Goal: Information Seeking & Learning: Learn about a topic

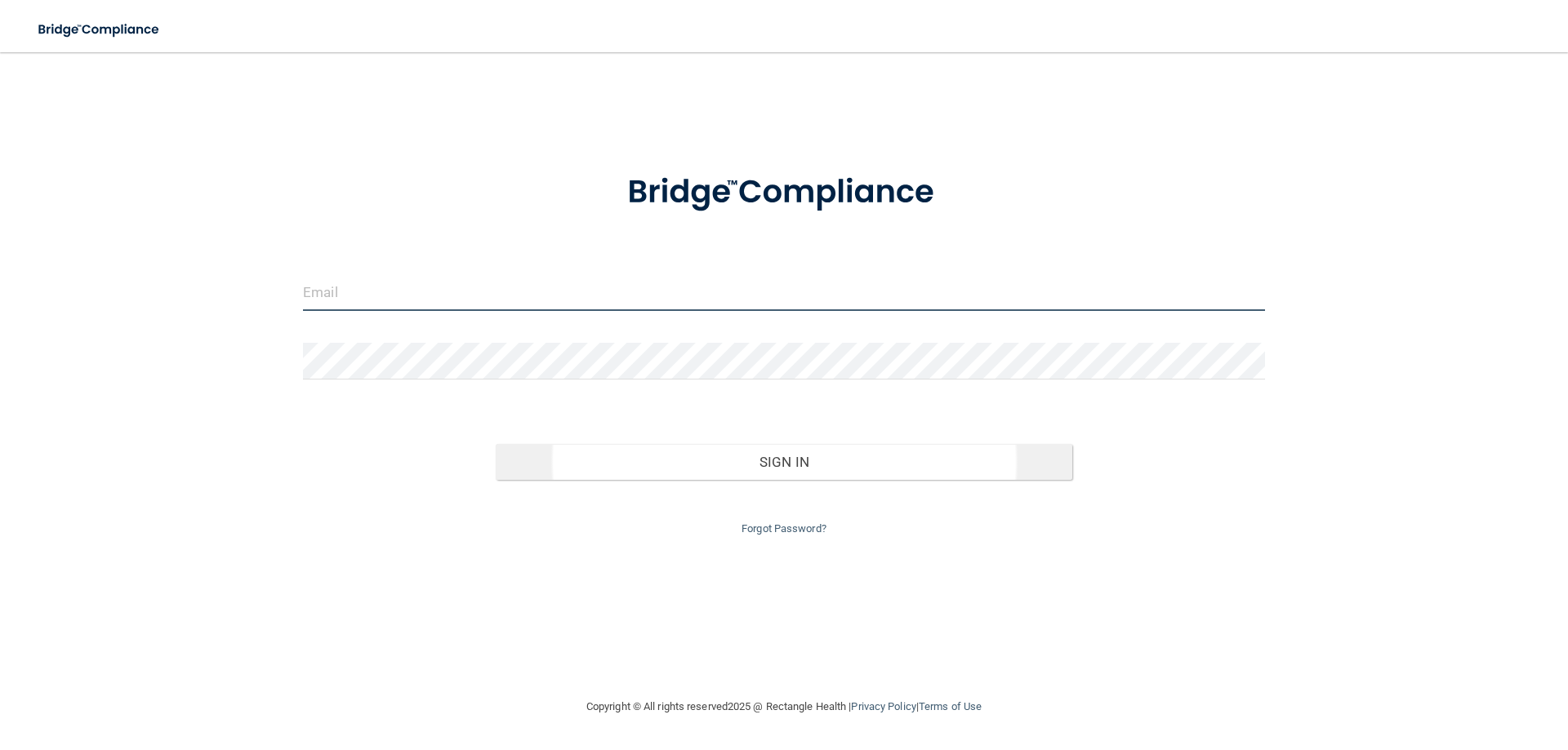
type input "[EMAIL_ADDRESS][DOMAIN_NAME]"
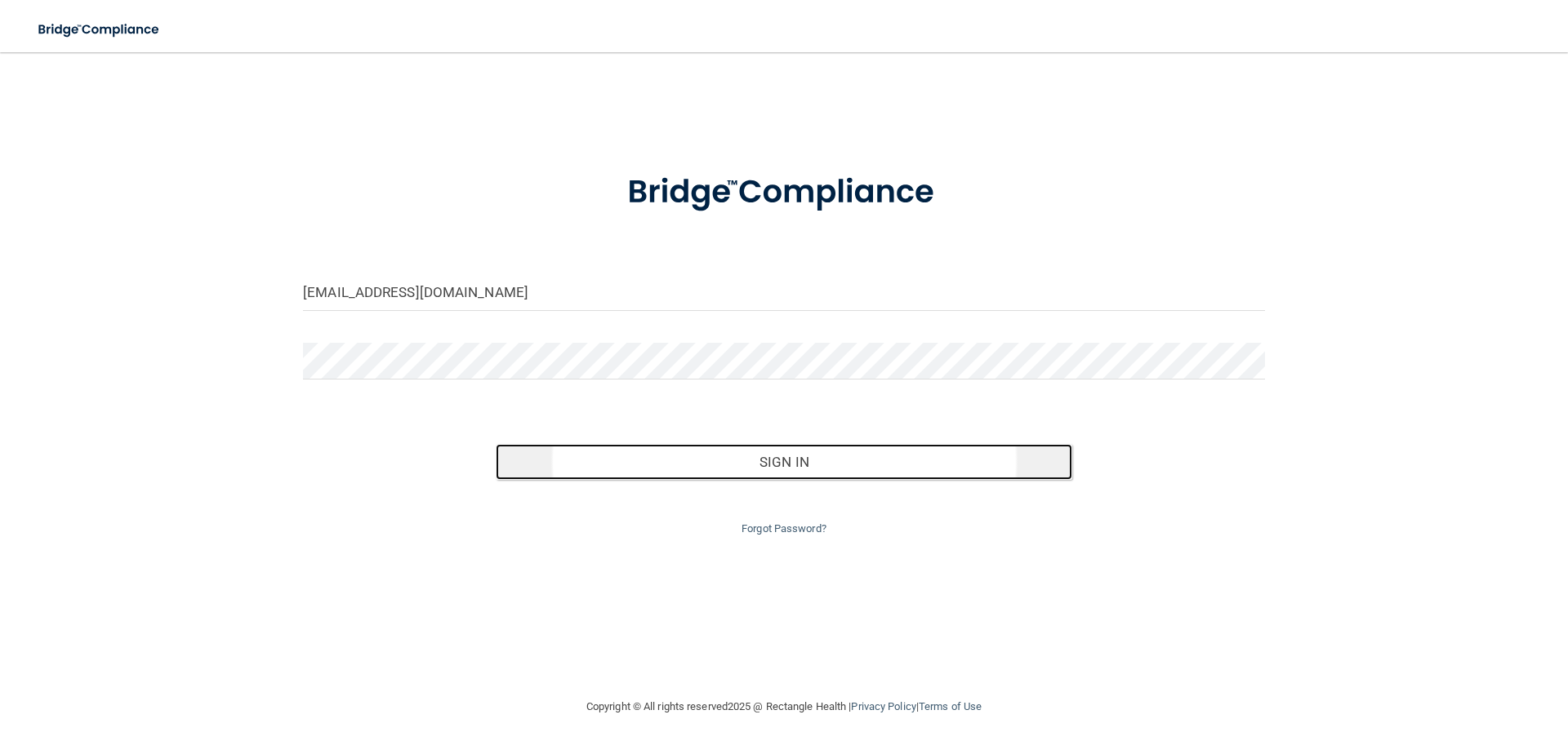
click at [831, 461] on button "Sign In" at bounding box center [784, 462] width 578 height 36
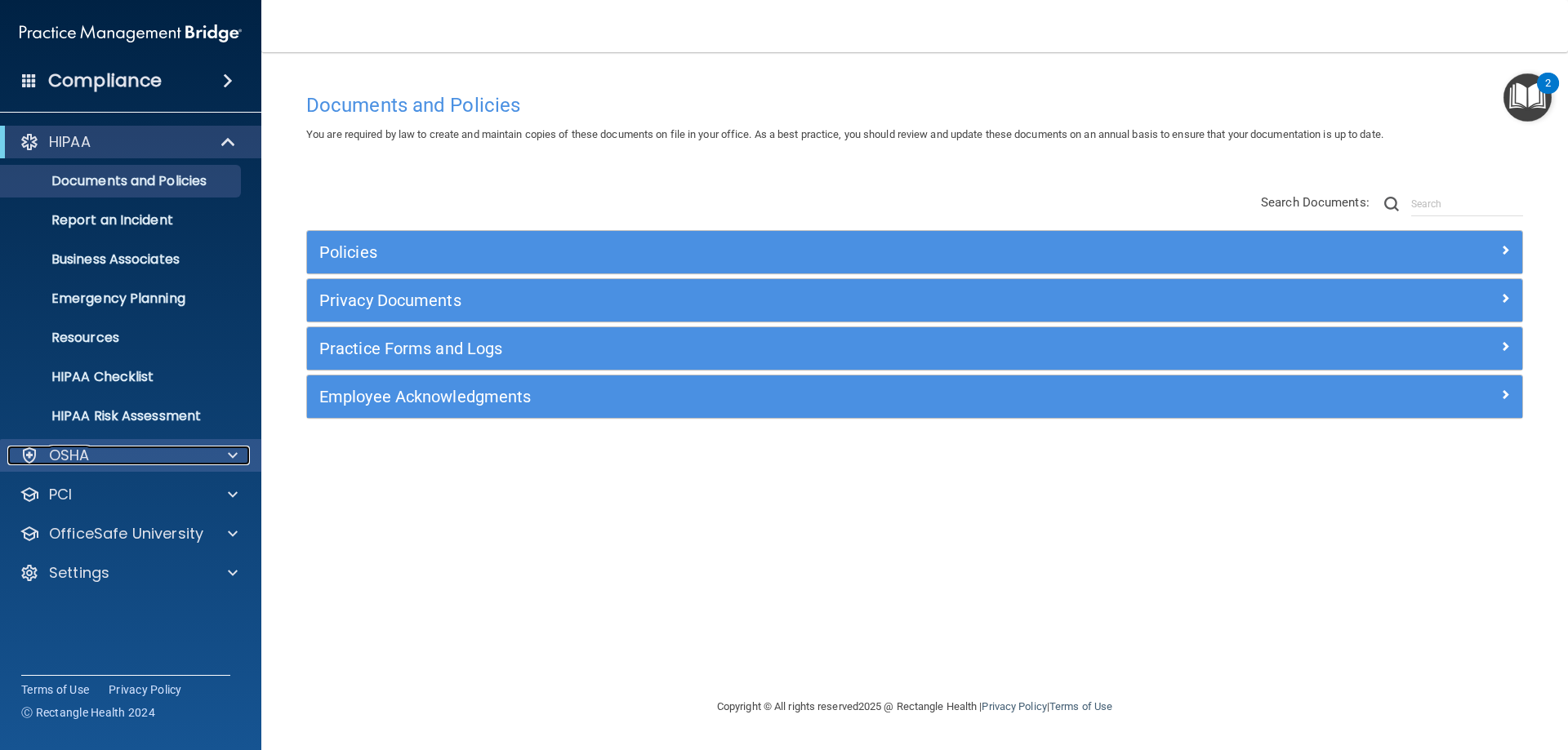
click at [126, 449] on div "OSHA" at bounding box center [109, 455] width 203 height 19
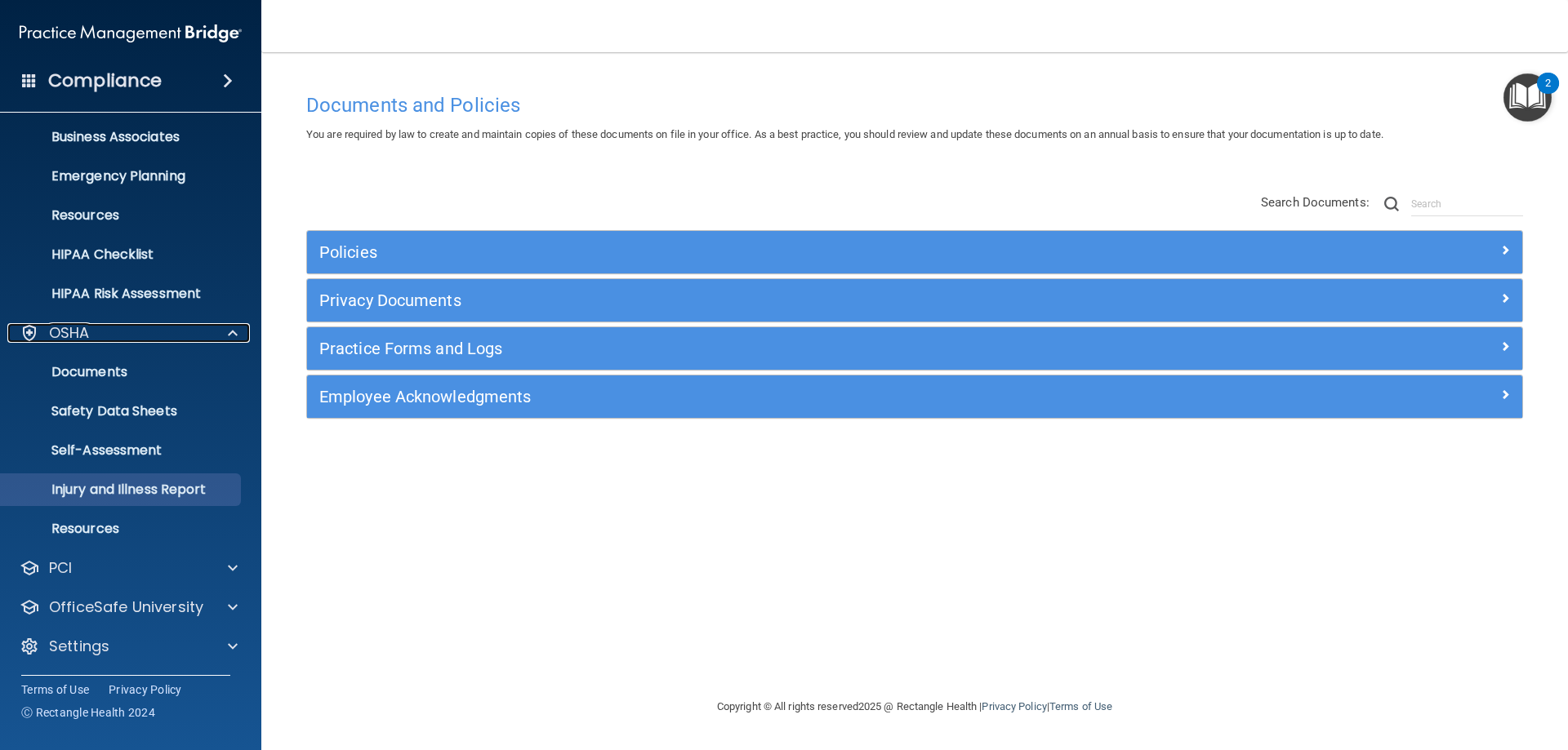
scroll to position [123, 0]
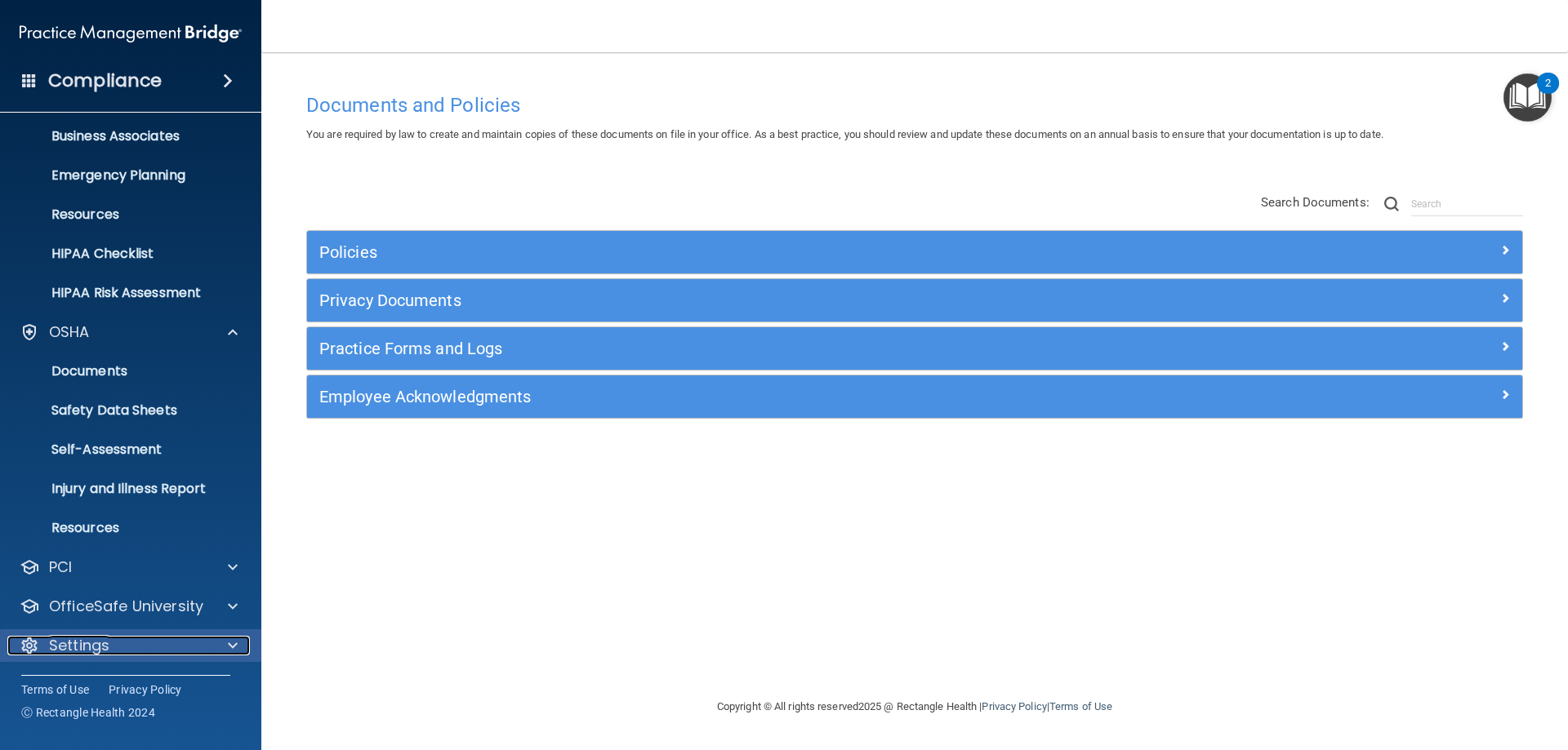
click at [193, 636] on div "Settings" at bounding box center [109, 645] width 203 height 19
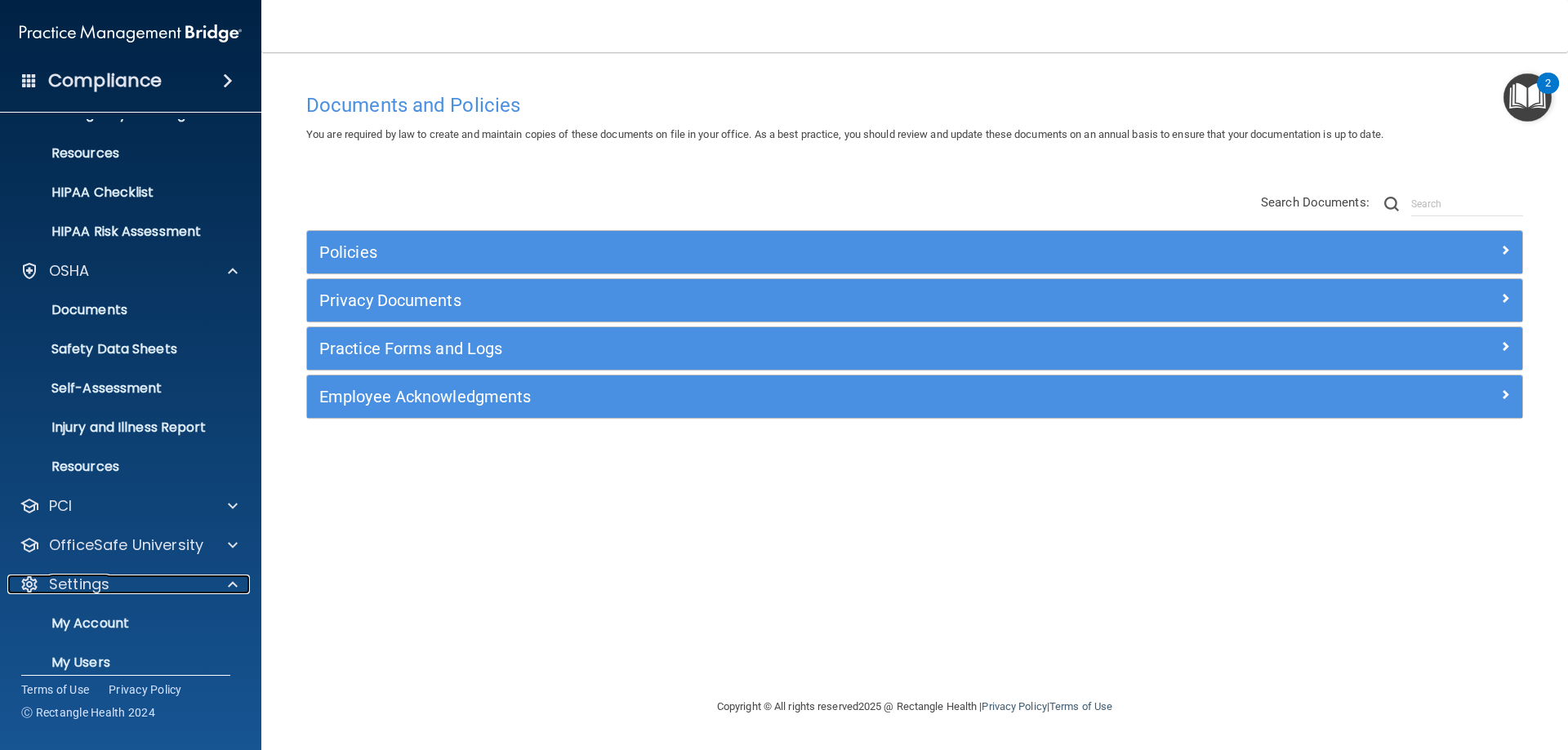
scroll to position [280, 0]
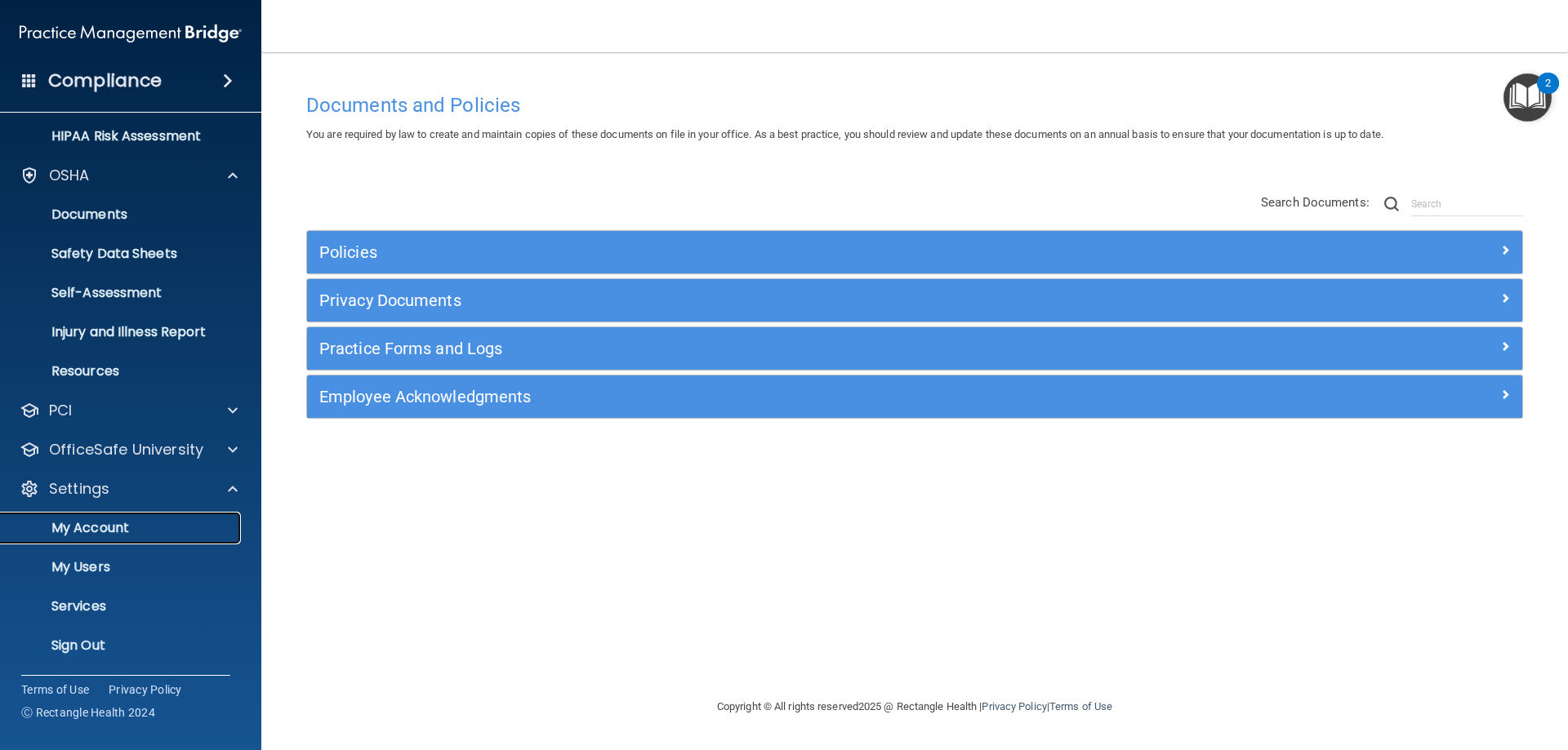
click at [130, 525] on p "My Account" at bounding box center [122, 528] width 223 height 17
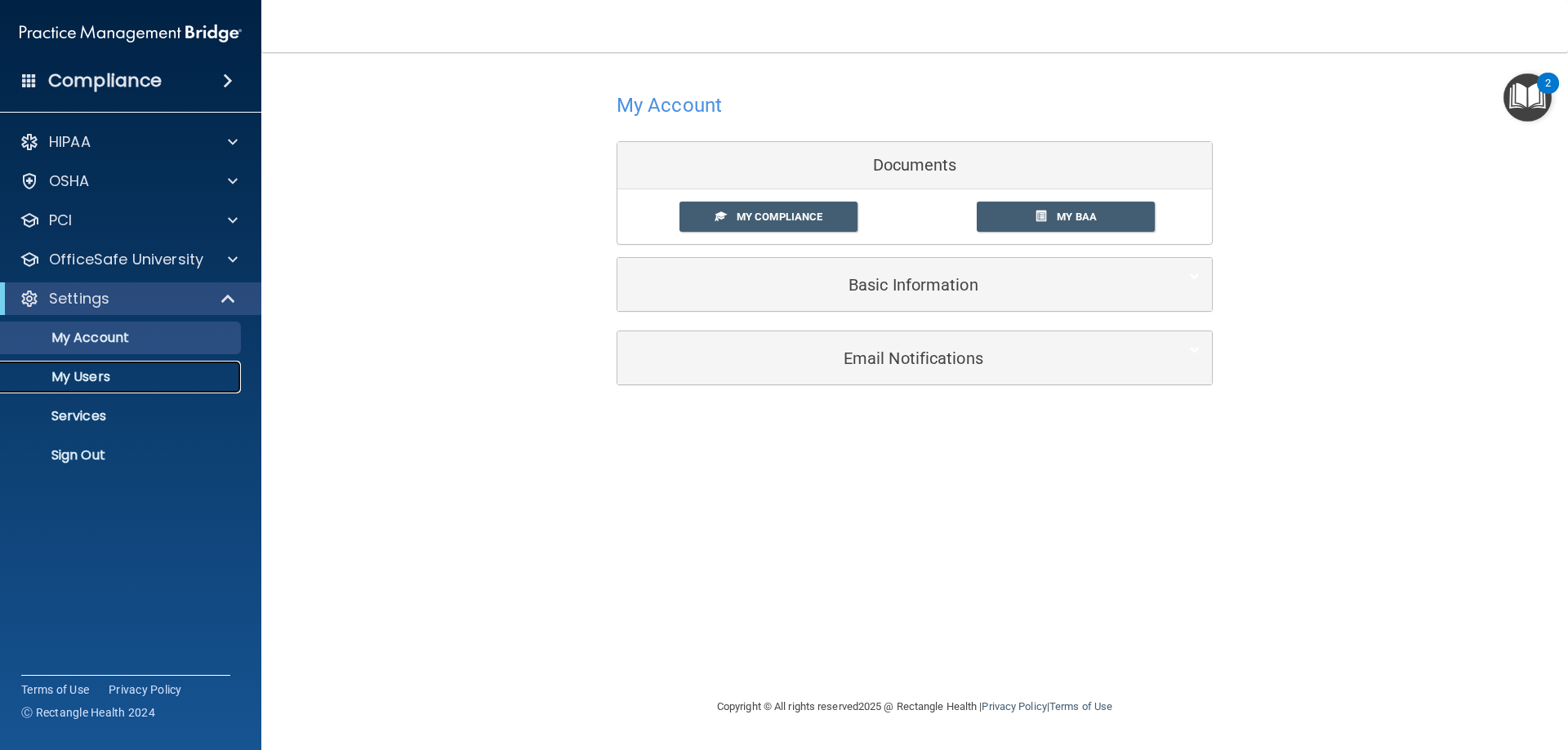
click at [112, 383] on p "My Users" at bounding box center [122, 378] width 223 height 17
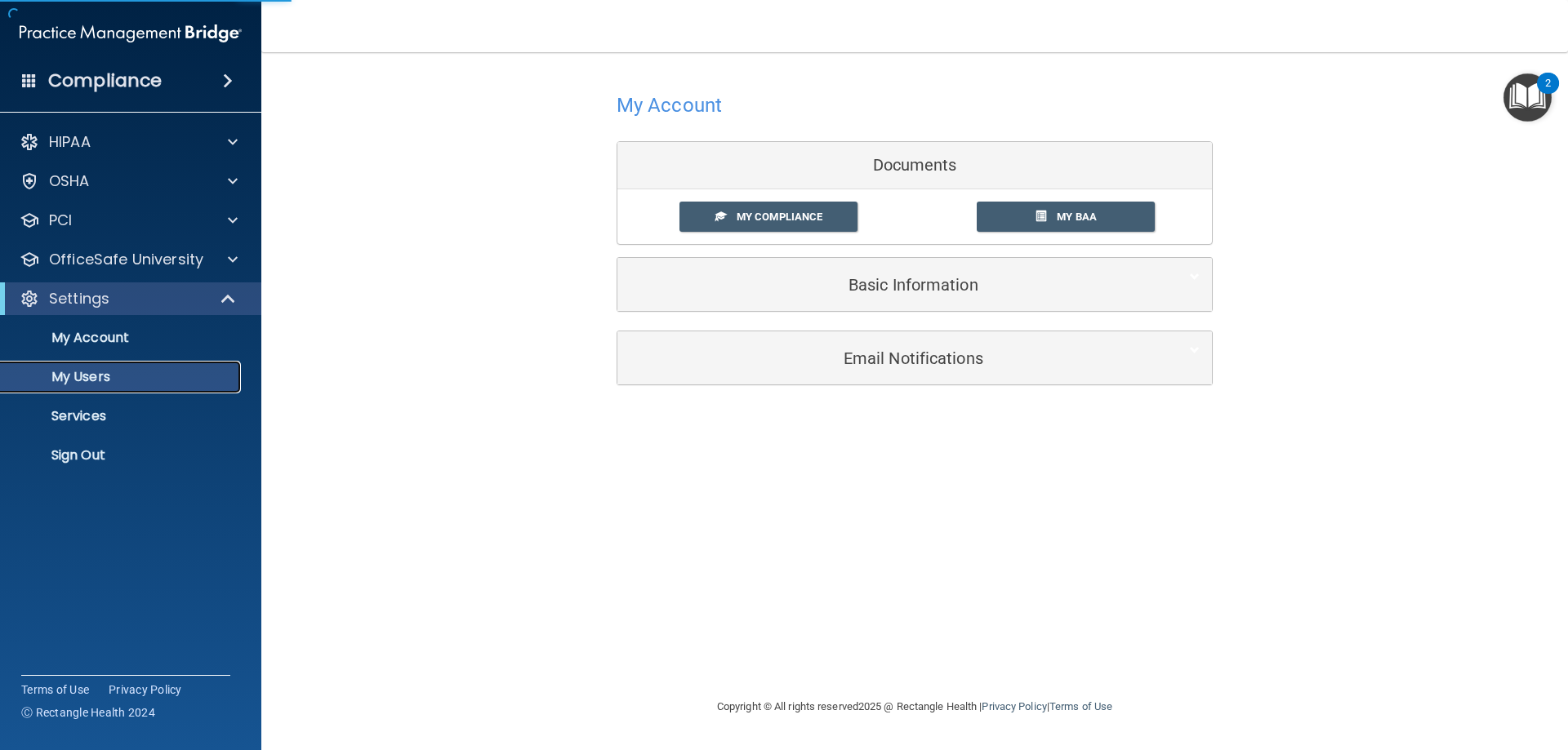
select select "20"
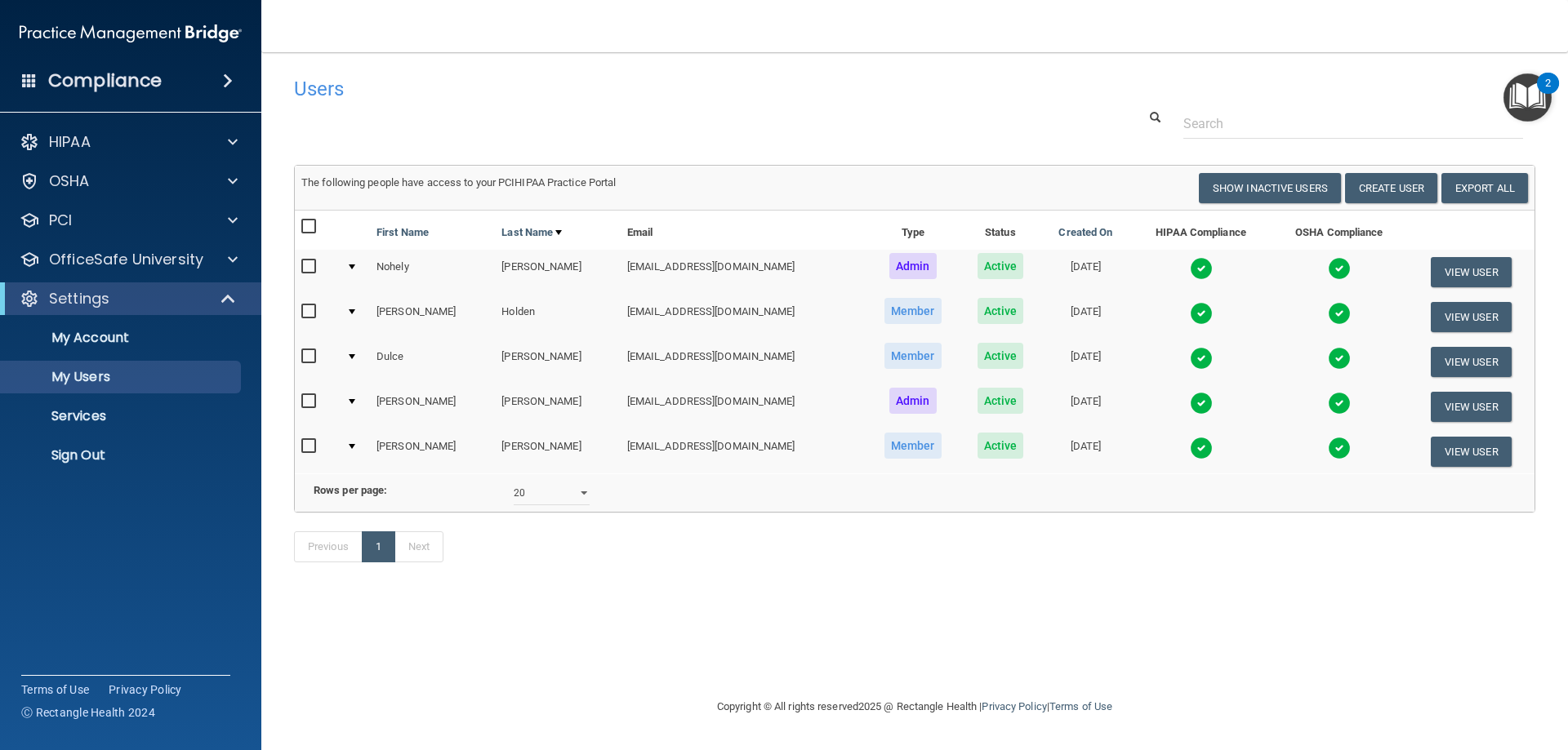
click at [308, 270] on input "checkbox" at bounding box center [311, 267] width 18 height 13
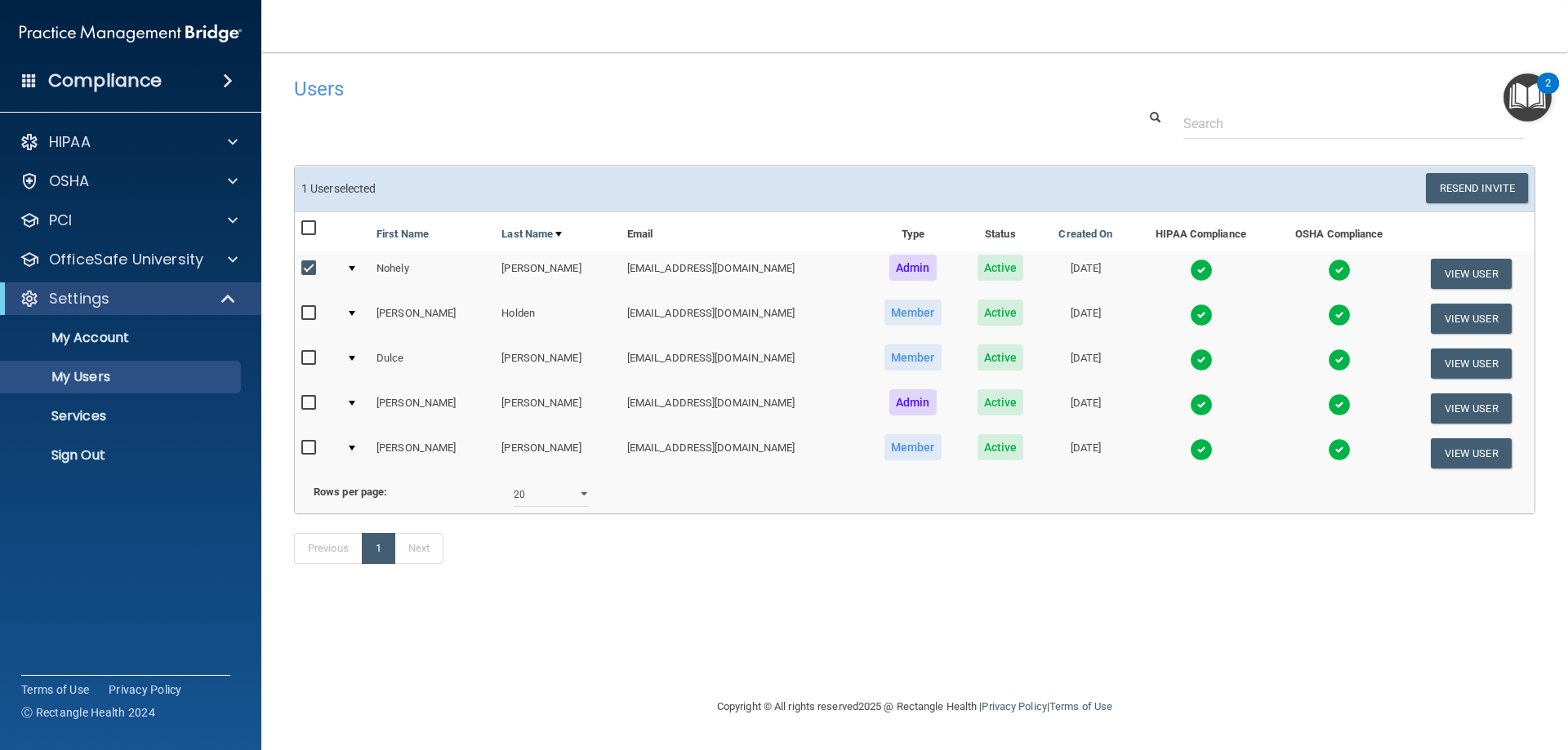
click at [305, 262] on input "checkbox" at bounding box center [311, 269] width 18 height 13
checkbox input "false"
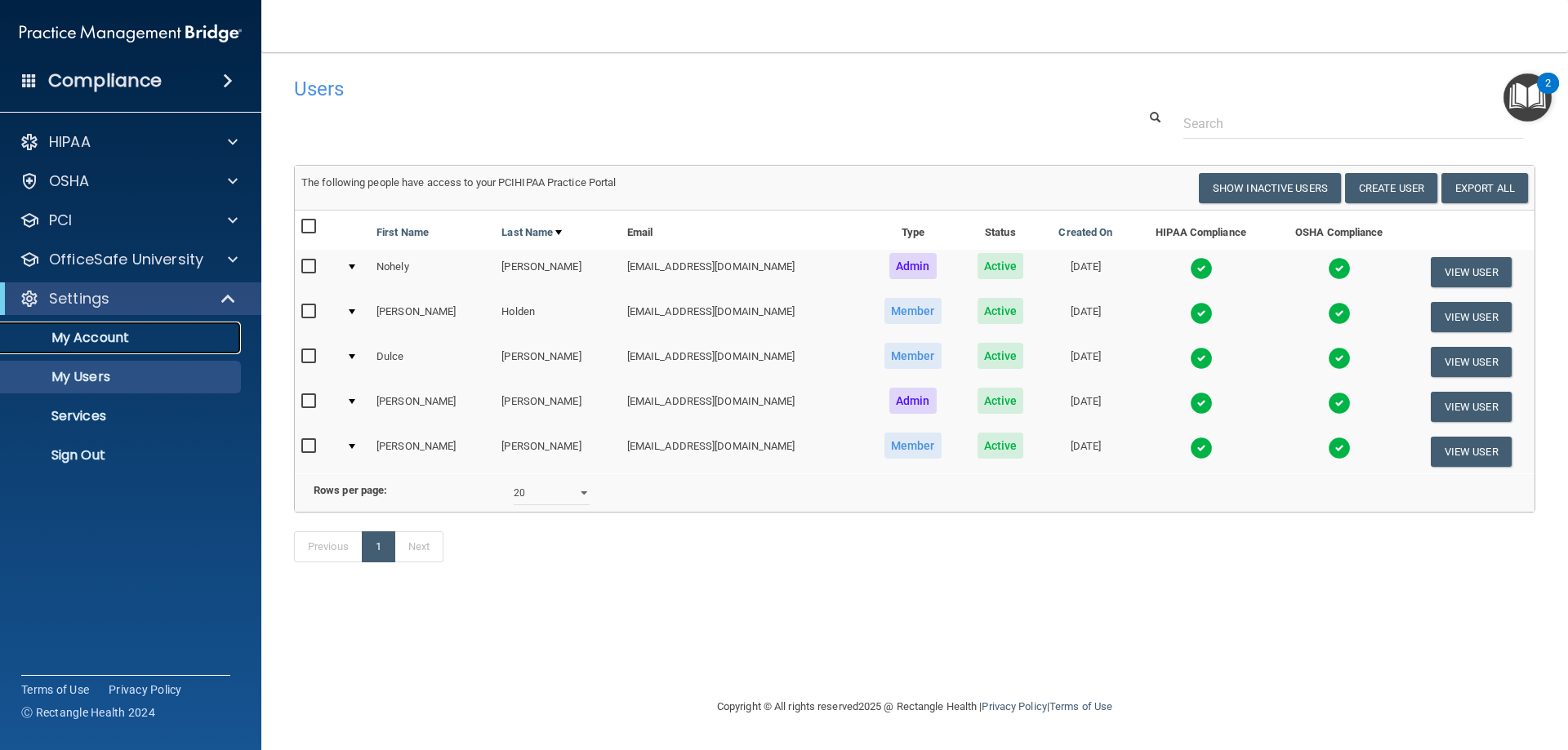
click at [143, 347] on link "My Account" at bounding box center [111, 337] width 257 height 33
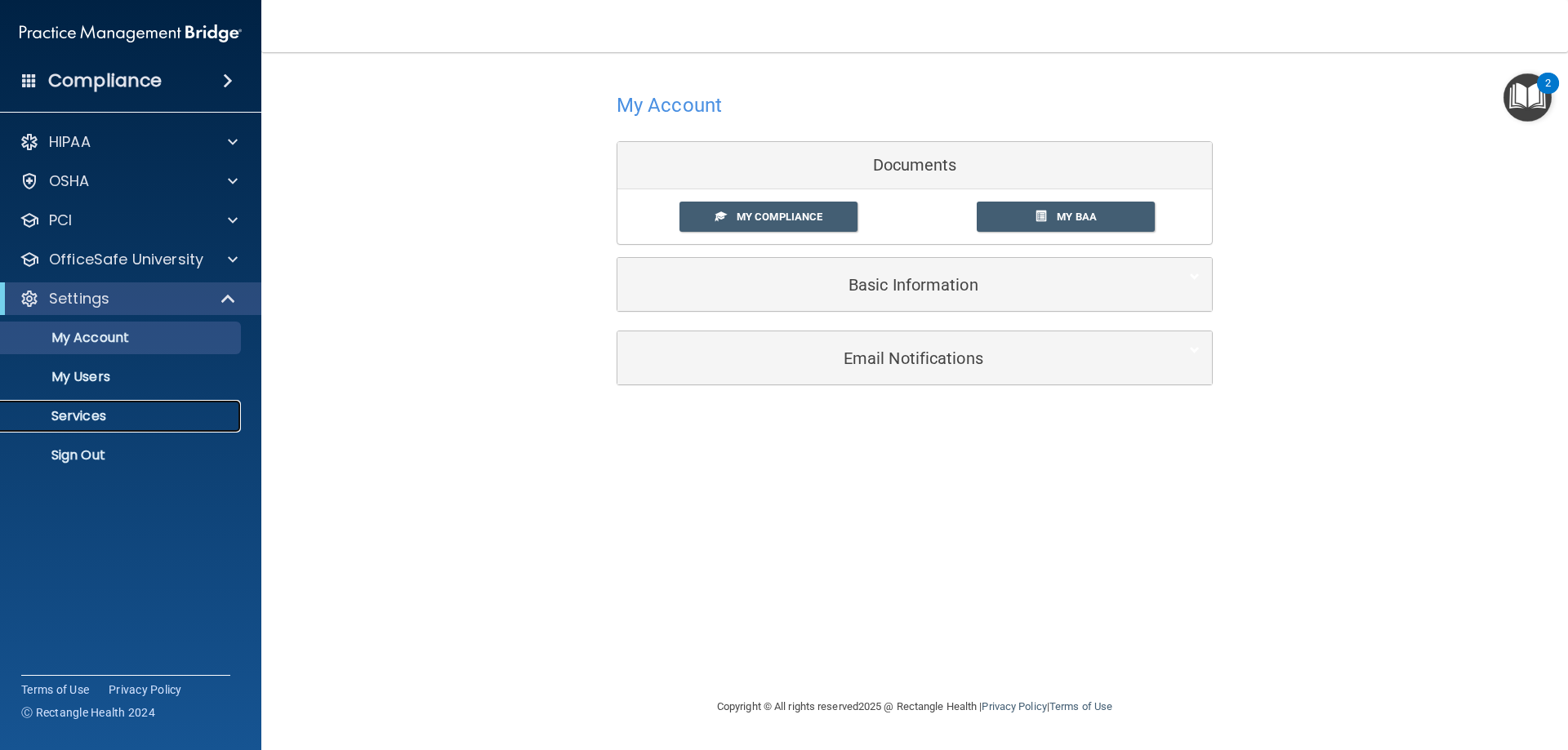
click at [166, 413] on p "Services" at bounding box center [122, 417] width 223 height 17
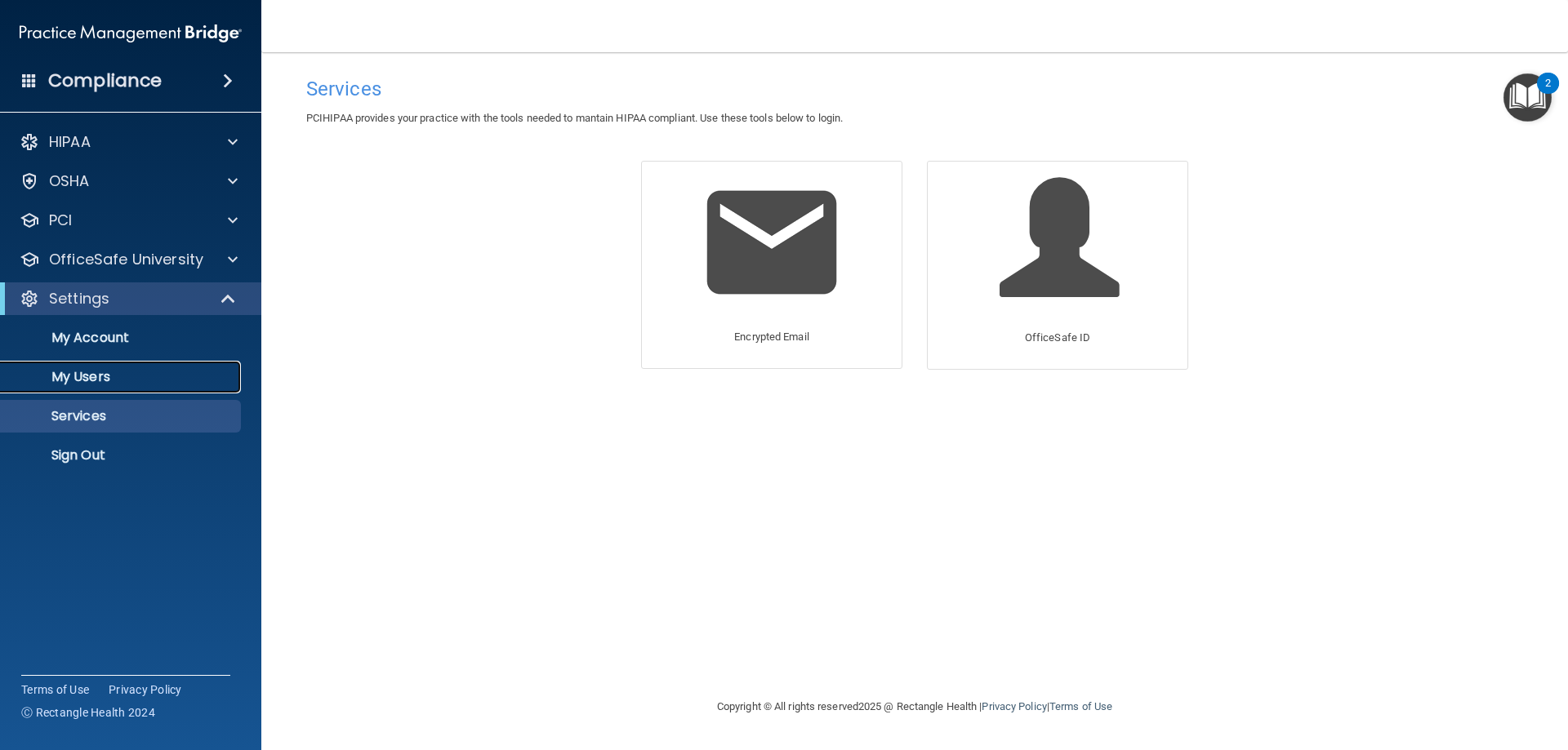
click at [118, 379] on p "My Users" at bounding box center [122, 378] width 223 height 17
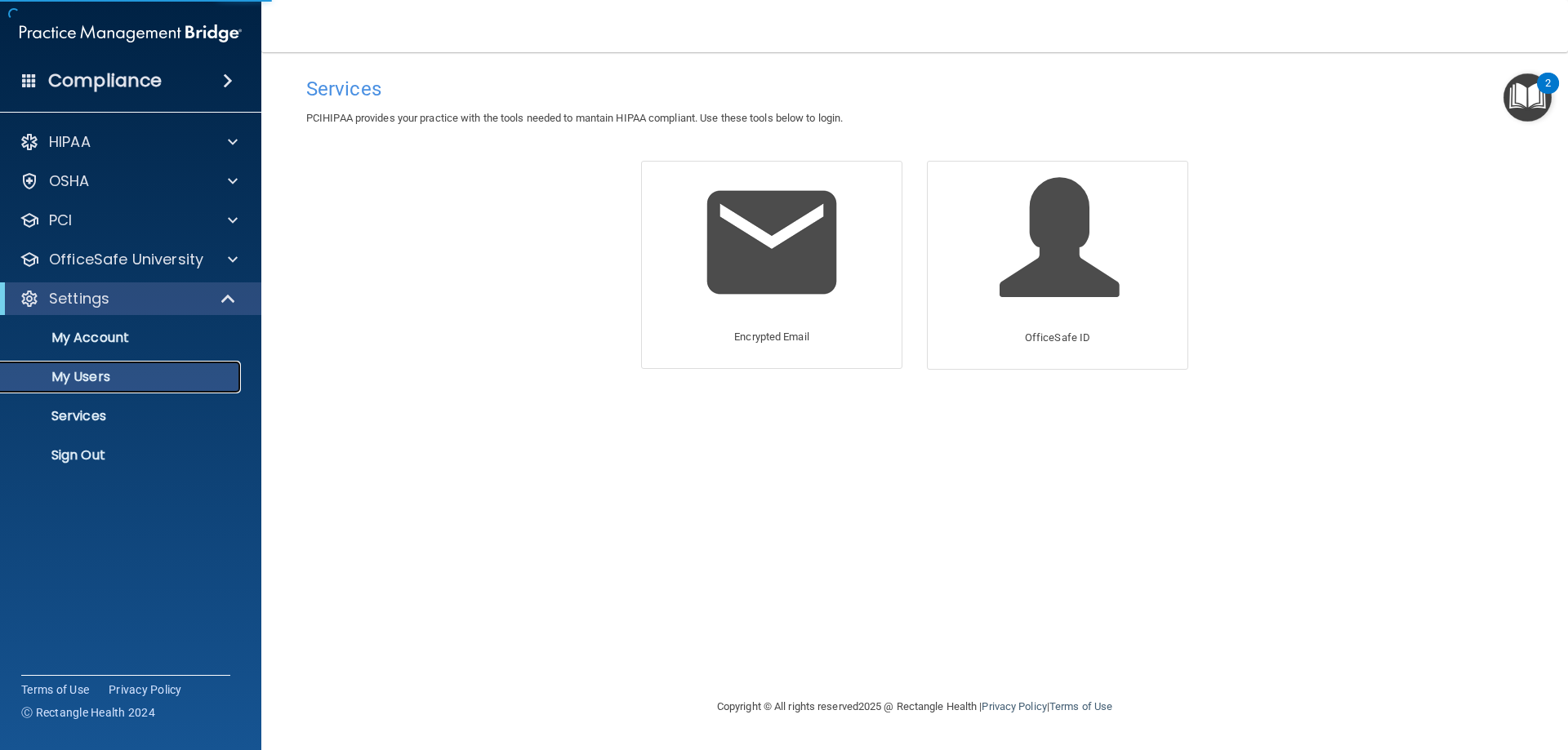
select select "20"
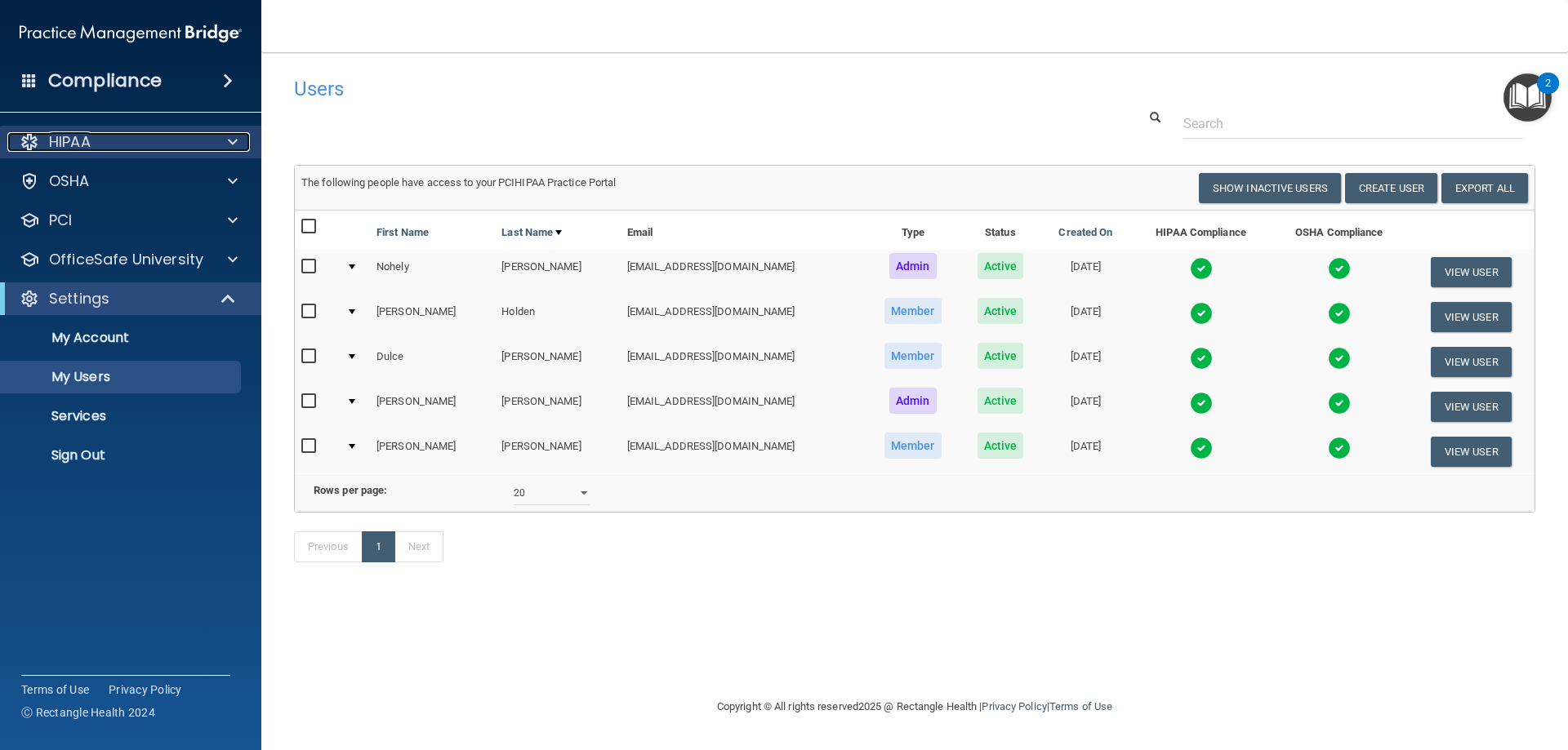
click at [121, 135] on div "HIPAA" at bounding box center [109, 141] width 203 height 19
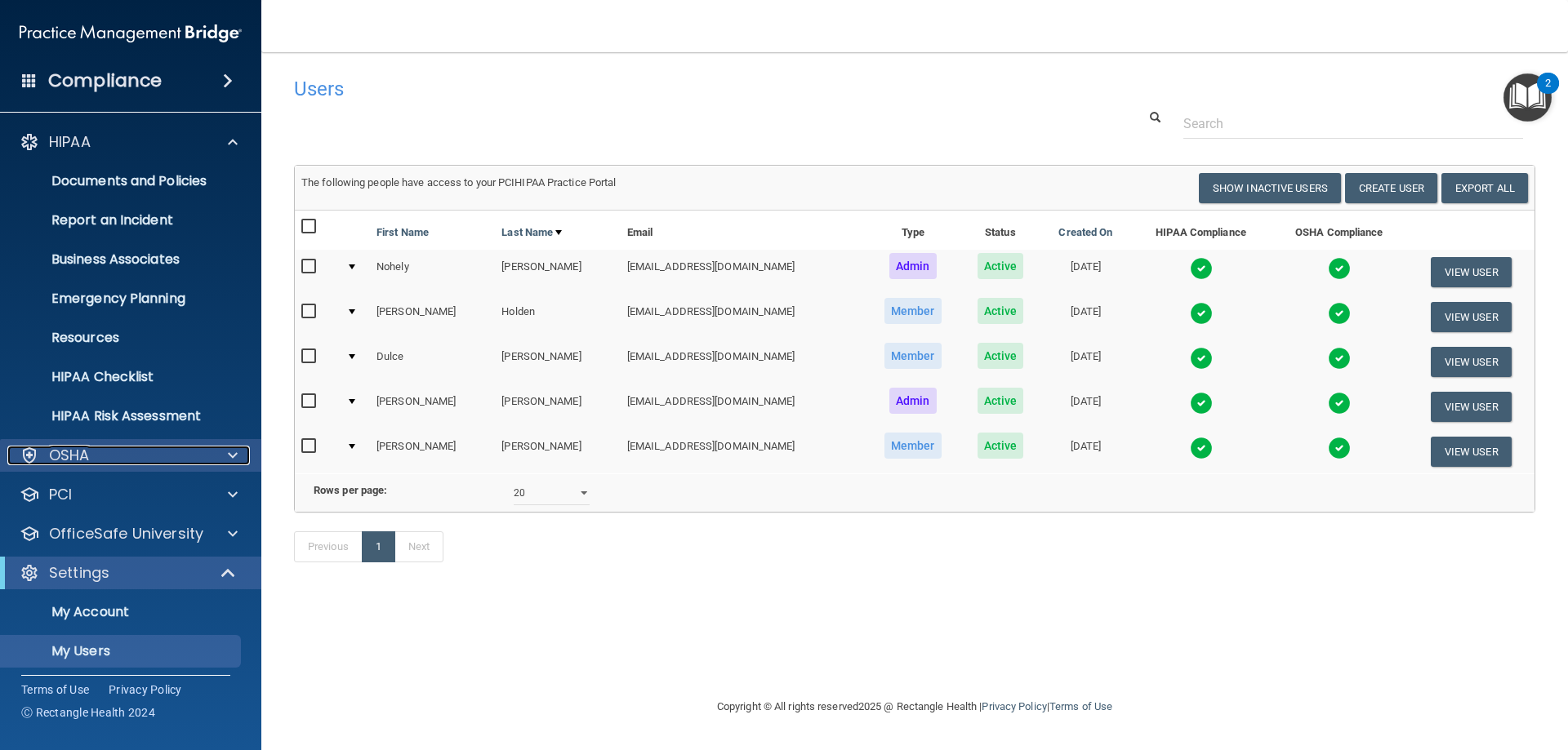
click at [155, 450] on div "OSHA" at bounding box center [109, 455] width 203 height 19
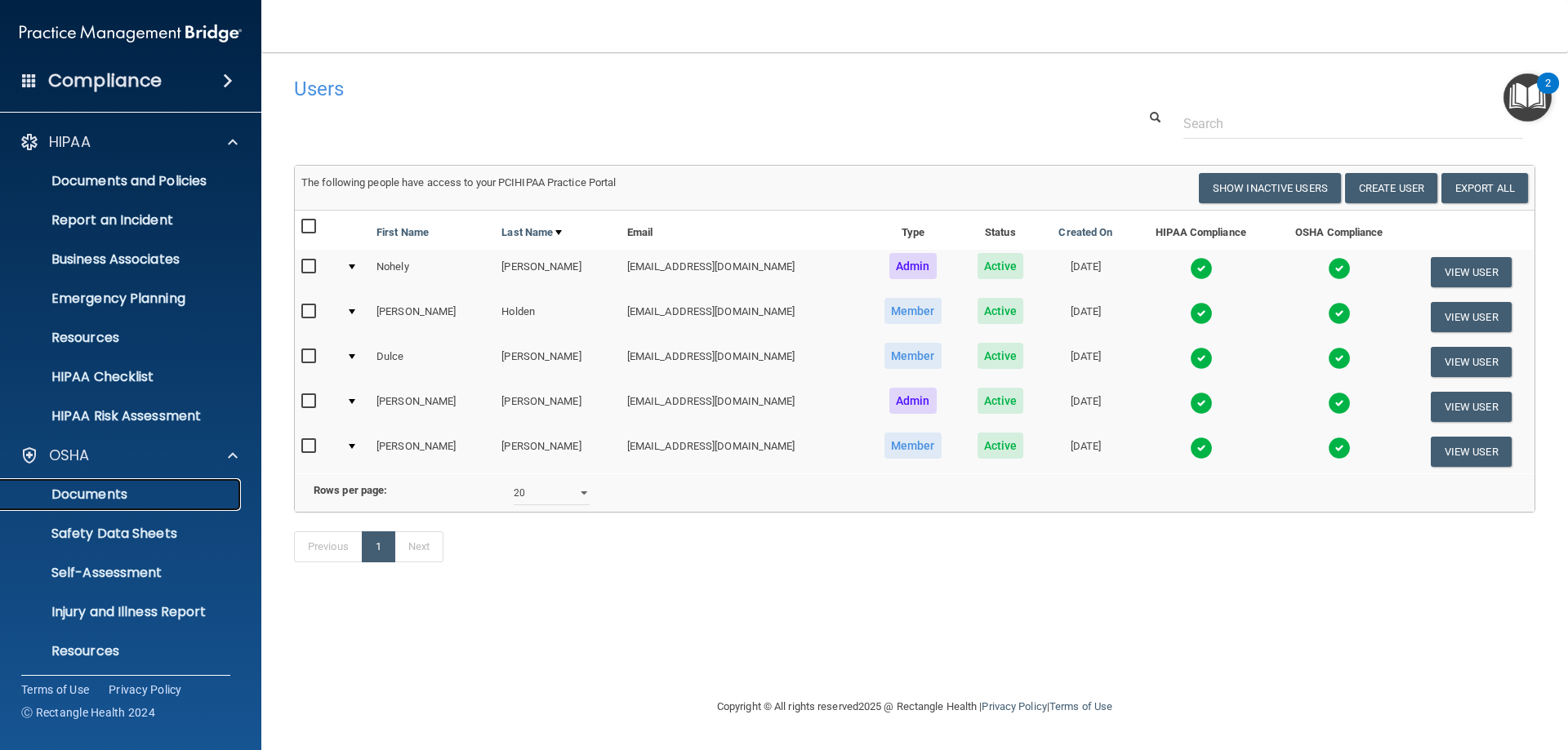
click at [173, 491] on p "Documents" at bounding box center [122, 495] width 223 height 17
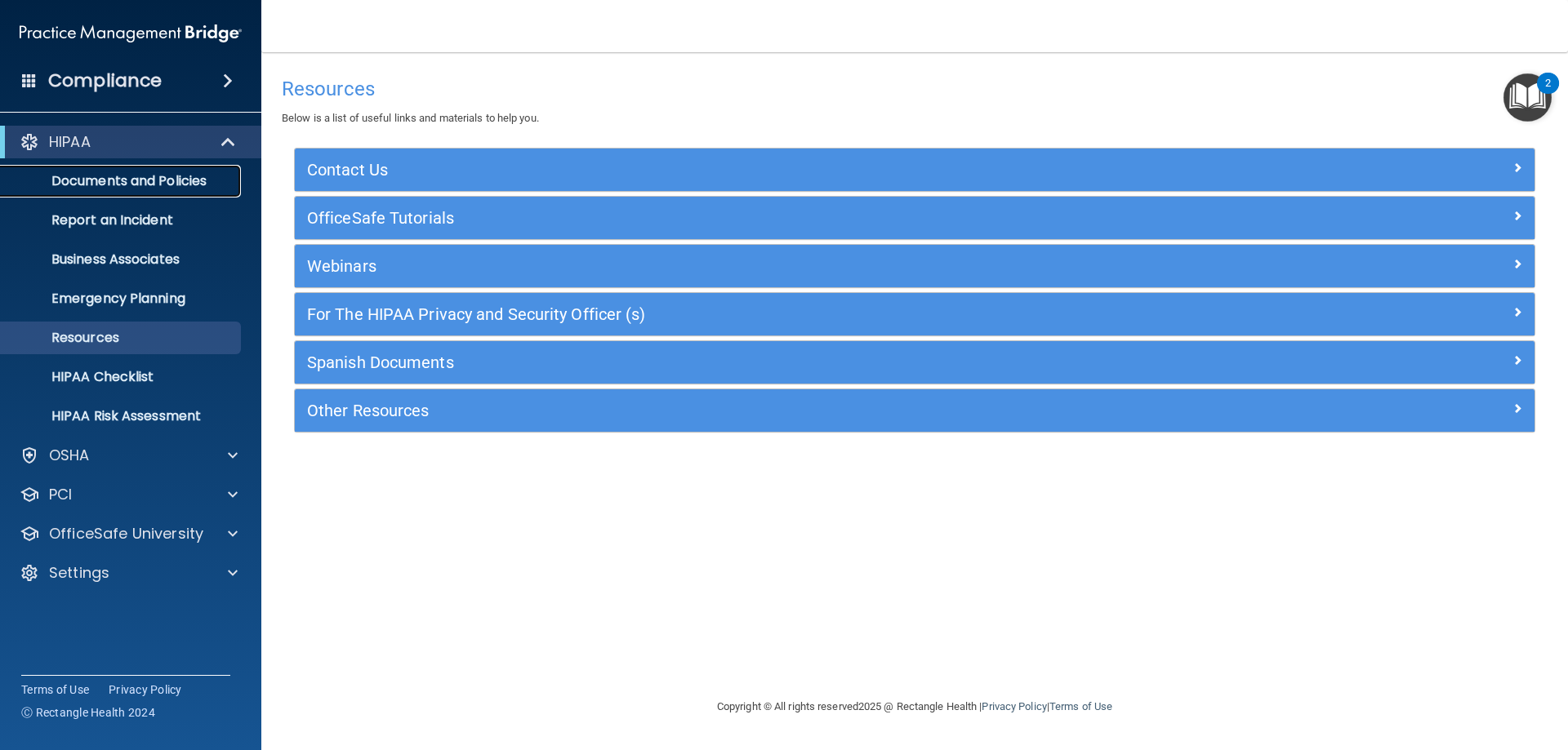
click at [175, 181] on p "Documents and Policies" at bounding box center [122, 182] width 223 height 17
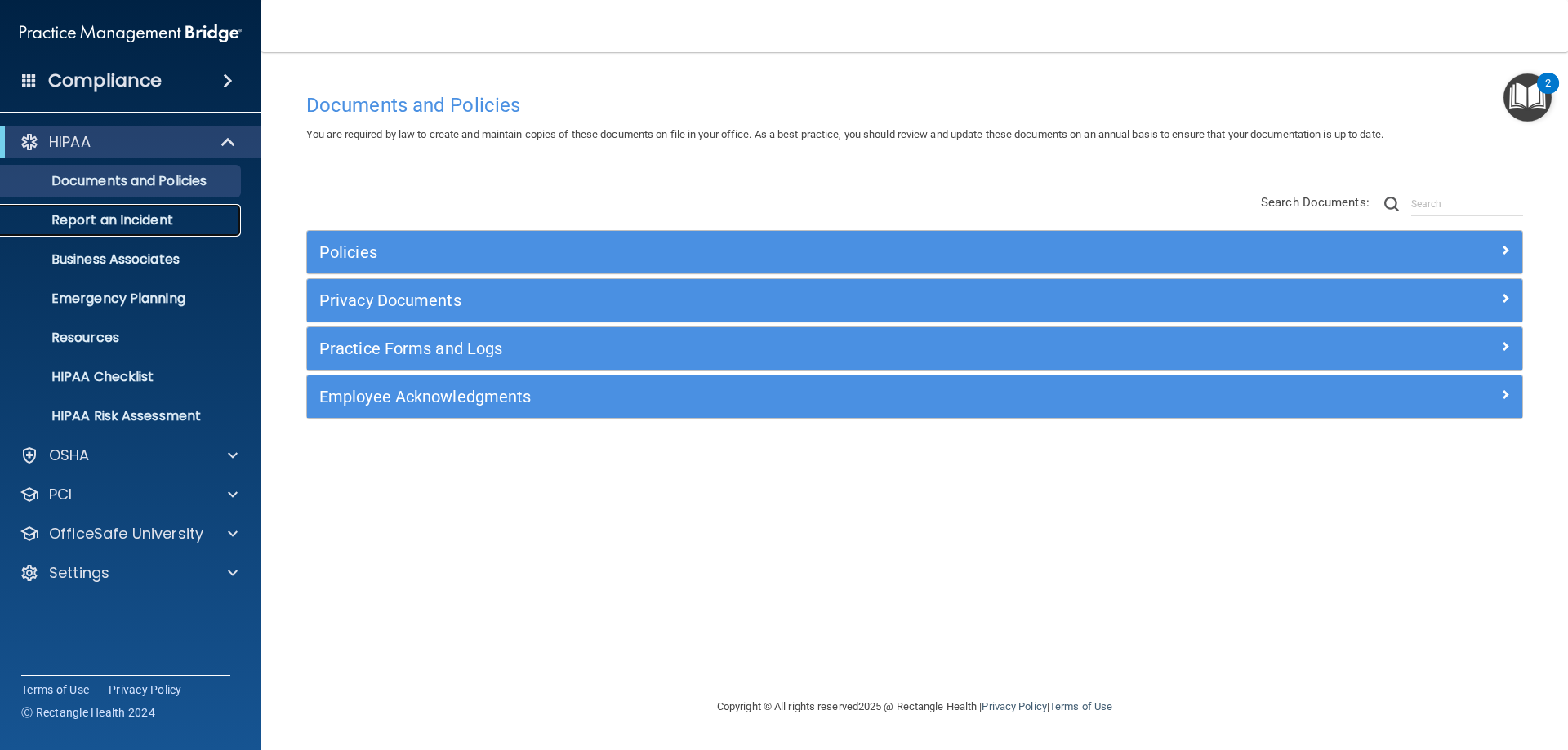
click at [173, 227] on p "Report an Incident" at bounding box center [122, 221] width 223 height 17
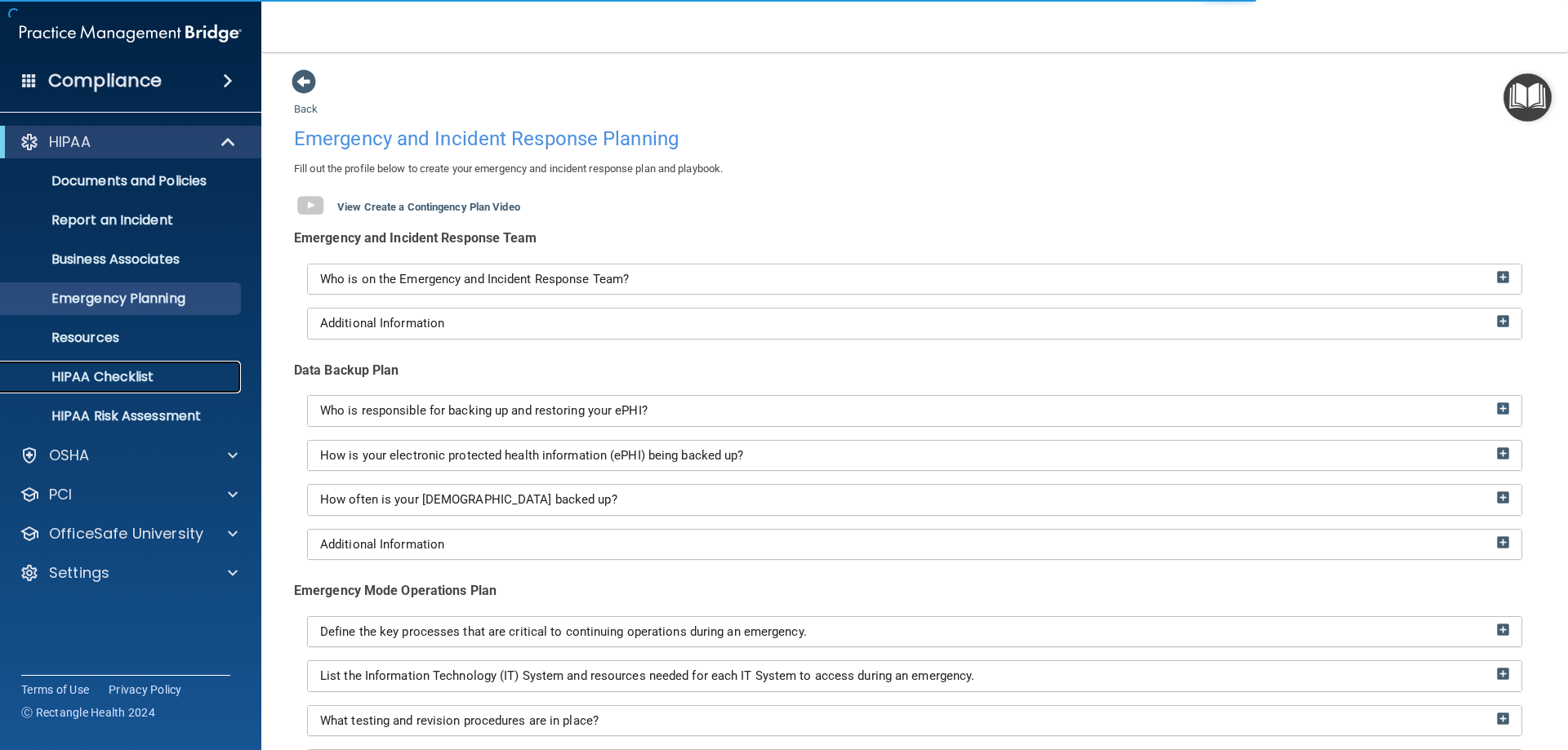
click at [164, 372] on p "HIPAA Checklist" at bounding box center [122, 378] width 223 height 17
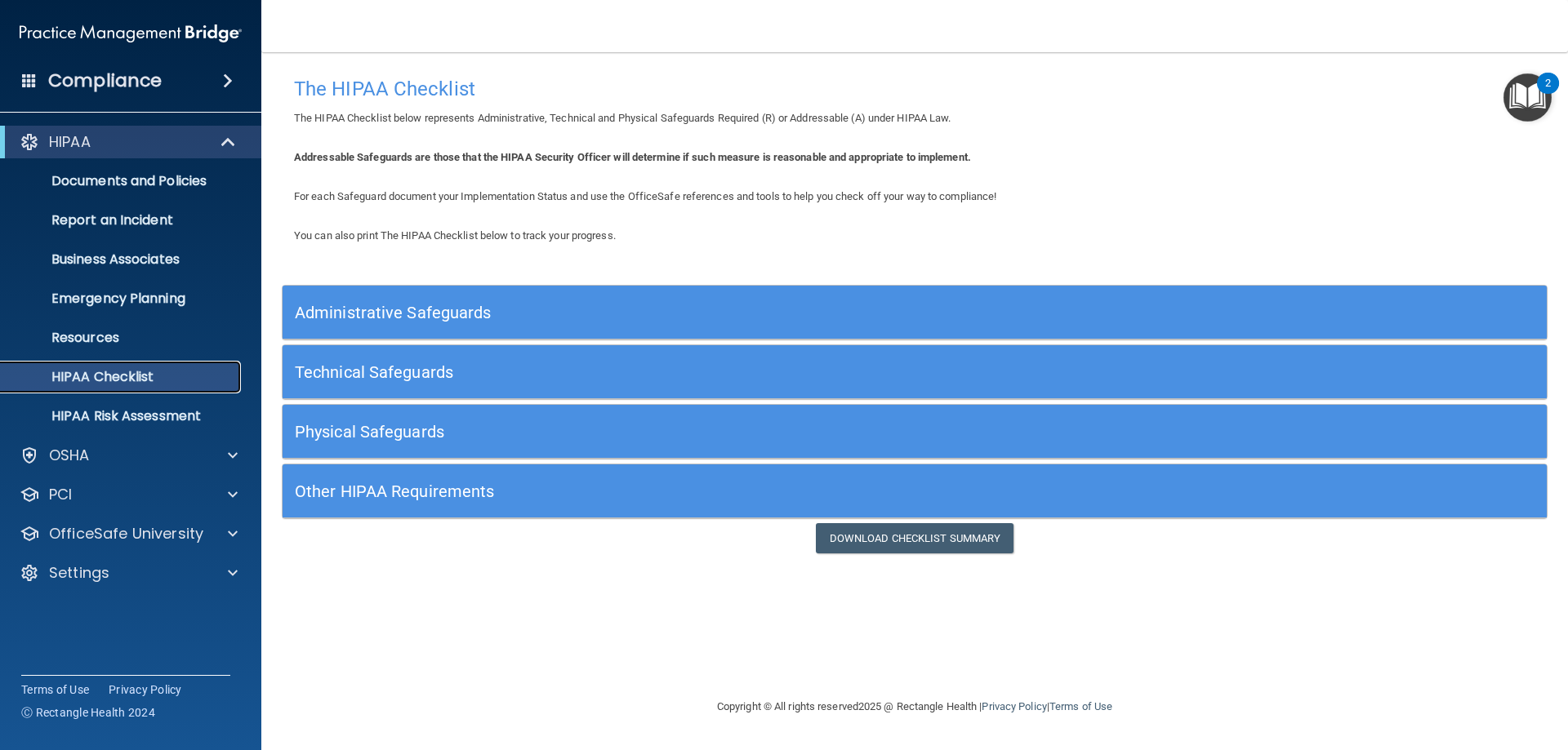
click at [143, 383] on p "HIPAA Checklist" at bounding box center [122, 378] width 223 height 17
click at [142, 415] on p "HIPAA Risk Assessment" at bounding box center [122, 417] width 223 height 17
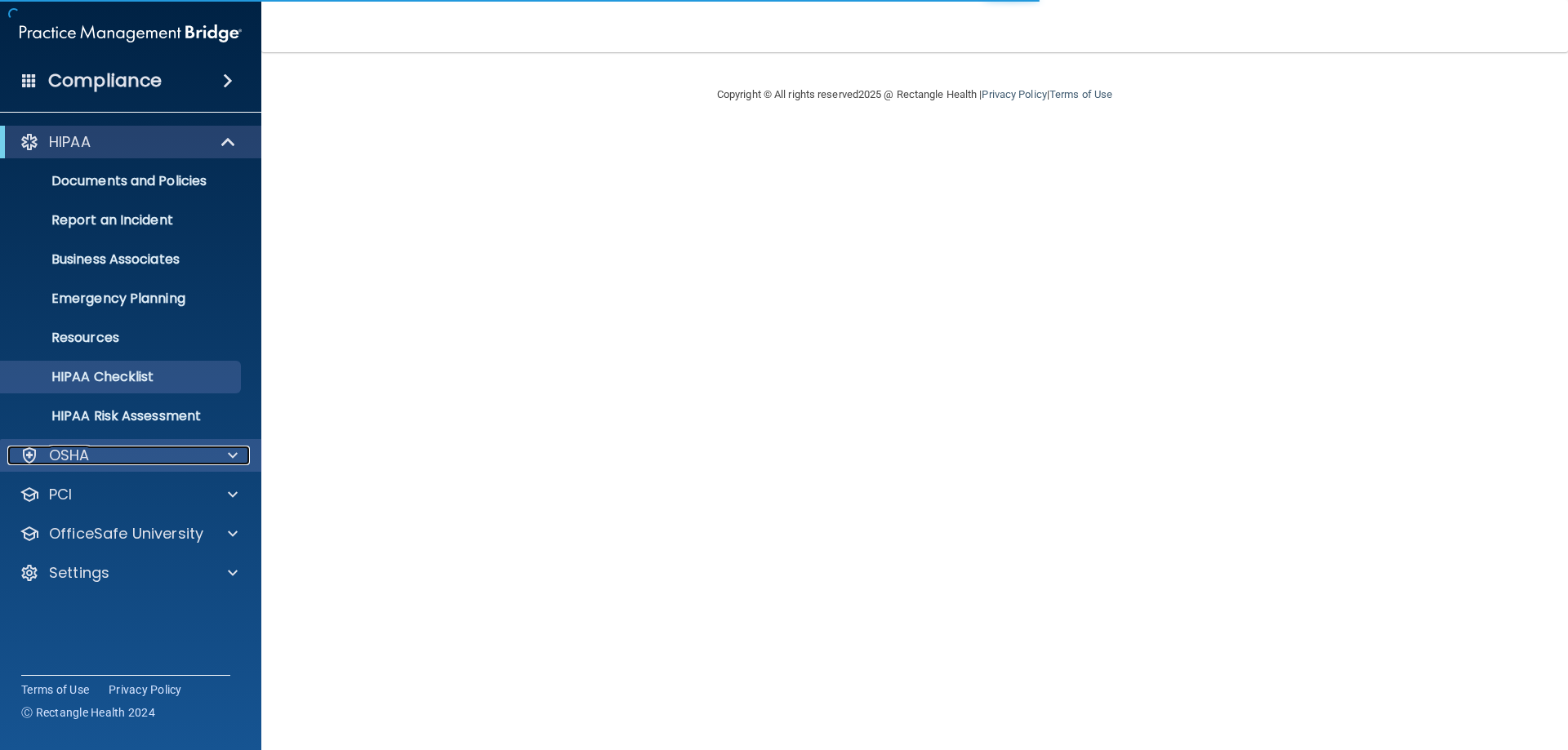
click at [168, 460] on div "OSHA" at bounding box center [109, 455] width 203 height 19
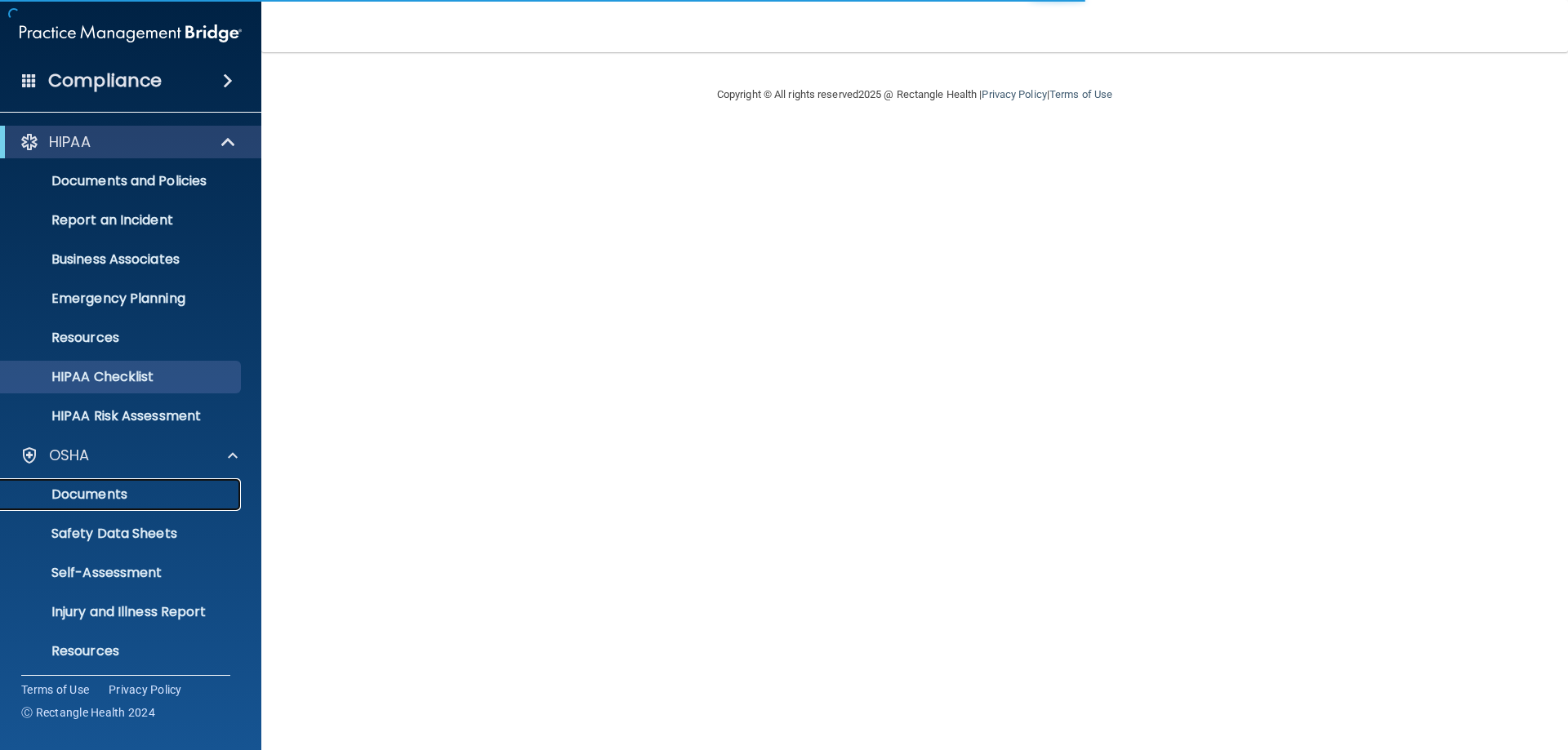
click at [173, 499] on p "Documents" at bounding box center [122, 495] width 223 height 17
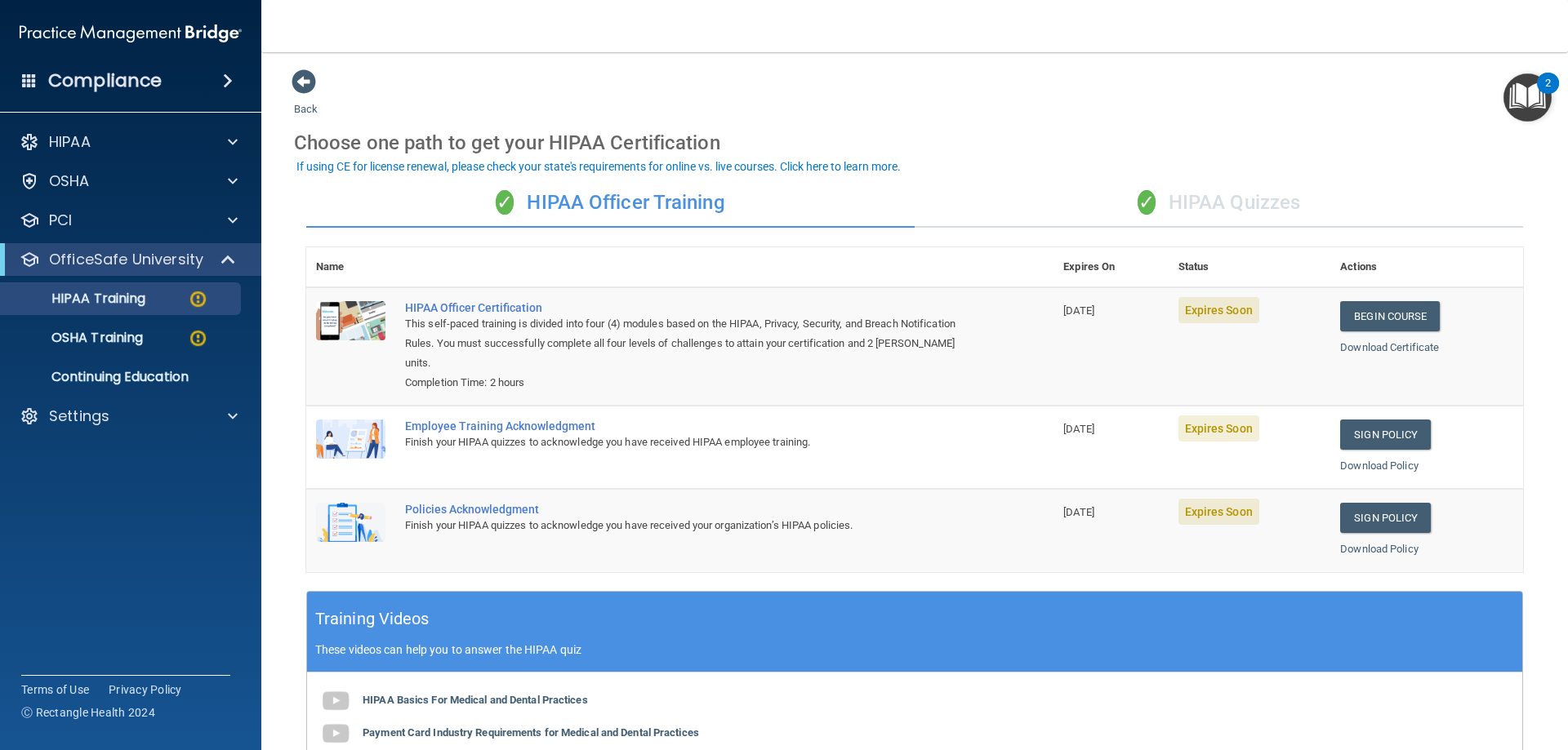
click at [786, 33] on nav "Toggle navigation Ricardo Munoz northparkdentalrgv@gmail.com Manage My Enterpri…" at bounding box center [914, 26] width 1307 height 52
click at [172, 419] on div "Settings" at bounding box center [109, 416] width 203 height 19
click at [142, 579] on p "Sign Out" at bounding box center [122, 573] width 223 height 17
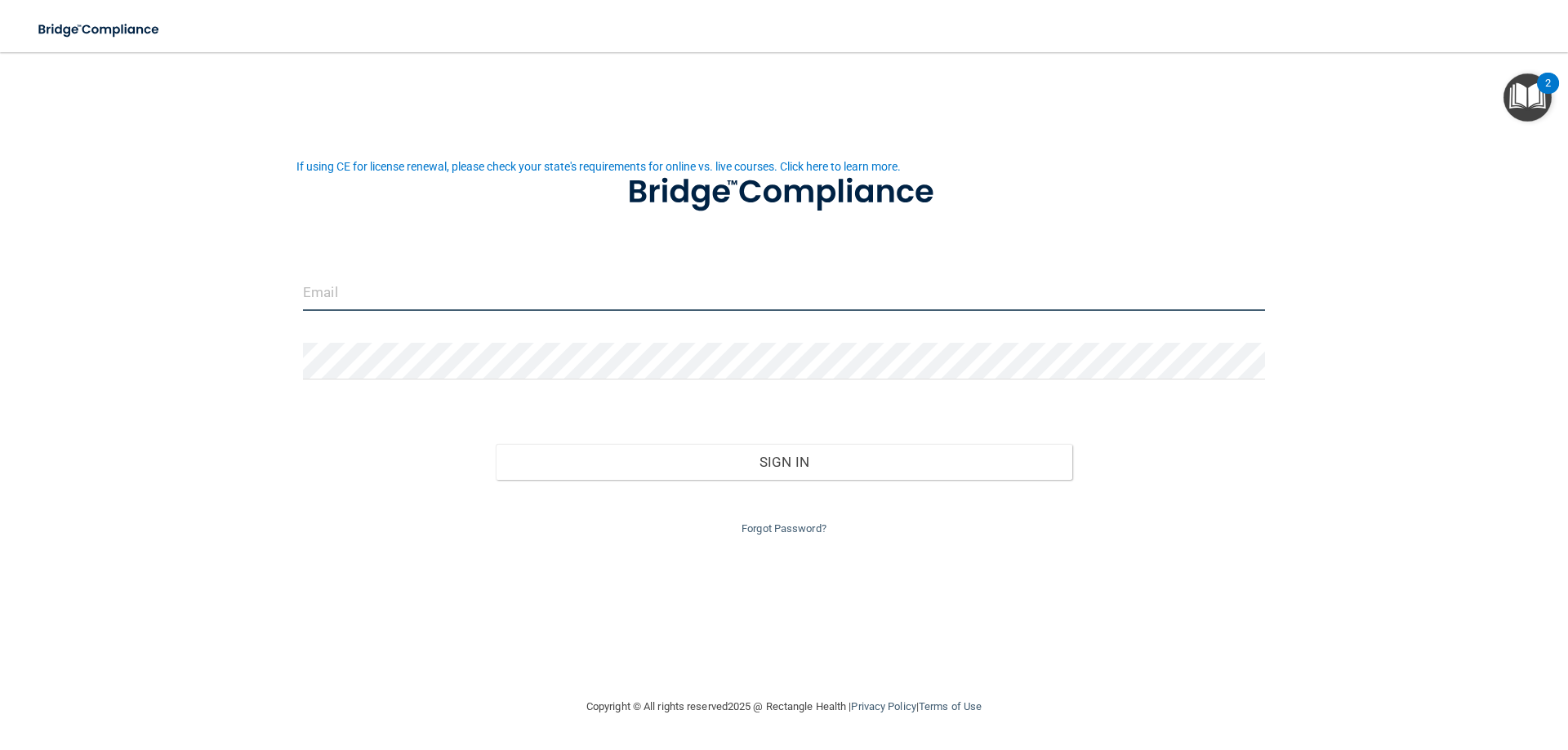
type input "[EMAIL_ADDRESS][DOMAIN_NAME]"
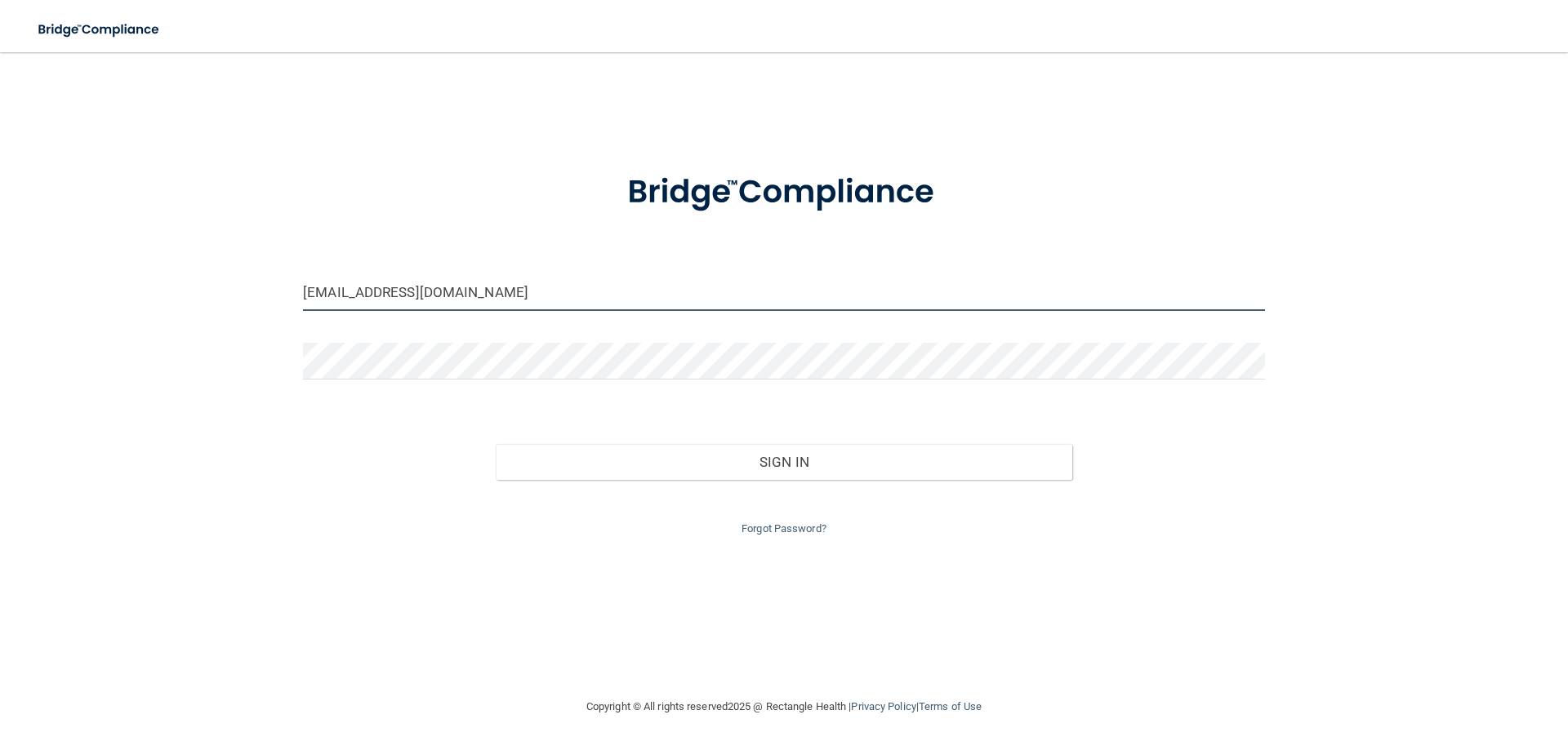
click at [589, 290] on input "[EMAIL_ADDRESS][DOMAIN_NAME]" at bounding box center [784, 293] width 962 height 37
drag, startPoint x: 603, startPoint y: 285, endPoint x: 29, endPoint y: 306, distance: 574.4
click at [29, 307] on main "northparkdentalrgv@gmail.com Invalid email/password. You don't have permission …" at bounding box center [784, 401] width 1568 height 698
type input "nohelygarza6@gmail.com"
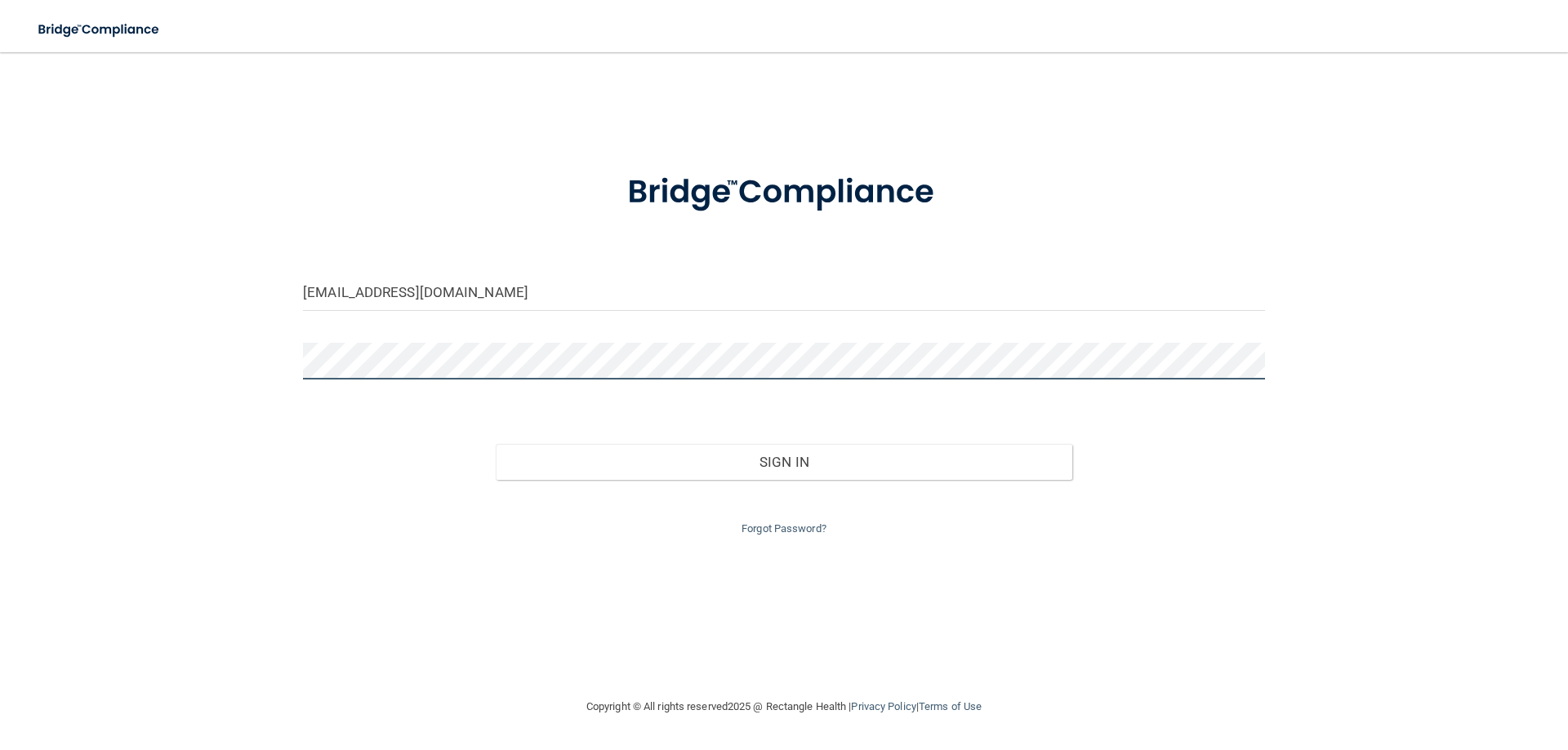
click at [290, 374] on div at bounding box center [784, 367] width 986 height 49
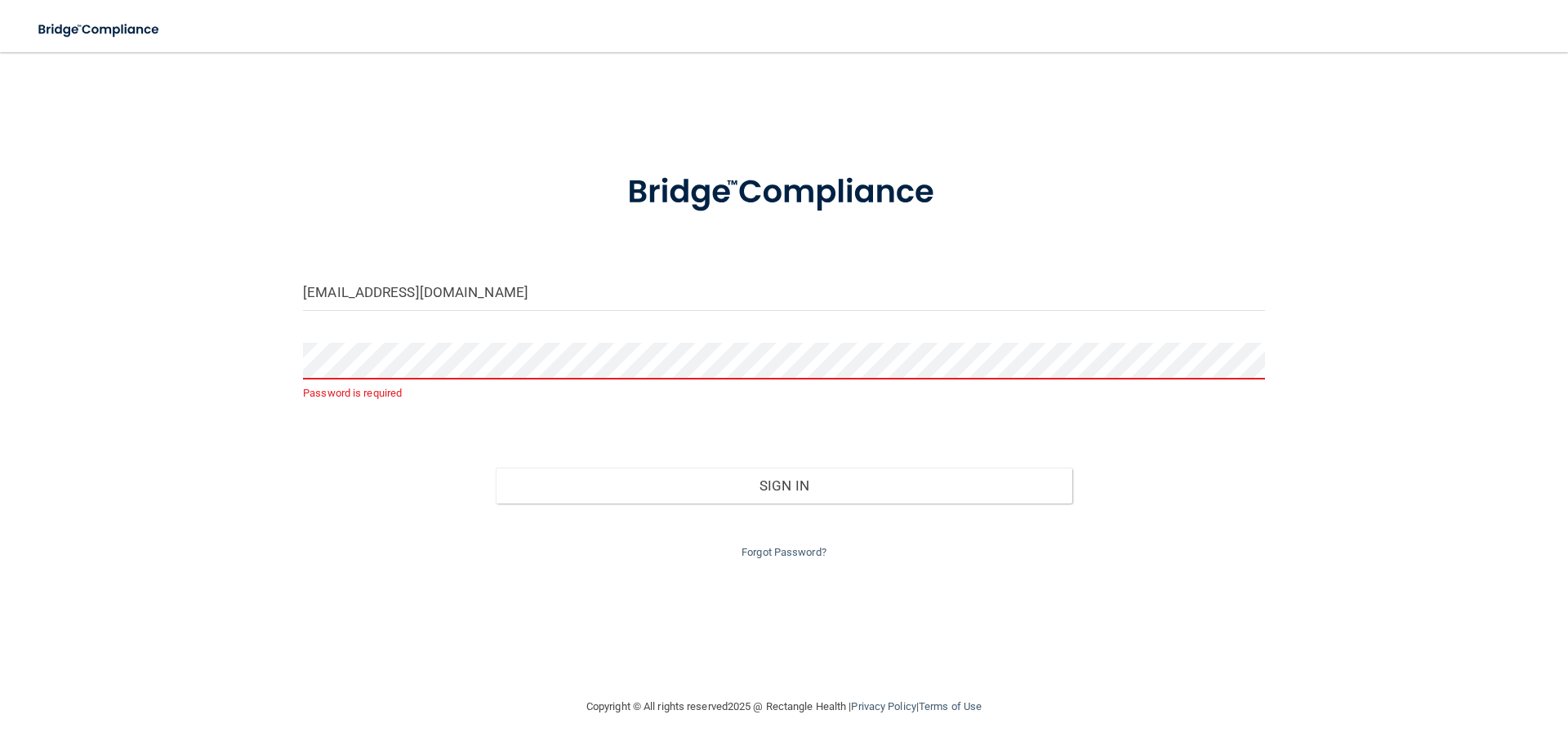
click at [440, 341] on form "nohelygarza6@gmail.com Password is required Invalid email/password. You don't h…" at bounding box center [784, 356] width 962 height 413
click at [486, 323] on form "nohelygarza6@gmail.com Password is required Invalid email/password. You don't h…" at bounding box center [784, 356] width 962 height 413
click at [466, 304] on input "nohelygarza6@gmail.com" at bounding box center [784, 293] width 962 height 37
click at [463, 299] on input "nohelygarza6@gmail.com" at bounding box center [784, 293] width 962 height 37
click at [501, 291] on input "nohelygarza6@gmail.com" at bounding box center [784, 293] width 962 height 37
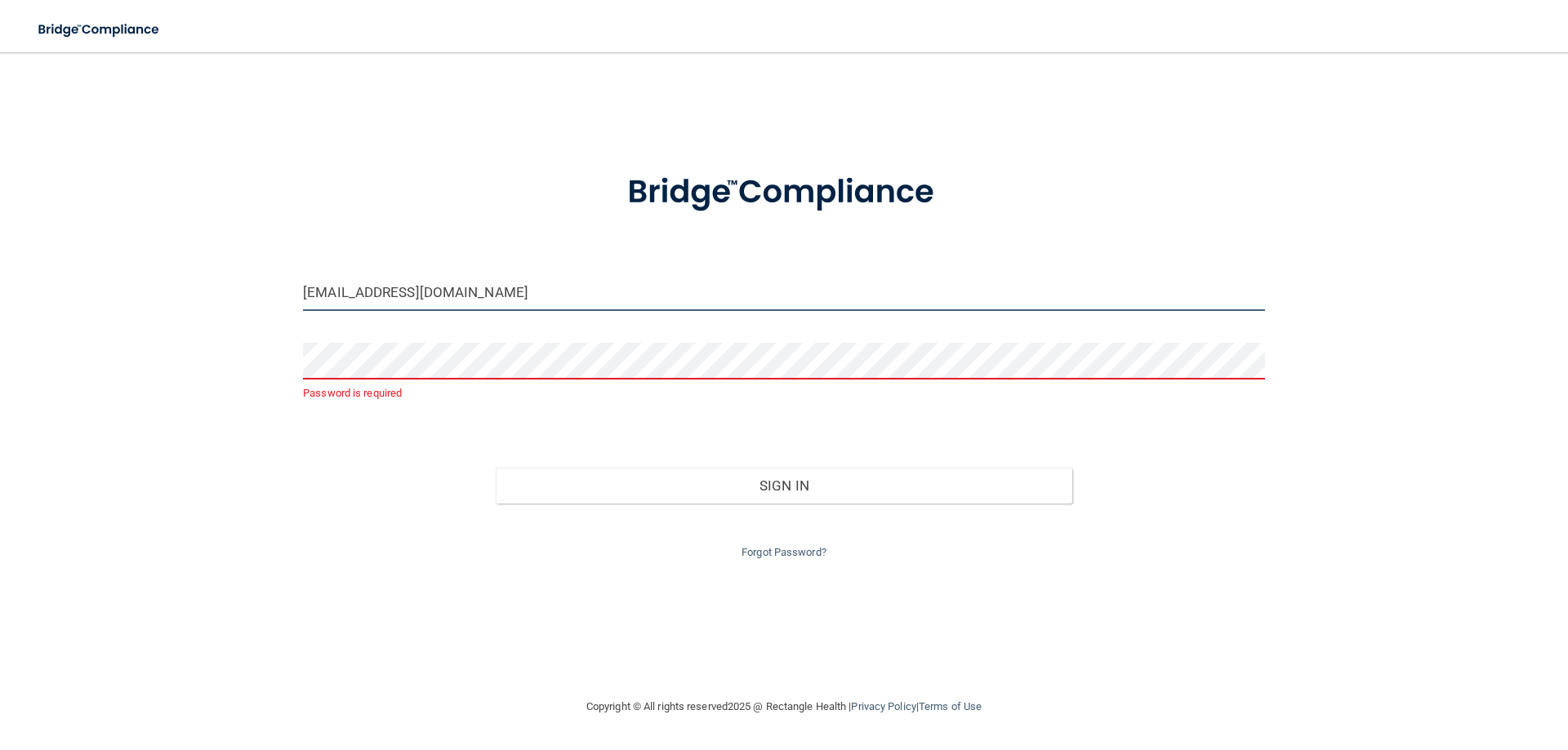
click at [460, 296] on input "nohelygarza6@gmail.com" at bounding box center [784, 293] width 962 height 37
click at [470, 299] on input "nohelygarza6@gmail.com" at bounding box center [784, 293] width 962 height 37
click at [417, 336] on form "nohelygarza6@gmail.com Password is required Invalid email/password. You don't h…" at bounding box center [784, 356] width 962 height 413
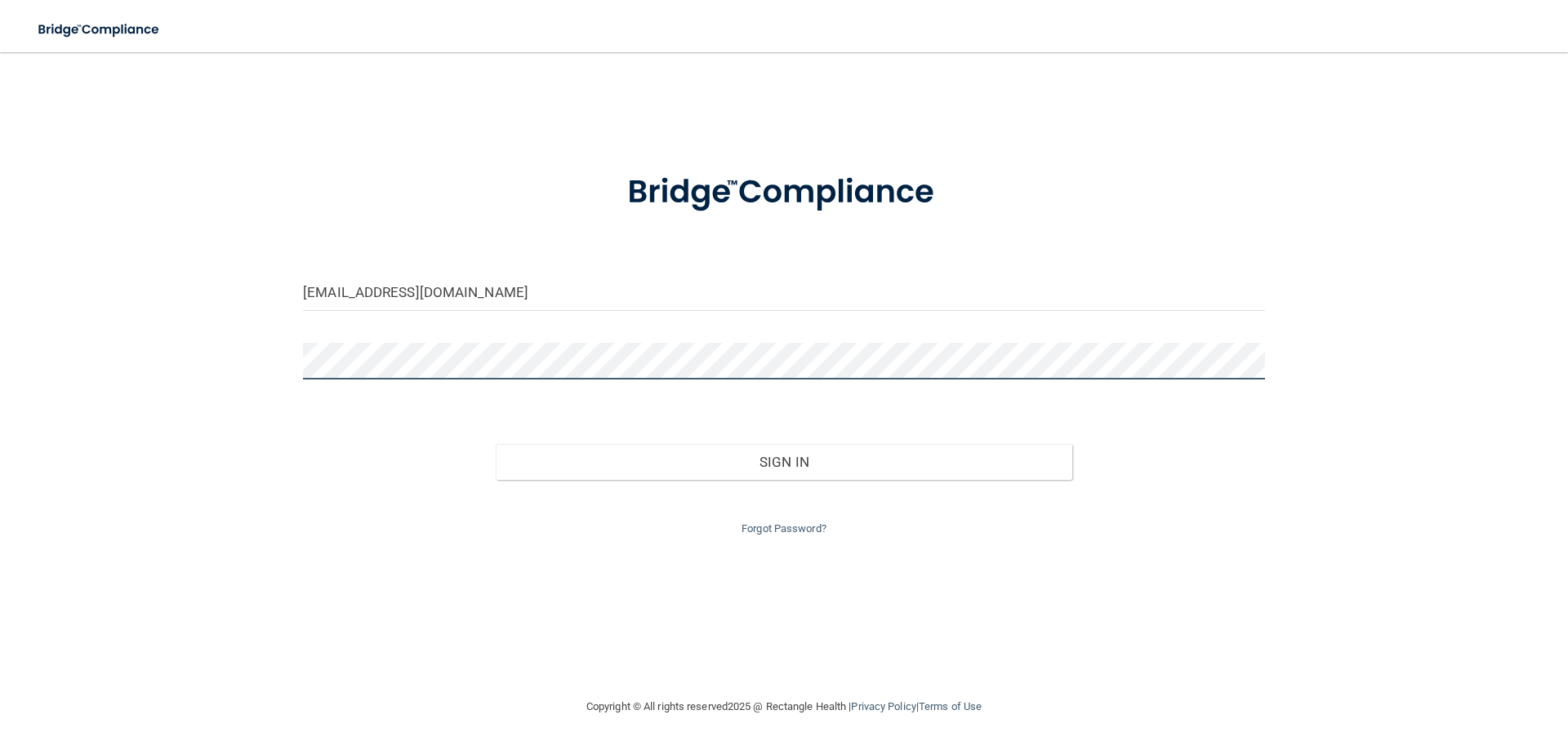
click at [496, 444] on button "Sign In" at bounding box center [784, 462] width 578 height 36
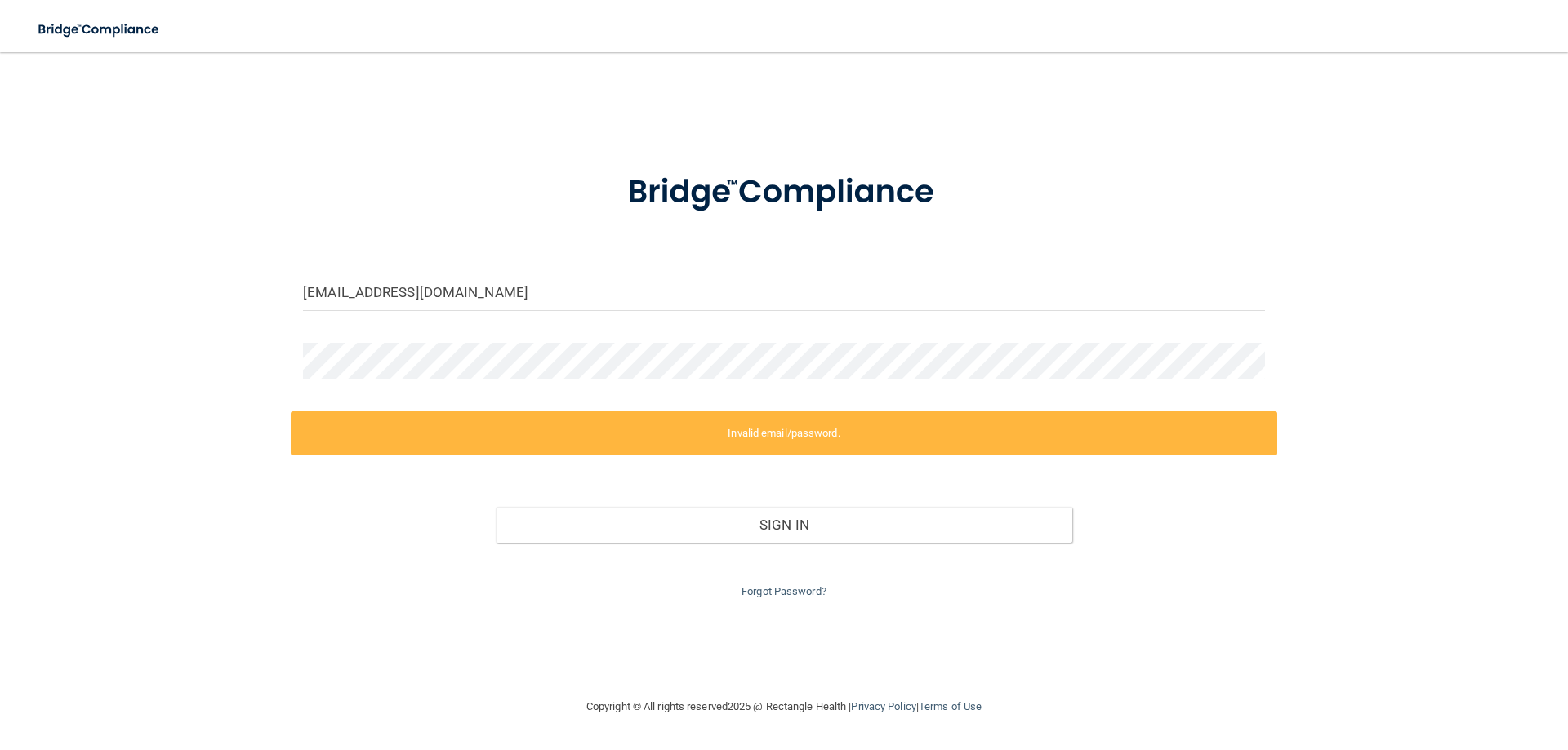
drag, startPoint x: 676, startPoint y: 326, endPoint x: 651, endPoint y: 340, distance: 28.7
click at [676, 327] on form "nohelygarza6@gmail.com Invalid email/password. You don't have permission to acc…" at bounding box center [784, 375] width 962 height 451
click at [270, 377] on div "nohelygarza6@gmail.com Invalid email/password. You don't have permission to acc…" at bounding box center [784, 375] width 1503 height 613
click at [248, 379] on div "nohelygarza6@gmail.com Invalid email/password. You don't have permission to acc…" at bounding box center [784, 375] width 1503 height 613
click at [302, 374] on div at bounding box center [784, 367] width 986 height 49
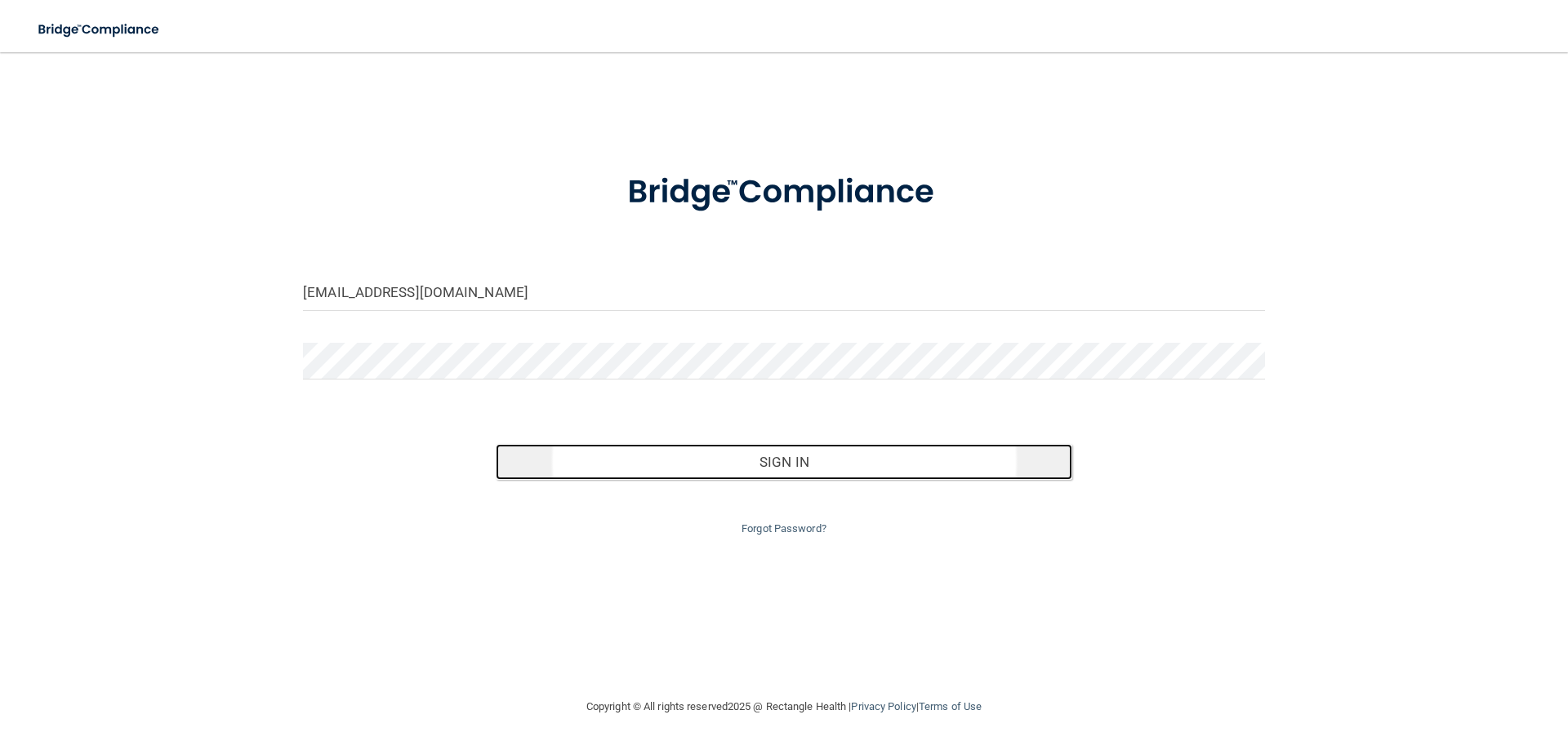
click at [791, 470] on button "Sign In" at bounding box center [784, 462] width 578 height 36
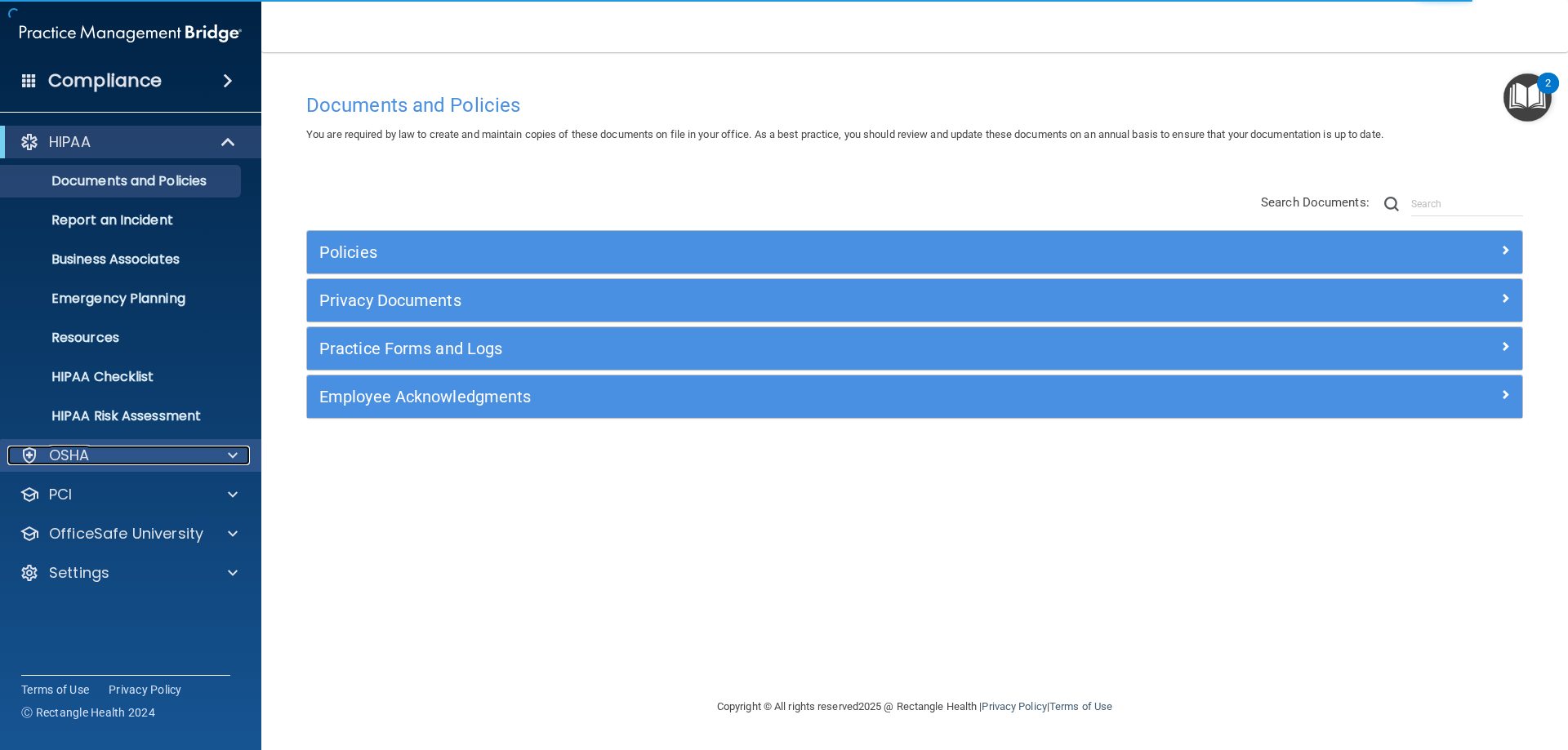
click at [157, 453] on div "OSHA" at bounding box center [109, 455] width 203 height 19
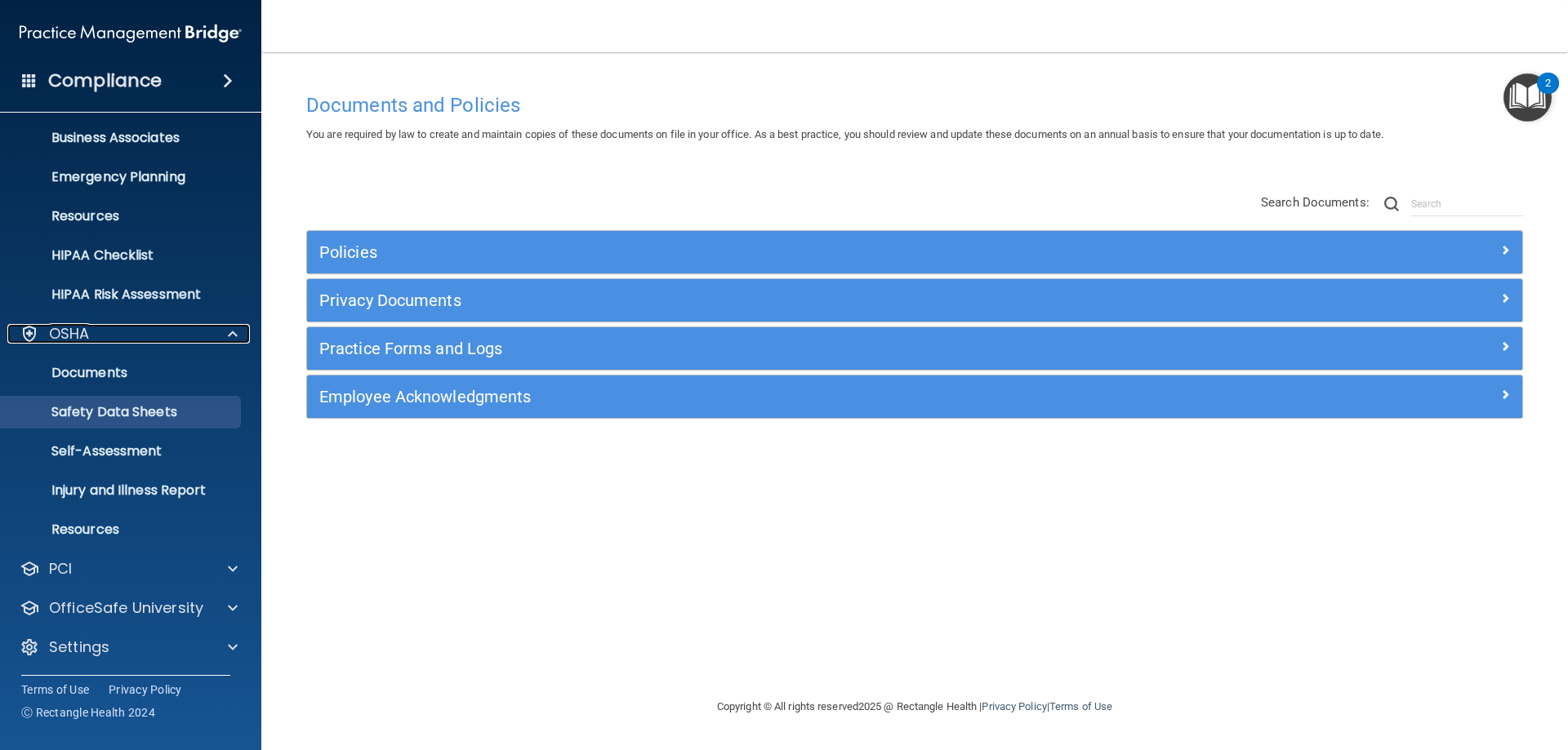
scroll to position [123, 0]
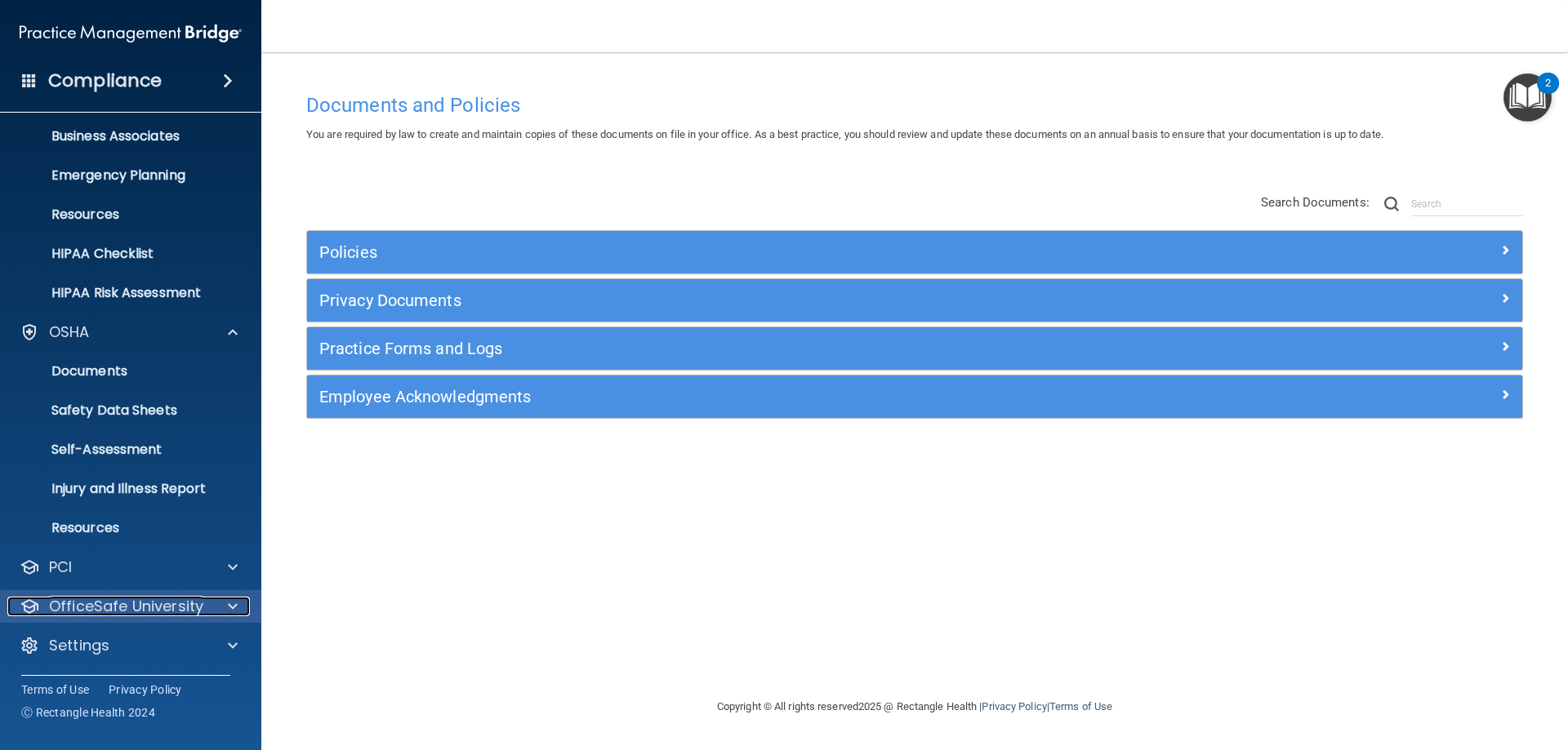
click at [218, 605] on div at bounding box center [230, 606] width 41 height 19
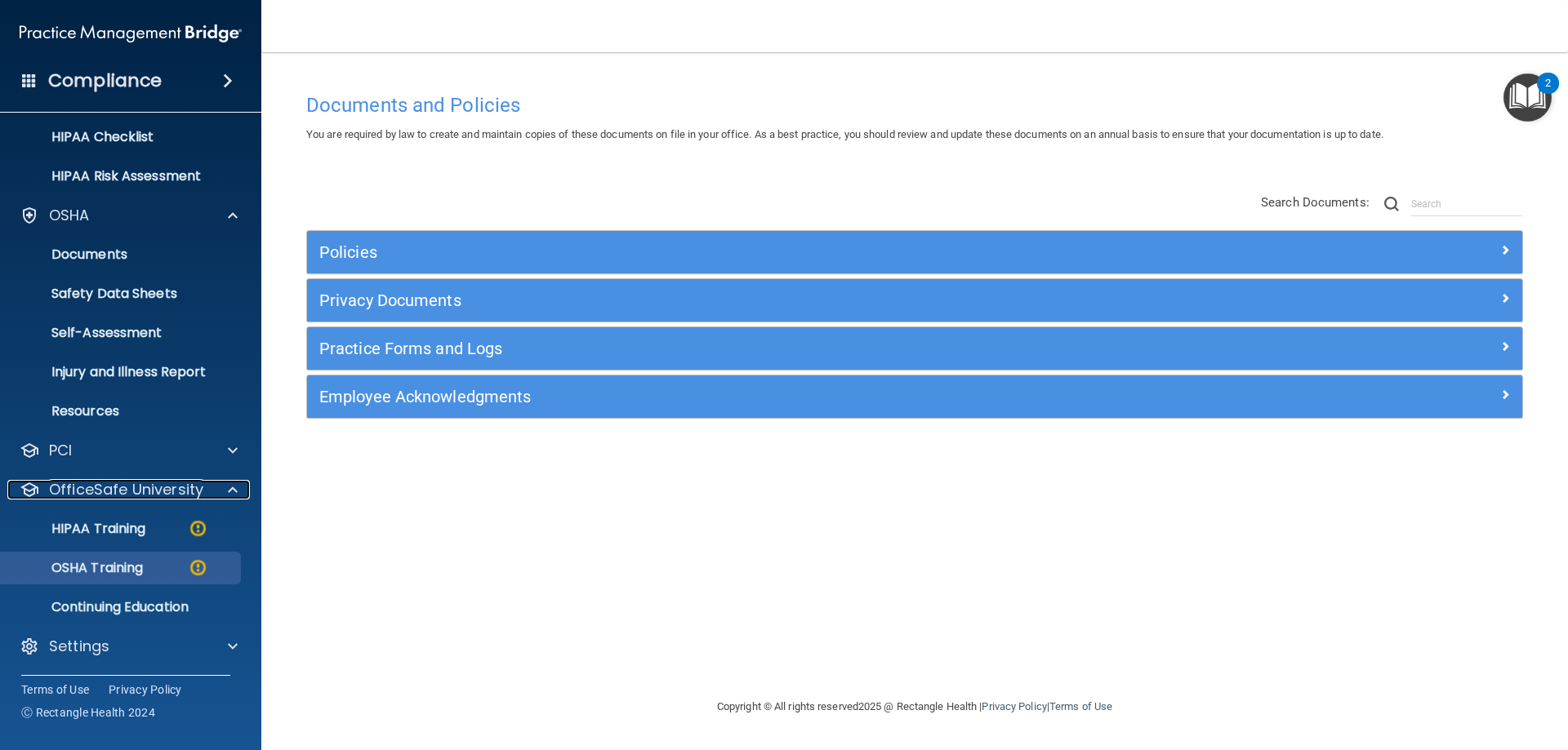
scroll to position [241, 0]
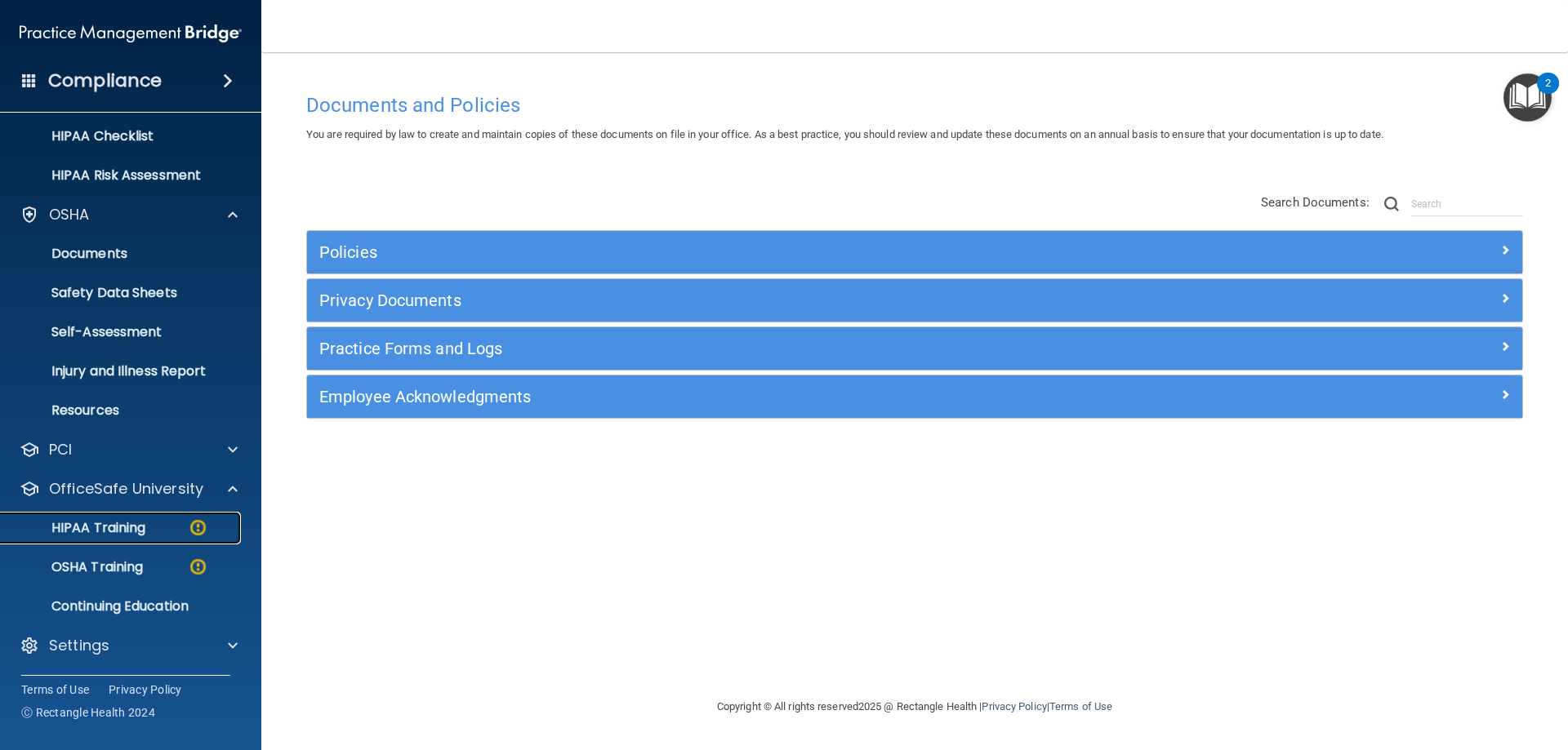
click at [183, 529] on div "HIPAA Training" at bounding box center [122, 528] width 223 height 17
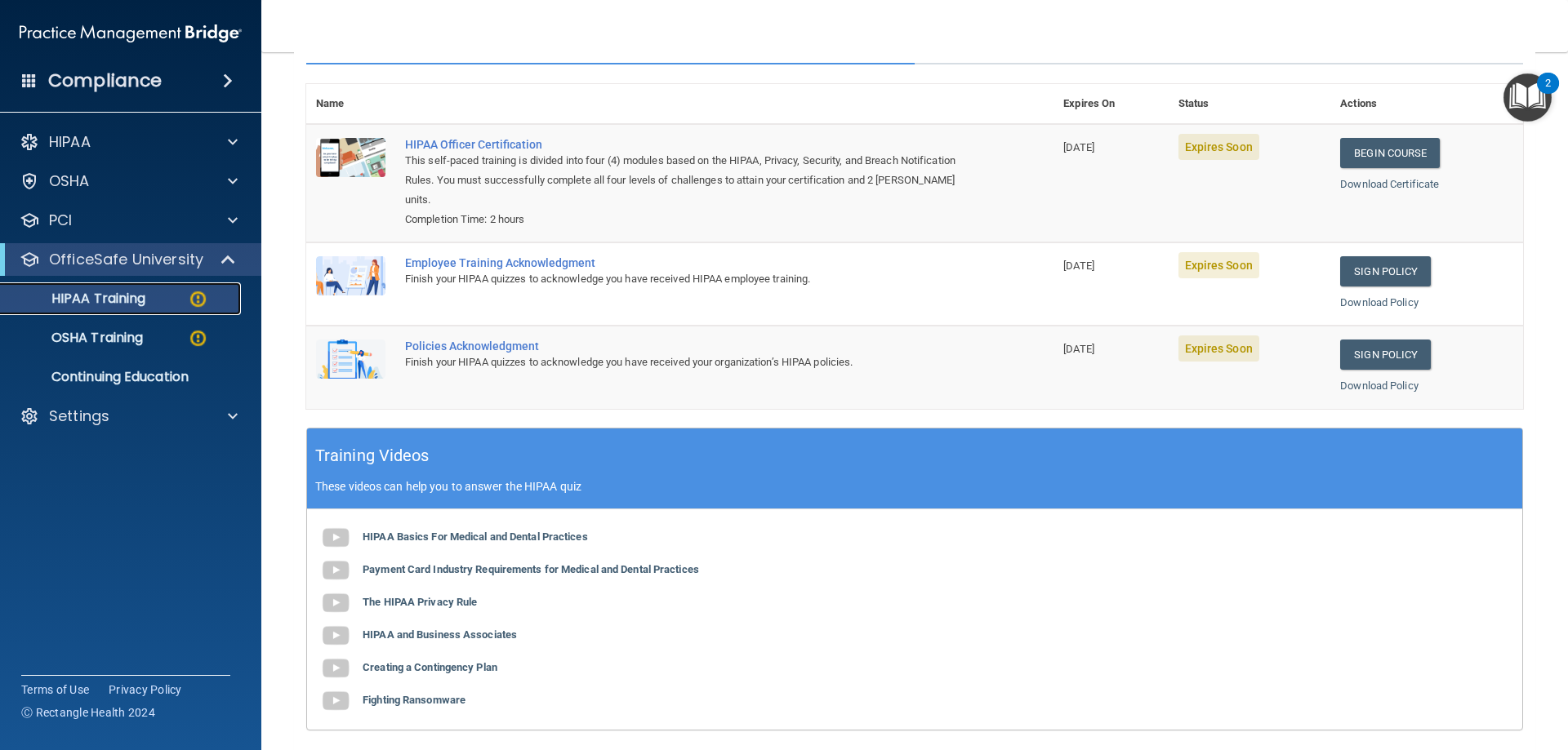
scroll to position [326, 0]
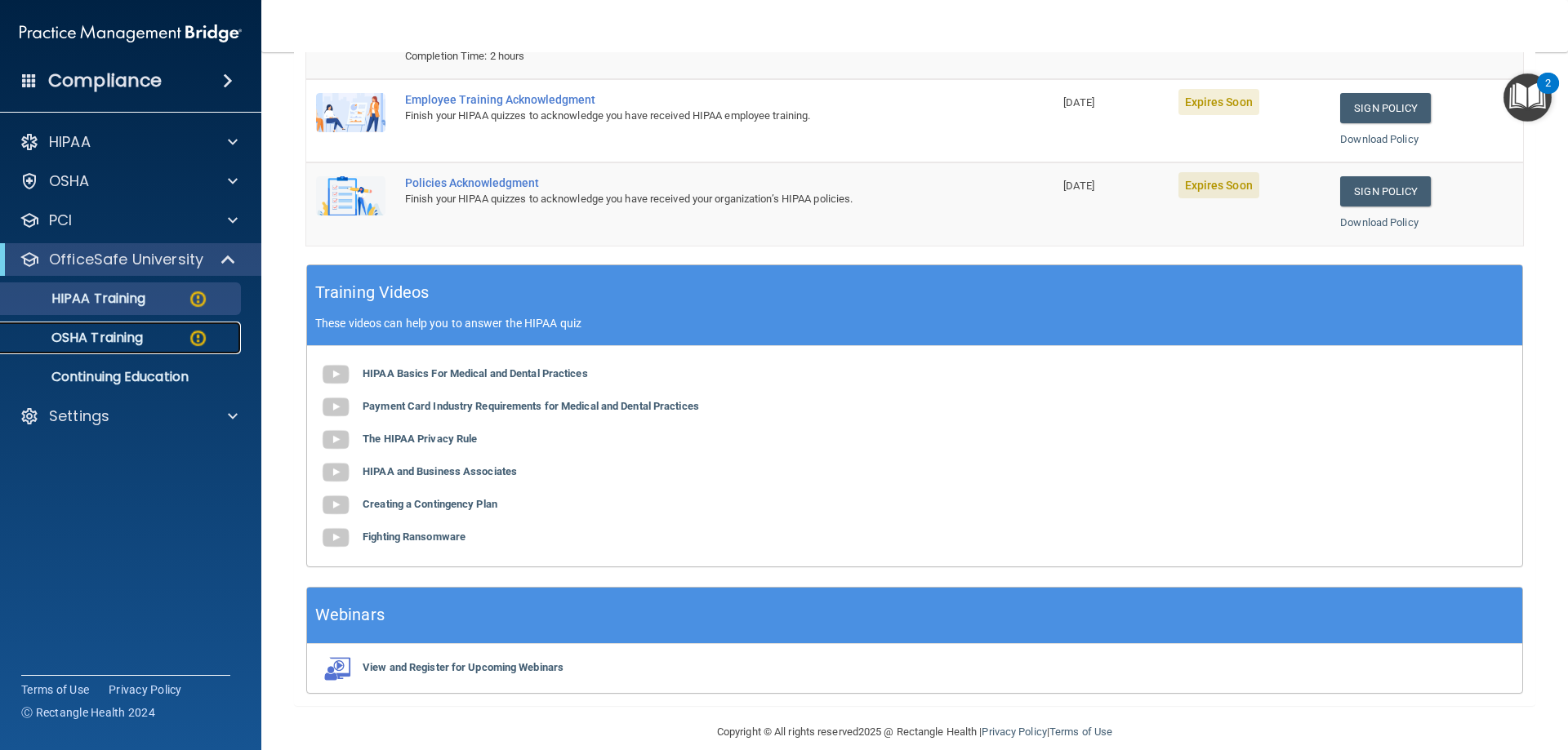
click at [171, 336] on div "OSHA Training" at bounding box center [122, 338] width 223 height 17
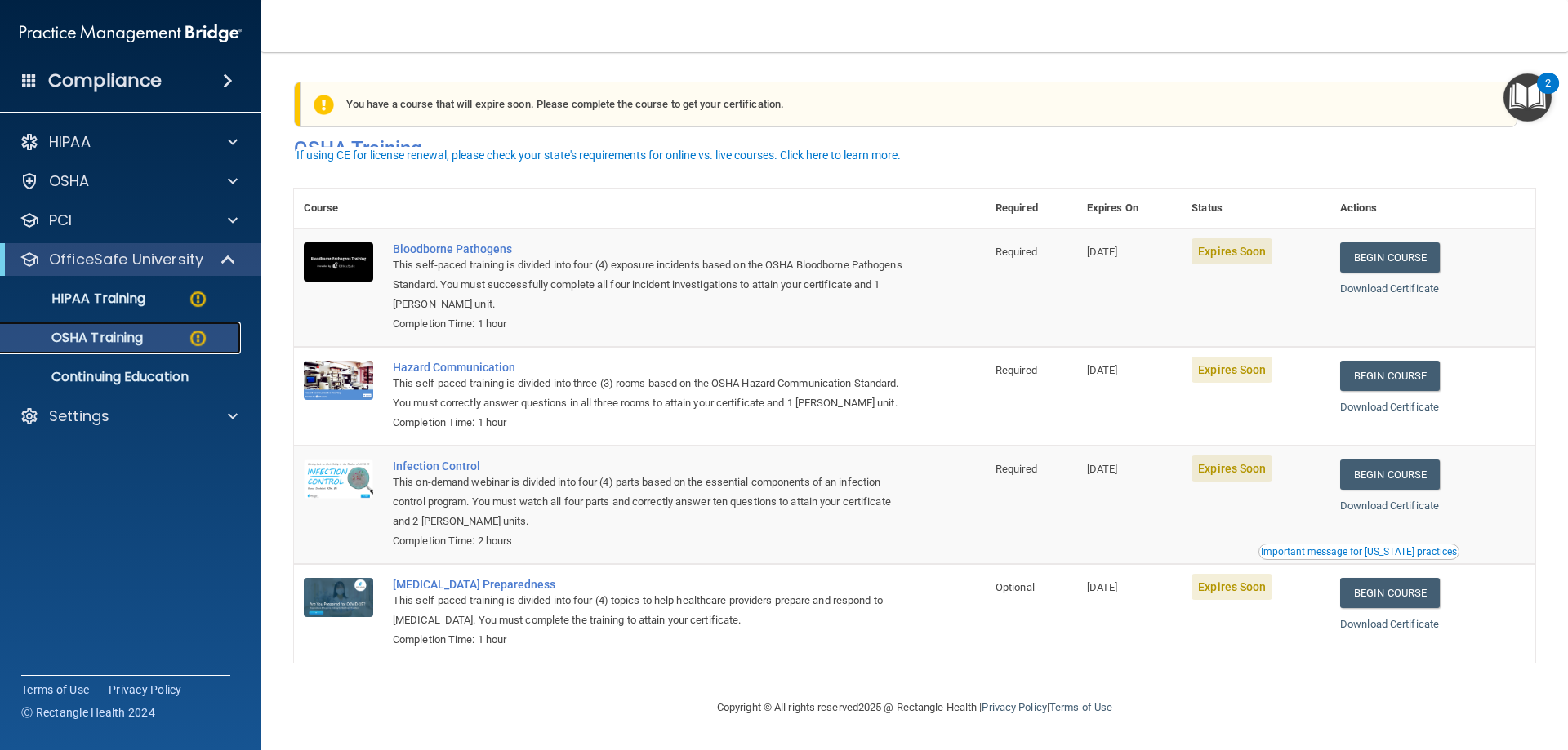
scroll to position [20, 0]
click at [1400, 243] on link "Begin Course" at bounding box center [1390, 258] width 100 height 30
click at [179, 373] on p "Continuing Education" at bounding box center [122, 378] width 223 height 17
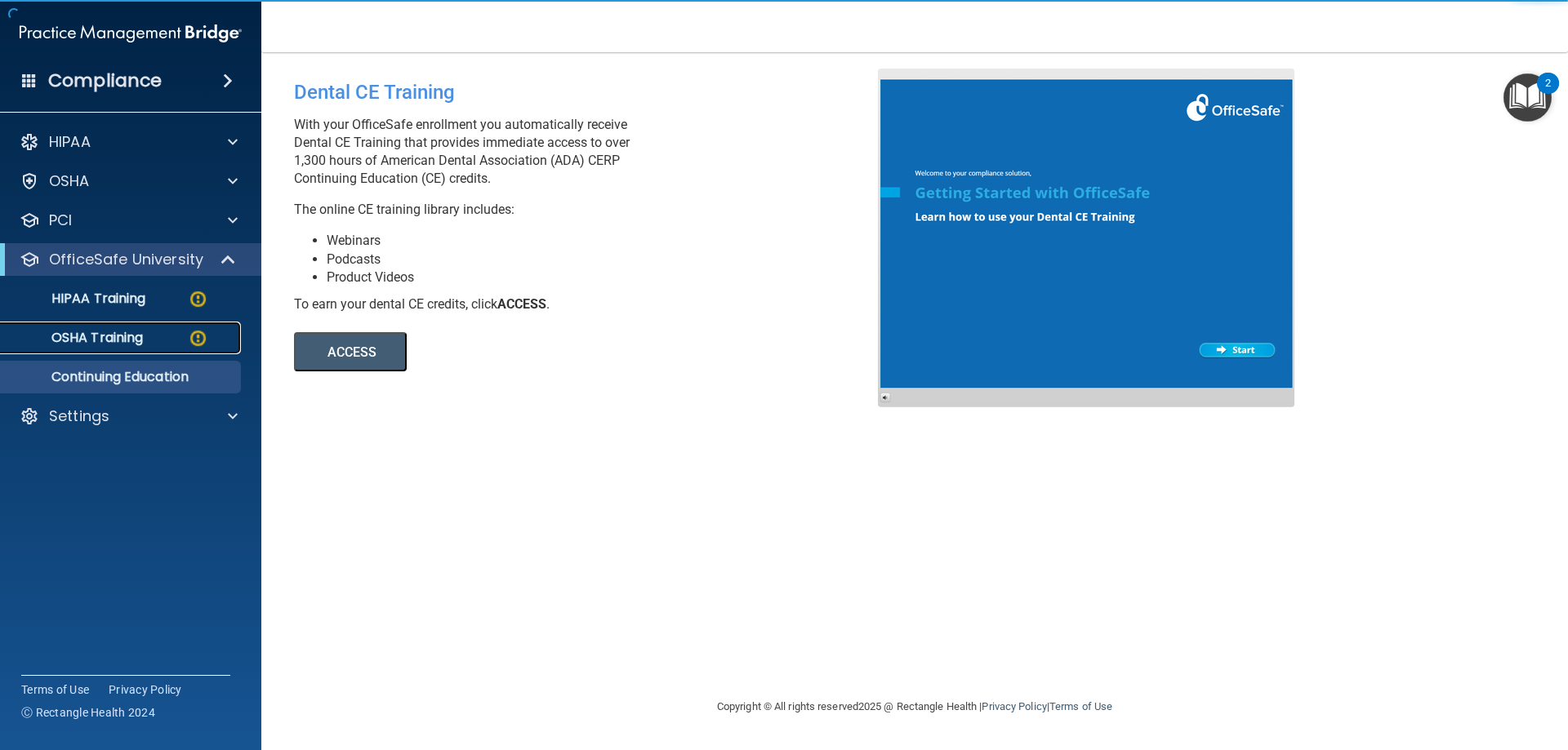
click at [168, 345] on div "OSHA Training" at bounding box center [122, 338] width 223 height 17
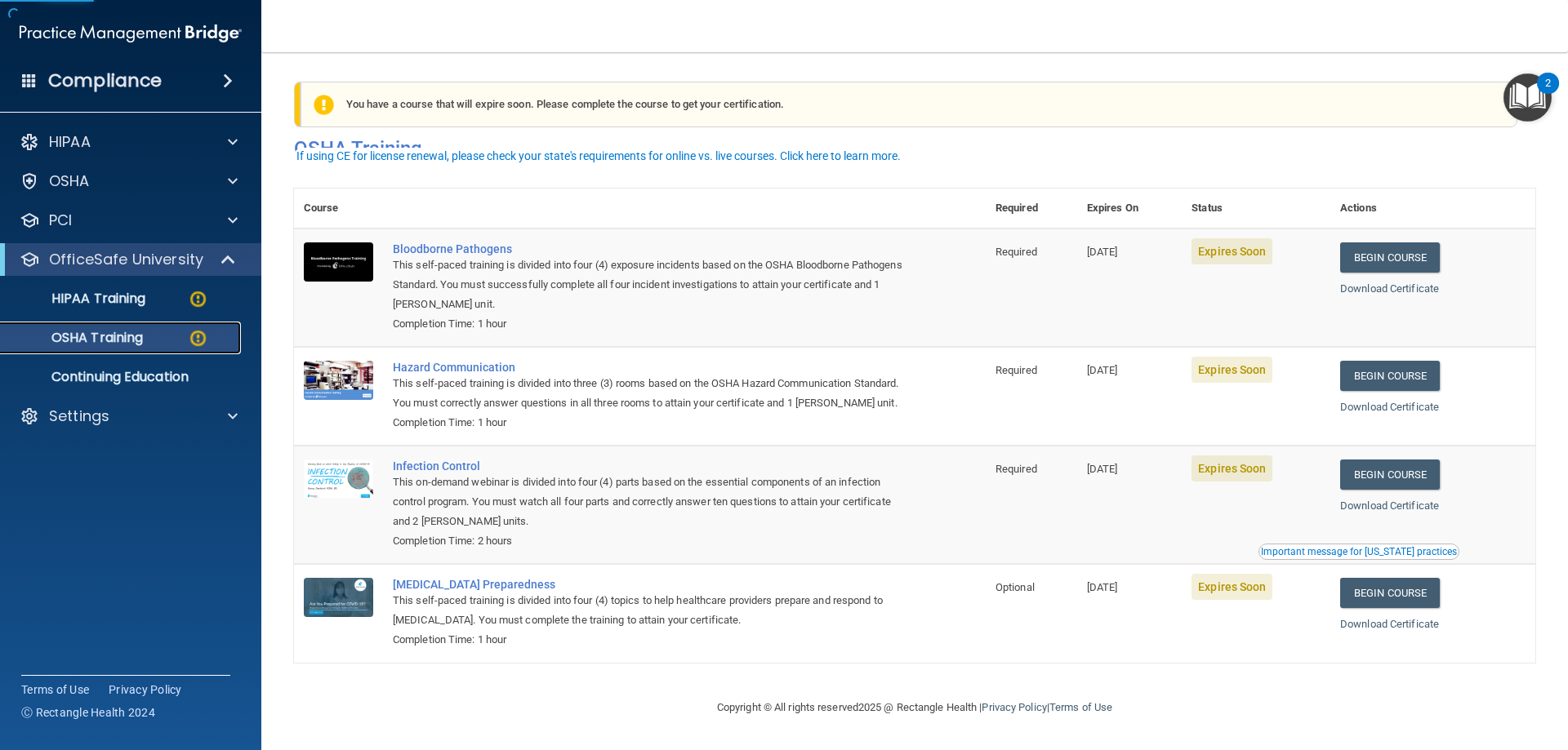
scroll to position [20, 0]
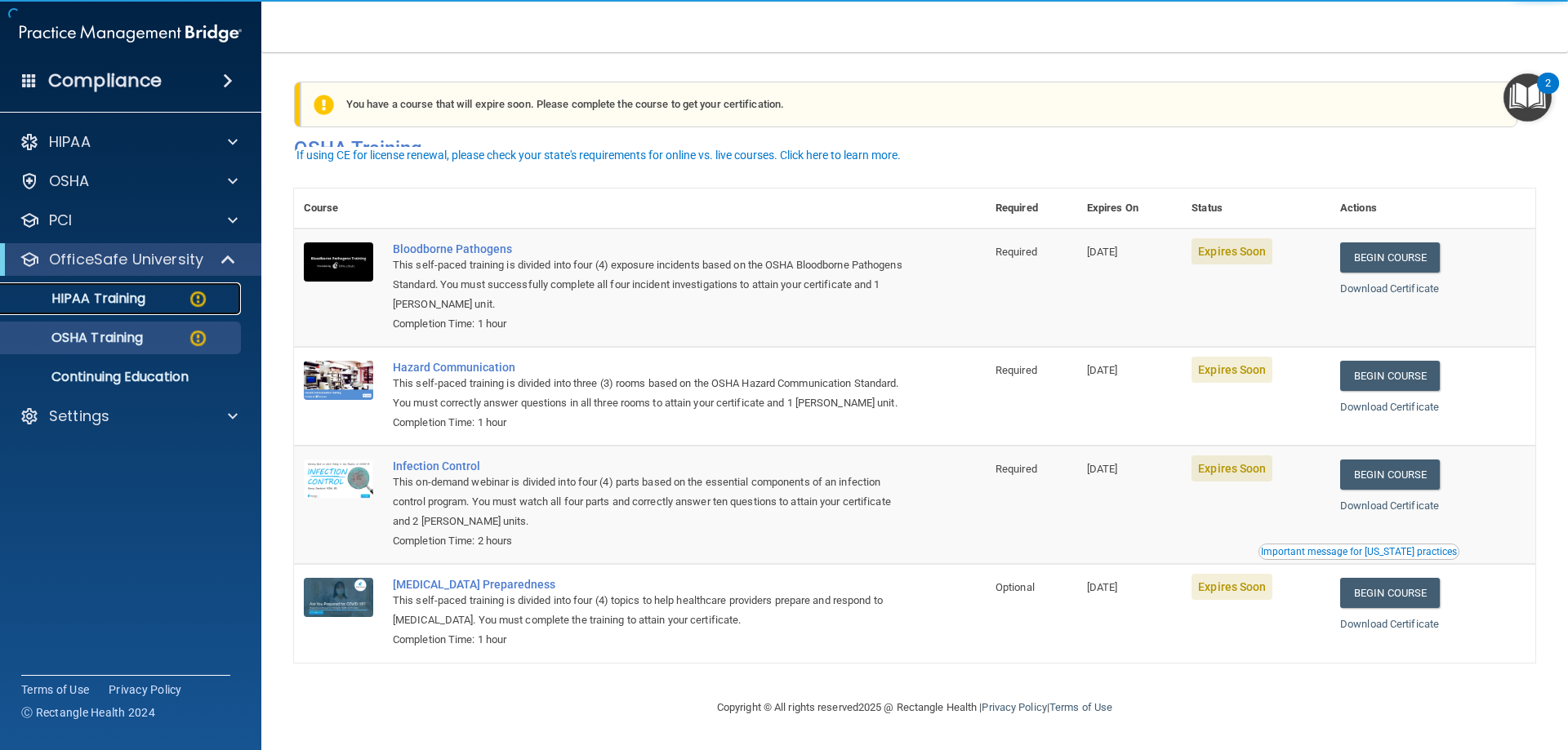
click at [110, 295] on p "HIPAA Training" at bounding box center [78, 299] width 135 height 17
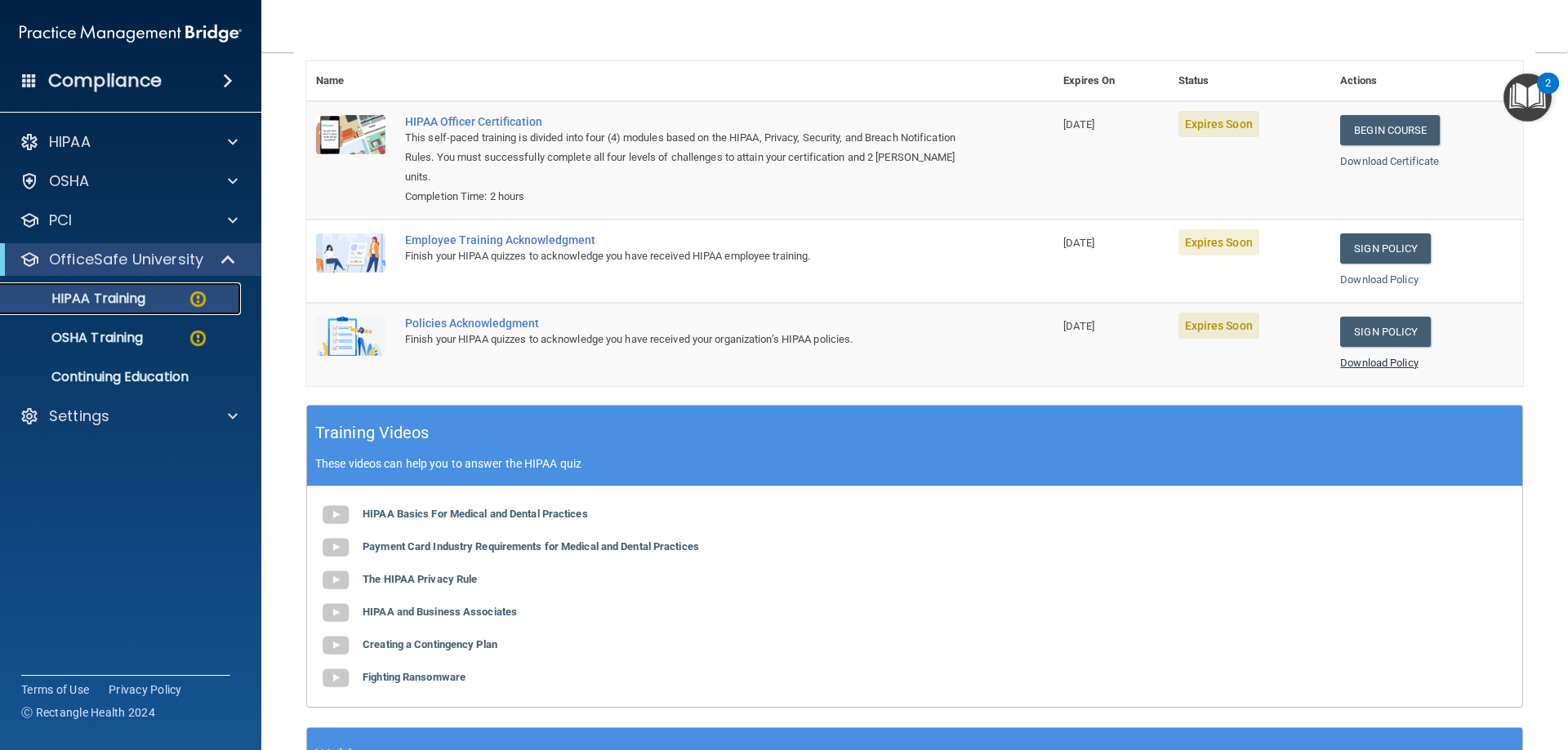
scroll to position [104, 0]
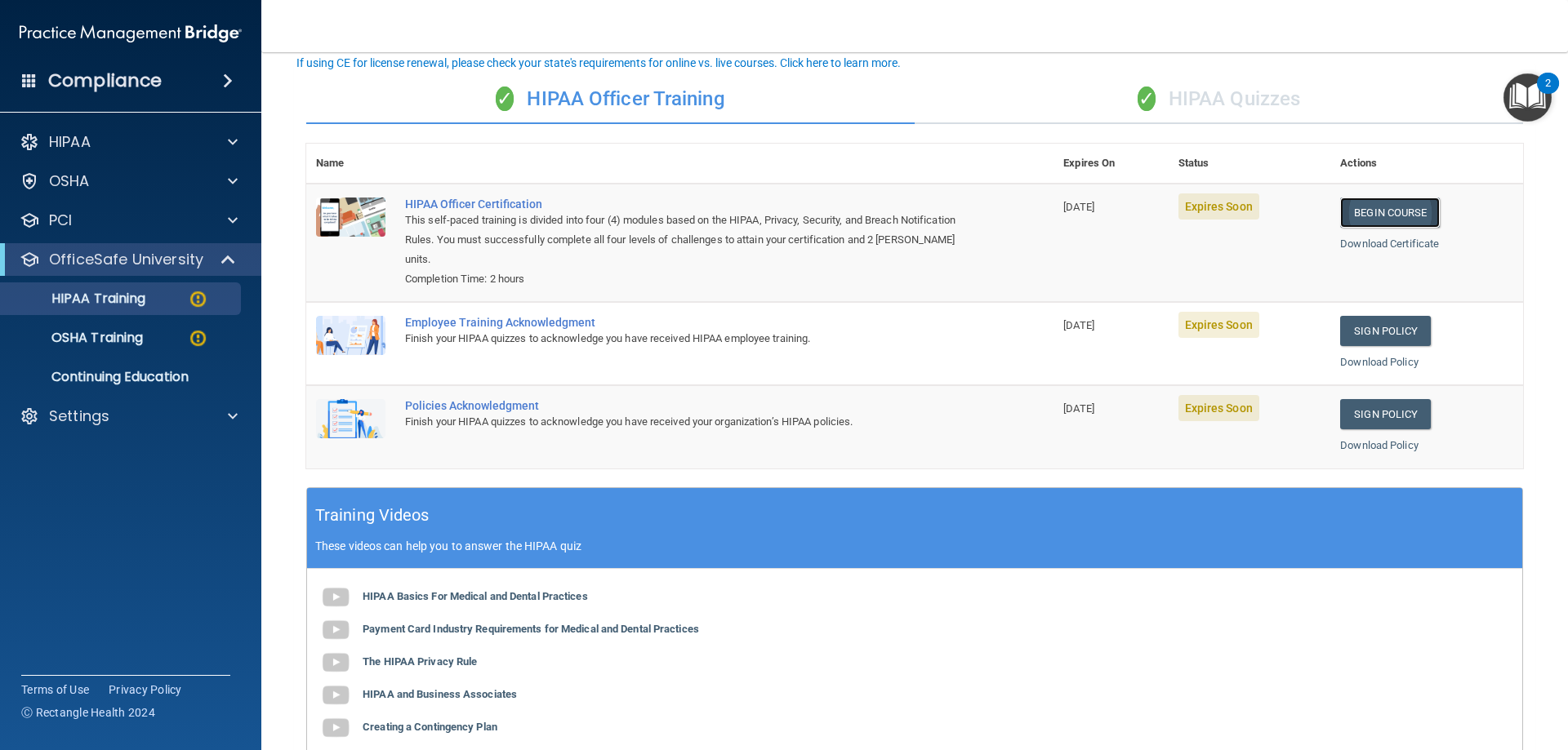
click at [1367, 204] on link "Begin Course" at bounding box center [1390, 213] width 100 height 30
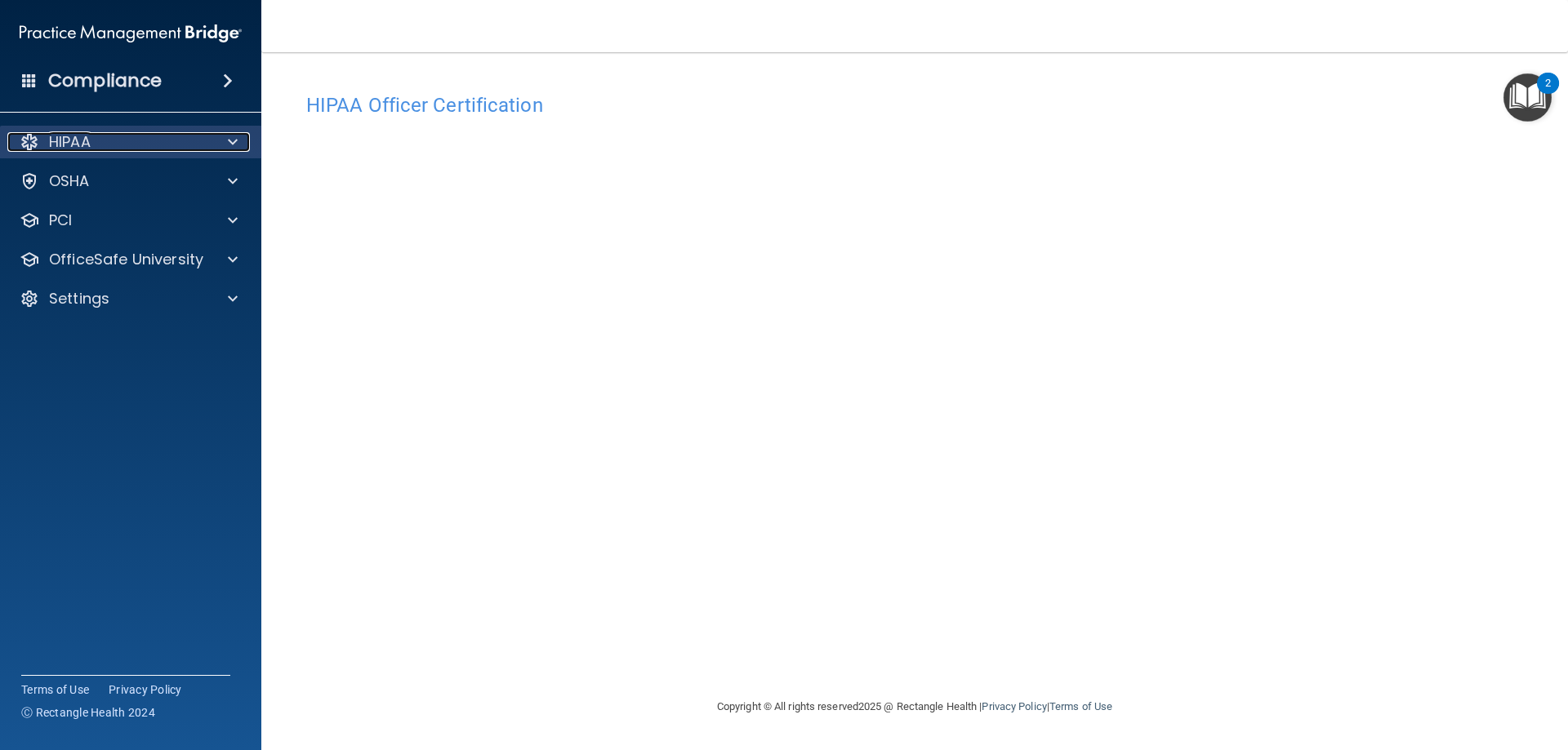
click at [144, 144] on div "HIPAA" at bounding box center [109, 141] width 203 height 19
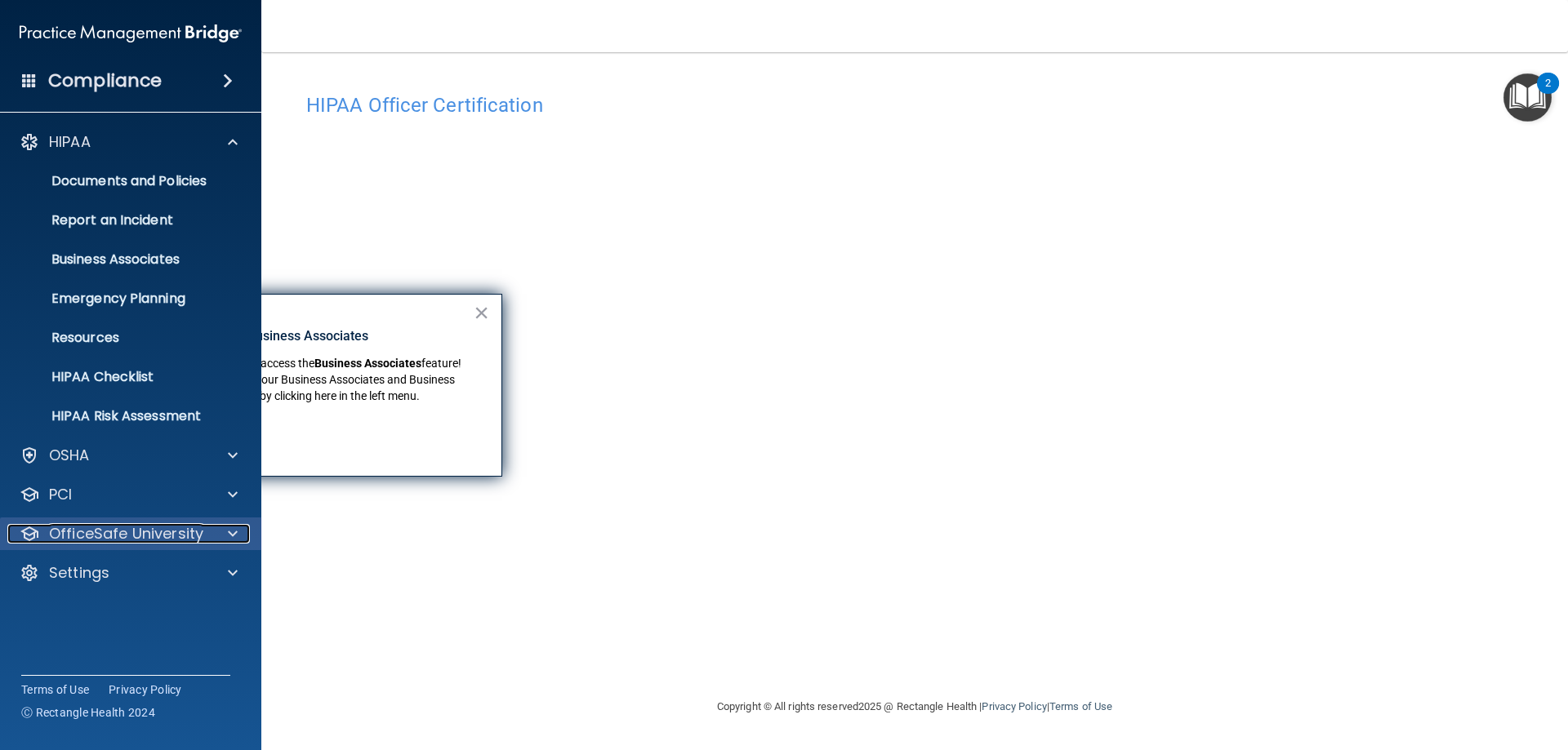
click at [189, 543] on p "OfficeSafe University" at bounding box center [126, 533] width 154 height 19
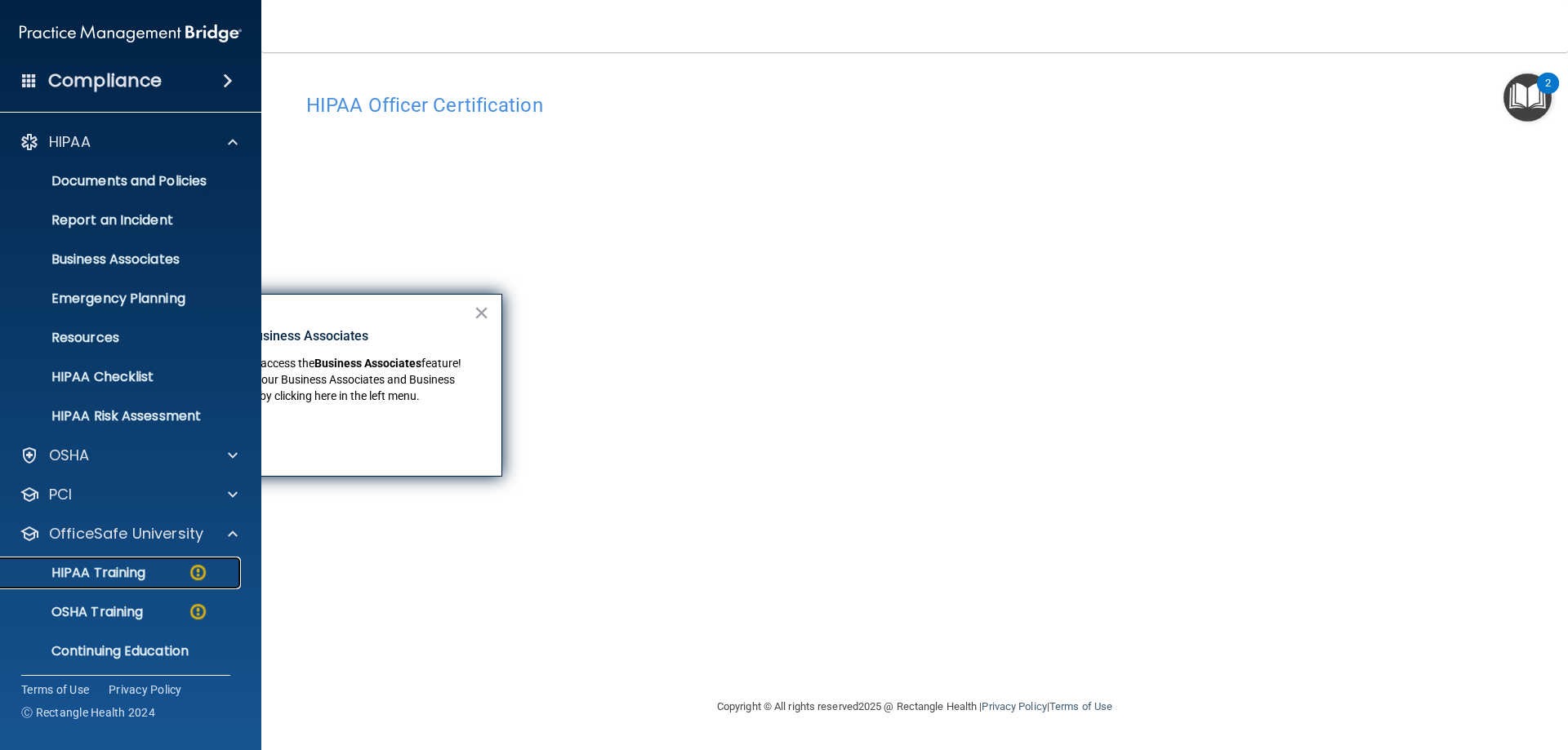
click at [160, 578] on div "HIPAA Training" at bounding box center [122, 573] width 223 height 17
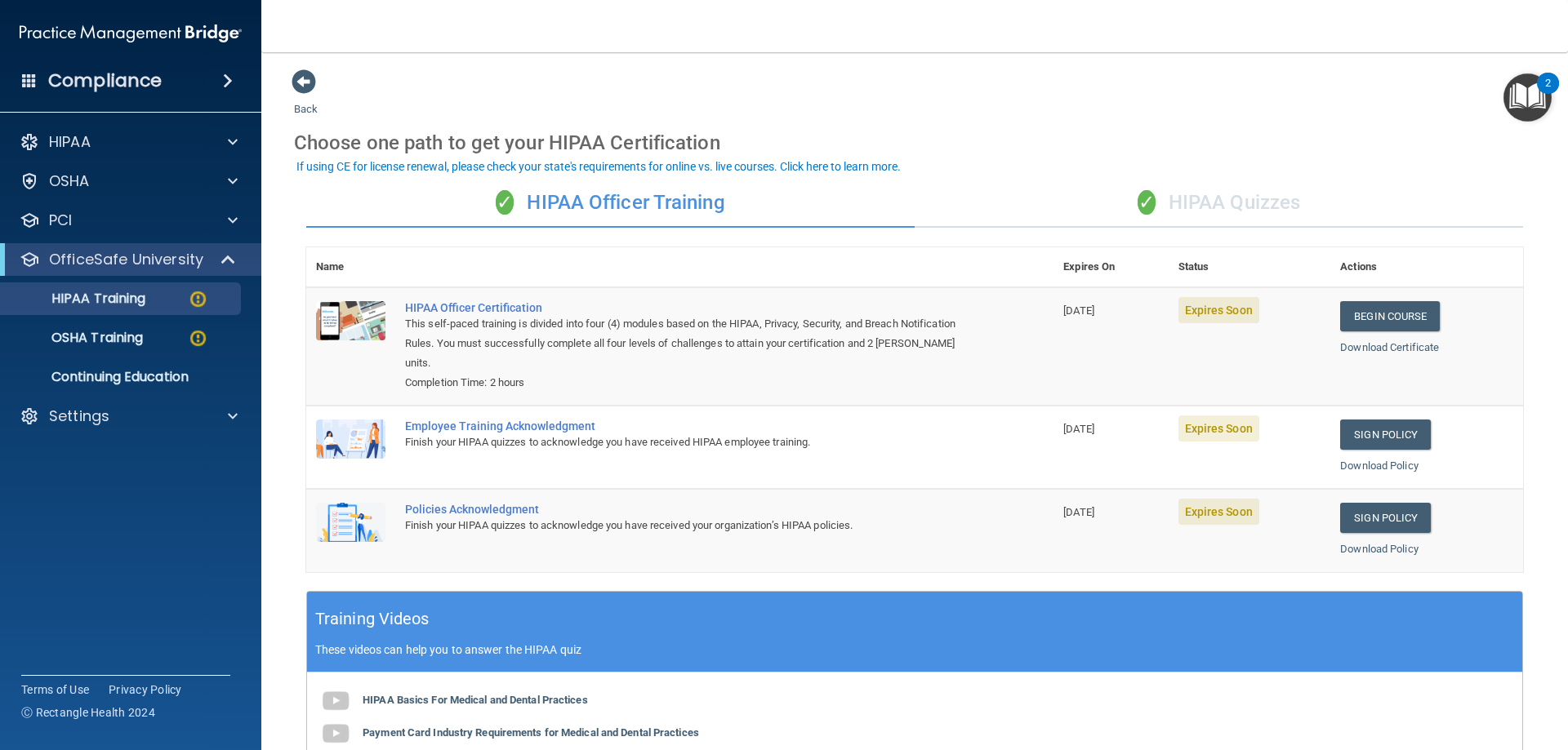
click at [1206, 204] on div "✓ HIPAA Quizzes" at bounding box center [1219, 203] width 609 height 49
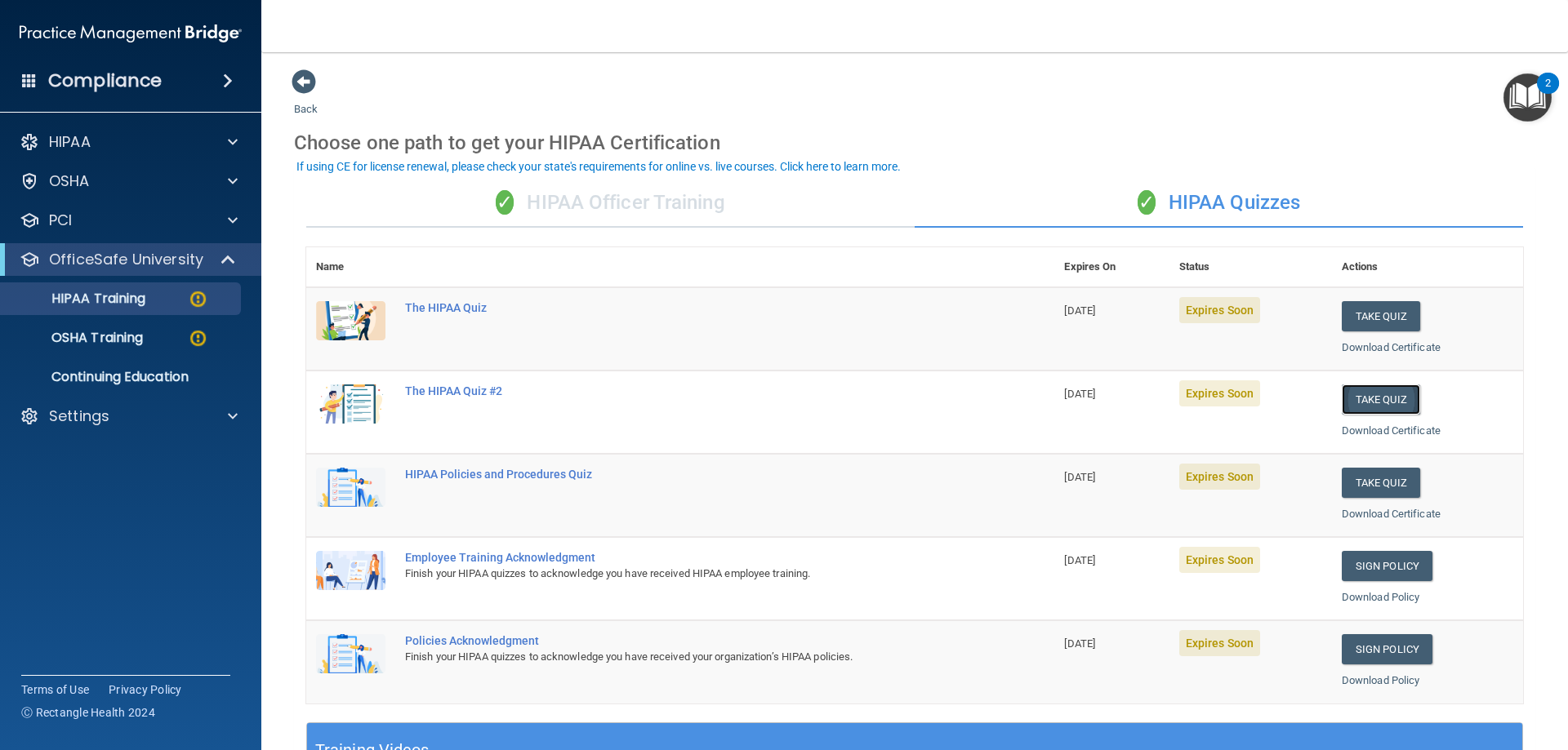
click at [1356, 398] on button "Take Quiz" at bounding box center [1381, 399] width 79 height 30
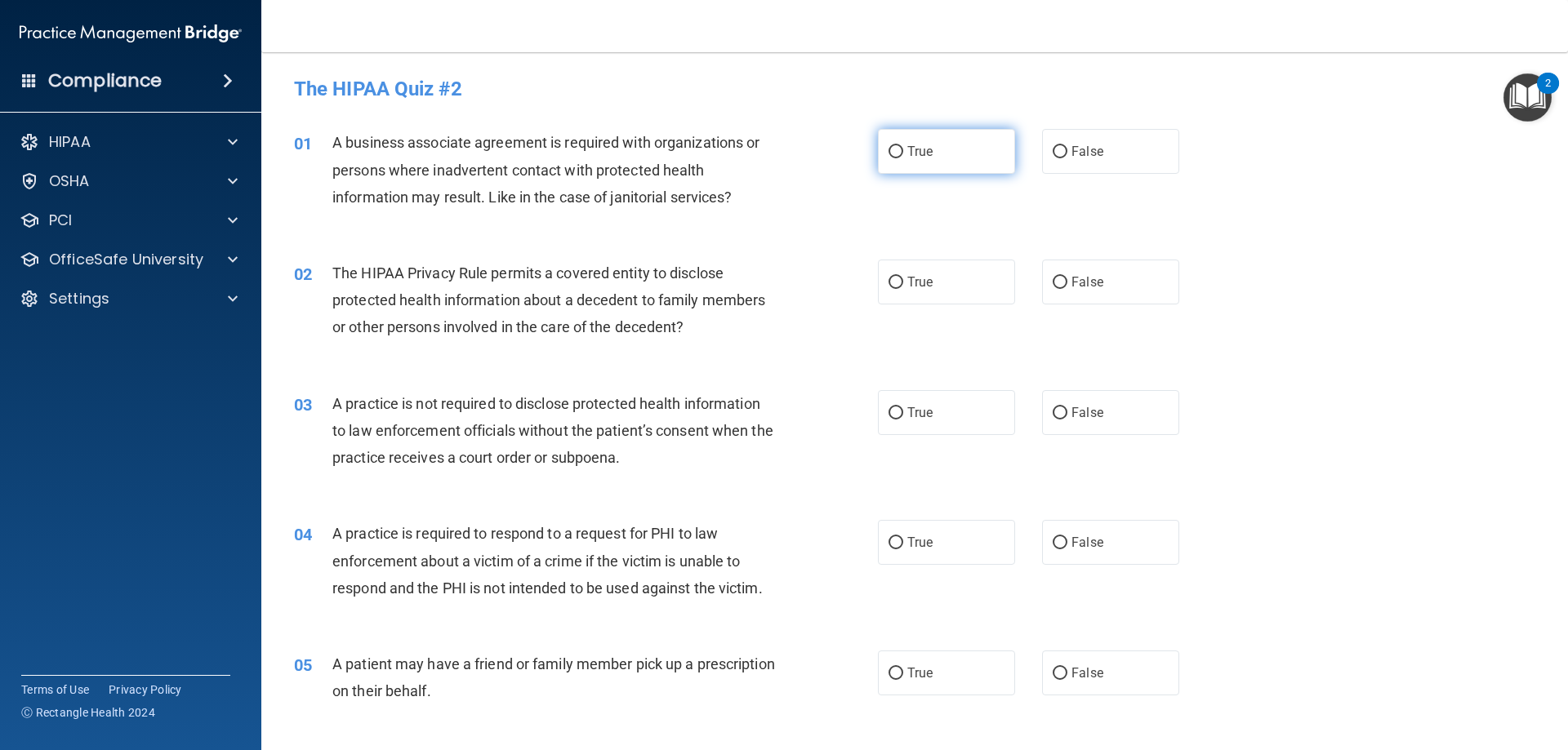
click at [928, 157] on label "True" at bounding box center [947, 152] width 137 height 45
click at [903, 157] on input "True" at bounding box center [896, 152] width 15 height 13
radio input "true"
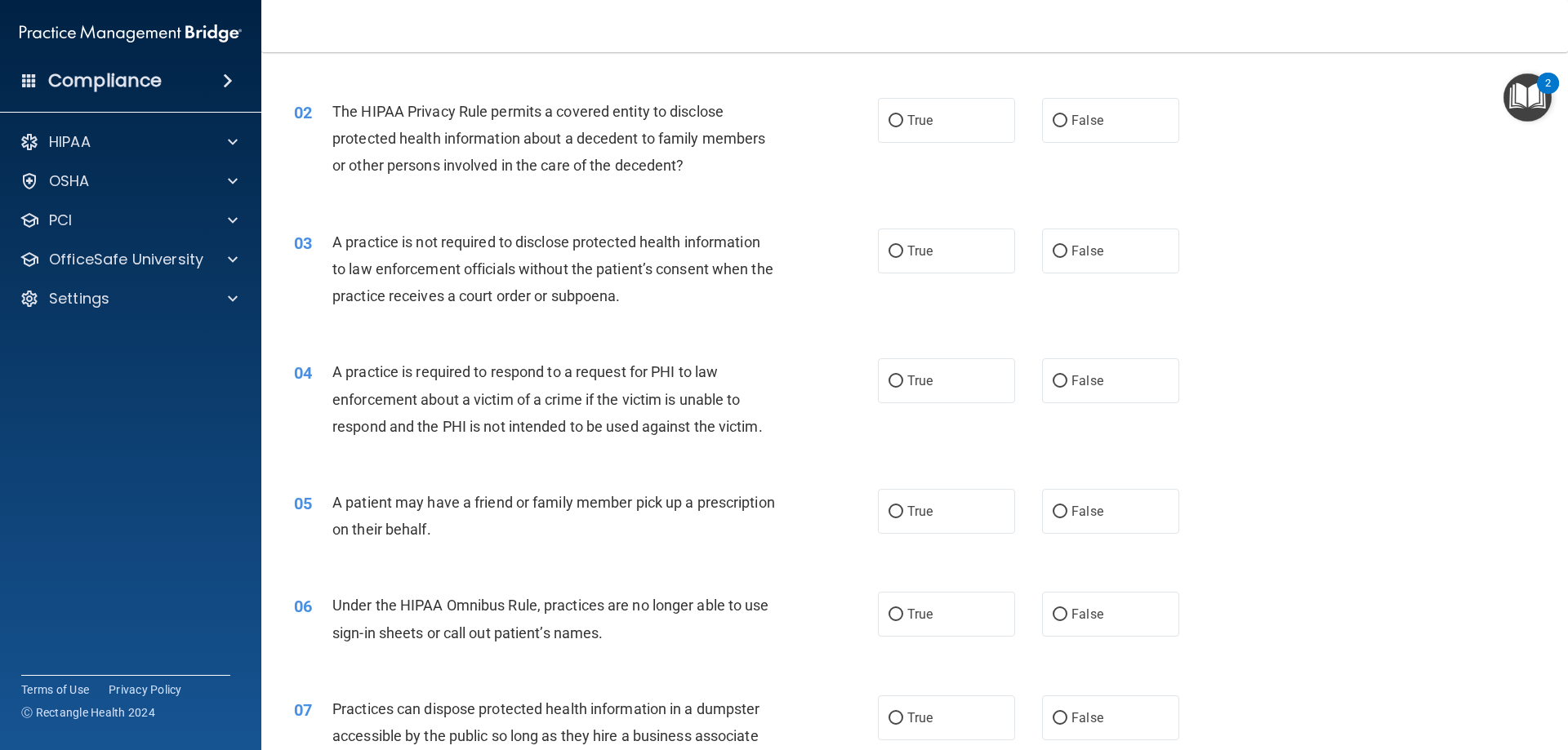
scroll to position [163, 0]
click at [882, 112] on label "True" at bounding box center [947, 119] width 137 height 45
click at [888, 114] on input "True" at bounding box center [896, 120] width 15 height 13
radio input "true"
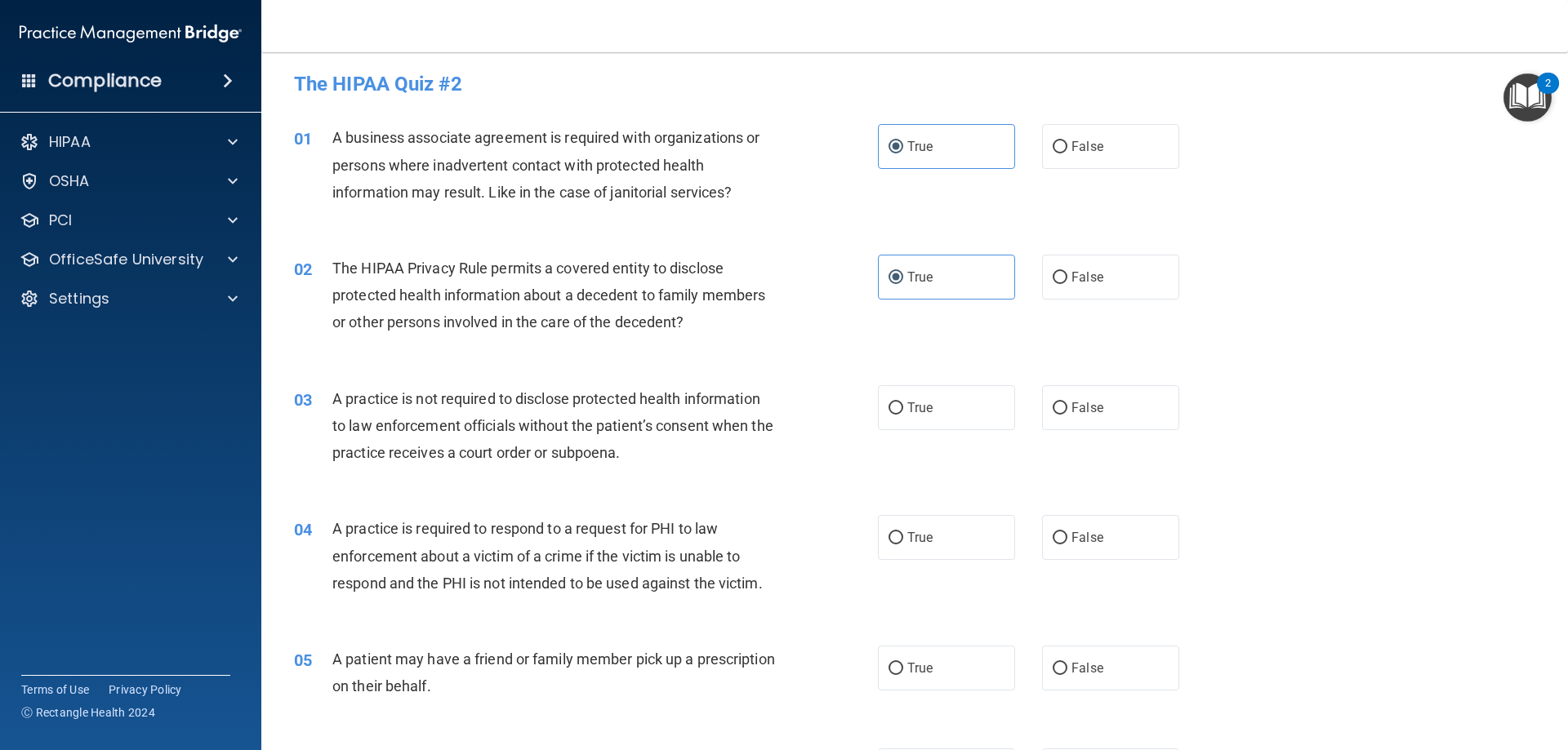
scroll to position [0, 0]
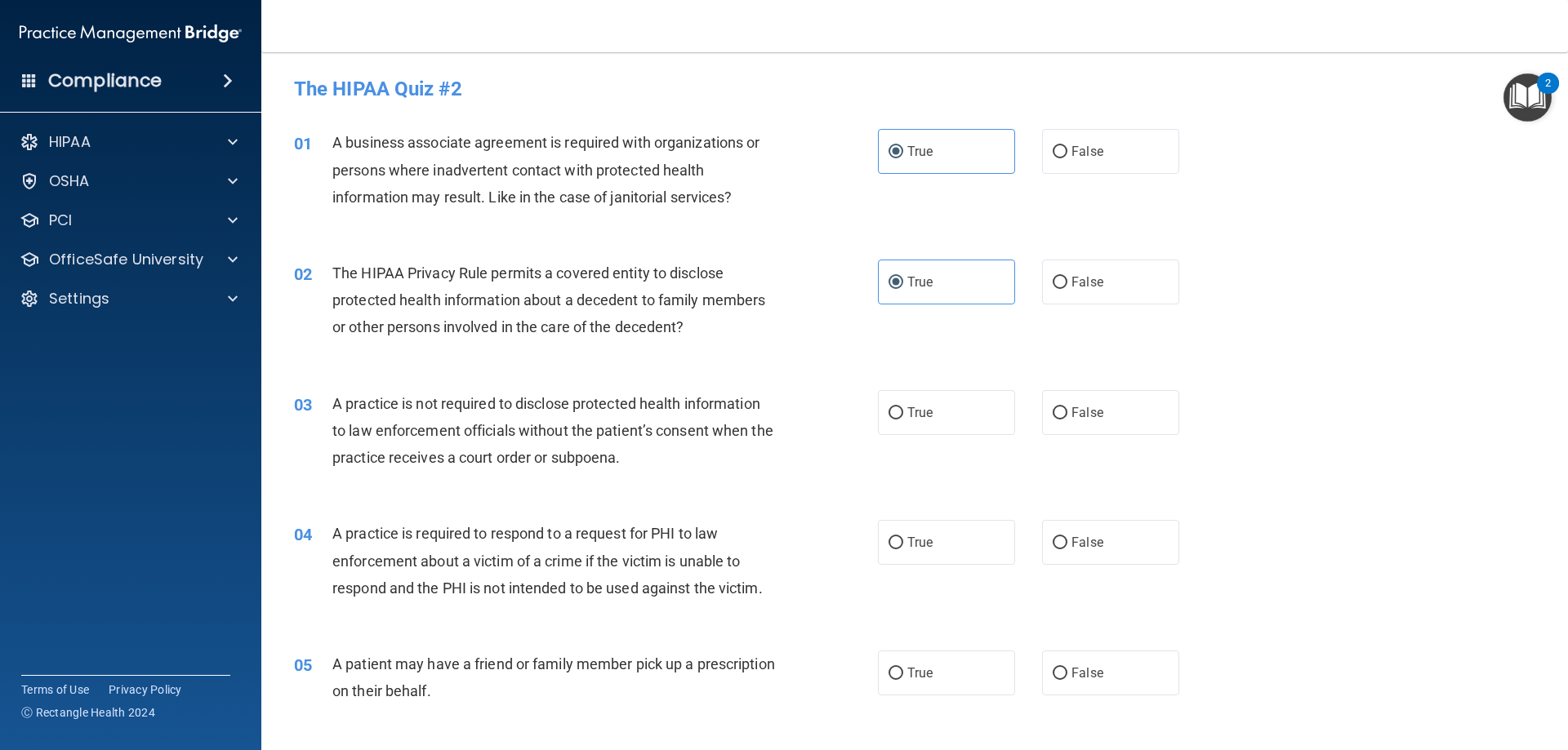
click at [596, 438] on span "A practice is not required to disclose protected health information to law enfo…" at bounding box center [553, 430] width 441 height 71
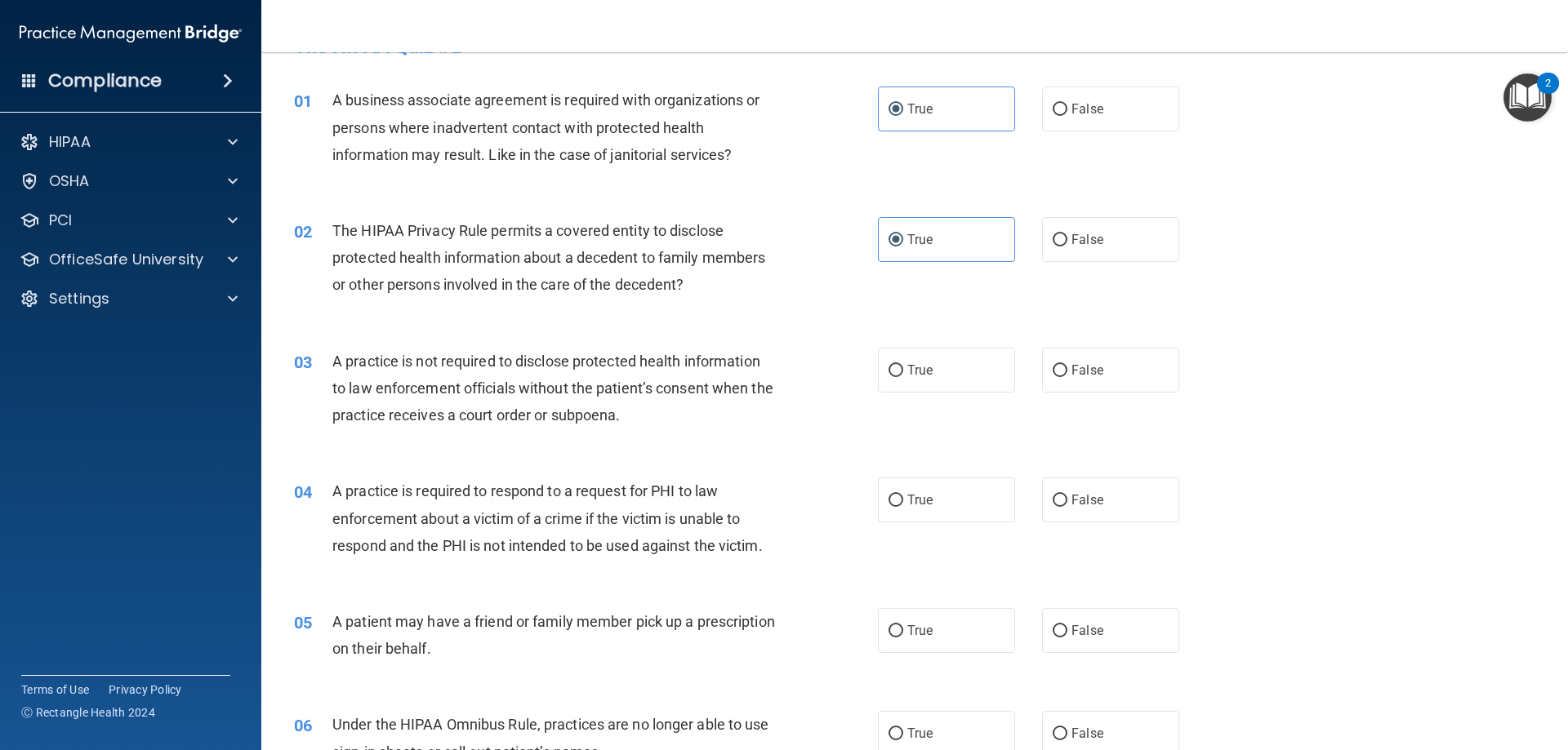
scroll to position [82, 0]
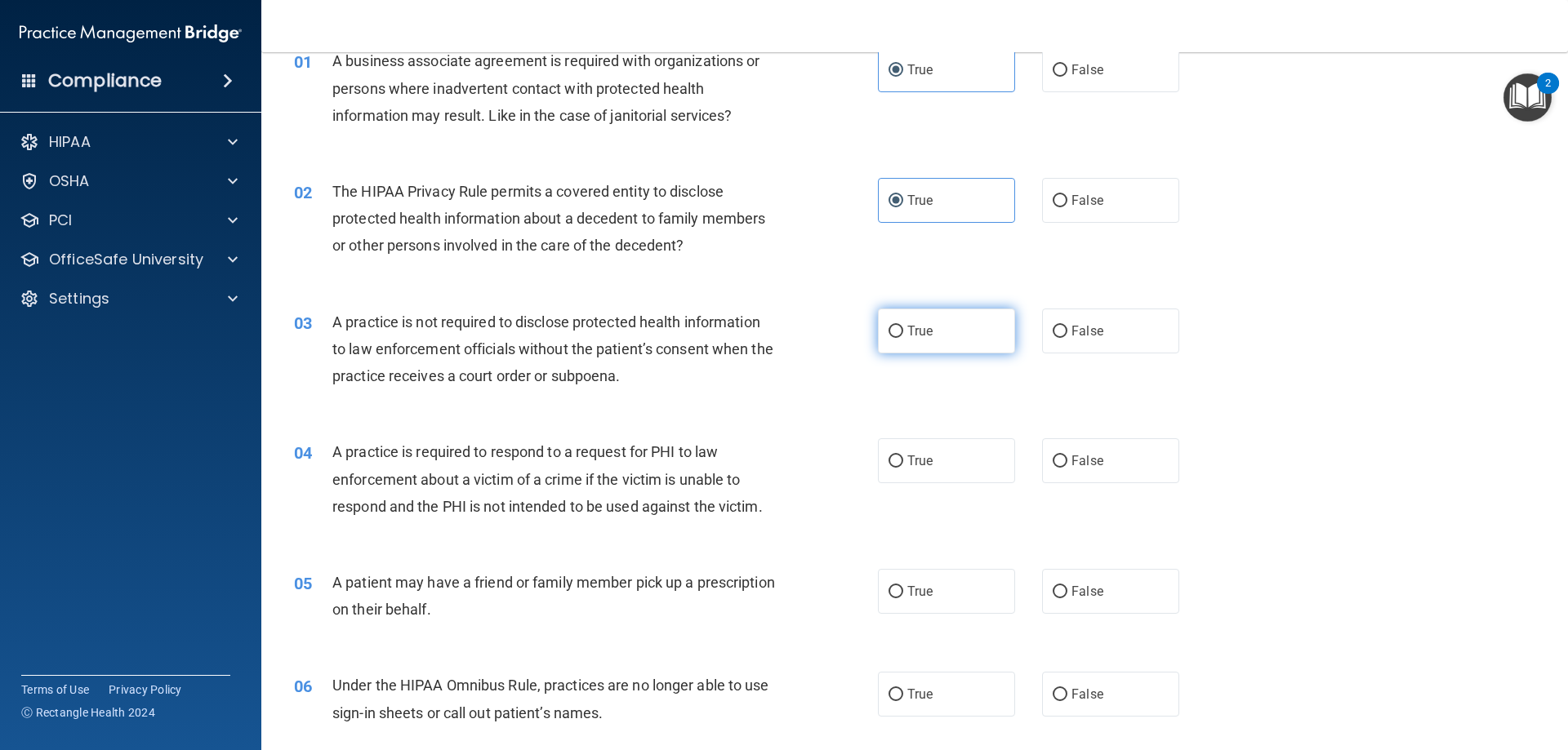
click at [921, 323] on span "True" at bounding box center [920, 331] width 25 height 16
click at [903, 326] on input "True" at bounding box center [896, 331] width 15 height 13
radio input "true"
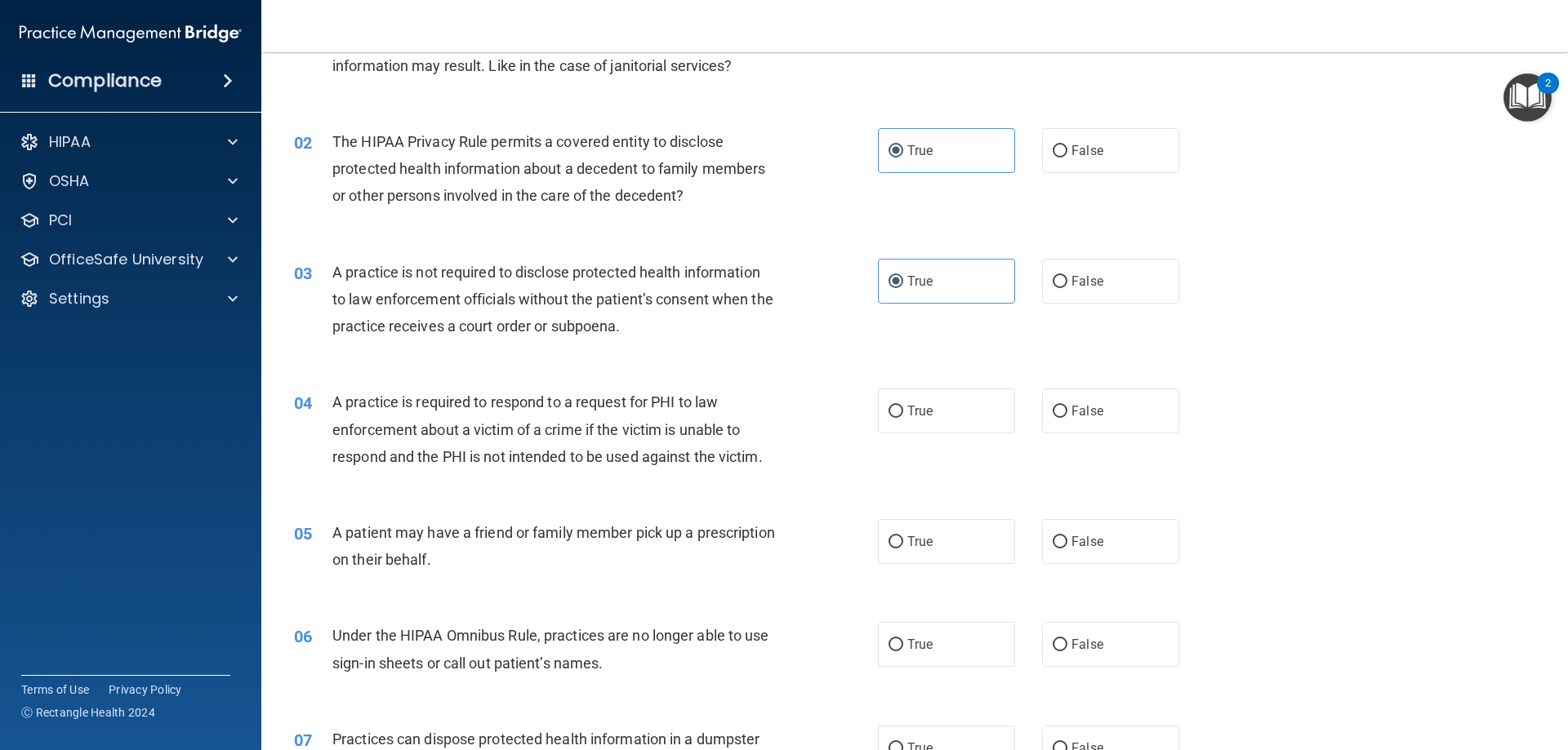
scroll to position [245, 0]
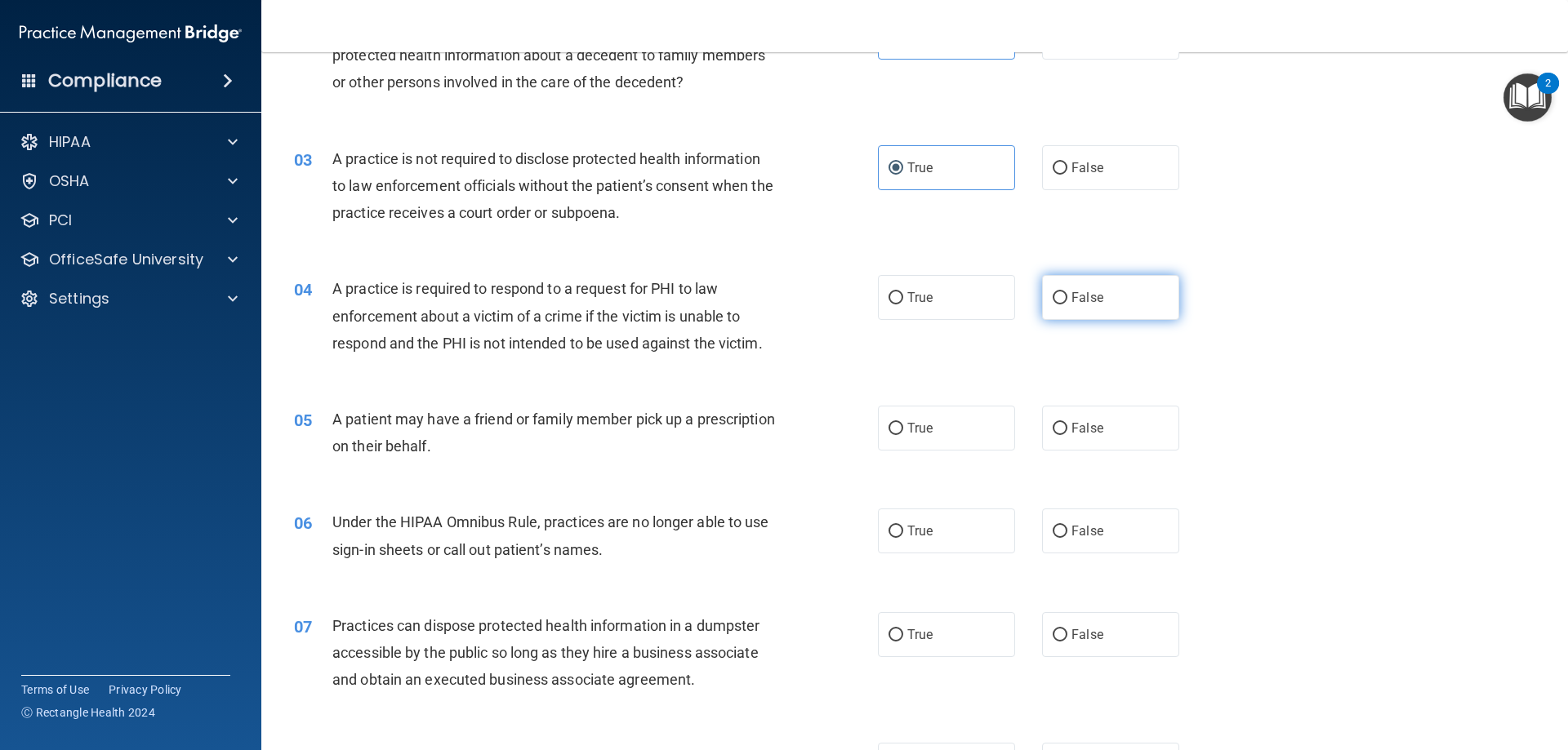
click at [1052, 297] on input "False" at bounding box center [1060, 298] width 15 height 13
radio input "true"
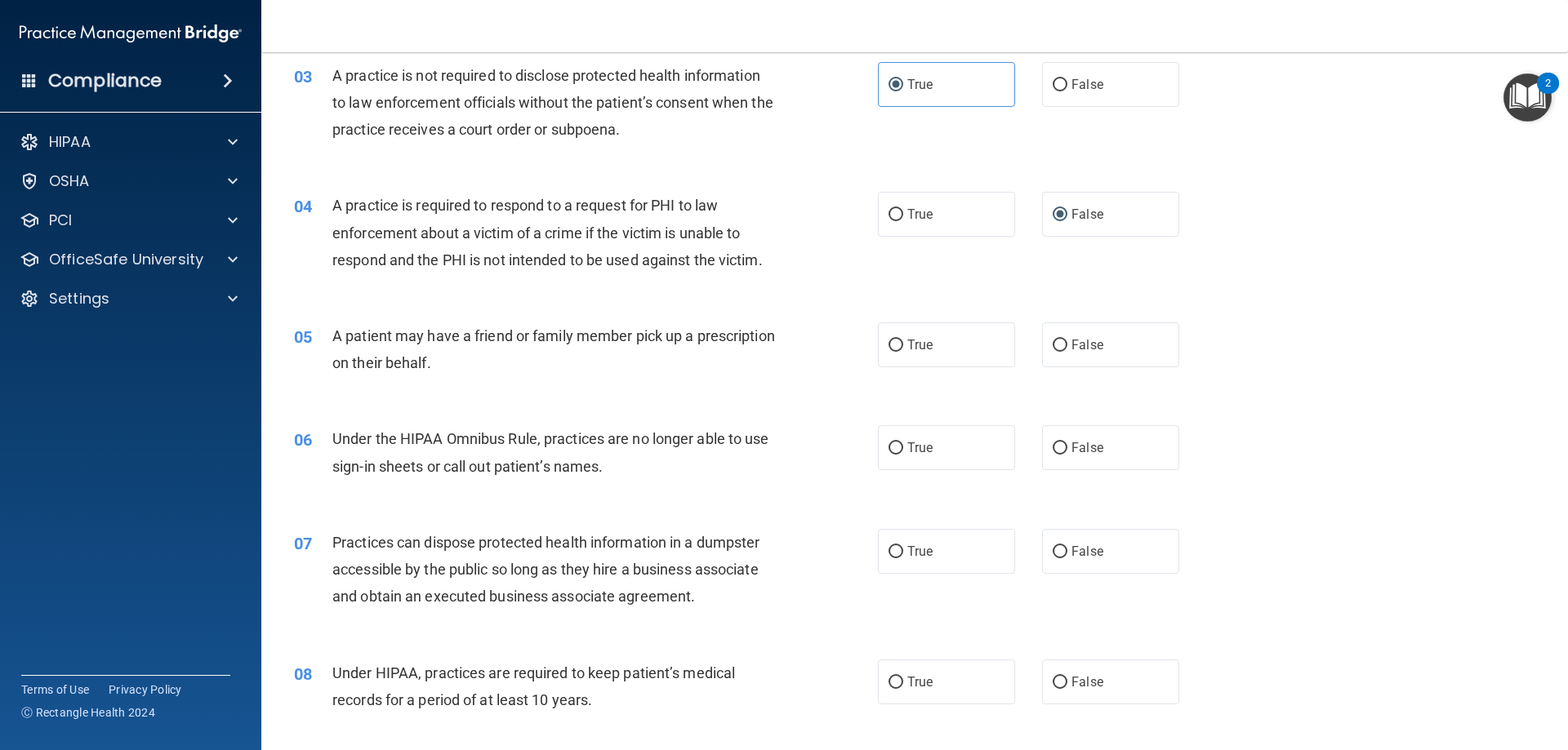
scroll to position [408, 0]
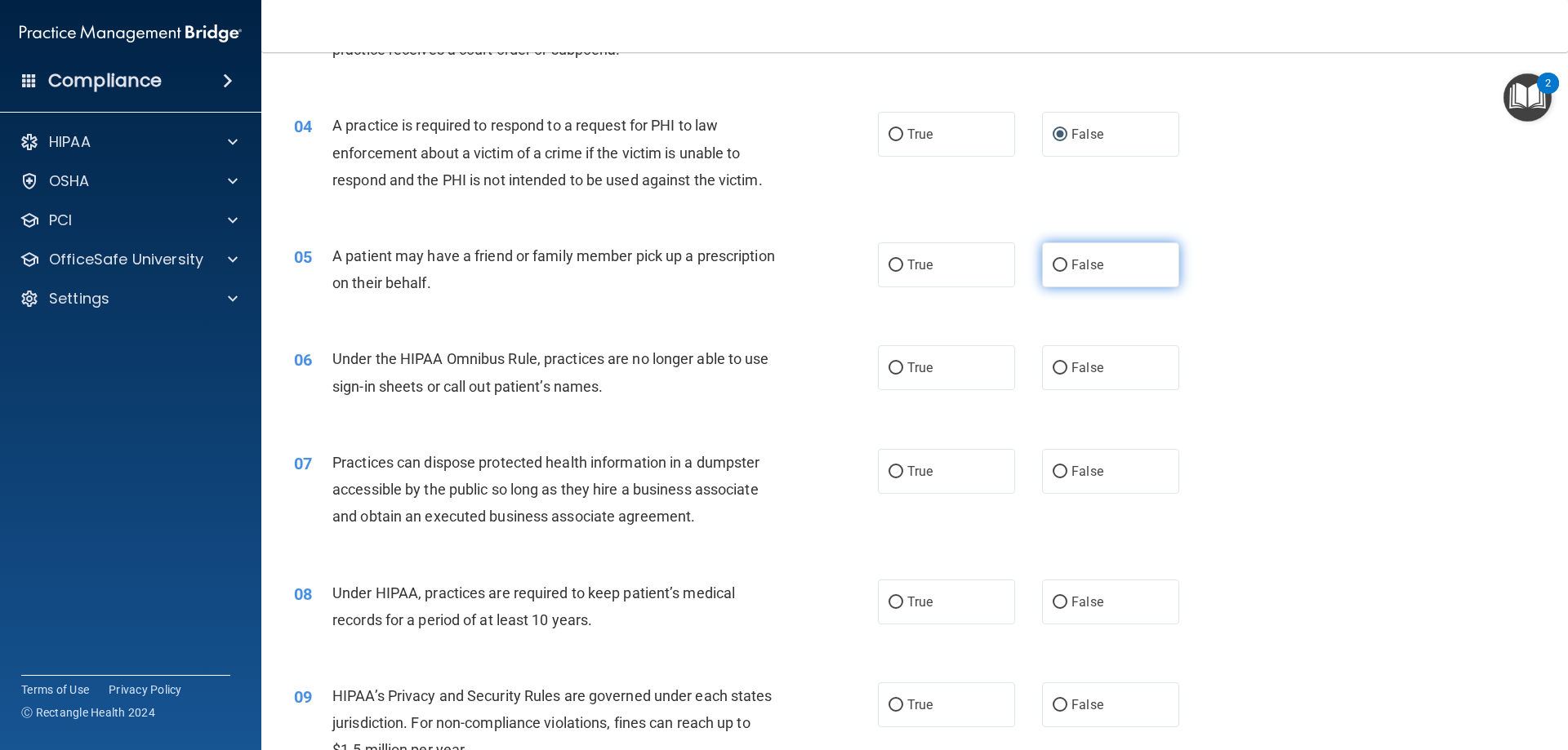
click at [1074, 280] on label "False" at bounding box center [1111, 265] width 137 height 45
click at [1067, 272] on input "False" at bounding box center [1060, 265] width 15 height 13
radio input "true"
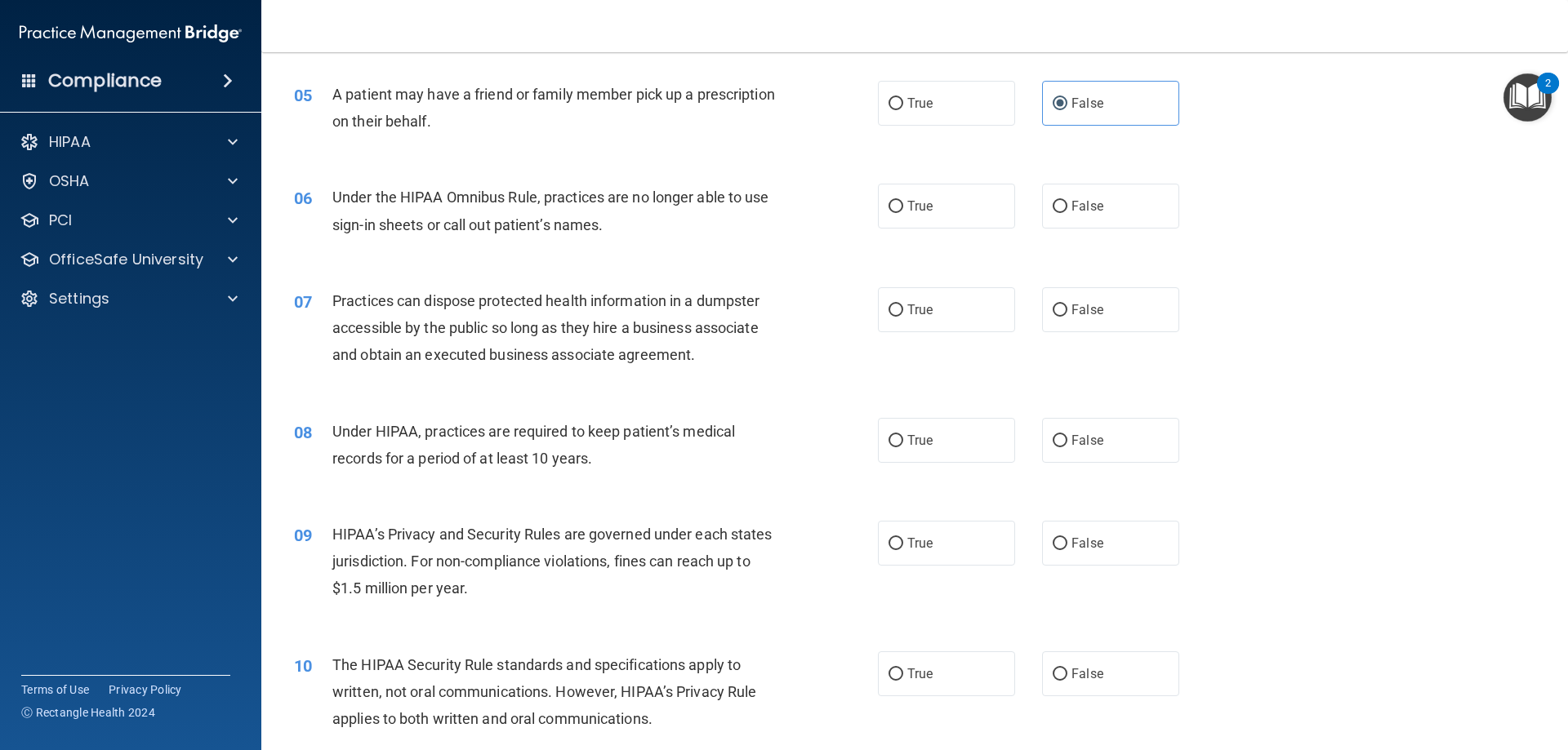
scroll to position [572, 0]
click at [1056, 207] on input "False" at bounding box center [1060, 205] width 15 height 13
radio input "true"
click at [1058, 313] on input "False" at bounding box center [1060, 309] width 15 height 13
radio input "true"
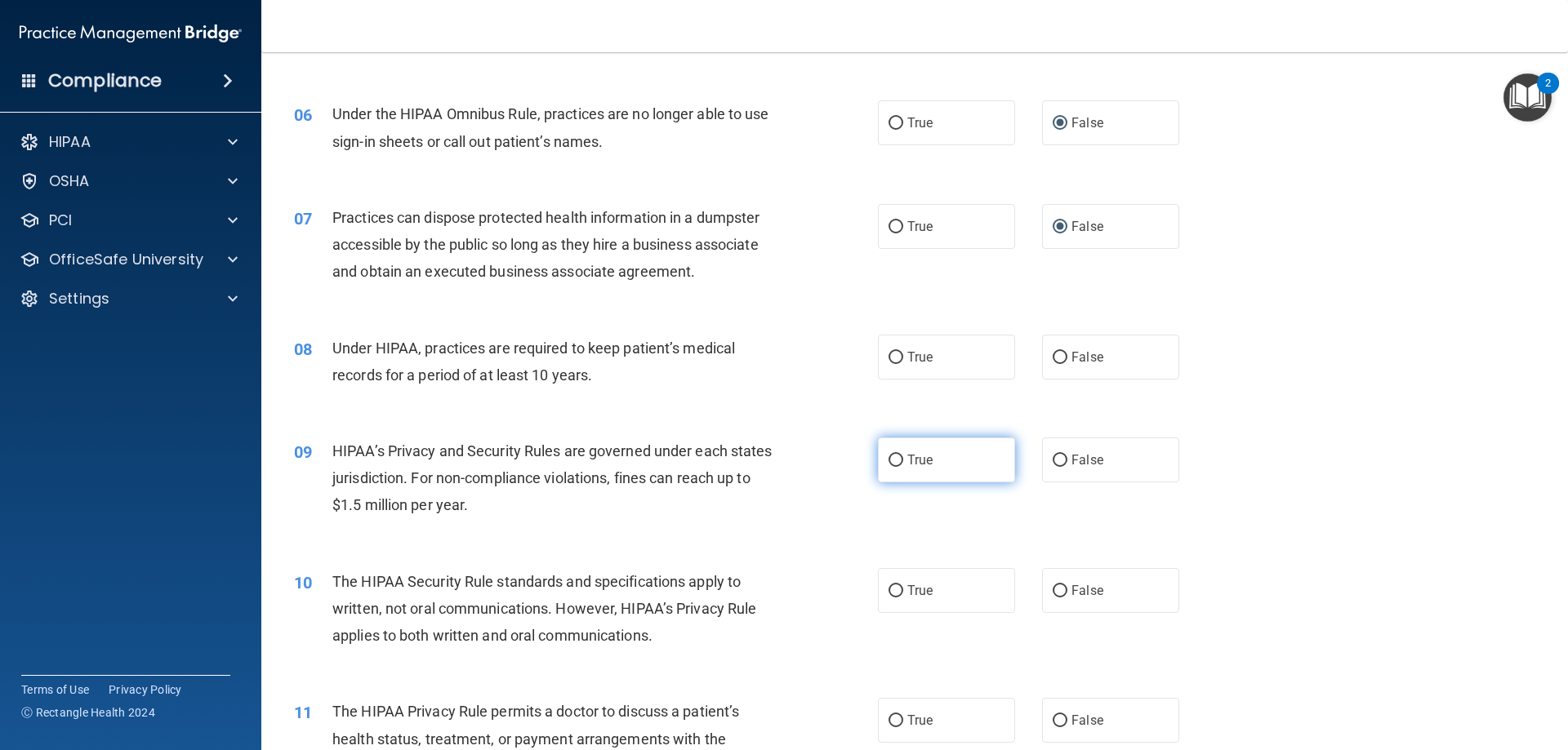
scroll to position [735, 0]
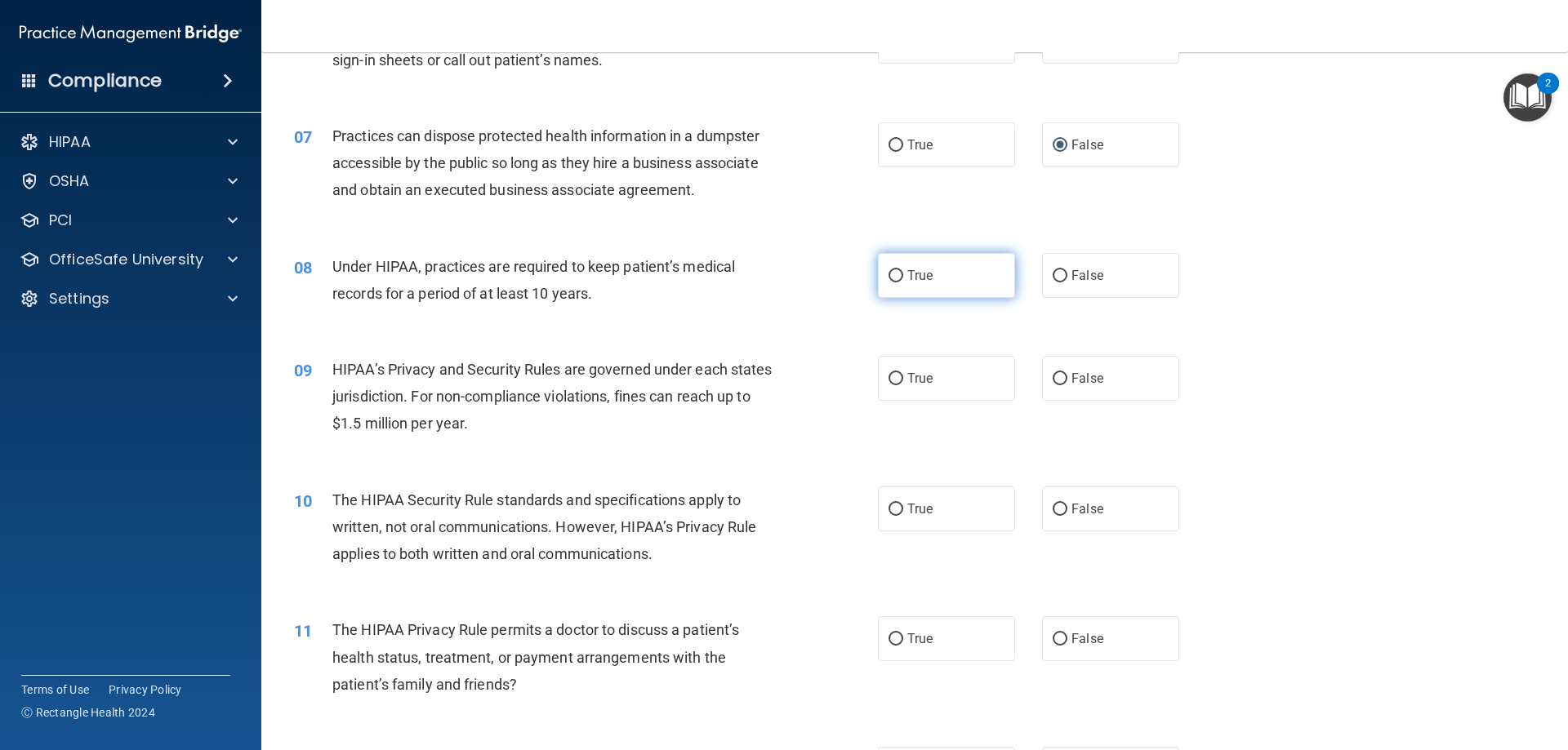
click at [923, 260] on label "True" at bounding box center [947, 275] width 137 height 45
click at [903, 270] on input "True" at bounding box center [896, 276] width 15 height 13
radio input "true"
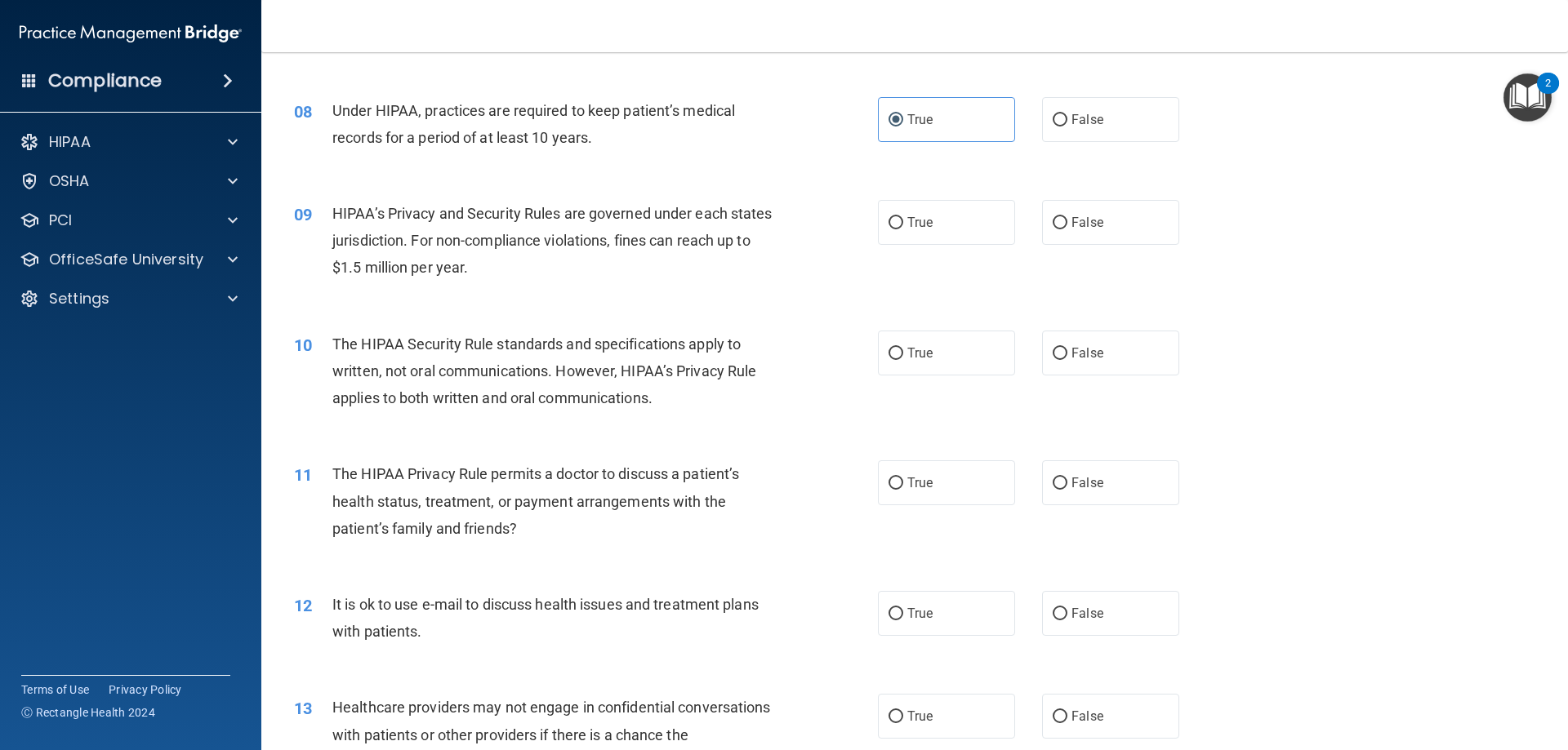
scroll to position [898, 0]
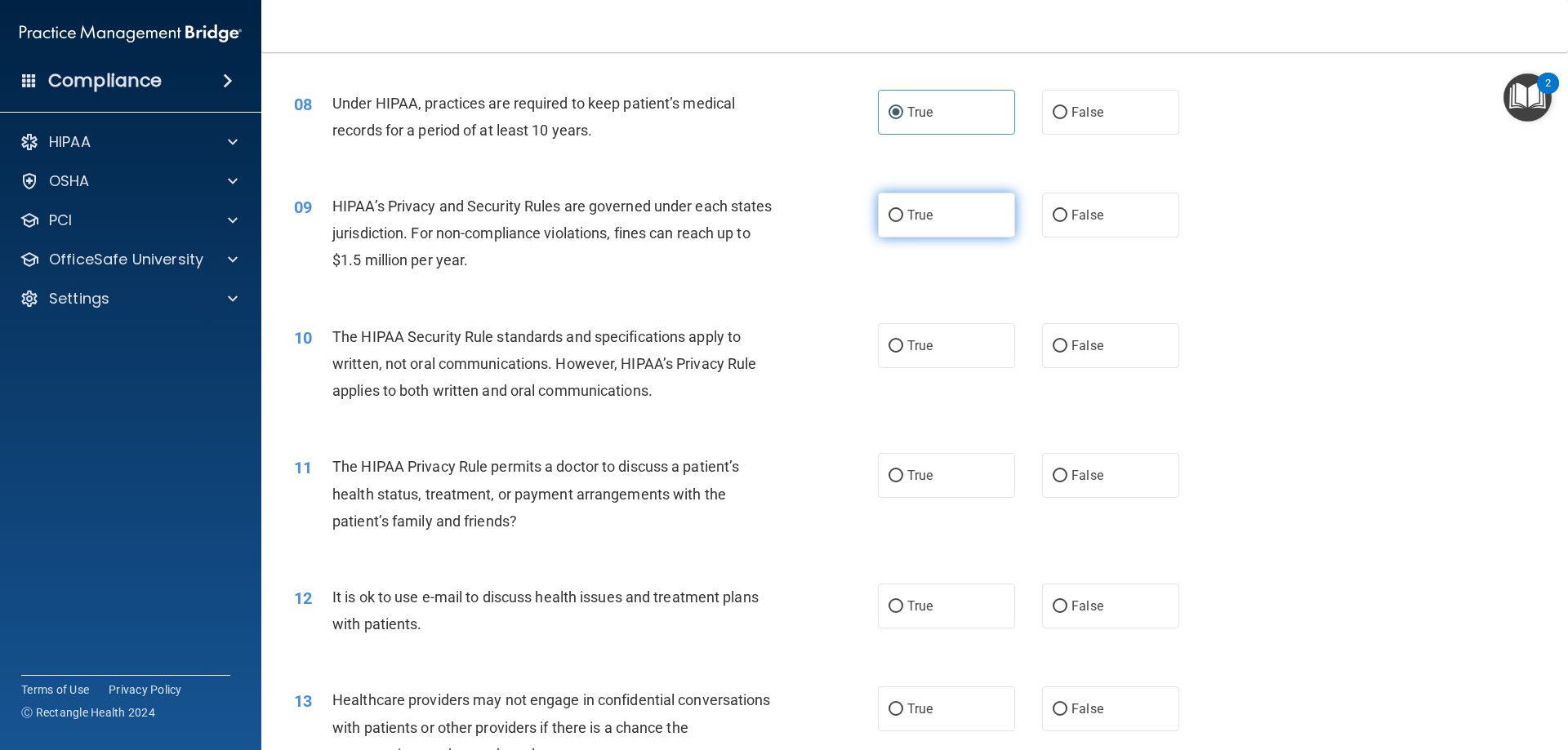
click at [927, 212] on label "True" at bounding box center [947, 215] width 137 height 45
click at [903, 212] on input "True" at bounding box center [896, 216] width 15 height 13
radio input "true"
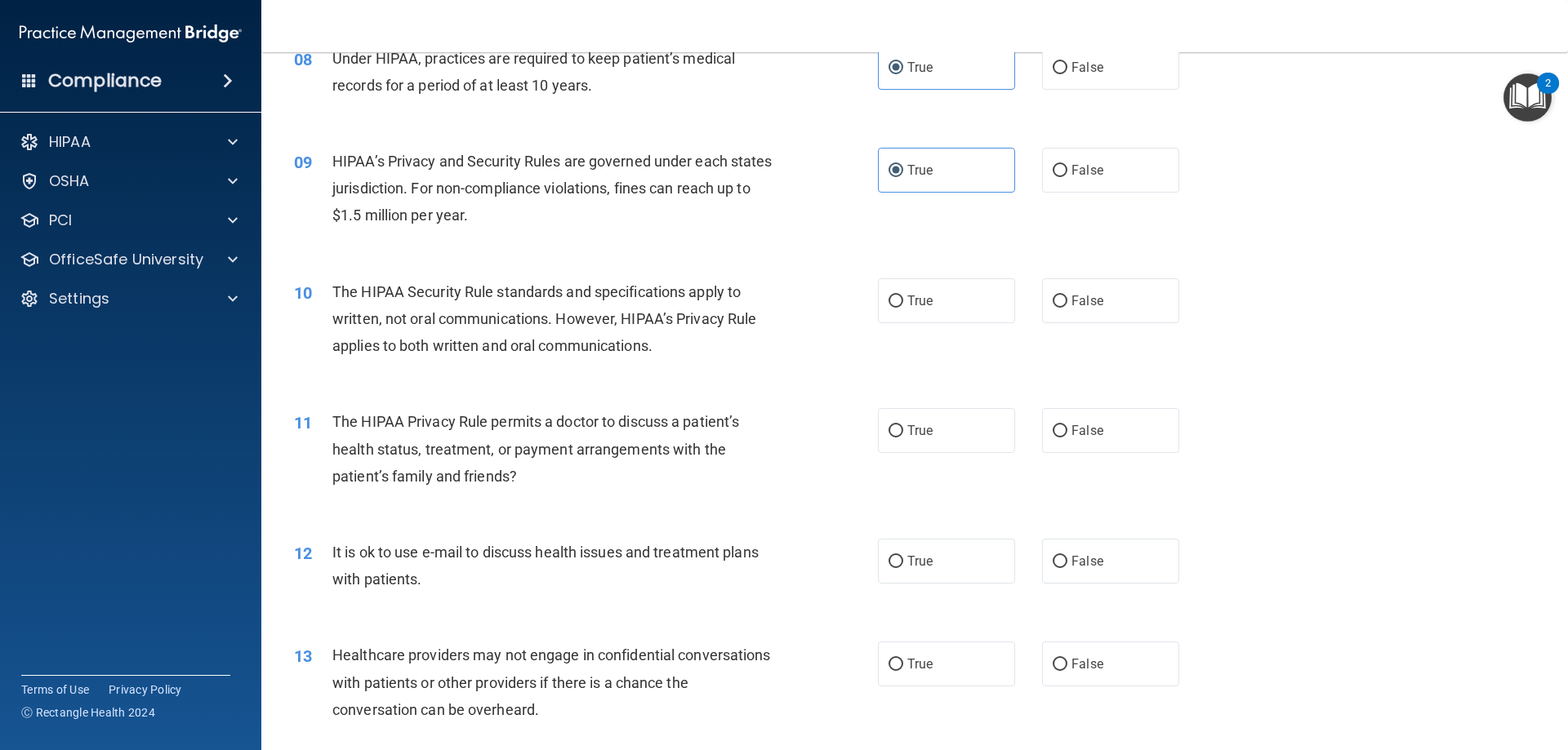
scroll to position [980, 0]
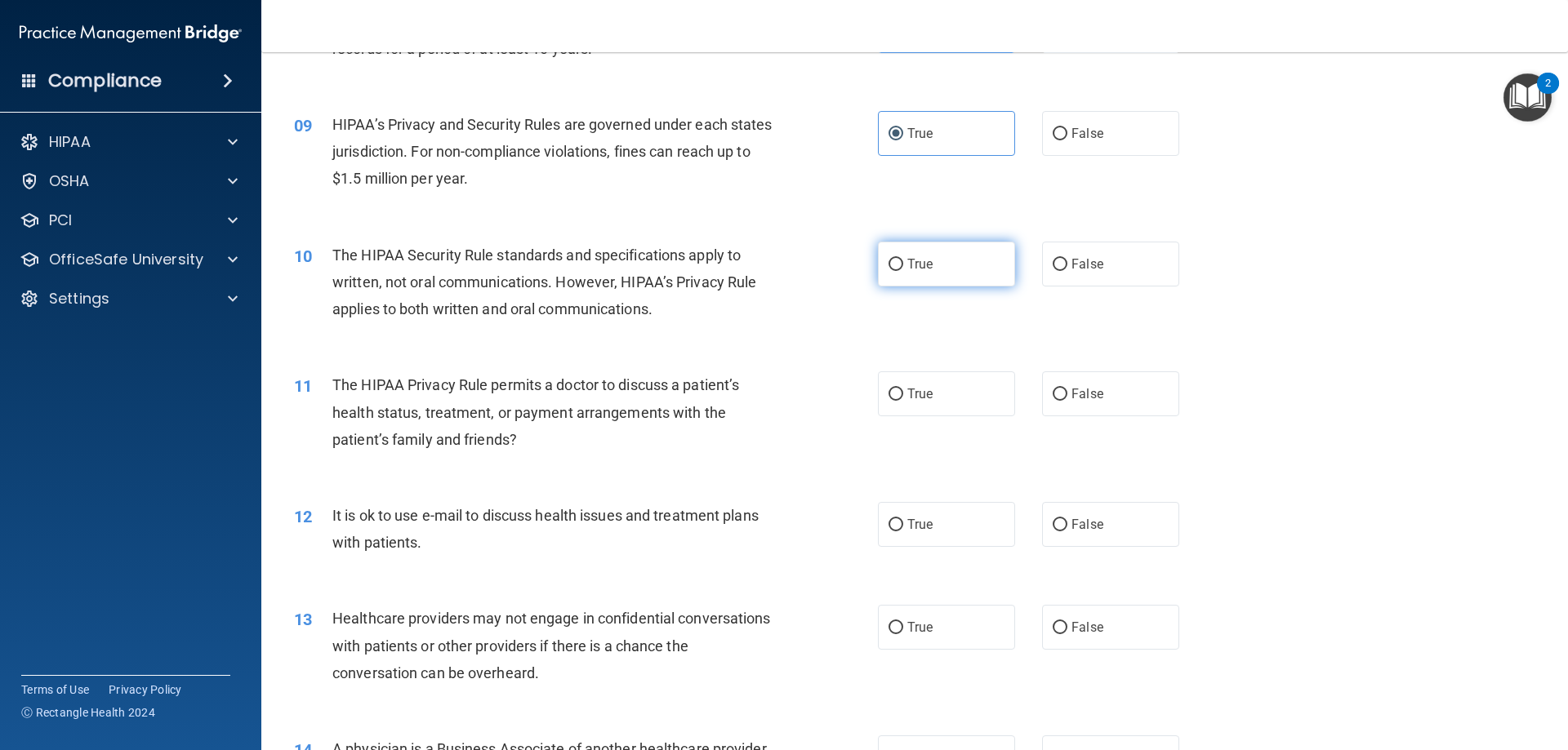
click at [902, 281] on label "True" at bounding box center [947, 265] width 137 height 45
click at [902, 271] on input "True" at bounding box center [896, 265] width 15 height 13
radio input "true"
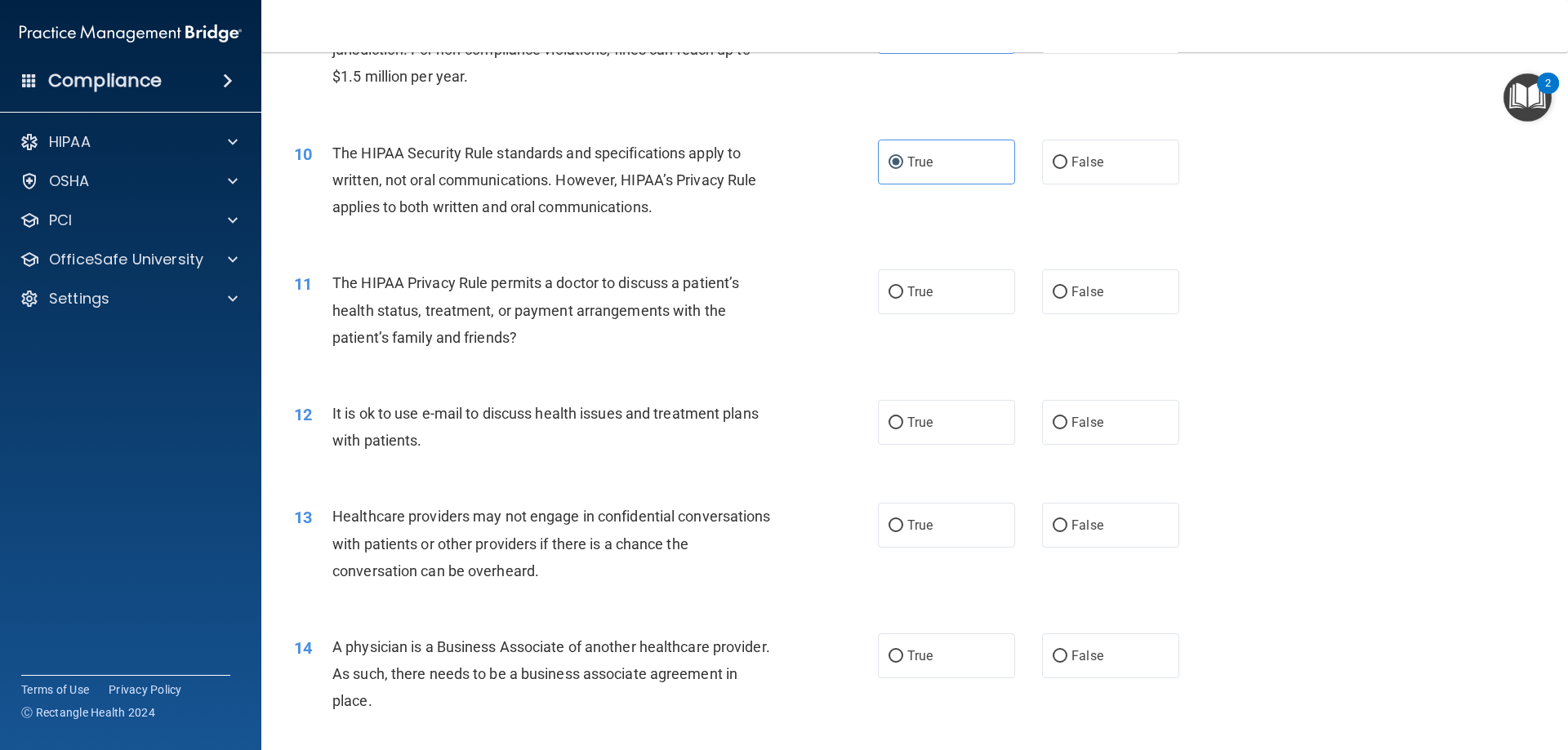
scroll to position [1143, 0]
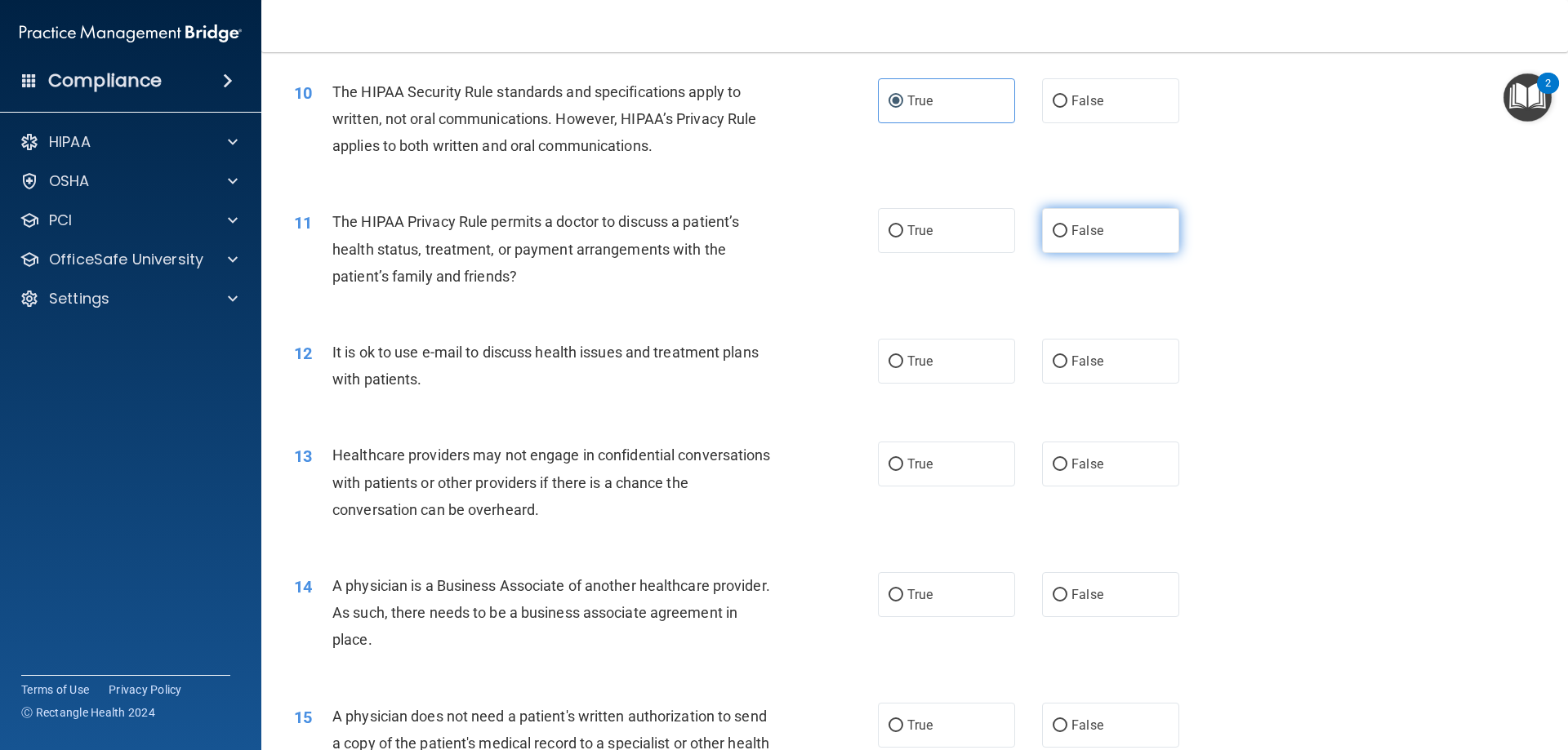
click at [1090, 240] on label "False" at bounding box center [1111, 231] width 137 height 45
click at [1067, 238] on input "False" at bounding box center [1060, 231] width 15 height 13
radio input "true"
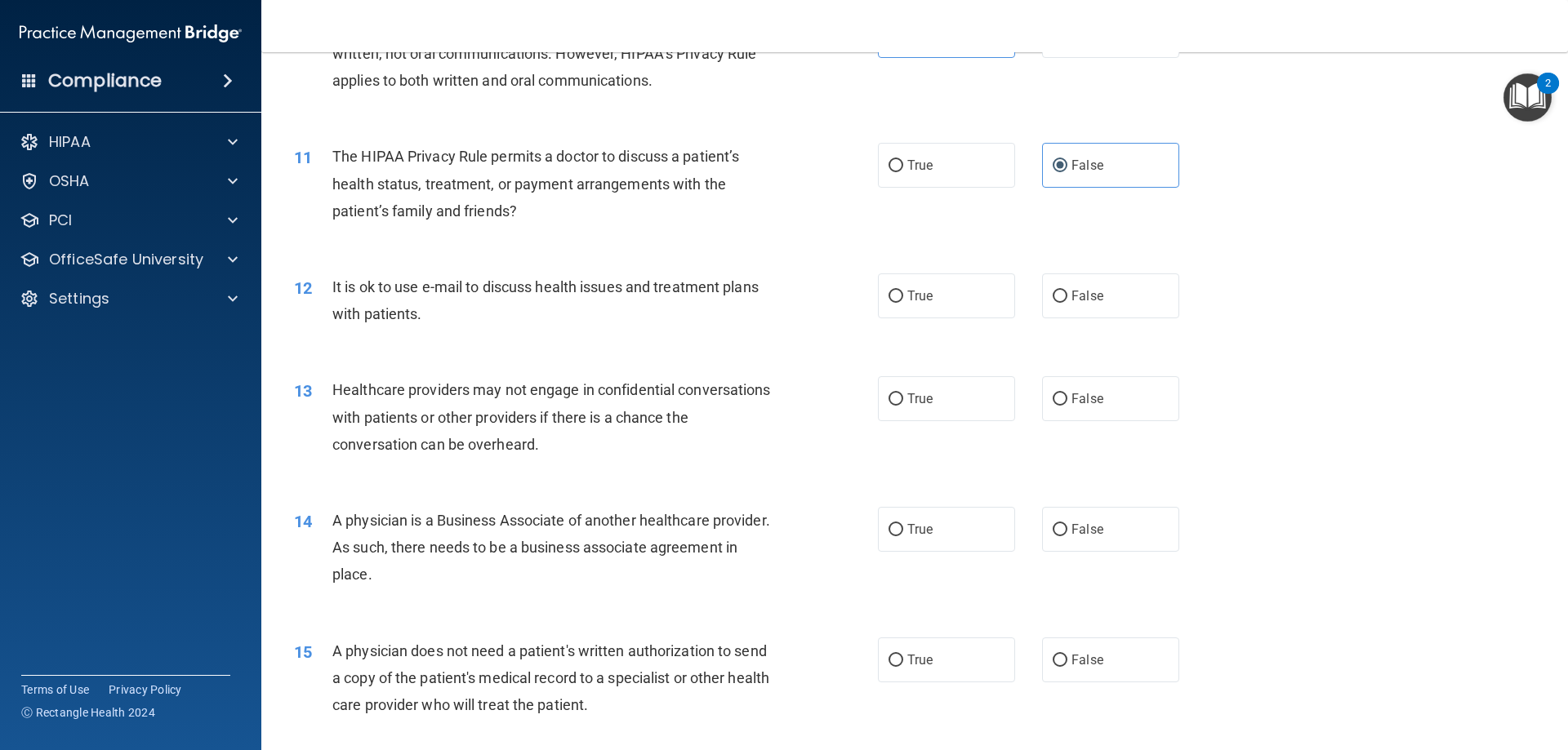
scroll to position [1307, 0]
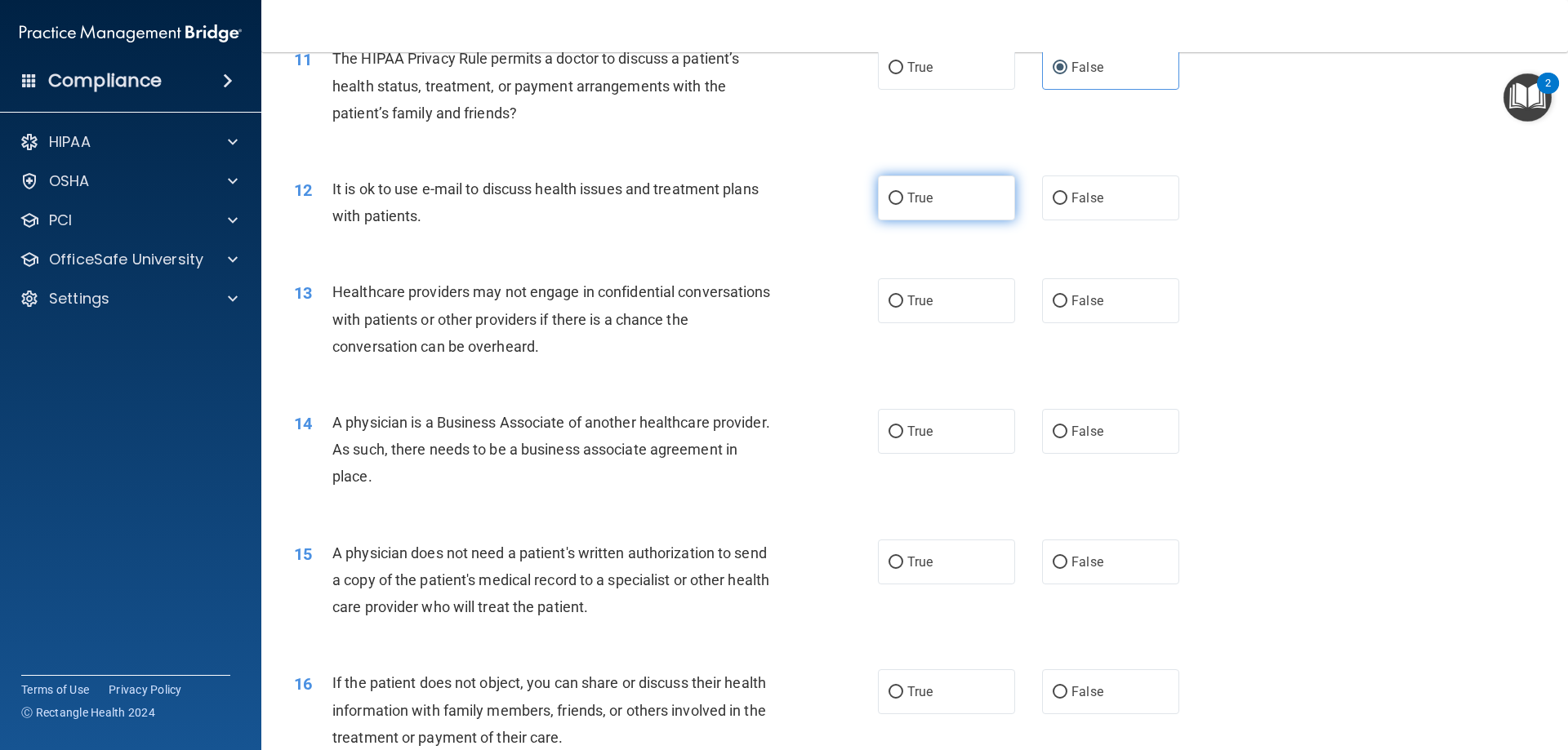
click at [881, 213] on label "True" at bounding box center [947, 198] width 137 height 45
click at [888, 205] on input "True" at bounding box center [896, 198] width 15 height 13
radio input "true"
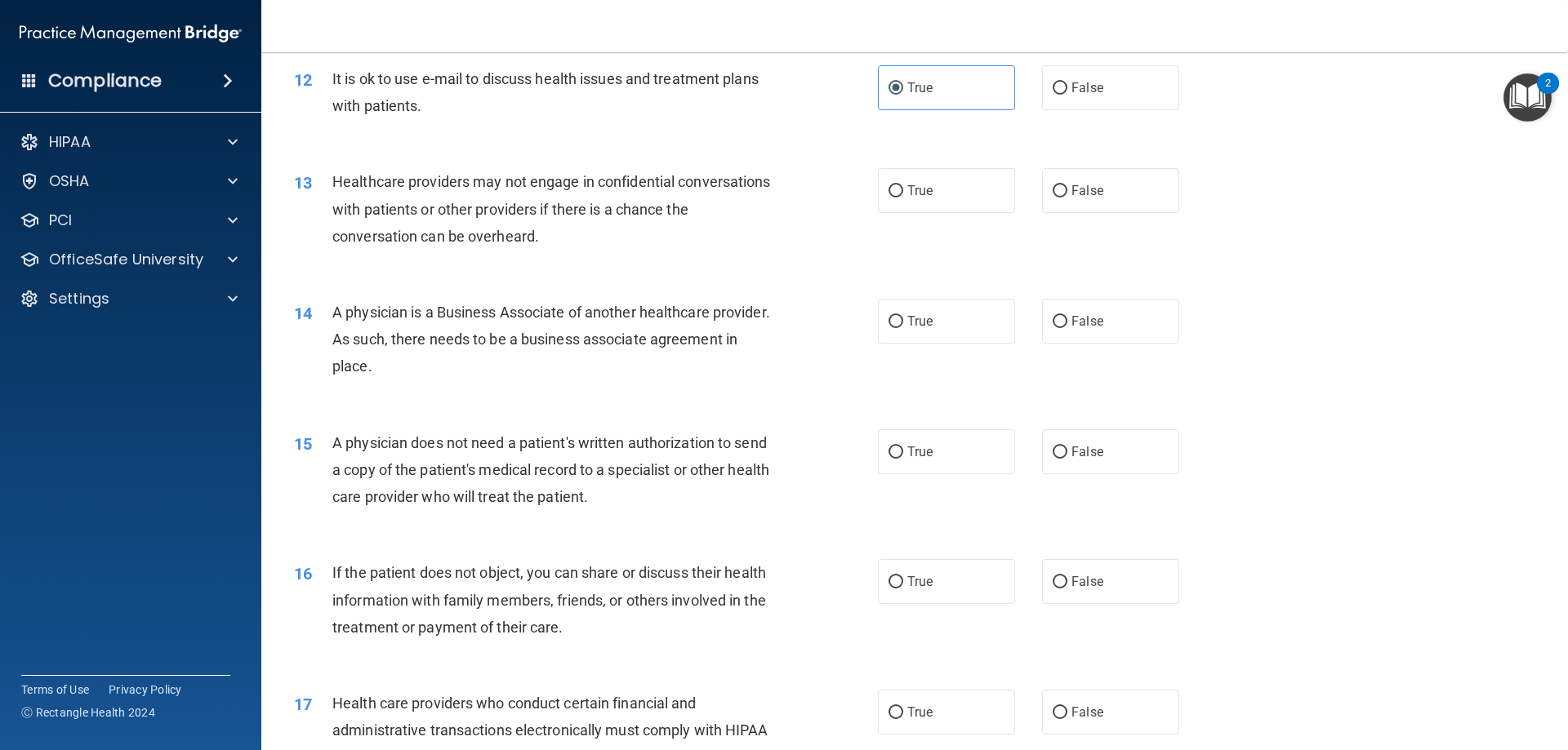
scroll to position [1388, 0]
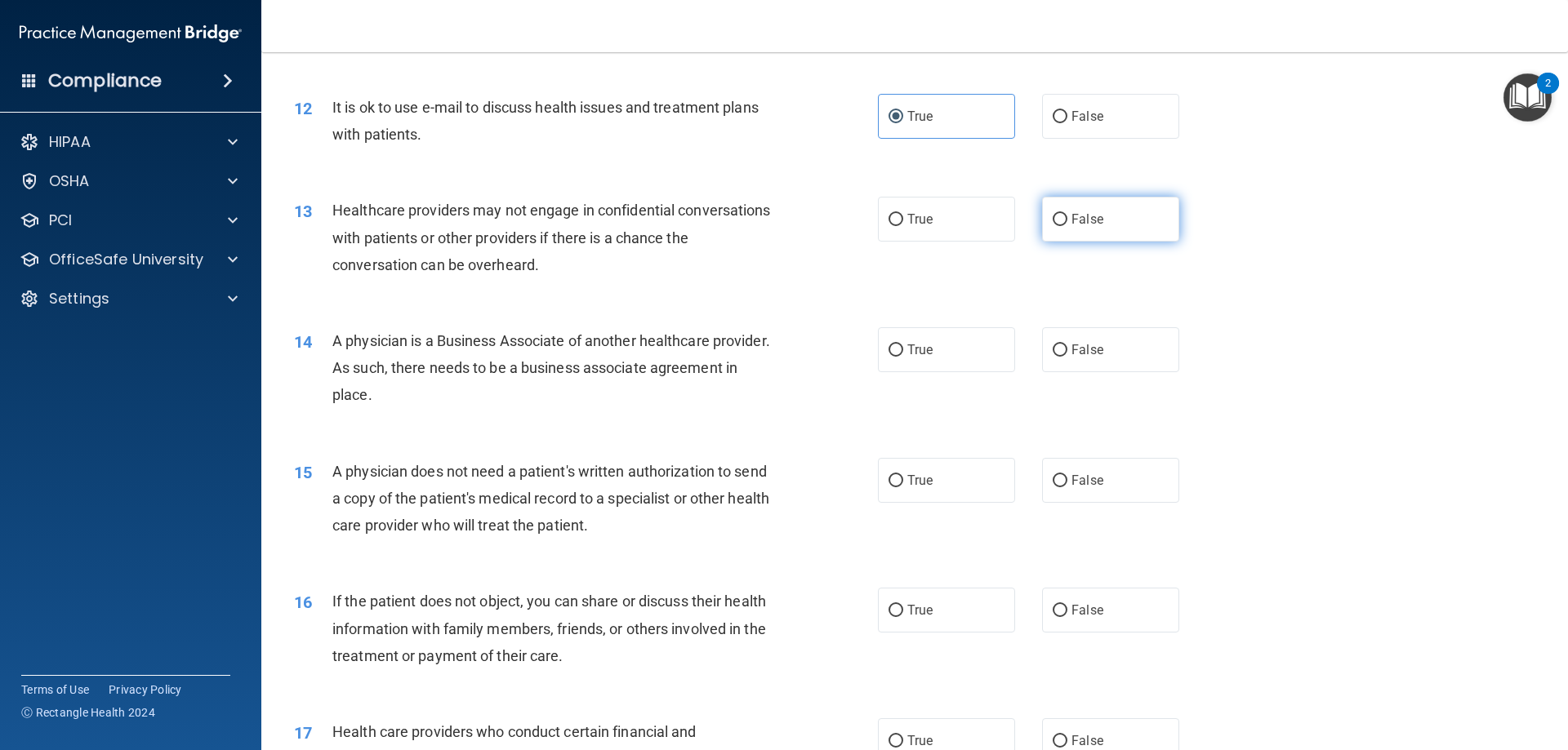
click at [1072, 220] on span "False" at bounding box center [1087, 219] width 32 height 16
click at [1067, 220] on input "False" at bounding box center [1060, 220] width 15 height 13
radio input "true"
click at [892, 217] on input "True" at bounding box center [896, 220] width 15 height 13
radio input "true"
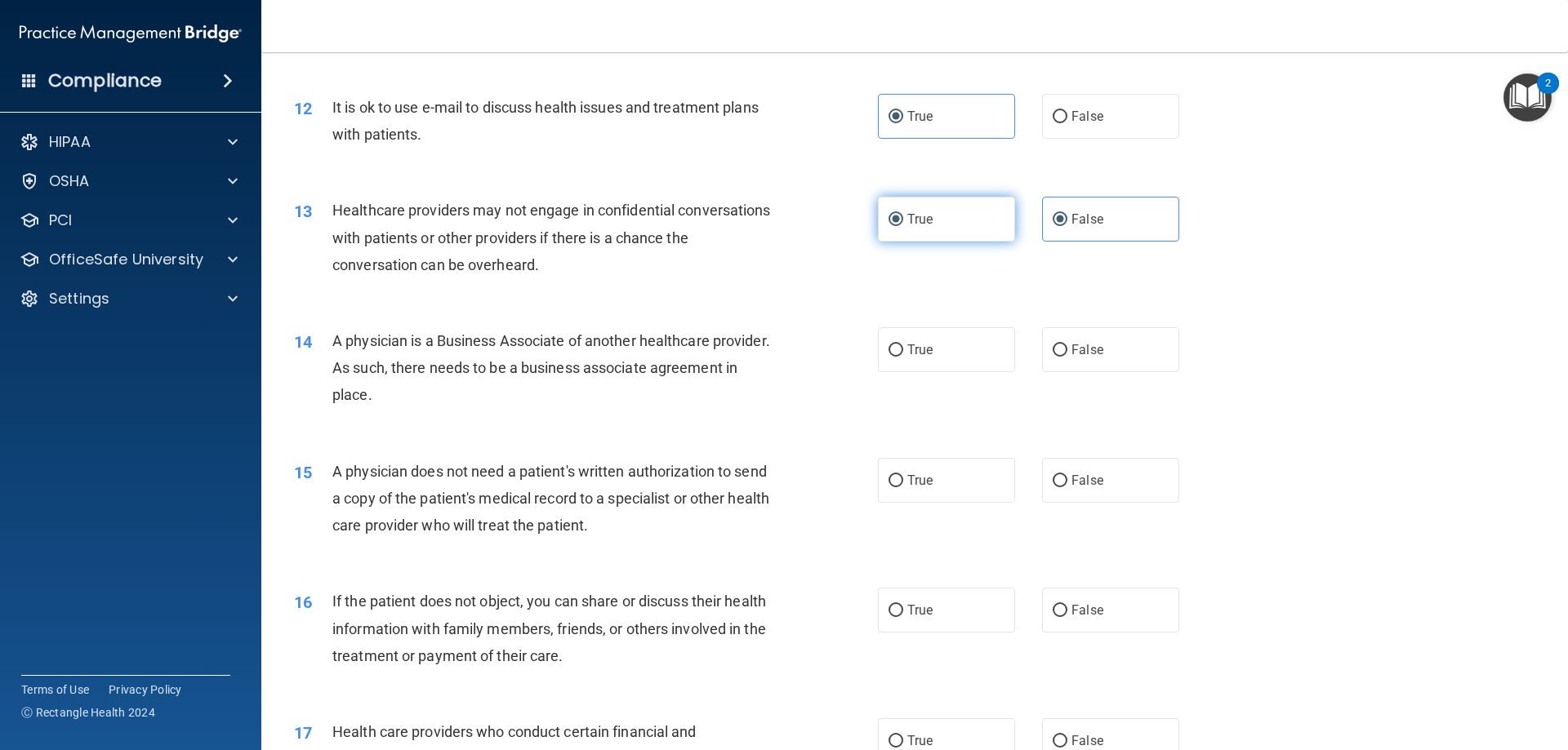
radio input "false"
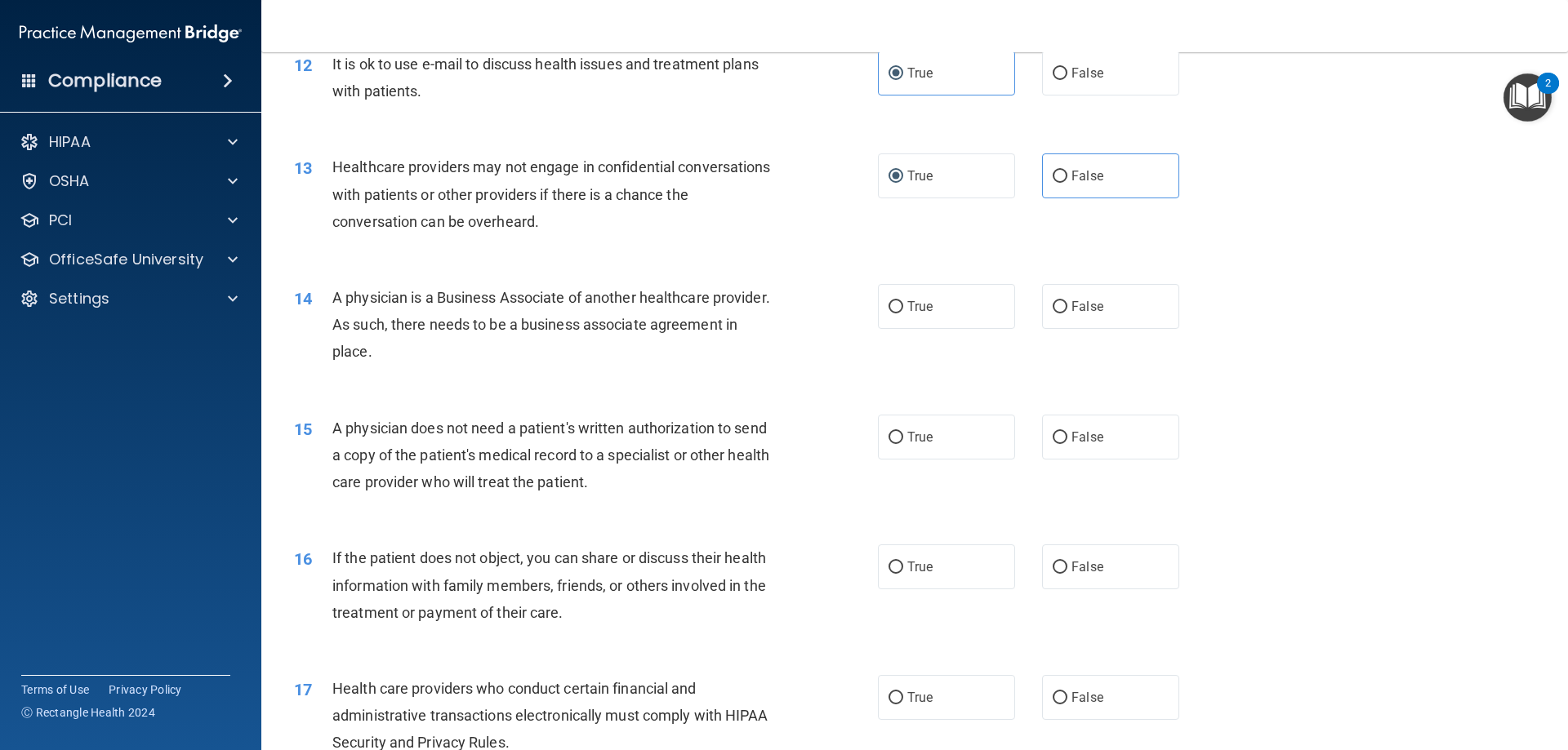
scroll to position [1470, 0]
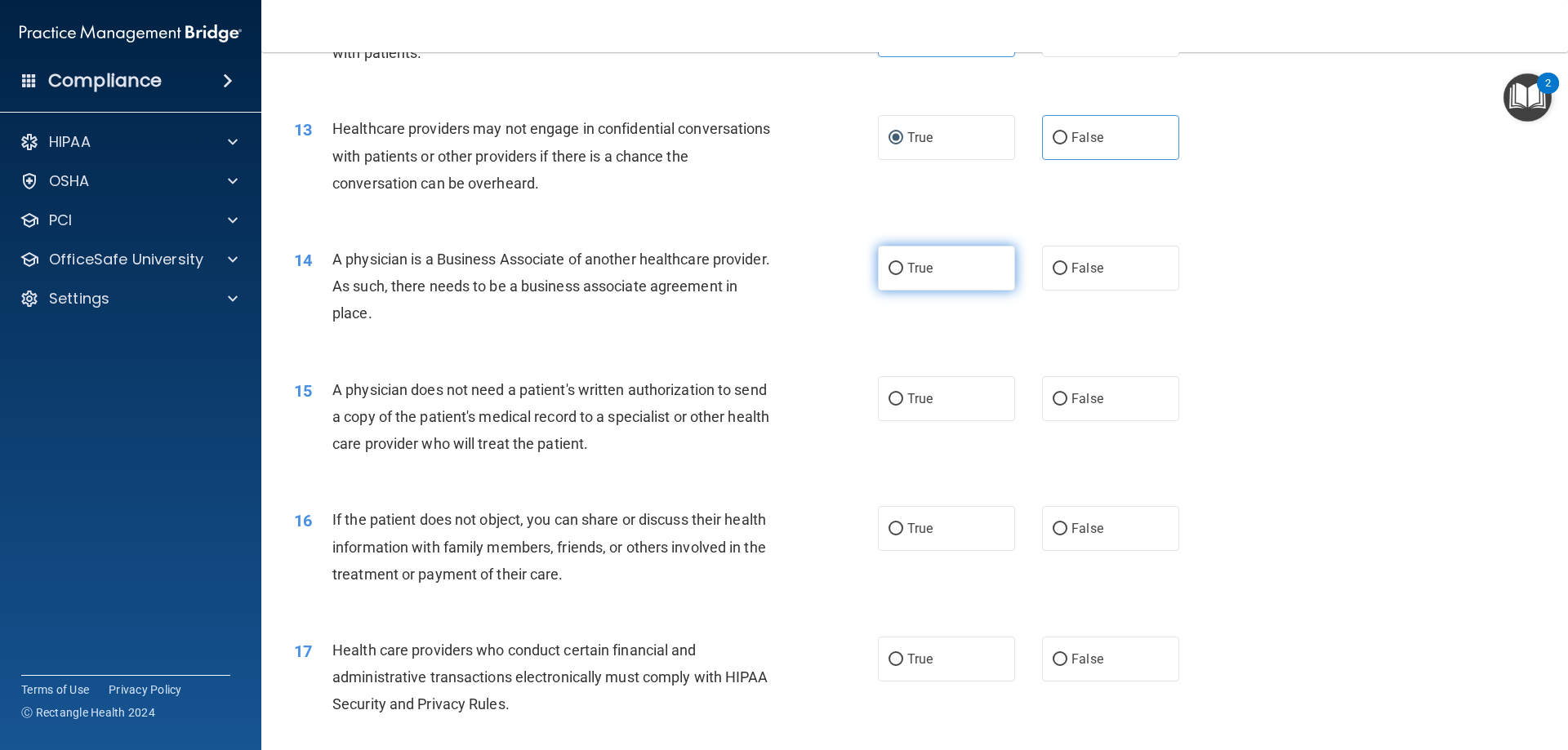
click at [913, 263] on span "True" at bounding box center [920, 268] width 25 height 16
click at [903, 263] on input "True" at bounding box center [896, 269] width 15 height 13
radio input "true"
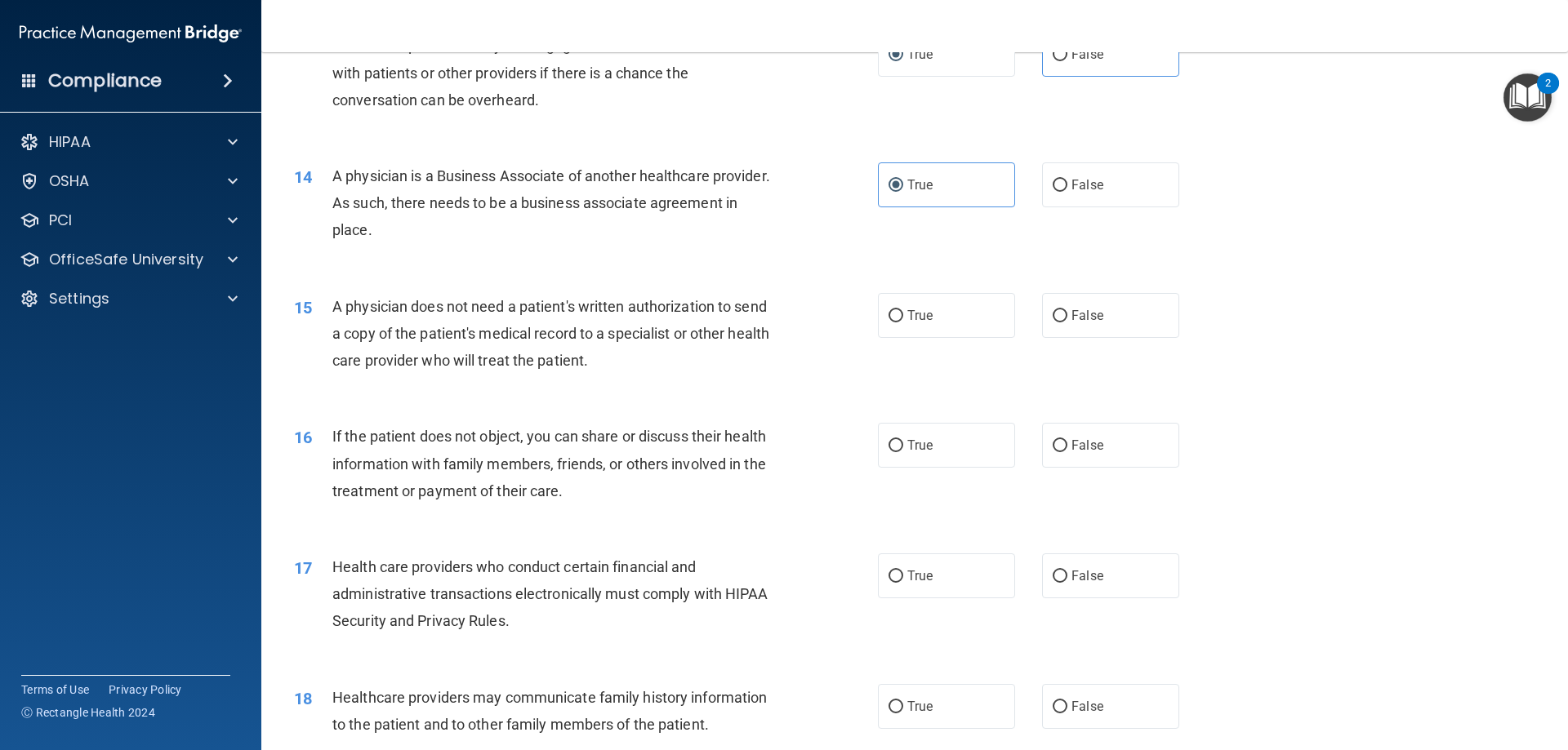
scroll to position [1633, 0]
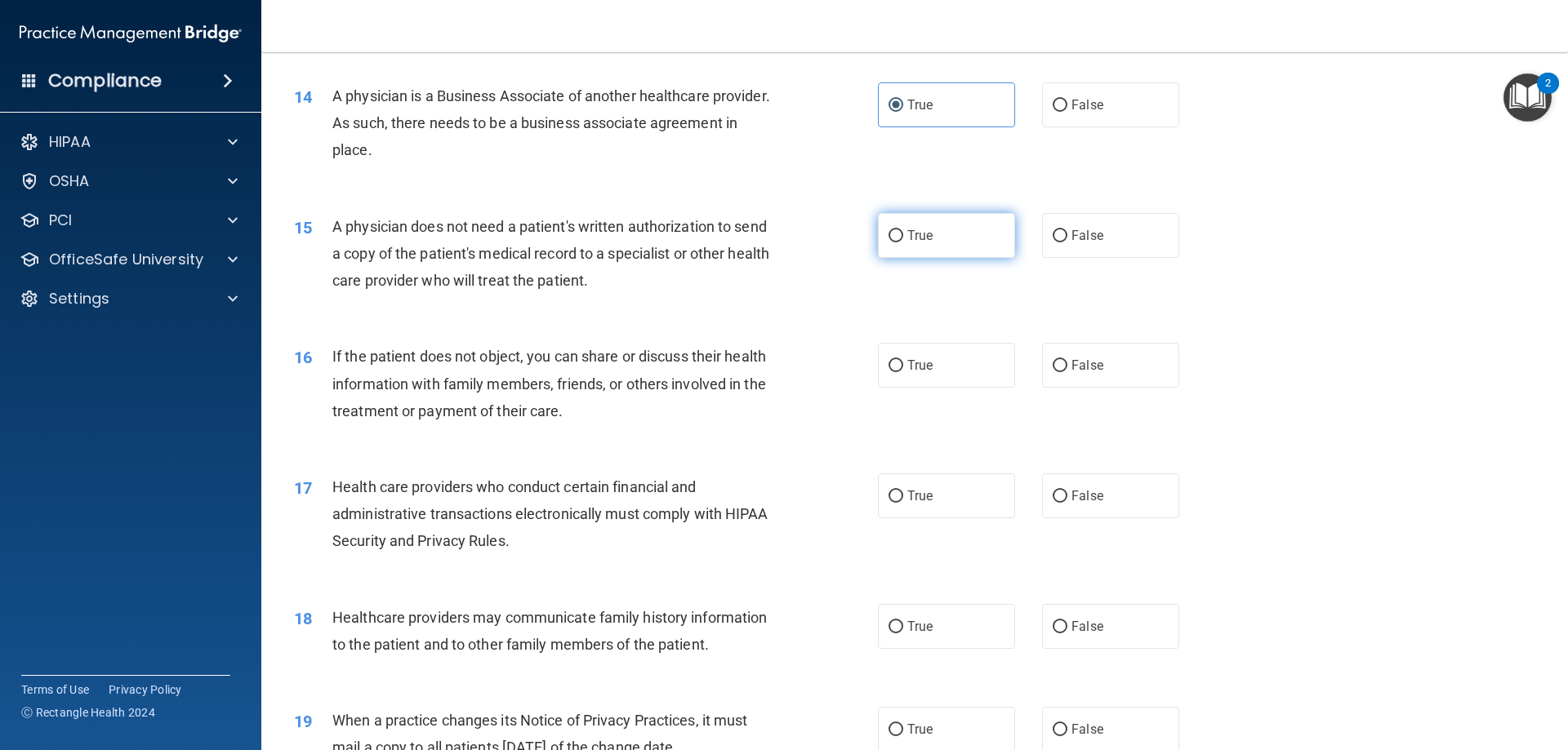
click at [912, 246] on label "True" at bounding box center [947, 236] width 137 height 45
click at [903, 243] on input "True" at bounding box center [896, 236] width 15 height 13
radio input "true"
drag, startPoint x: 1168, startPoint y: 228, endPoint x: 1122, endPoint y: 244, distance: 48.7
click at [1166, 228] on label "False" at bounding box center [1111, 236] width 137 height 45
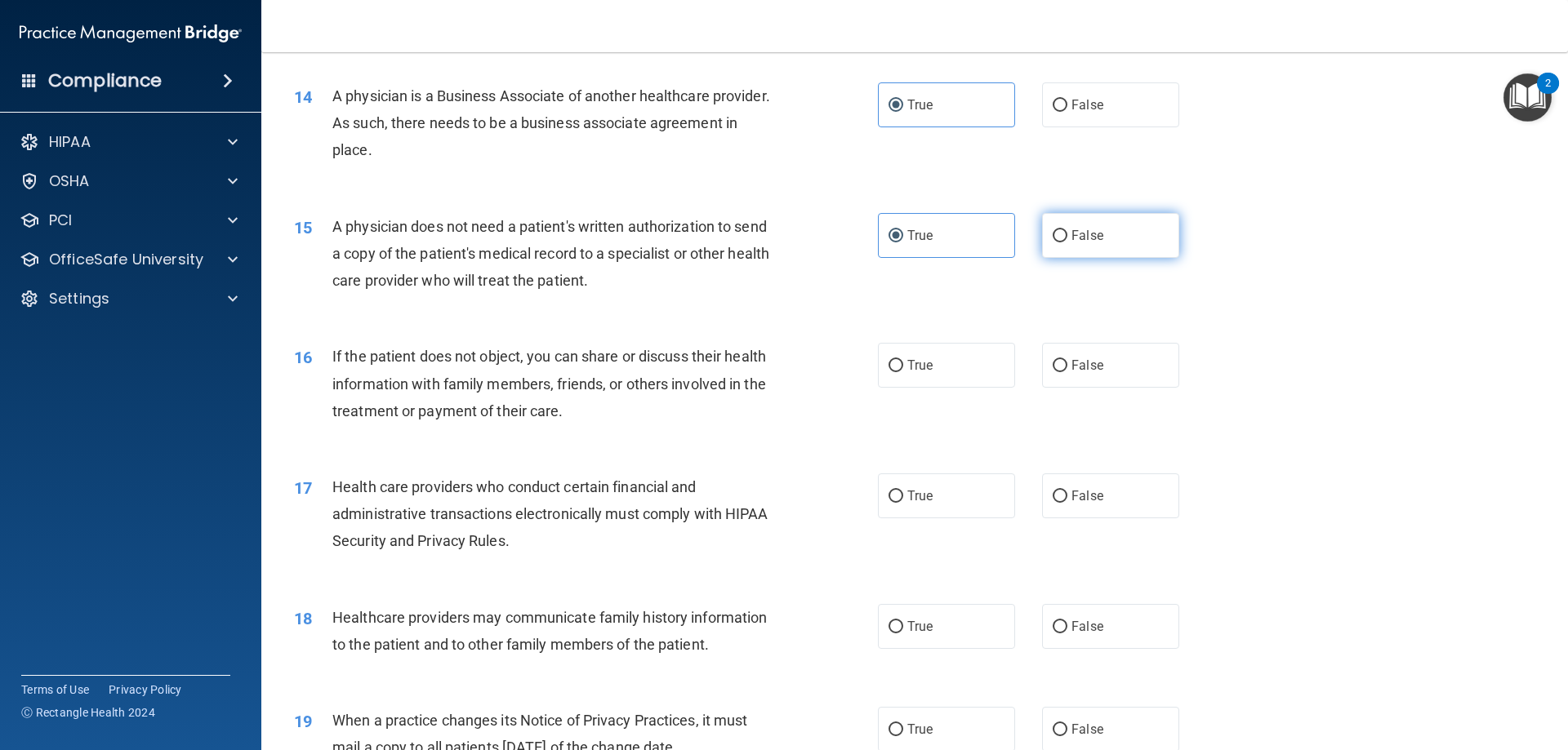
click at [1067, 230] on input "False" at bounding box center [1060, 236] width 15 height 13
radio input "true"
radio input "false"
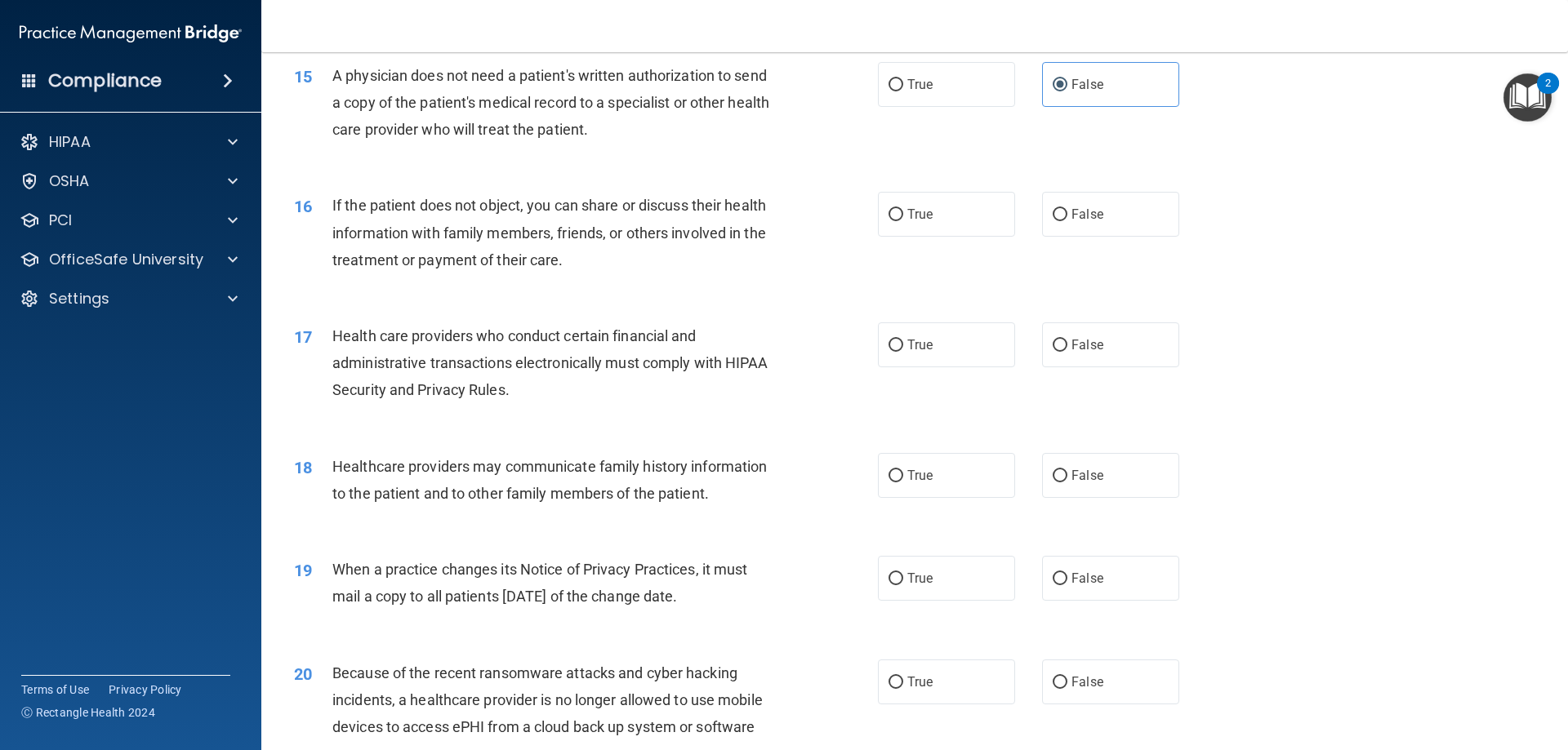
scroll to position [1796, 0]
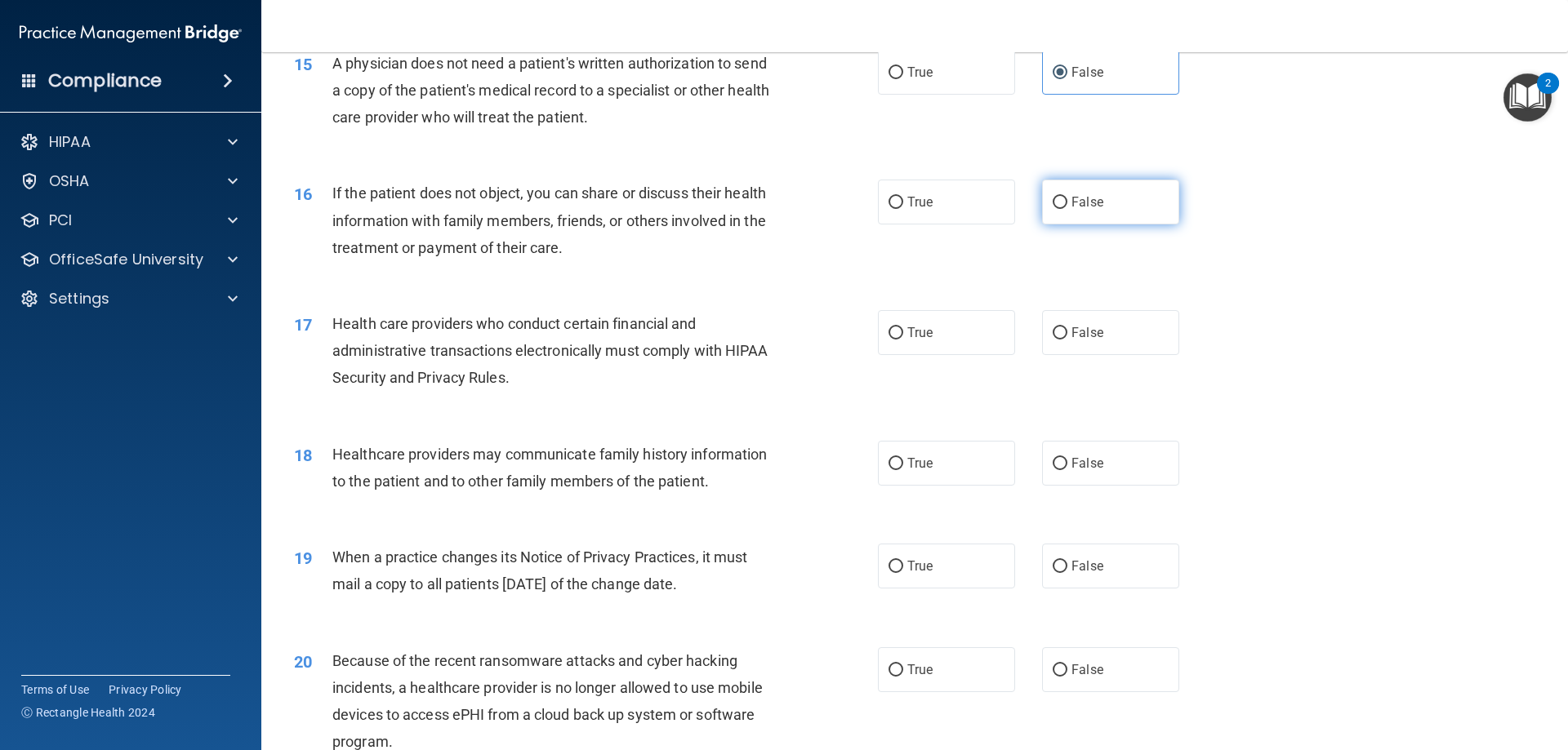
click at [1052, 197] on input "False" at bounding box center [1060, 203] width 15 height 13
radio input "true"
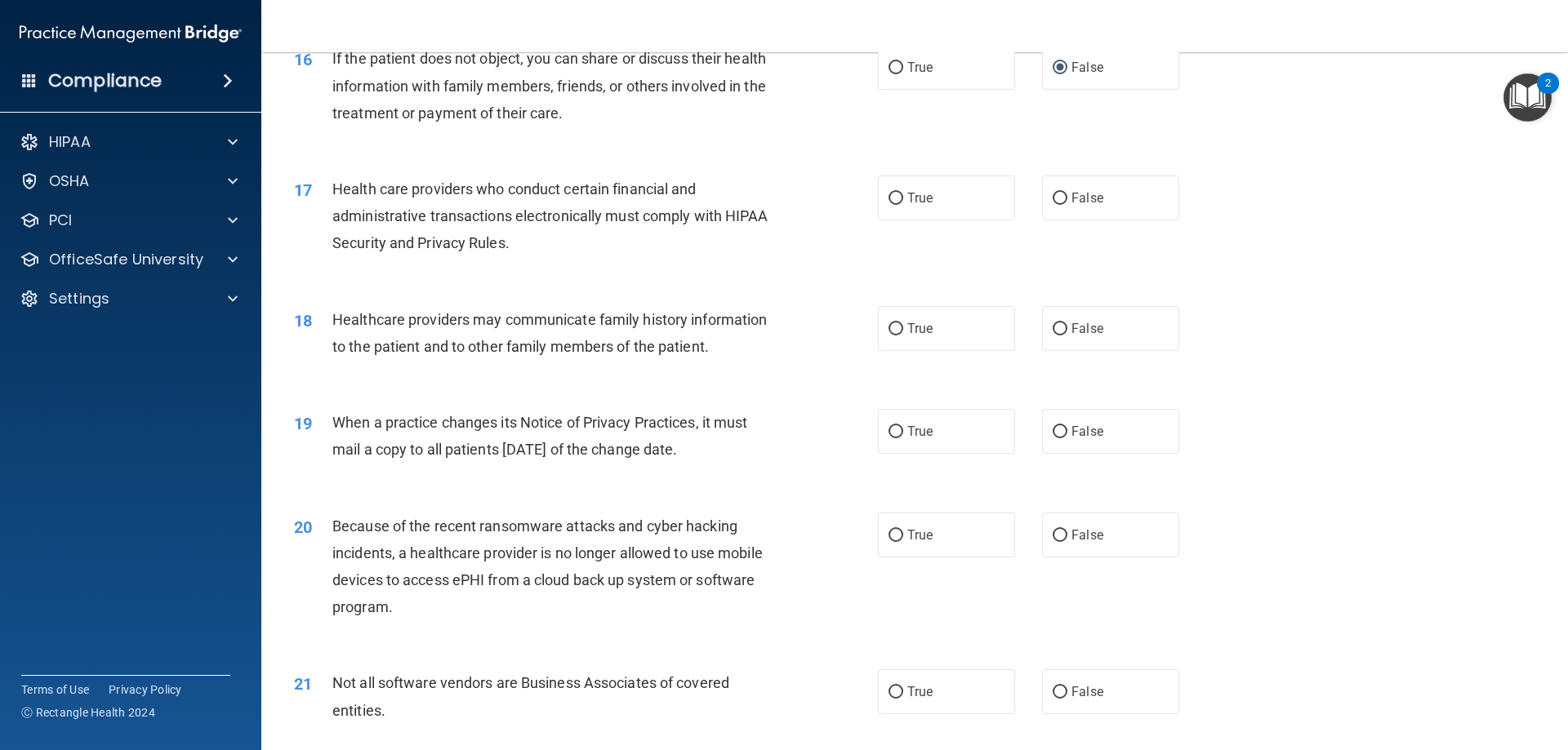
scroll to position [1960, 0]
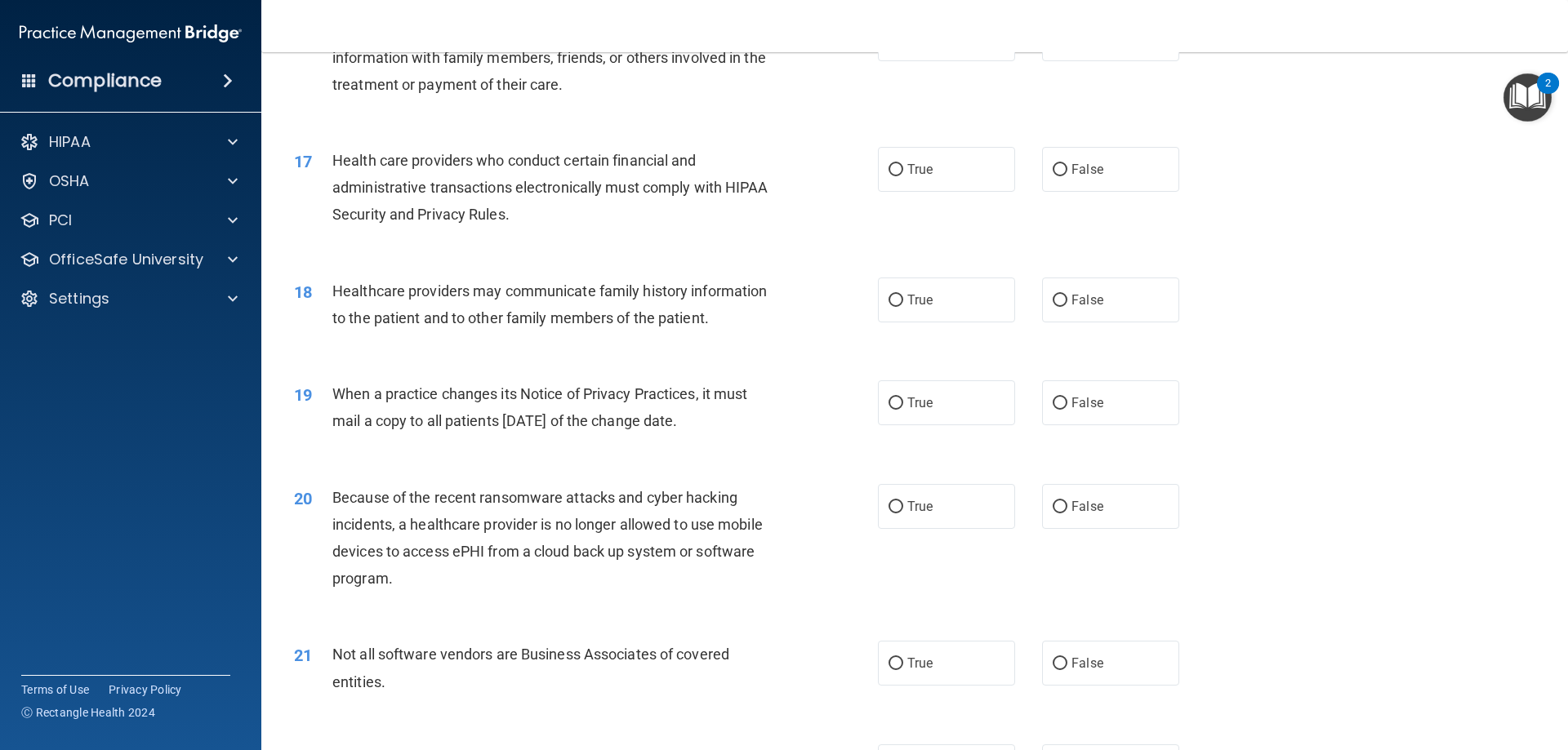
click at [1087, 193] on div "17 Health care providers who conduct certain financial and administrative trans…" at bounding box center [915, 192] width 1266 height 131
drag, startPoint x: 1079, startPoint y: 176, endPoint x: 1070, endPoint y: 176, distance: 9.0
click at [1078, 176] on span "False" at bounding box center [1087, 169] width 32 height 16
click at [1067, 176] on input "False" at bounding box center [1060, 170] width 15 height 13
radio input "true"
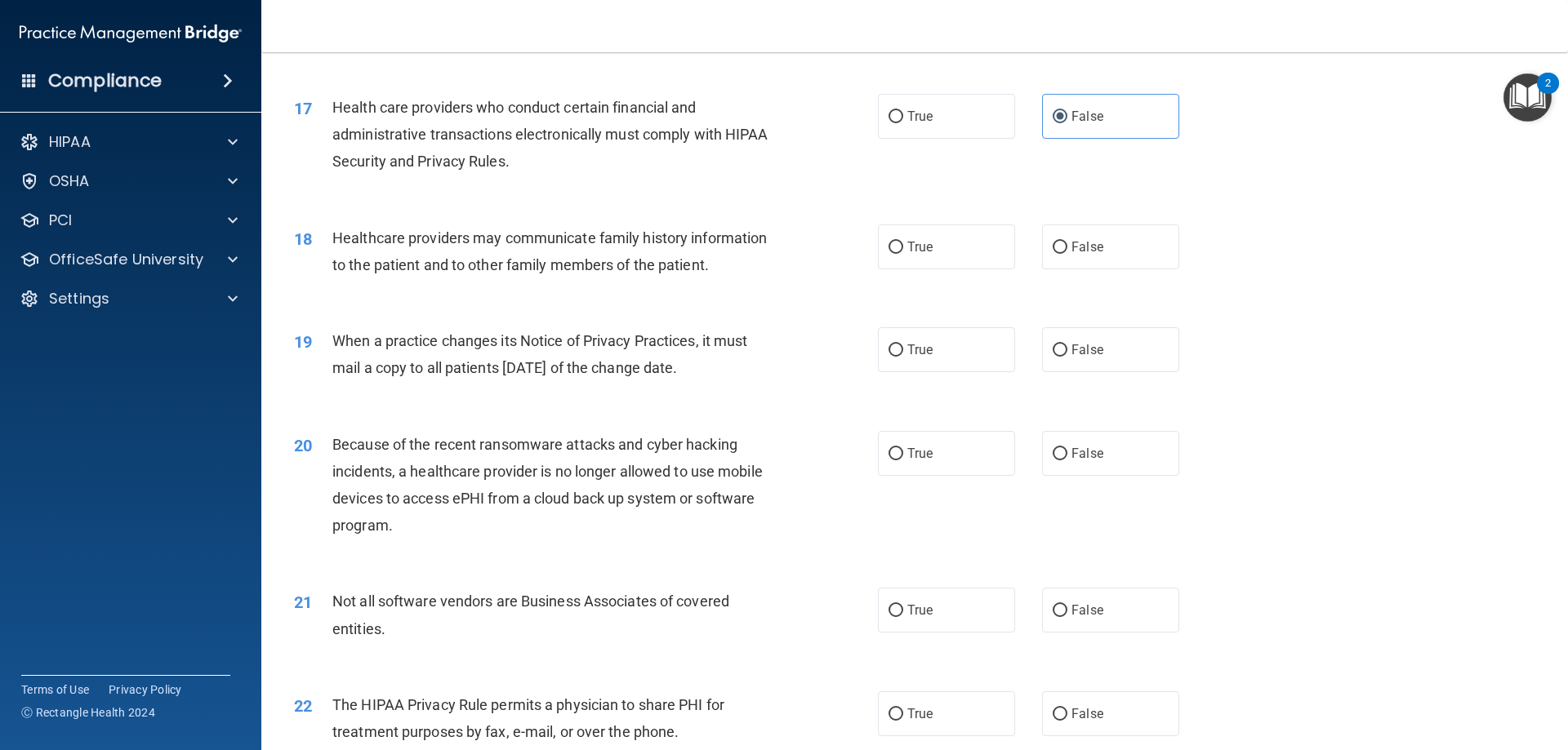
scroll to position [2042, 0]
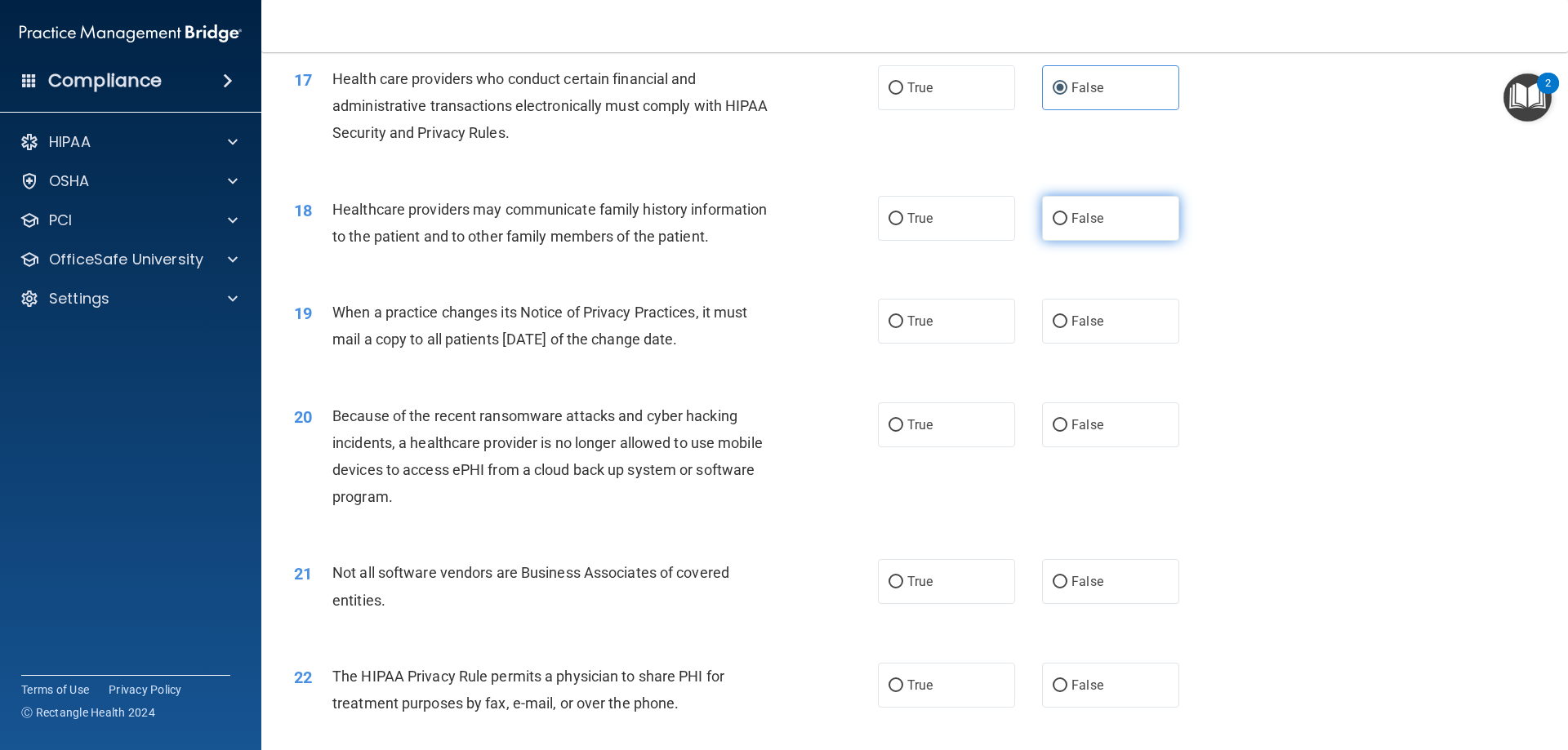
click at [1042, 227] on label "False" at bounding box center [1111, 218] width 137 height 45
click at [1052, 225] on input "False" at bounding box center [1060, 219] width 15 height 13
radio input "true"
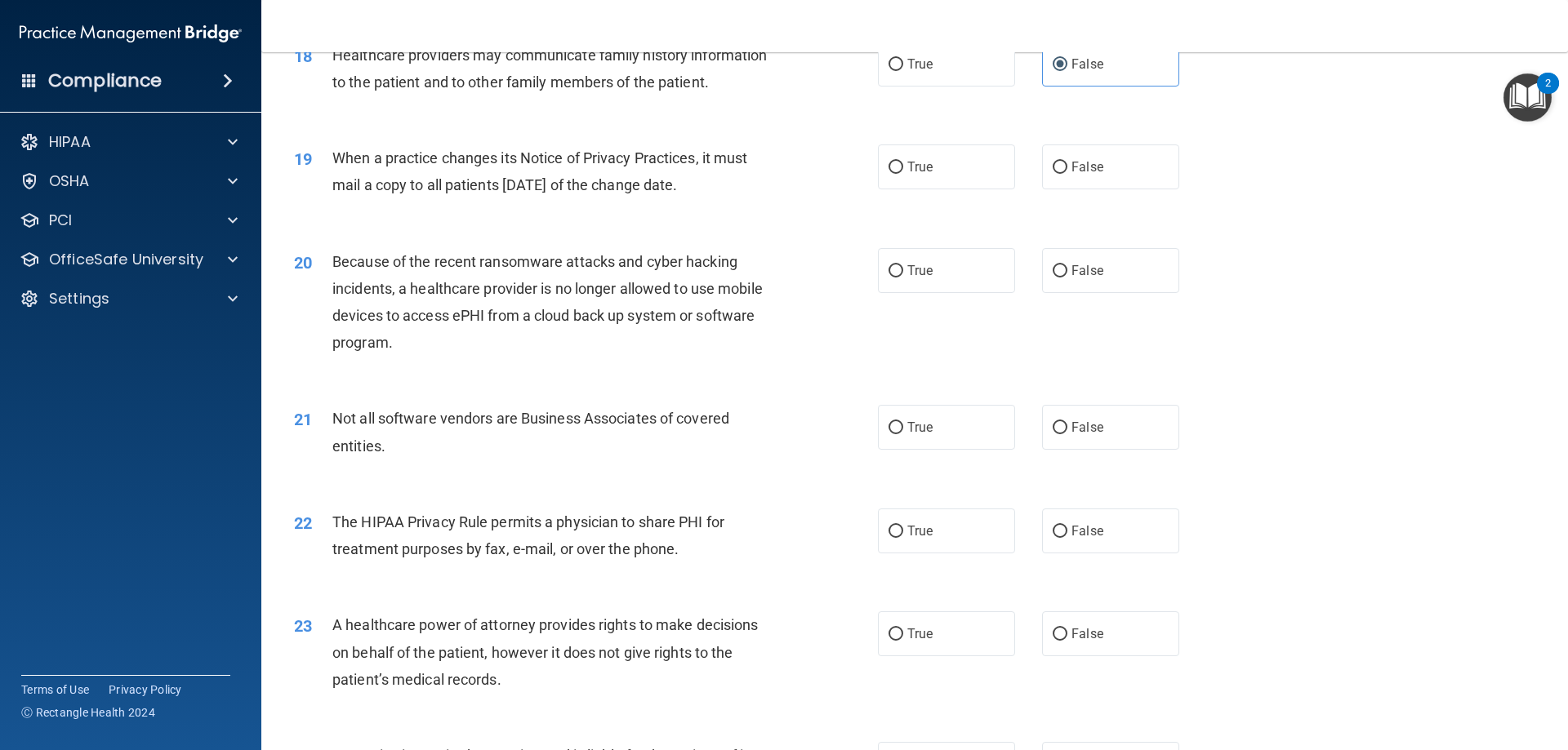
scroll to position [2205, 0]
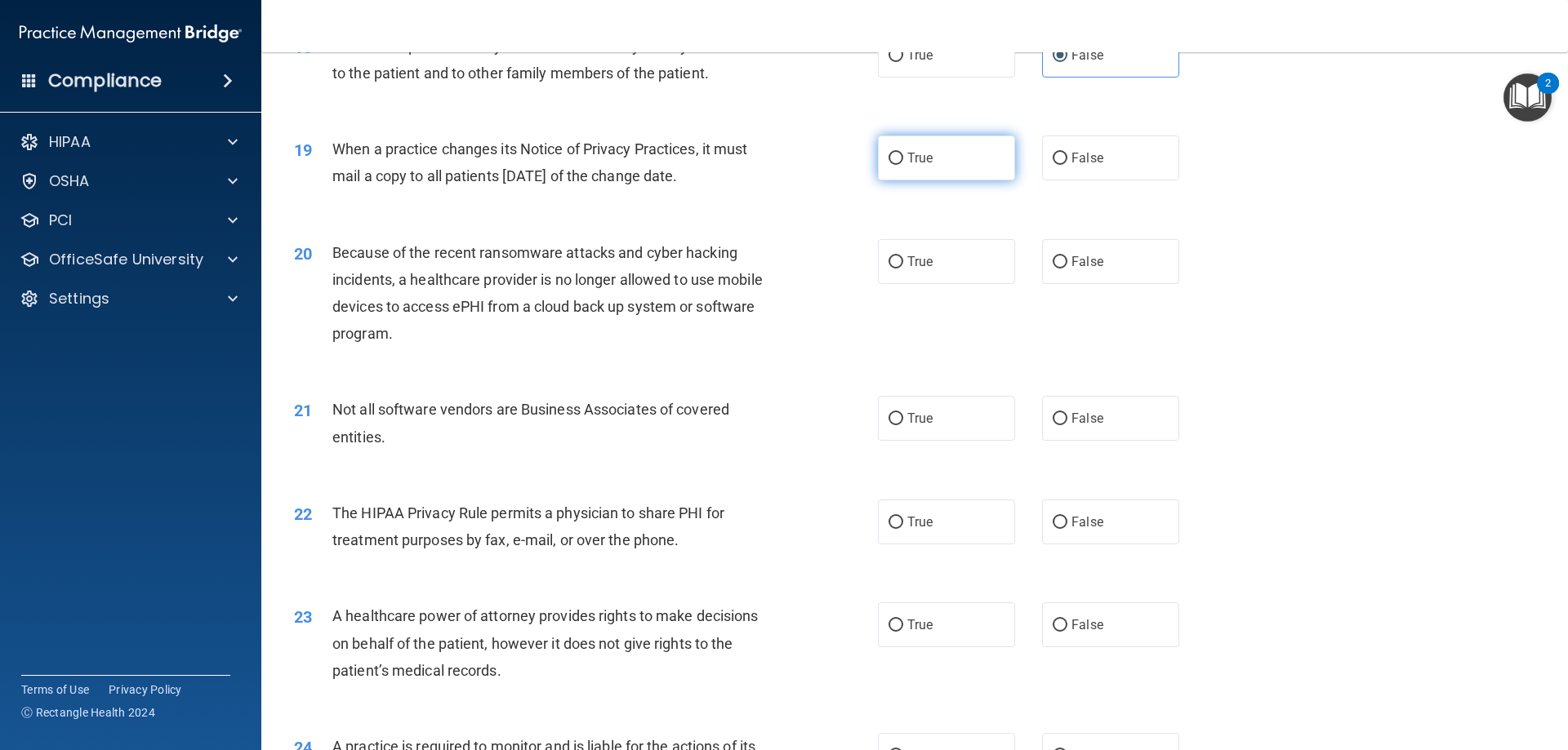
click at [907, 174] on label "True" at bounding box center [947, 158] width 137 height 45
click at [903, 165] on input "True" at bounding box center [896, 158] width 15 height 13
radio input "true"
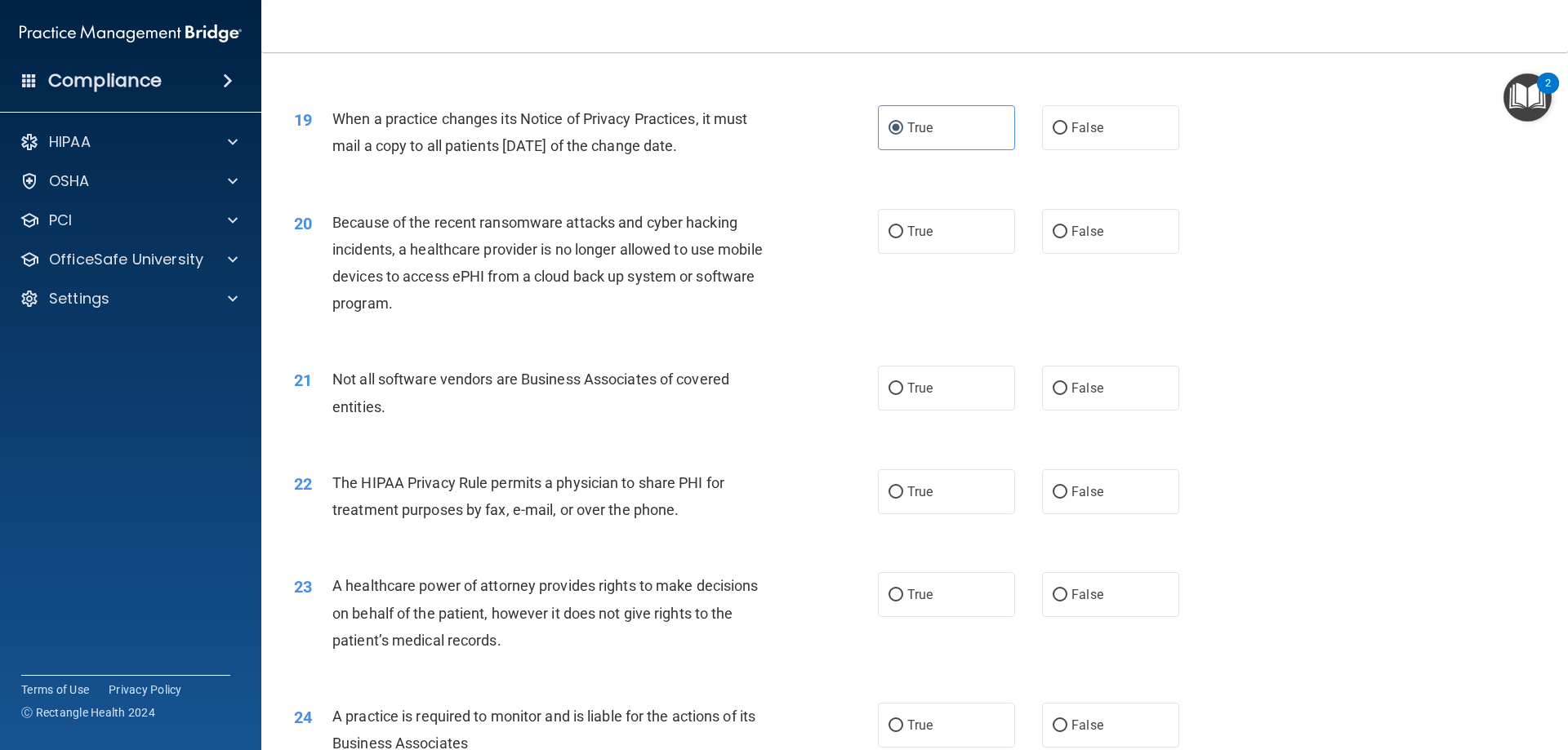
scroll to position [2286, 0]
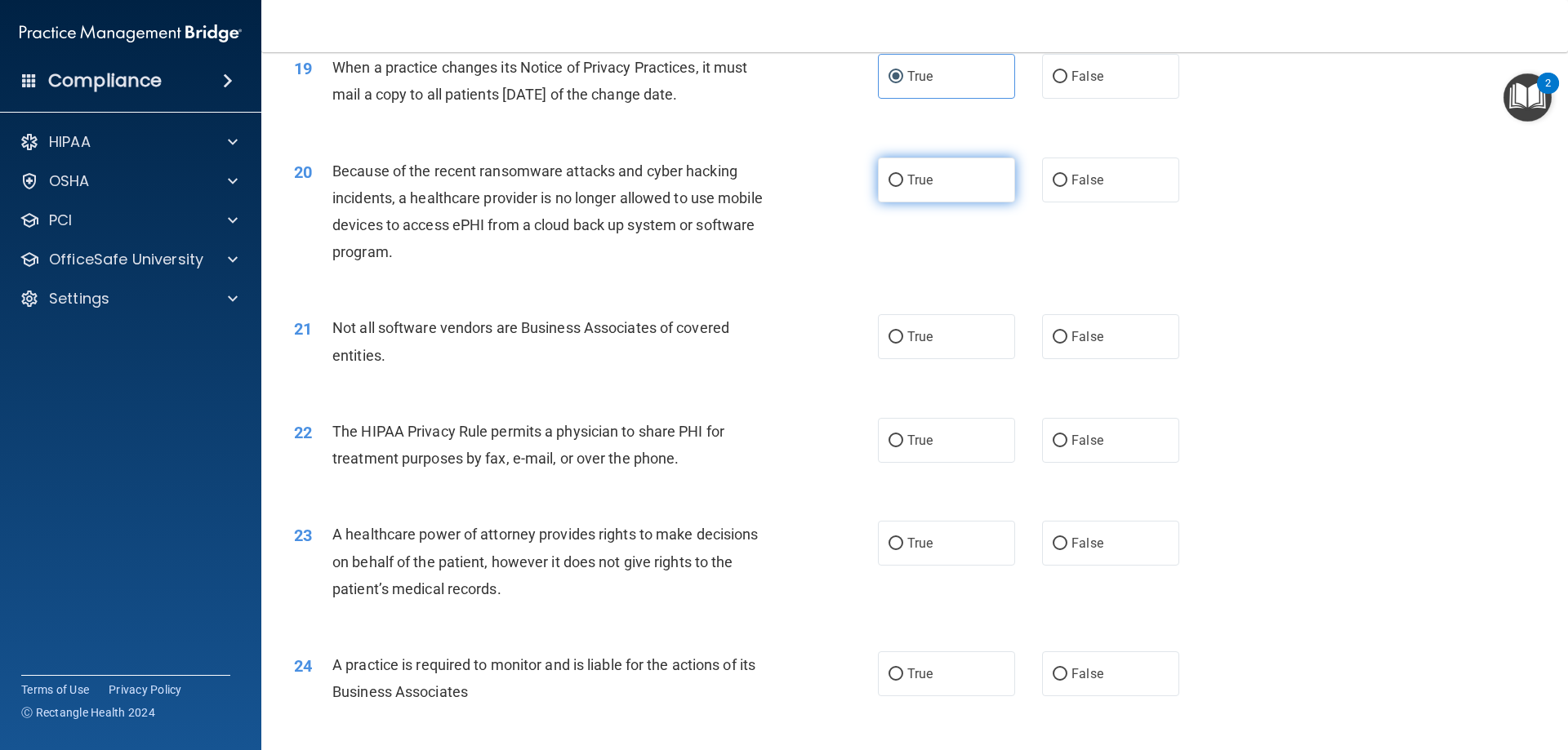
click at [897, 185] on input "True" at bounding box center [896, 181] width 15 height 13
radio input "true"
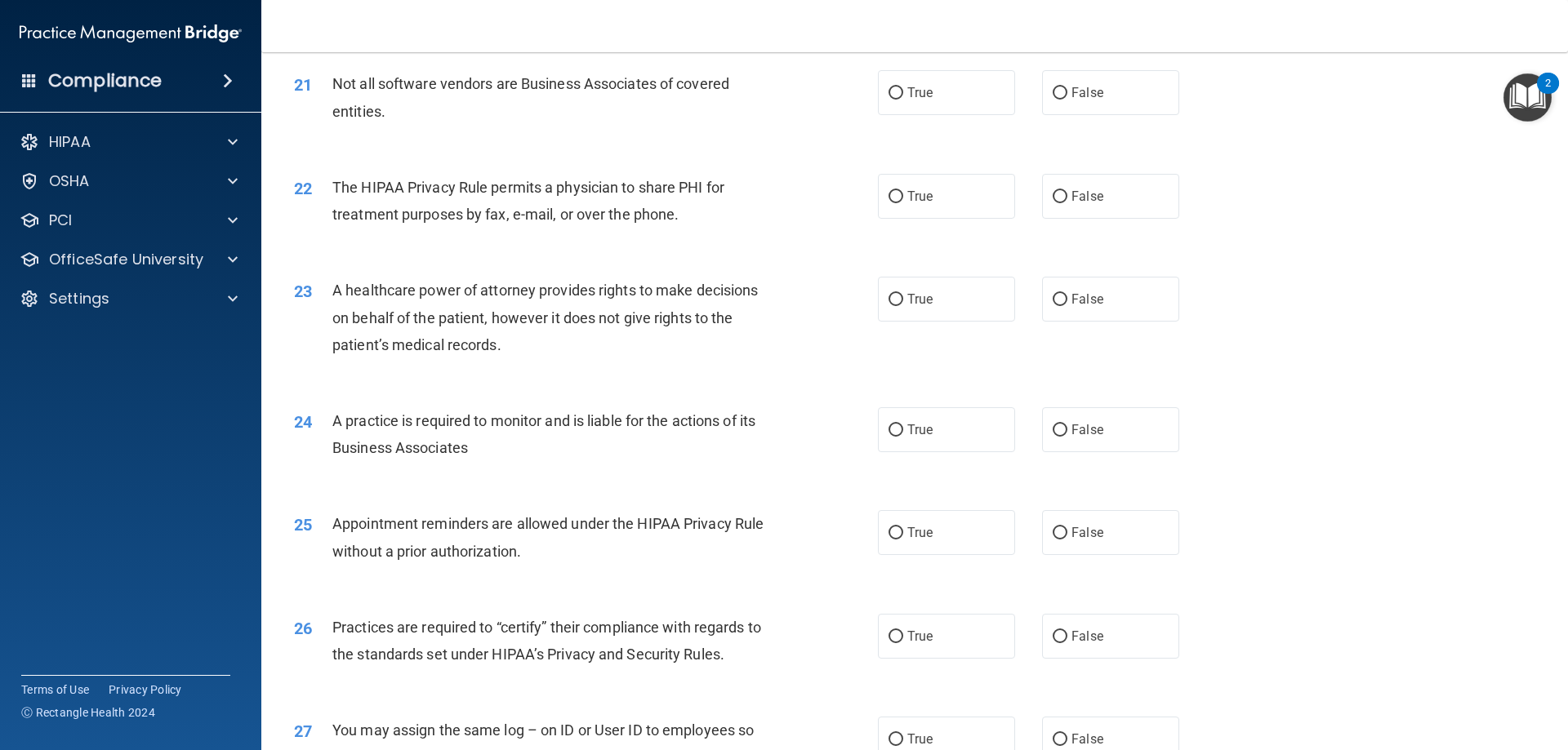
scroll to position [2368, 0]
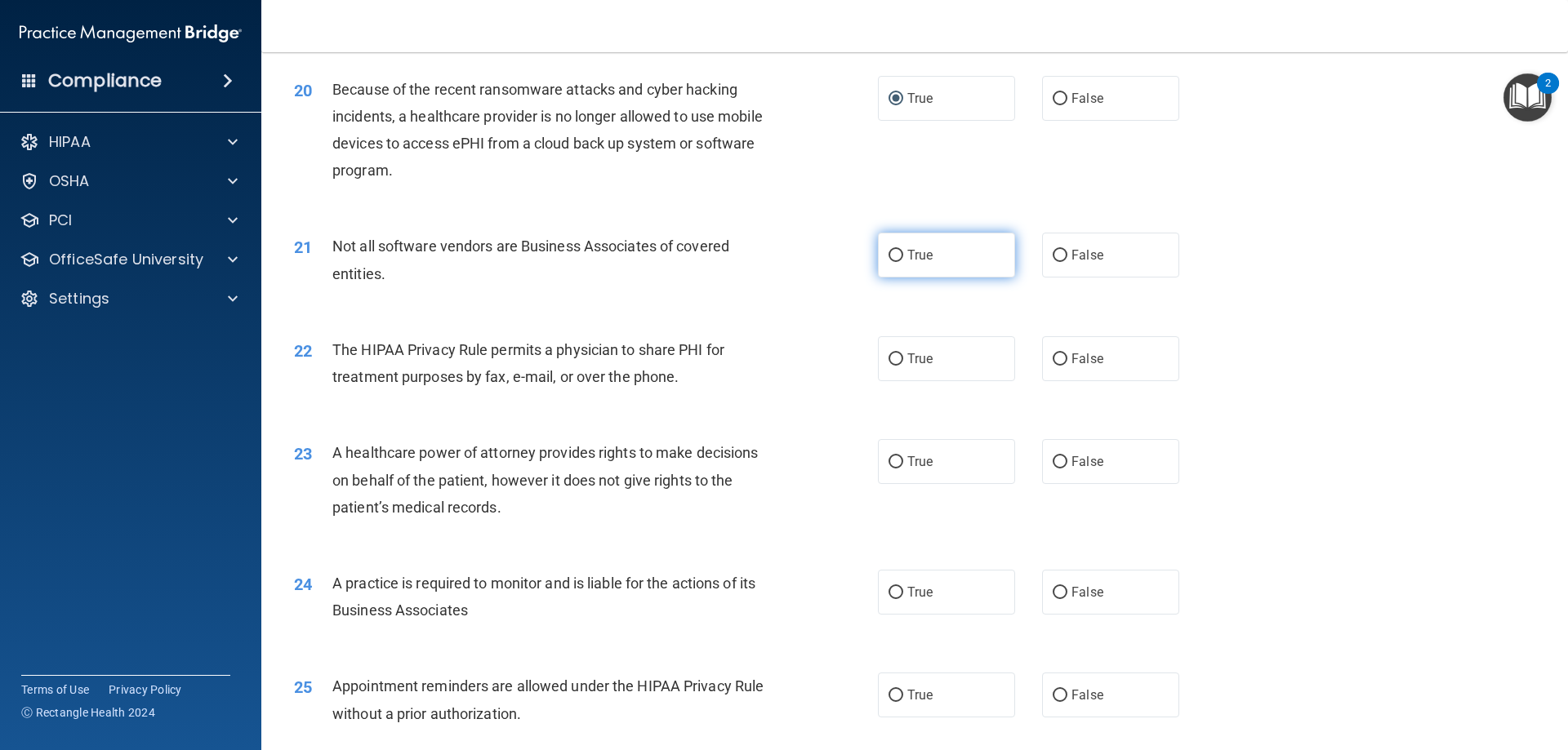
click at [966, 247] on label "True" at bounding box center [947, 255] width 137 height 45
click at [903, 249] on input "True" at bounding box center [896, 255] width 15 height 13
radio input "true"
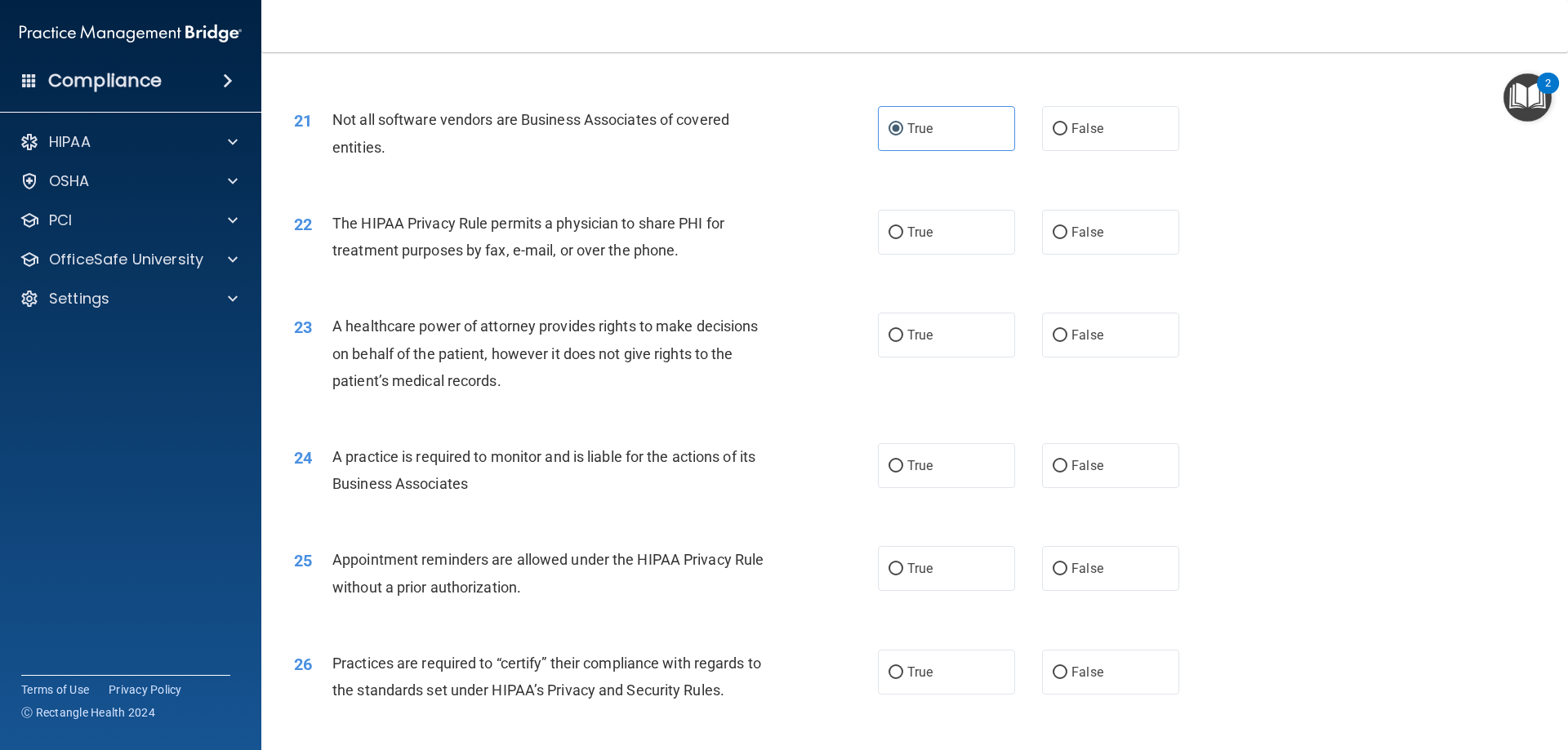
scroll to position [2531, 0]
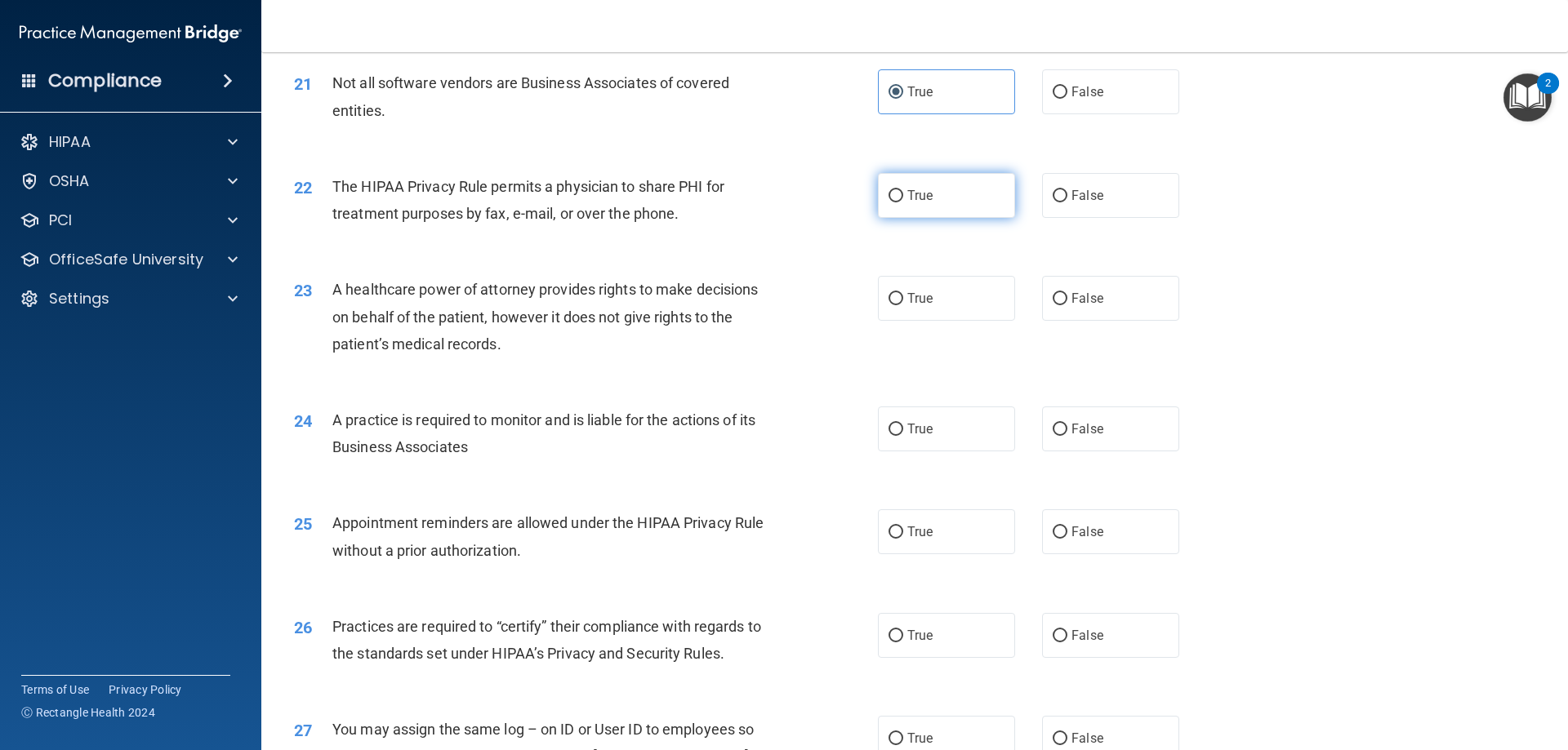
click at [907, 203] on span "True" at bounding box center [920, 195] width 25 height 16
click at [903, 203] on input "True" at bounding box center [896, 196] width 15 height 13
radio input "true"
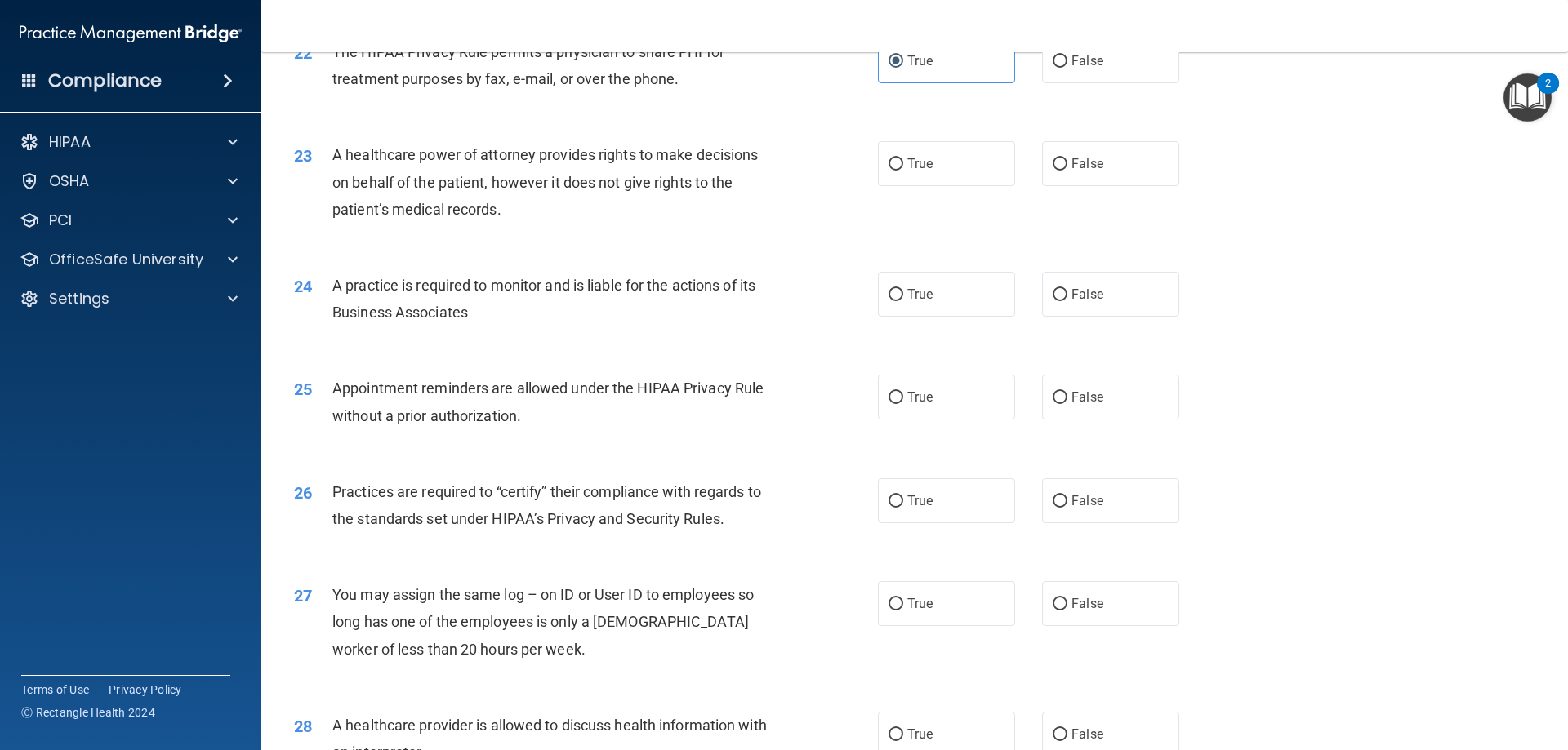
scroll to position [2694, 0]
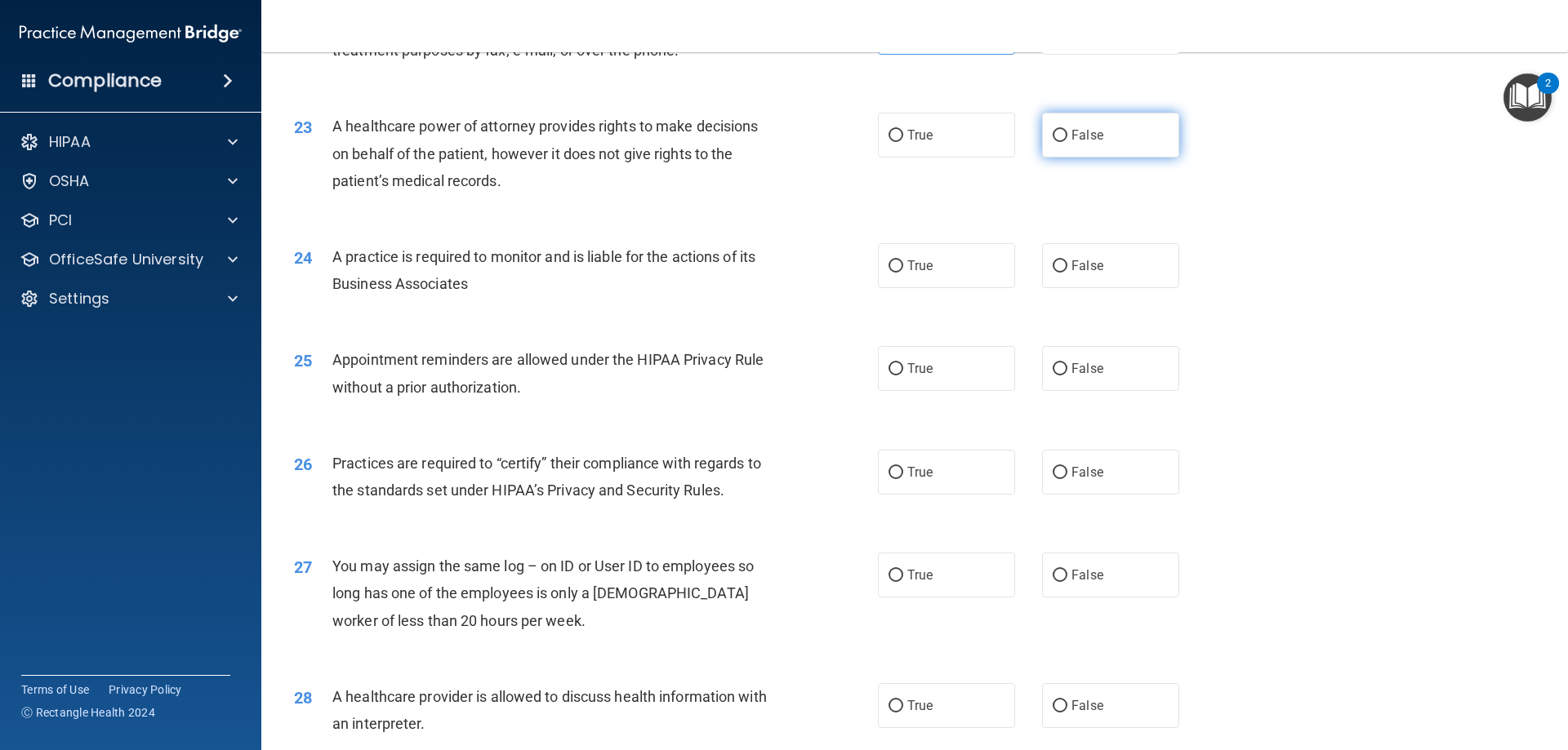
click at [1078, 126] on label "False" at bounding box center [1111, 136] width 137 height 45
click at [1067, 130] on input "False" at bounding box center [1060, 136] width 15 height 13
radio input "true"
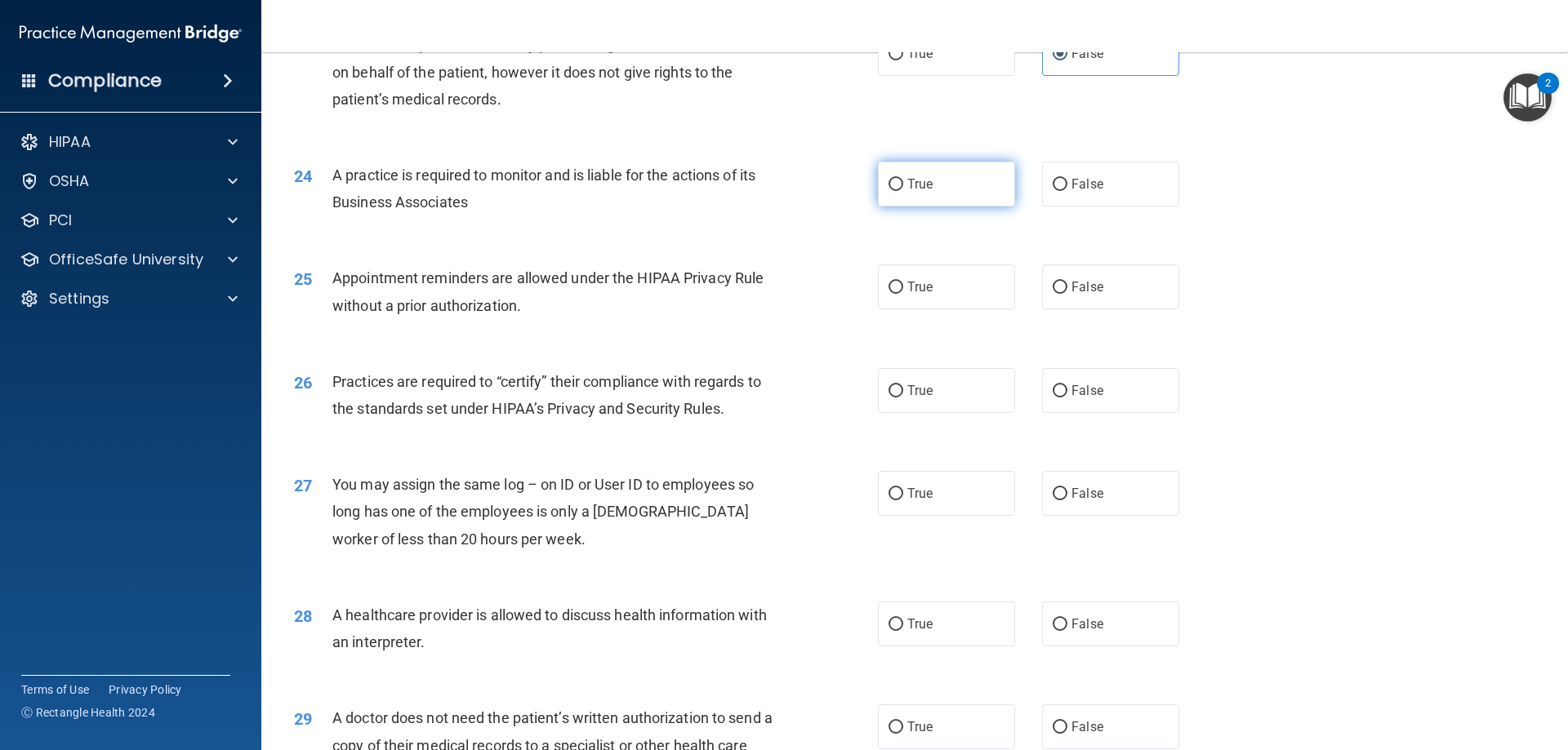
click at [887, 205] on label "True" at bounding box center [947, 184] width 137 height 45
click at [888, 191] on input "True" at bounding box center [896, 185] width 15 height 13
radio input "true"
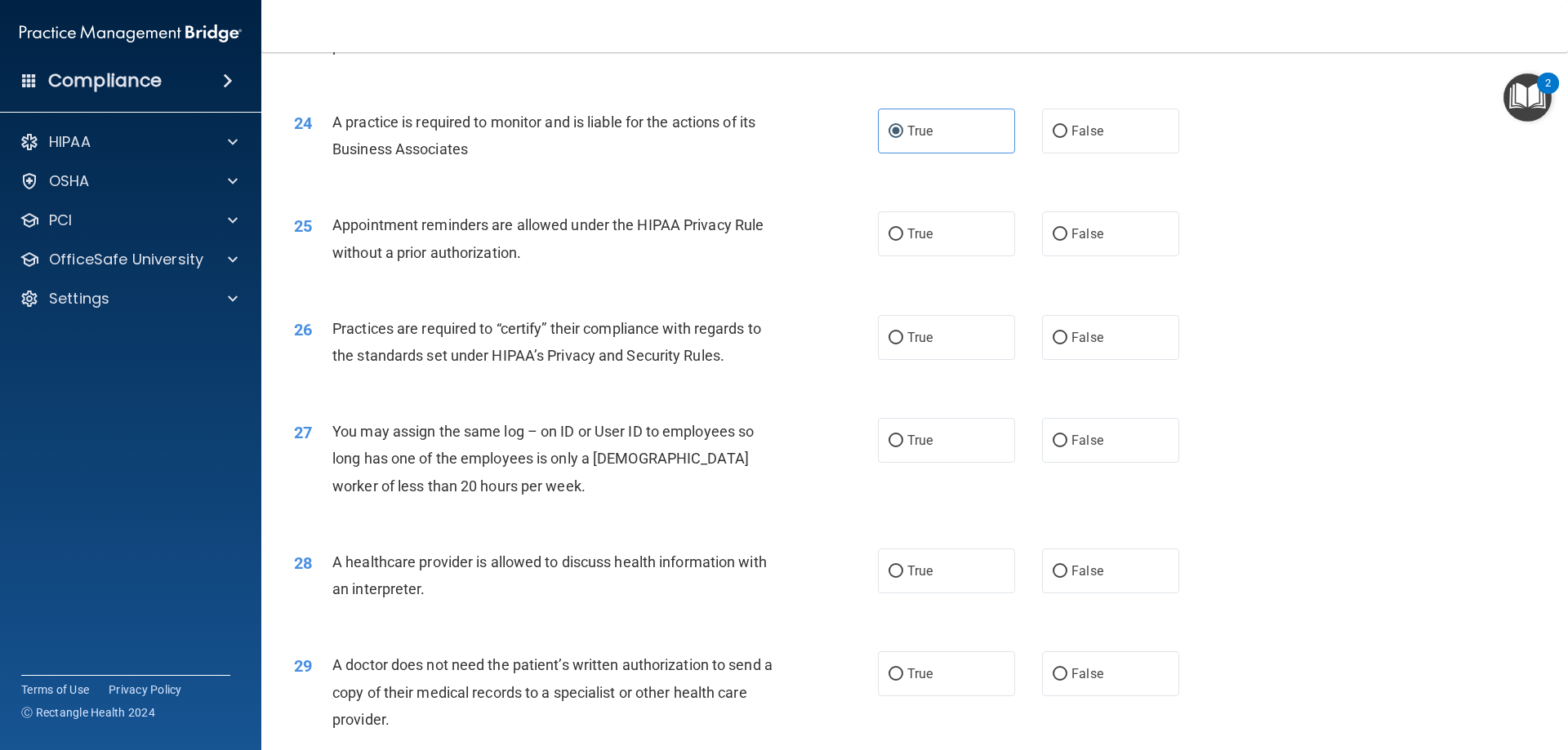
scroll to position [2858, 0]
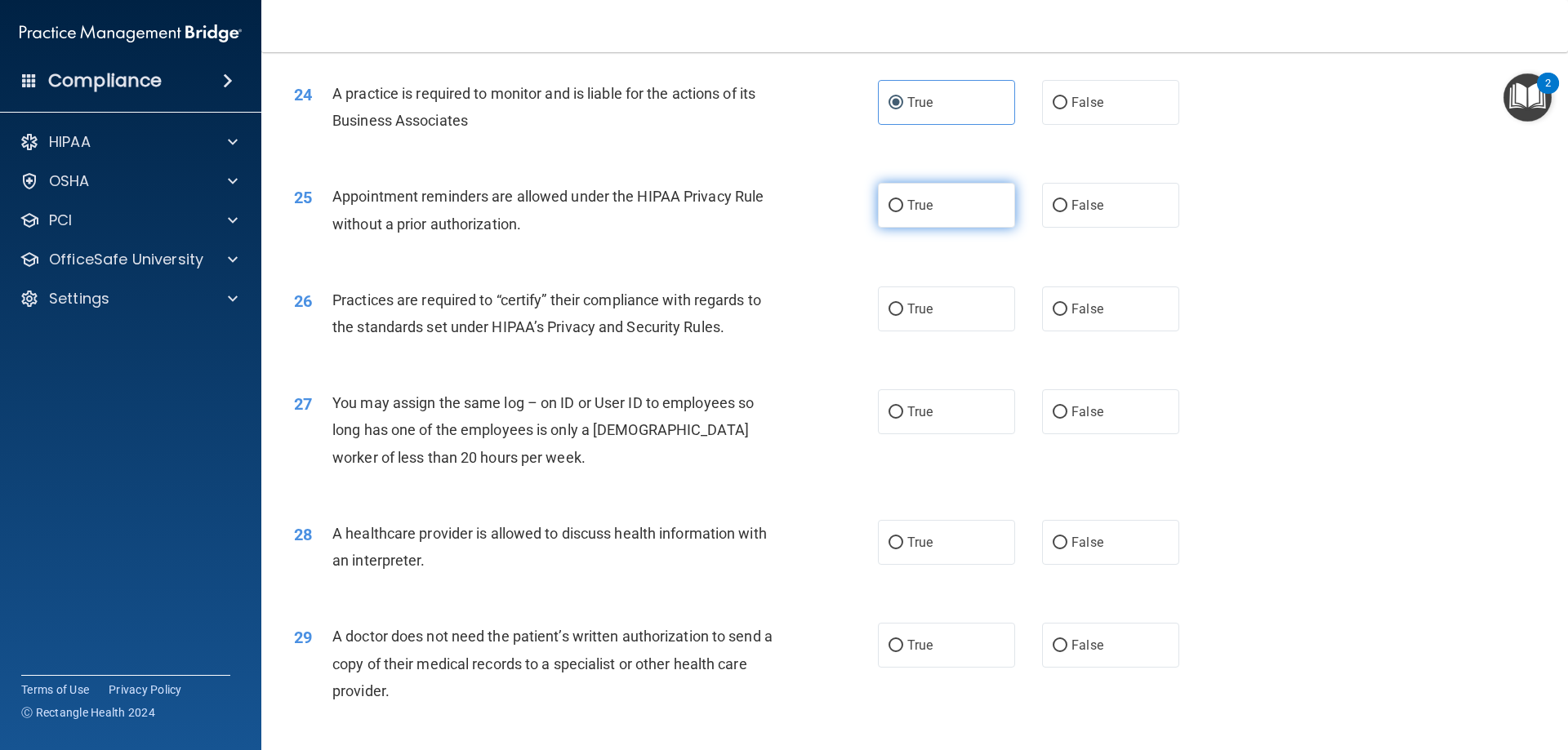
click at [890, 212] on input "True" at bounding box center [896, 206] width 15 height 13
radio input "true"
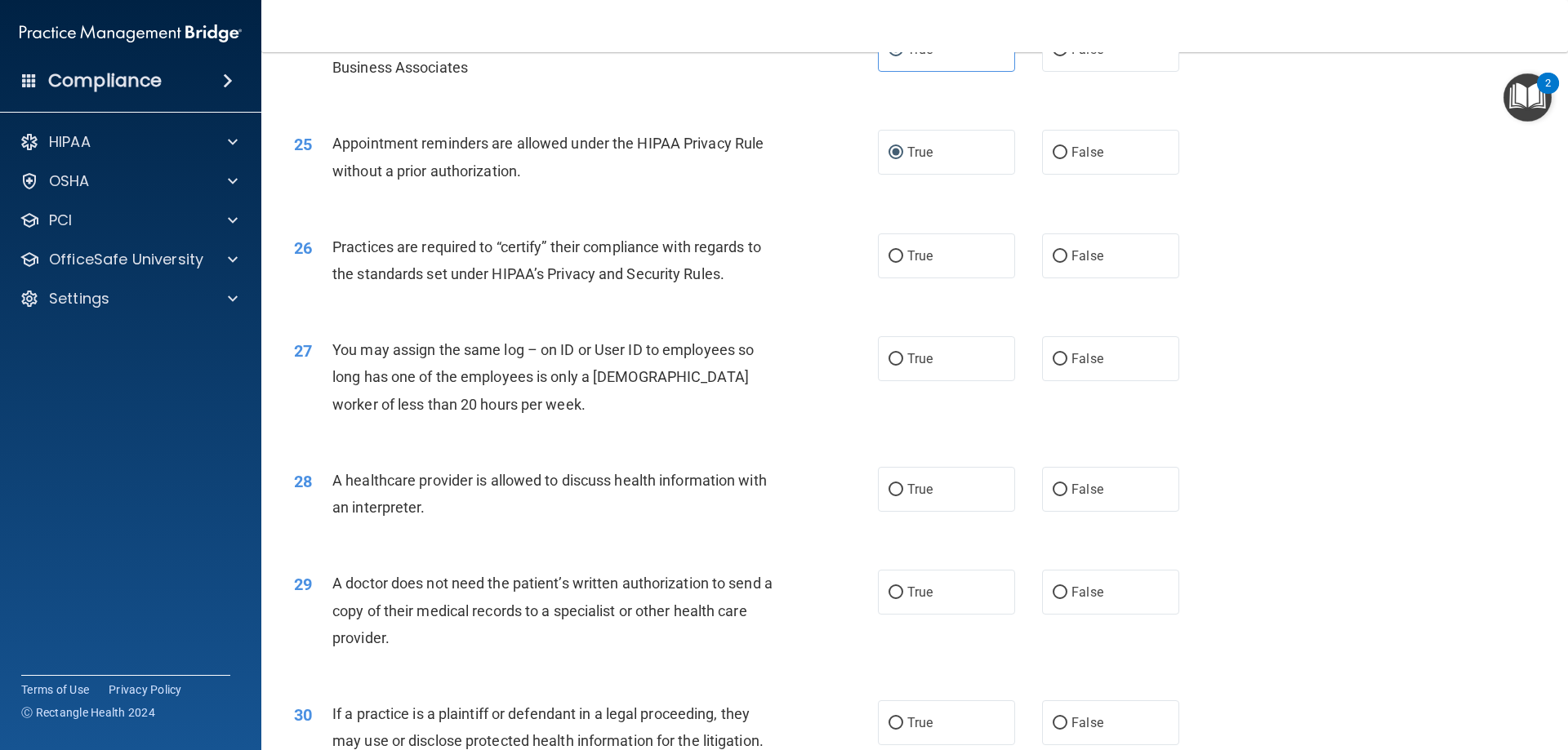
scroll to position [2940, 0]
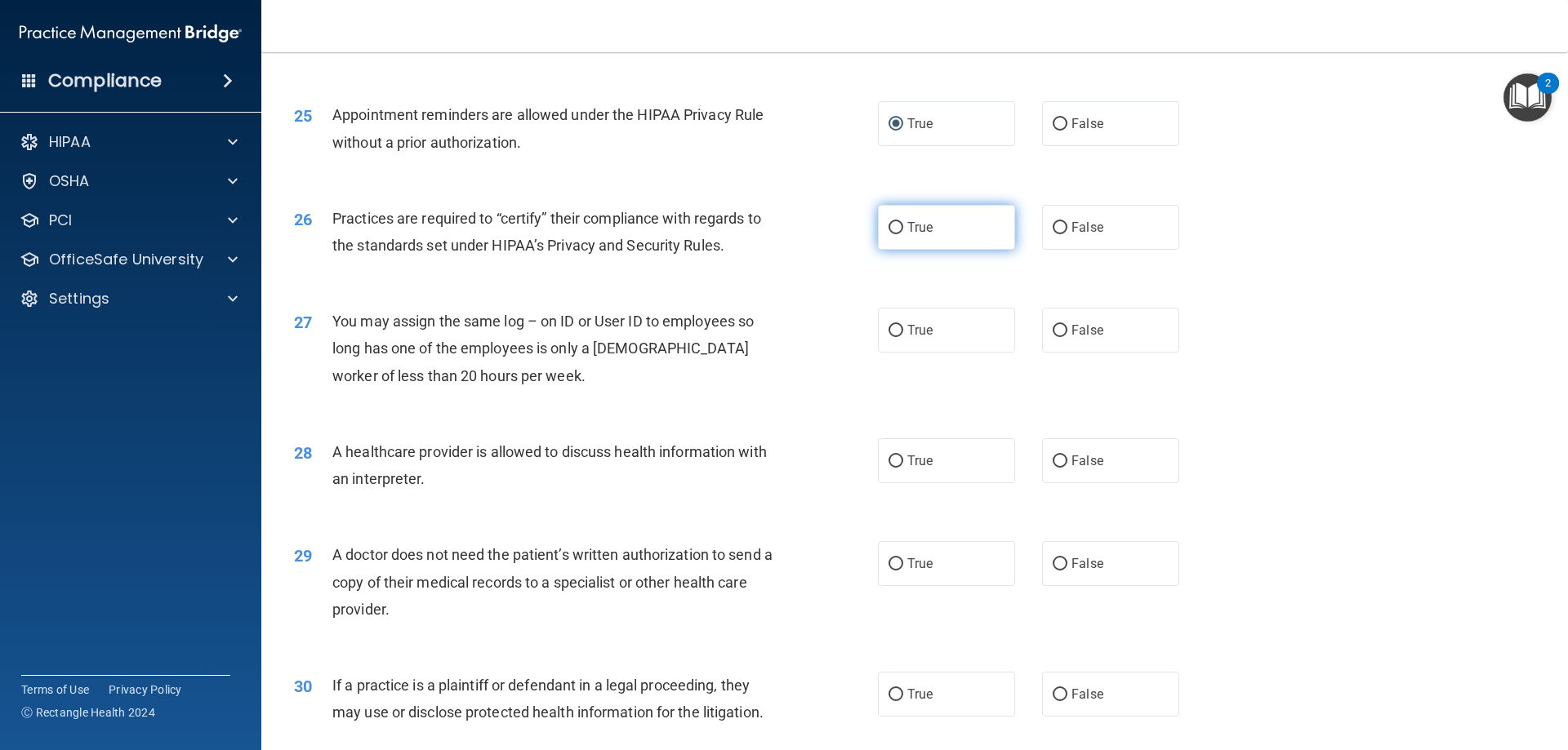
click at [878, 225] on label "True" at bounding box center [947, 228] width 137 height 45
click at [888, 225] on input "True" at bounding box center [896, 228] width 15 height 13
radio input "true"
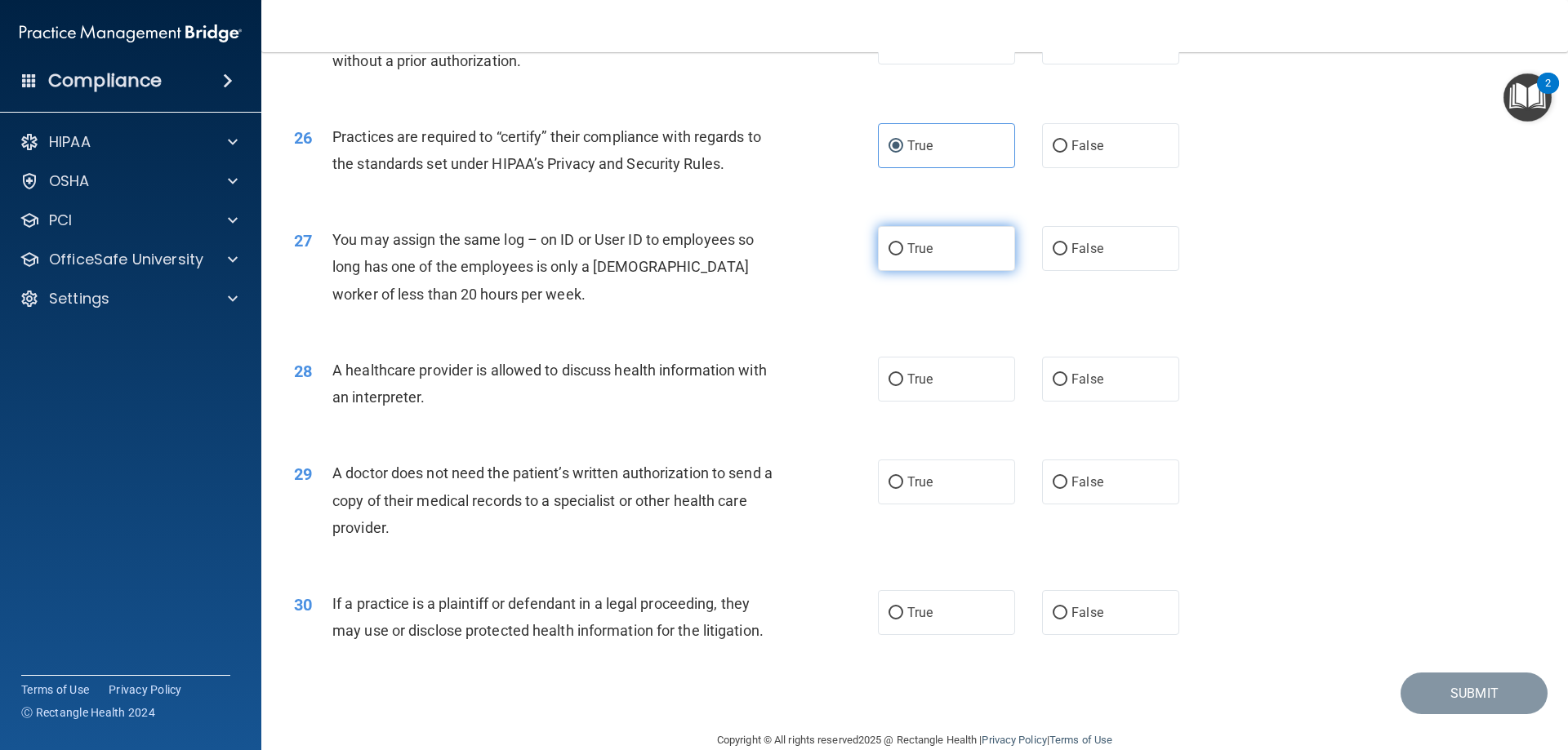
click at [904, 260] on label "True" at bounding box center [947, 249] width 137 height 45
click at [903, 255] on input "True" at bounding box center [896, 249] width 15 height 13
radio input "true"
click at [1072, 383] on span "False" at bounding box center [1087, 379] width 32 height 16
click at [1067, 383] on input "False" at bounding box center [1060, 380] width 15 height 13
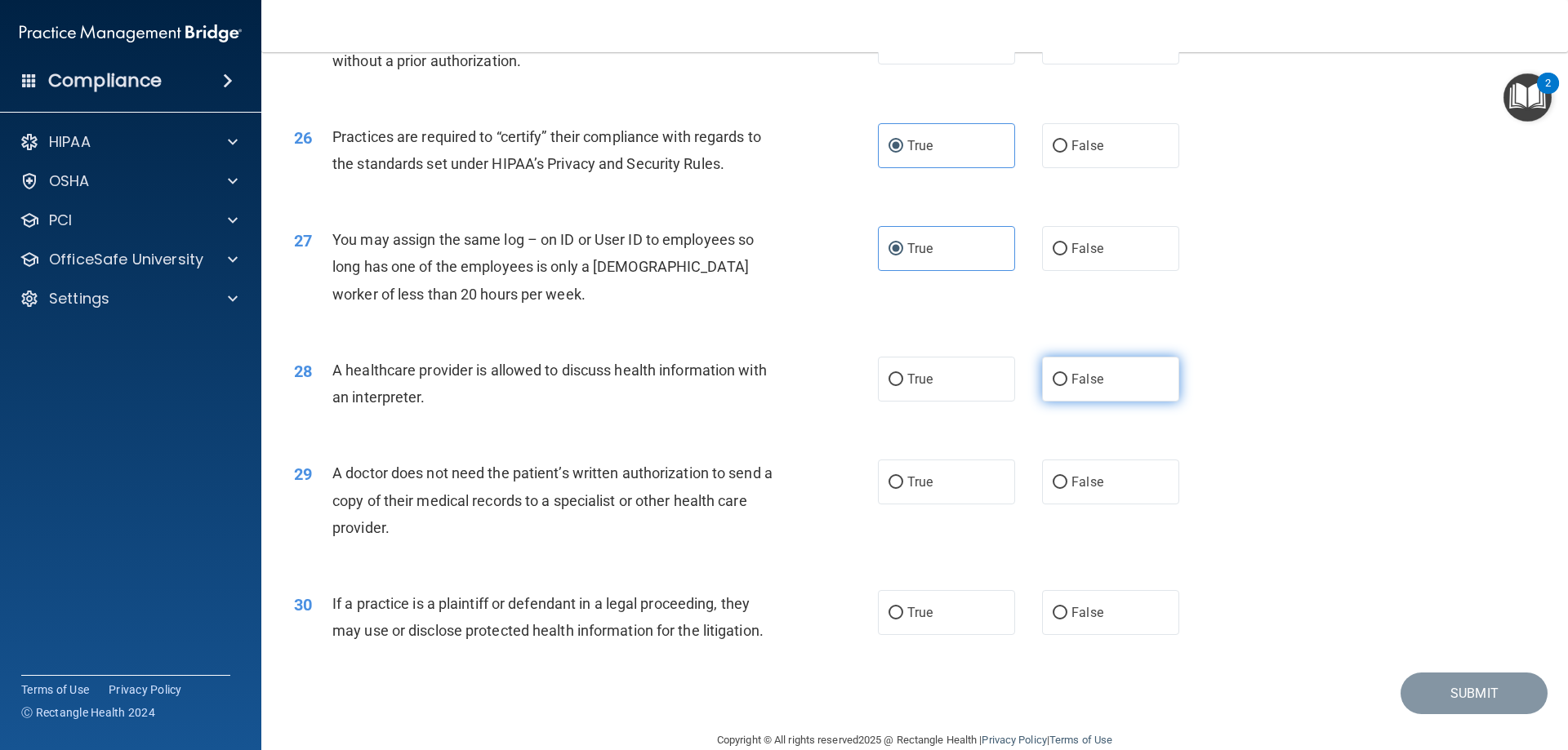
radio input "true"
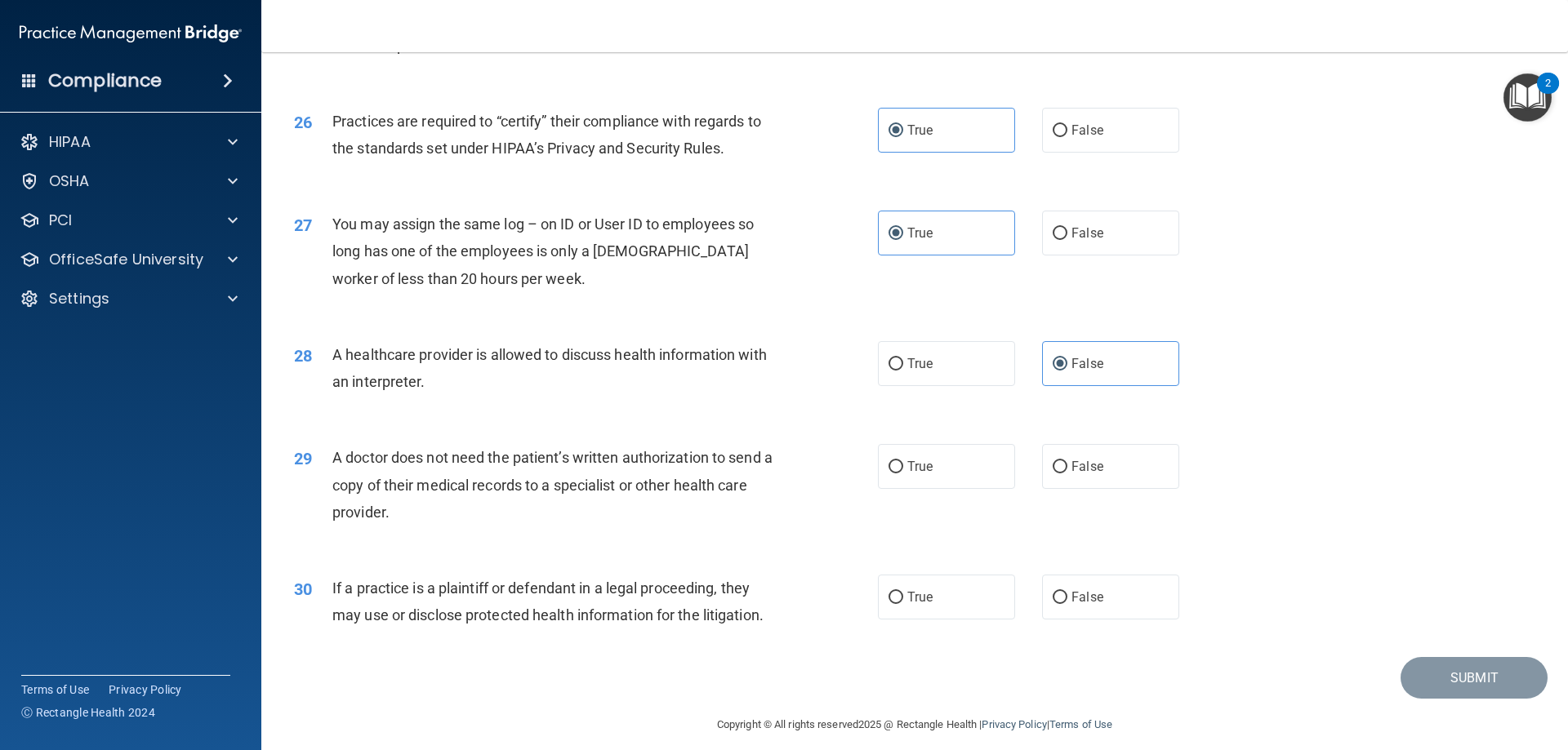
scroll to position [3050, 0]
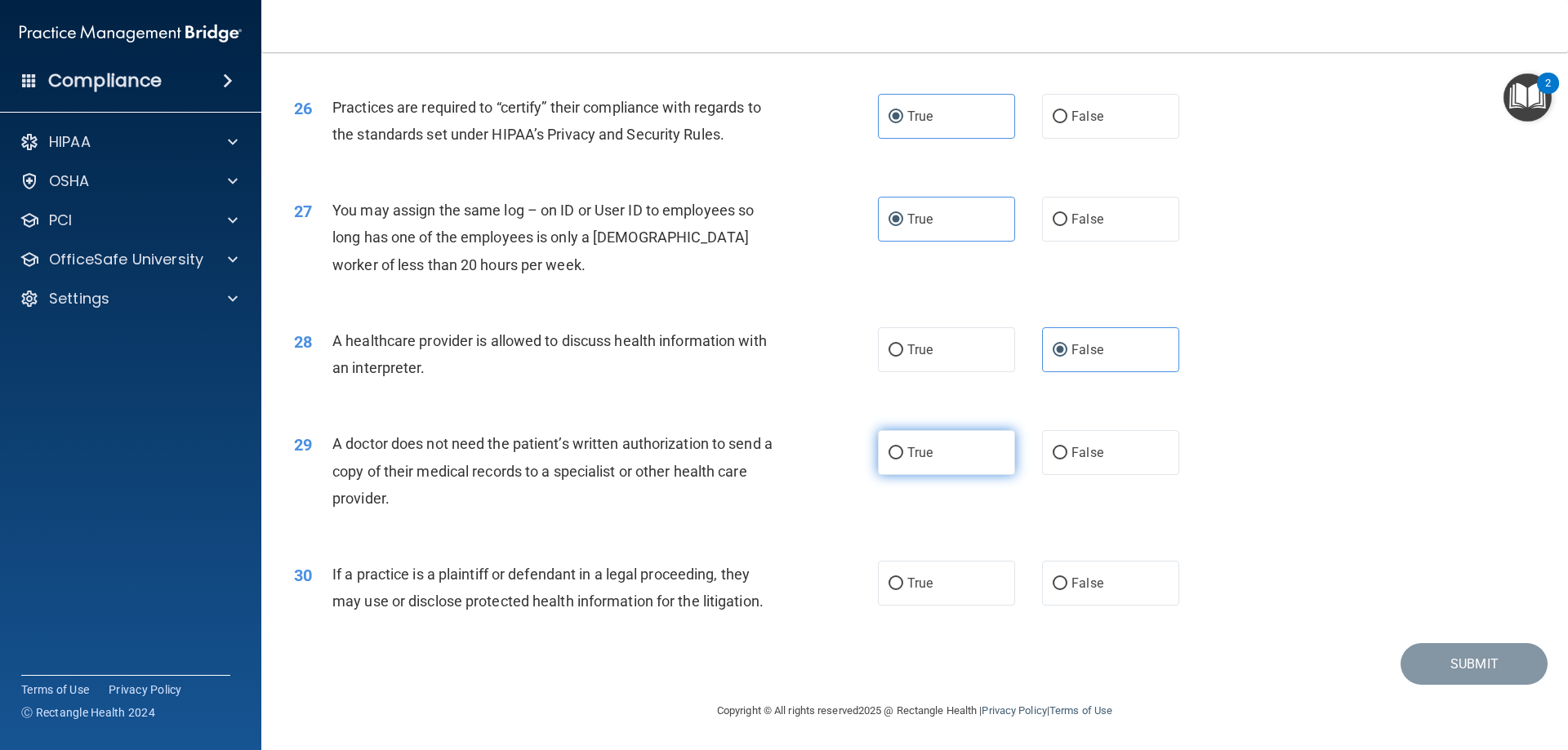
click at [913, 461] on label "True" at bounding box center [947, 453] width 137 height 45
click at [903, 460] on input "True" at bounding box center [896, 454] width 15 height 13
radio input "true"
click at [897, 575] on label "True" at bounding box center [947, 583] width 137 height 45
click at [897, 578] on input "True" at bounding box center [896, 584] width 15 height 13
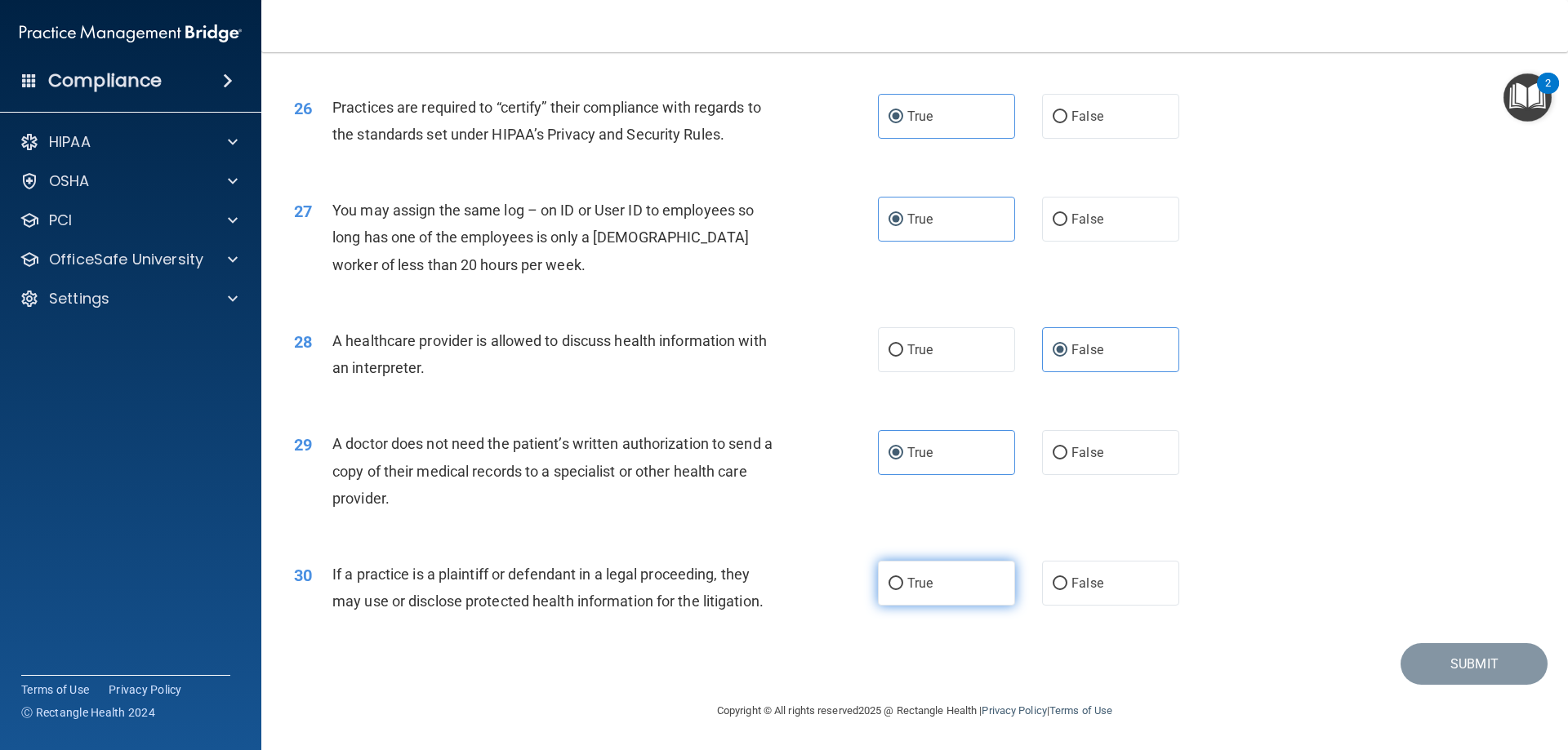
radio input "true"
click at [1427, 665] on button "Submit" at bounding box center [1474, 665] width 147 height 42
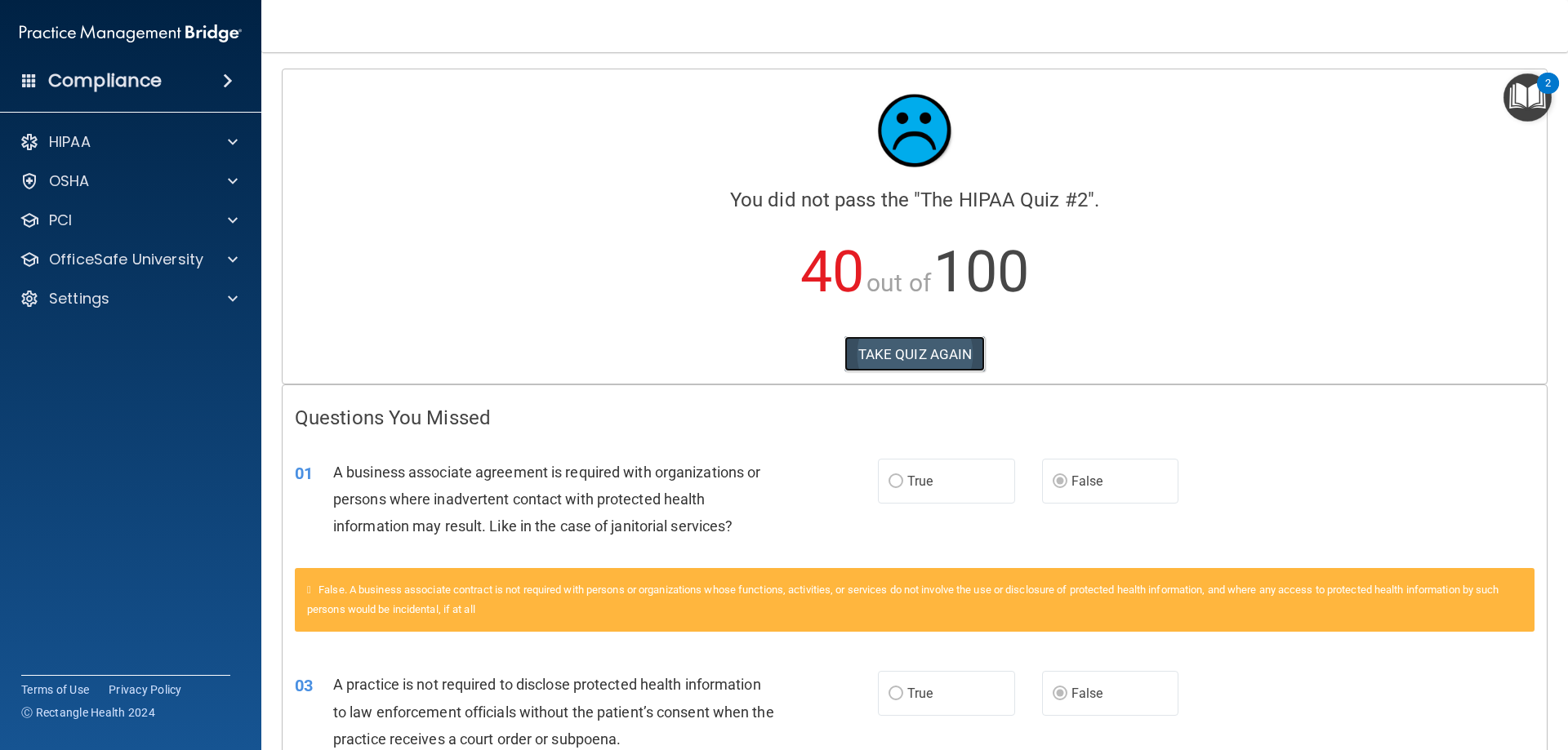
click at [898, 349] on button "TAKE QUIZ AGAIN" at bounding box center [915, 354] width 141 height 36
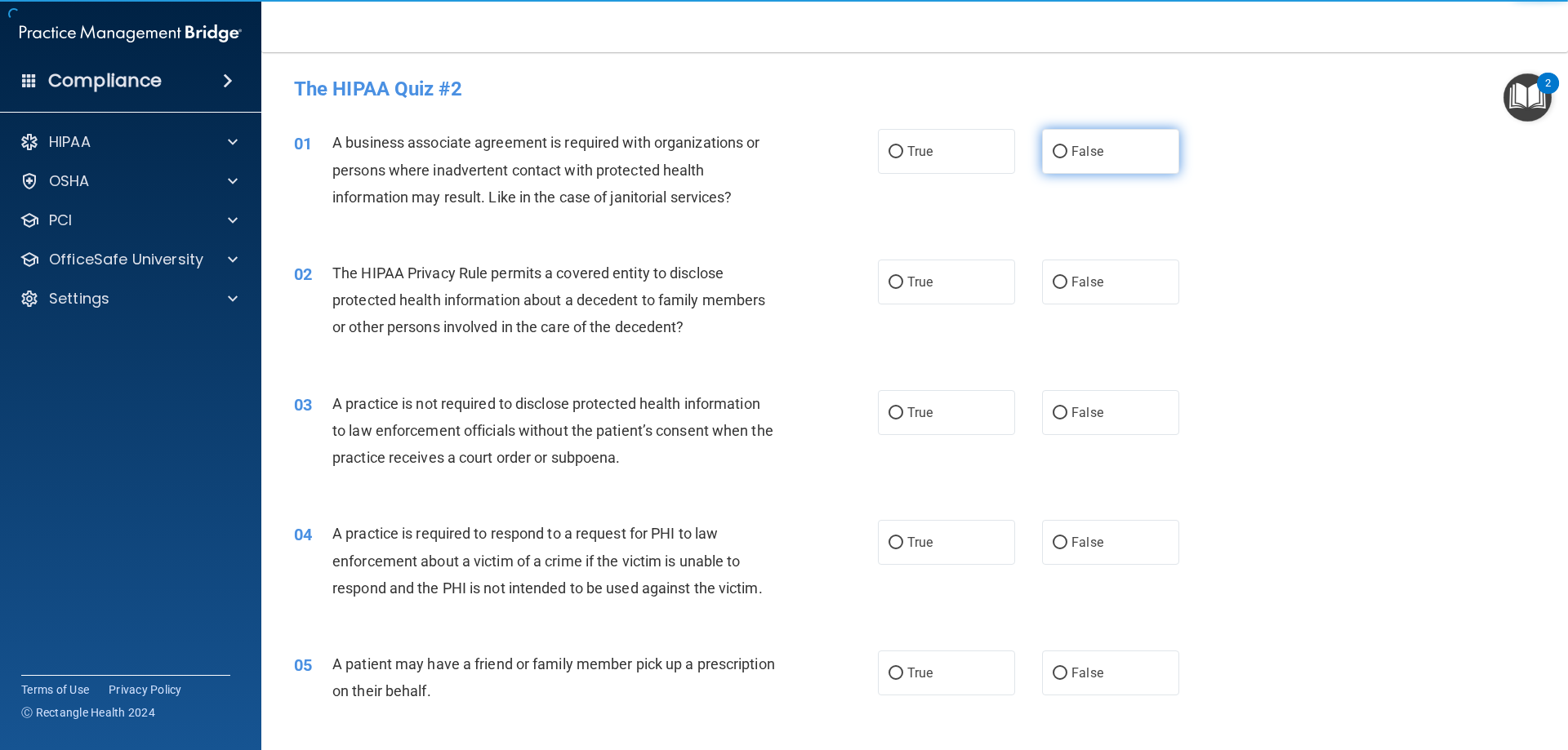
click at [1076, 138] on label "False" at bounding box center [1111, 152] width 137 height 45
click at [1067, 146] on input "False" at bounding box center [1060, 152] width 15 height 13
radio input "true"
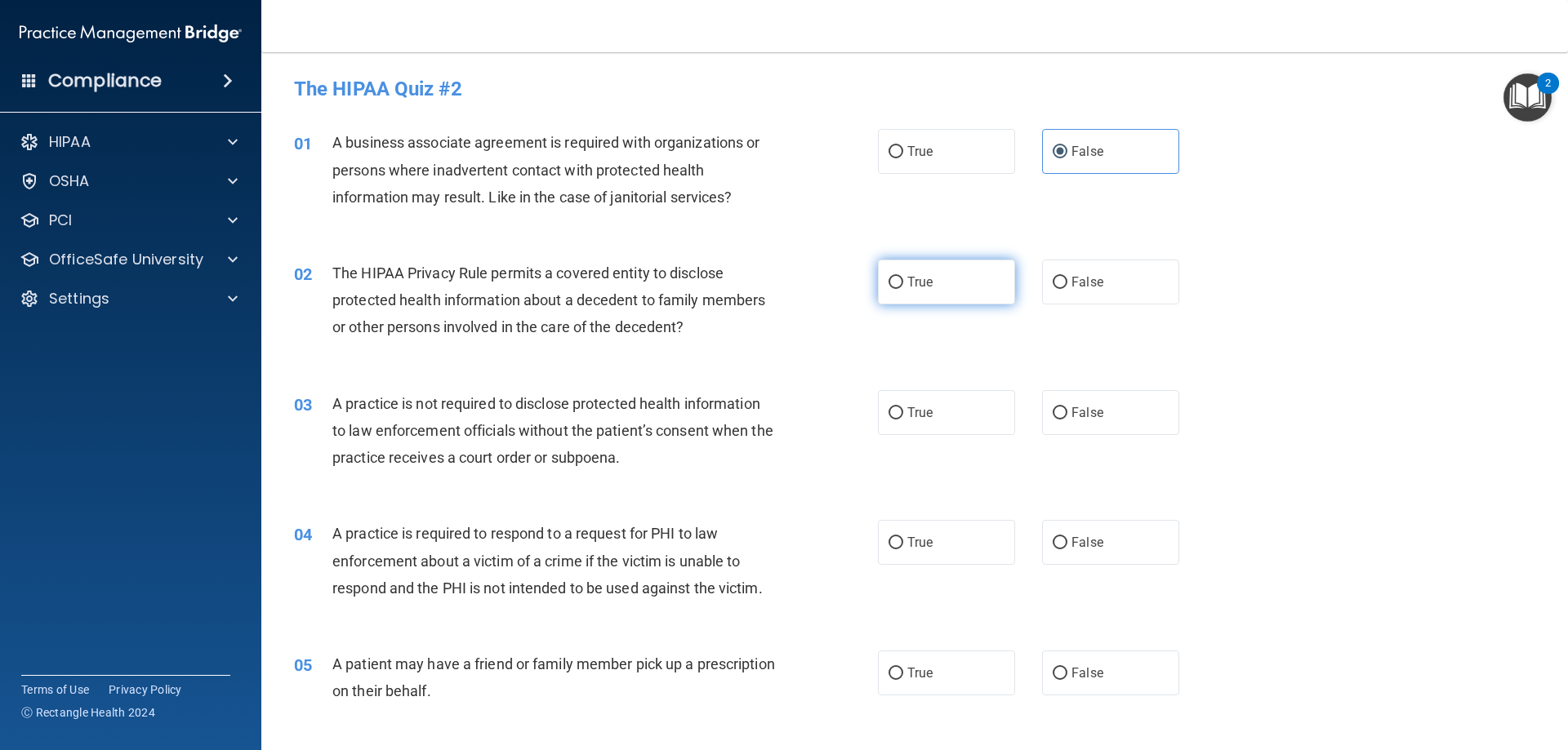
click at [909, 278] on span "True" at bounding box center [920, 282] width 25 height 16
click at [903, 278] on input "True" at bounding box center [896, 283] width 15 height 13
radio input "true"
click at [1082, 407] on span "False" at bounding box center [1087, 413] width 32 height 16
click at [1067, 408] on input "False" at bounding box center [1060, 414] width 15 height 13
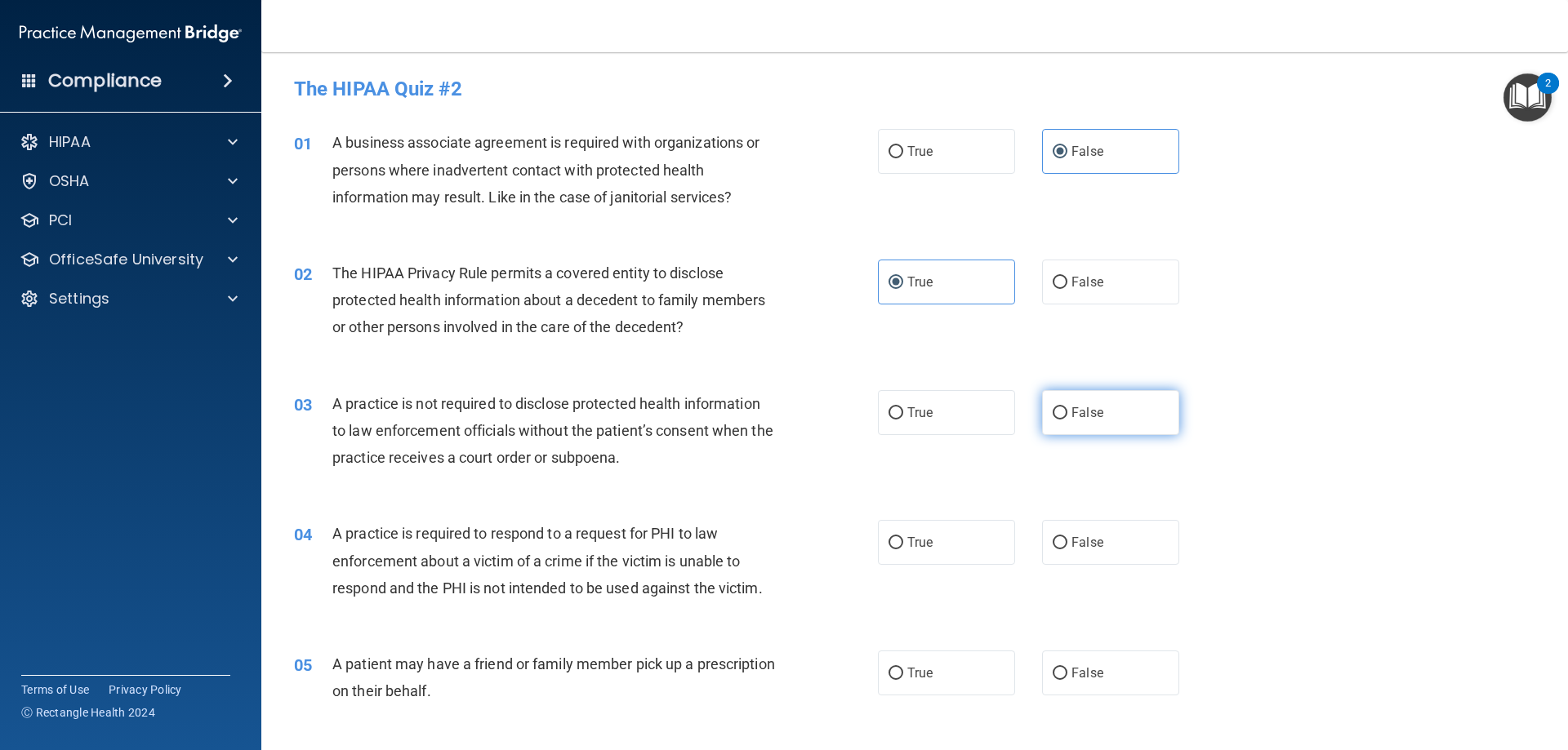
radio input "true"
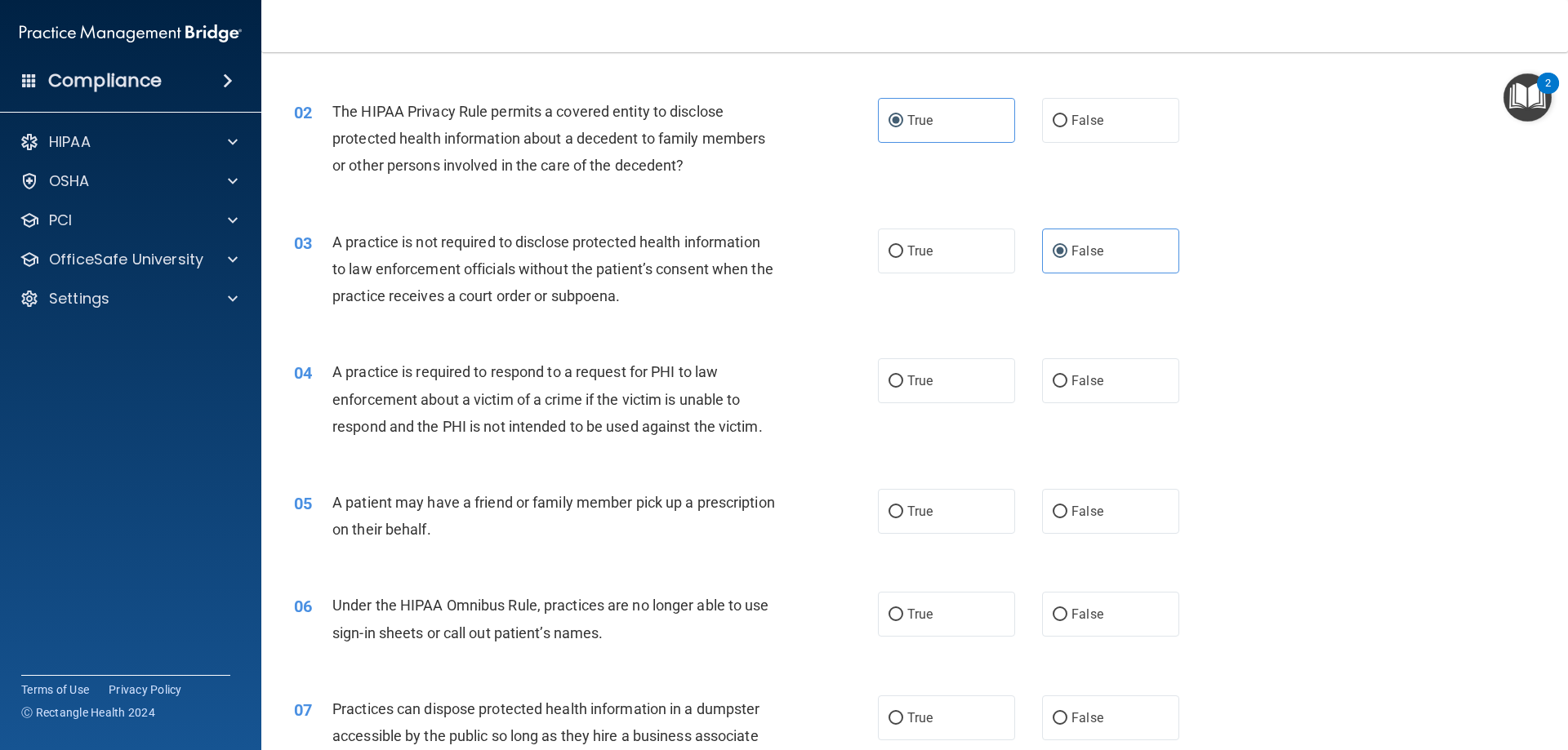
scroll to position [163, 0]
click at [913, 398] on label "True" at bounding box center [947, 379] width 137 height 45
click at [903, 386] on input "True" at bounding box center [896, 380] width 15 height 13
radio input "true"
click at [925, 508] on span "True" at bounding box center [920, 510] width 25 height 16
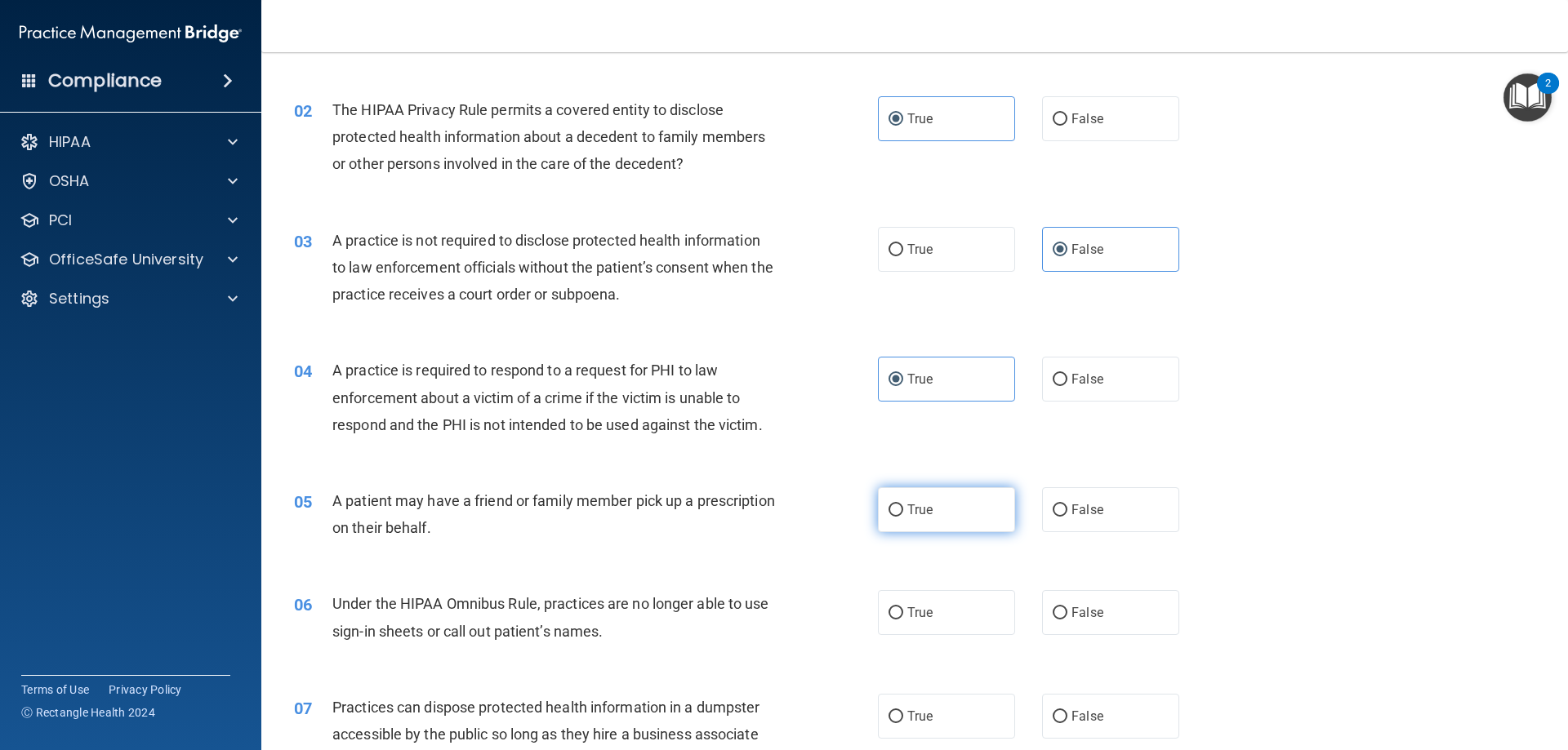
click at [903, 508] on input "True" at bounding box center [896, 511] width 15 height 13
radio input "true"
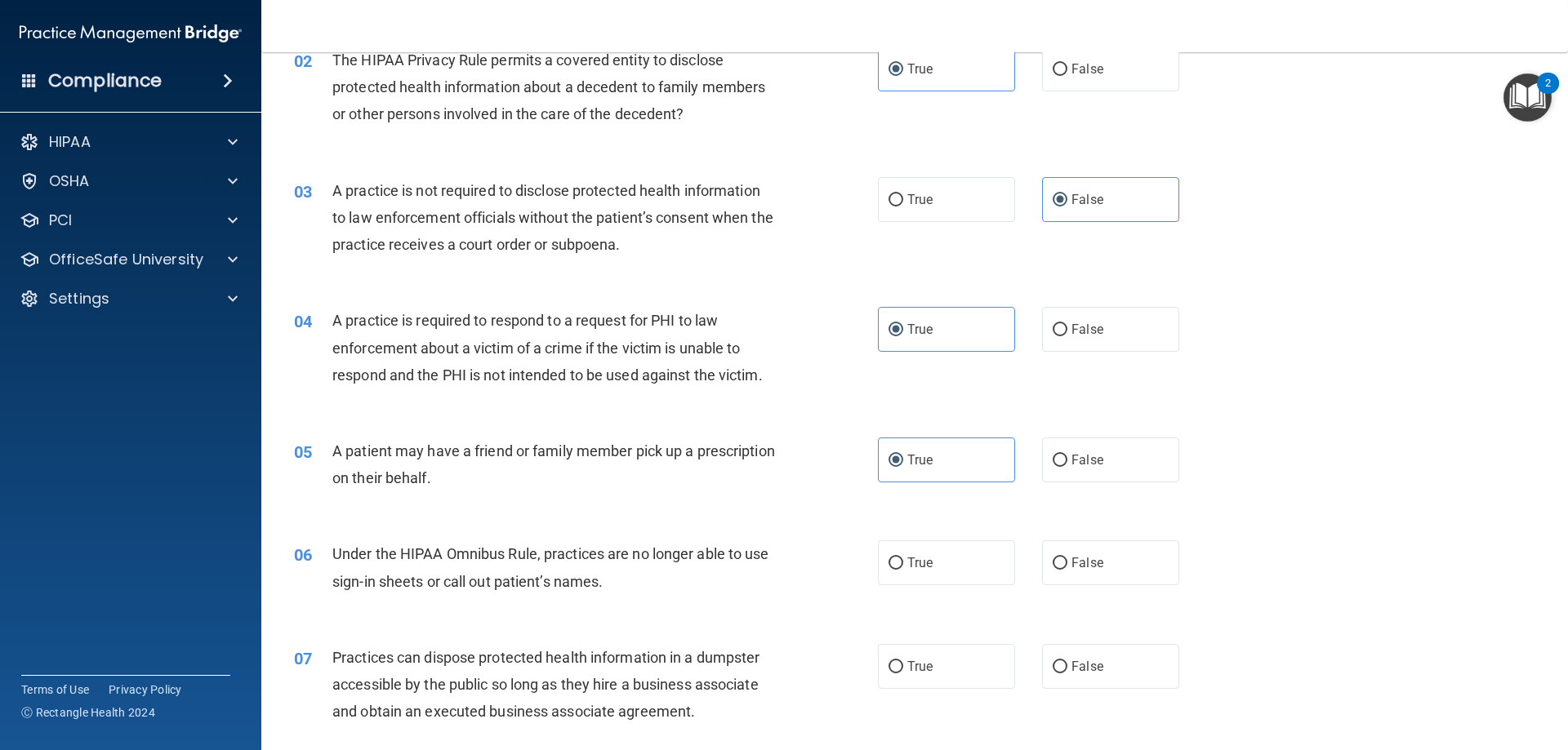
scroll to position [326, 0]
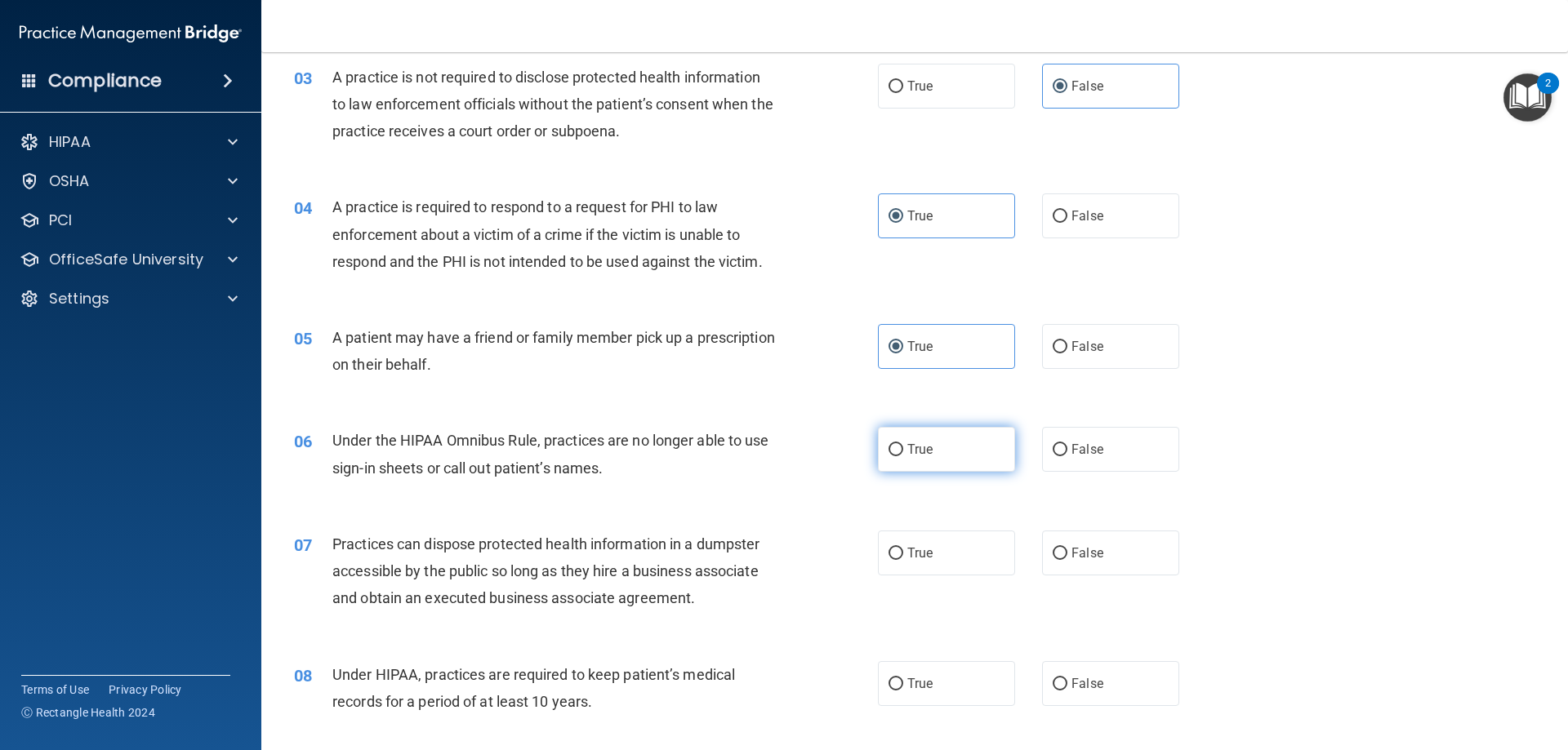
click at [924, 449] on span "True" at bounding box center [920, 449] width 25 height 16
click at [903, 449] on input "True" at bounding box center [896, 450] width 15 height 13
radio input "true"
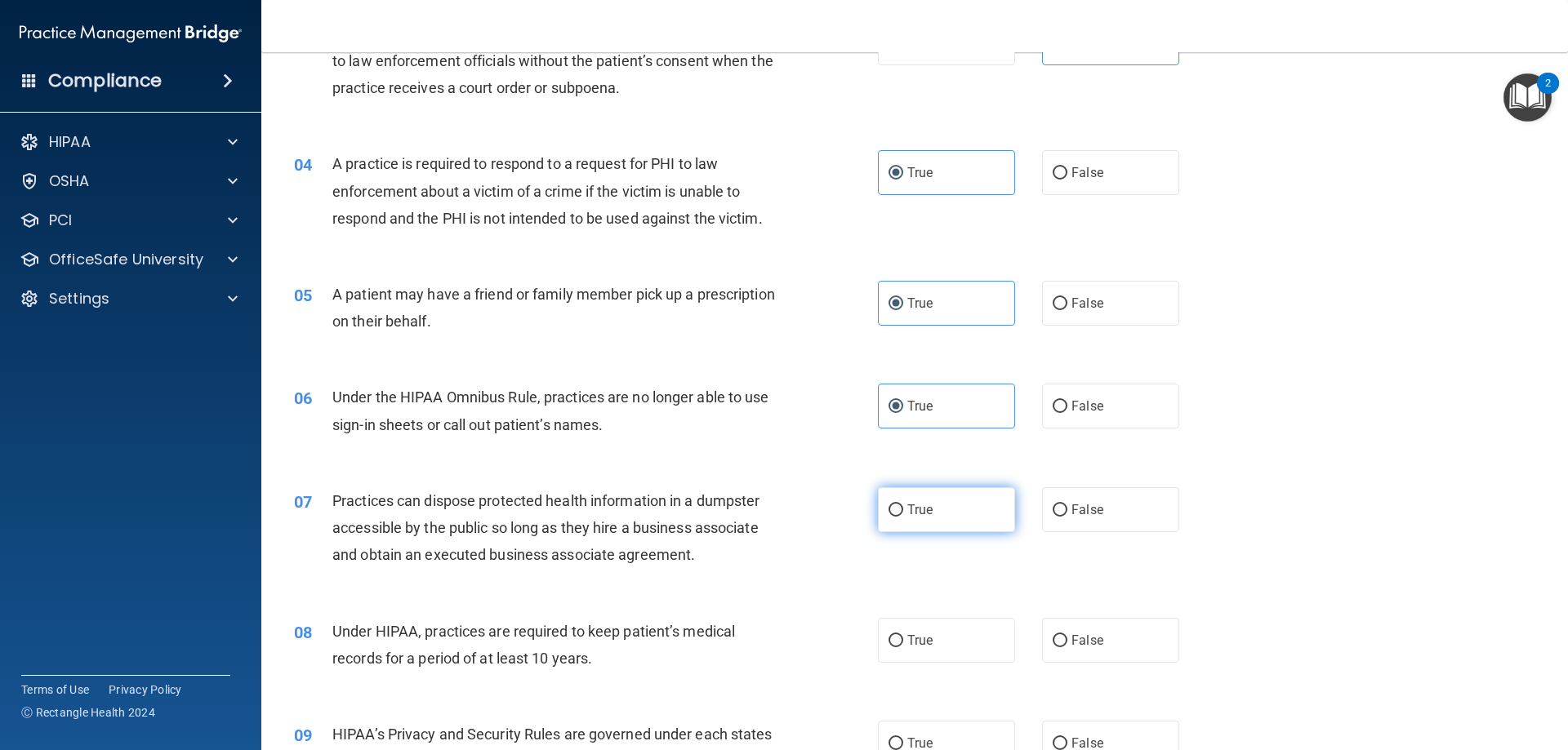
scroll to position [408, 0]
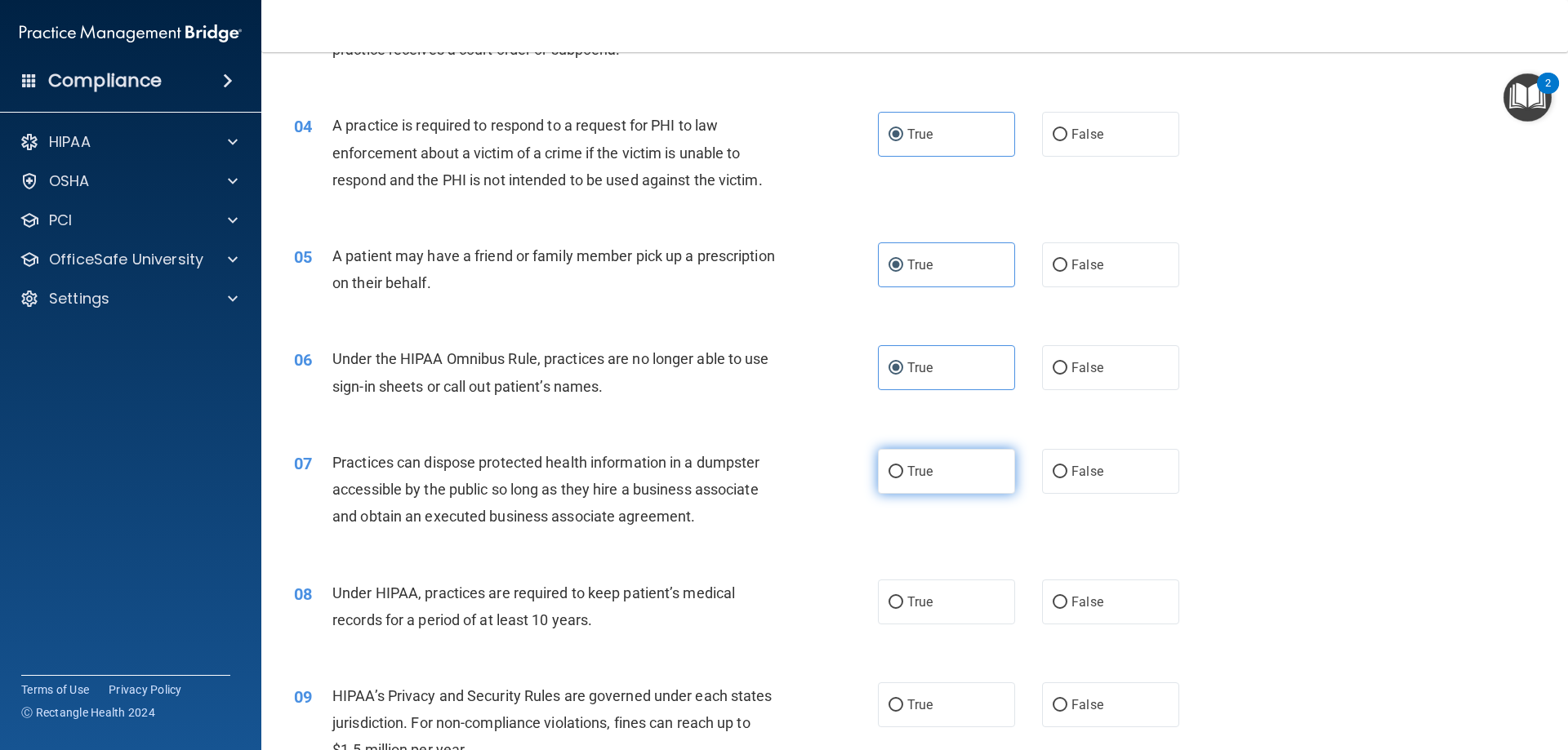
click at [931, 482] on label "True" at bounding box center [947, 472] width 137 height 45
click at [903, 479] on input "True" at bounding box center [896, 472] width 15 height 13
radio input "true"
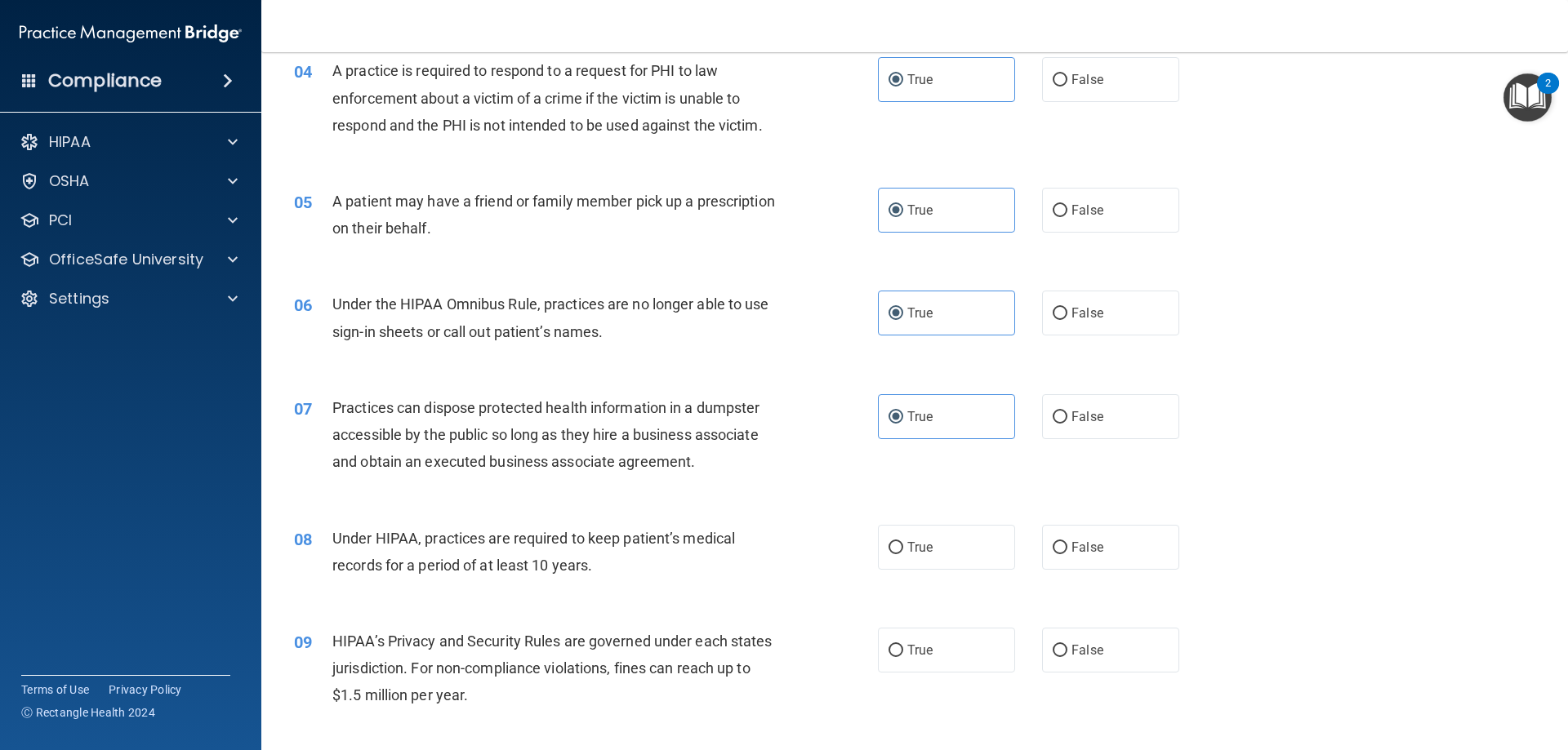
scroll to position [490, 0]
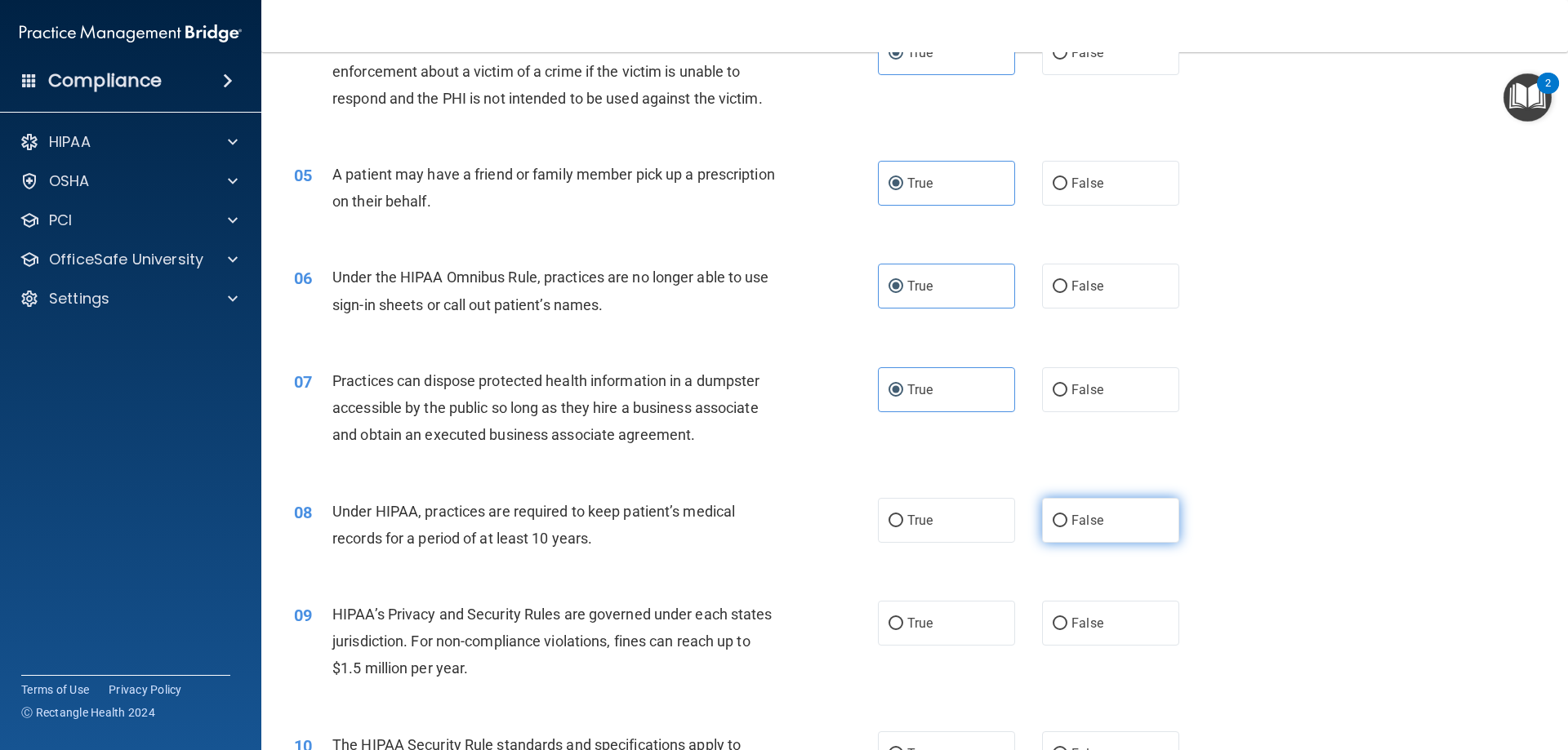
click at [1078, 535] on label "False" at bounding box center [1111, 521] width 137 height 45
click at [1067, 527] on input "False" at bounding box center [1060, 521] width 15 height 13
radio input "true"
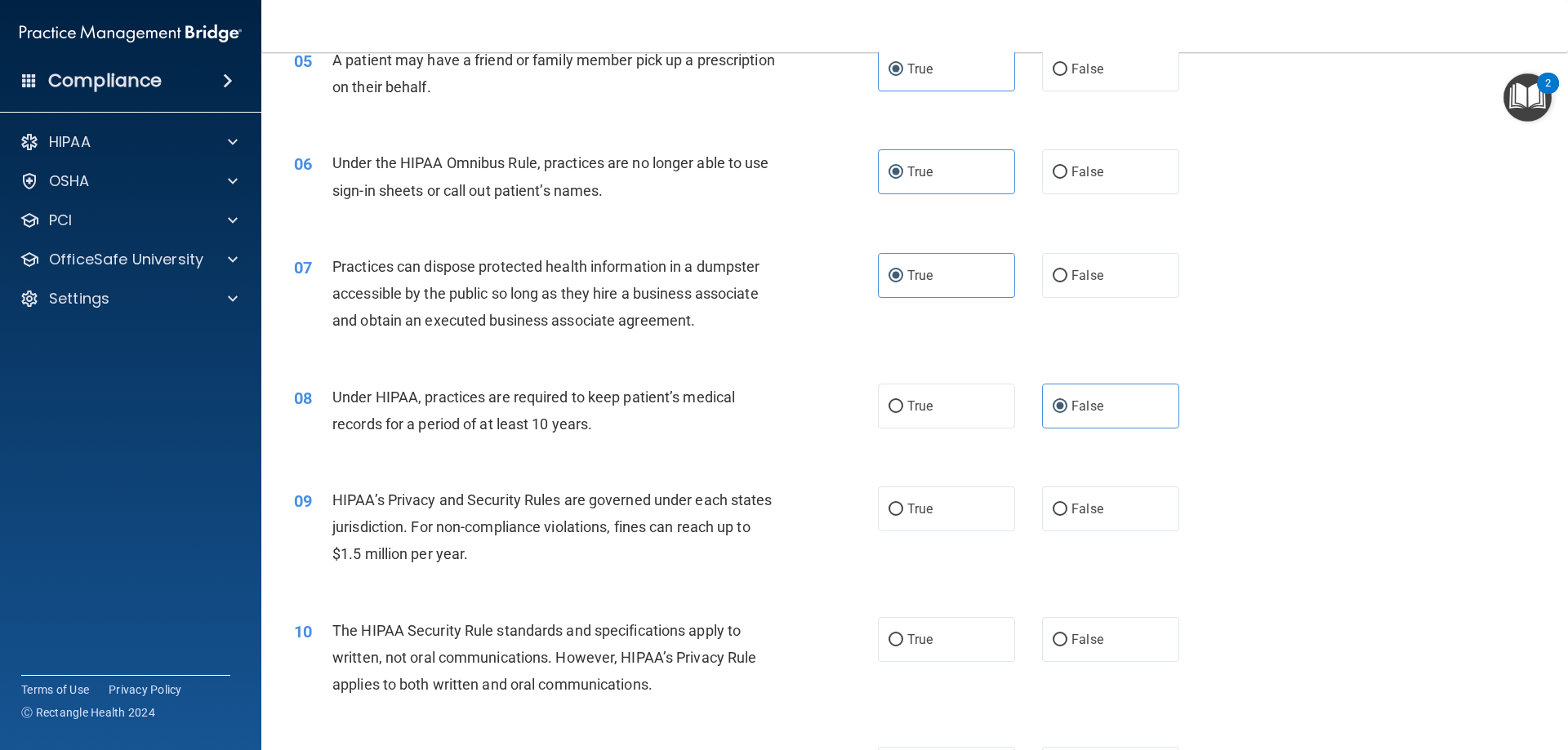
scroll to position [653, 0]
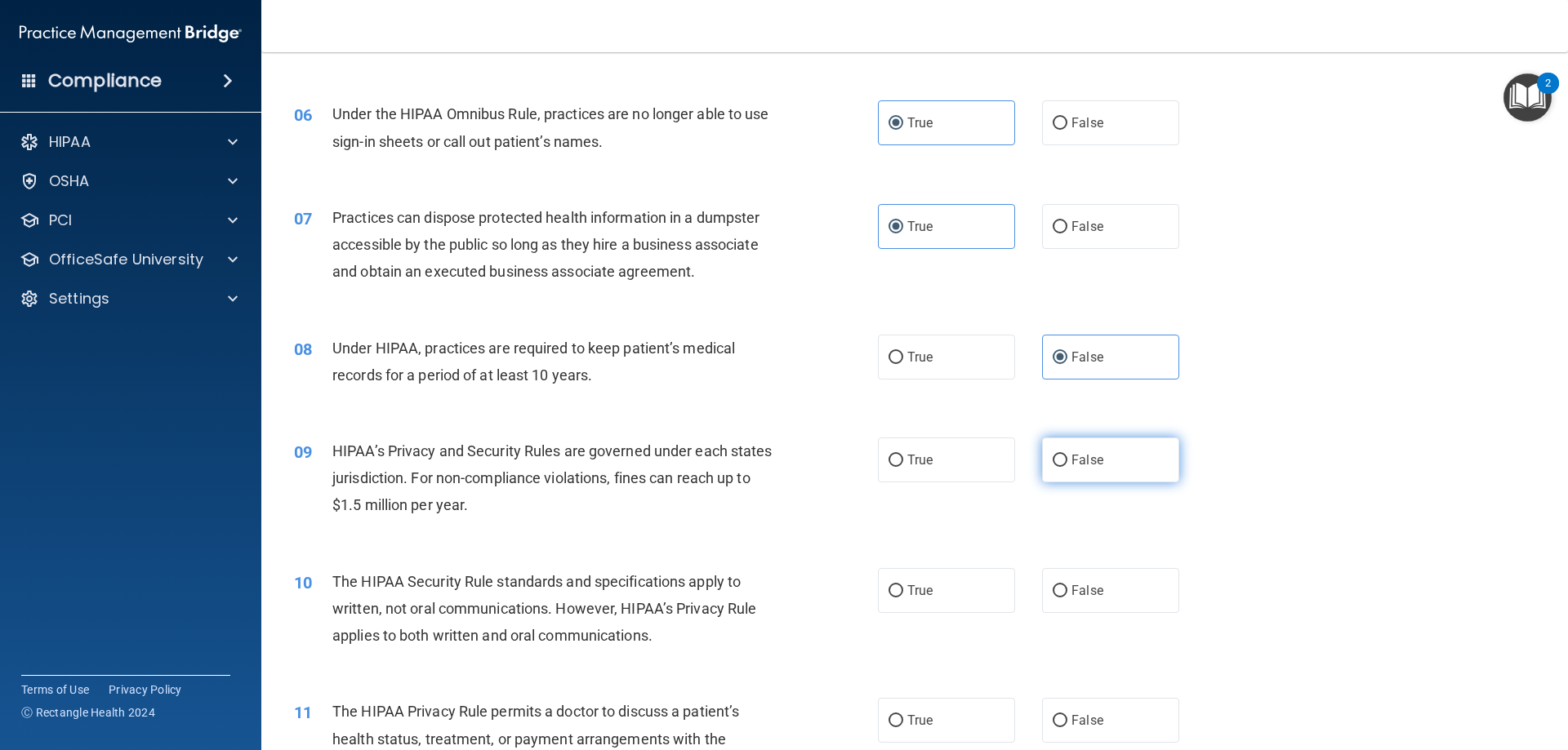
click at [1066, 468] on label "False" at bounding box center [1111, 460] width 137 height 45
click at [1066, 467] on input "False" at bounding box center [1060, 460] width 15 height 13
radio input "true"
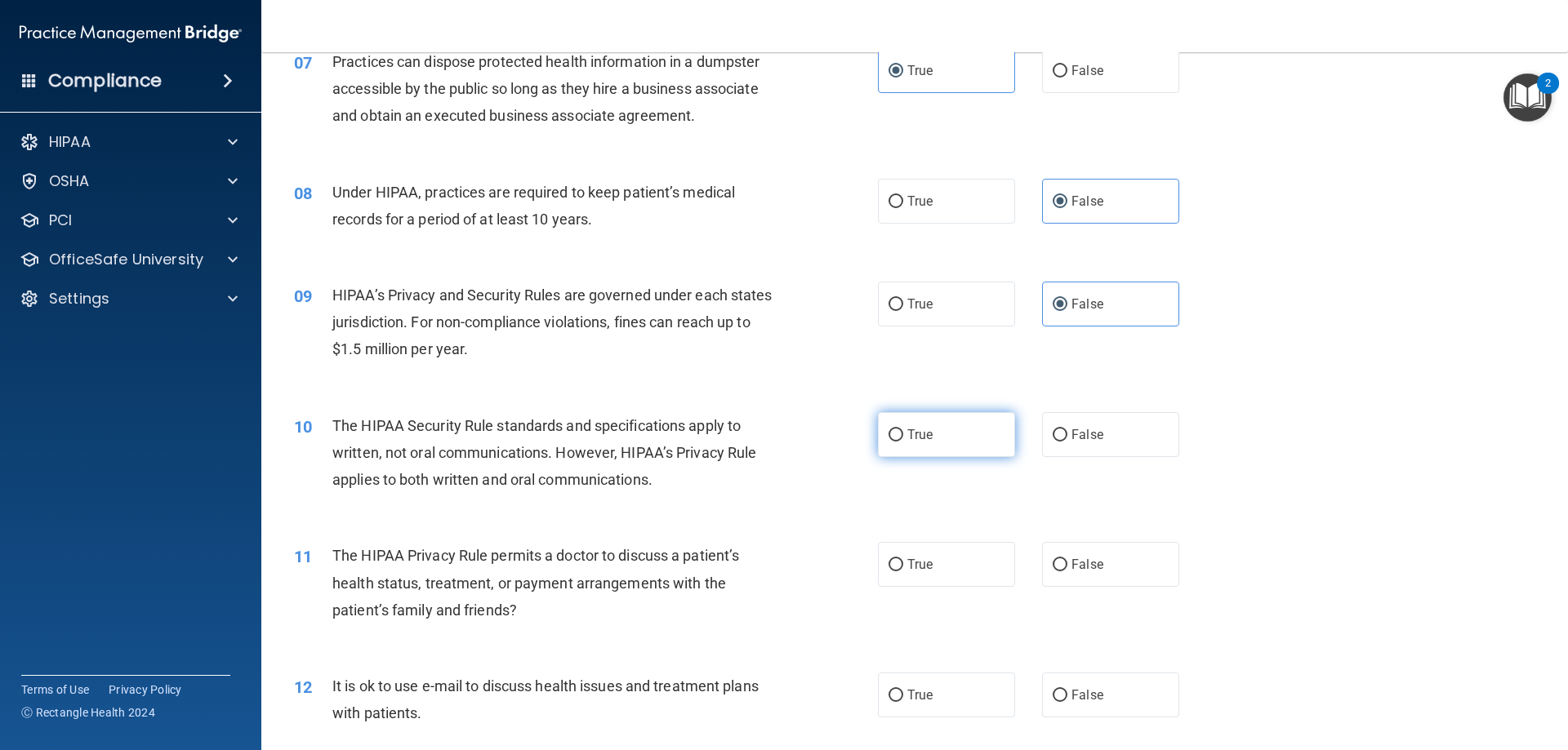
scroll to position [816, 0]
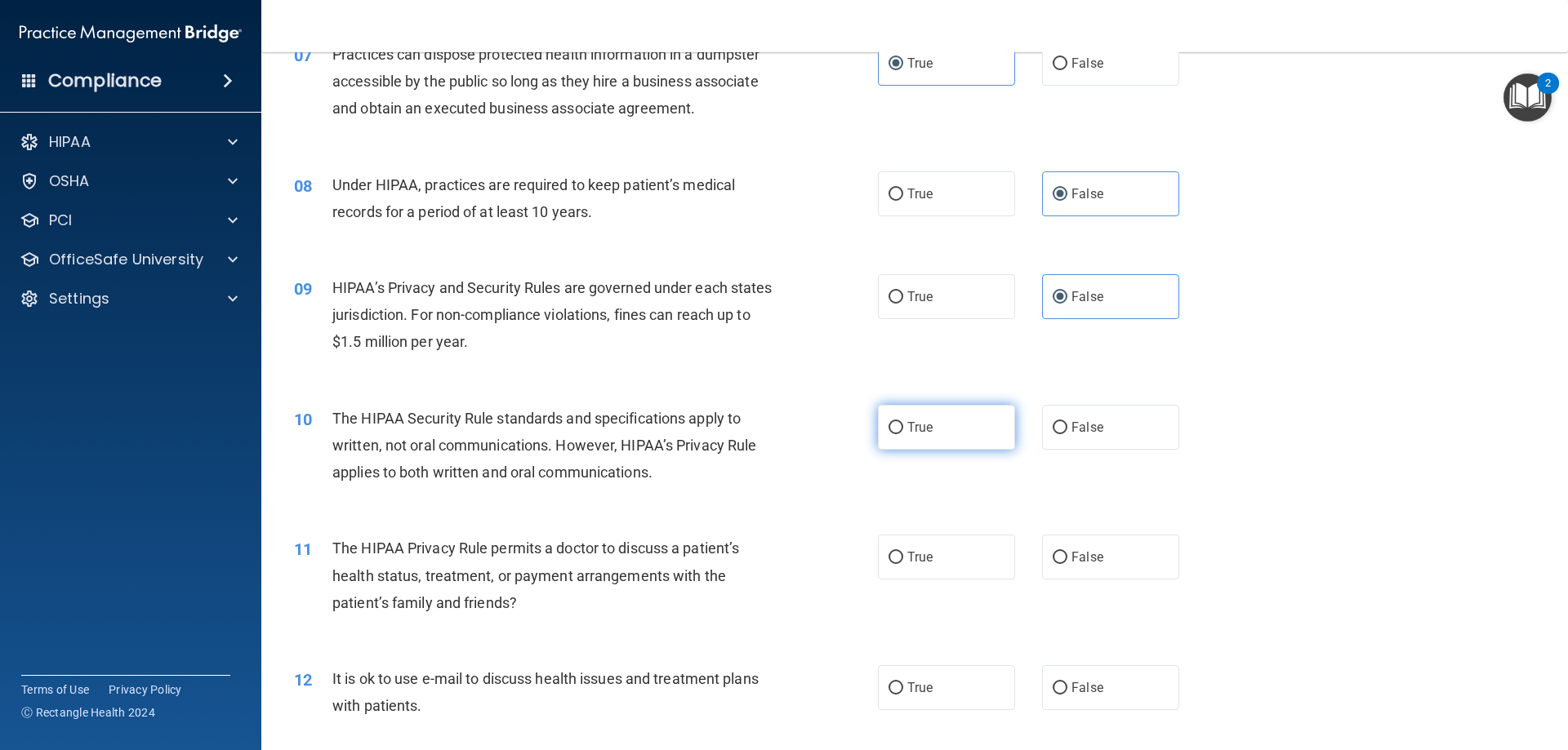
click at [940, 435] on label "True" at bounding box center [947, 428] width 137 height 45
click at [903, 434] on input "True" at bounding box center [896, 428] width 15 height 13
radio input "true"
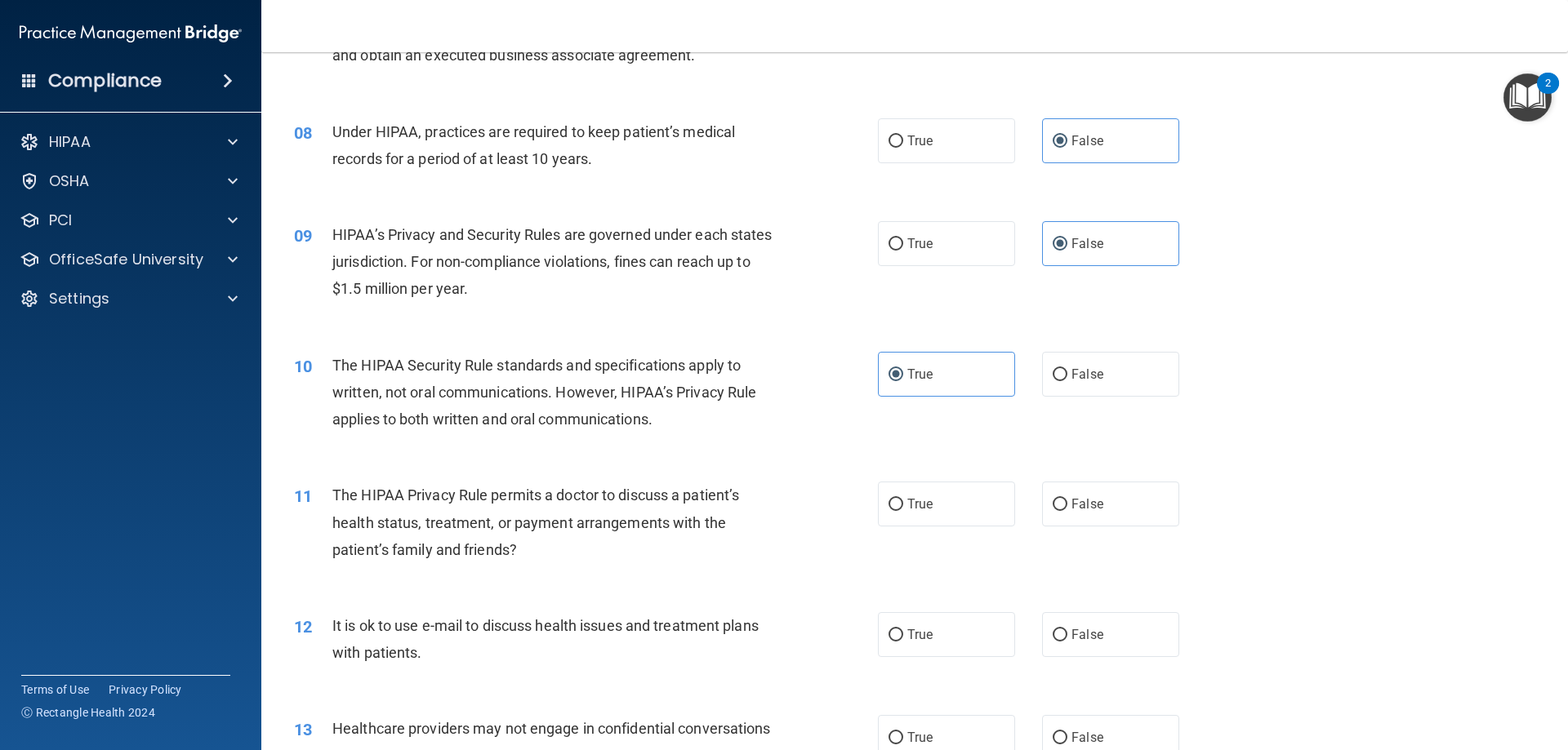
scroll to position [898, 0]
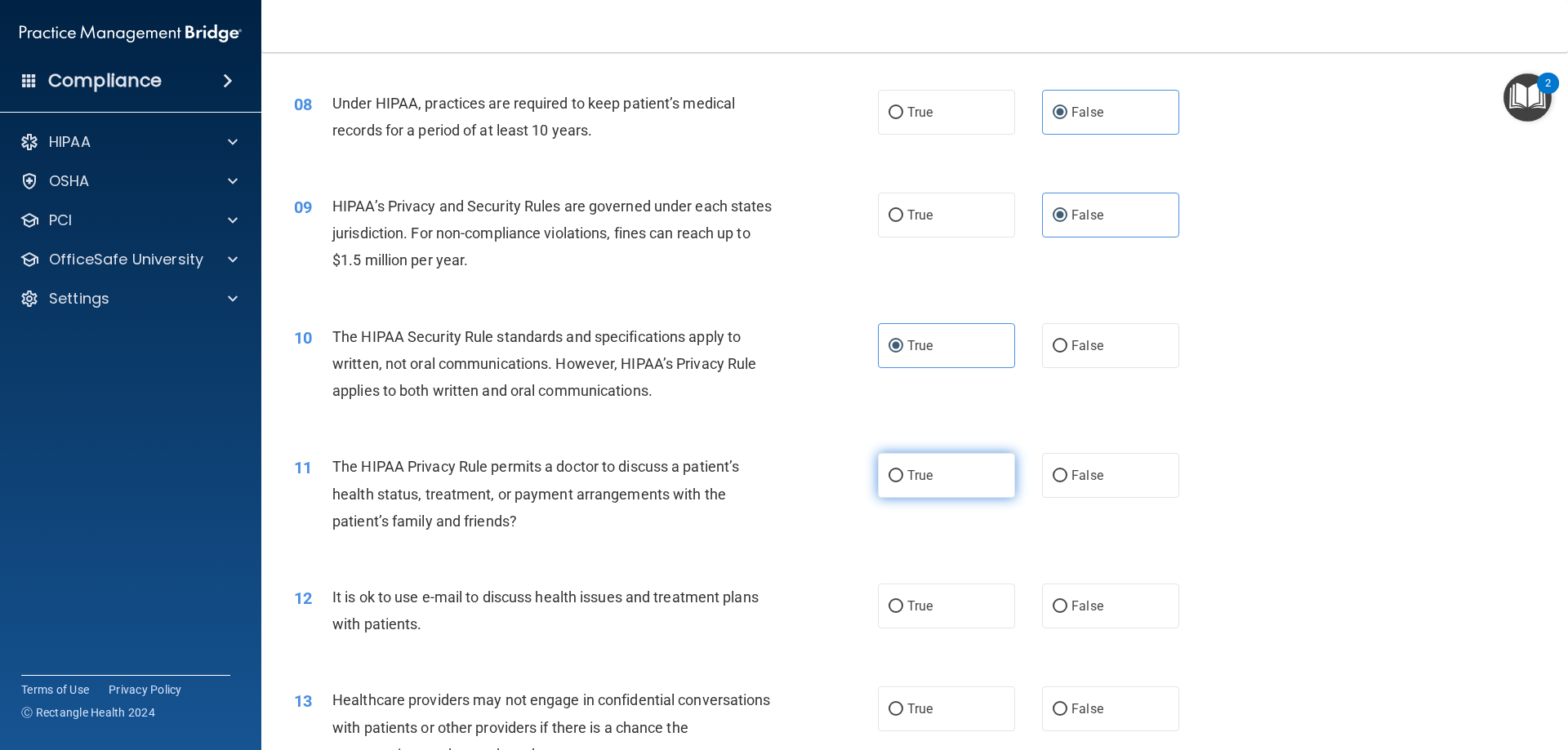
click at [943, 470] on label "True" at bounding box center [947, 475] width 137 height 45
click at [903, 470] on input "True" at bounding box center [896, 476] width 15 height 13
radio input "true"
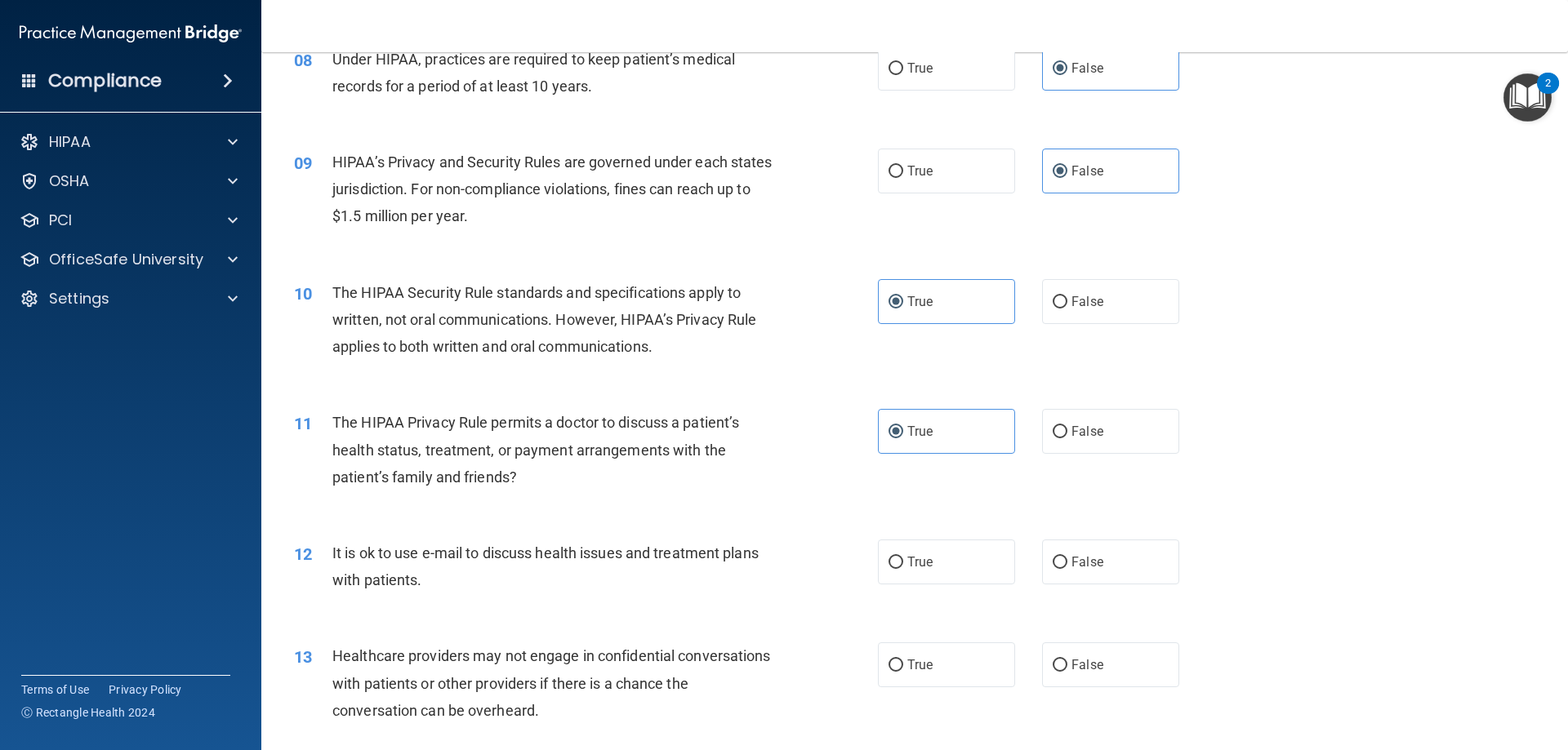
scroll to position [980, 0]
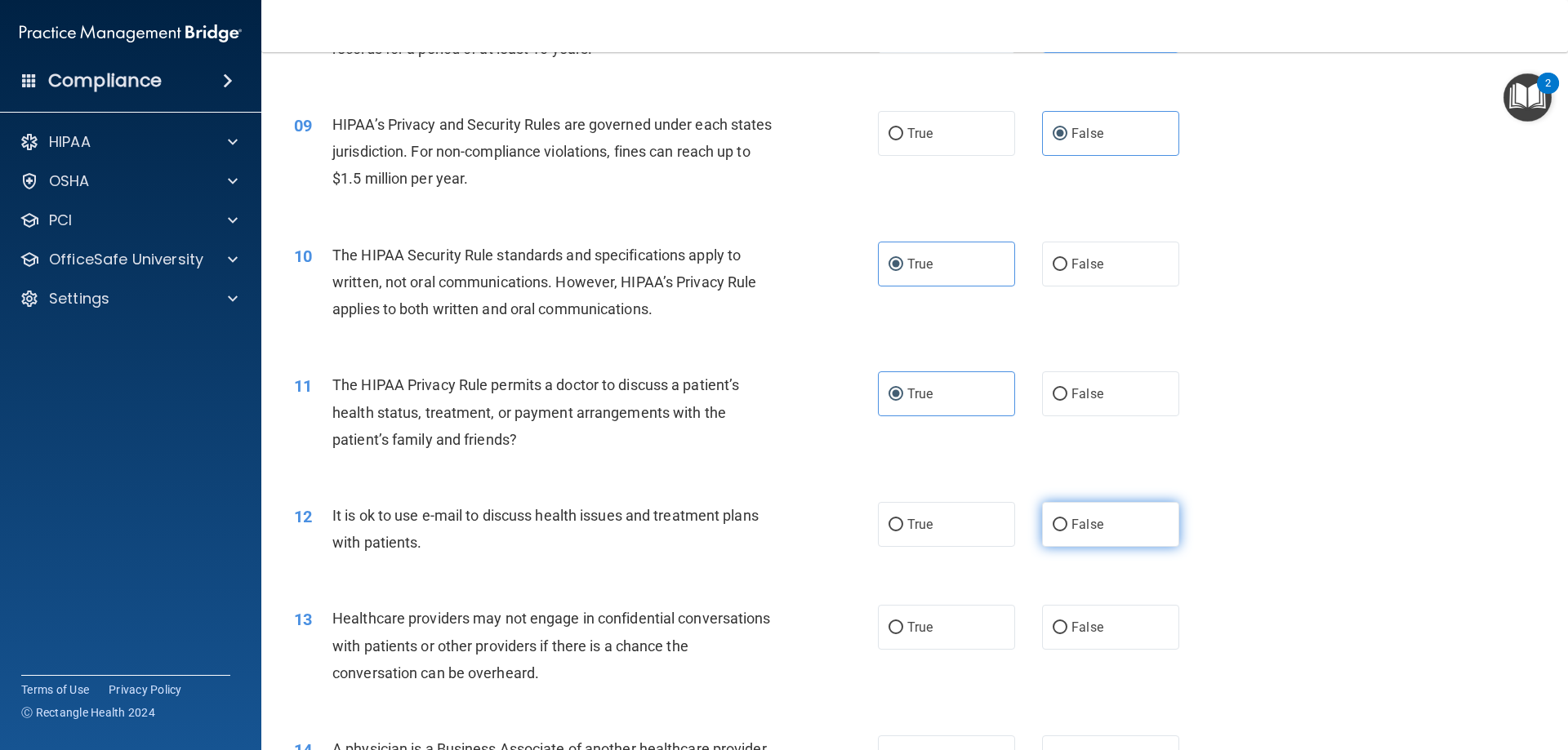
click at [1072, 519] on span "False" at bounding box center [1087, 524] width 32 height 16
click at [1067, 519] on input "False" at bounding box center [1060, 525] width 15 height 13
radio input "true"
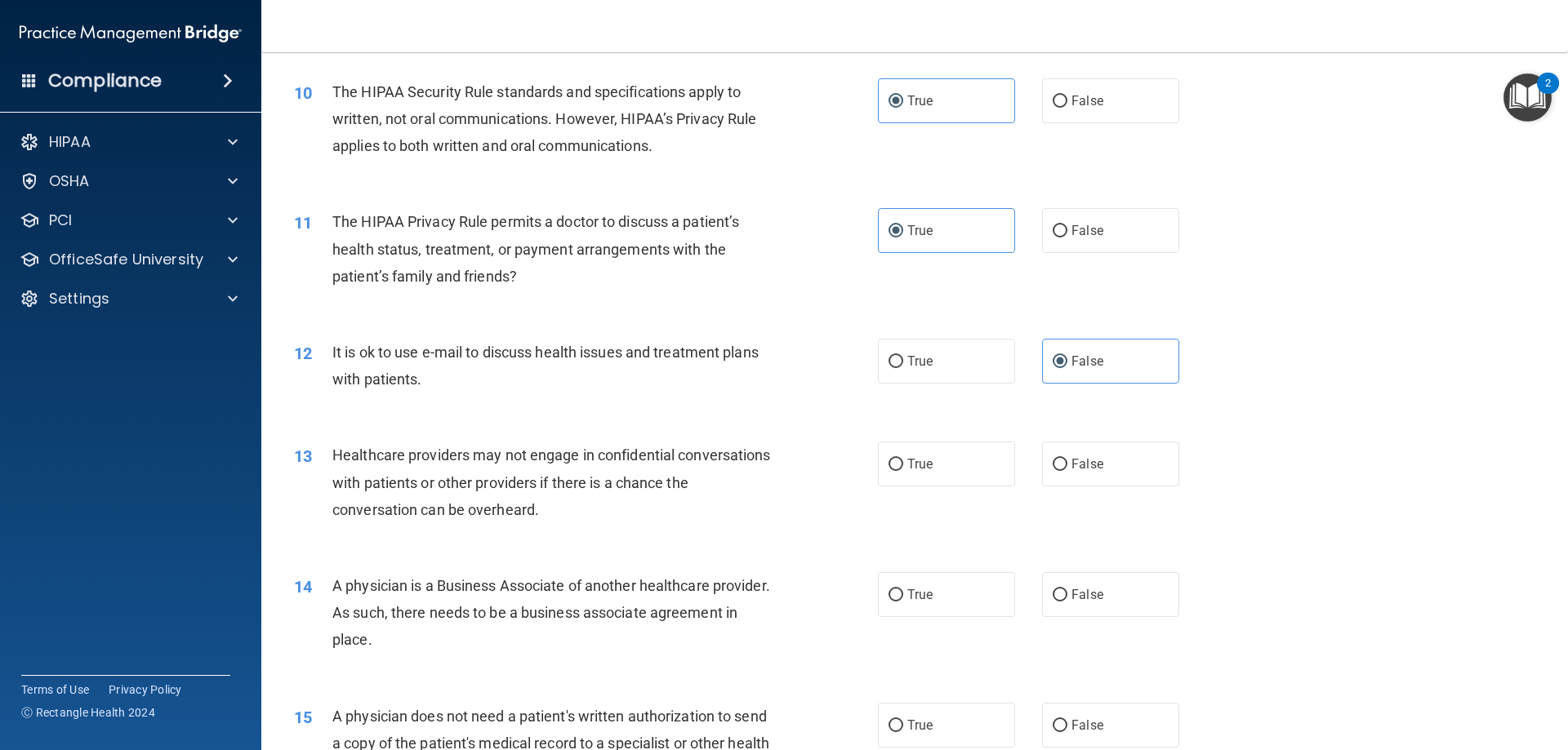
scroll to position [1225, 0]
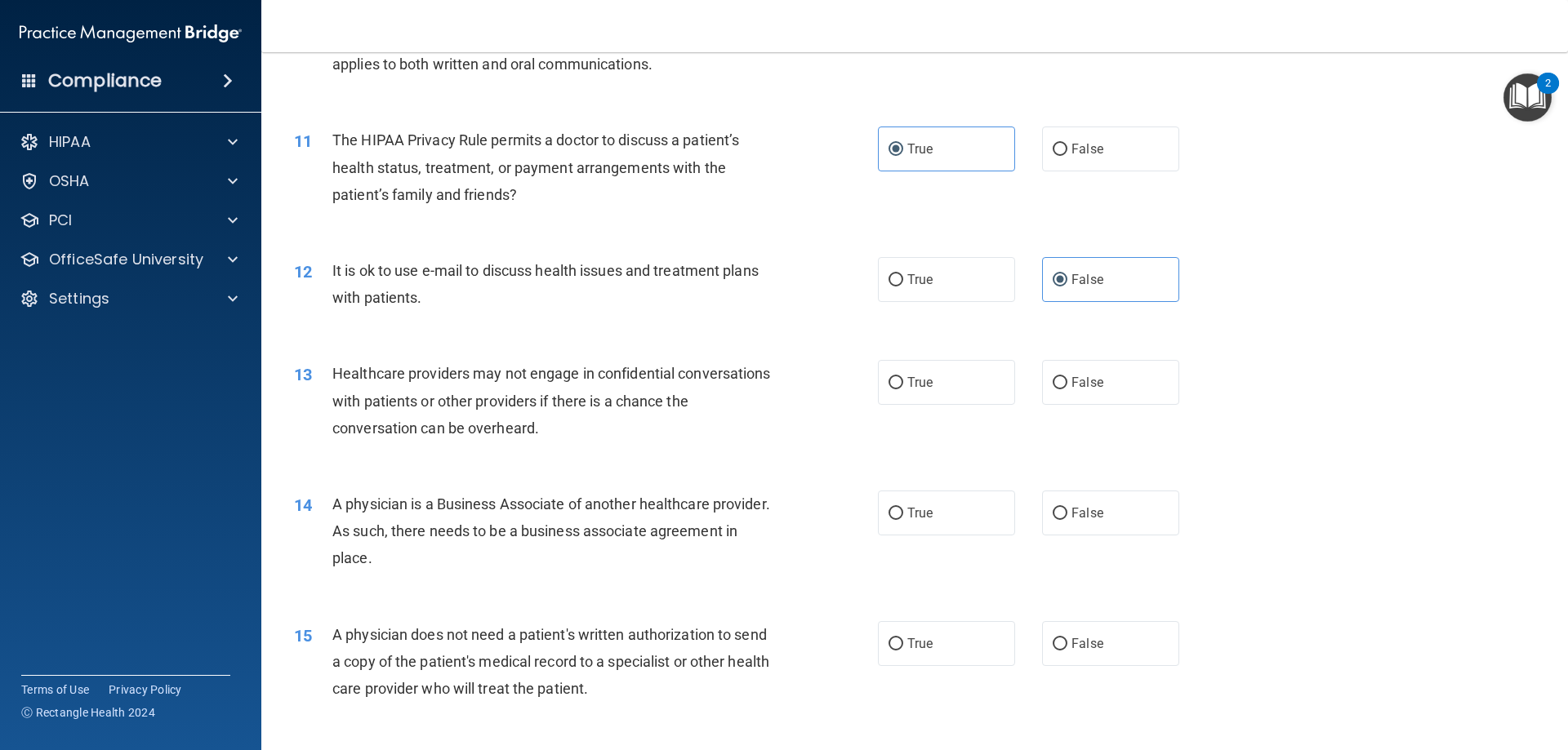
click at [711, 409] on span "Healthcare providers may not engage in confidential conversations with patients…" at bounding box center [552, 400] width 439 height 71
click at [1082, 382] on span "False" at bounding box center [1087, 383] width 32 height 16
click at [1067, 382] on input "False" at bounding box center [1060, 383] width 15 height 13
radio input "true"
click at [1082, 516] on span "False" at bounding box center [1087, 513] width 32 height 16
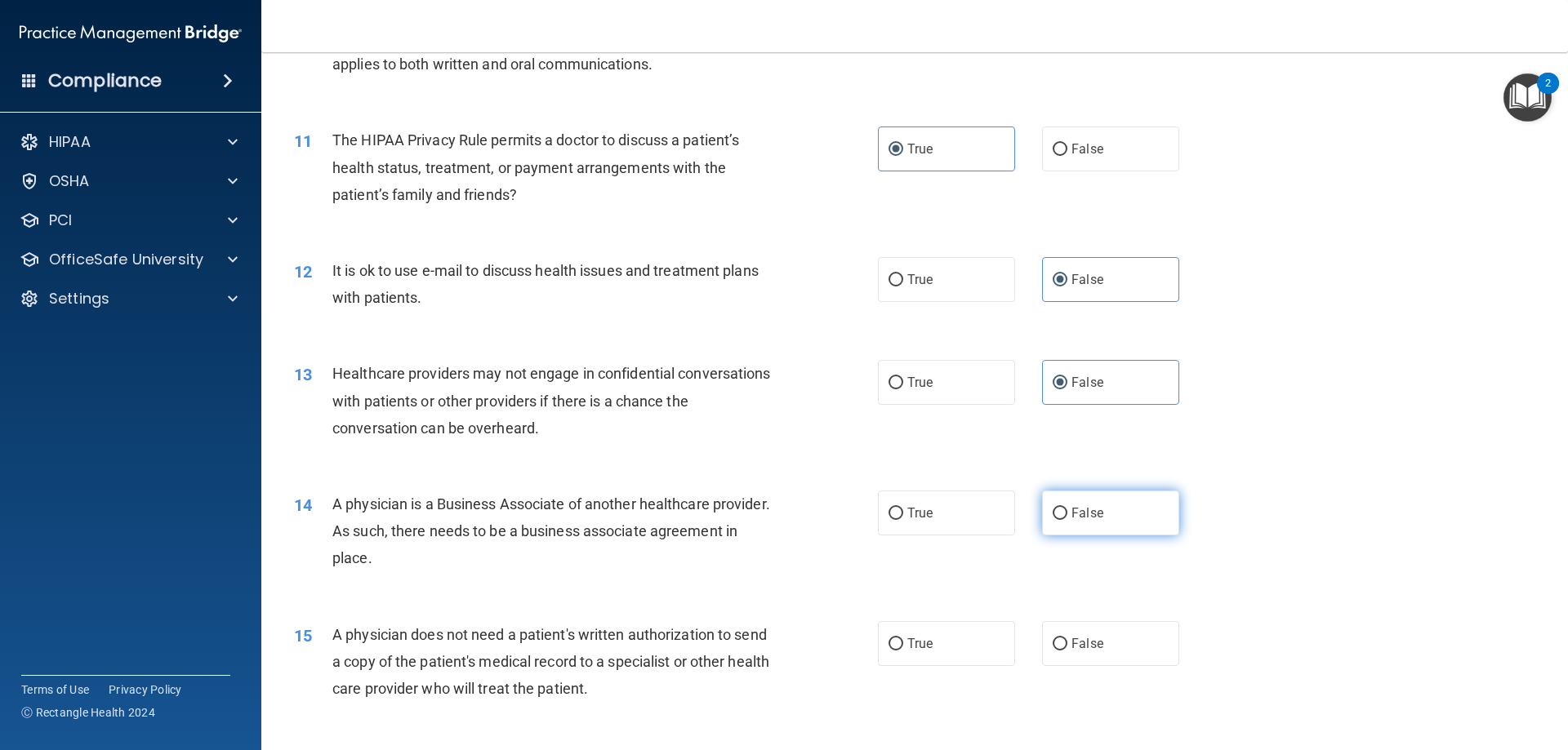
click at [1067, 516] on input "False" at bounding box center [1060, 514] width 15 height 13
radio input "true"
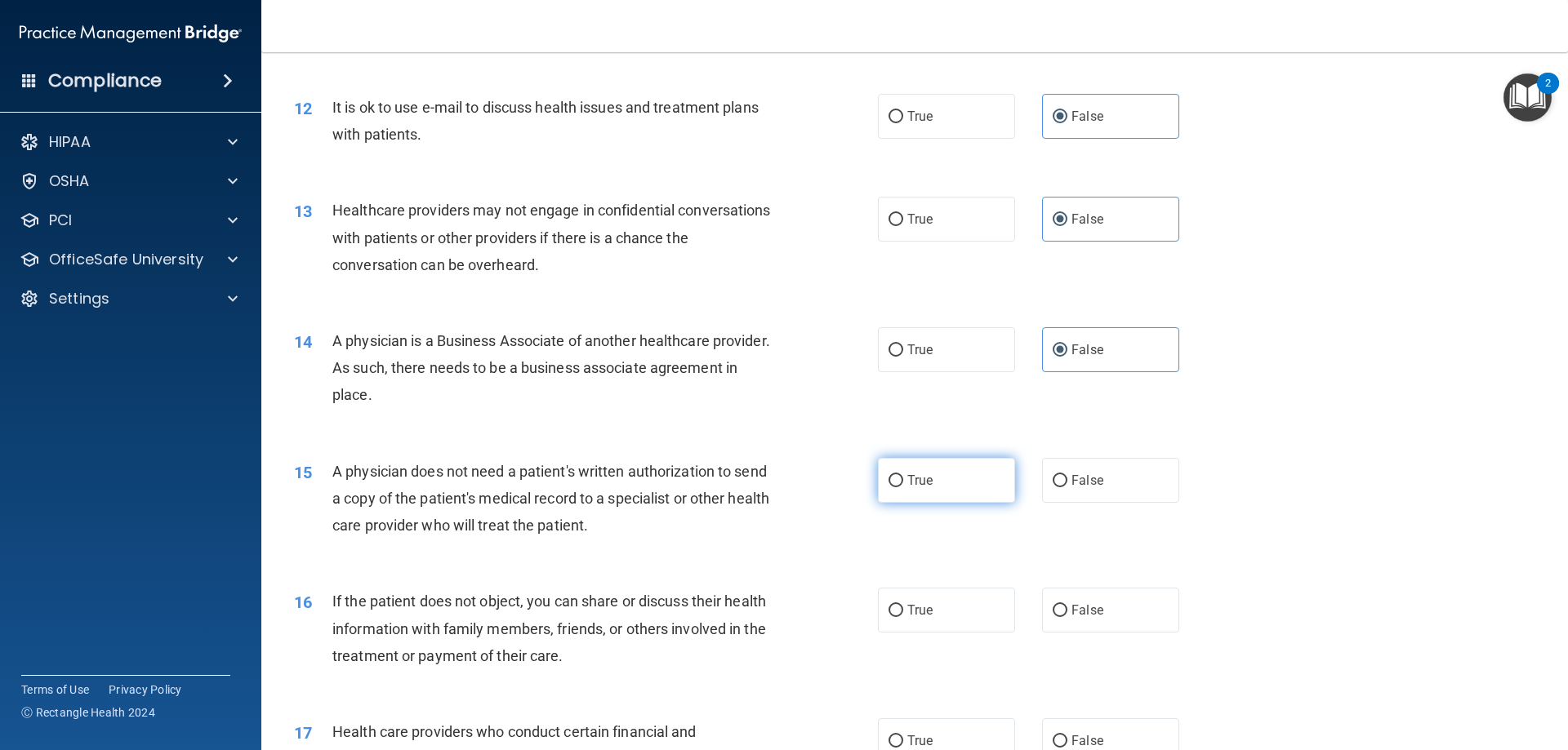
click at [921, 493] on label "True" at bounding box center [947, 480] width 137 height 45
click at [903, 487] on input "True" at bounding box center [896, 481] width 15 height 13
radio input "true"
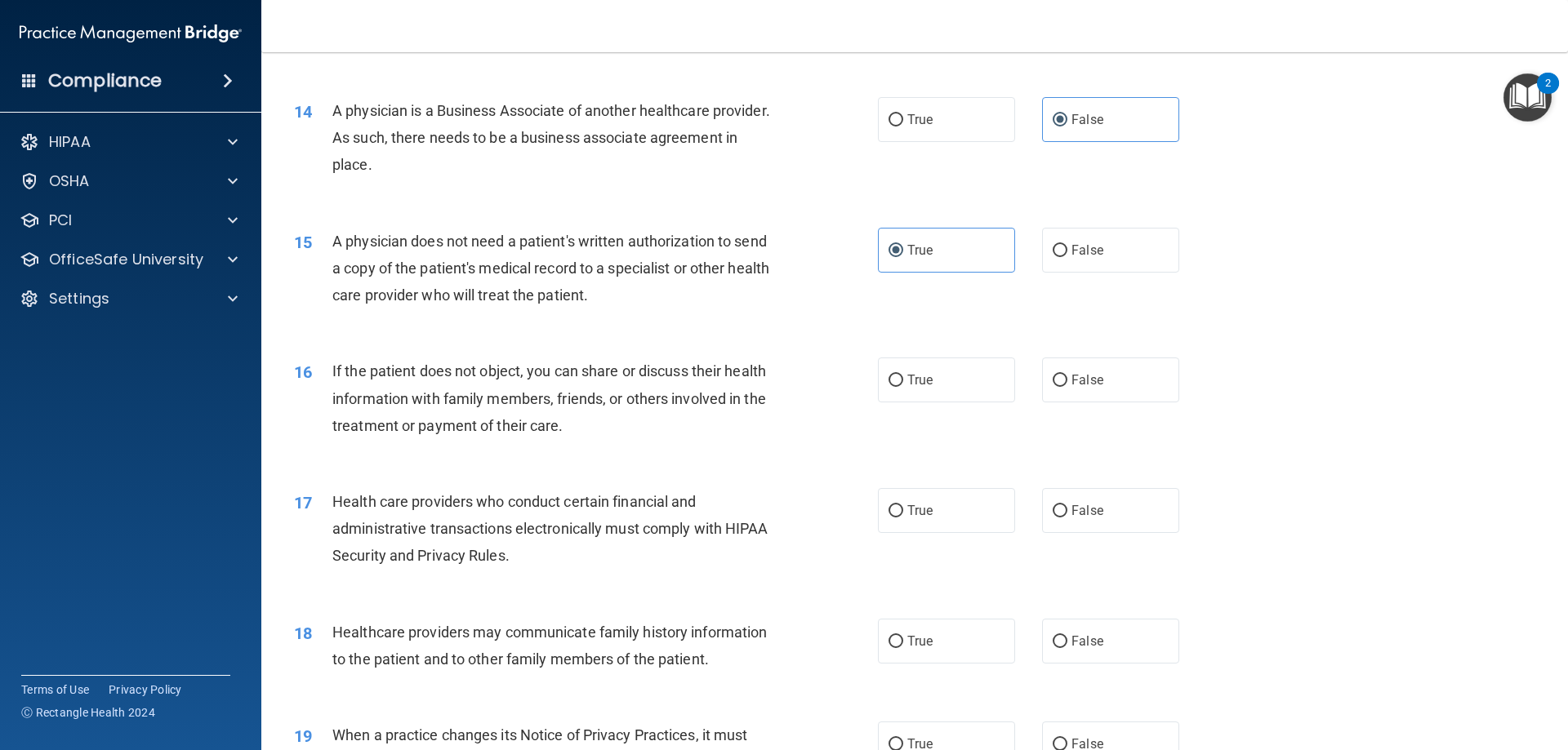
scroll to position [1633, 0]
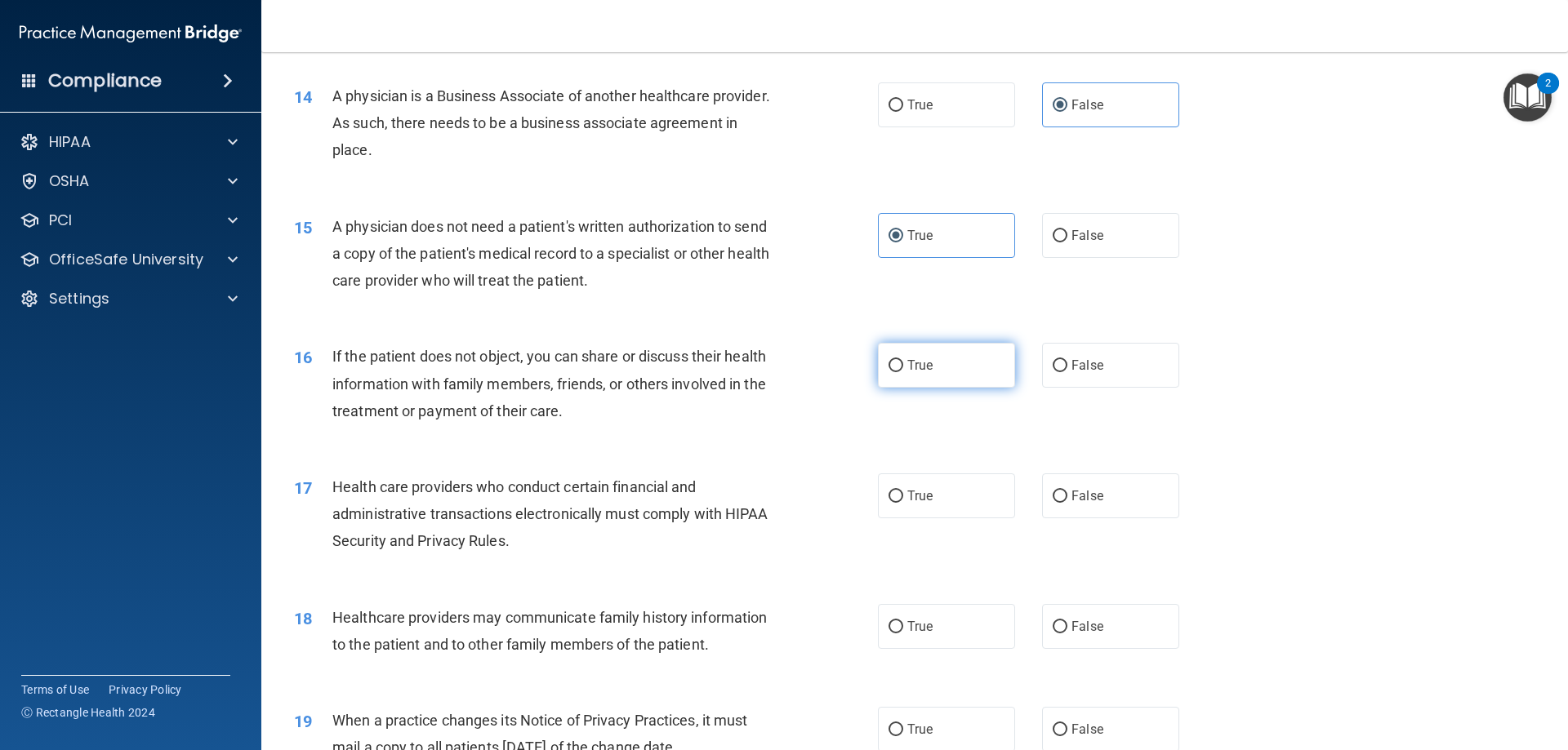
click at [912, 369] on span "True" at bounding box center [920, 365] width 25 height 16
click at [903, 369] on input "True" at bounding box center [896, 366] width 15 height 13
radio input "true"
click at [916, 502] on span "True" at bounding box center [920, 496] width 25 height 16
click at [903, 502] on input "True" at bounding box center [896, 496] width 15 height 13
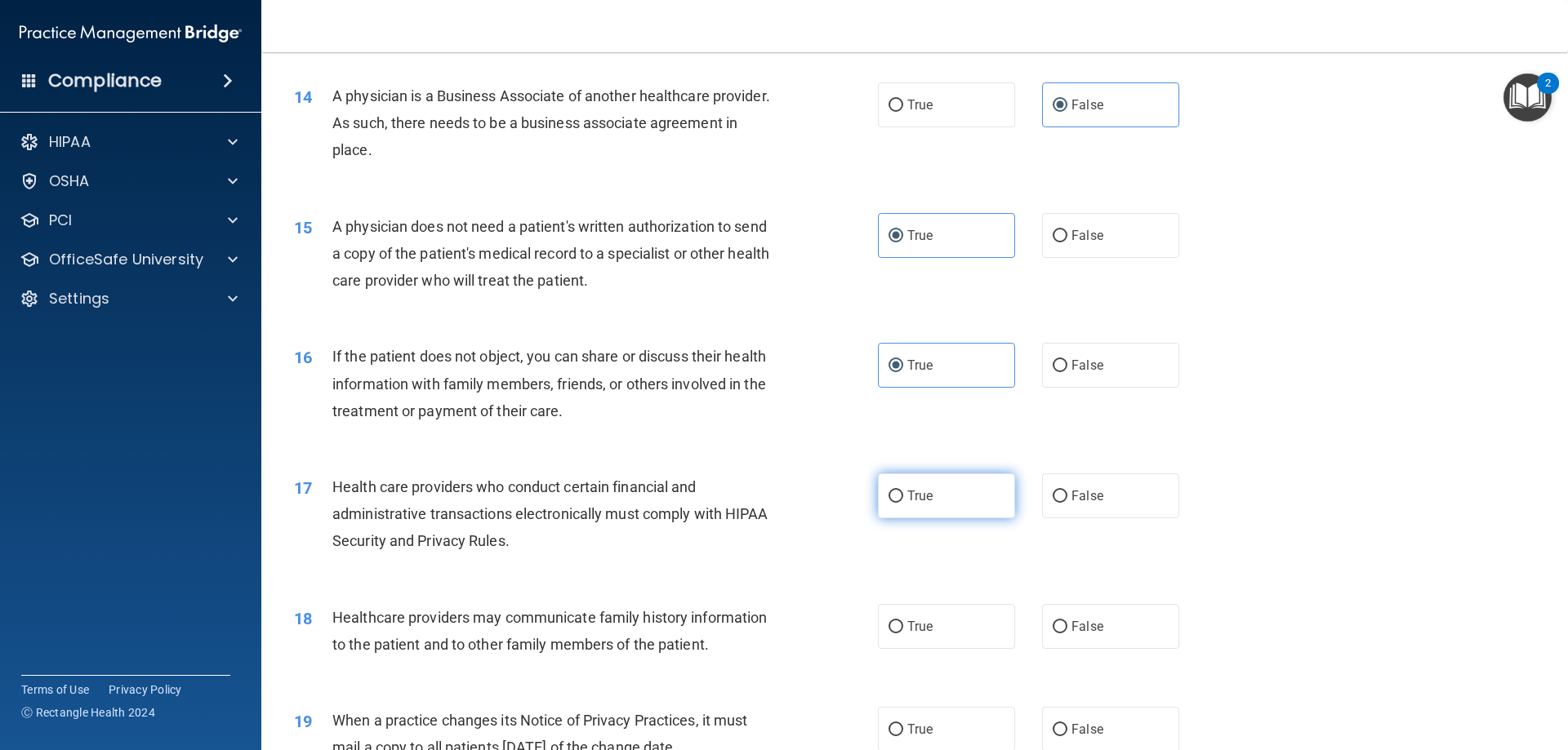
radio input "true"
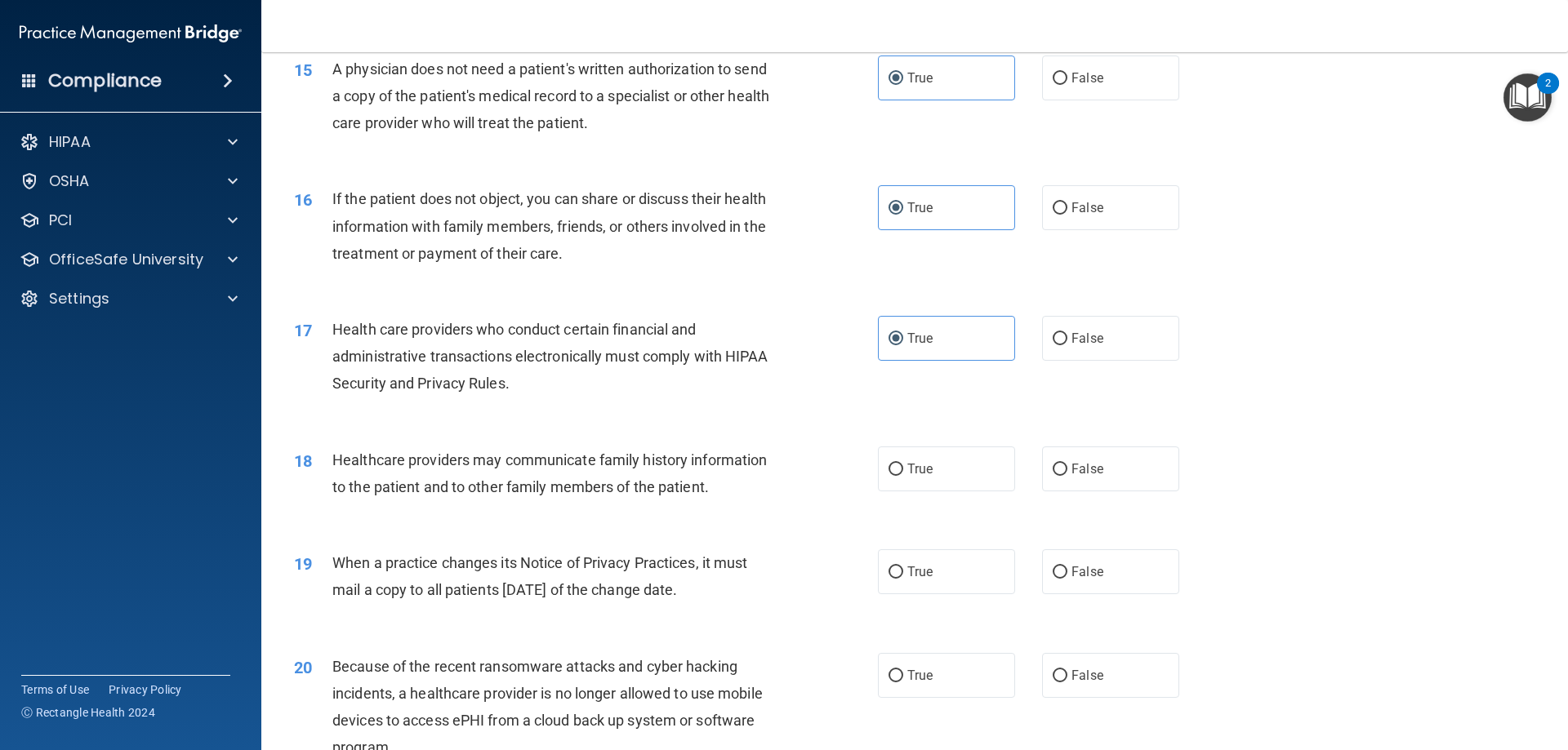
scroll to position [1796, 0]
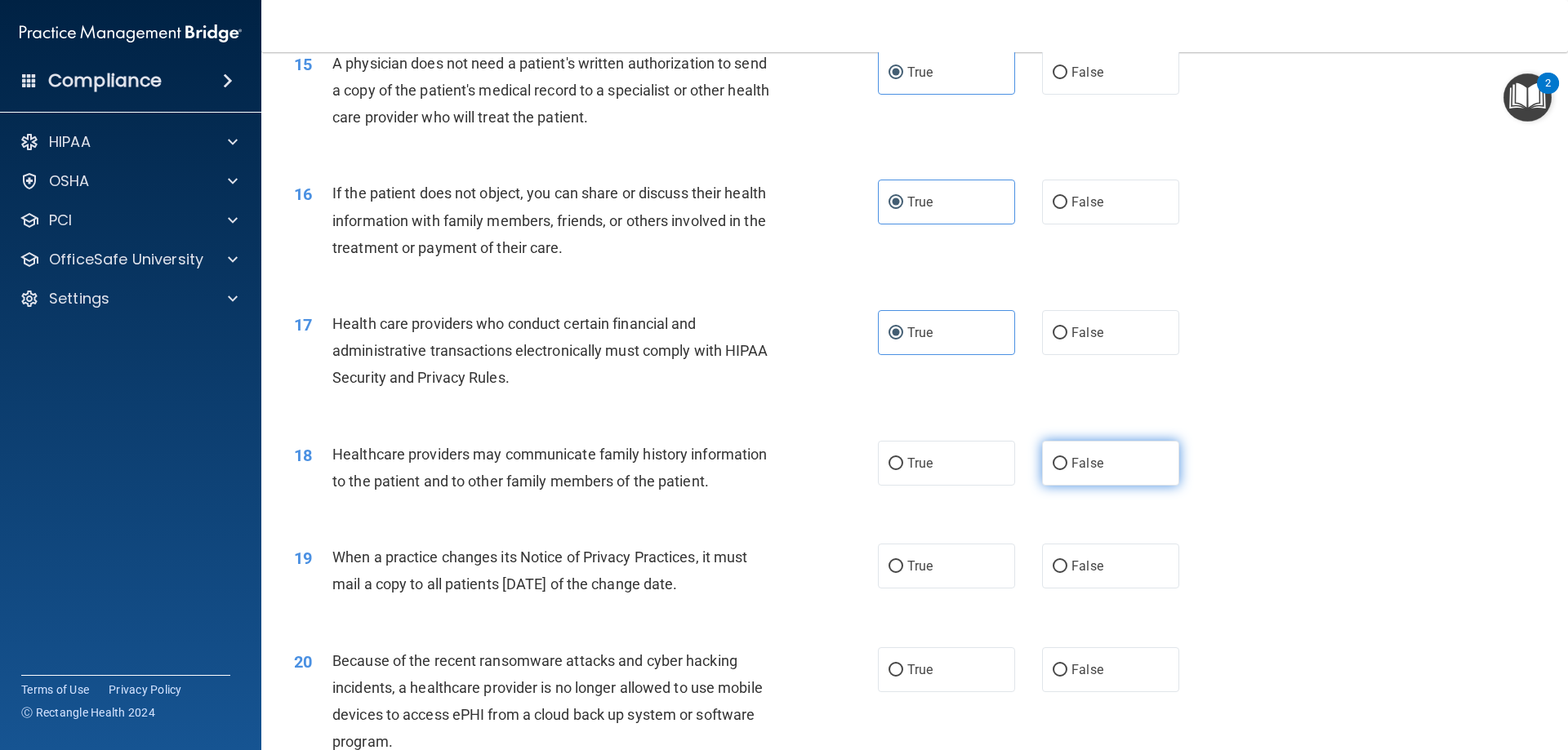
click at [1062, 464] on label "False" at bounding box center [1111, 464] width 137 height 45
click at [1062, 464] on input "False" at bounding box center [1060, 464] width 15 height 13
radio input "true"
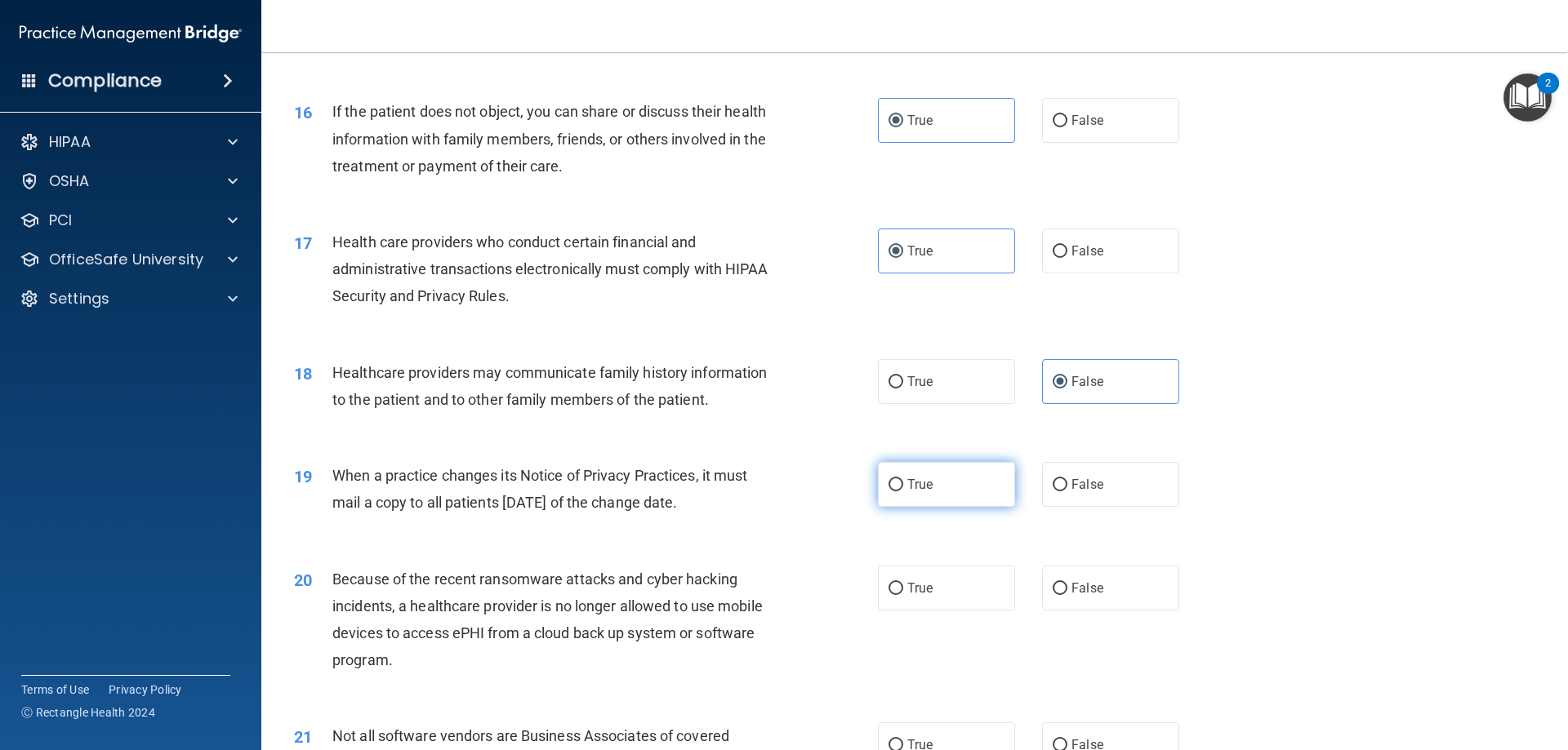
click at [941, 489] on label "True" at bounding box center [947, 485] width 137 height 45
click at [903, 489] on input "True" at bounding box center [896, 485] width 15 height 13
radio input "true"
click at [1092, 489] on span "False" at bounding box center [1087, 485] width 32 height 16
click at [1067, 489] on input "False" at bounding box center [1060, 485] width 15 height 13
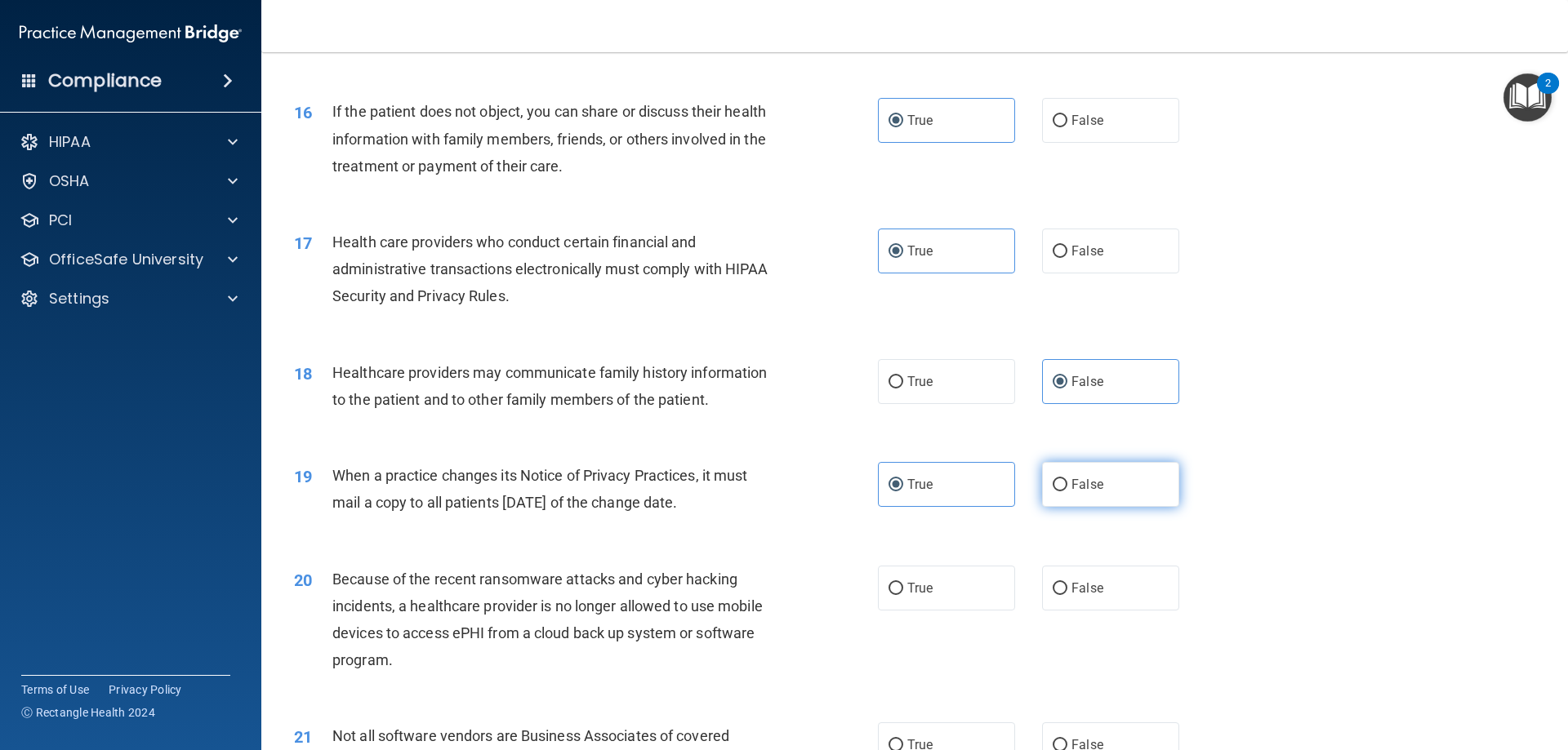
radio input "true"
radio input "false"
click at [1116, 579] on label "False" at bounding box center [1111, 588] width 137 height 45
click at [1067, 583] on input "False" at bounding box center [1060, 588] width 15 height 13
radio input "true"
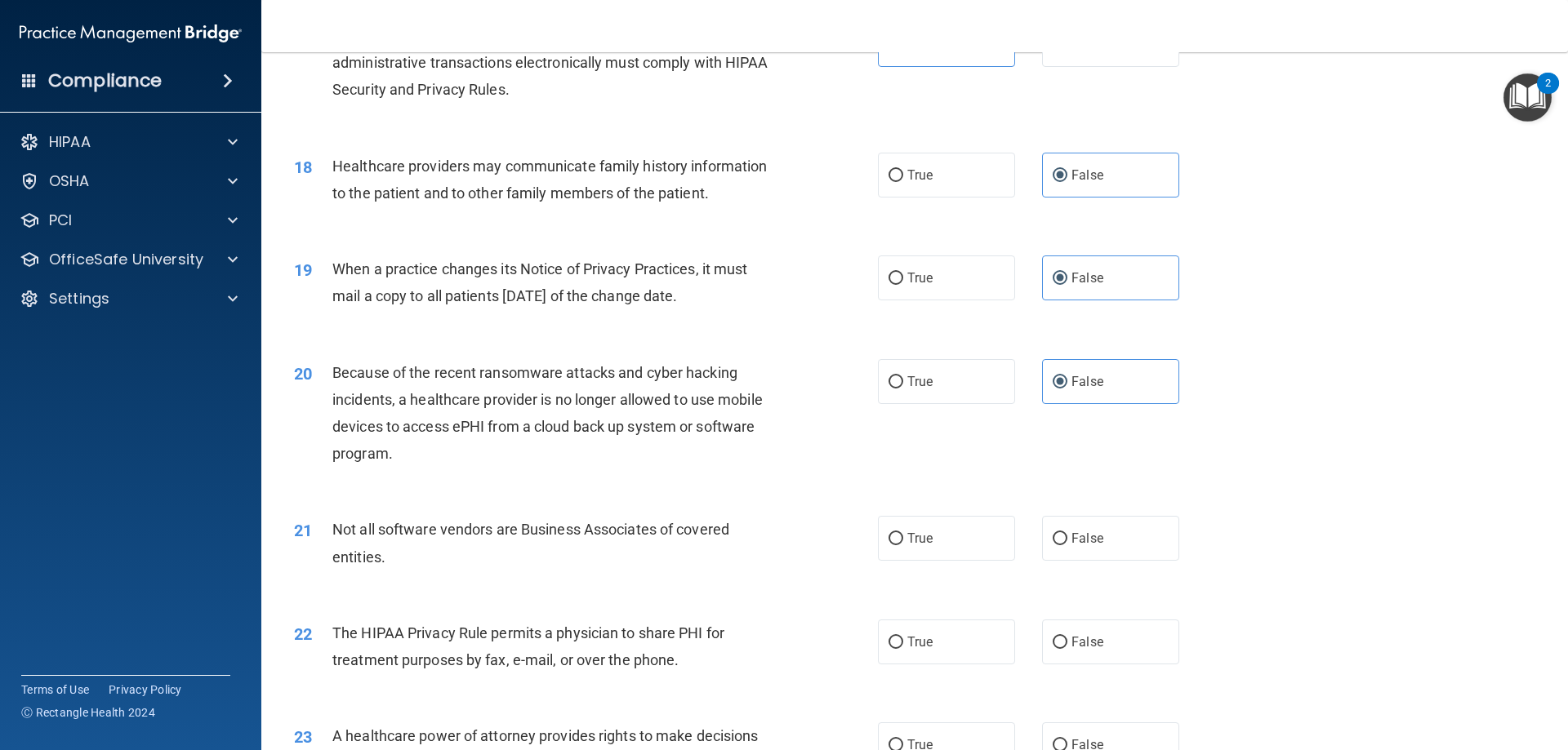
scroll to position [2123, 0]
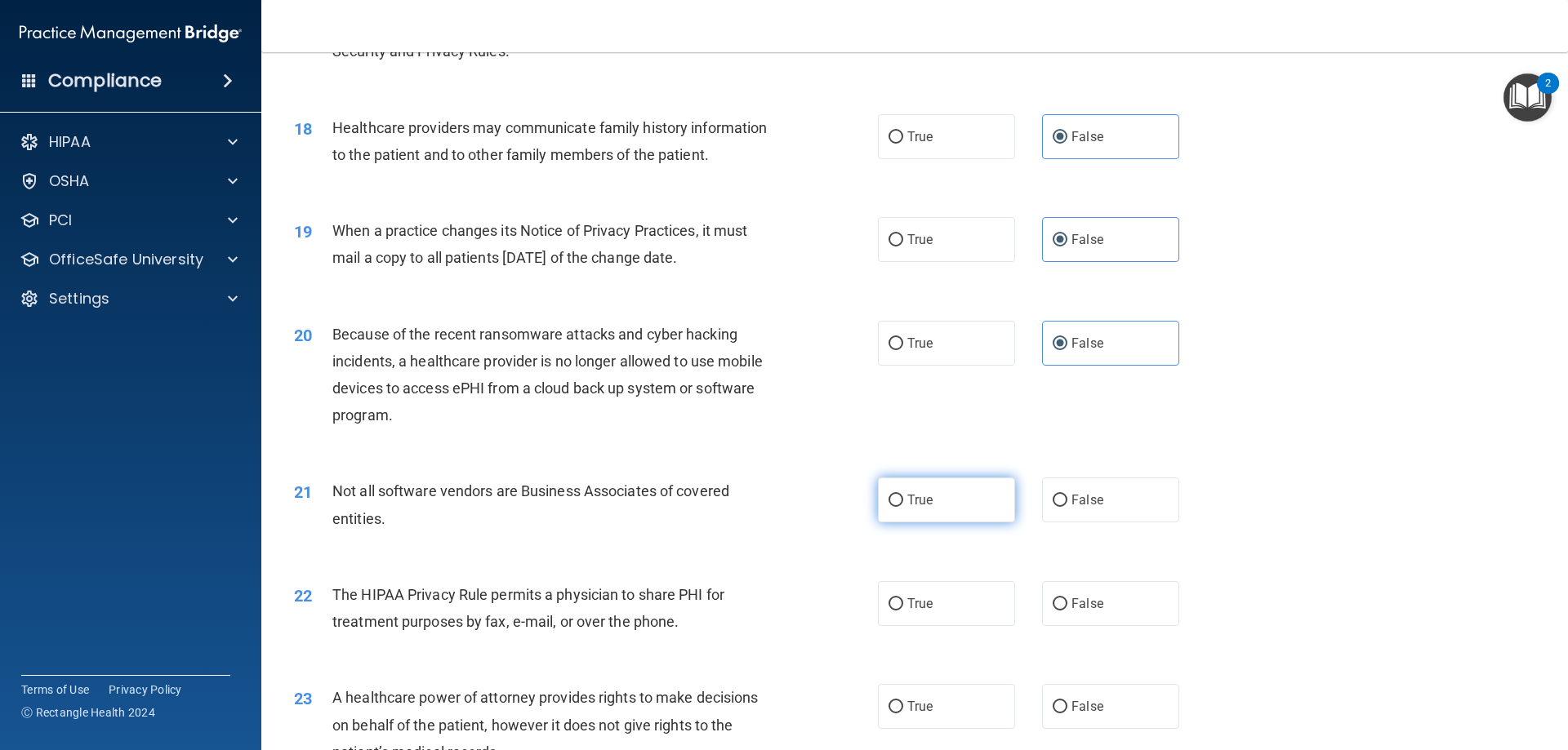
click at [937, 510] on label "True" at bounding box center [947, 501] width 137 height 45
click at [903, 507] on input "True" at bounding box center [896, 501] width 15 height 13
radio input "true"
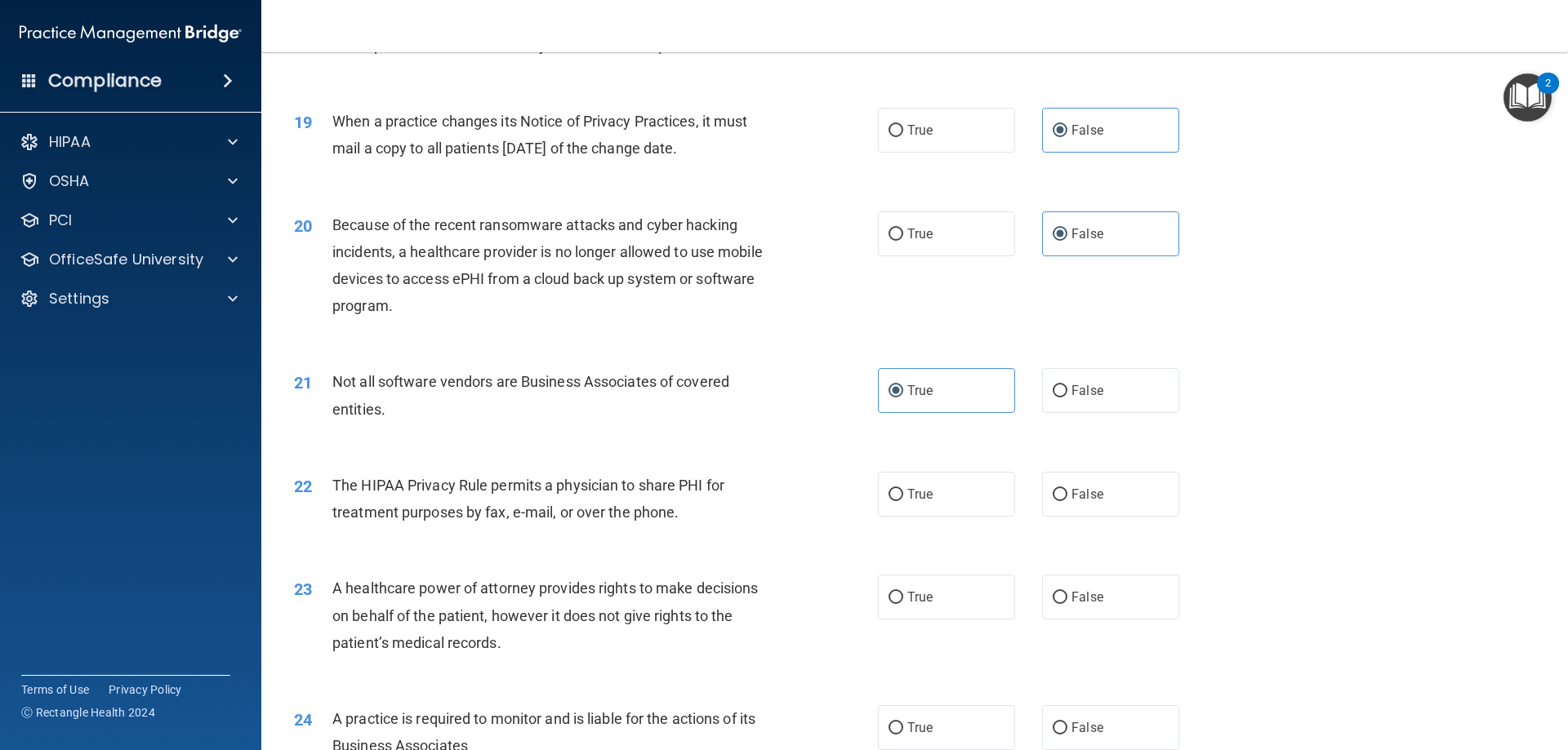
scroll to position [2286, 0]
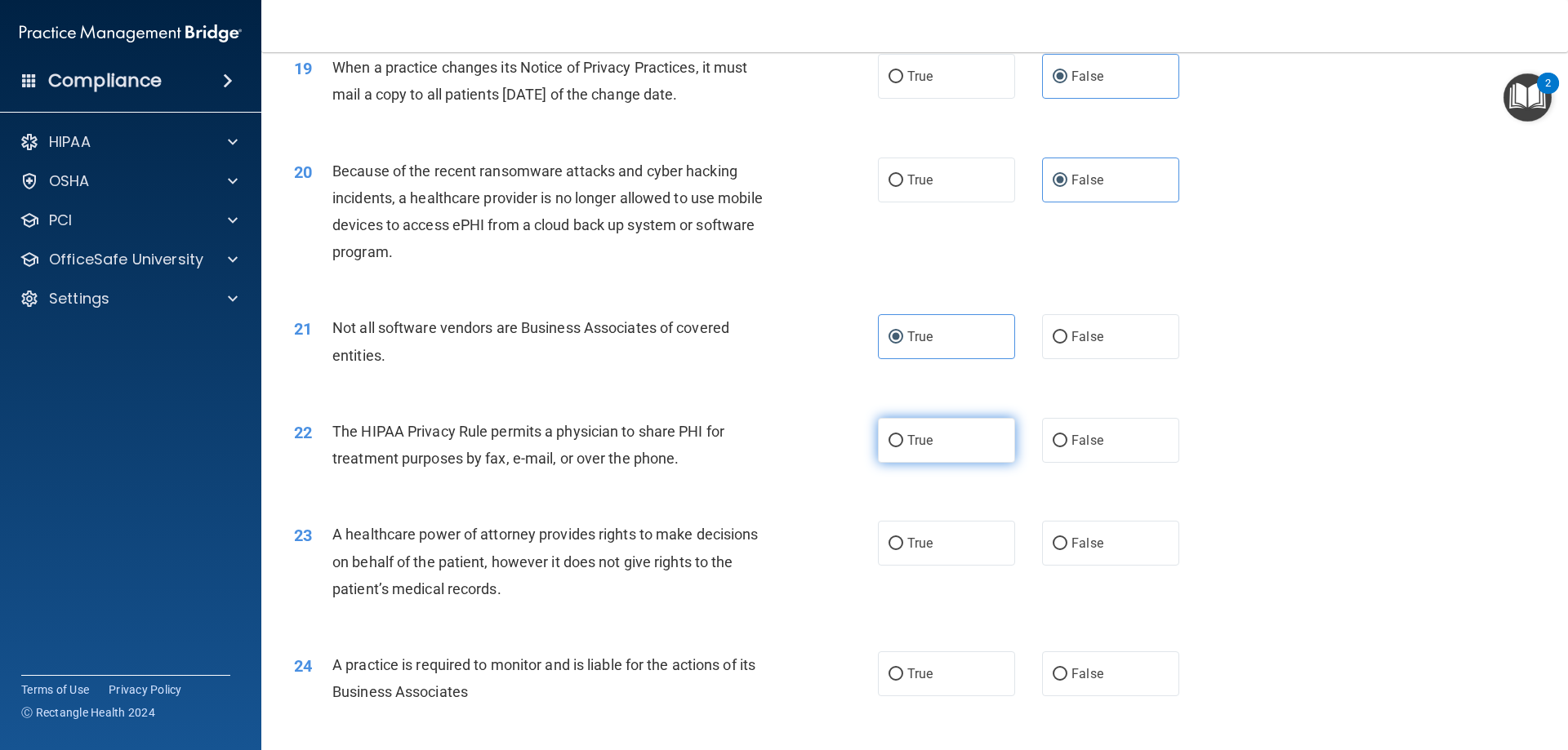
click at [946, 444] on label "True" at bounding box center [947, 440] width 137 height 45
click at [903, 444] on input "True" at bounding box center [896, 441] width 15 height 13
radio input "true"
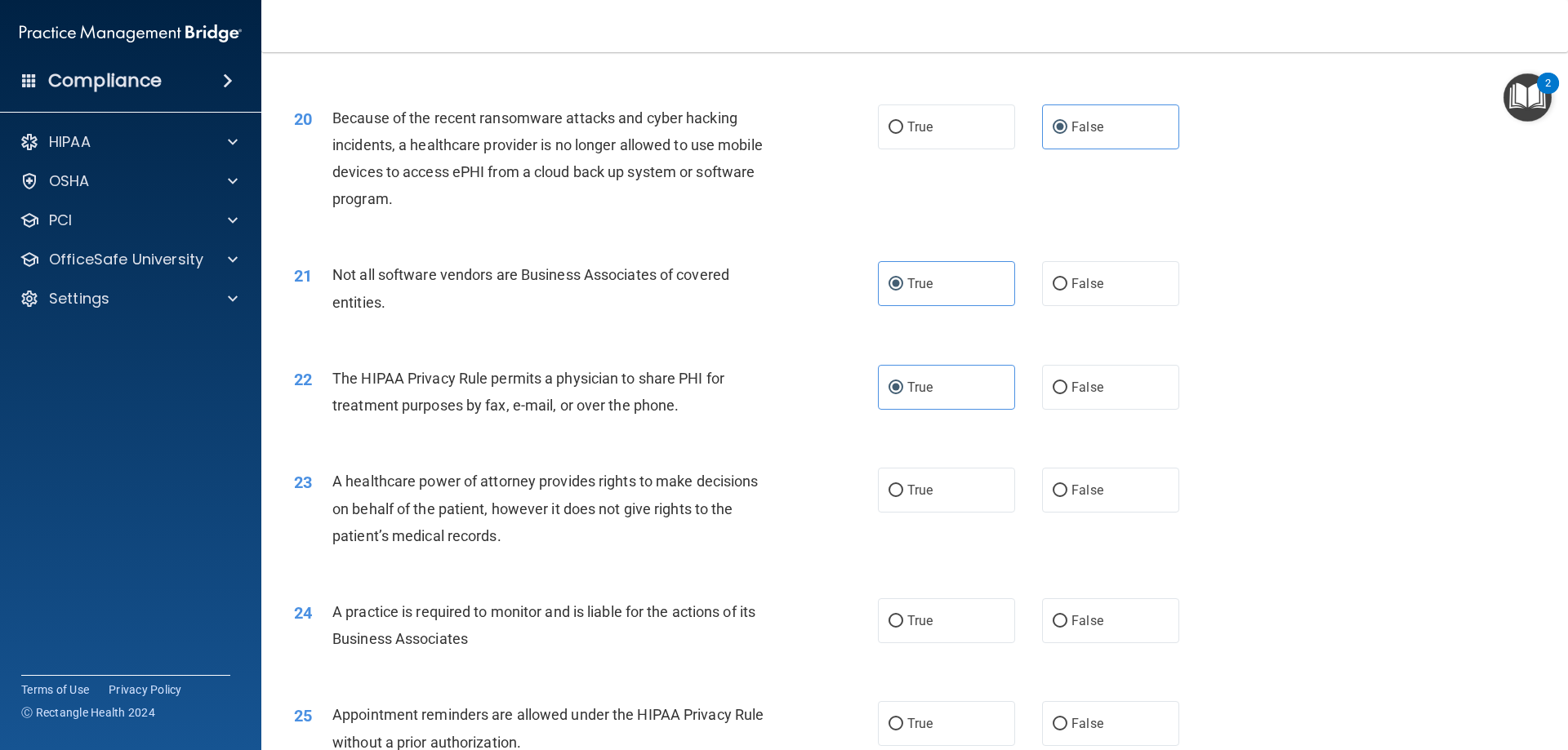
scroll to position [2368, 0]
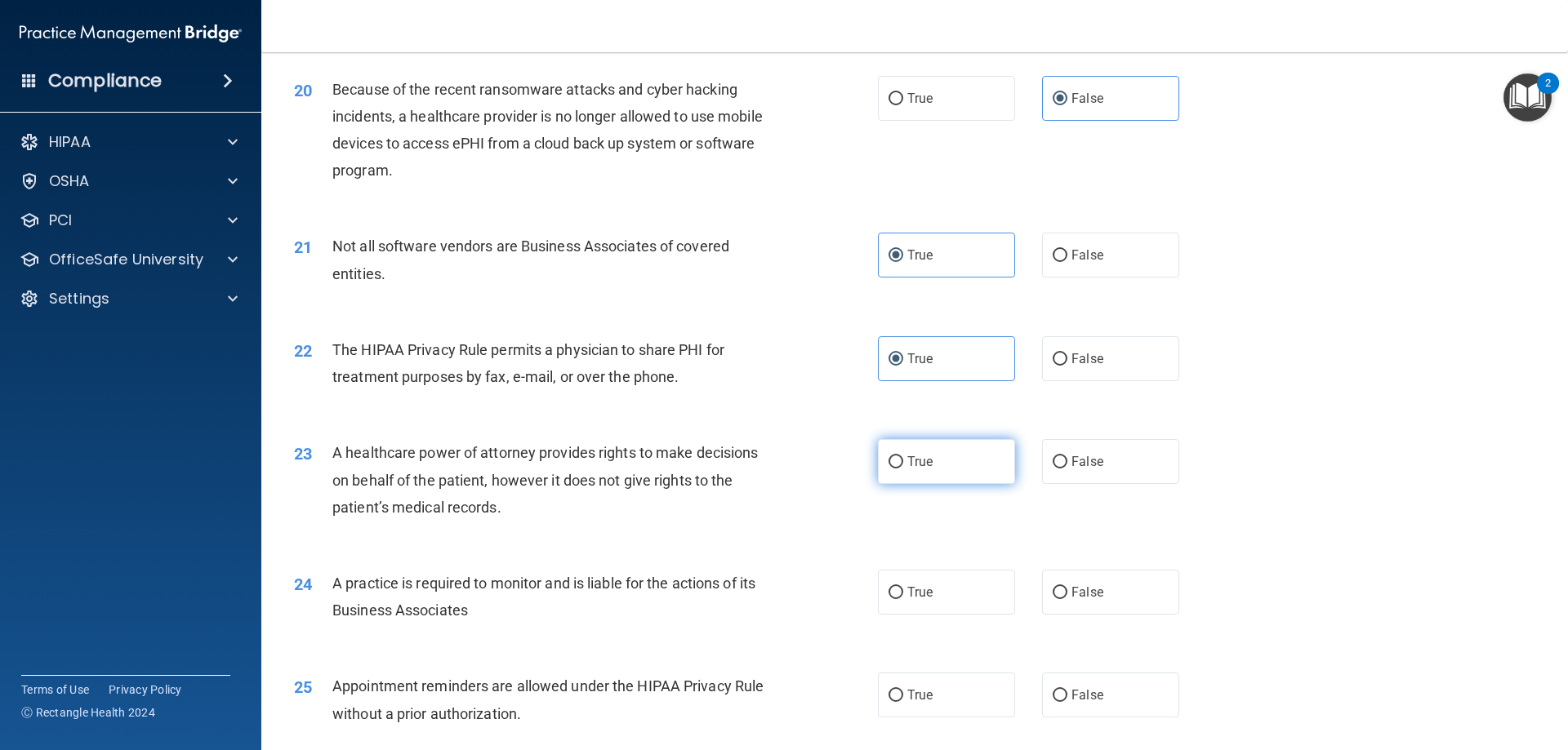
click at [928, 457] on label "True" at bounding box center [947, 462] width 137 height 45
click at [903, 457] on input "True" at bounding box center [896, 462] width 15 height 13
radio input "true"
click at [1086, 575] on label "False" at bounding box center [1111, 593] width 137 height 45
click at [1067, 587] on input "False" at bounding box center [1060, 593] width 15 height 13
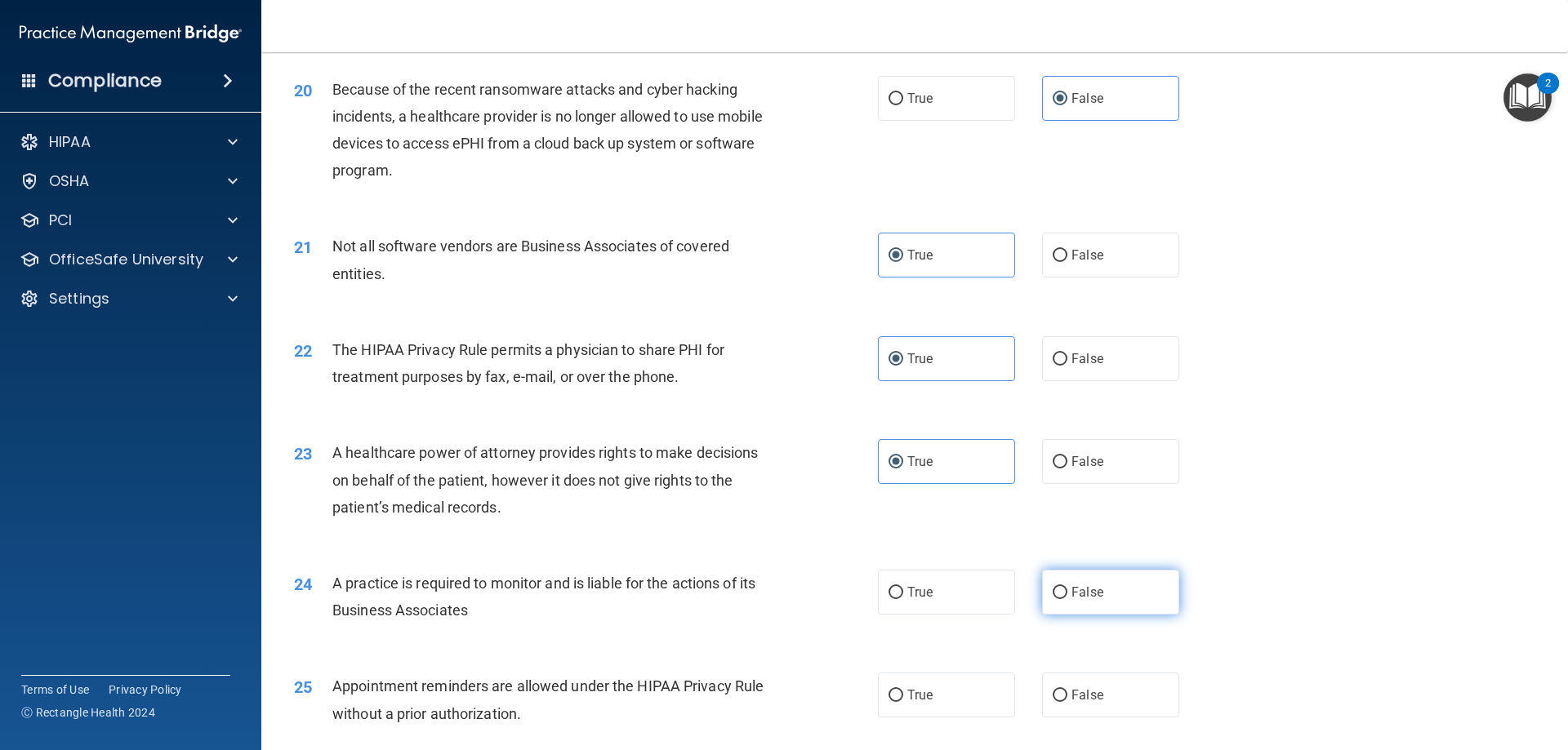
radio input "true"
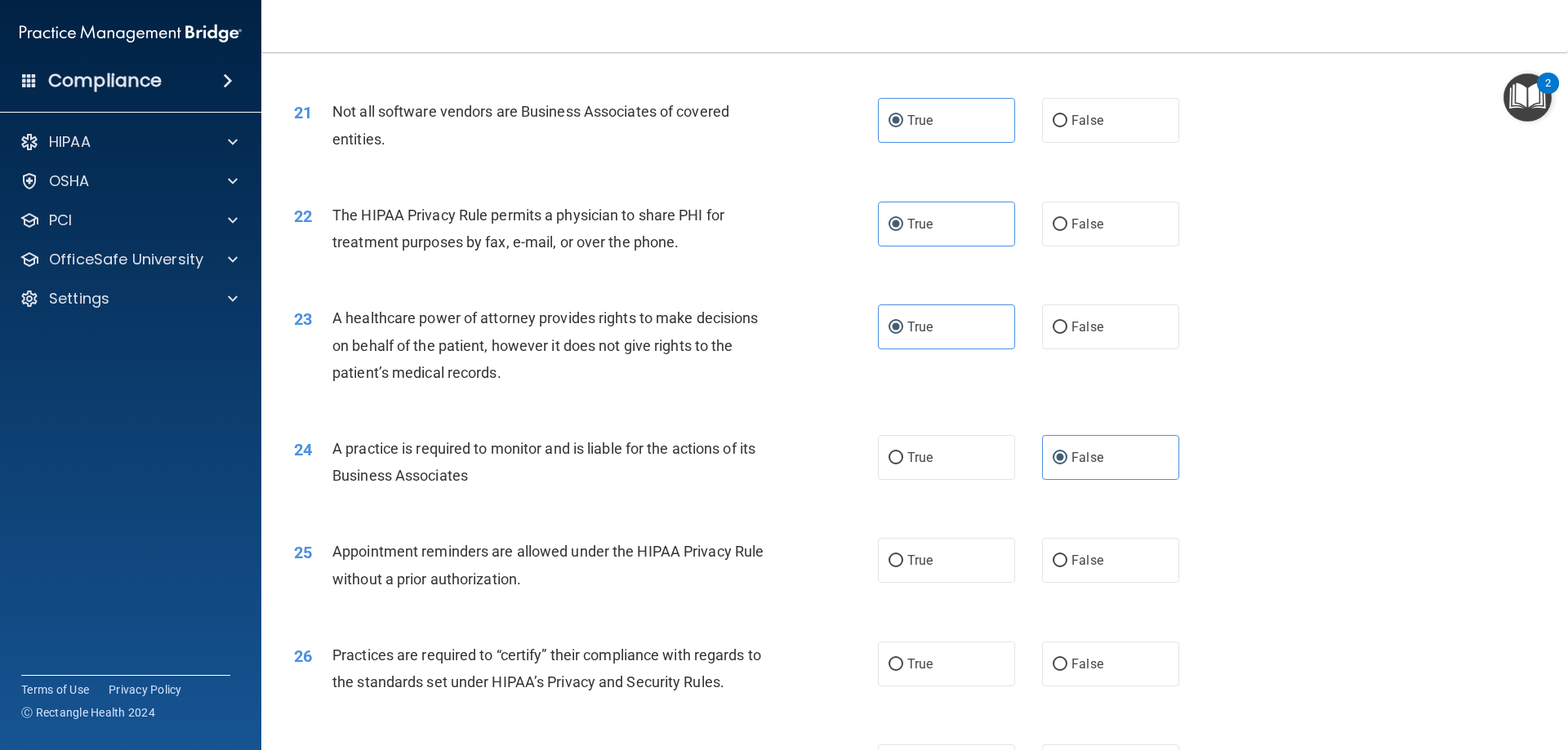
scroll to position [2531, 0]
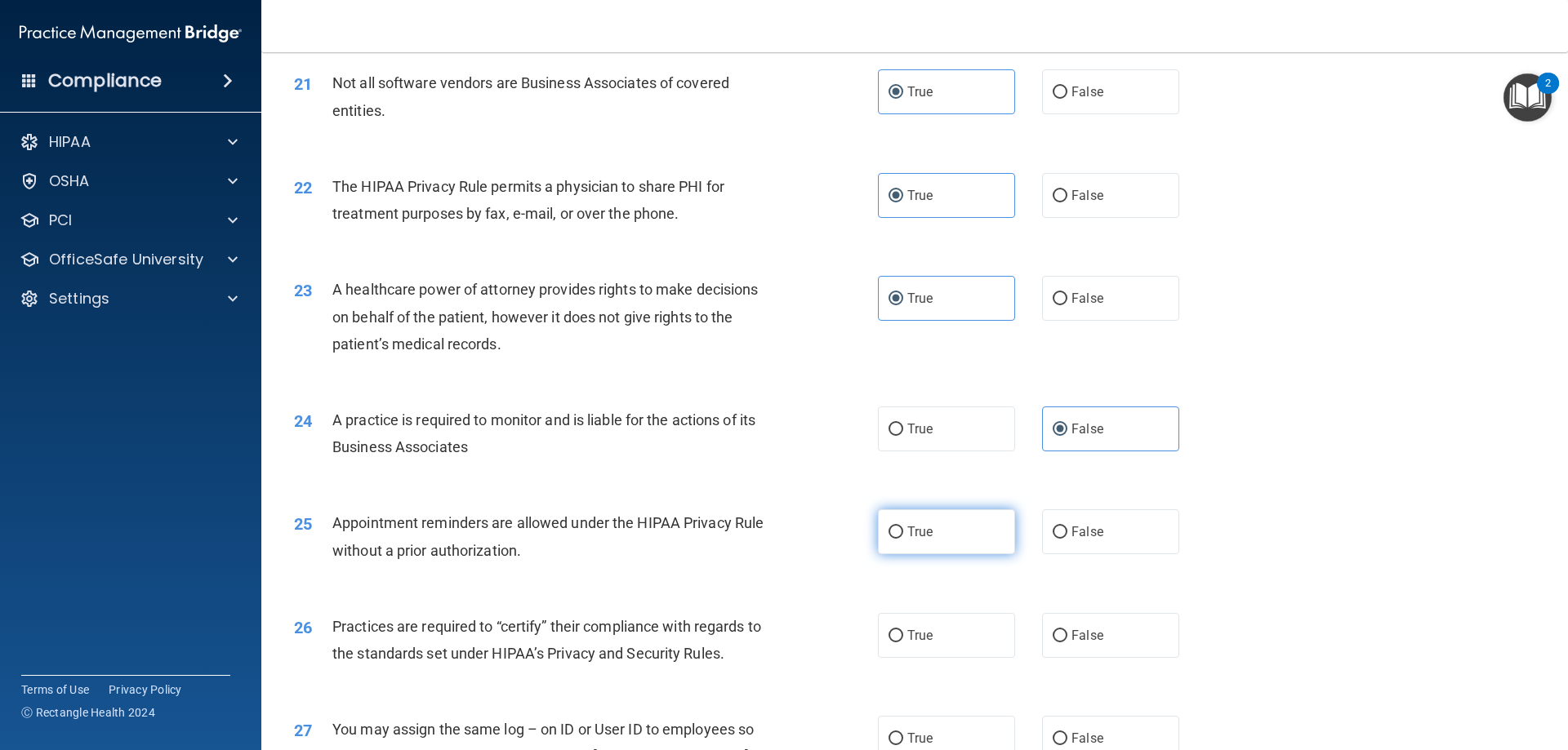
click at [915, 519] on label "True" at bounding box center [947, 532] width 137 height 45
click at [903, 527] on input "True" at bounding box center [896, 532] width 15 height 13
radio input "true"
click at [1102, 628] on label "False" at bounding box center [1111, 636] width 137 height 45
click at [1067, 630] on input "False" at bounding box center [1060, 636] width 15 height 13
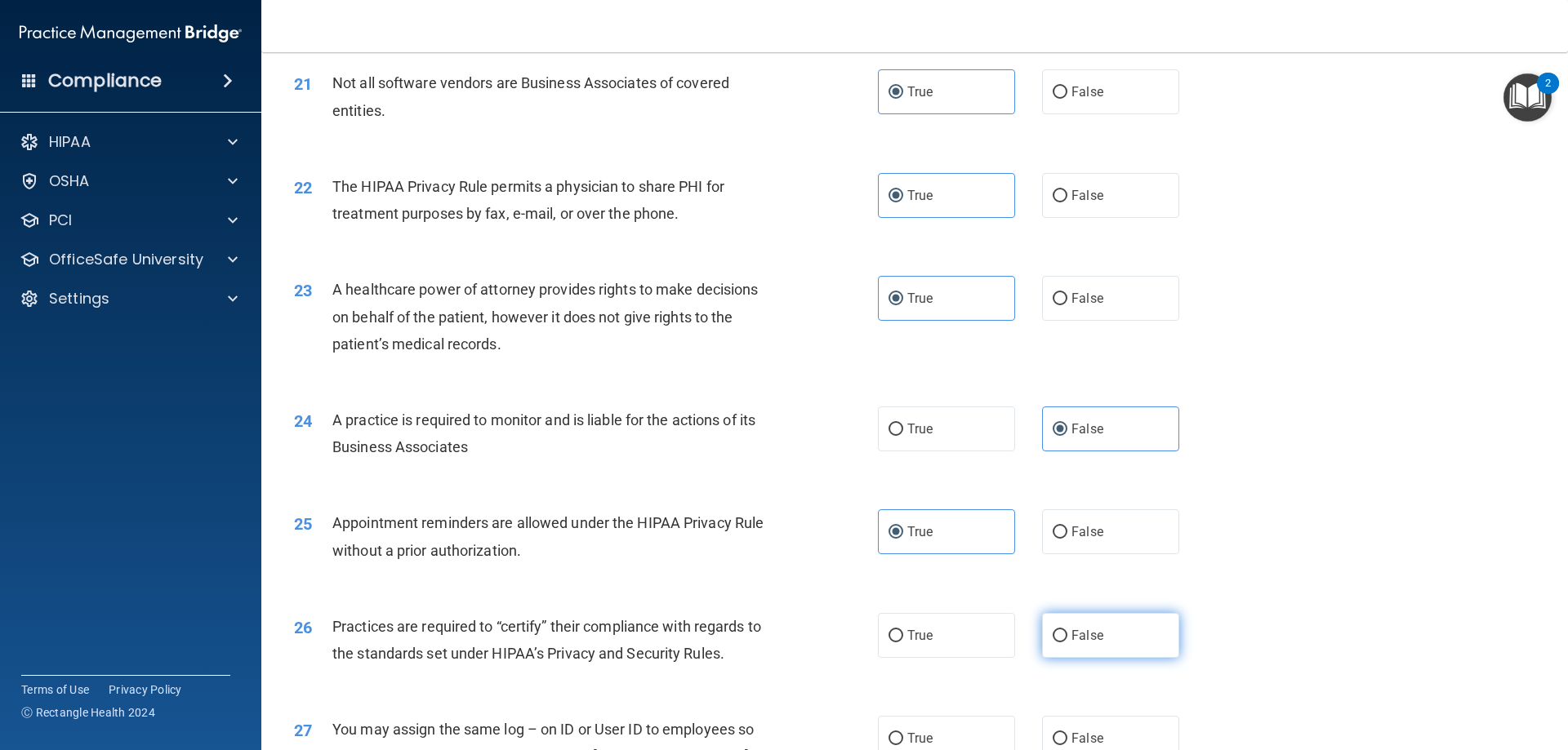
radio input "true"
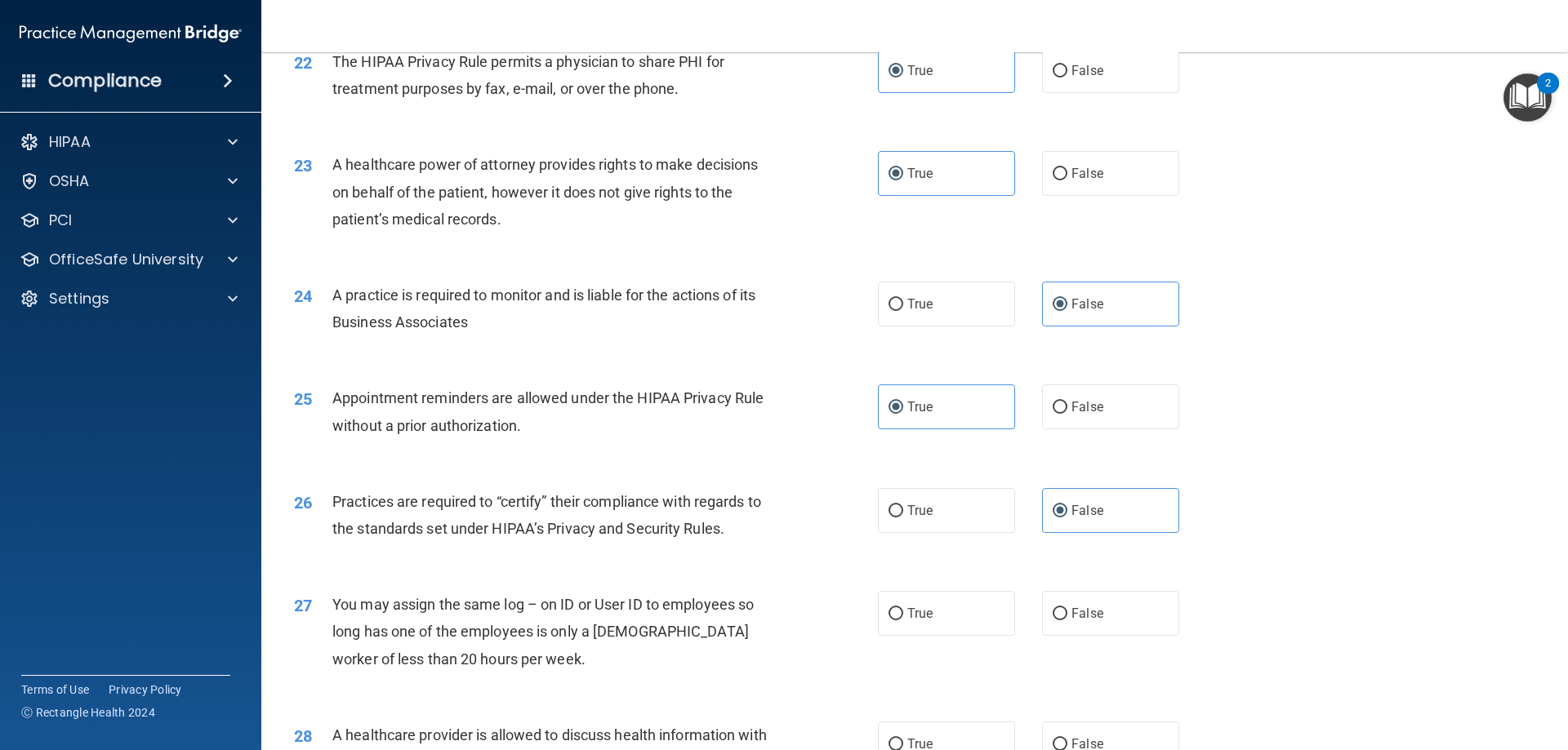
scroll to position [2694, 0]
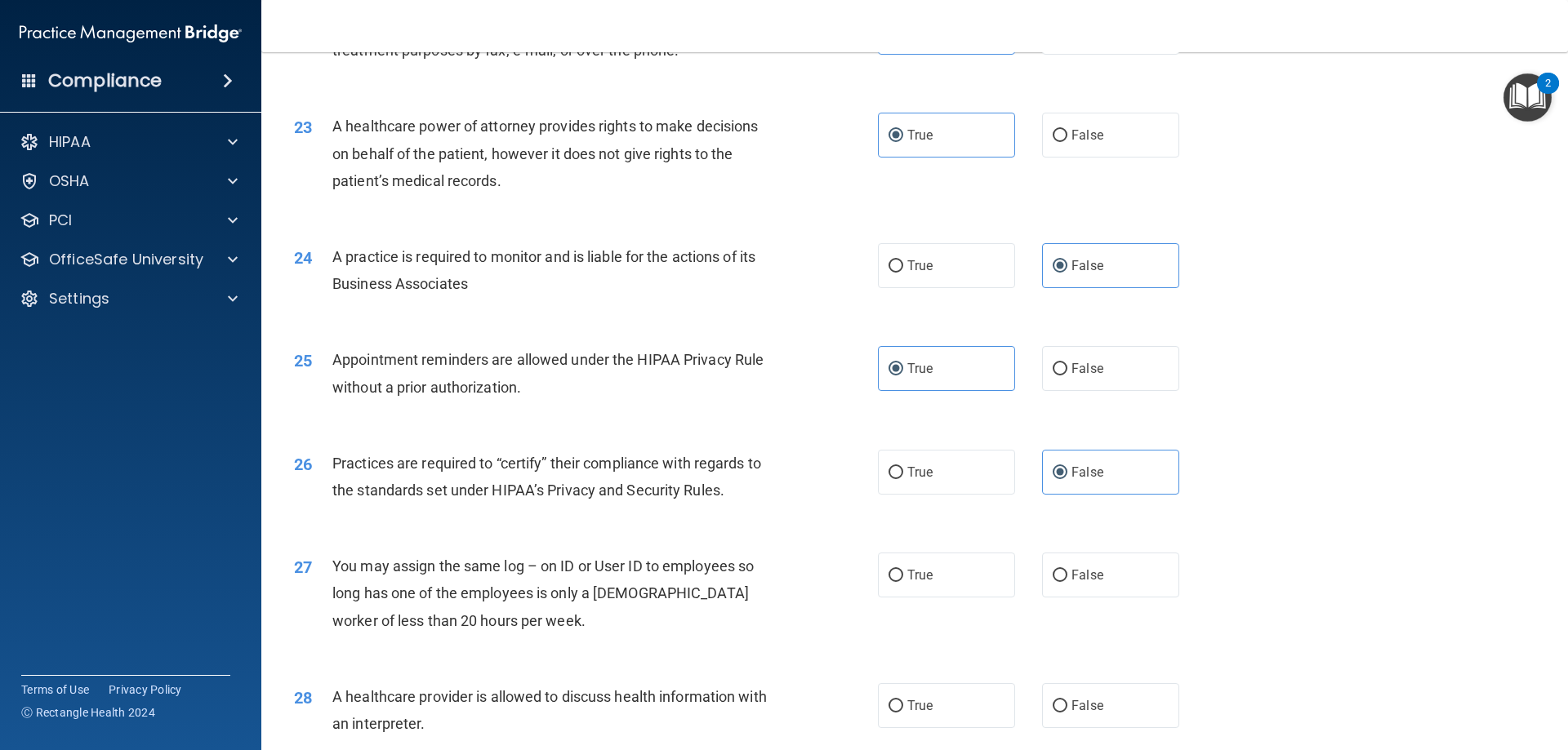
click at [1096, 546] on div "27 You may assign the same log – on ID or User ID to employees so long has one …" at bounding box center [915, 598] width 1266 height 131
click at [1102, 562] on label "False" at bounding box center [1111, 575] width 137 height 45
click at [1067, 570] on input "False" at bounding box center [1060, 576] width 15 height 13
radio input "true"
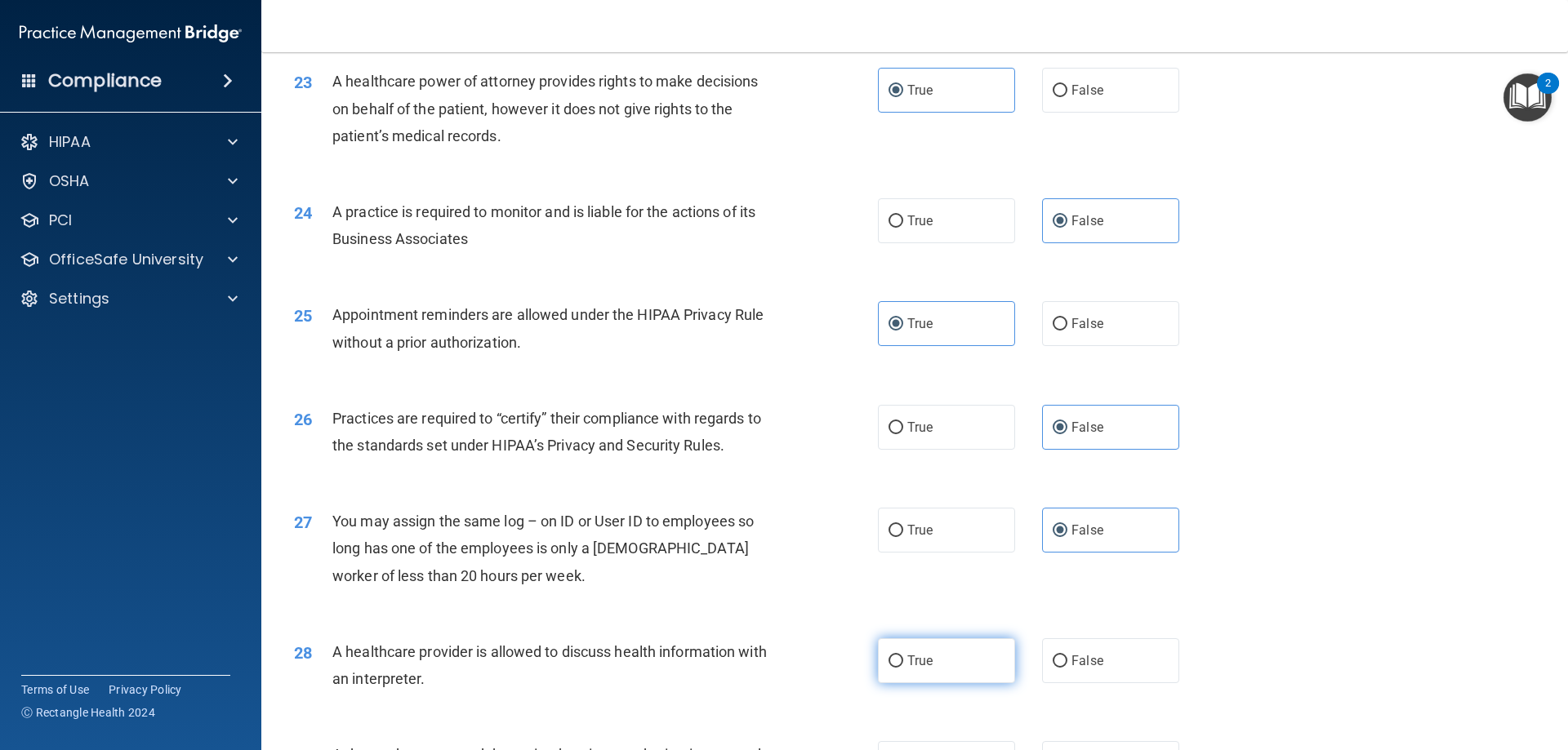
scroll to position [2777, 0]
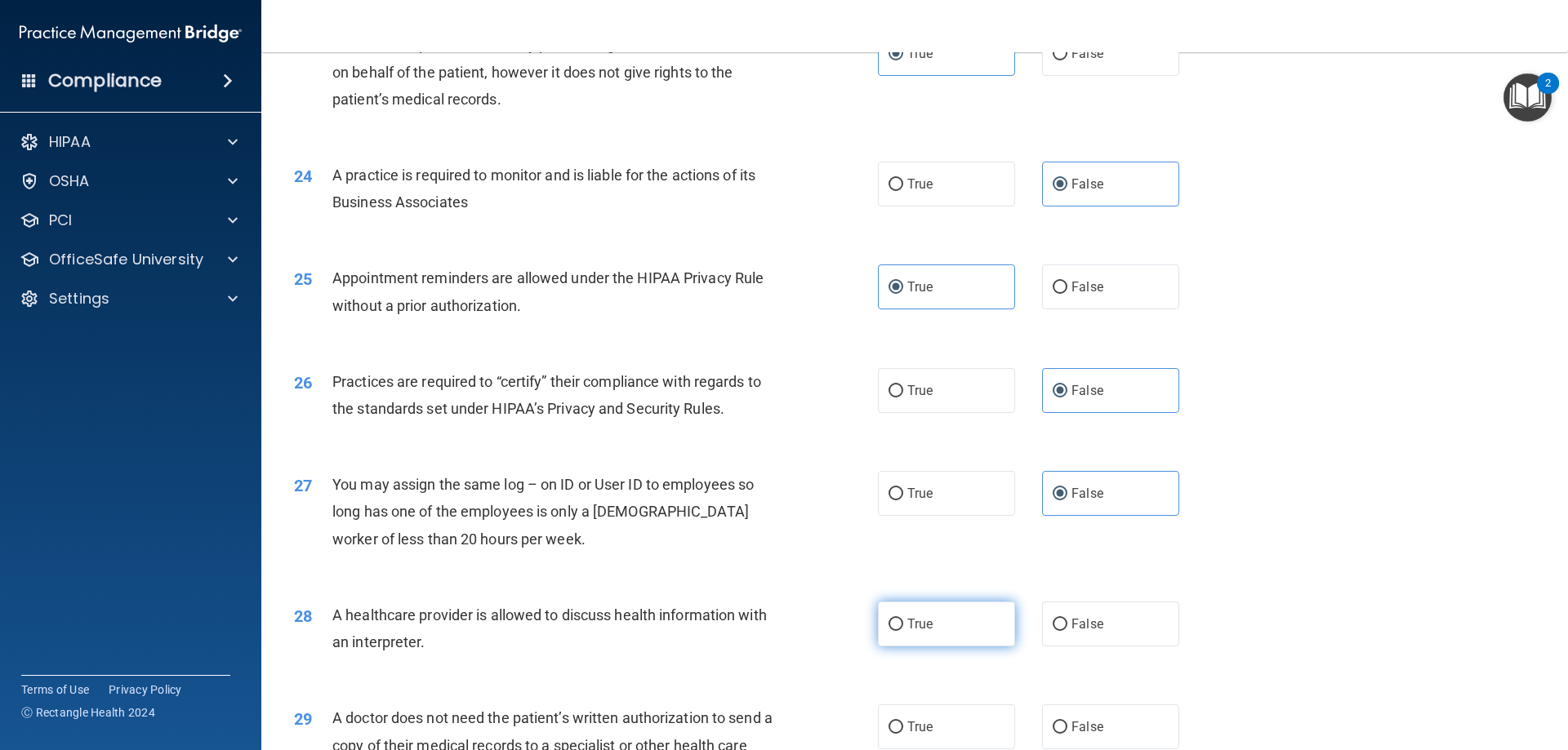
click at [937, 630] on label "True" at bounding box center [947, 624] width 137 height 45
click at [903, 630] on input "True" at bounding box center [896, 624] width 15 height 13
radio input "true"
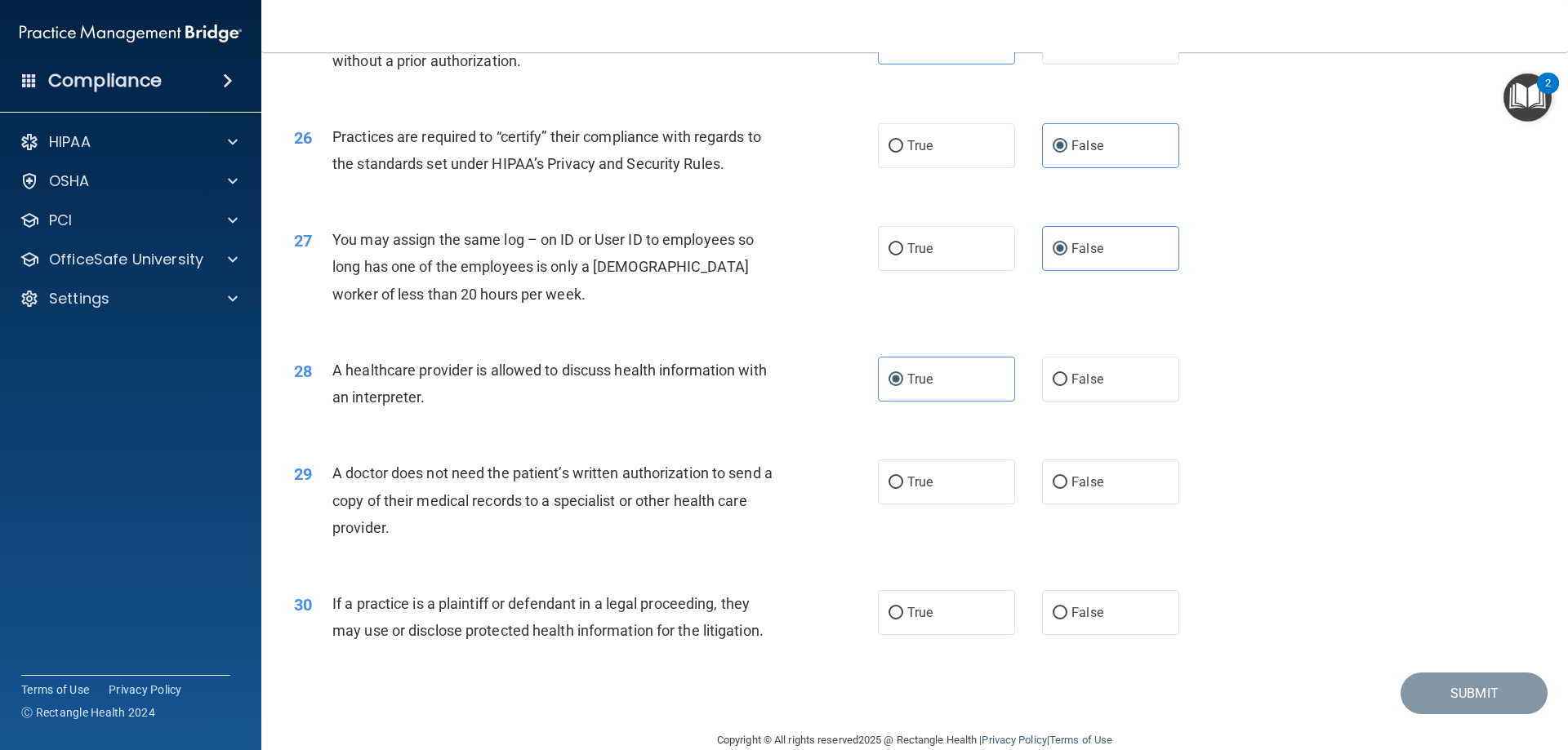
scroll to position [3050, 0]
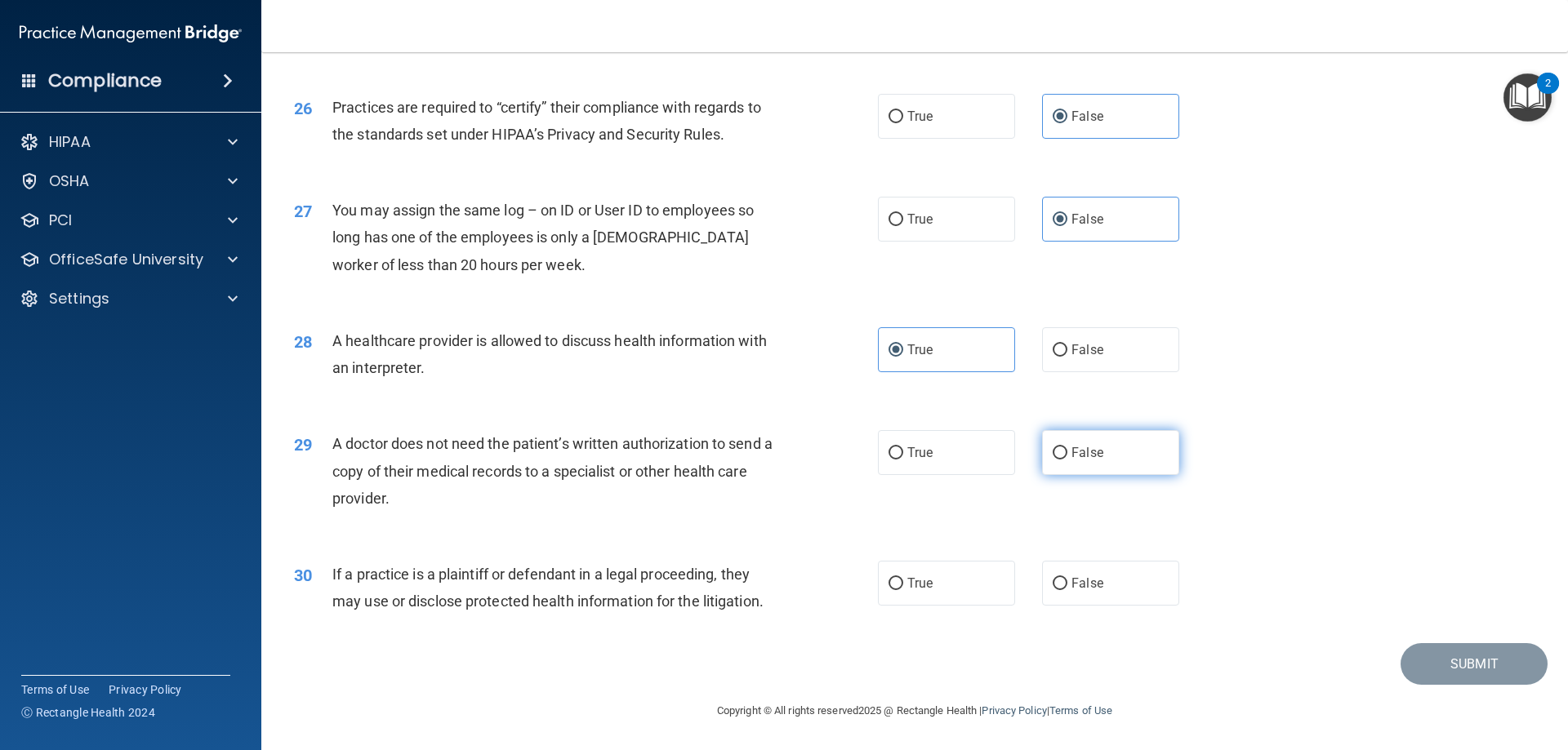
click at [1097, 469] on label "False" at bounding box center [1111, 453] width 137 height 45
click at [1067, 460] on input "False" at bounding box center [1060, 454] width 15 height 13
radio input "true"
click at [938, 588] on label "True" at bounding box center [947, 583] width 137 height 45
click at [903, 588] on input "True" at bounding box center [896, 584] width 15 height 13
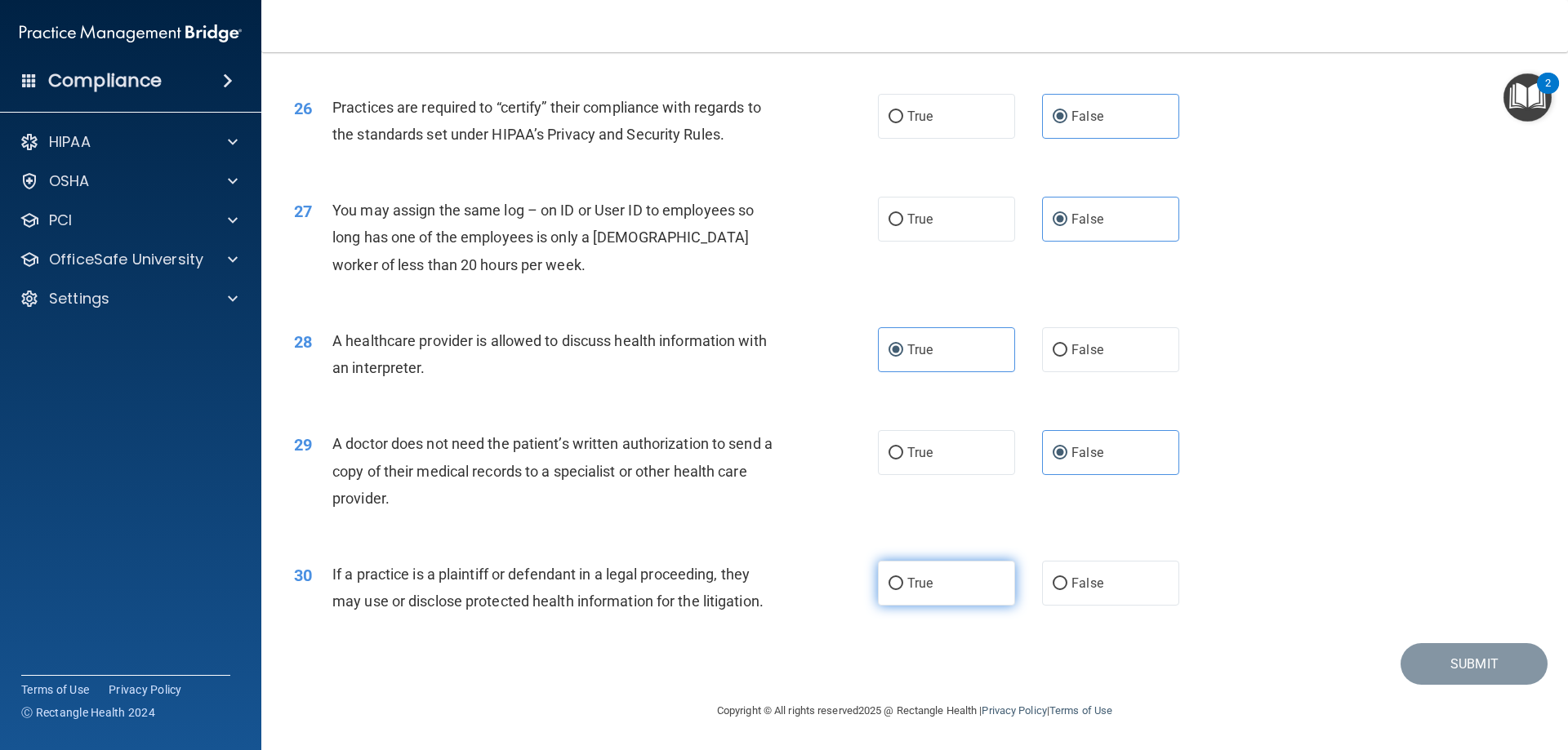
radio input "true"
click at [1421, 659] on button "Submit" at bounding box center [1474, 665] width 147 height 42
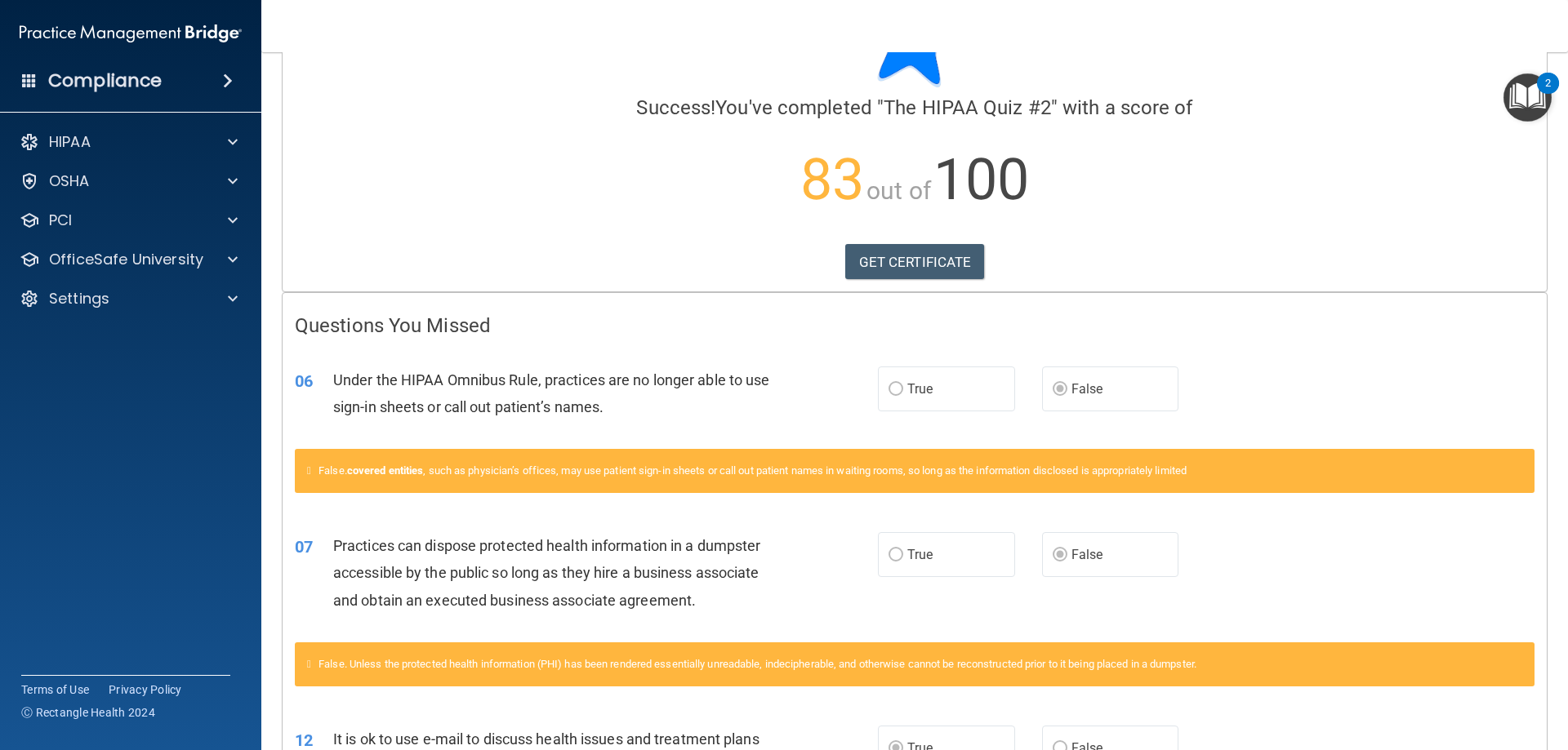
scroll to position [64, 0]
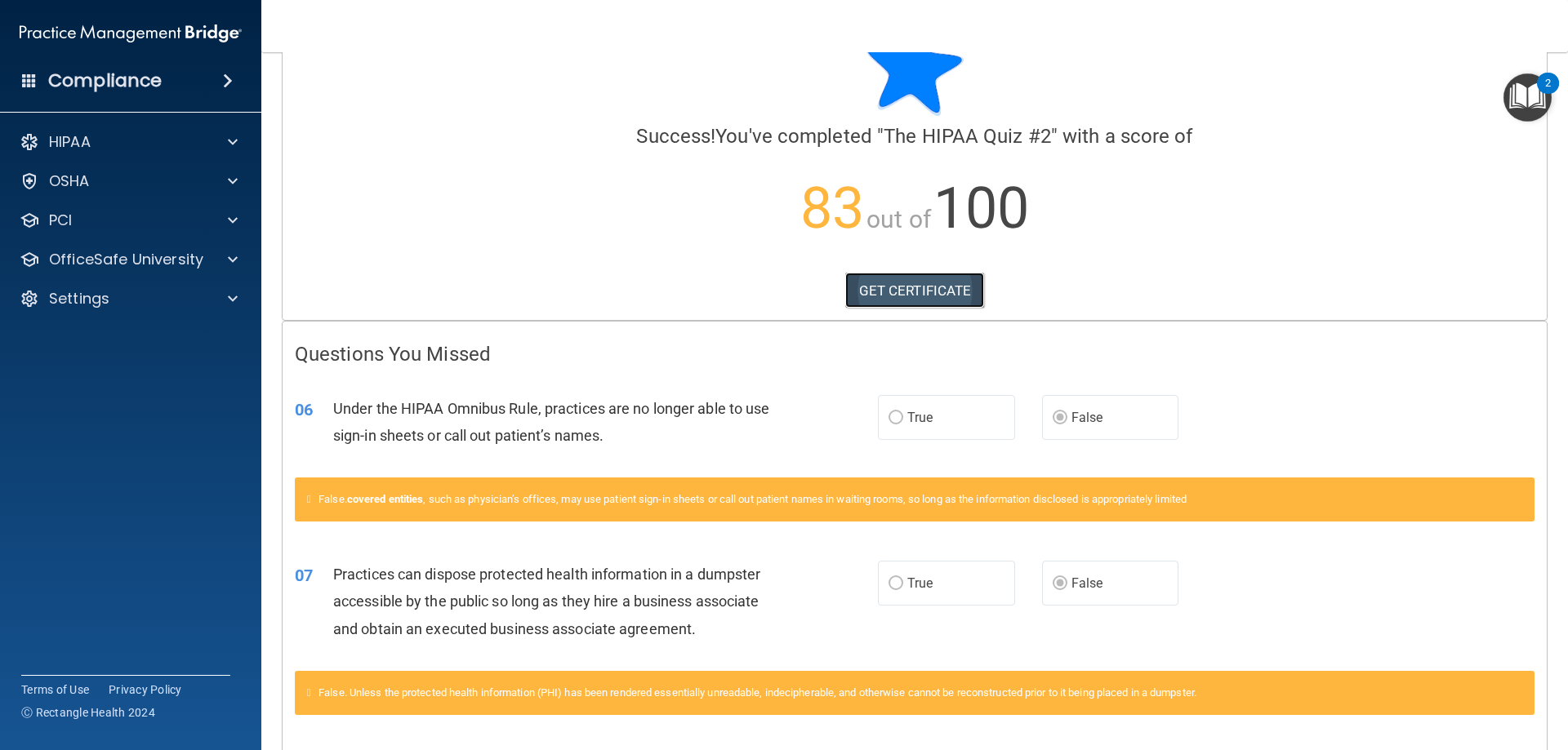
click at [893, 290] on link "GET CERTIFICATE" at bounding box center [915, 290] width 140 height 36
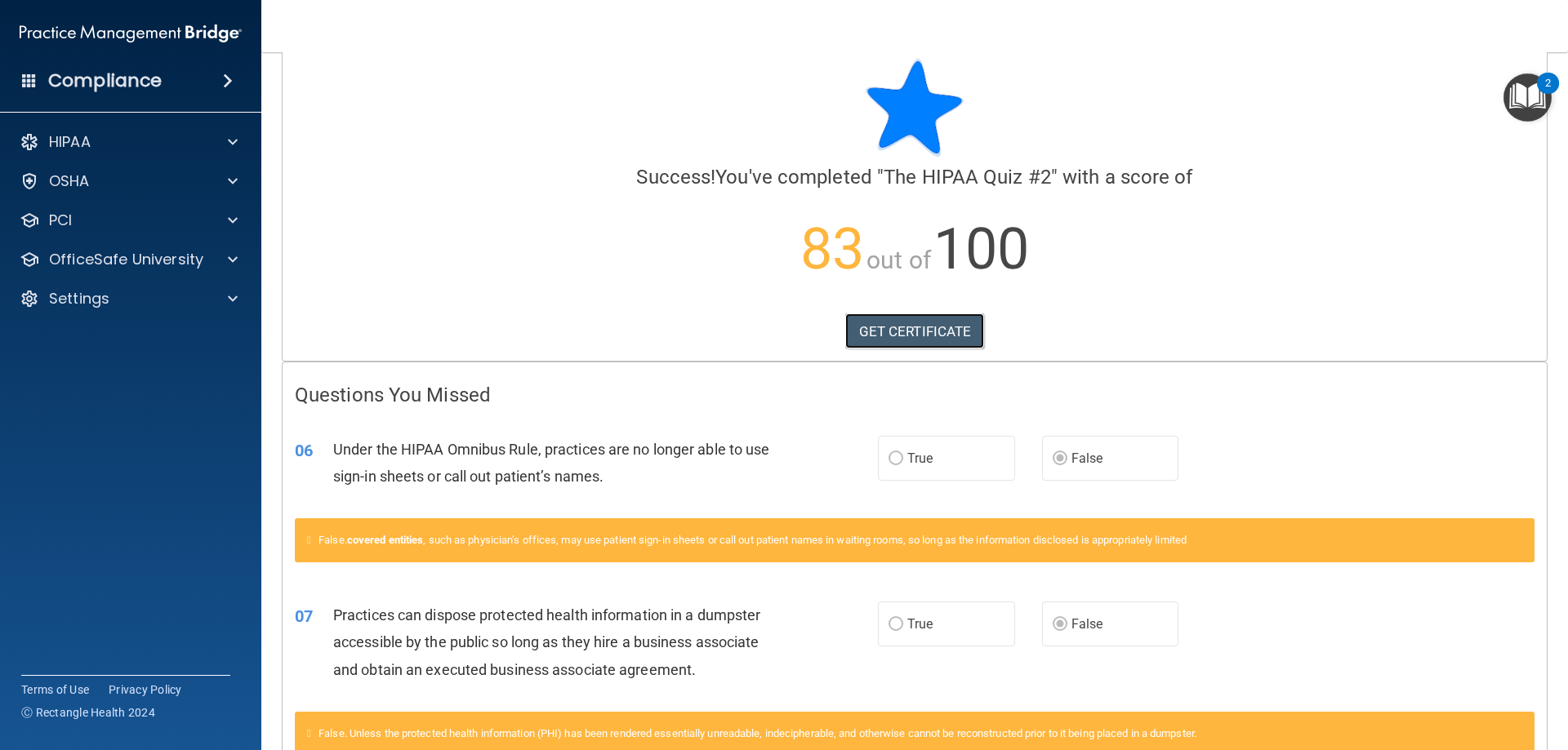
scroll to position [0, 0]
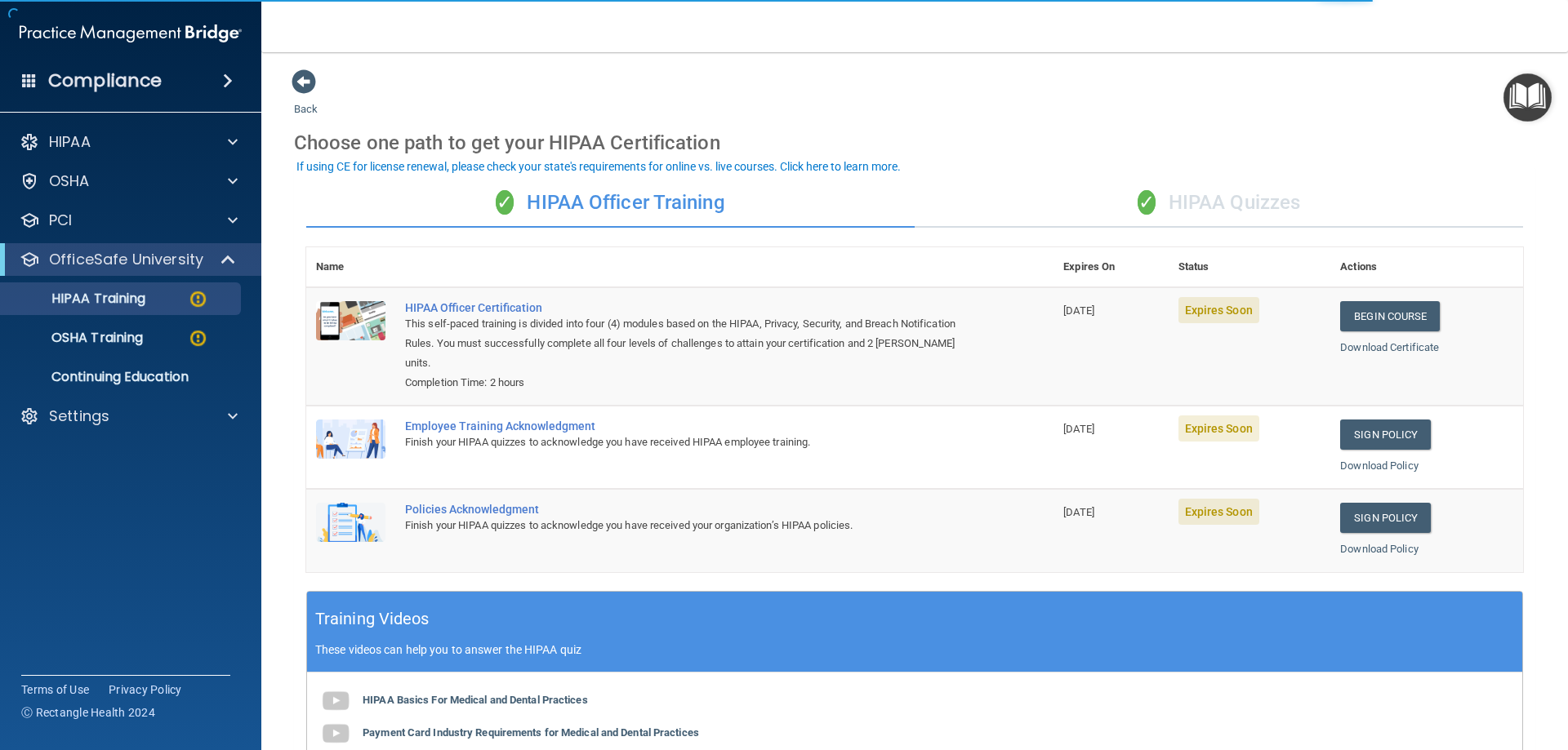
click at [1190, 203] on div "✓ HIPAA Quizzes" at bounding box center [1219, 203] width 609 height 49
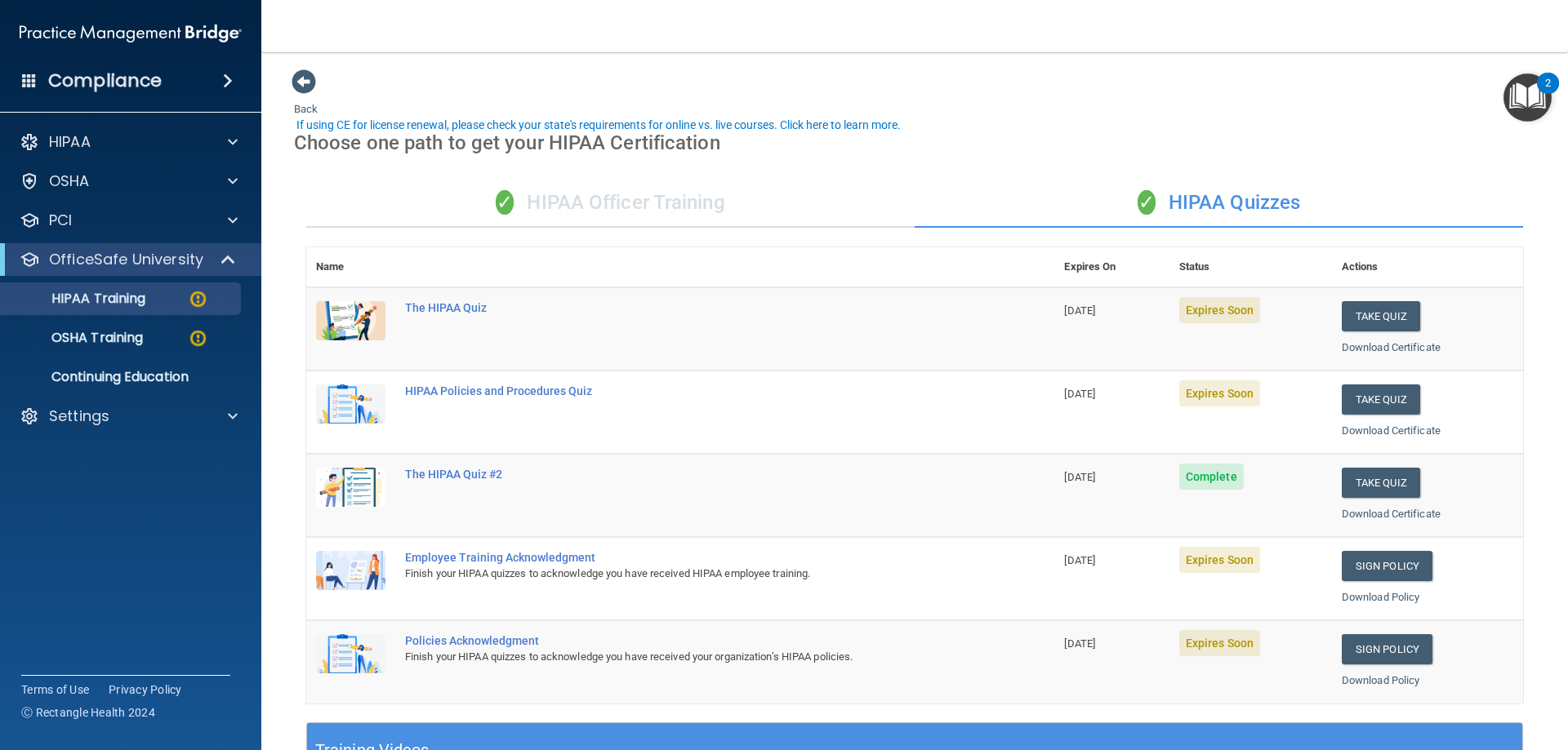
scroll to position [82, 0]
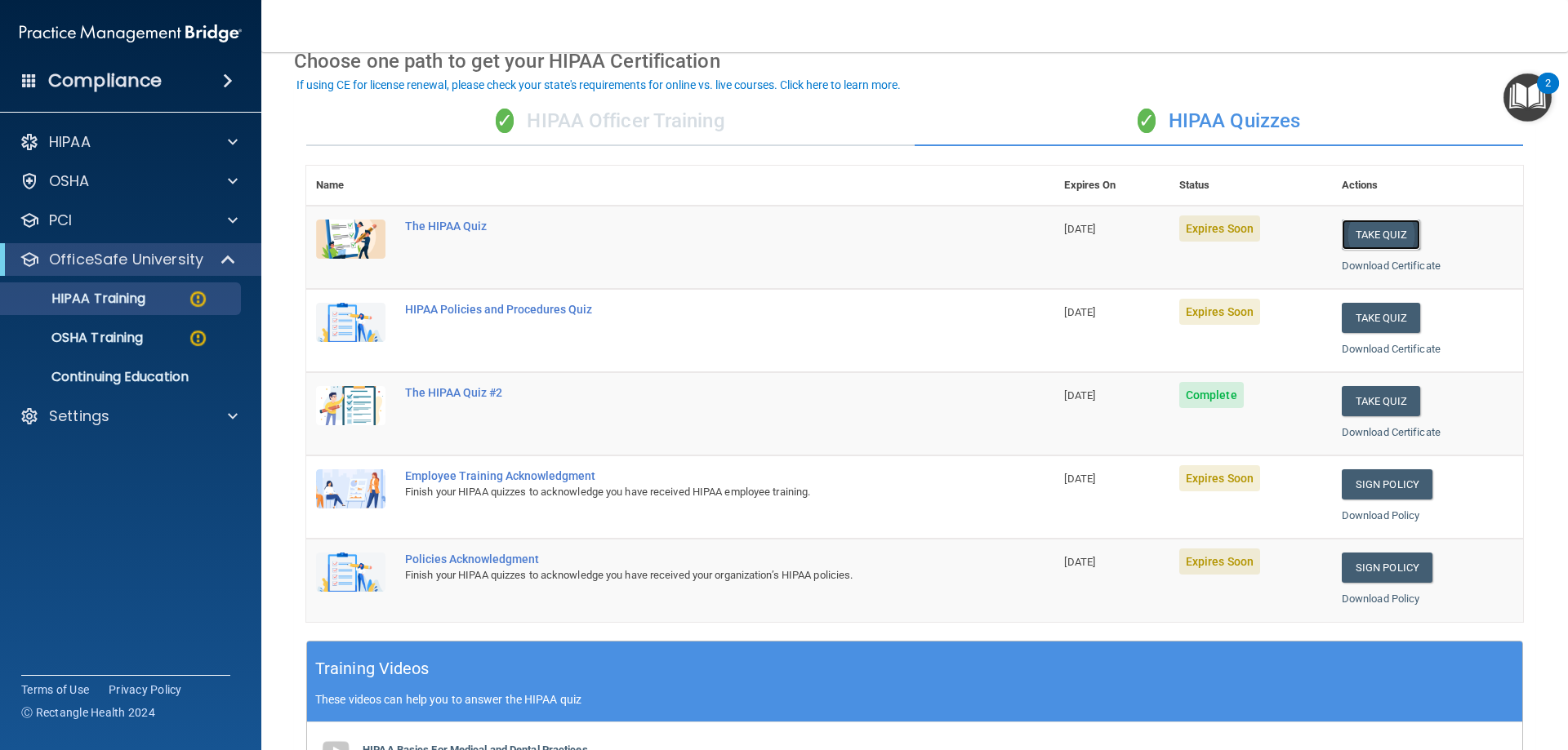
click at [1374, 234] on button "Take Quiz" at bounding box center [1381, 234] width 79 height 30
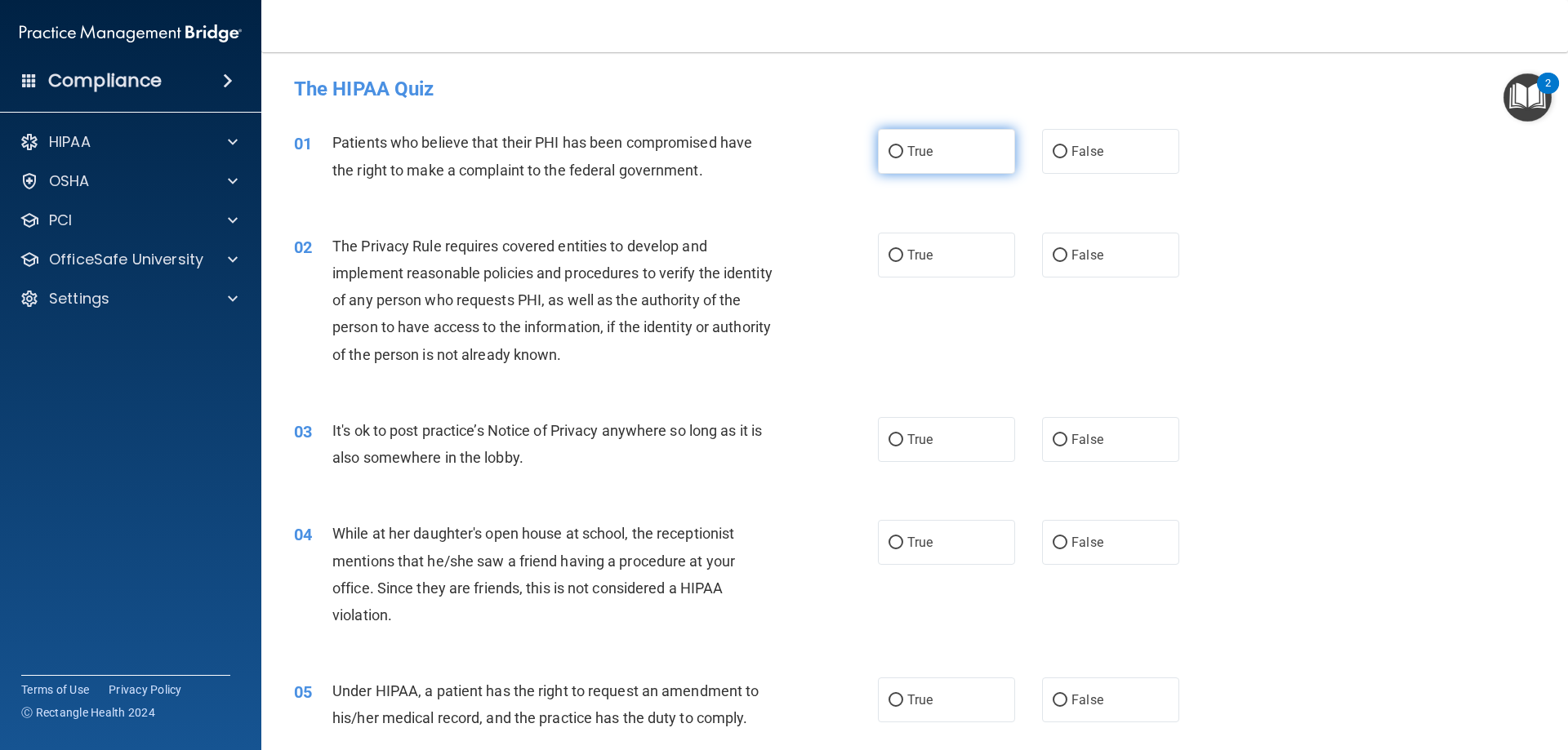
drag, startPoint x: 927, startPoint y: 162, endPoint x: 929, endPoint y: 187, distance: 25.1
click at [927, 165] on label "True" at bounding box center [947, 152] width 137 height 45
click at [903, 158] on input "True" at bounding box center [896, 152] width 15 height 13
radio input "true"
click at [945, 254] on label "True" at bounding box center [947, 255] width 137 height 45
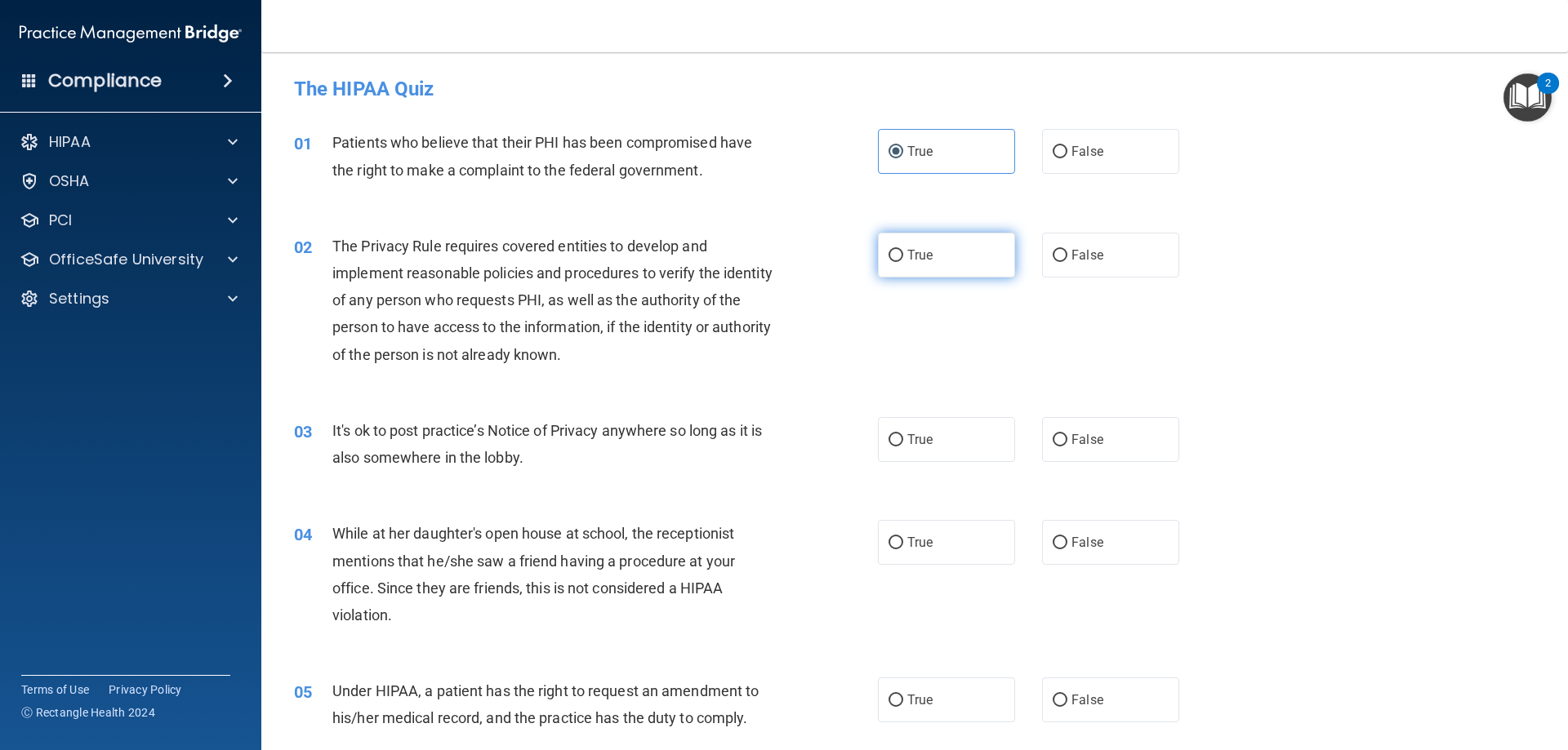
click at [903, 254] on input "True" at bounding box center [896, 255] width 15 height 13
radio input "true"
click at [1082, 442] on span "False" at bounding box center [1087, 439] width 32 height 16
click at [1067, 442] on input "False" at bounding box center [1060, 440] width 15 height 13
radio input "true"
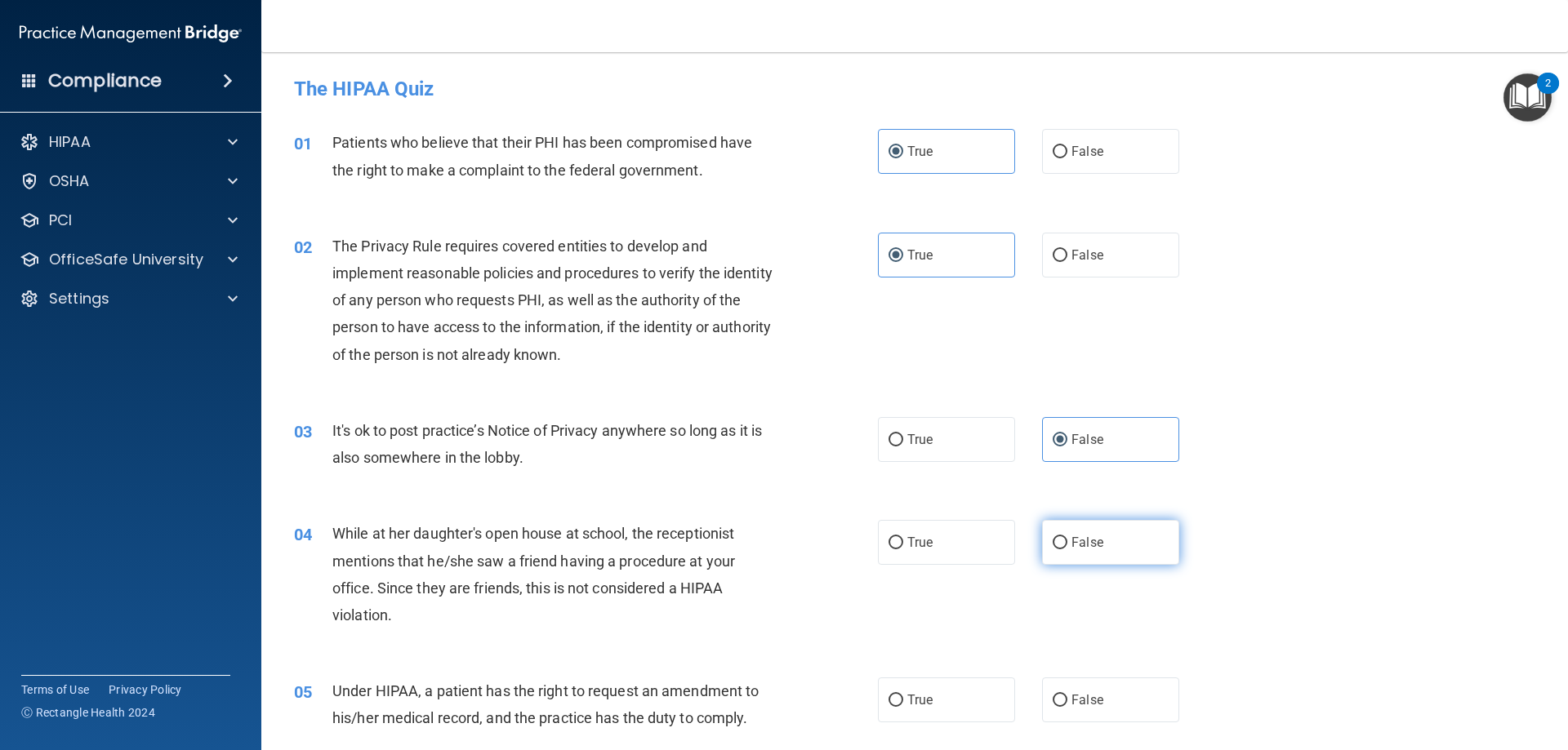
click at [1092, 530] on label "False" at bounding box center [1111, 542] width 137 height 45
click at [1067, 537] on input "False" at bounding box center [1060, 543] width 15 height 13
radio input "true"
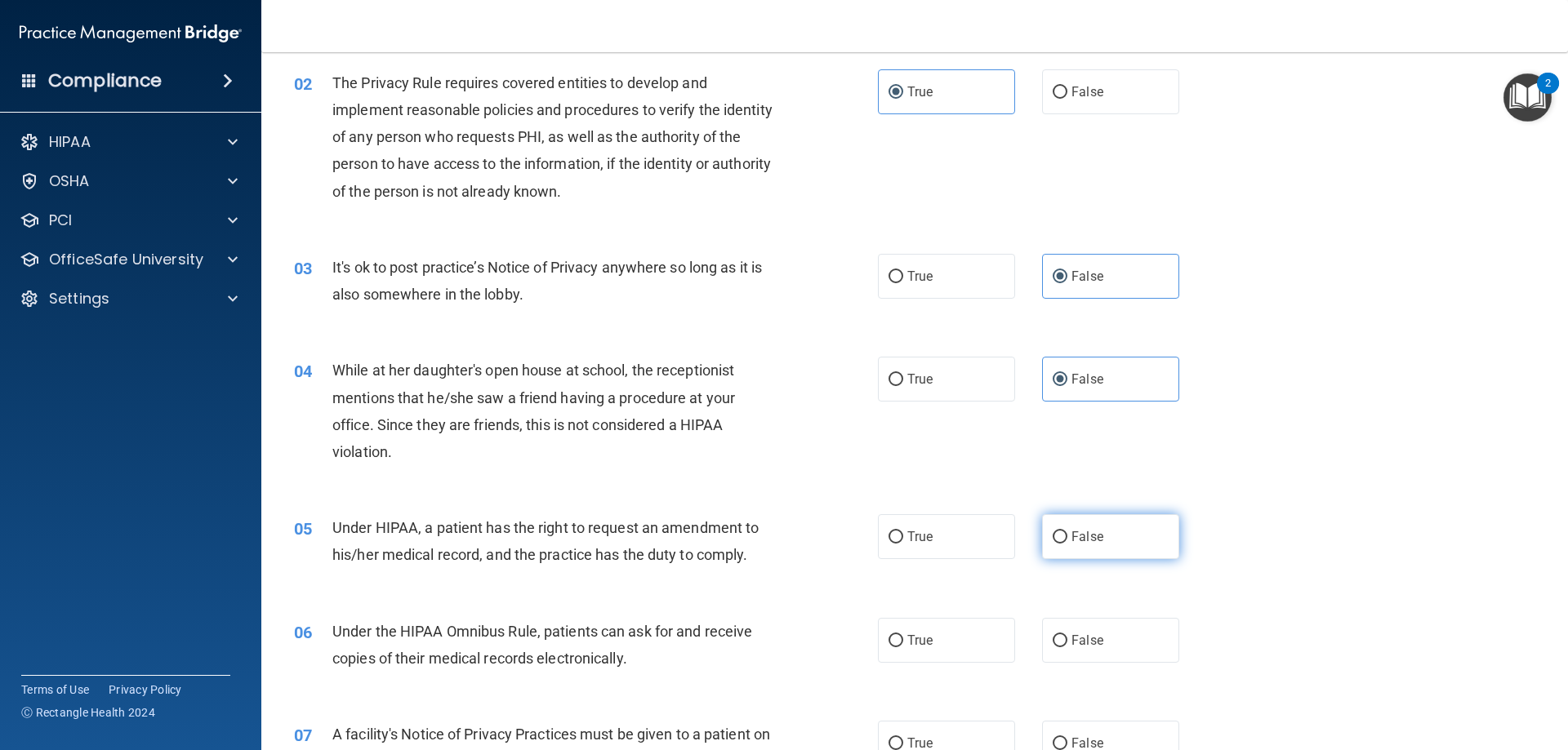
click at [1074, 522] on label "False" at bounding box center [1111, 537] width 137 height 45
click at [1067, 532] on input "False" at bounding box center [1060, 537] width 15 height 13
radio input "true"
click at [966, 533] on label "True" at bounding box center [947, 537] width 137 height 45
click at [903, 533] on input "True" at bounding box center [896, 537] width 15 height 13
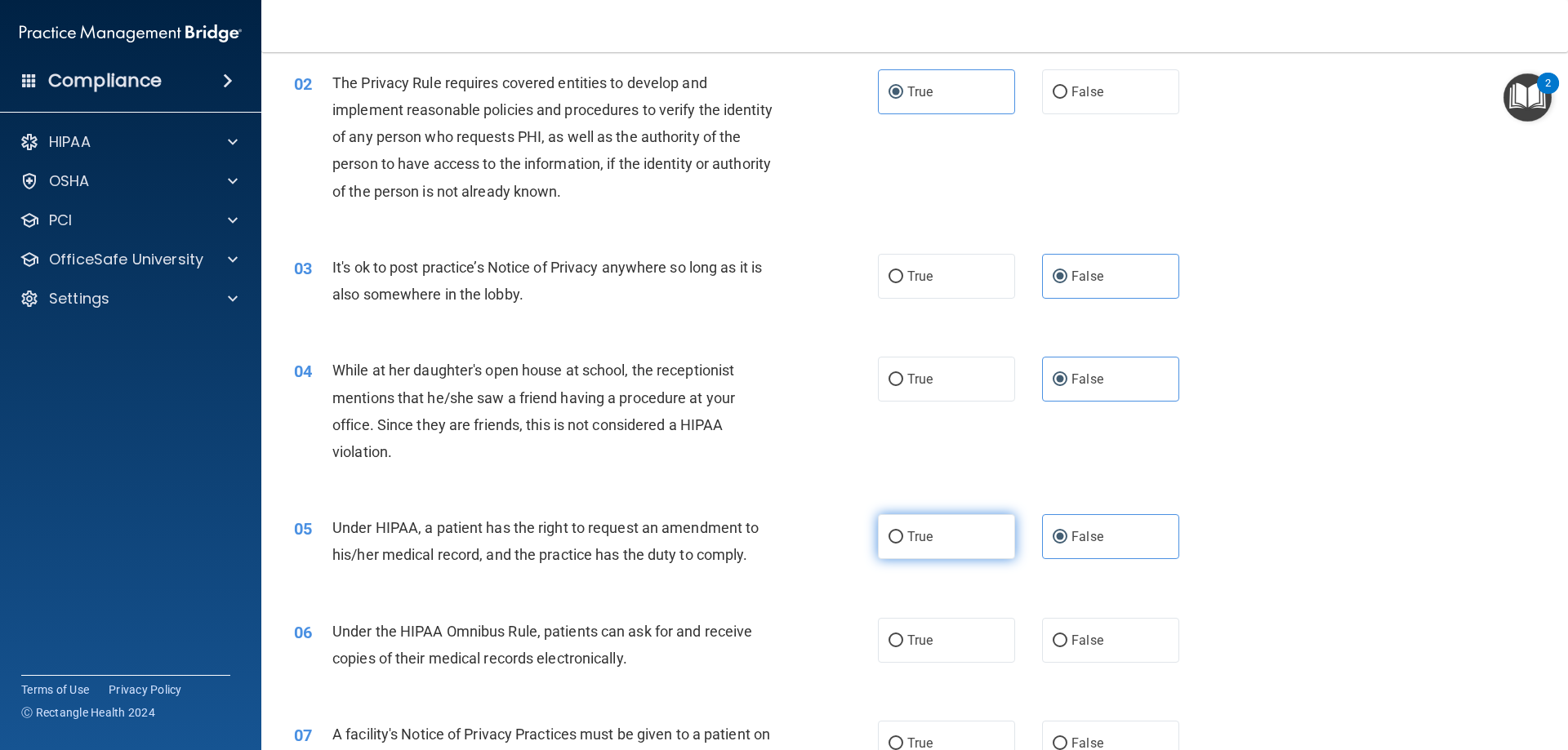
radio input "true"
click at [1069, 527] on label "False" at bounding box center [1111, 537] width 137 height 45
click at [1067, 532] on input "False" at bounding box center [1060, 537] width 15 height 13
radio input "true"
radio input "false"
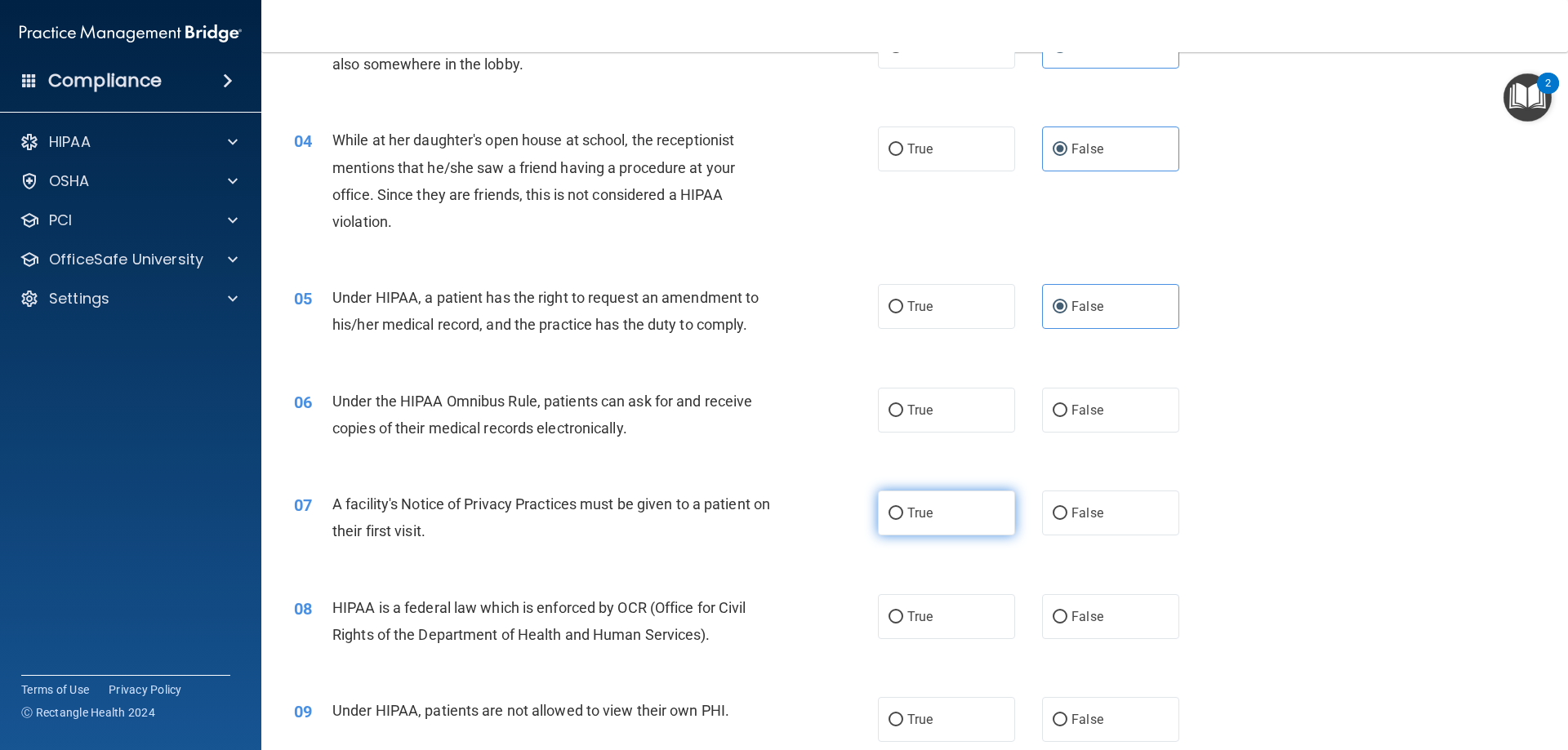
scroll to position [408, 0]
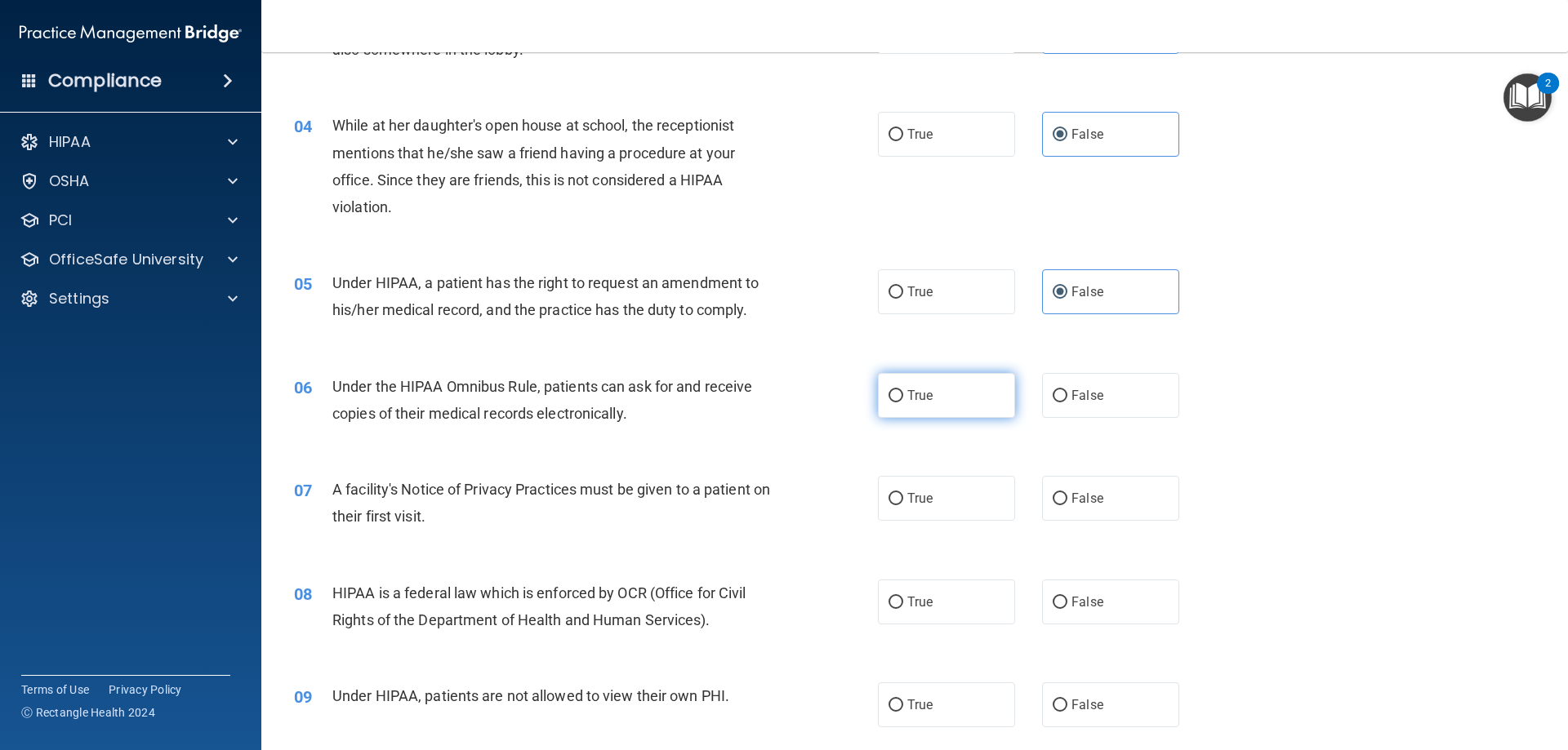
click at [930, 408] on label "True" at bounding box center [947, 396] width 137 height 45
click at [903, 403] on input "True" at bounding box center [896, 396] width 15 height 13
radio input "true"
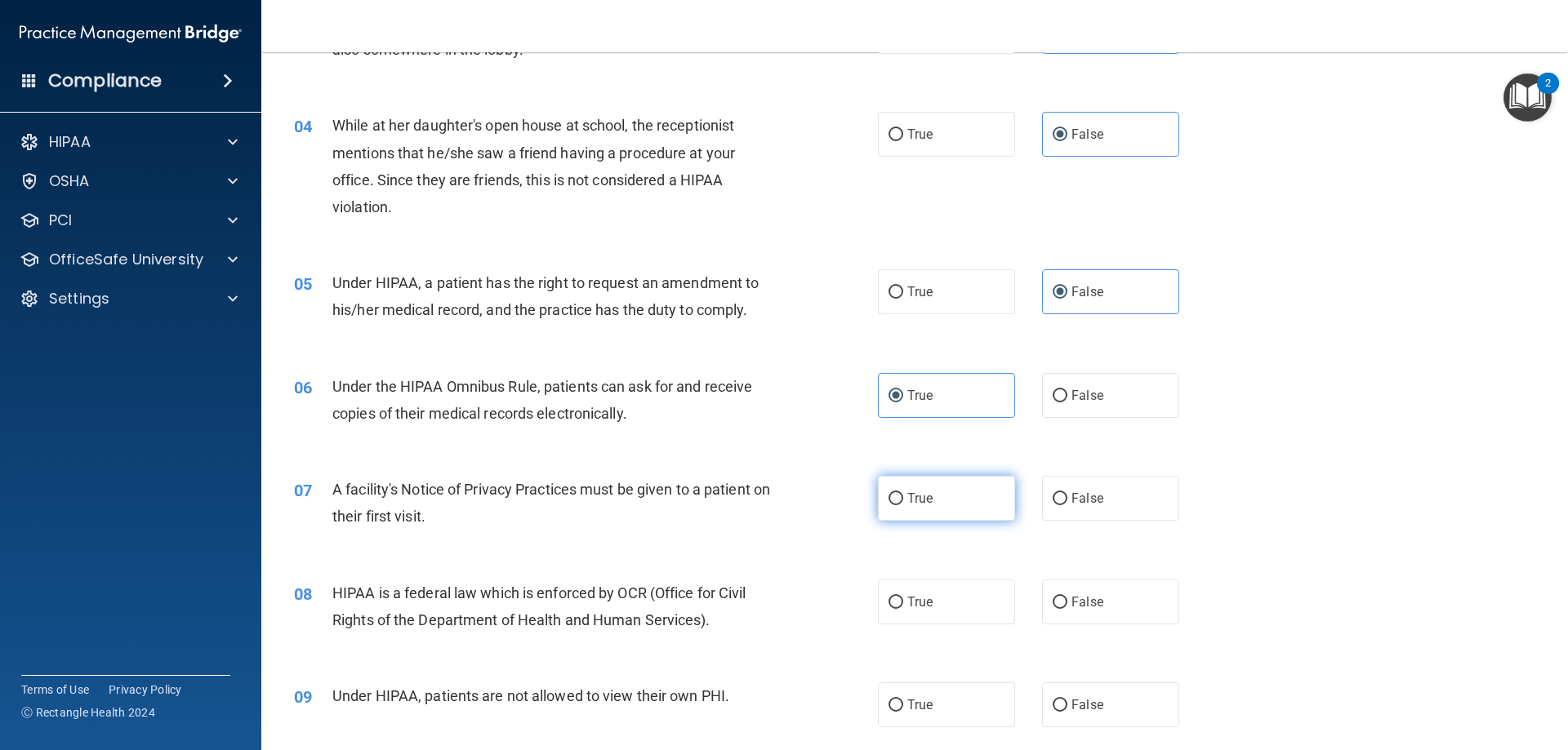
click at [940, 504] on label "True" at bounding box center [947, 499] width 137 height 45
click at [903, 504] on input "True" at bounding box center [896, 499] width 15 height 13
radio input "true"
click at [950, 610] on label "True" at bounding box center [947, 603] width 137 height 45
click at [903, 609] on input "True" at bounding box center [896, 603] width 15 height 13
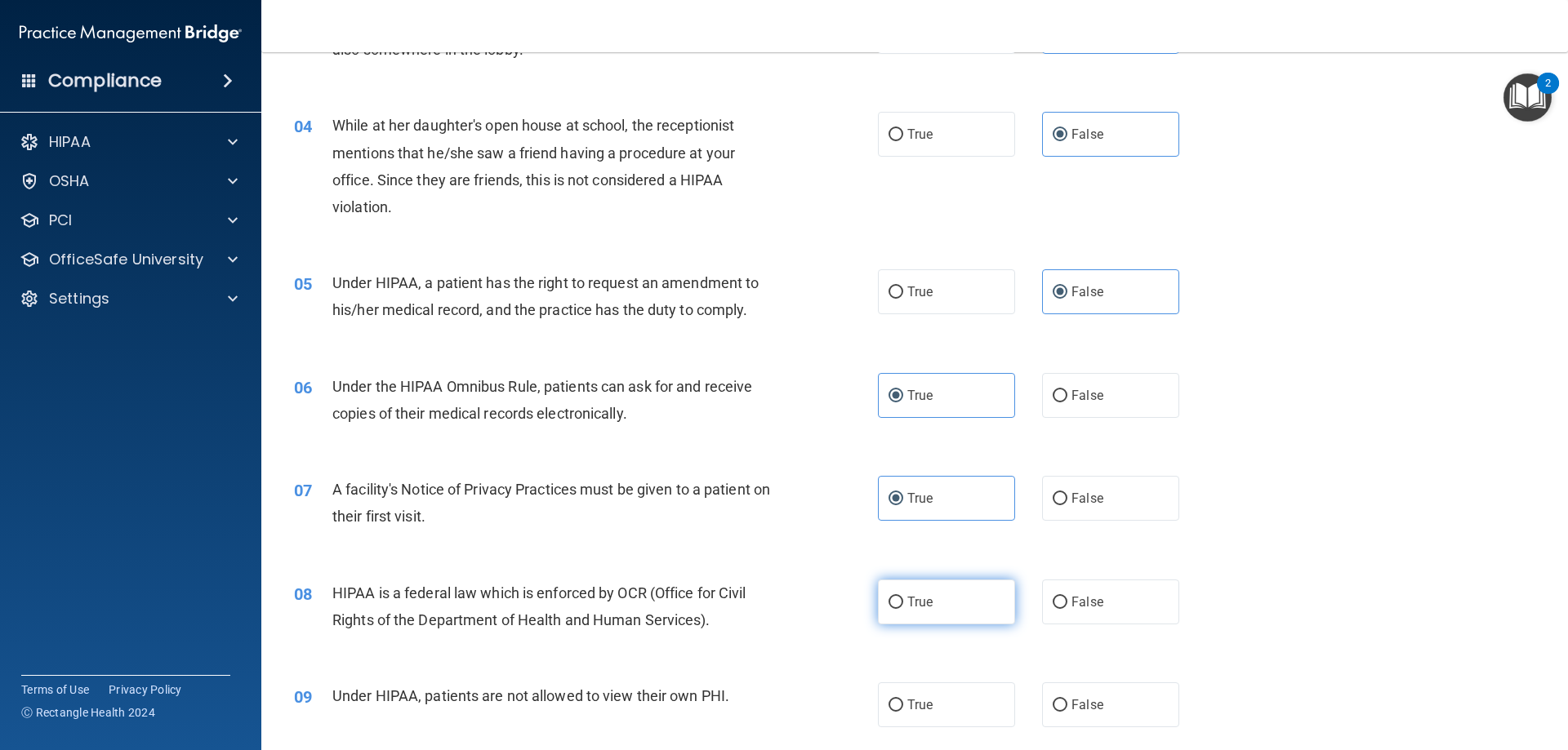
radio input "true"
click at [1086, 707] on span "False" at bounding box center [1087, 705] width 32 height 16
click at [1067, 707] on input "False" at bounding box center [1060, 706] width 15 height 13
radio input "true"
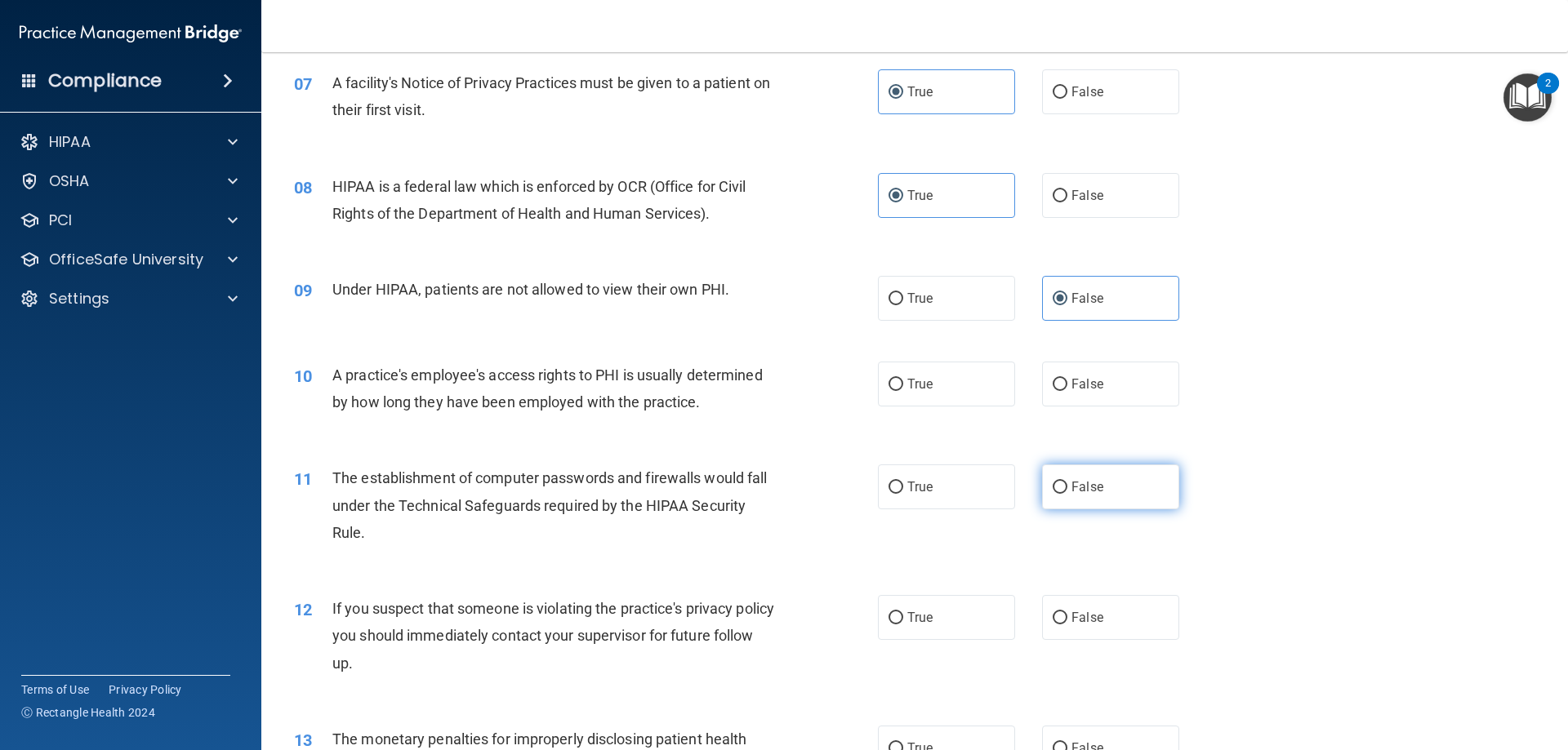
scroll to position [816, 0]
click at [1076, 384] on span "False" at bounding box center [1087, 383] width 32 height 16
click at [1067, 384] on input "False" at bounding box center [1060, 383] width 15 height 13
radio input "true"
click at [977, 504] on label "True" at bounding box center [947, 485] width 137 height 45
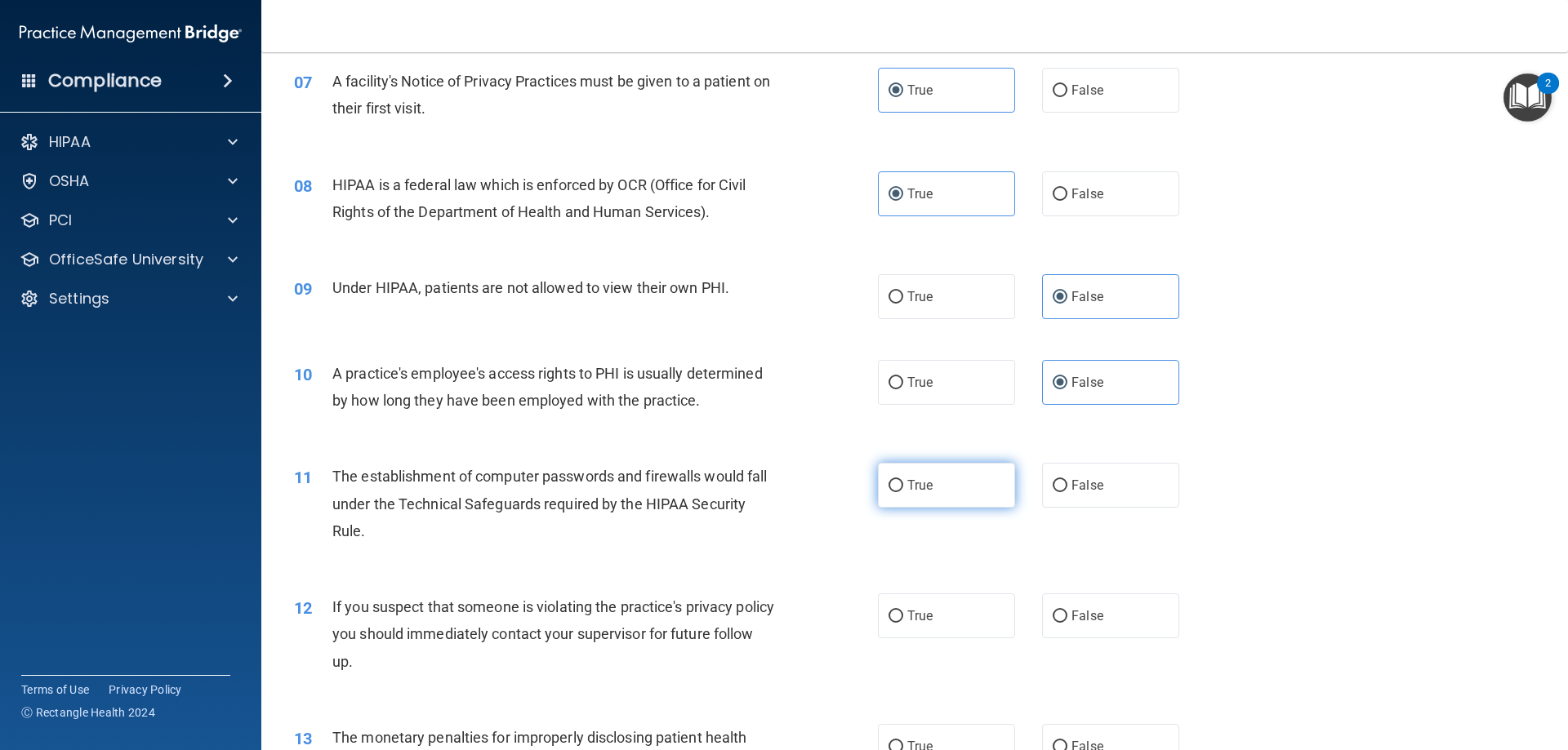
click at [903, 492] on input "True" at bounding box center [896, 486] width 15 height 13
radio input "true"
click at [961, 615] on label "True" at bounding box center [947, 616] width 137 height 45
click at [903, 615] on input "True" at bounding box center [896, 617] width 15 height 13
radio input "true"
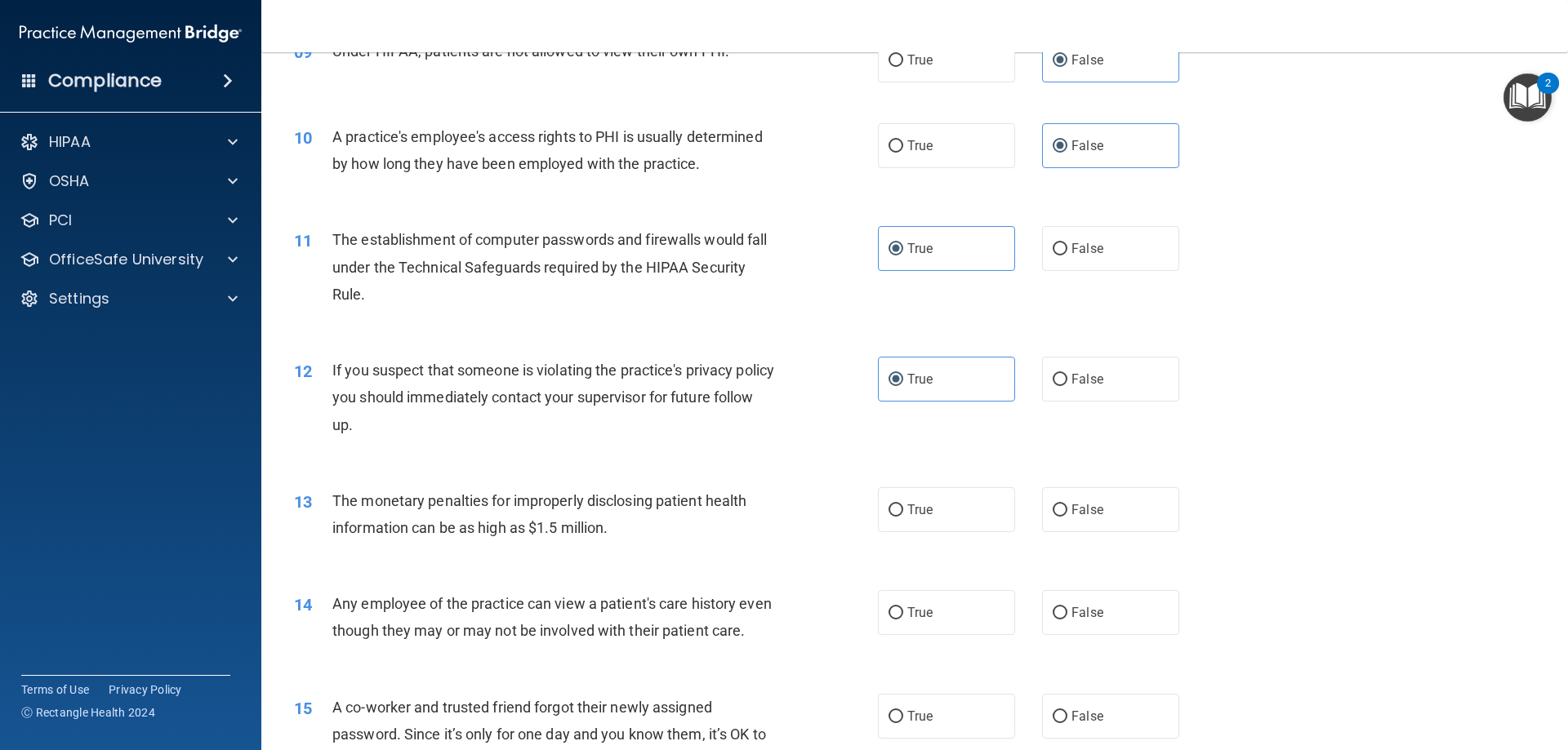
scroll to position [1061, 0]
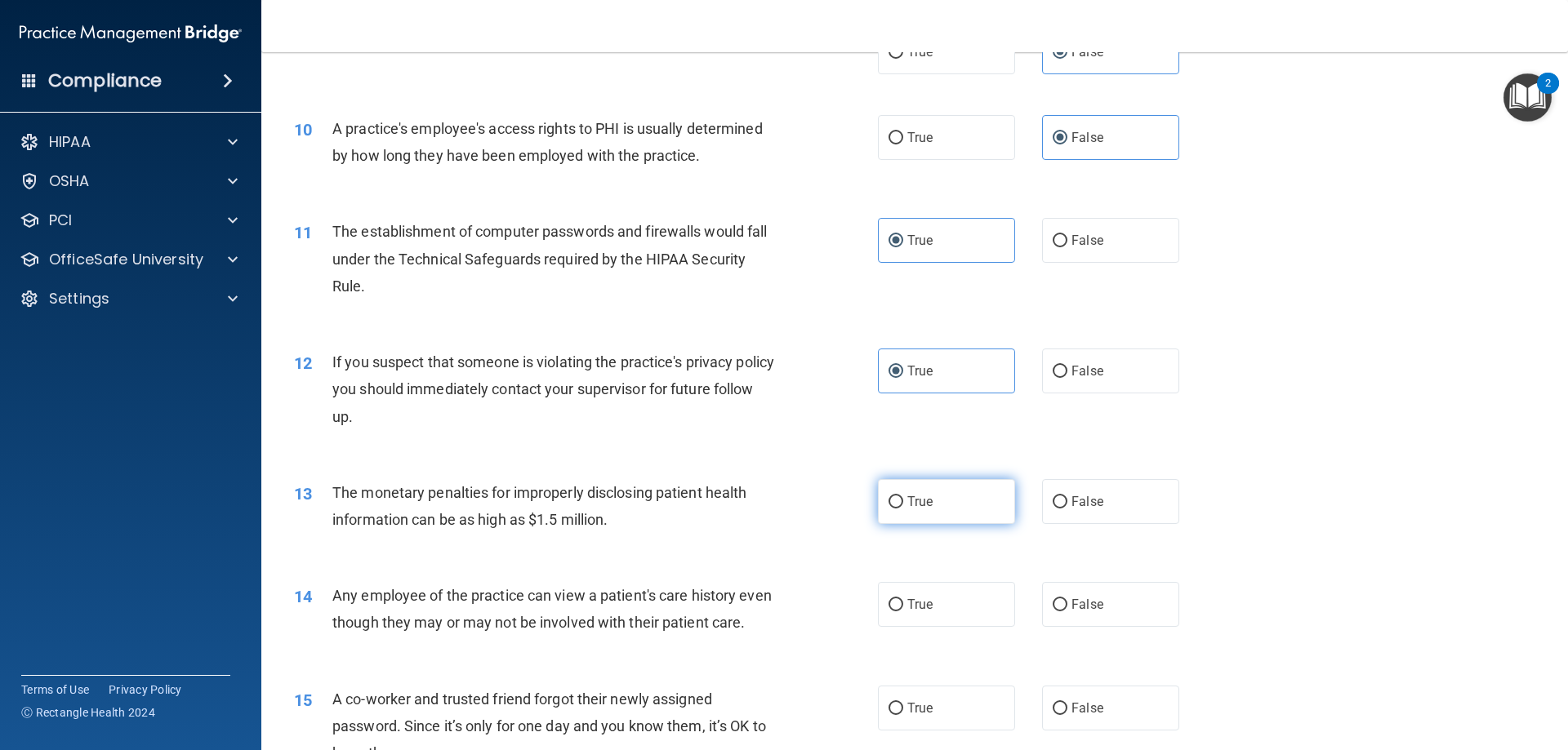
click at [919, 511] on label "True" at bounding box center [947, 502] width 137 height 45
click at [903, 509] on input "True" at bounding box center [896, 502] width 15 height 13
radio input "true"
click at [1092, 599] on span "False" at bounding box center [1087, 604] width 32 height 16
click at [1067, 599] on input "False" at bounding box center [1060, 605] width 15 height 13
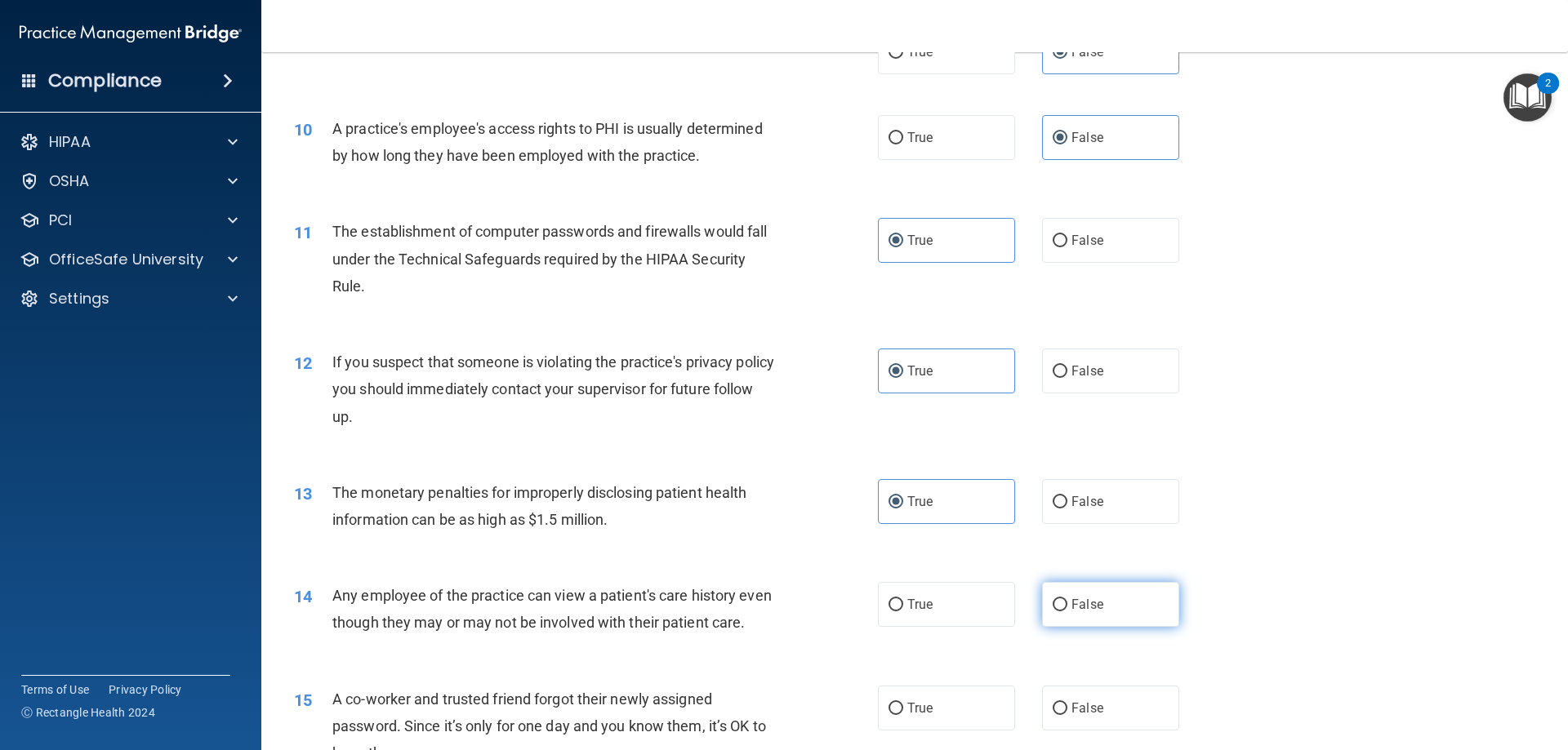
radio input "true"
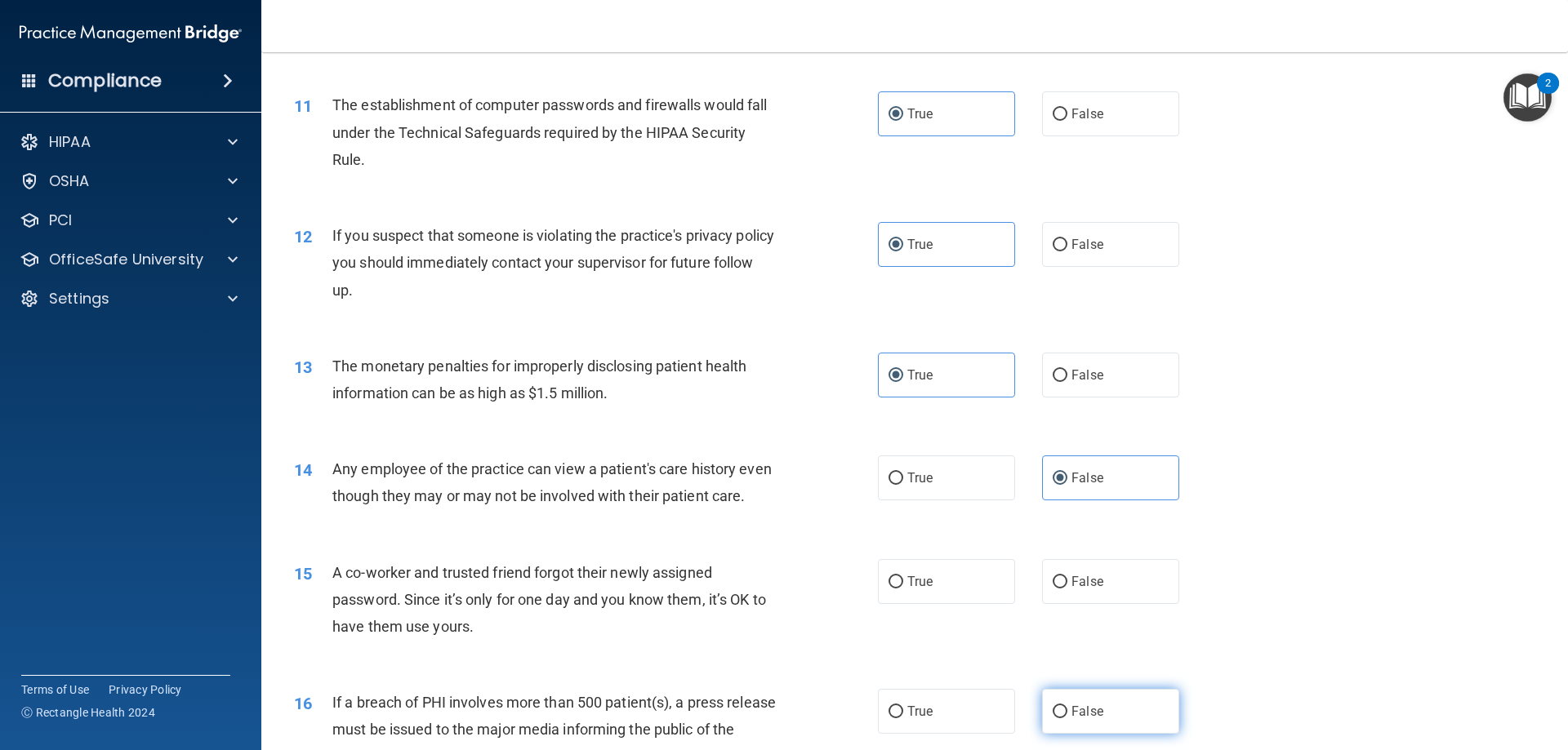
scroll to position [1388, 0]
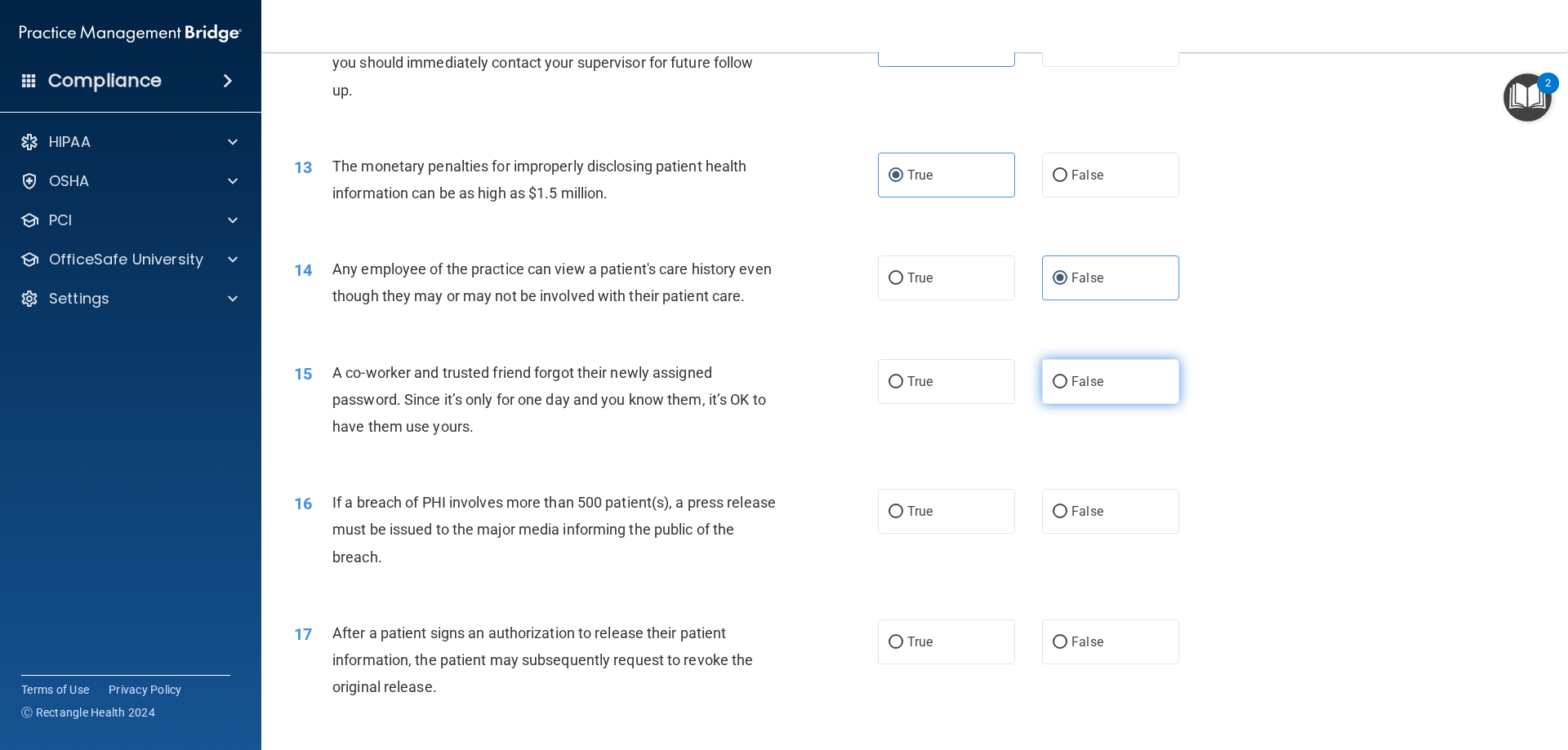
click at [1075, 393] on label "False" at bounding box center [1111, 382] width 137 height 45
click at [1067, 388] on input "False" at bounding box center [1060, 383] width 15 height 13
radio input "true"
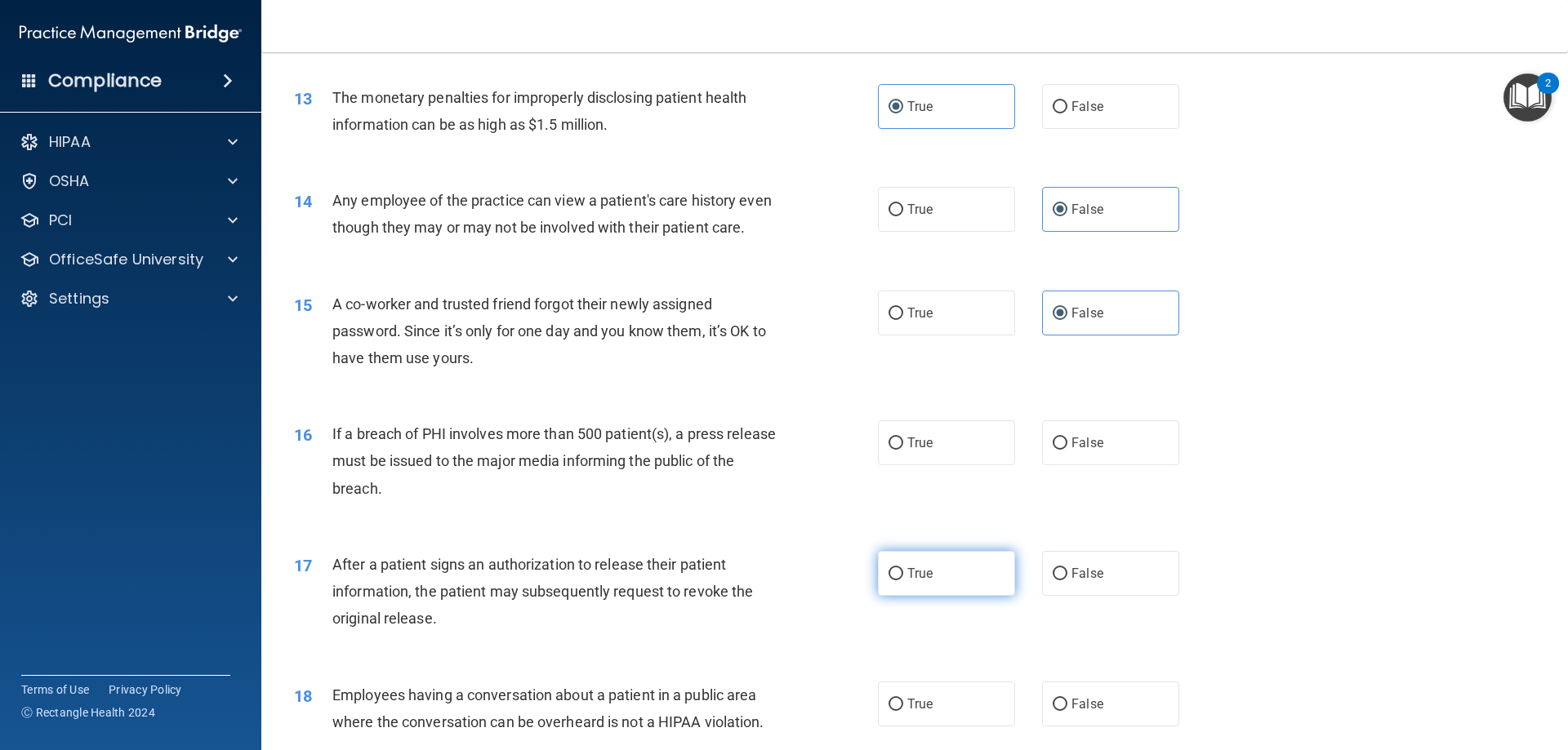
scroll to position [1551, 0]
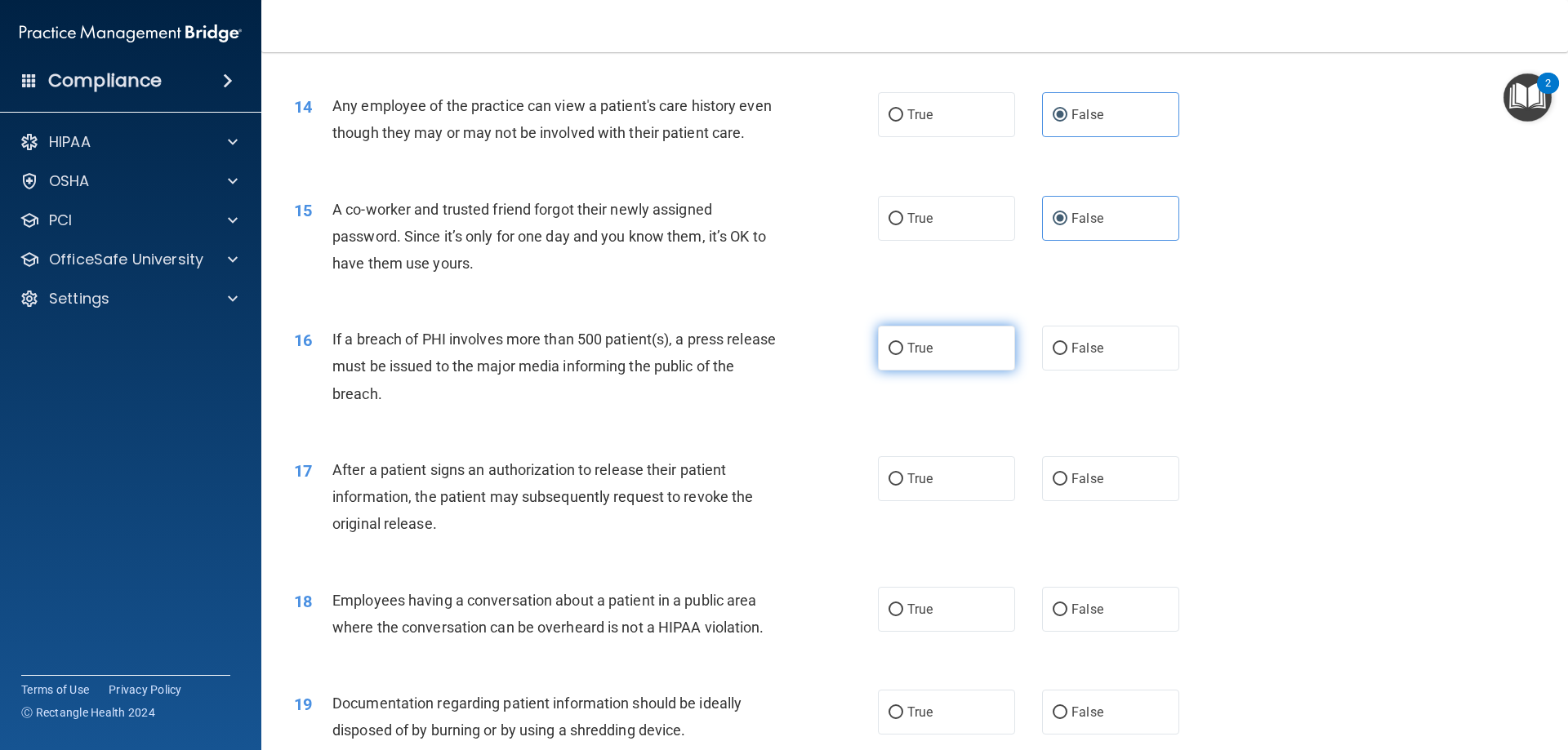
click at [921, 371] on label "True" at bounding box center [947, 348] width 137 height 45
click at [903, 355] on input "True" at bounding box center [896, 349] width 15 height 13
radio input "true"
click at [945, 497] on label "True" at bounding box center [947, 479] width 137 height 45
click at [903, 485] on input "True" at bounding box center [896, 480] width 15 height 13
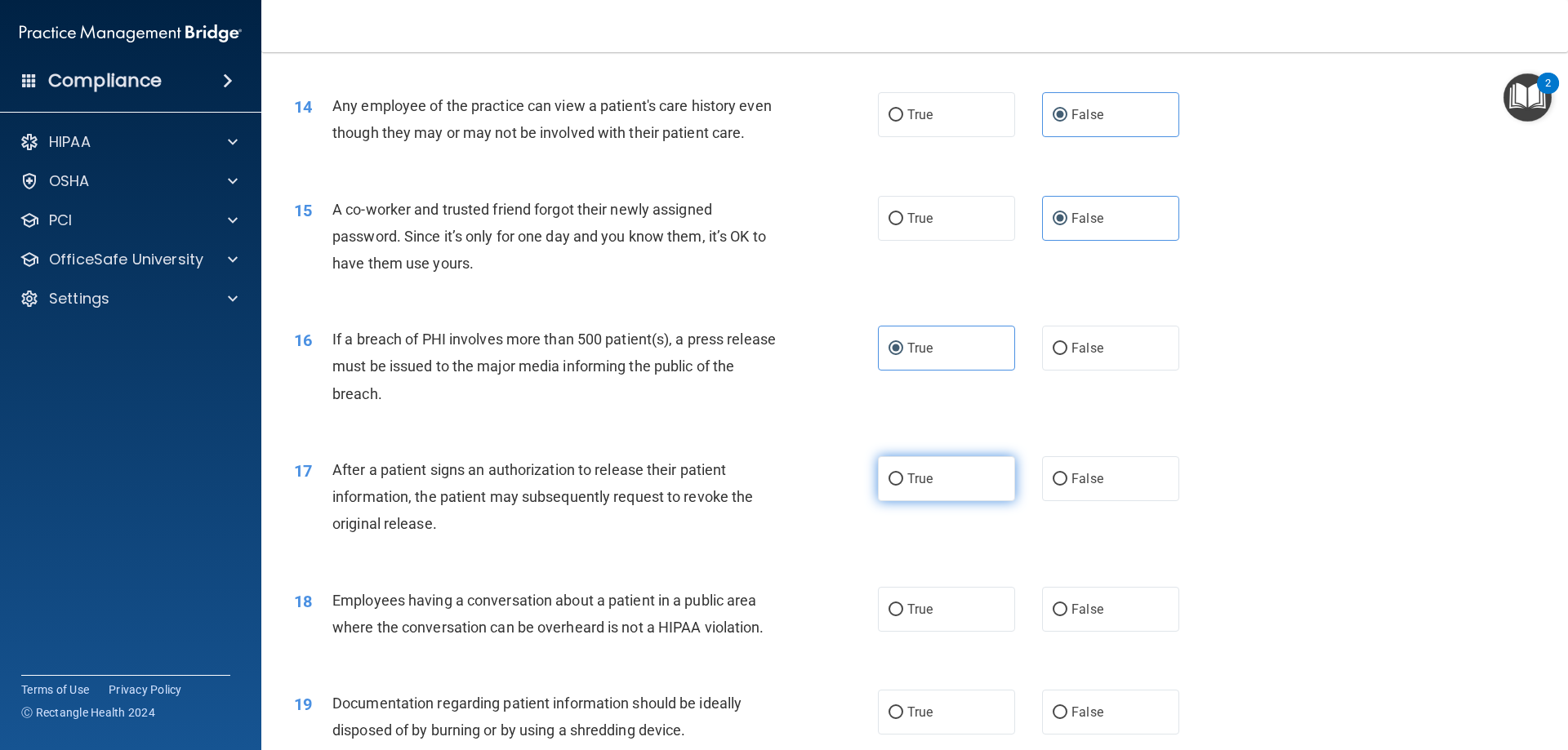
radio input "true"
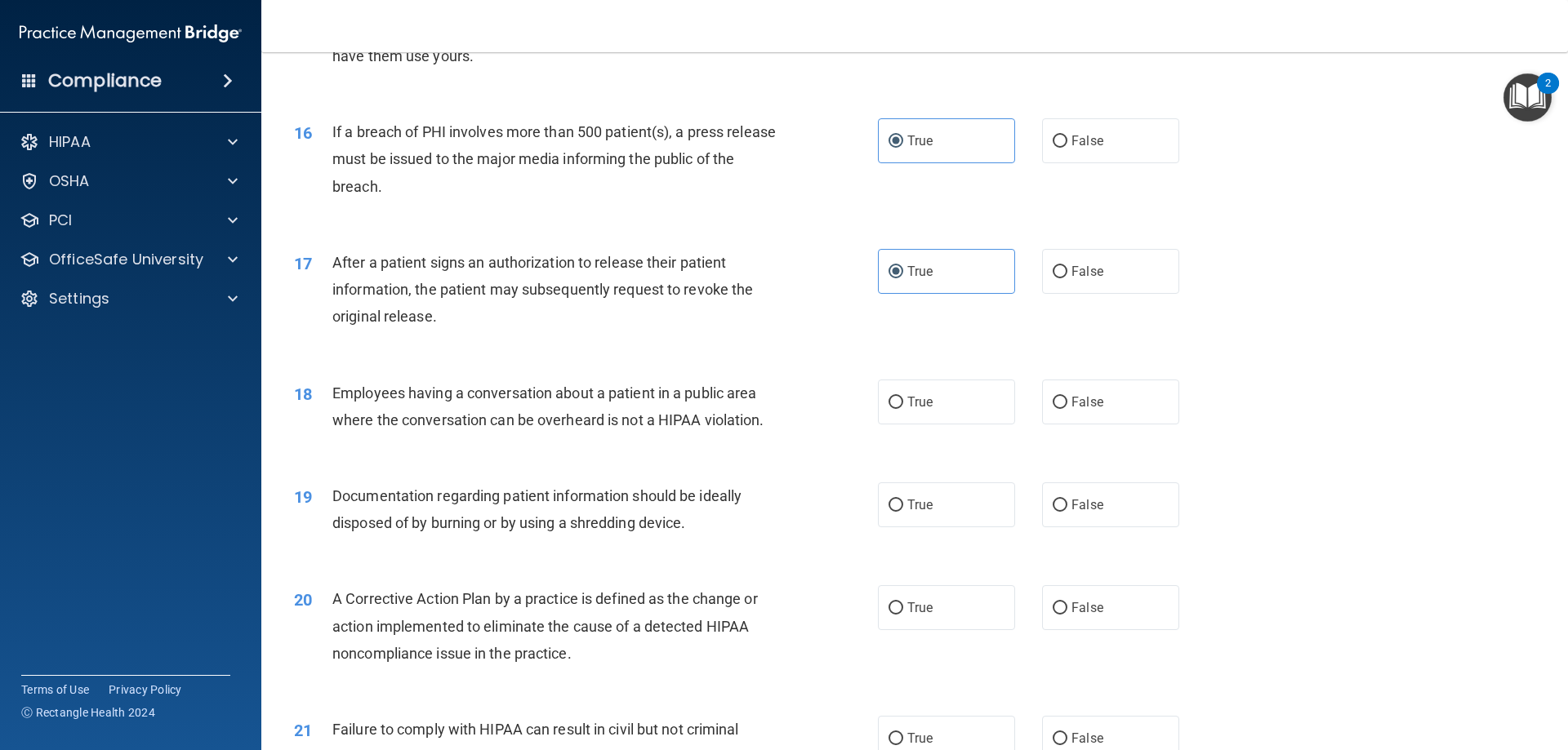
scroll to position [1796, 0]
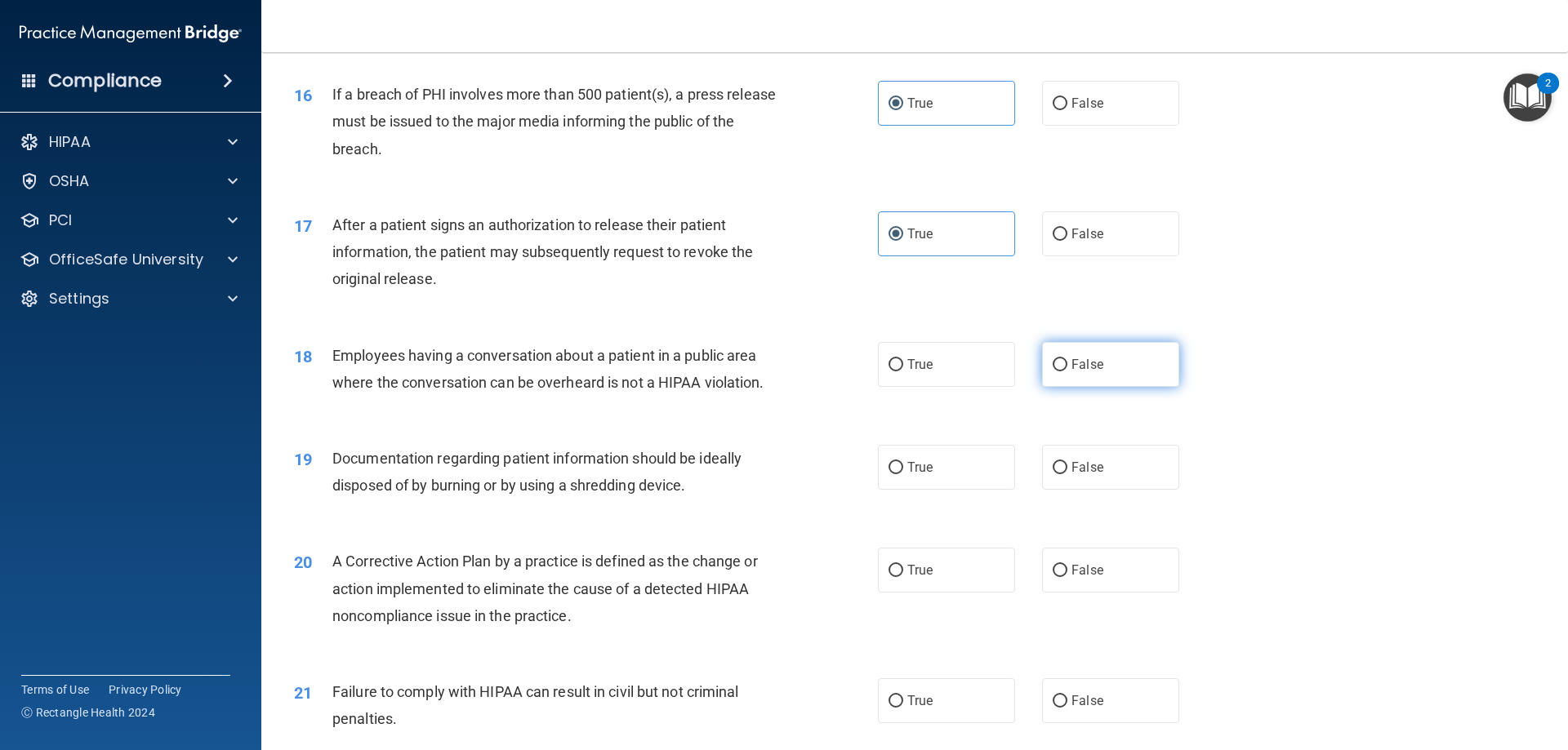
click at [1077, 380] on label "False" at bounding box center [1111, 365] width 137 height 45
click at [1067, 372] on input "False" at bounding box center [1060, 365] width 15 height 13
radio input "true"
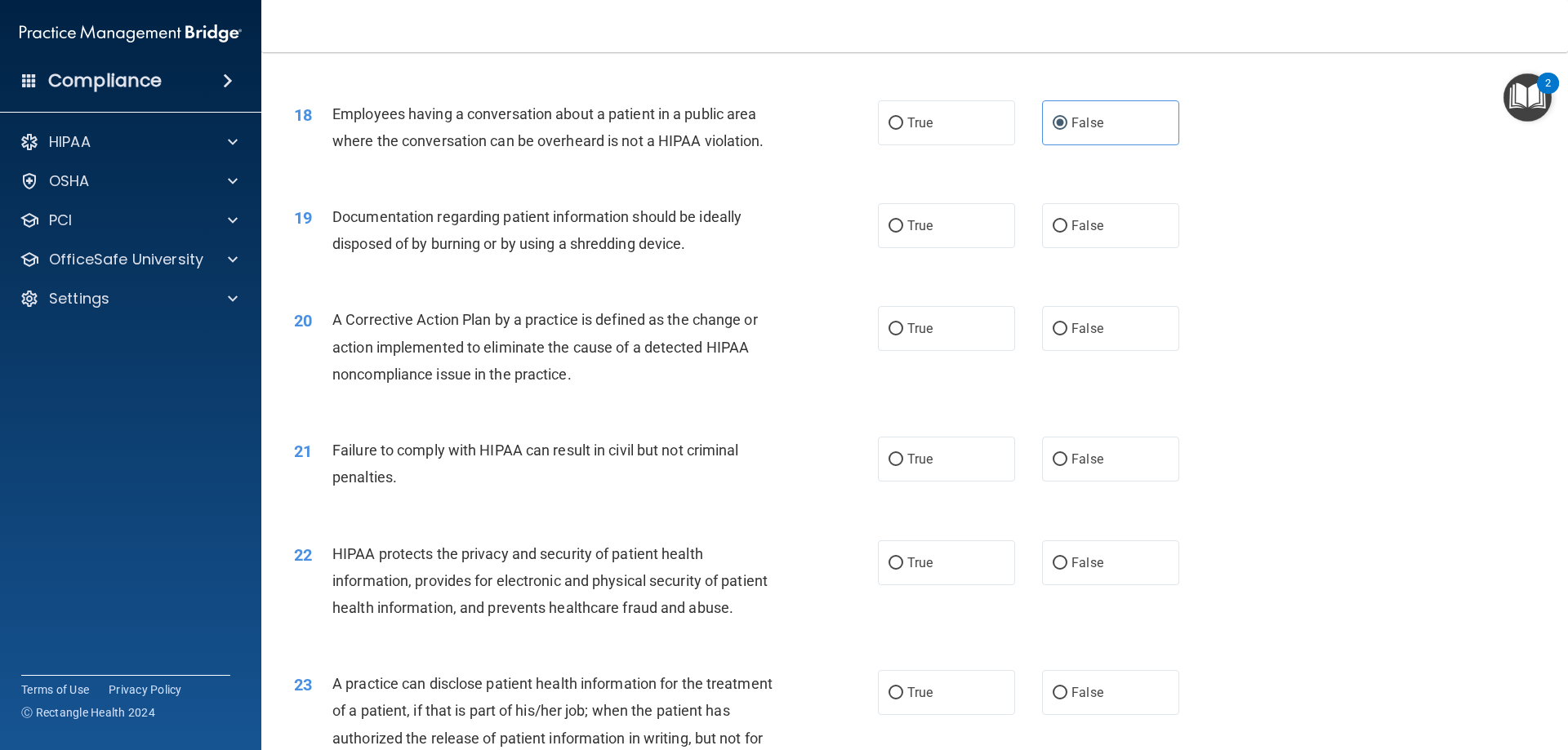
scroll to position [2042, 0]
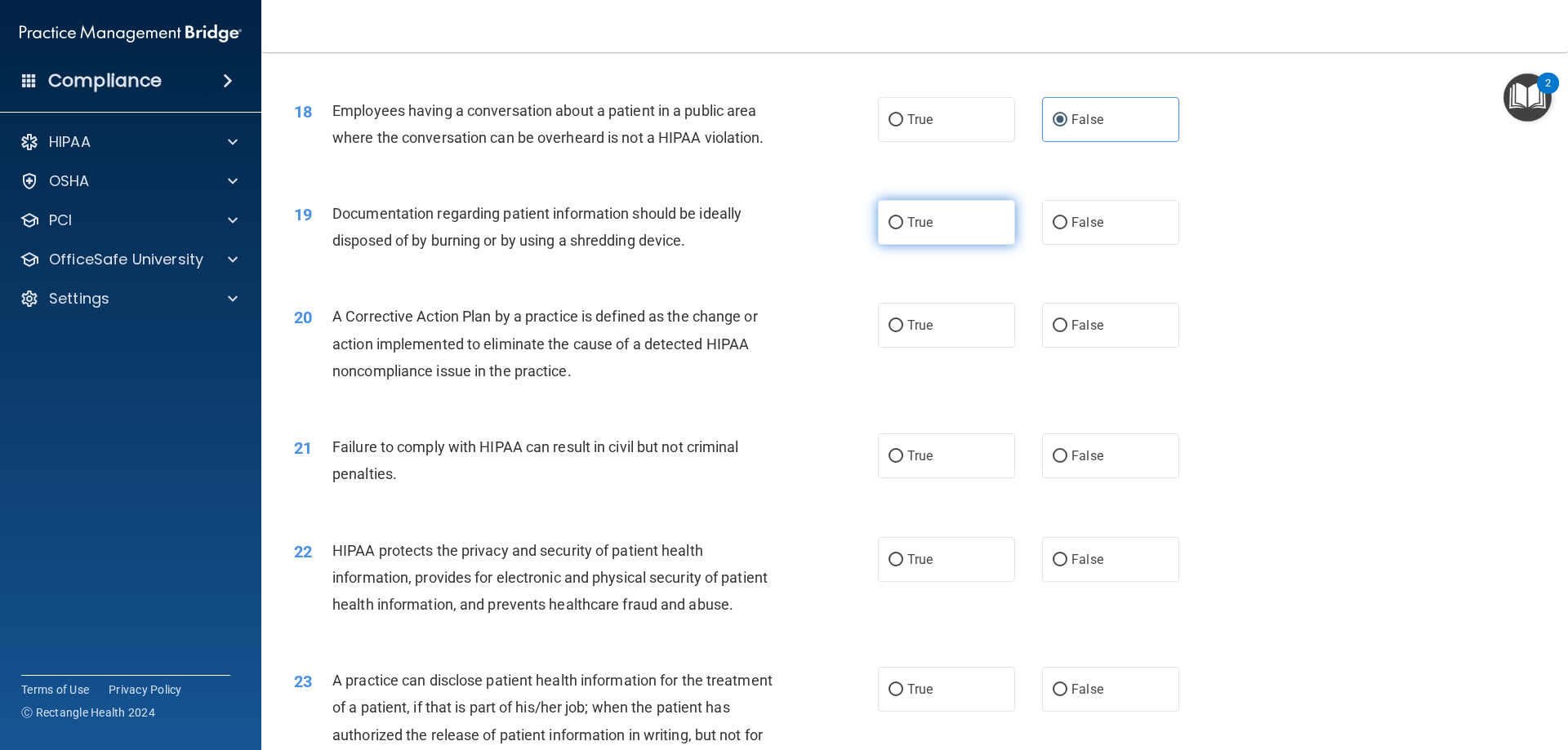
click at [923, 245] on label "True" at bounding box center [947, 223] width 137 height 45
click at [903, 229] on input "True" at bounding box center [896, 223] width 15 height 13
radio input "true"
click at [934, 348] on label "True" at bounding box center [947, 326] width 137 height 45
click at [903, 332] on input "True" at bounding box center [896, 326] width 15 height 13
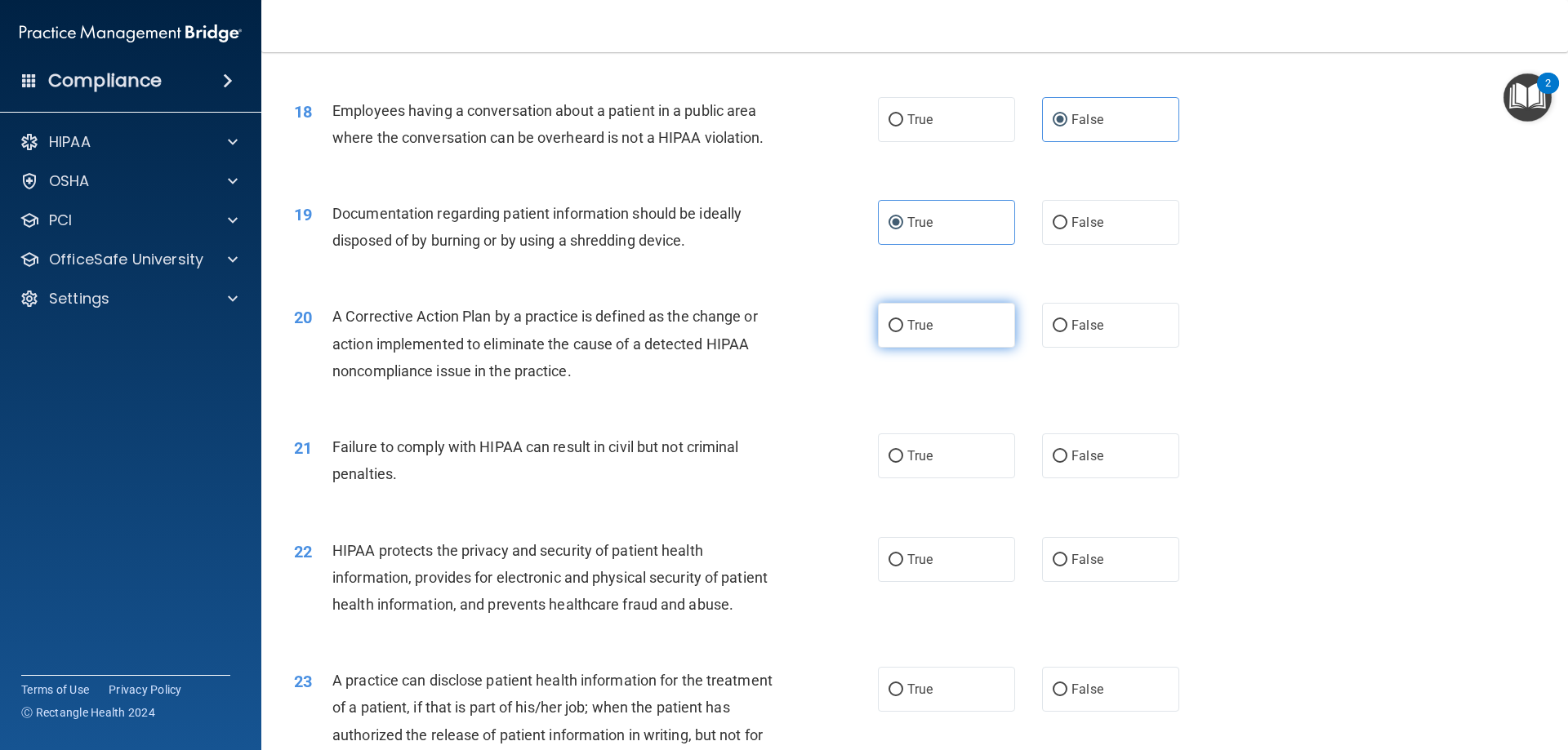
radio input "true"
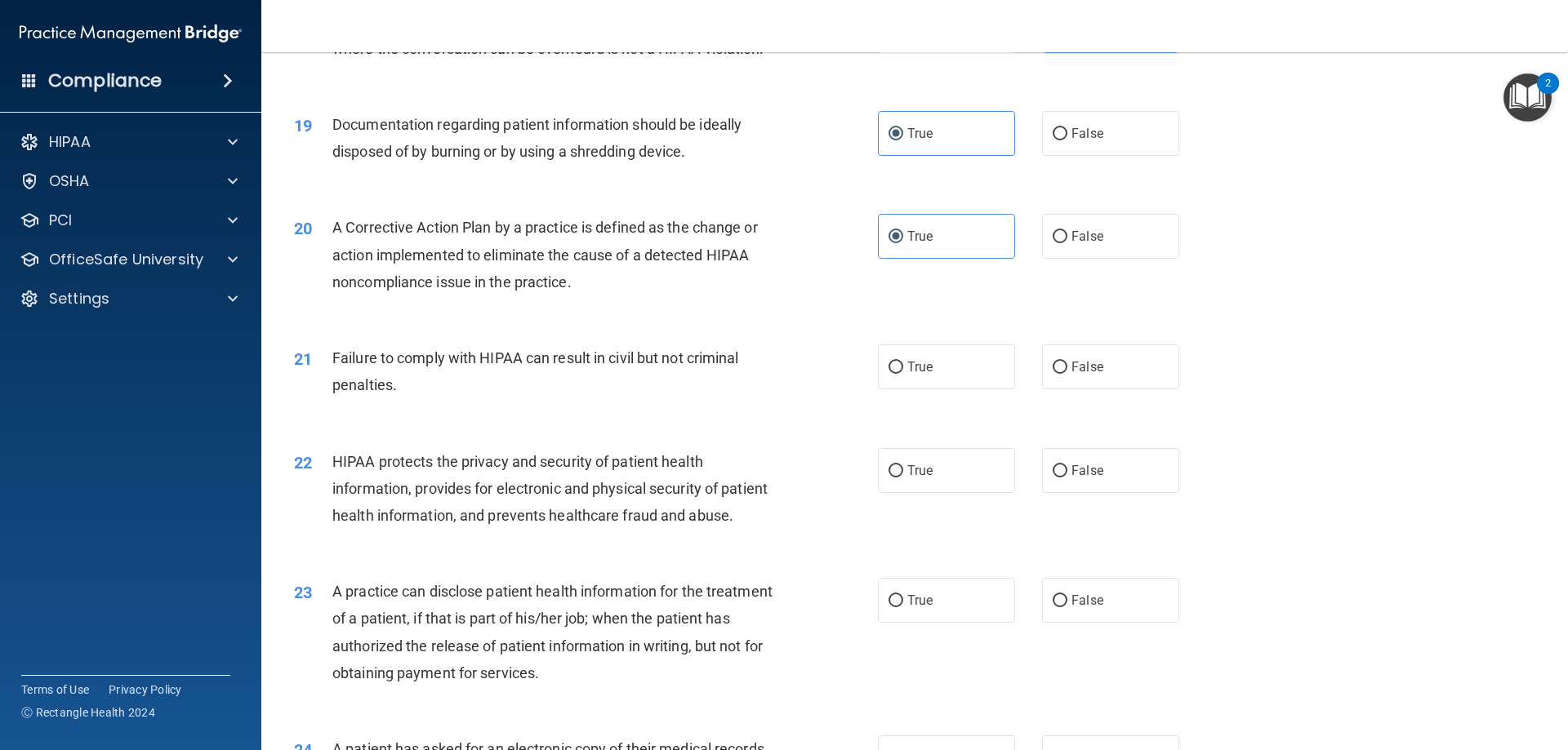
scroll to position [2205, 0]
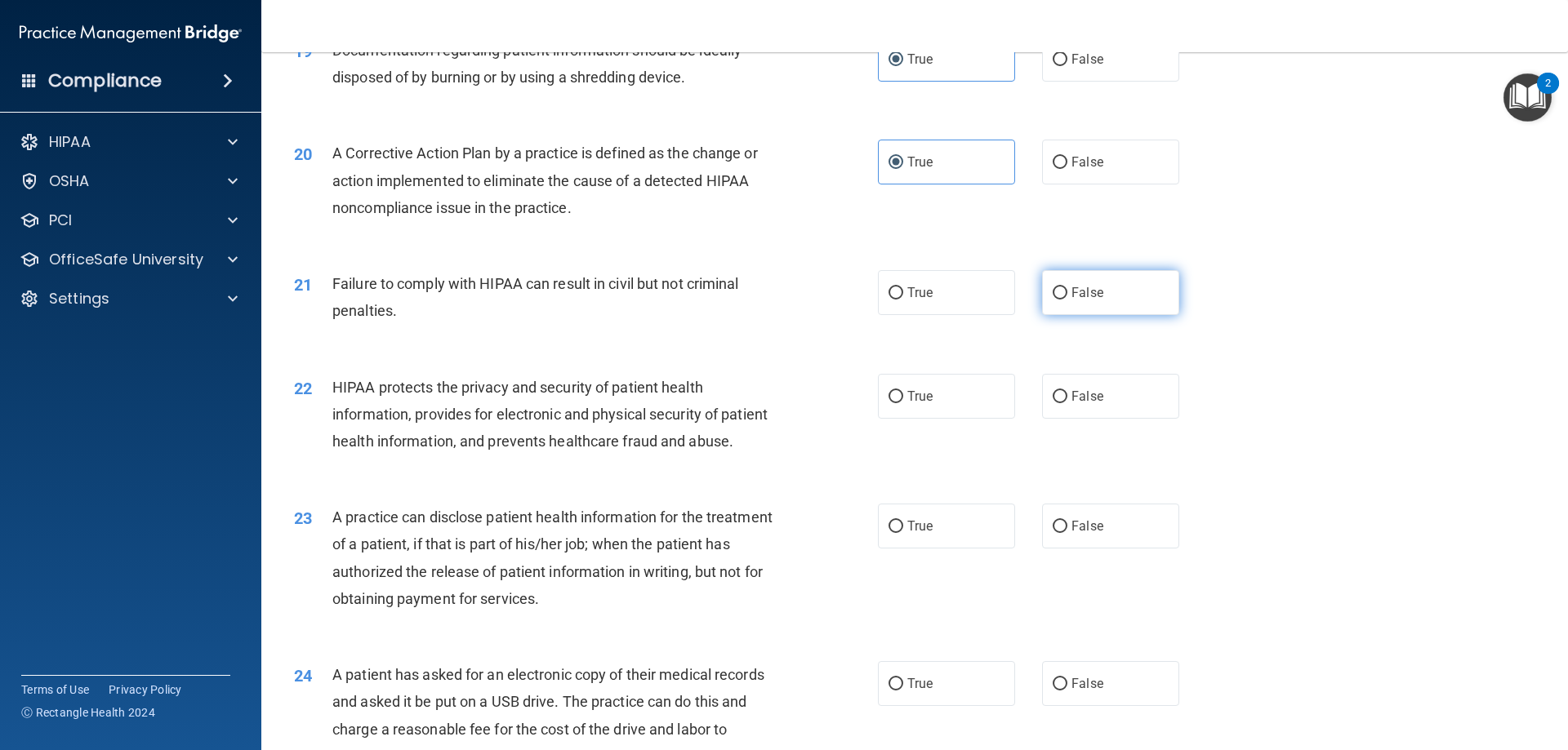
click at [1084, 301] on span "False" at bounding box center [1087, 292] width 32 height 16
click at [1067, 300] on input "False" at bounding box center [1060, 293] width 15 height 13
radio input "true"
click at [963, 418] on label "True" at bounding box center [947, 397] width 137 height 45
click at [903, 403] on input "True" at bounding box center [896, 397] width 15 height 13
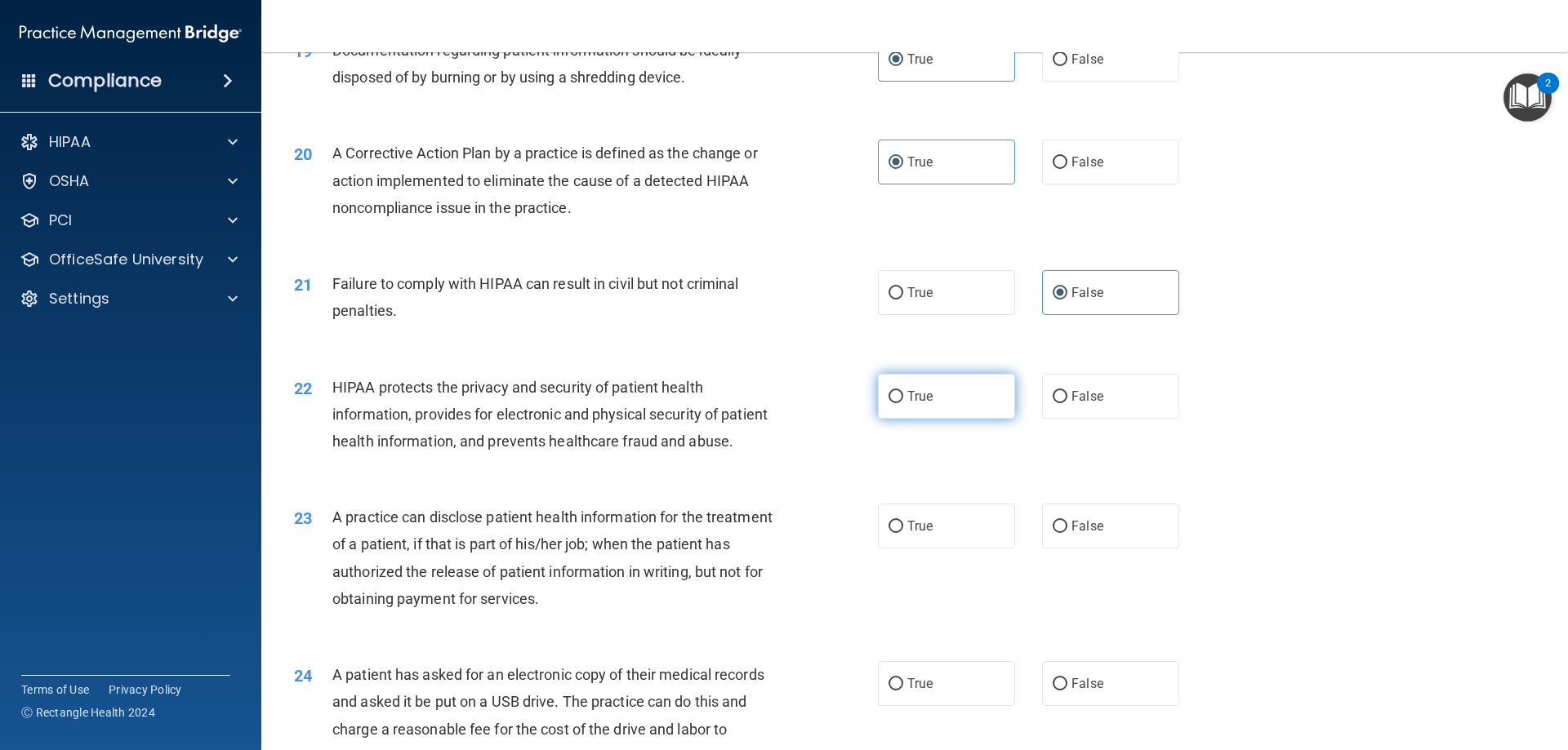
radio input "true"
click at [1087, 549] on label "False" at bounding box center [1111, 527] width 137 height 45
click at [1067, 533] on input "False" at bounding box center [1060, 527] width 15 height 13
radio input "true"
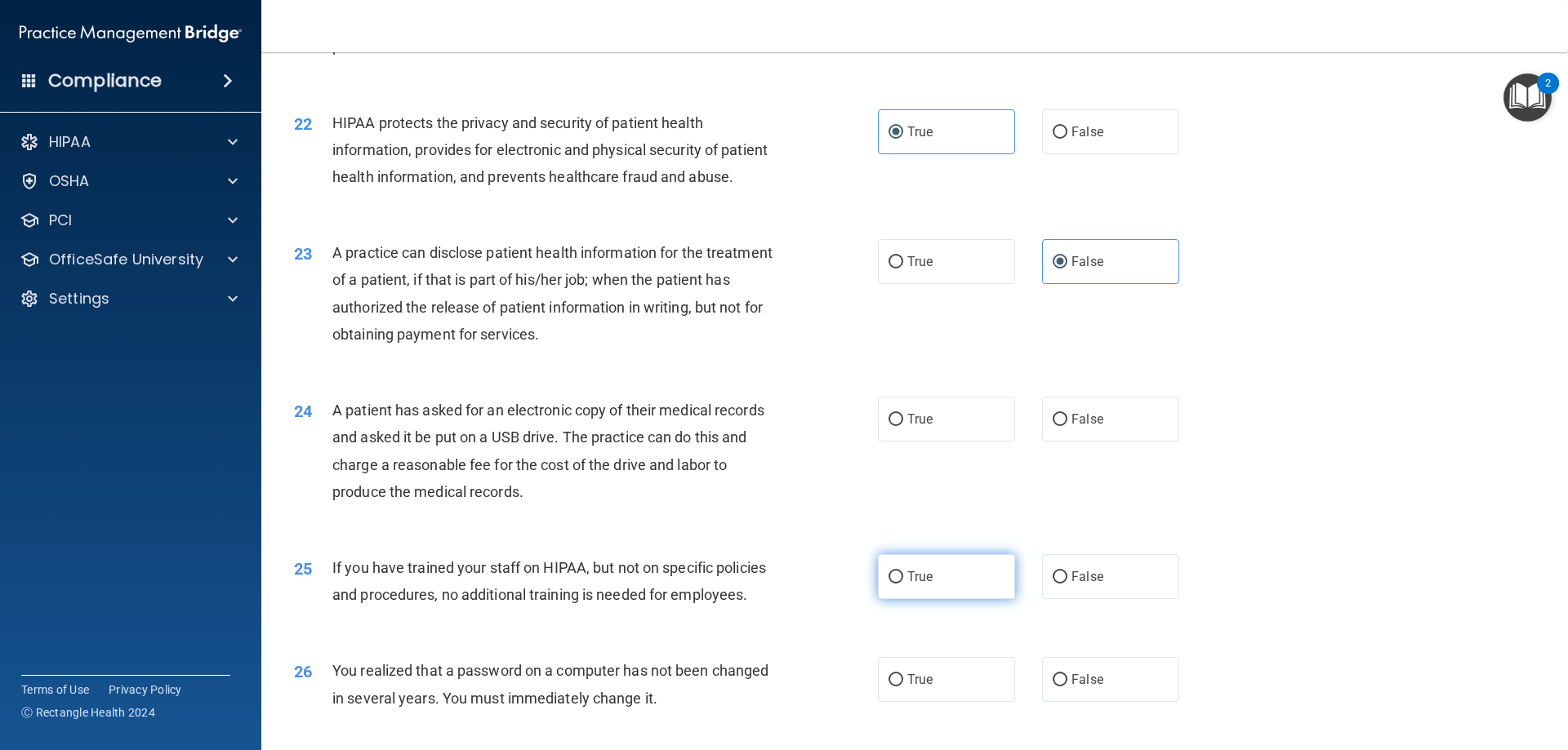
scroll to position [2531, 0]
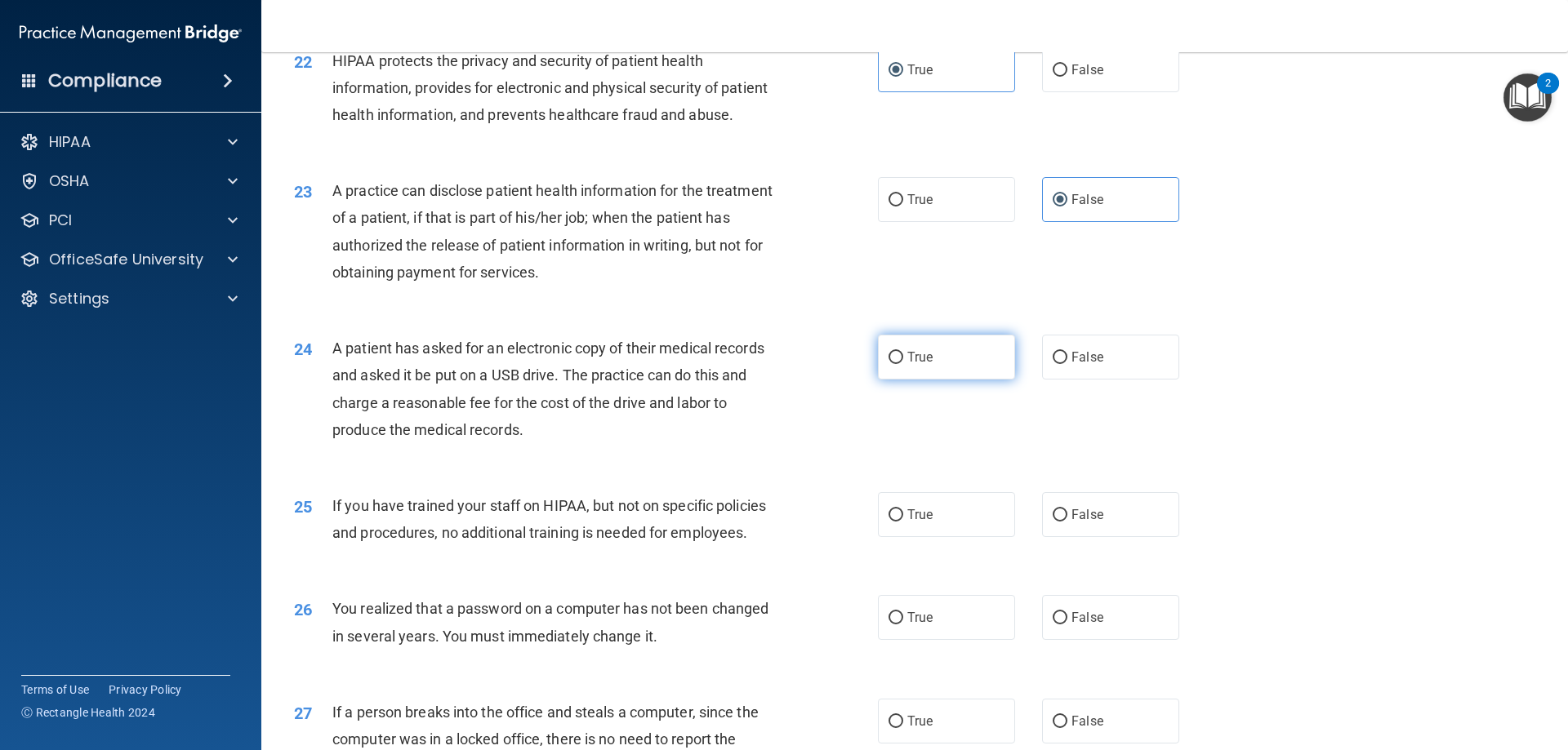
click at [938, 380] on label "True" at bounding box center [947, 357] width 137 height 45
click at [903, 364] on input "True" at bounding box center [896, 357] width 15 height 13
radio input "true"
click at [1081, 522] on span "False" at bounding box center [1087, 515] width 32 height 16
click at [1067, 521] on input "False" at bounding box center [1060, 516] width 15 height 13
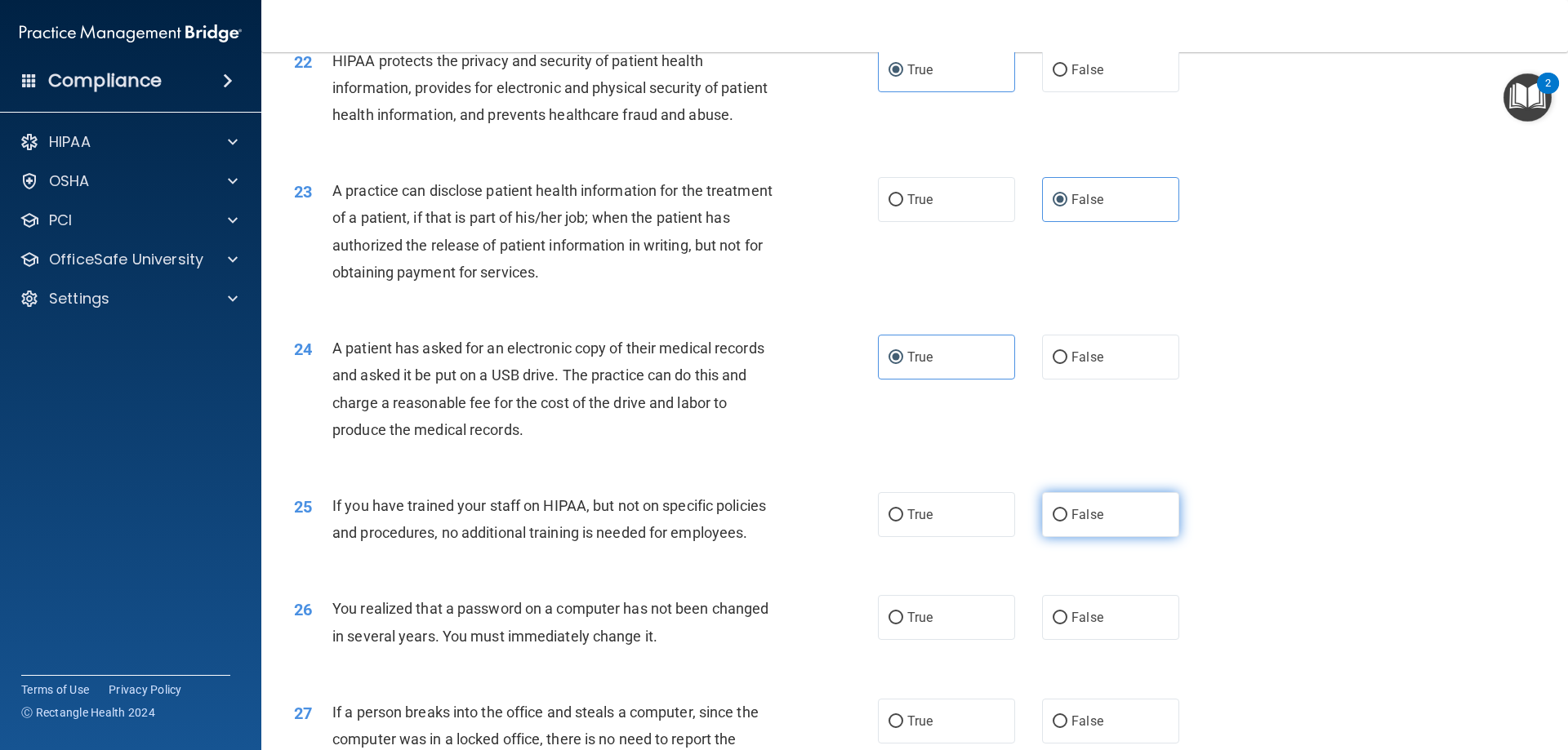
radio input "true"
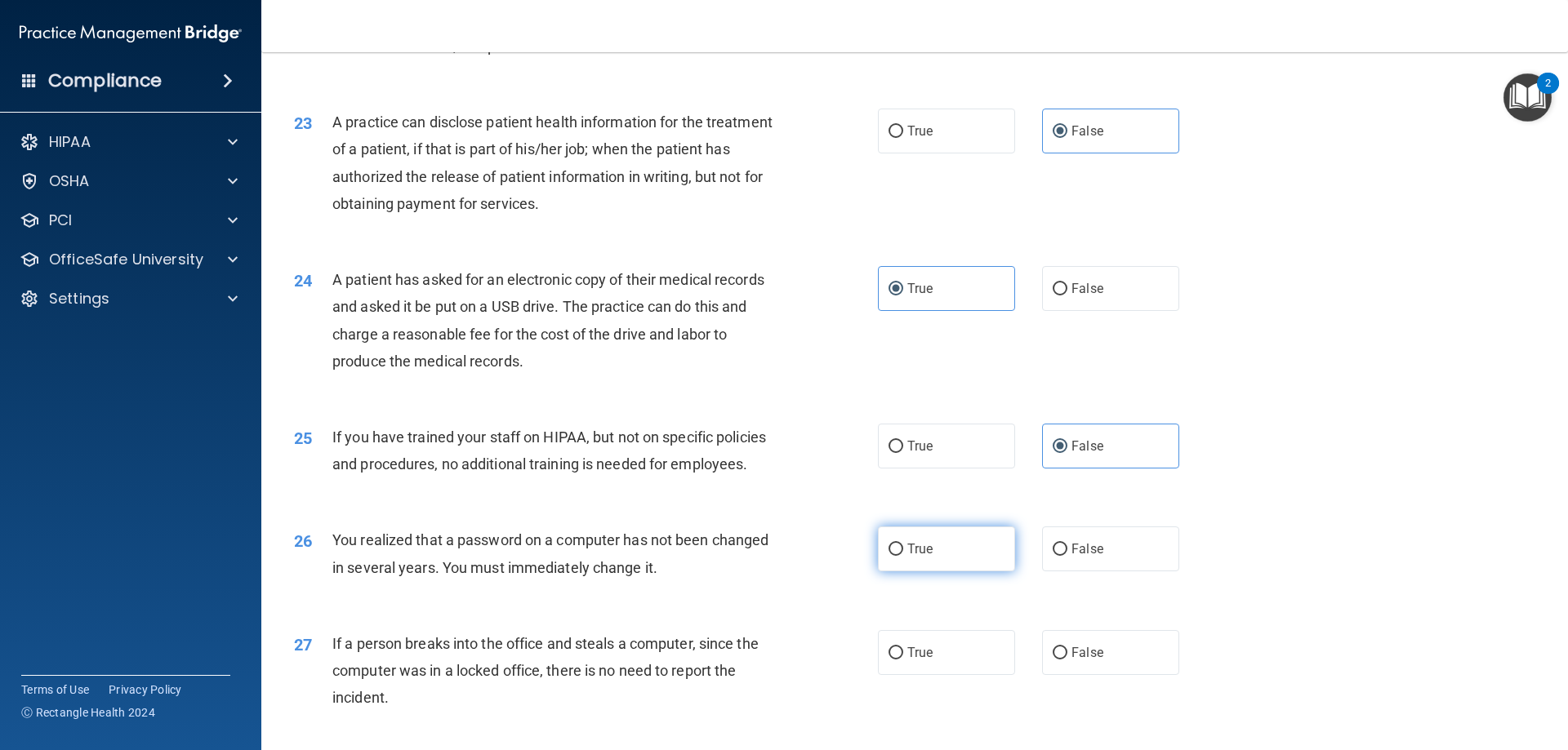
scroll to position [2694, 0]
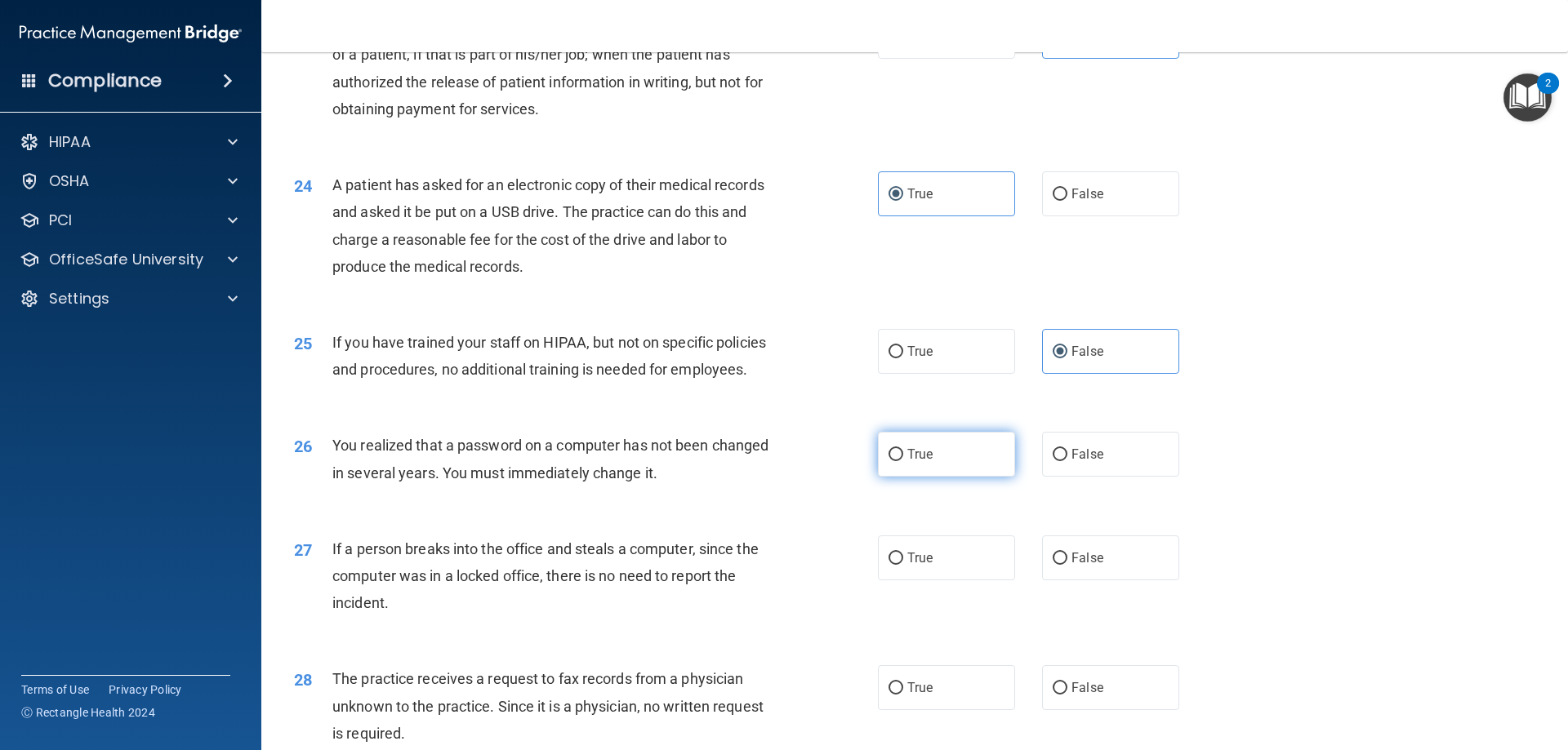
click at [950, 477] on label "True" at bounding box center [947, 455] width 137 height 45
click at [903, 461] on input "True" at bounding box center [896, 455] width 15 height 13
radio input "true"
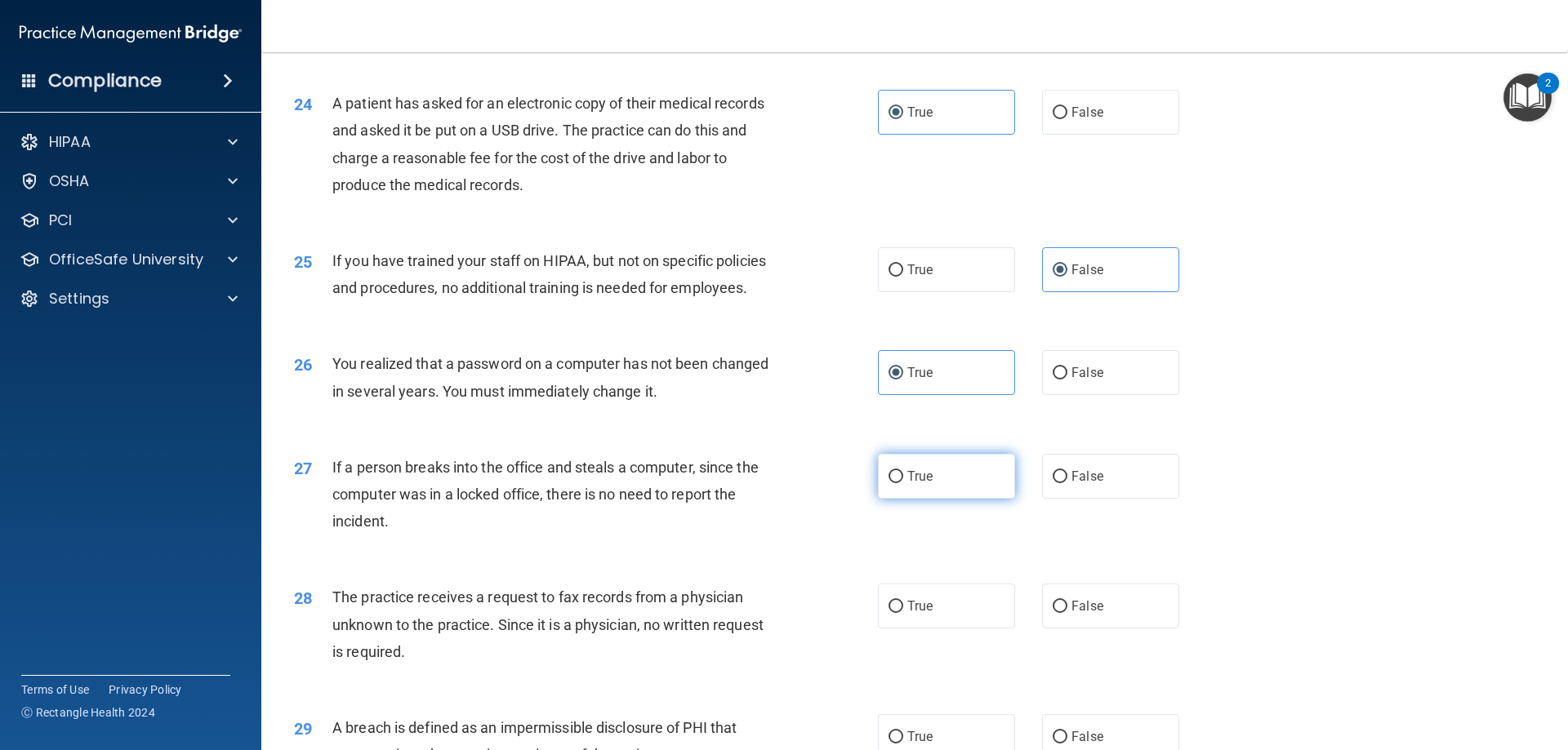
click at [949, 499] on label "True" at bounding box center [947, 476] width 137 height 45
click at [903, 483] on input "True" at bounding box center [896, 477] width 15 height 13
radio input "true"
click at [1072, 614] on span "False" at bounding box center [1087, 606] width 32 height 16
click at [1067, 614] on input "False" at bounding box center [1060, 607] width 15 height 13
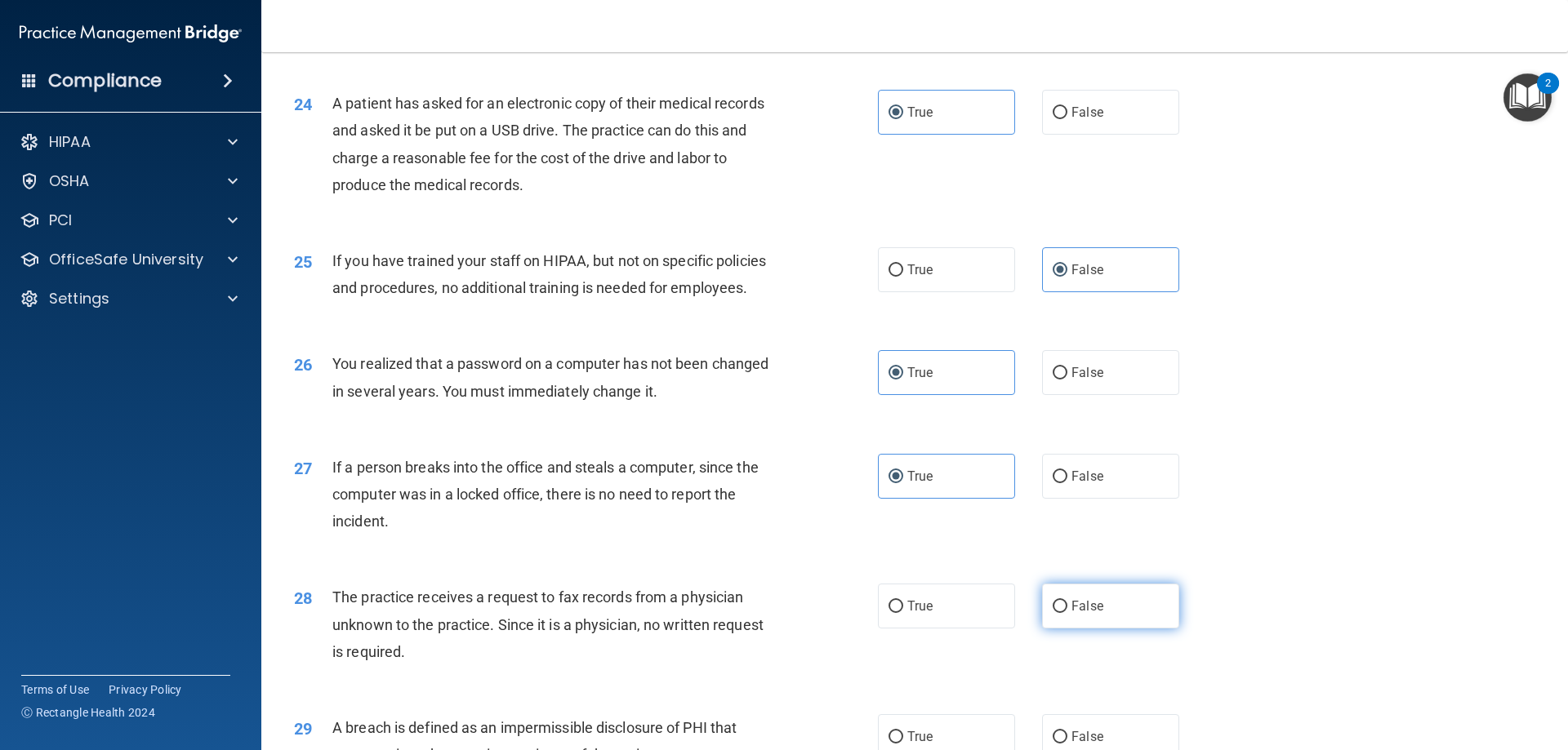
radio input "true"
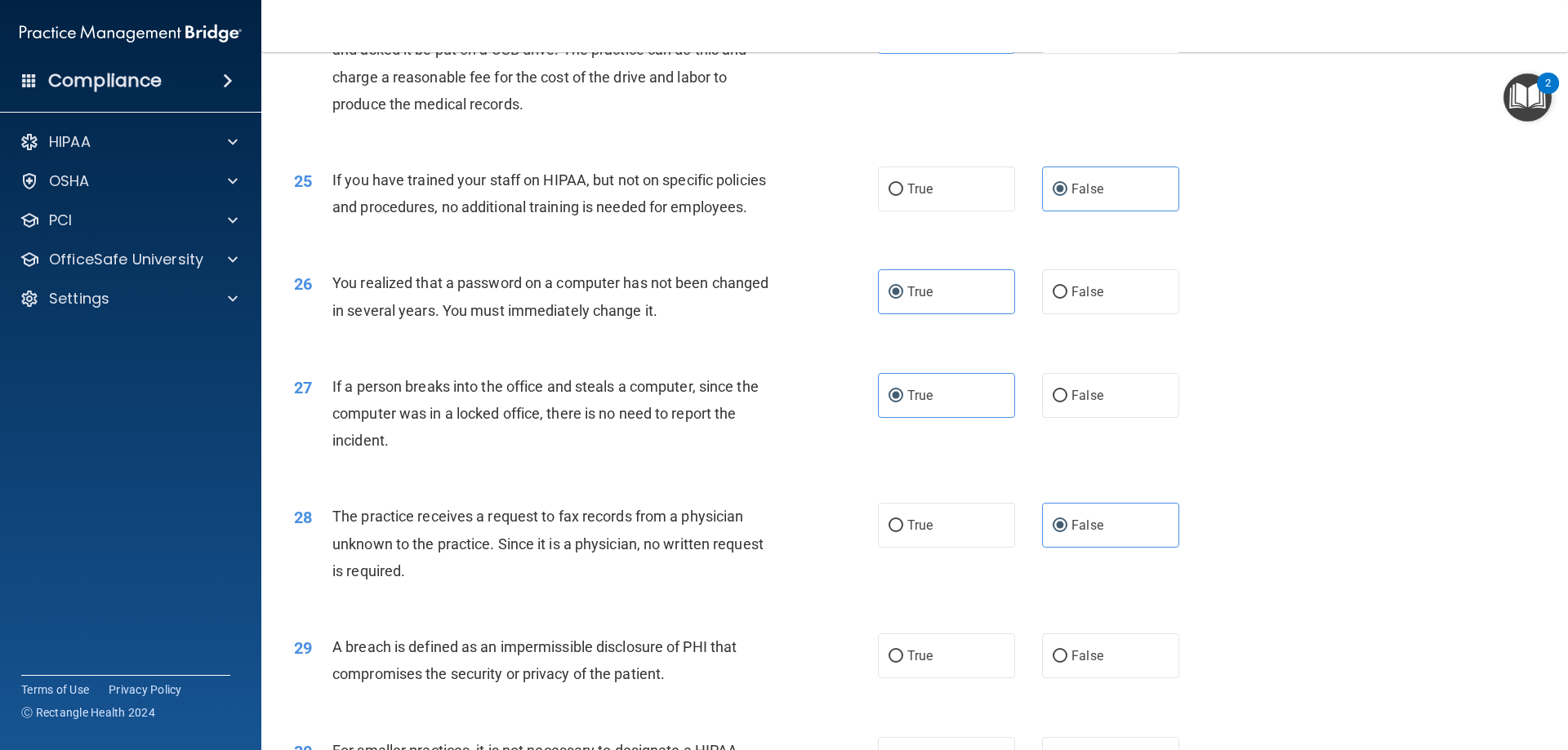
scroll to position [2858, 0]
drag, startPoint x: 961, startPoint y: 706, endPoint x: 954, endPoint y: 701, distance: 8.6
click at [959, 678] on label "True" at bounding box center [947, 655] width 137 height 45
click at [903, 662] on input "True" at bounding box center [896, 655] width 15 height 13
radio input "true"
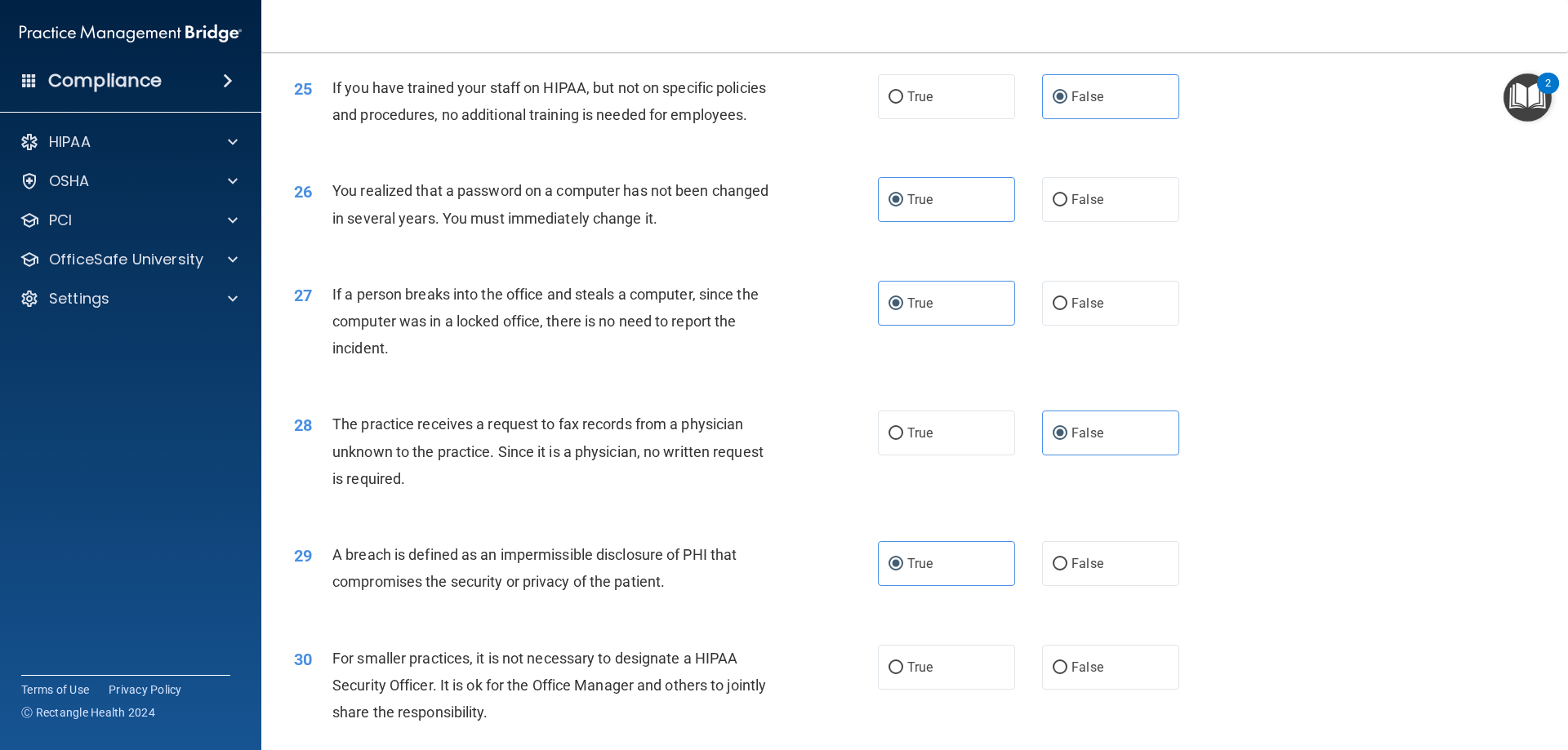
scroll to position [3115, 0]
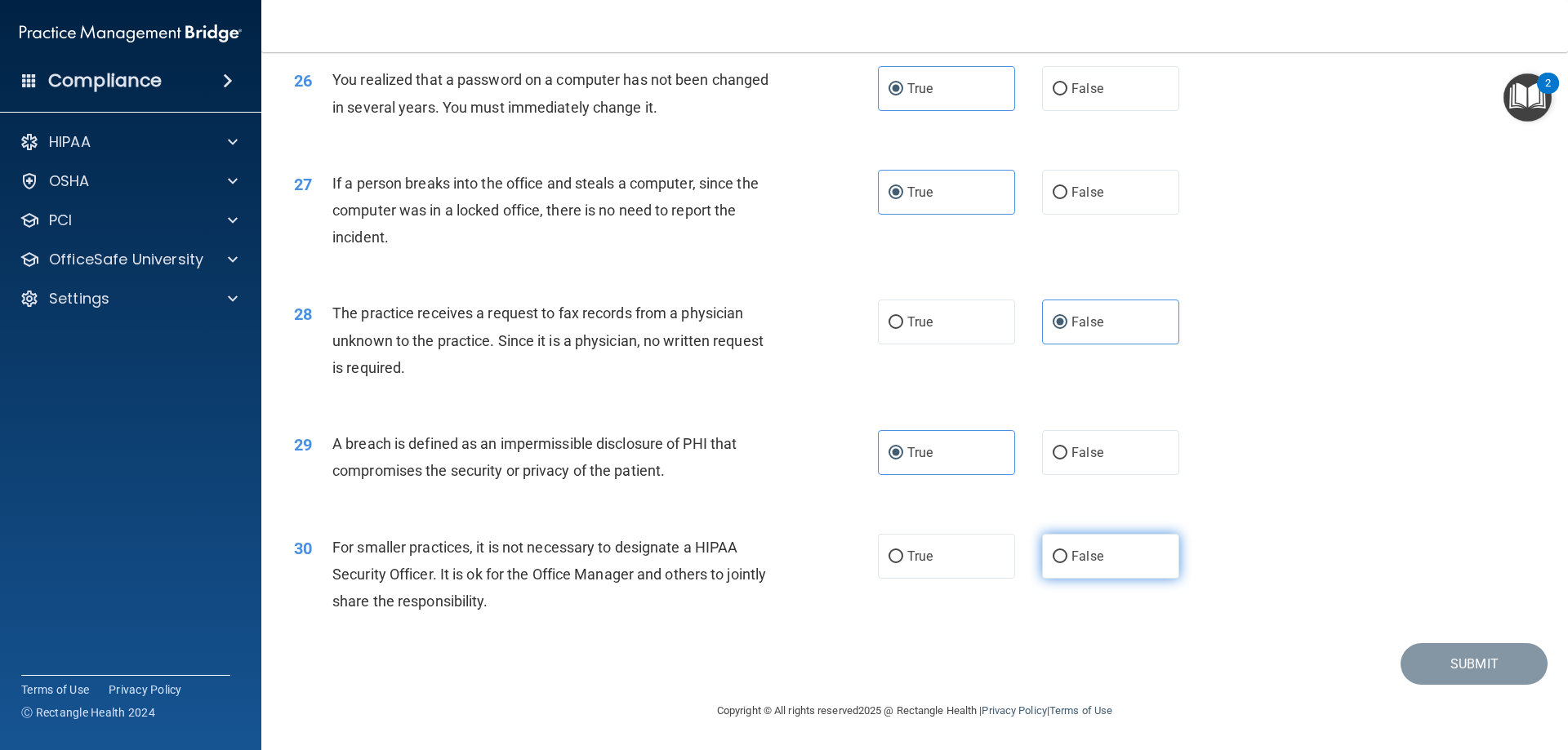
click at [1074, 546] on label "False" at bounding box center [1111, 557] width 137 height 45
click at [1067, 551] on input "False" at bounding box center [1060, 557] width 15 height 13
radio input "true"
click at [1427, 659] on button "Submit" at bounding box center [1474, 665] width 147 height 42
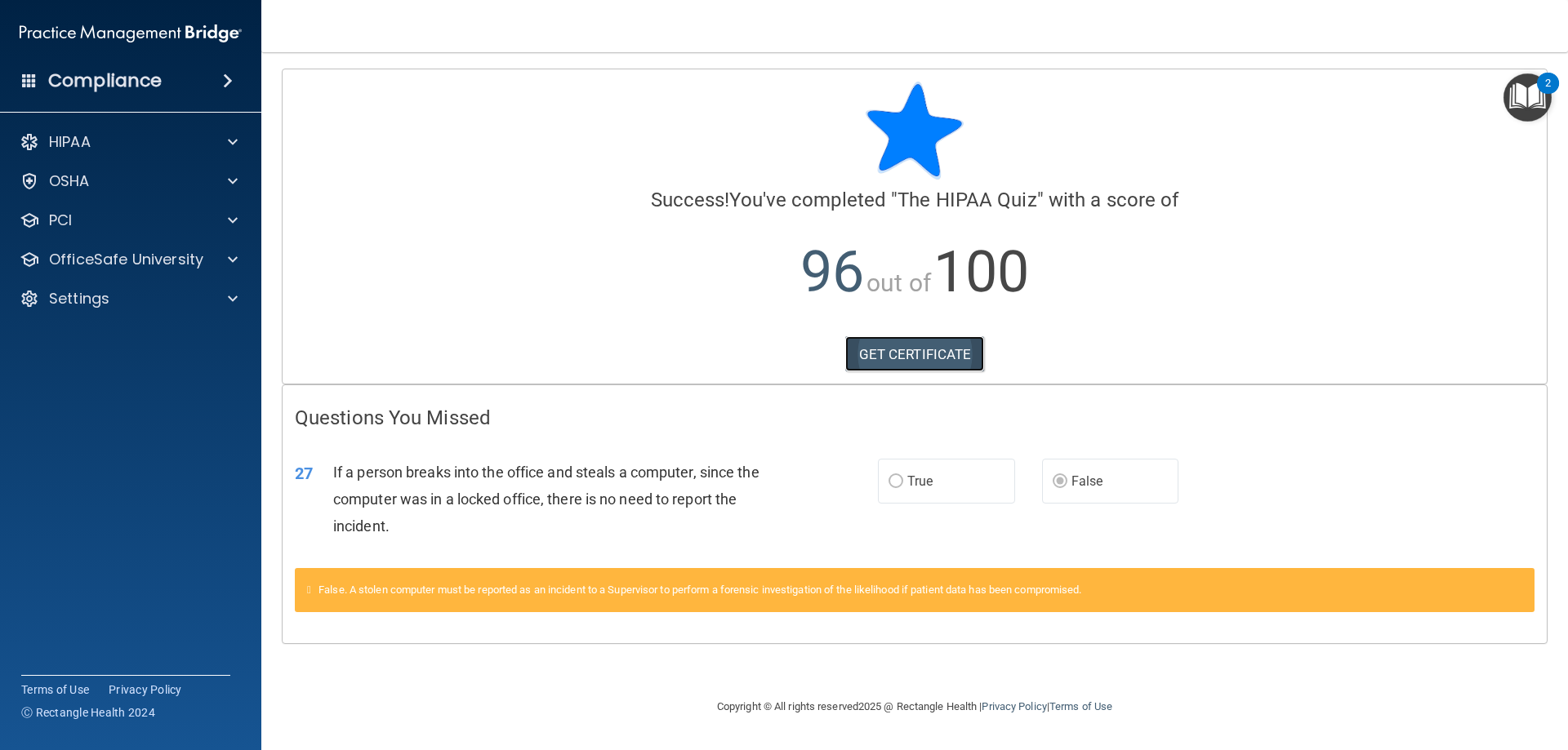
click at [940, 362] on link "GET CERTIFICATE" at bounding box center [915, 354] width 140 height 36
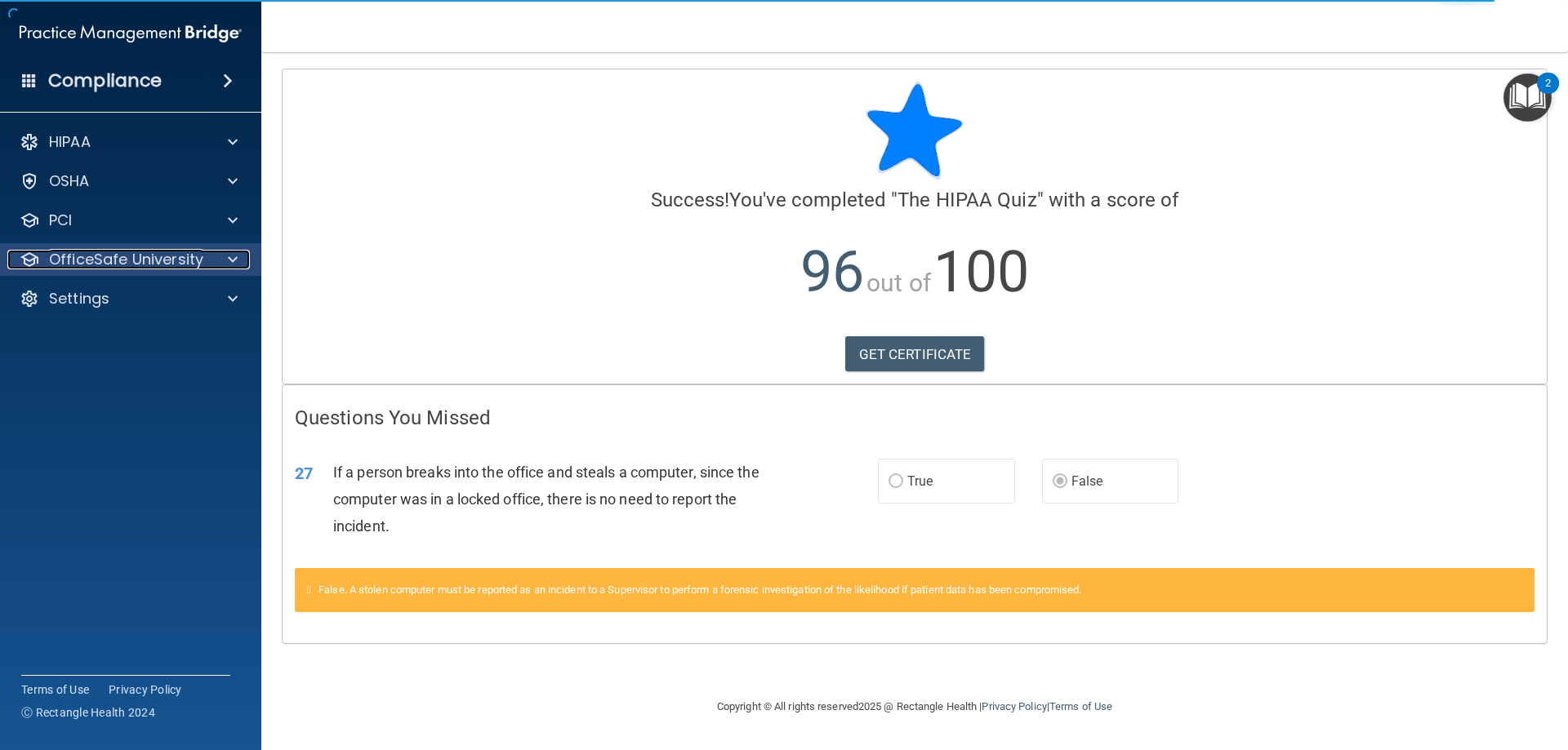
click at [192, 253] on p "OfficeSafe University" at bounding box center [126, 259] width 154 height 19
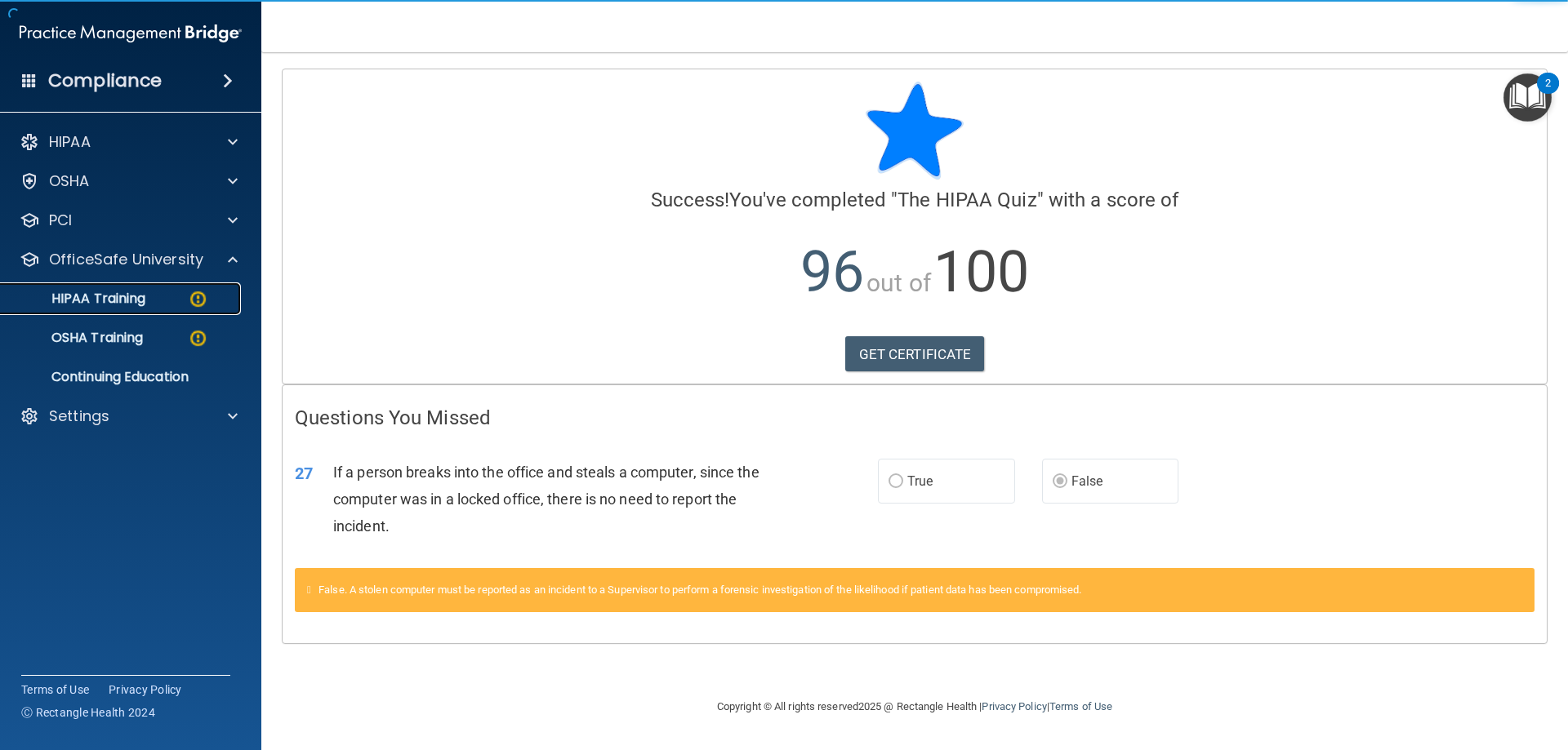
click at [161, 307] on link "HIPAA Training" at bounding box center [111, 299] width 257 height 33
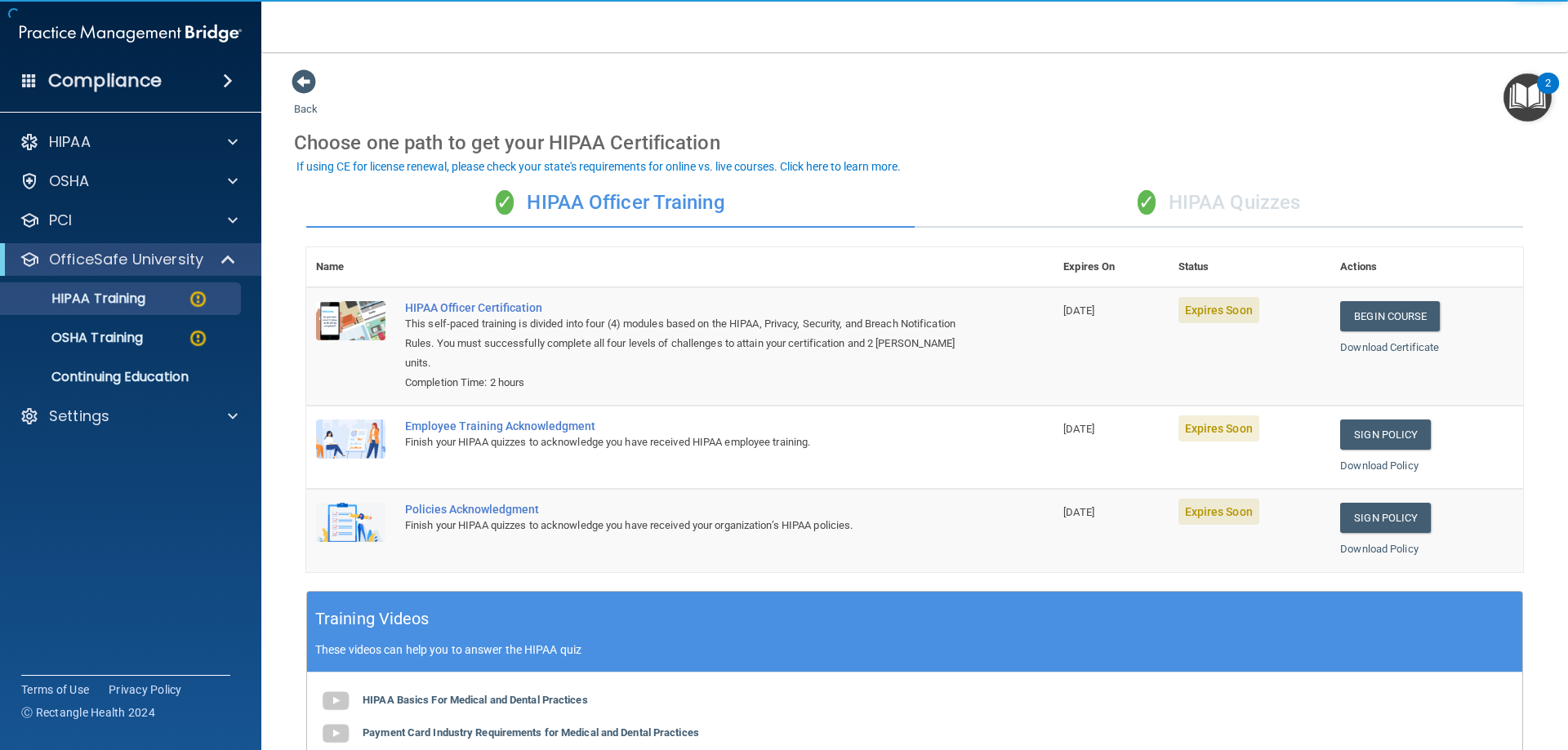
click at [1195, 206] on div "✓ HIPAA Quizzes" at bounding box center [1219, 203] width 609 height 49
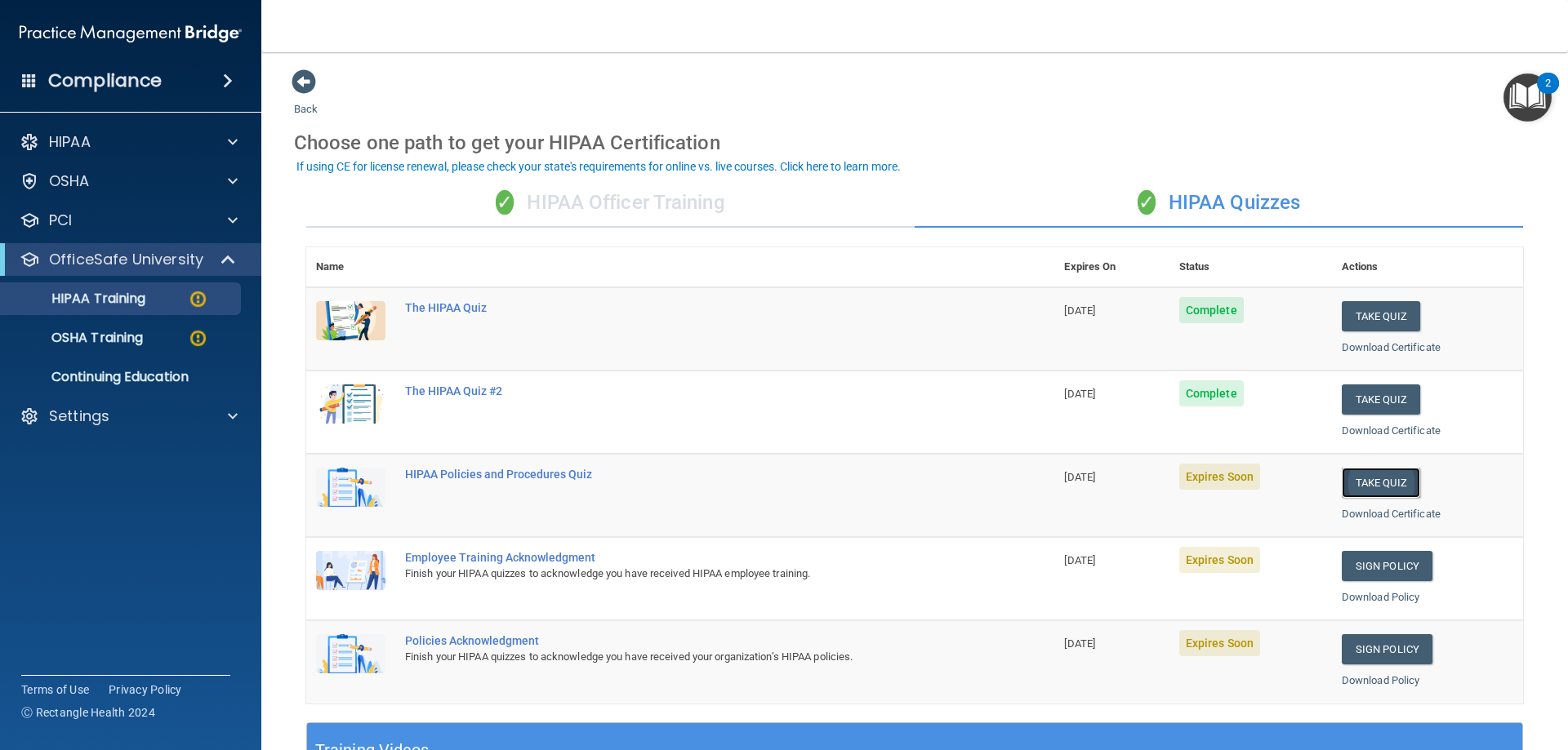
click at [1383, 483] on button "Take Quiz" at bounding box center [1381, 483] width 79 height 30
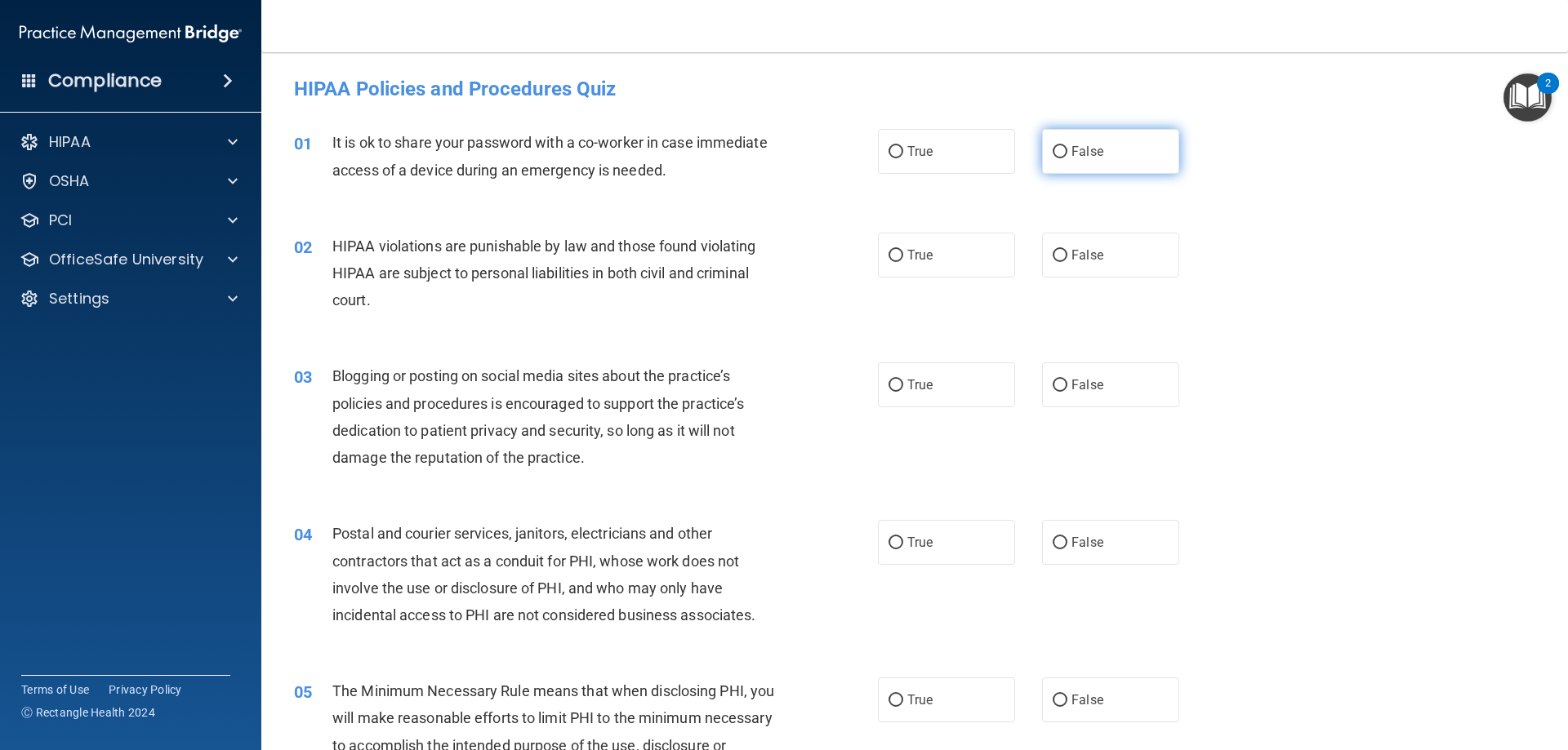
click at [1092, 140] on label "False" at bounding box center [1111, 152] width 137 height 45
click at [1067, 146] on input "False" at bounding box center [1060, 152] width 15 height 13
radio input "true"
click at [928, 242] on label "True" at bounding box center [947, 255] width 137 height 45
click at [903, 249] on input "True" at bounding box center [896, 255] width 15 height 13
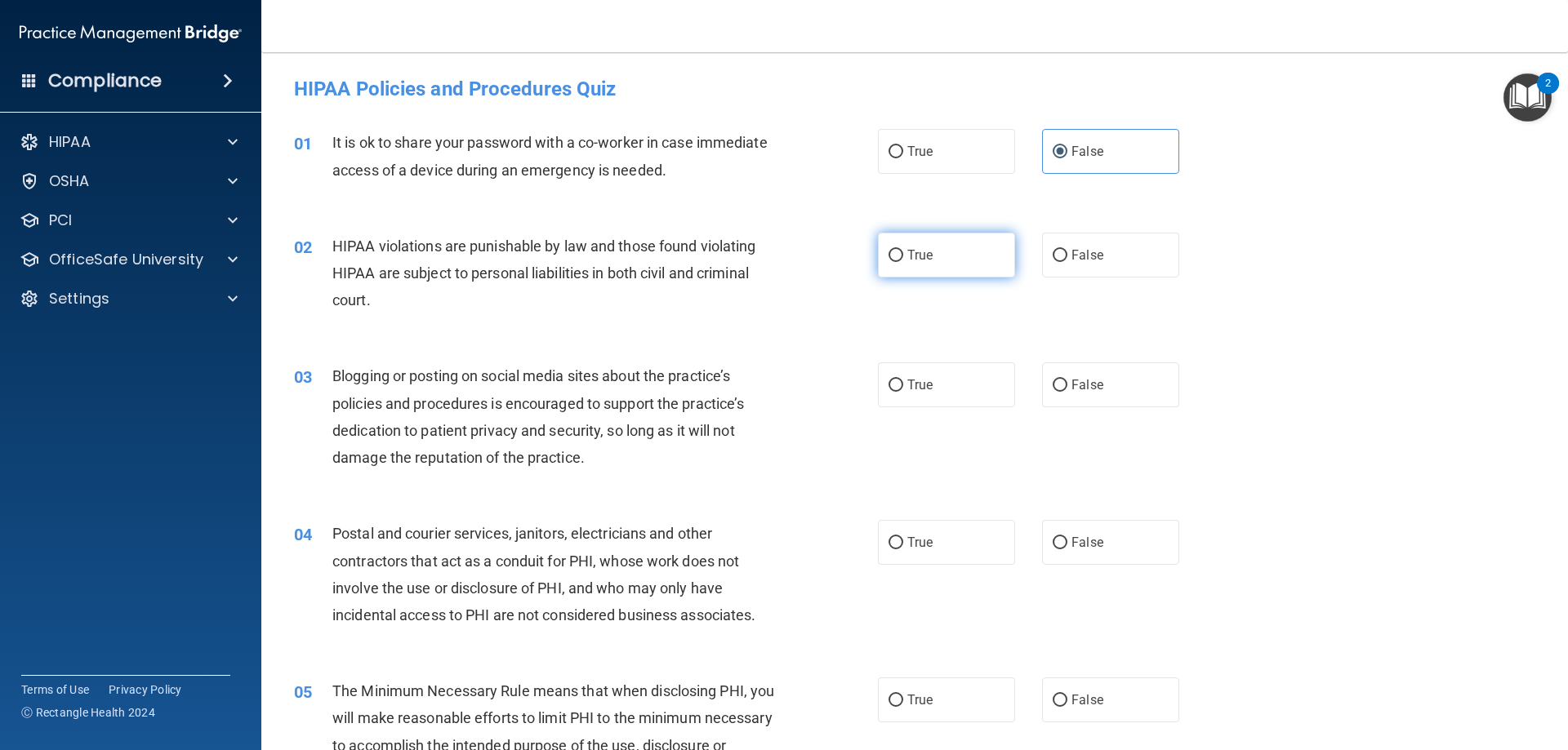
radio input "true"
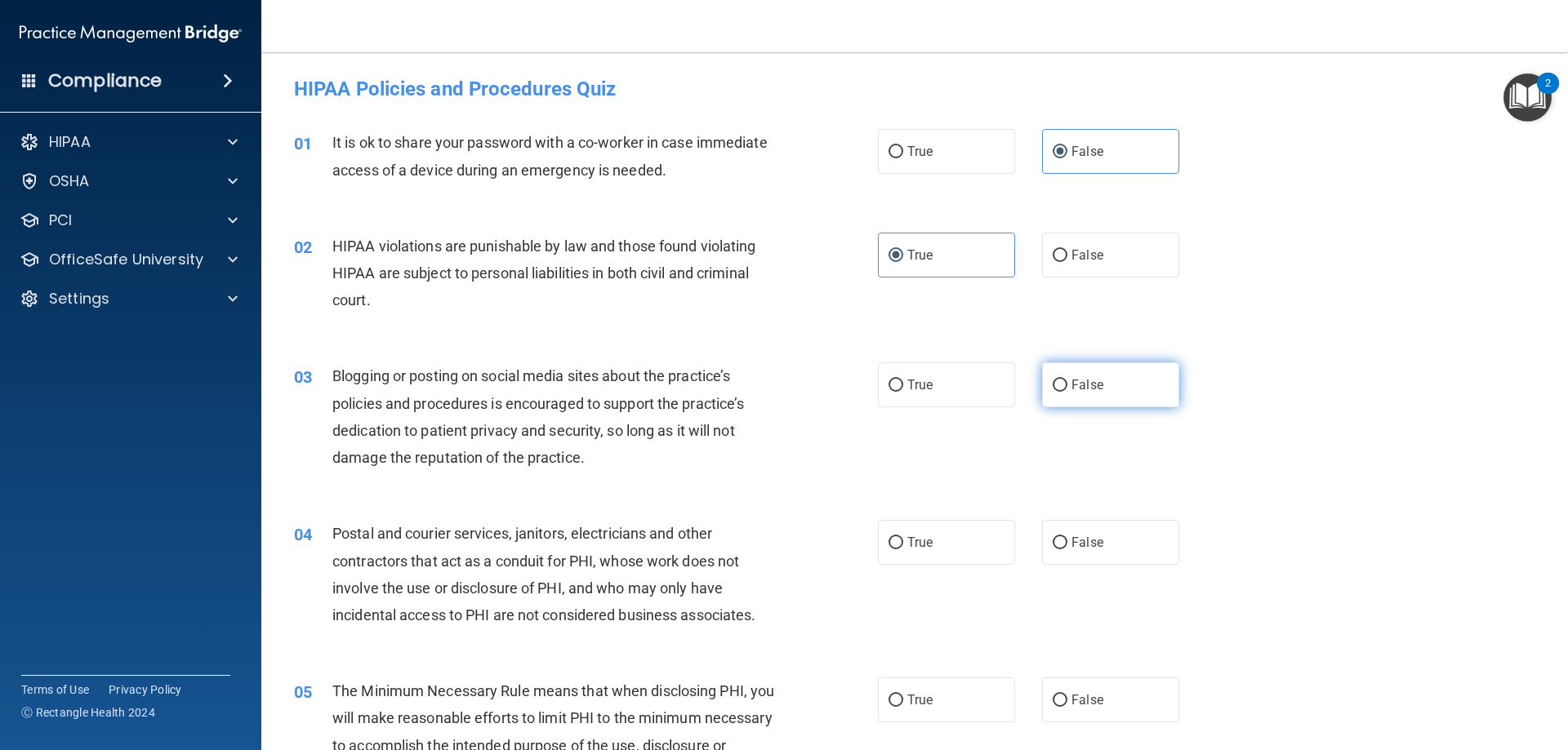
click at [1102, 364] on label "False" at bounding box center [1111, 385] width 137 height 45
click at [1067, 380] on input "False" at bounding box center [1060, 386] width 15 height 13
radio input "true"
click at [946, 540] on label "True" at bounding box center [947, 542] width 137 height 45
click at [903, 540] on input "True" at bounding box center [896, 543] width 15 height 13
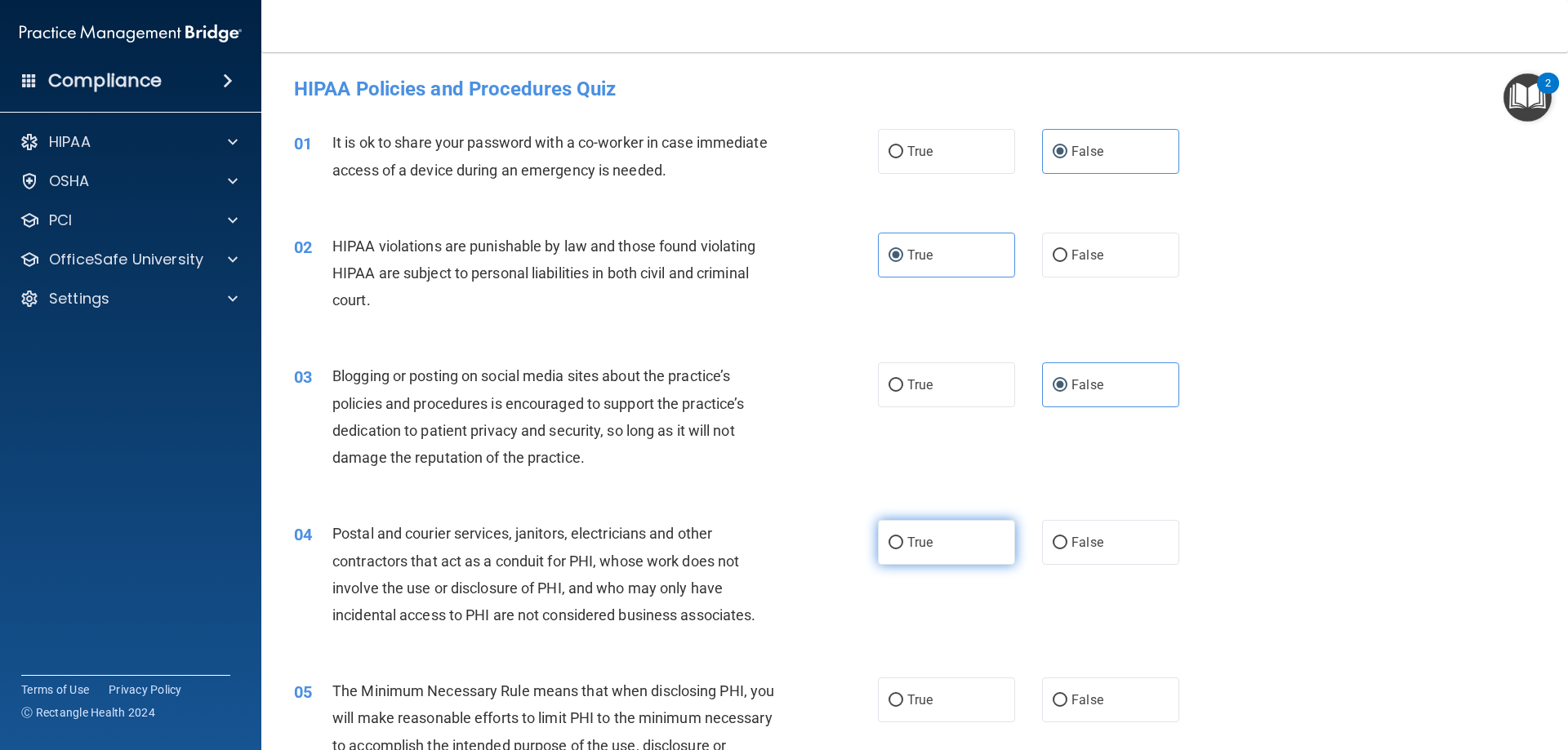
radio input "true"
click at [960, 676] on div "05 The Minimum Necessary Rule means that when disclosing PHI, you will make rea…" at bounding box center [915, 736] width 1266 height 157
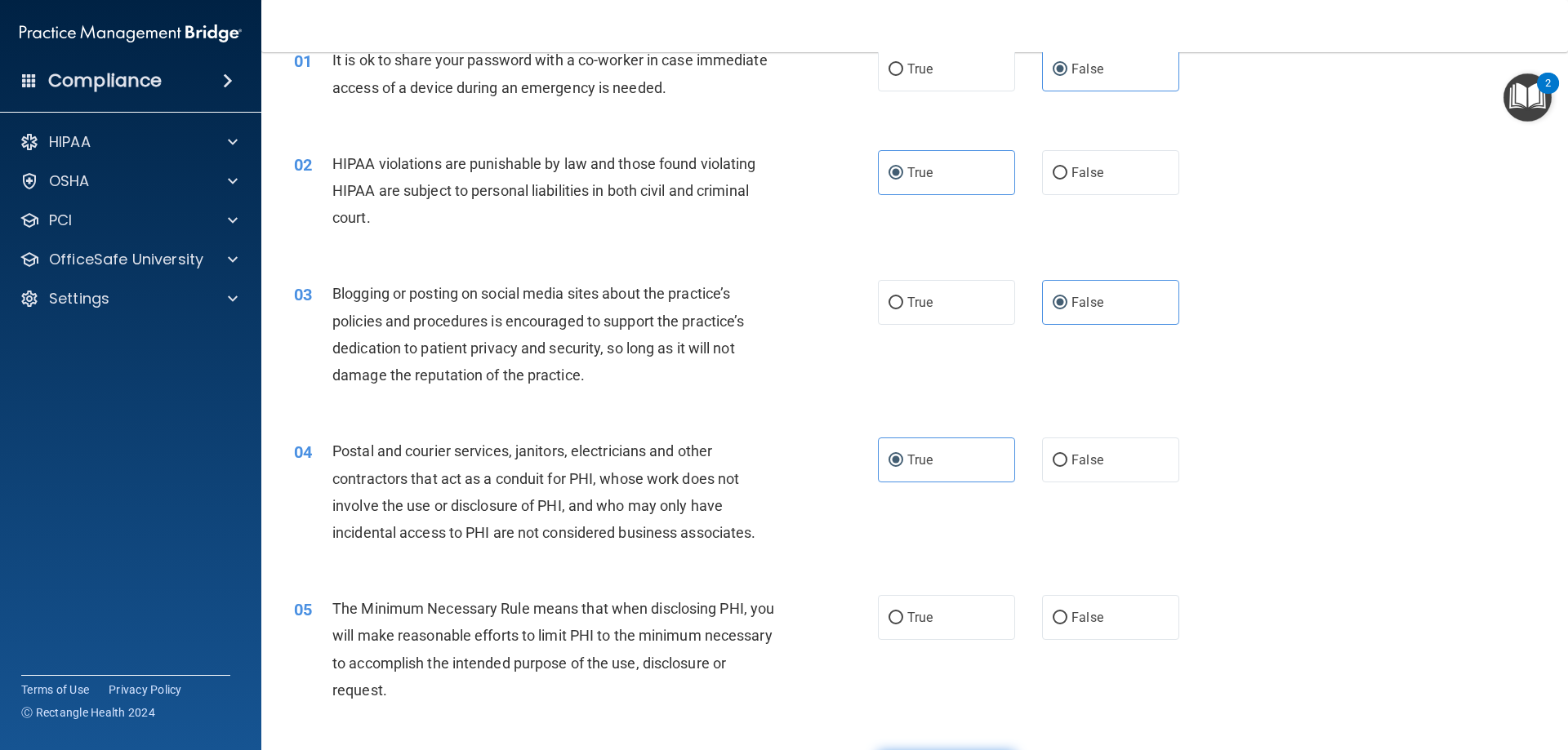
scroll to position [245, 0]
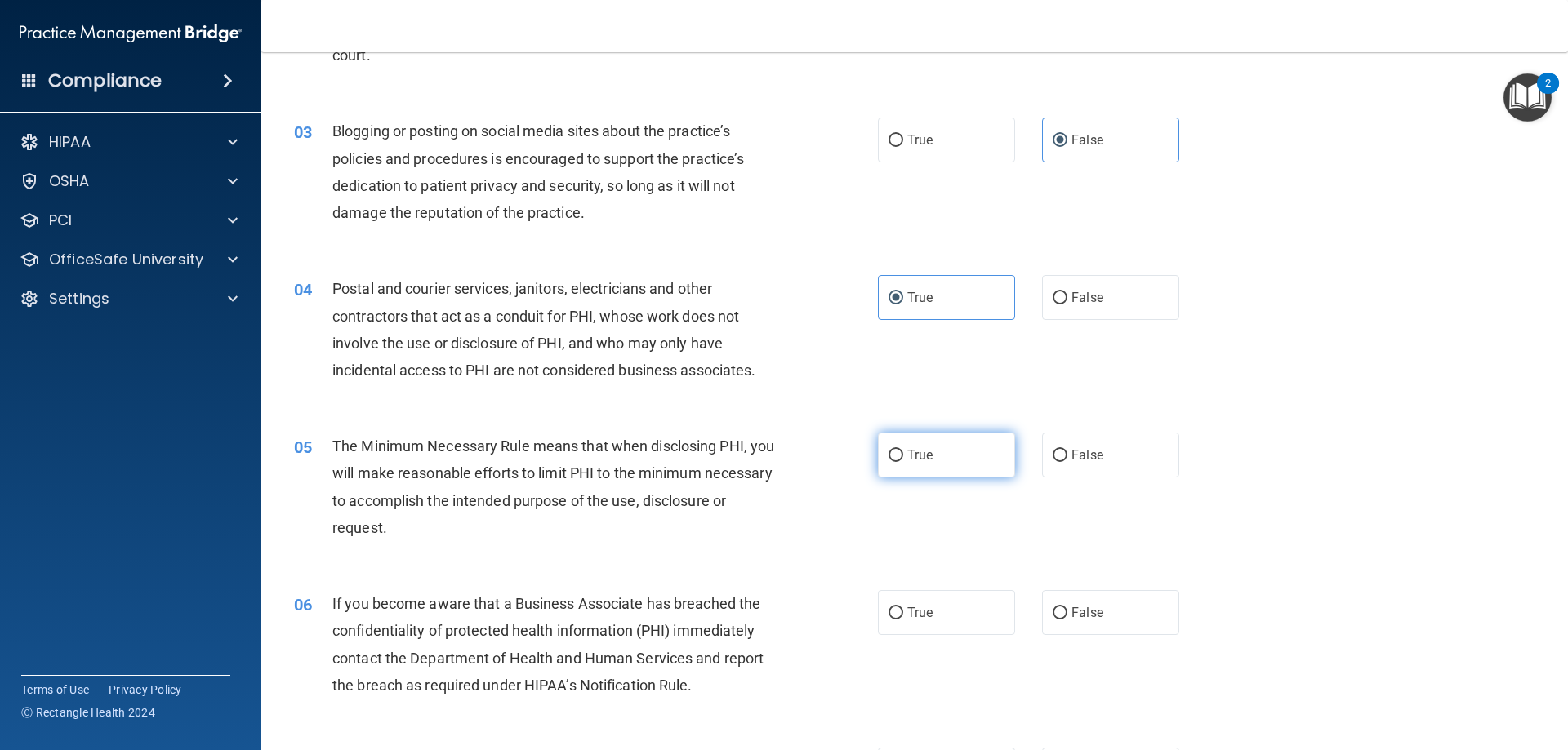
click at [938, 438] on label "True" at bounding box center [947, 455] width 137 height 45
click at [903, 449] on input "True" at bounding box center [896, 455] width 15 height 13
radio input "true"
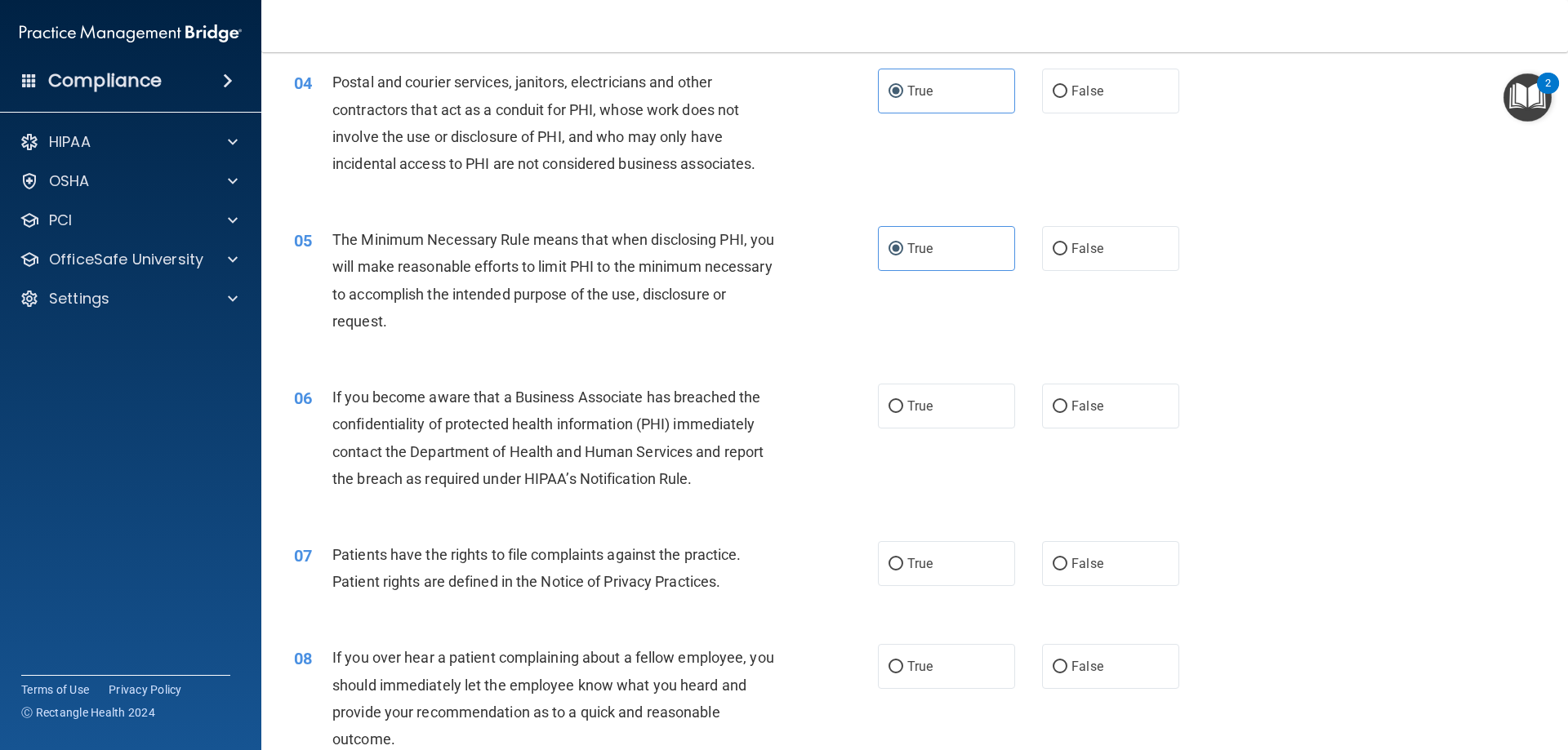
scroll to position [490, 0]
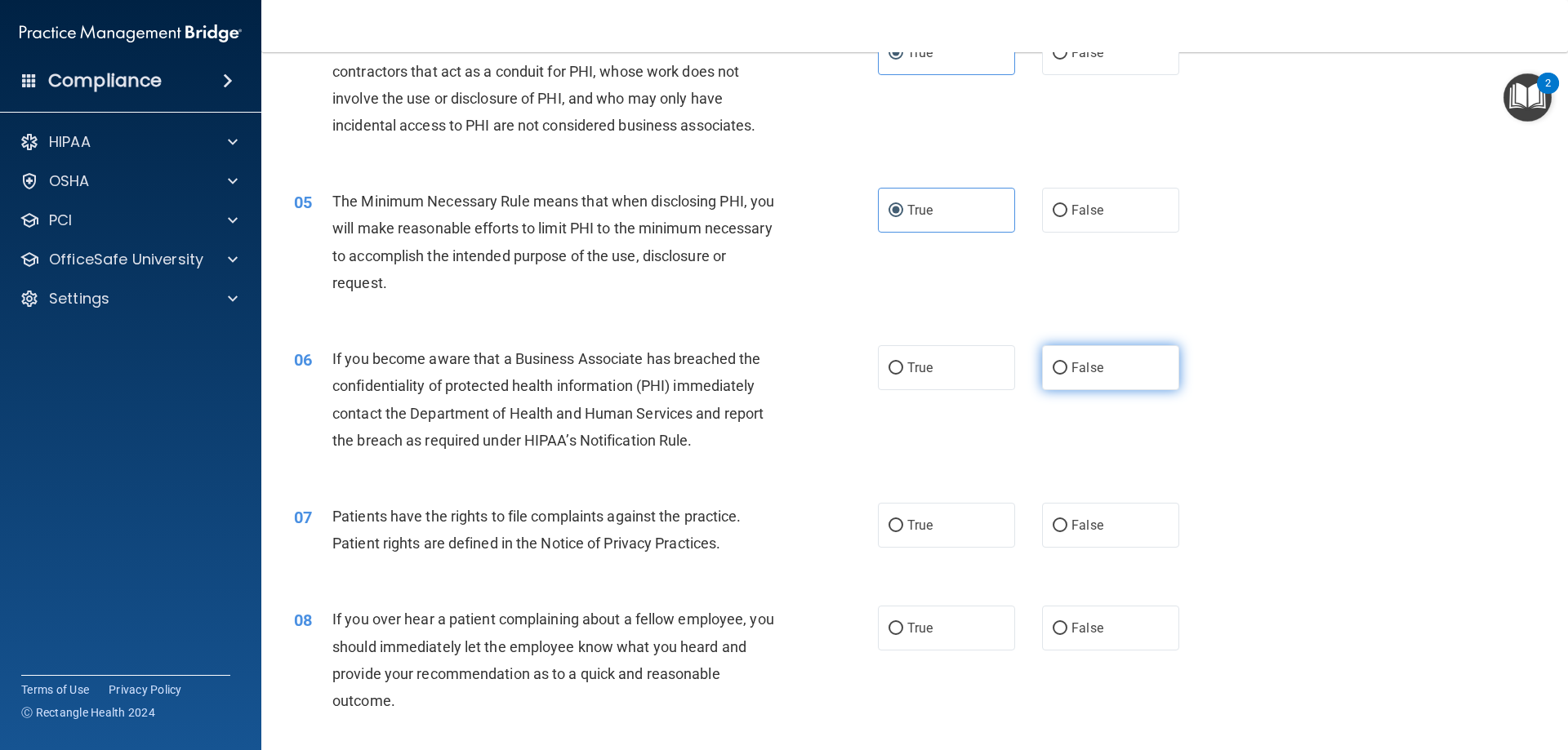
click at [1094, 389] on label "False" at bounding box center [1111, 368] width 137 height 45
click at [1067, 375] on input "False" at bounding box center [1060, 368] width 15 height 13
radio input "true"
click at [943, 531] on label "True" at bounding box center [947, 526] width 137 height 45
click at [903, 531] on input "True" at bounding box center [896, 526] width 15 height 13
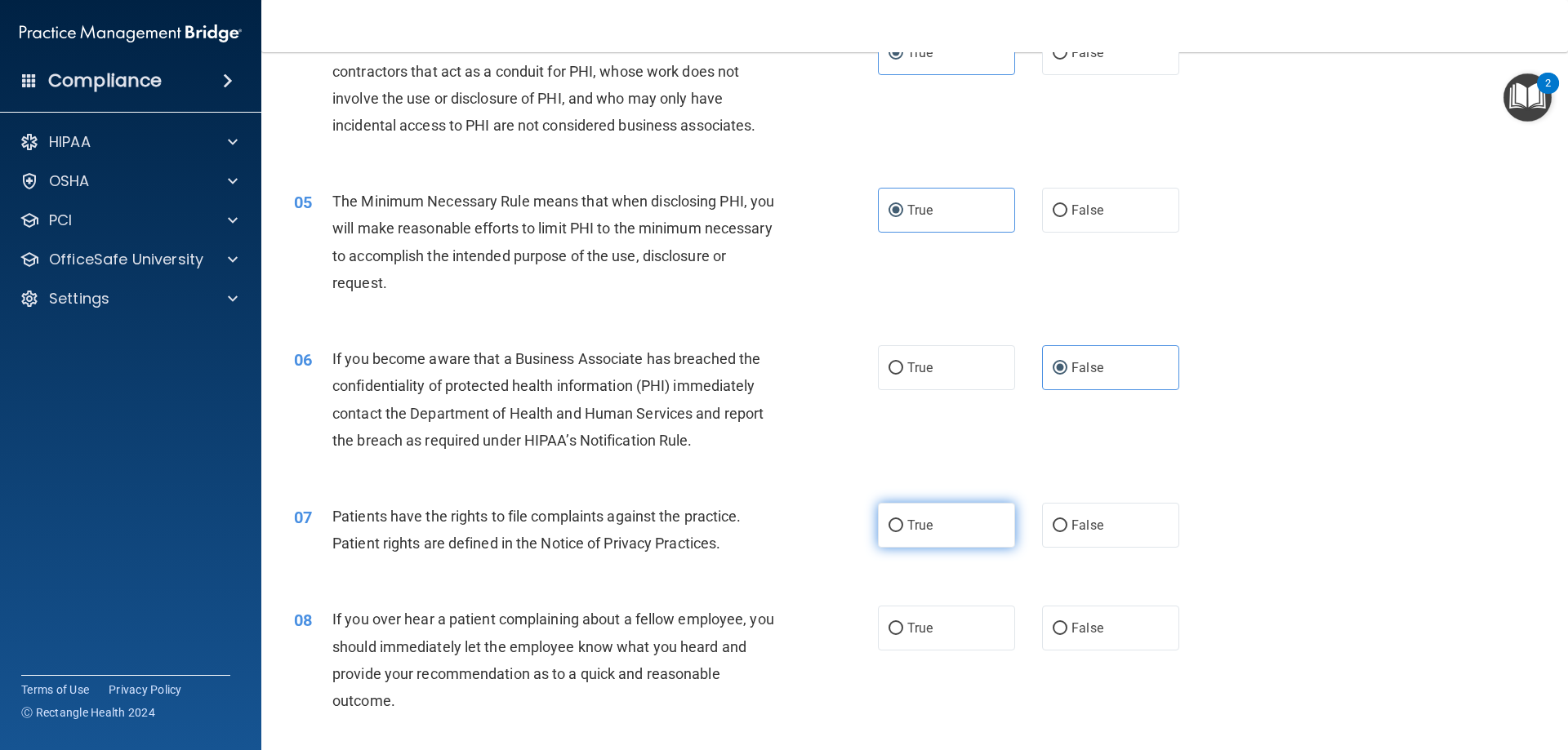
radio input "true"
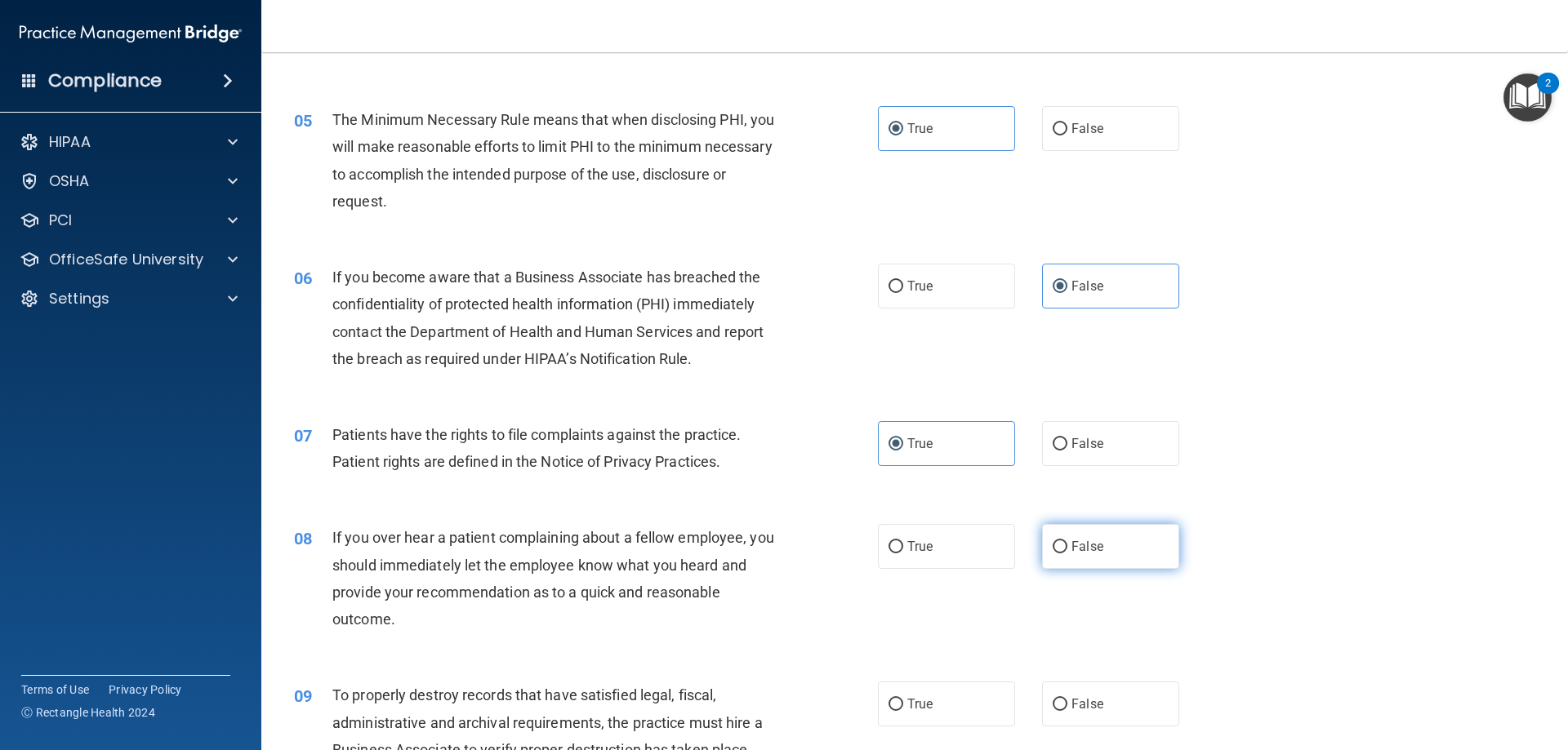
click at [1053, 542] on input "False" at bounding box center [1060, 547] width 15 height 13
radio input "true"
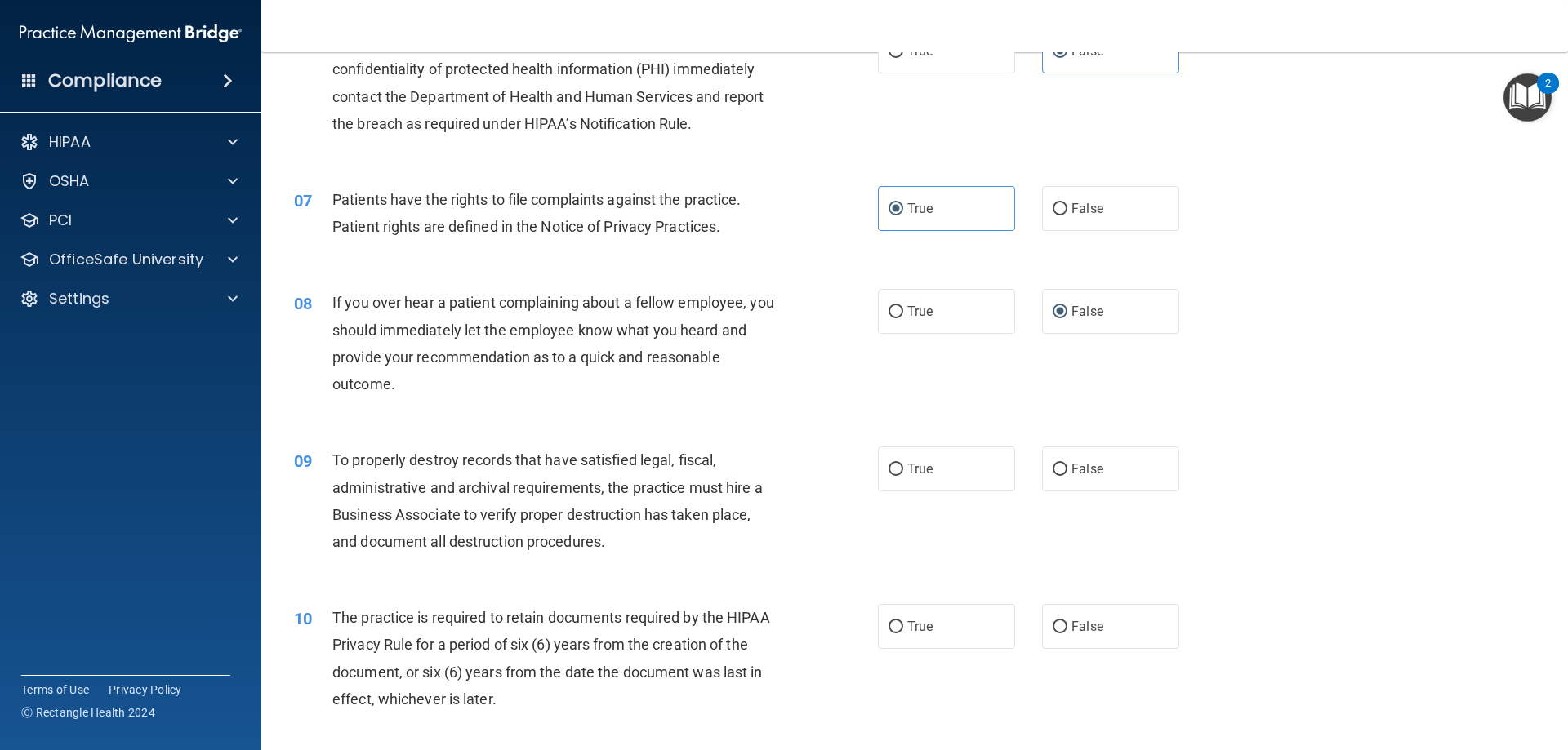
scroll to position [816, 0]
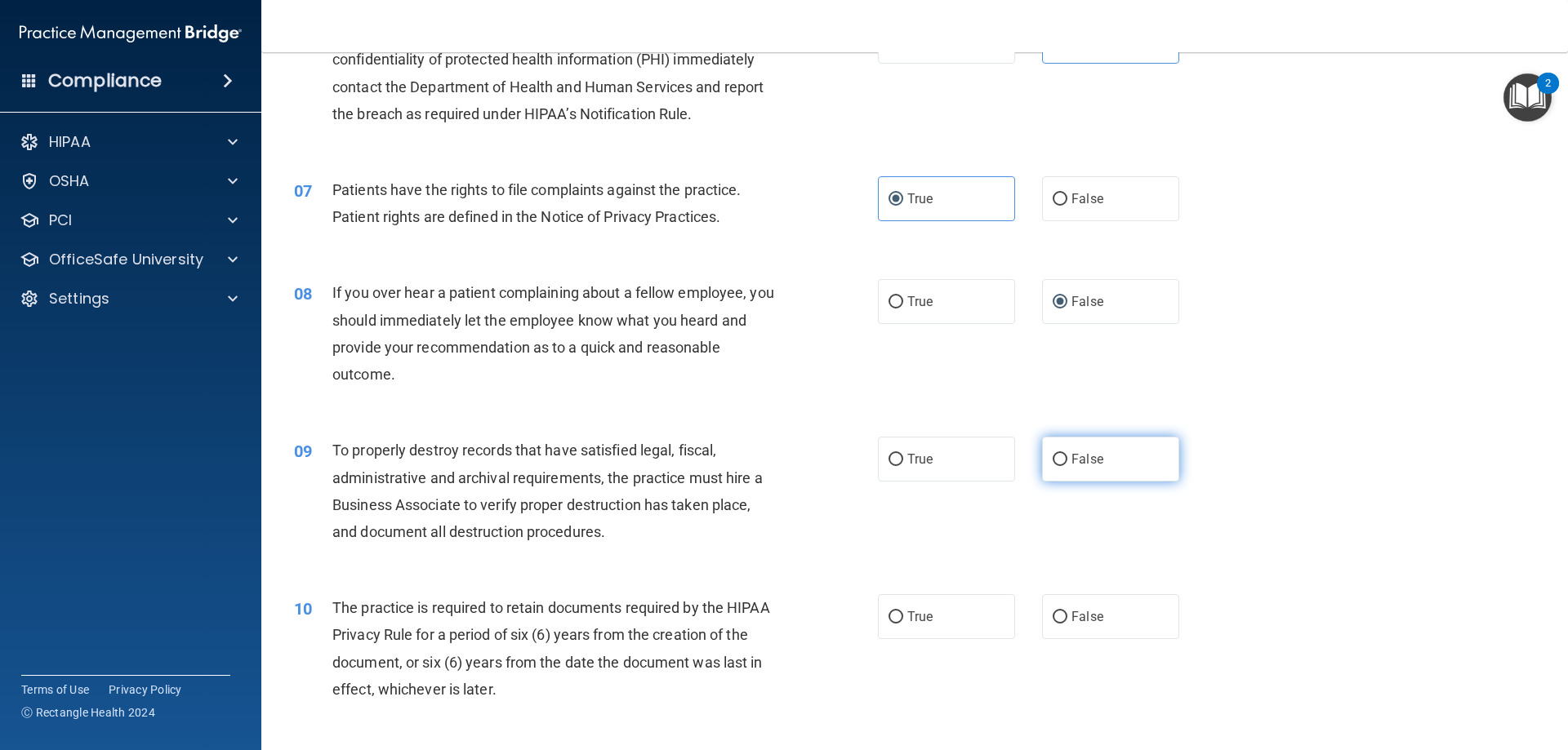
click at [1081, 465] on span "False" at bounding box center [1087, 459] width 32 height 16
click at [1067, 465] on input "False" at bounding box center [1060, 460] width 15 height 13
radio input "true"
click at [970, 612] on label "True" at bounding box center [947, 617] width 137 height 45
click at [903, 612] on input "True" at bounding box center [896, 618] width 15 height 13
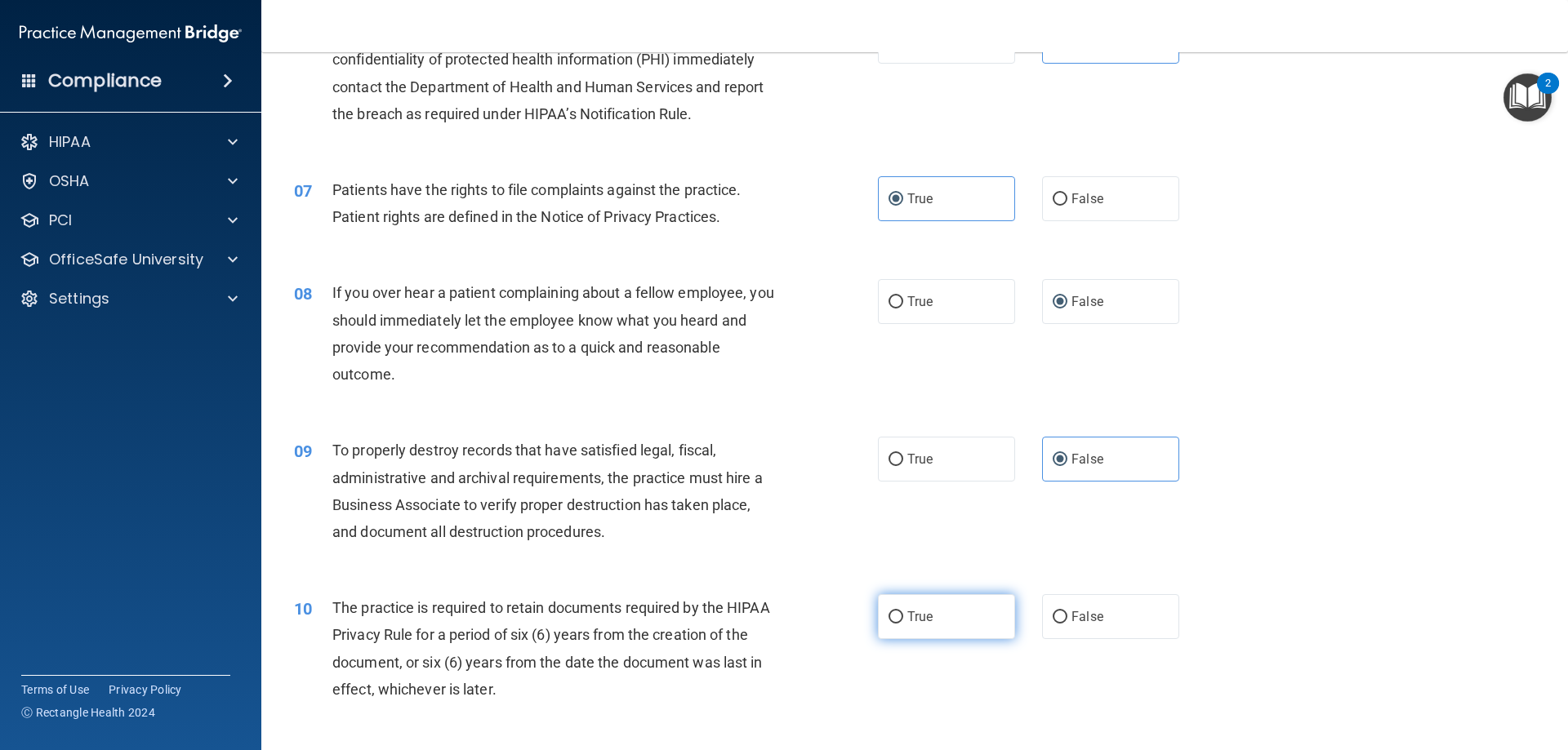
radio input "true"
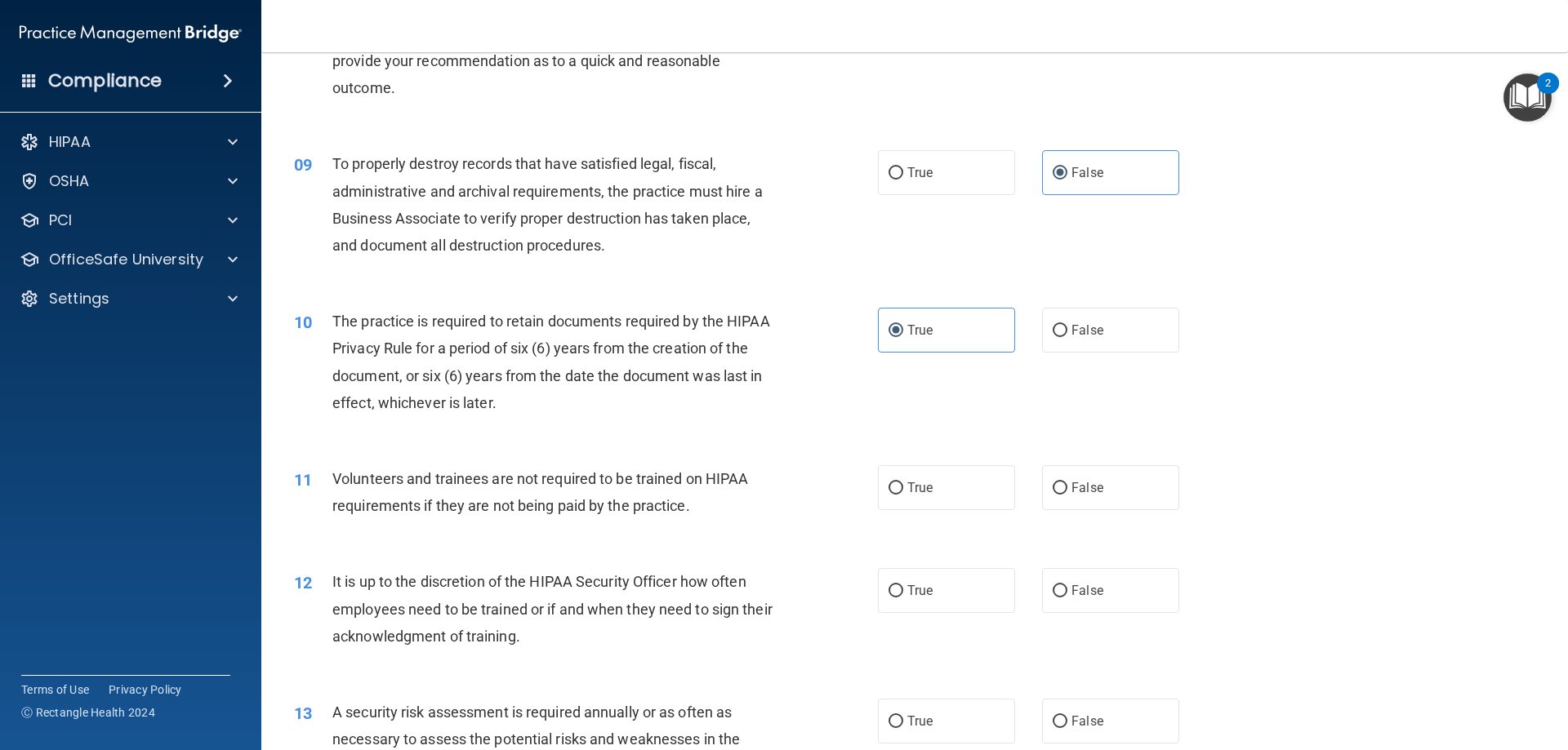
scroll to position [1143, 0]
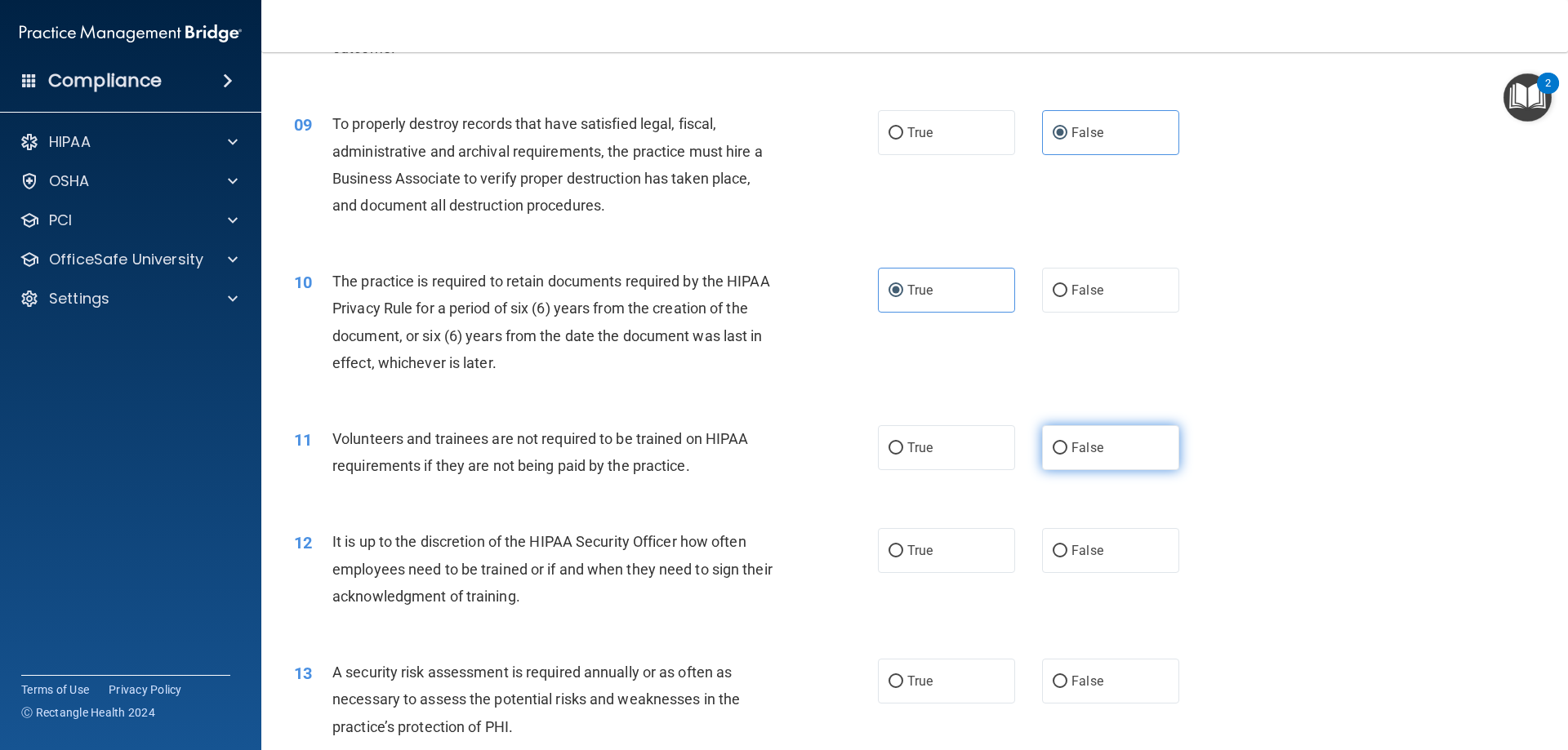
click at [1082, 459] on label "False" at bounding box center [1111, 448] width 137 height 45
click at [1067, 455] on input "False" at bounding box center [1060, 449] width 15 height 13
radio input "true"
click at [1092, 543] on span "False" at bounding box center [1087, 551] width 32 height 16
click at [1067, 546] on input "False" at bounding box center [1060, 552] width 15 height 13
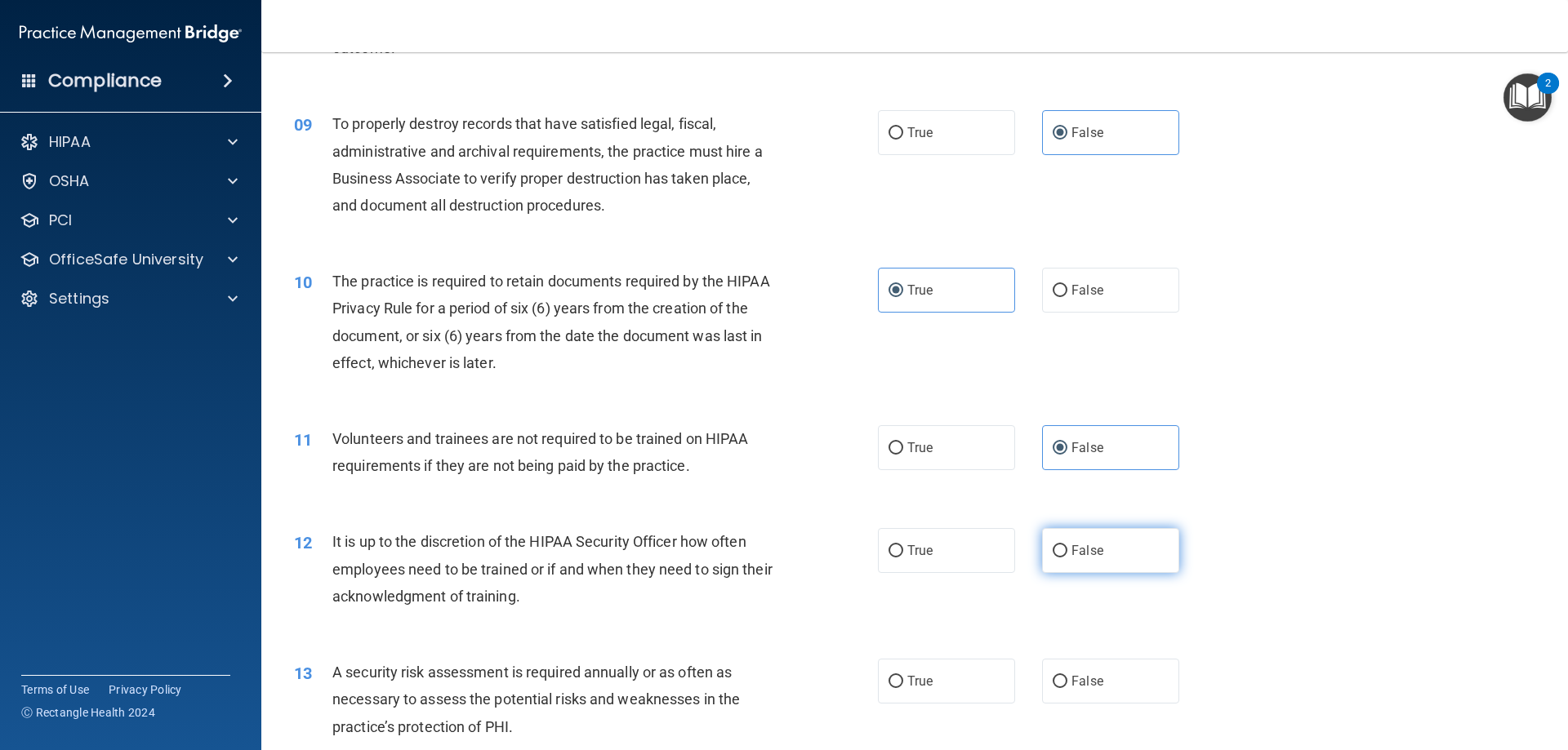
radio input "true"
click at [949, 673] on label "True" at bounding box center [947, 681] width 137 height 45
click at [903, 676] on input "True" at bounding box center [896, 682] width 15 height 13
radio input "true"
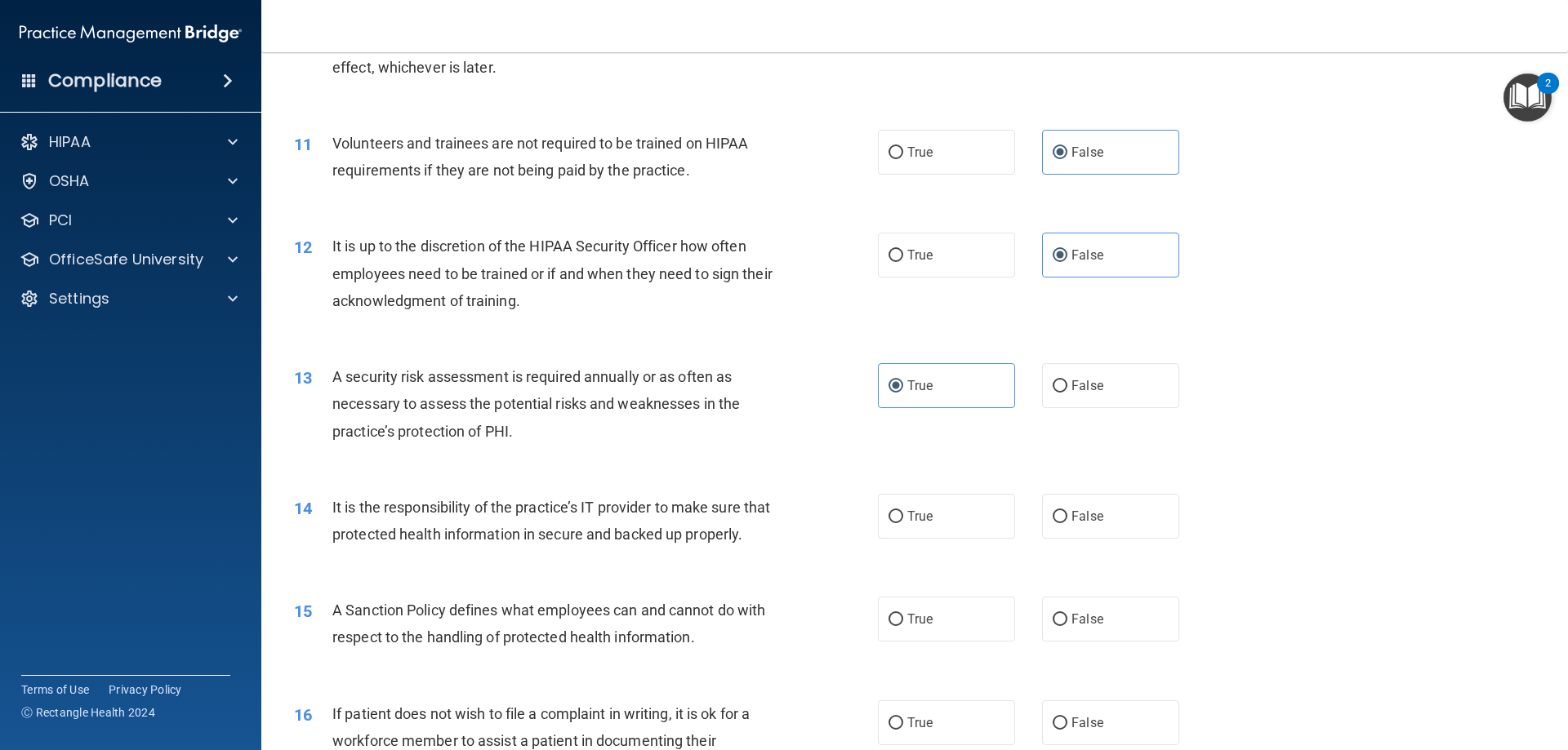
scroll to position [1633, 0]
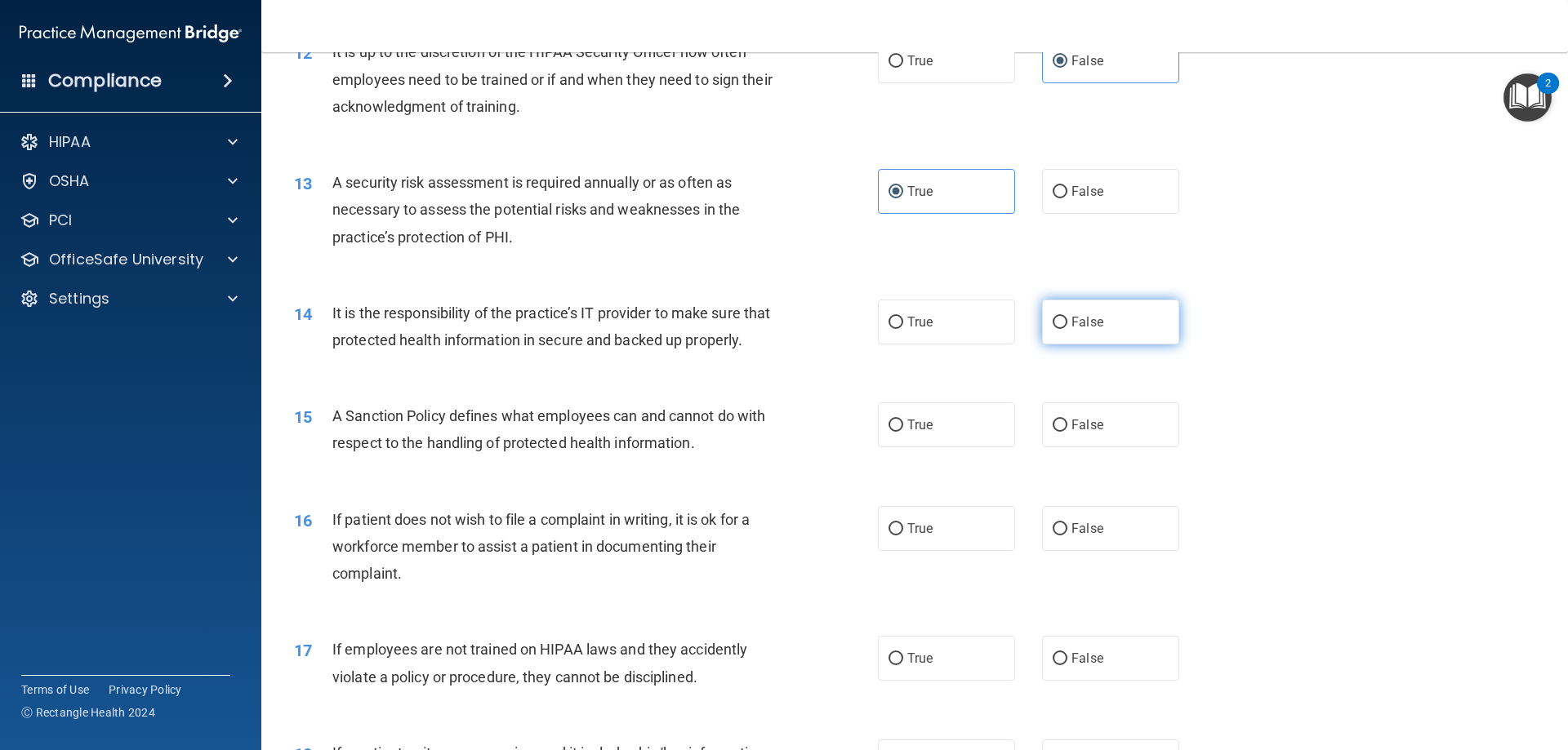
click at [1074, 333] on label "False" at bounding box center [1111, 322] width 137 height 45
click at [1067, 329] on input "False" at bounding box center [1060, 322] width 15 height 13
radio input "true"
click at [1076, 433] on span "False" at bounding box center [1087, 424] width 32 height 16
click at [1067, 432] on input "False" at bounding box center [1060, 425] width 15 height 13
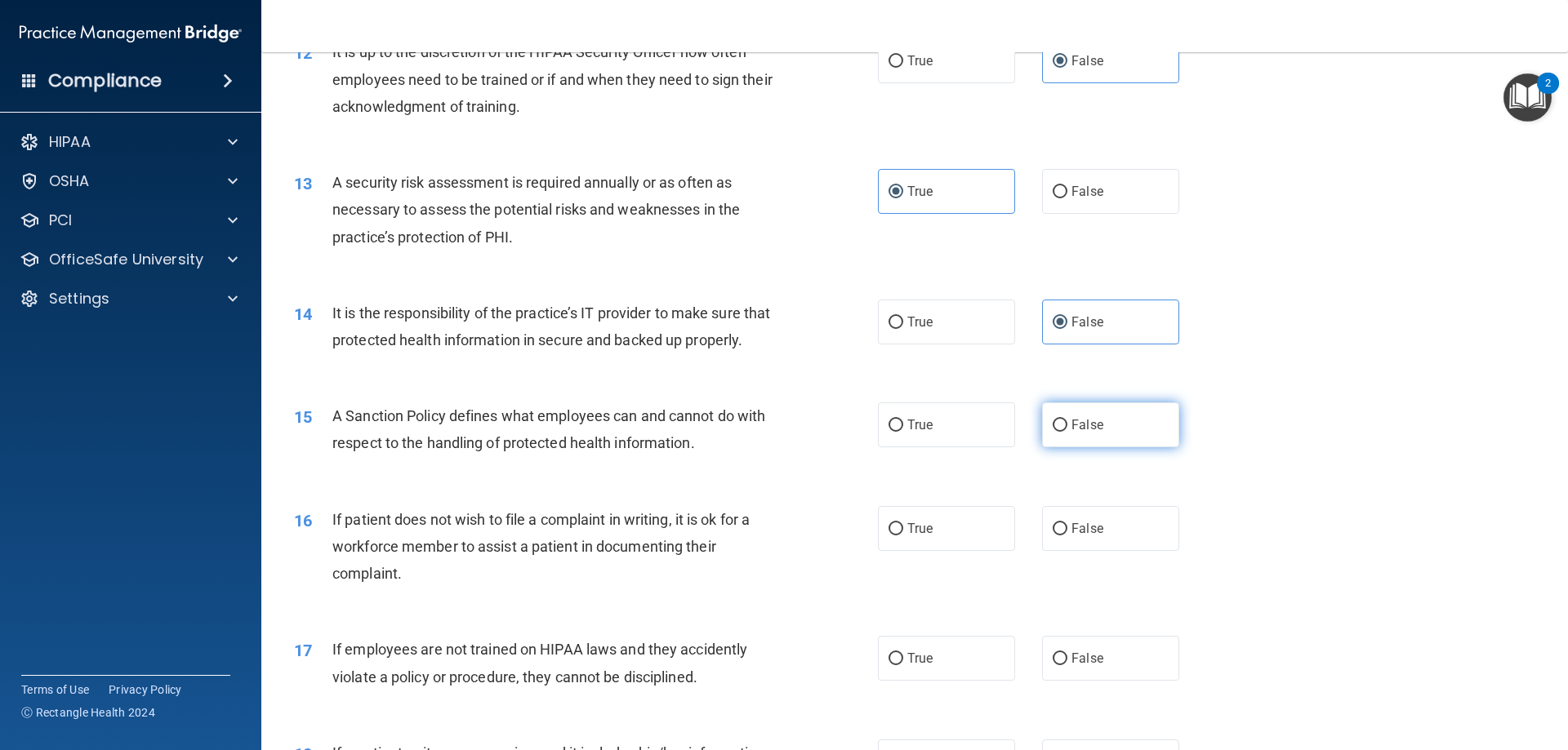
radio input "true"
click at [1076, 433] on span "False" at bounding box center [1087, 424] width 32 height 16
click at [1067, 432] on input "False" at bounding box center [1060, 425] width 15 height 13
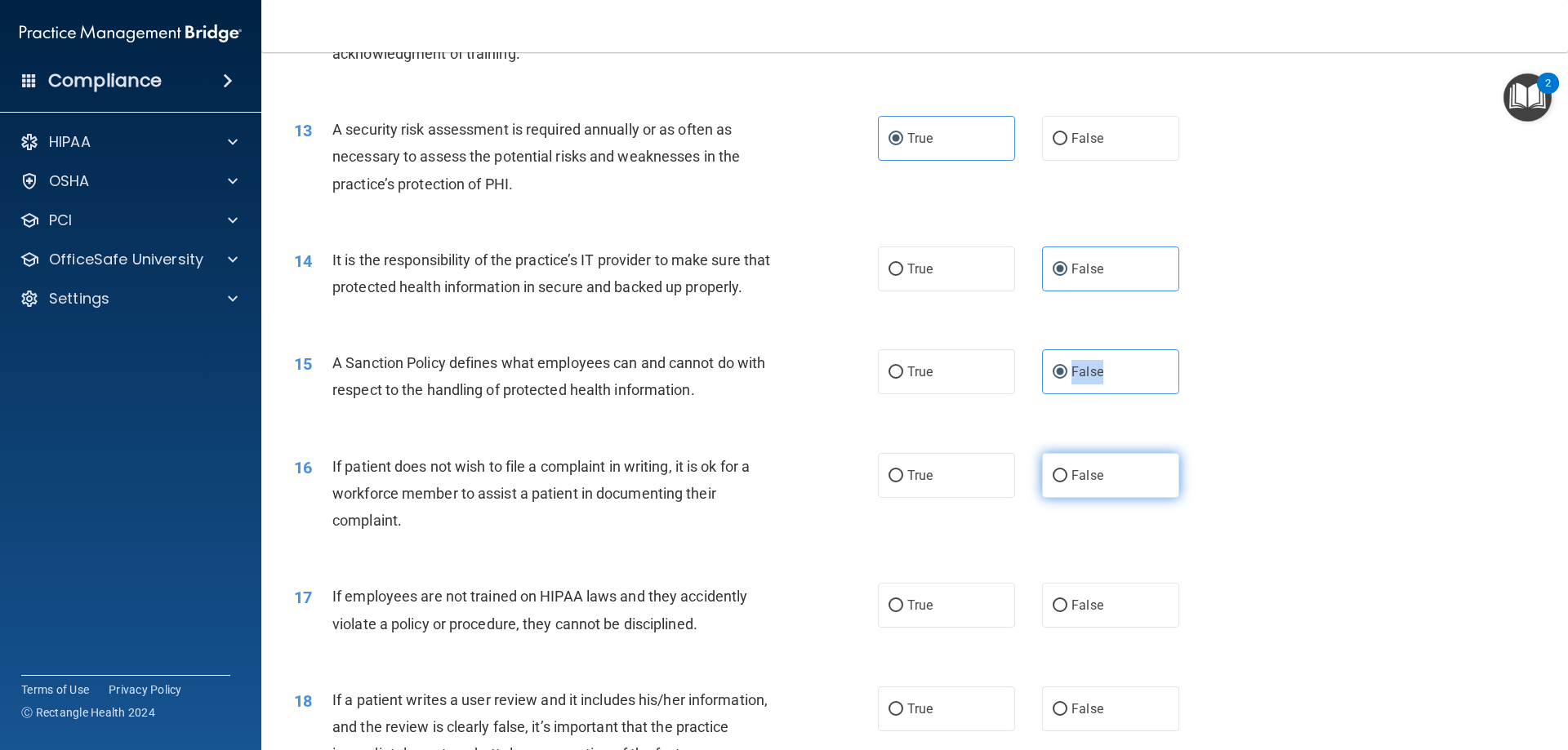
scroll to position [1715, 0]
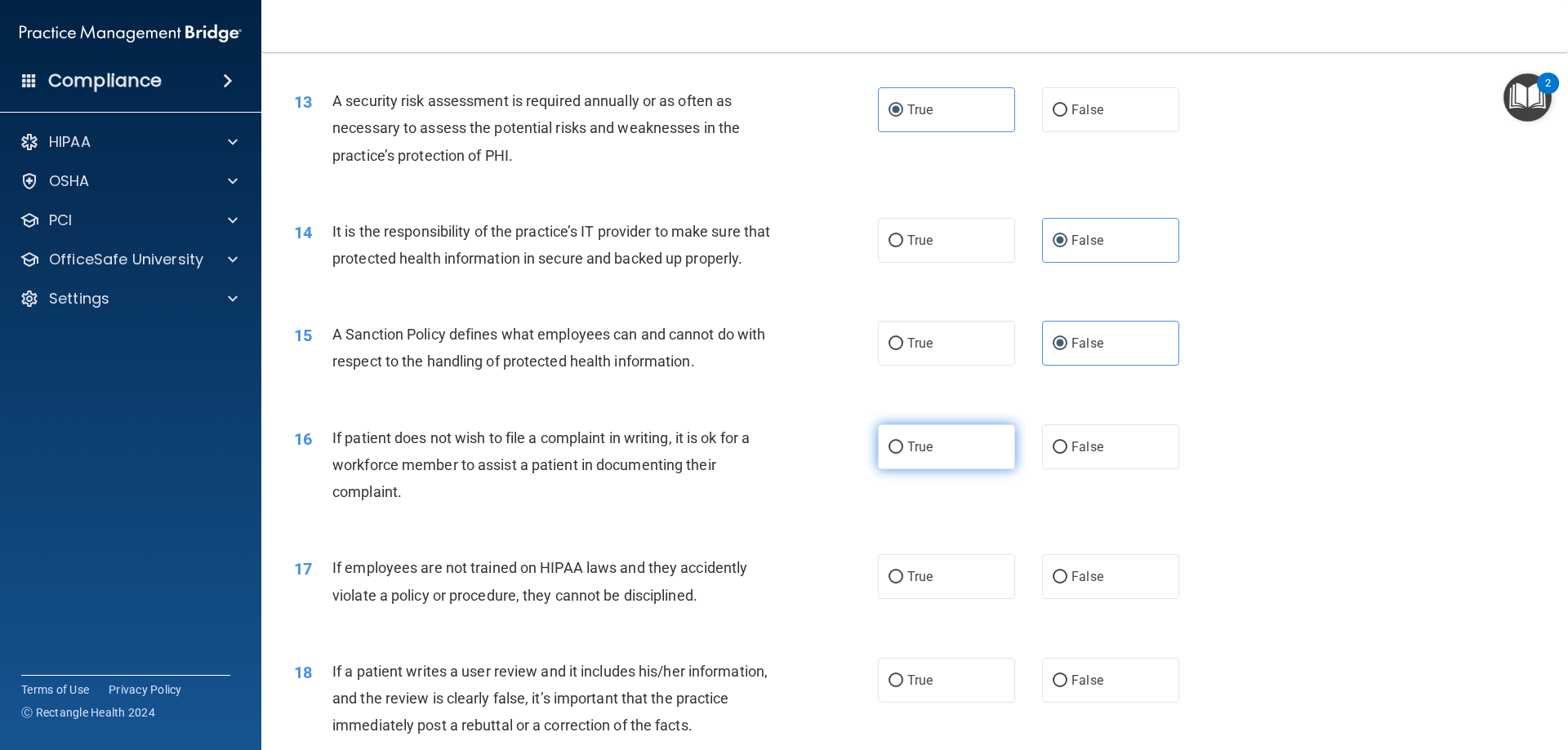
click at [936, 470] on label "True" at bounding box center [947, 447] width 137 height 45
click at [903, 454] on input "True" at bounding box center [896, 448] width 15 height 13
radio input "true"
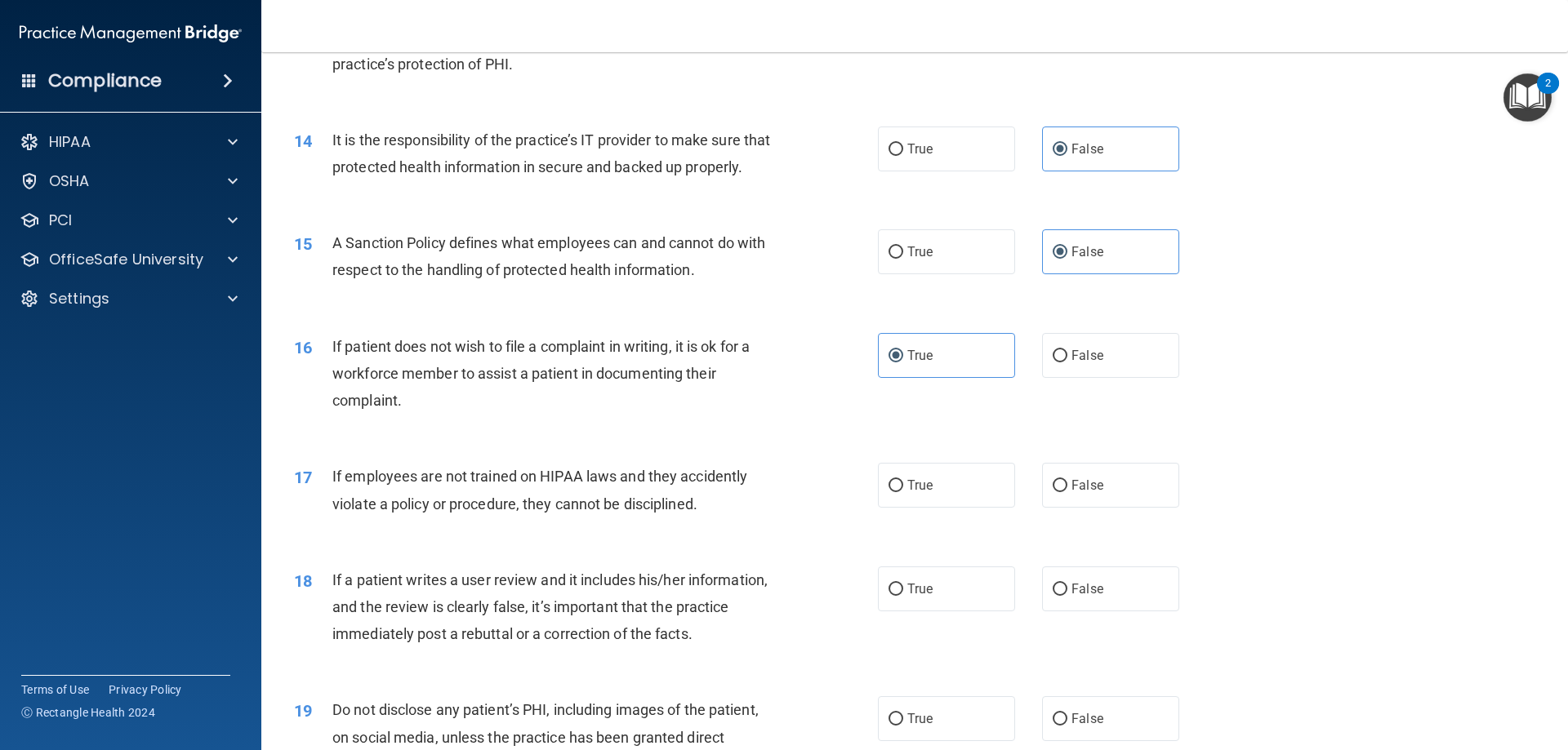
scroll to position [1960, 0]
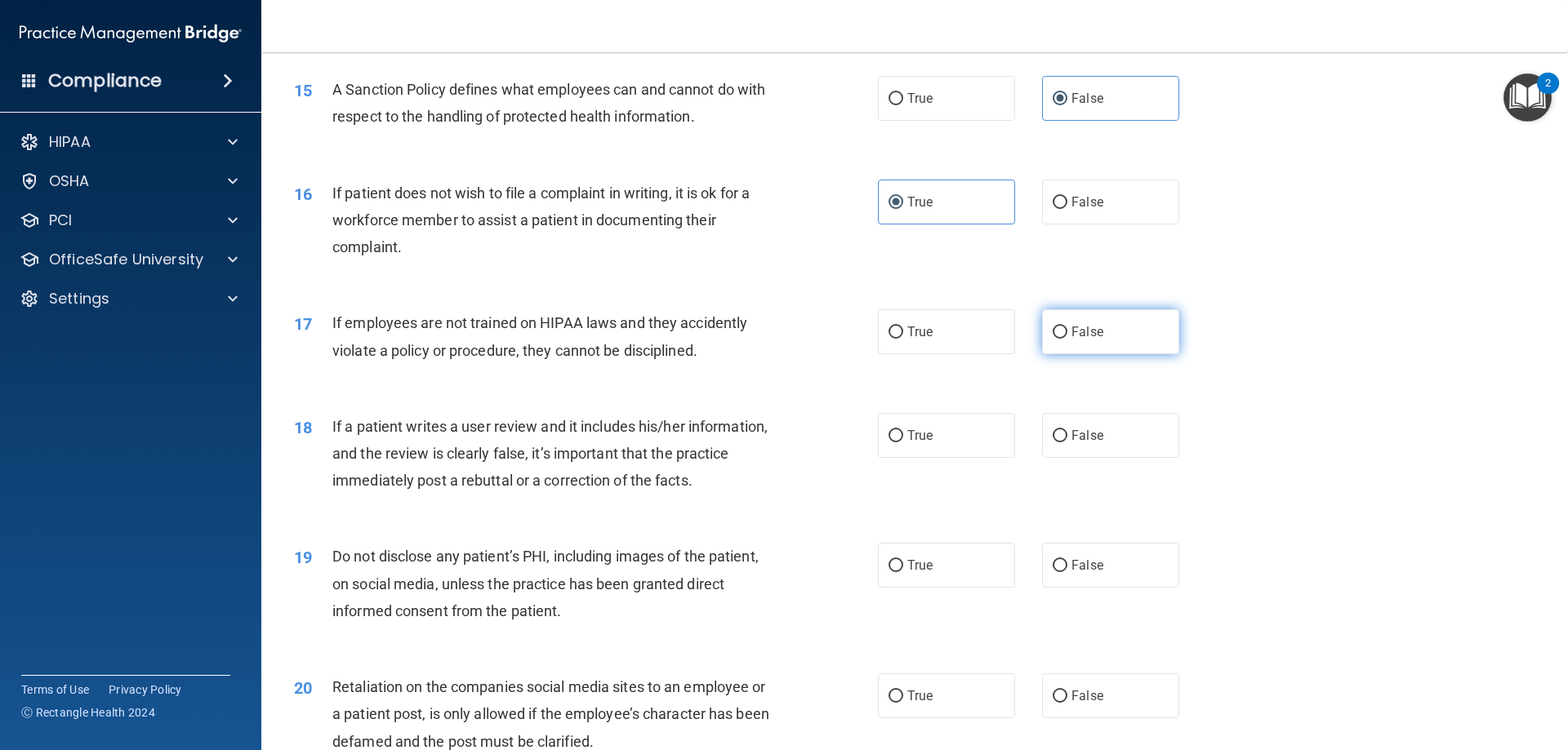
click at [1062, 354] on label "False" at bounding box center [1111, 332] width 137 height 45
click at [1062, 339] on input "False" at bounding box center [1060, 332] width 15 height 13
radio input "true"
click at [1055, 458] on label "False" at bounding box center [1111, 436] width 137 height 45
click at [1055, 443] on input "False" at bounding box center [1060, 436] width 15 height 13
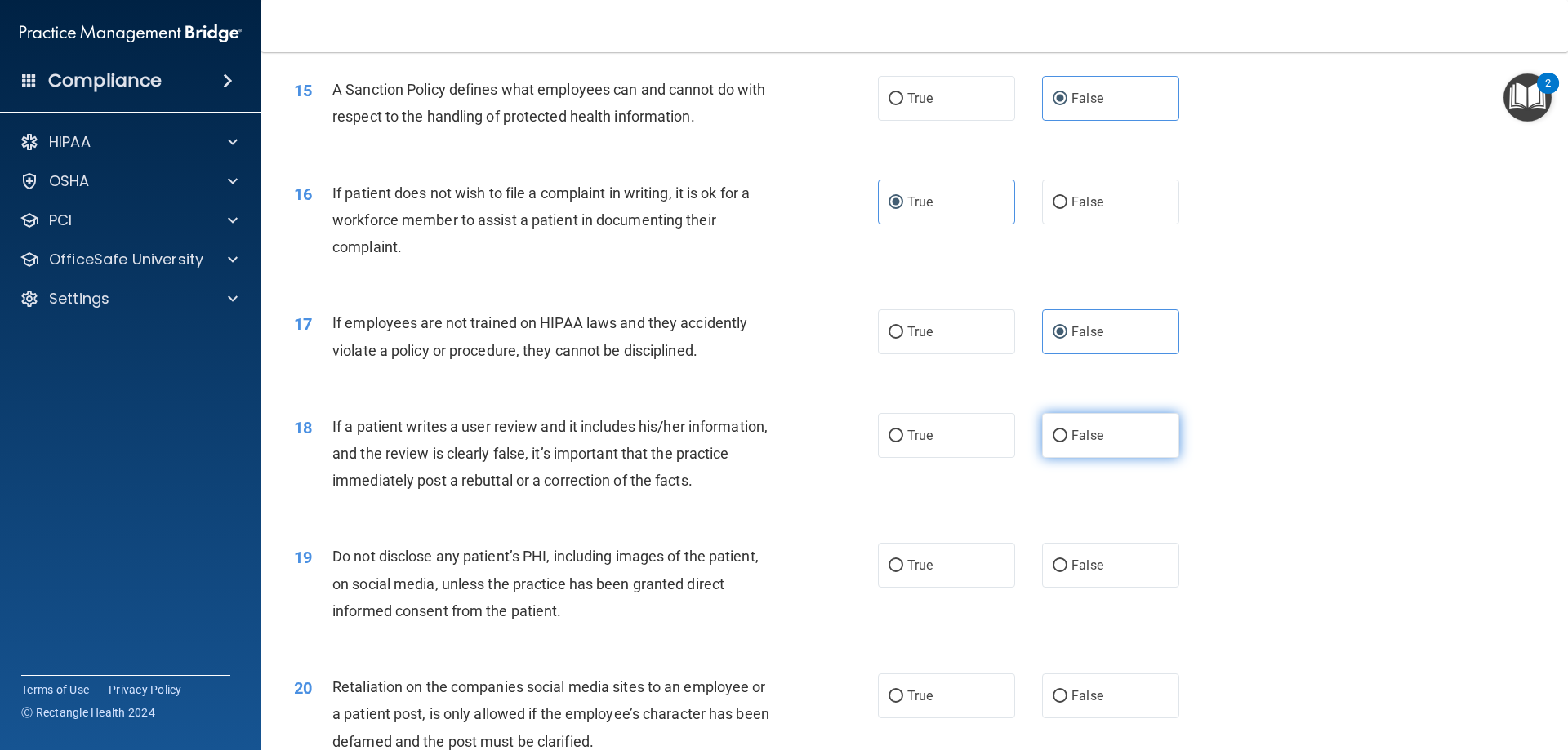
radio input "true"
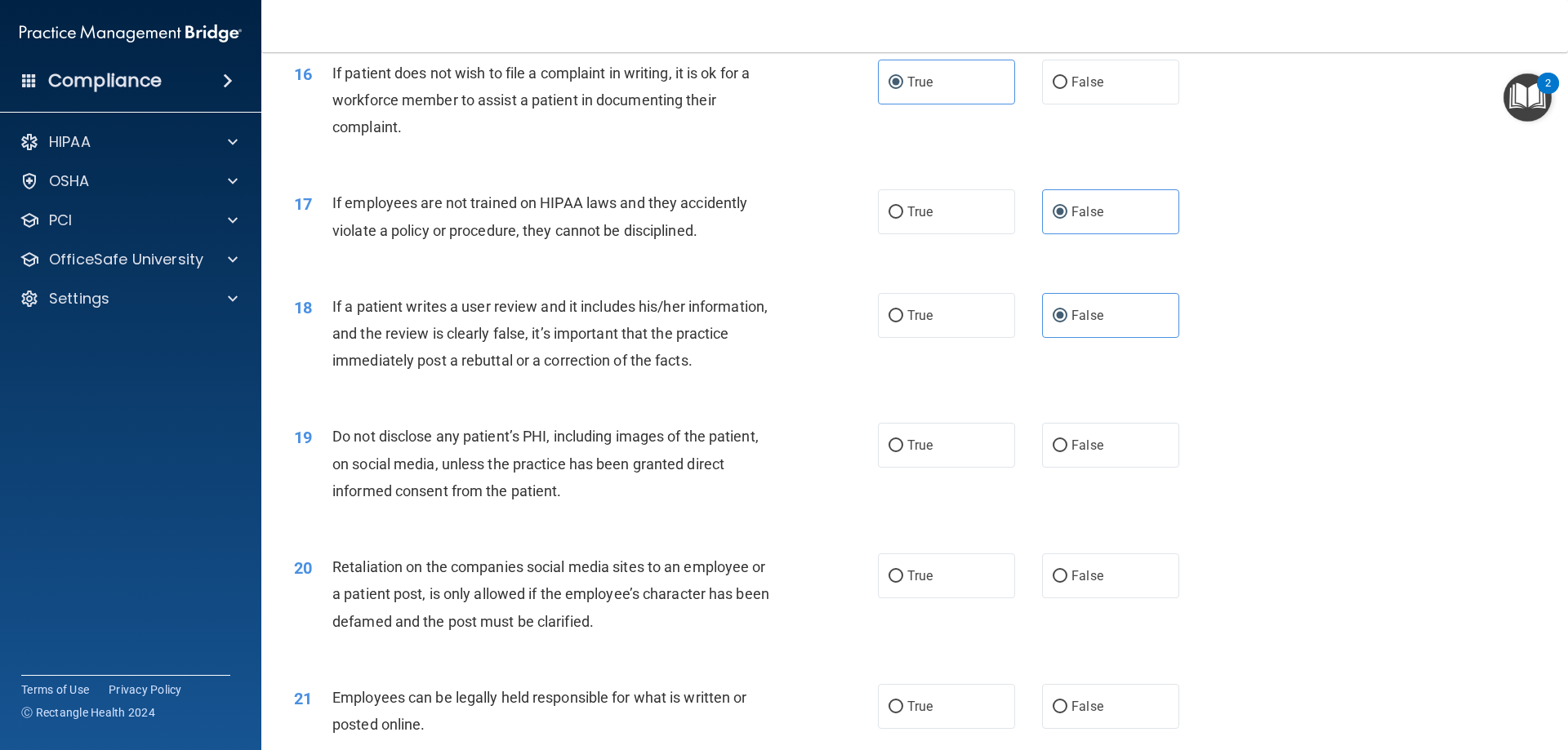
scroll to position [2123, 0]
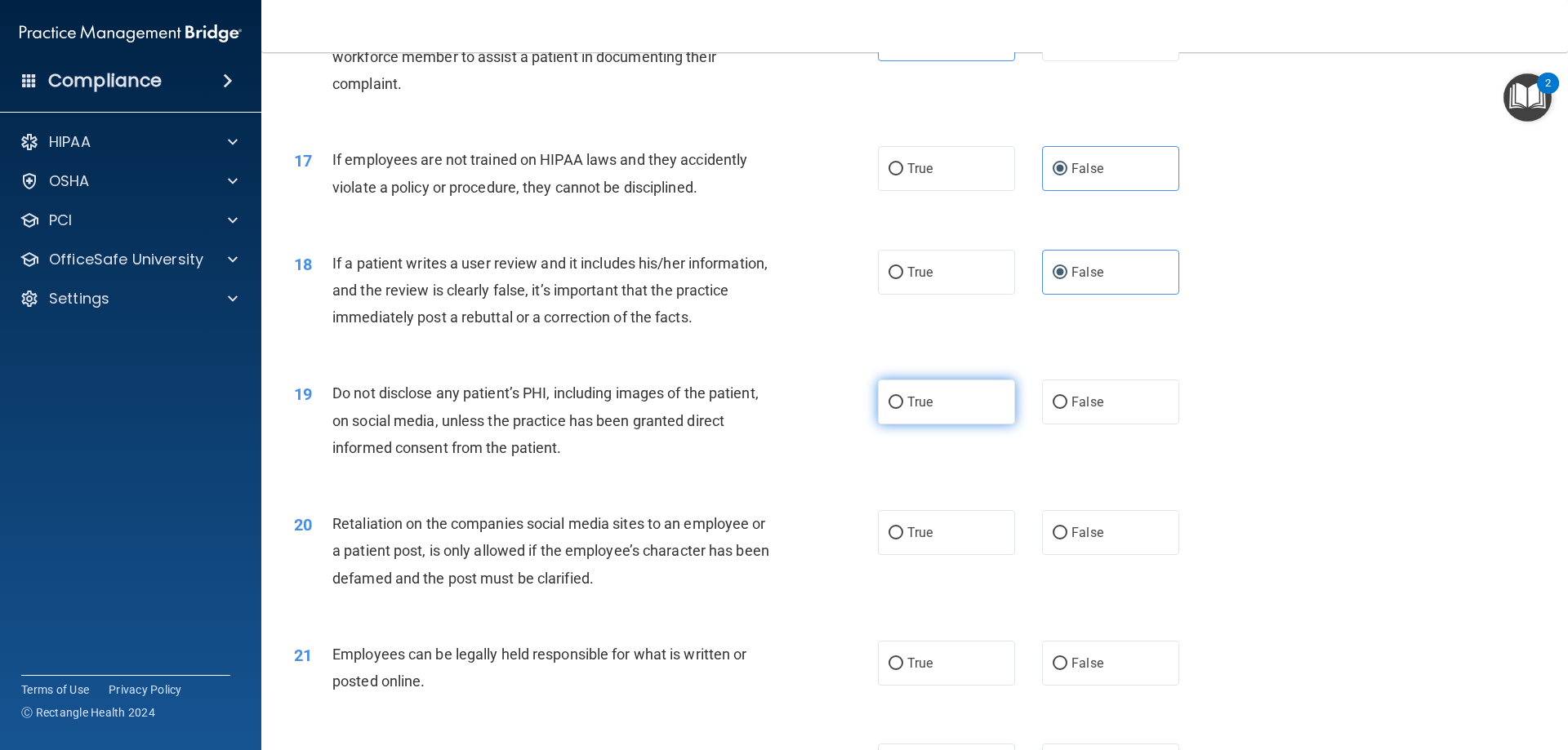
click at [943, 424] on label "True" at bounding box center [947, 403] width 137 height 45
click at [903, 409] on input "True" at bounding box center [896, 403] width 15 height 13
radio input "true"
click at [1109, 552] on label "False" at bounding box center [1111, 533] width 137 height 45
click at [1067, 540] on input "False" at bounding box center [1060, 533] width 15 height 13
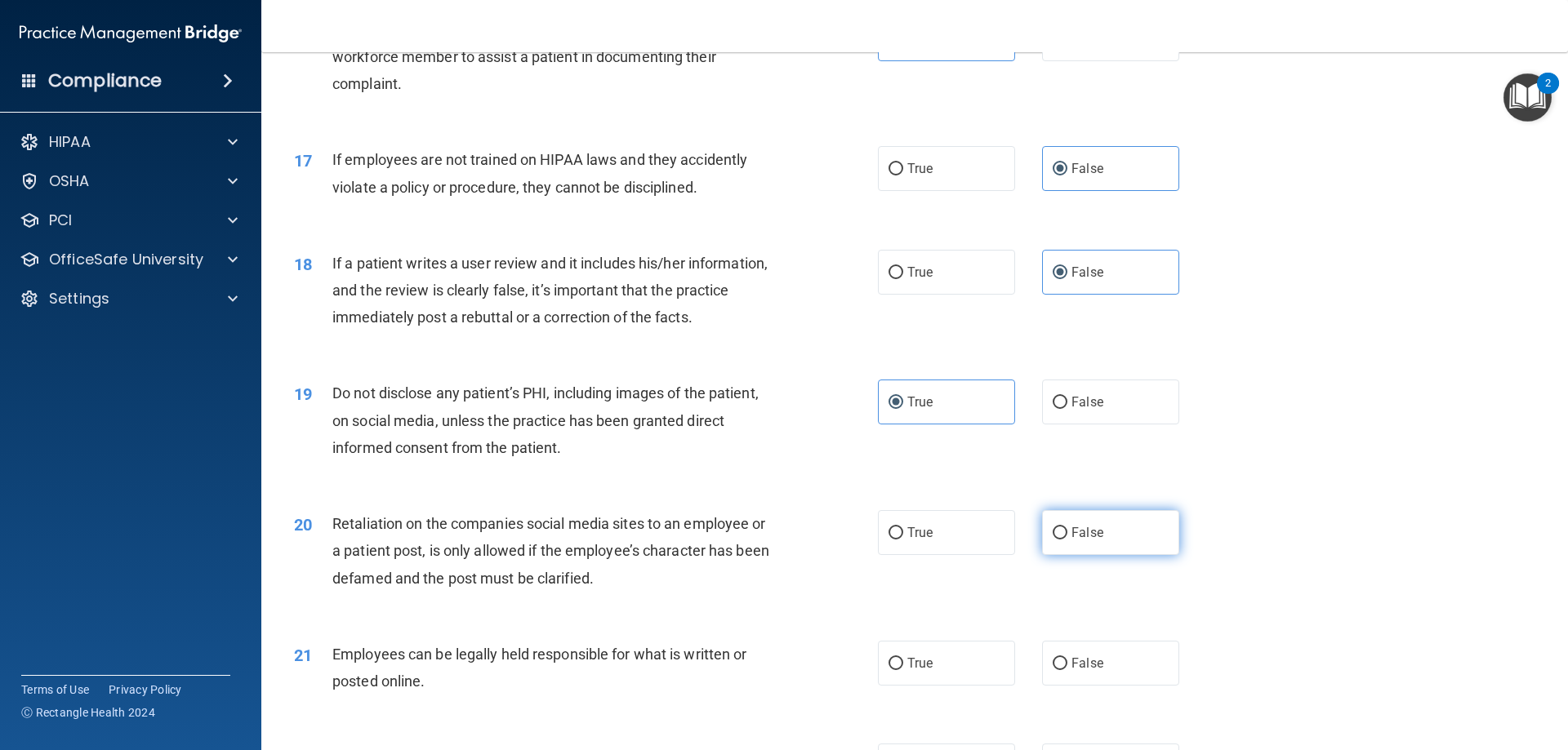
radio input "true"
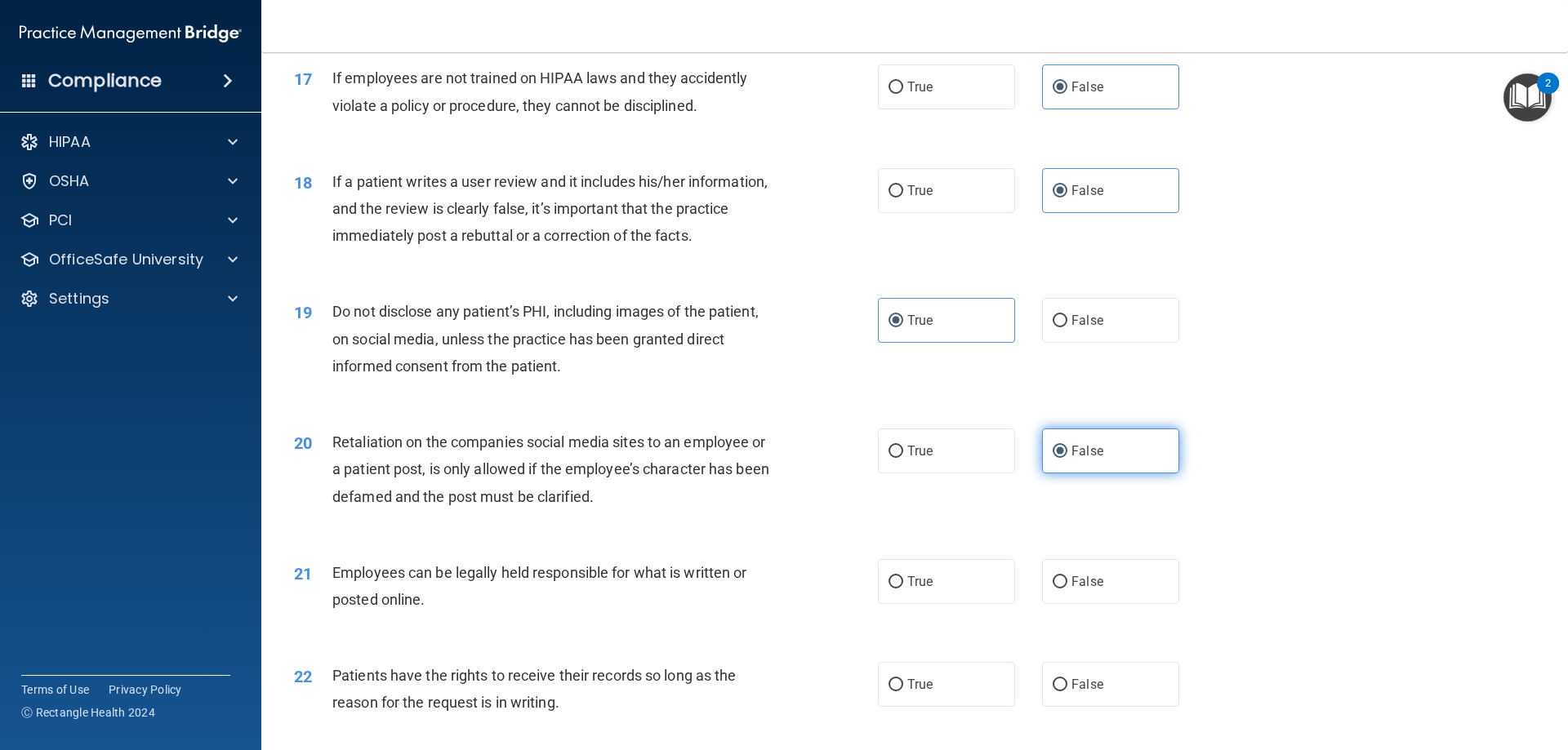
scroll to position [2286, 0]
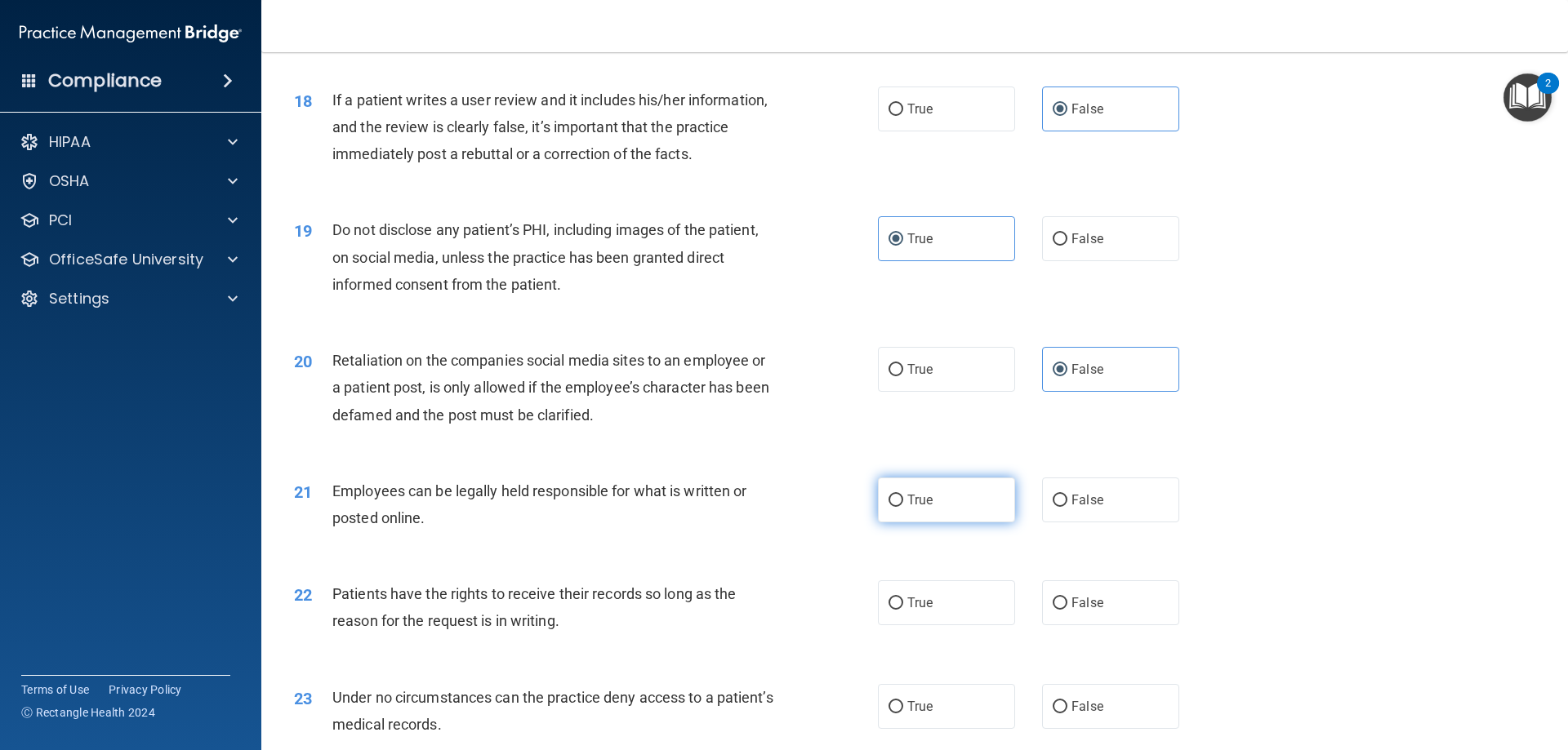
click at [952, 521] on label "True" at bounding box center [947, 501] width 137 height 45
click at [903, 507] on input "True" at bounding box center [896, 501] width 15 height 13
radio input "true"
click at [1083, 611] on span "False" at bounding box center [1087, 603] width 32 height 16
click at [1067, 610] on input "False" at bounding box center [1060, 604] width 15 height 13
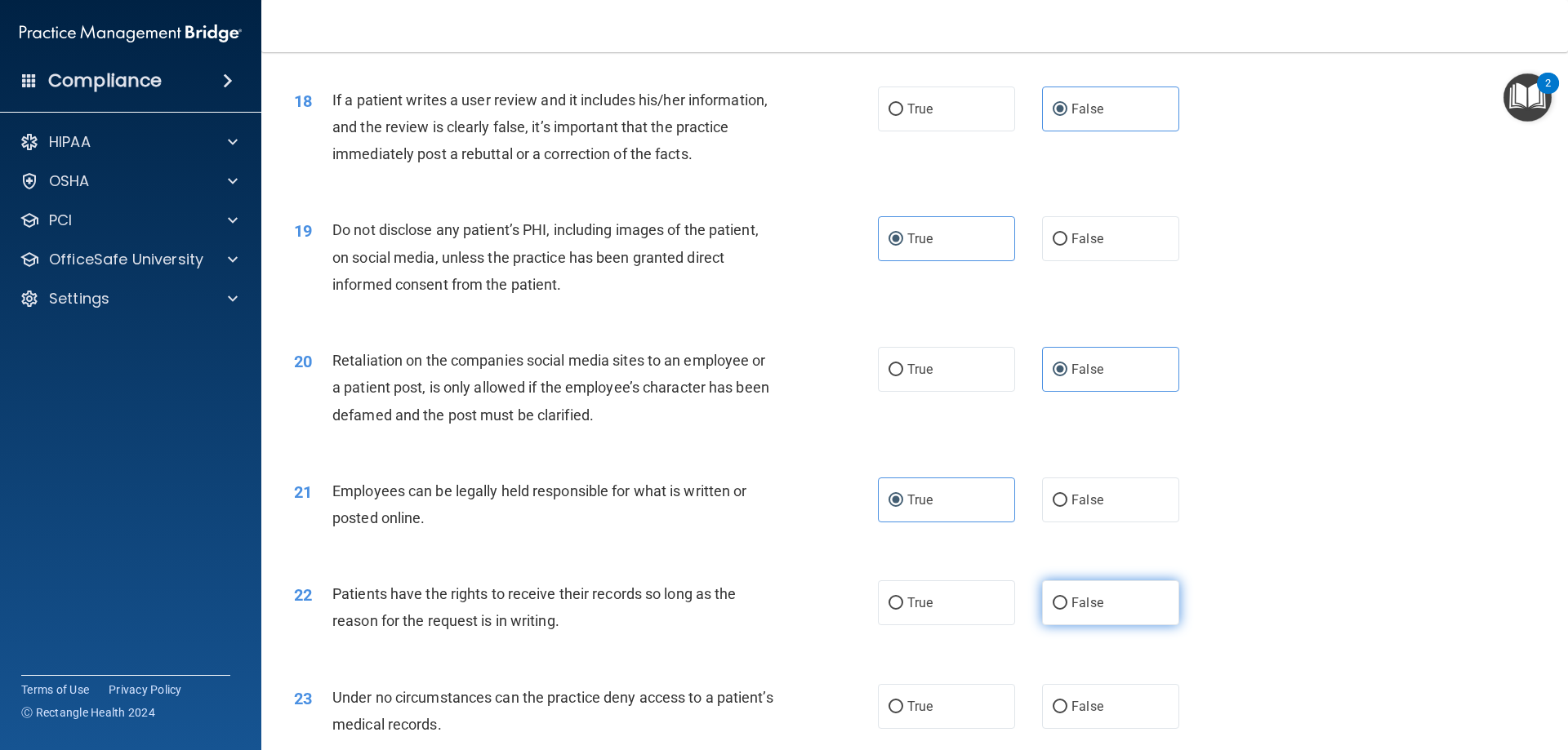
radio input "true"
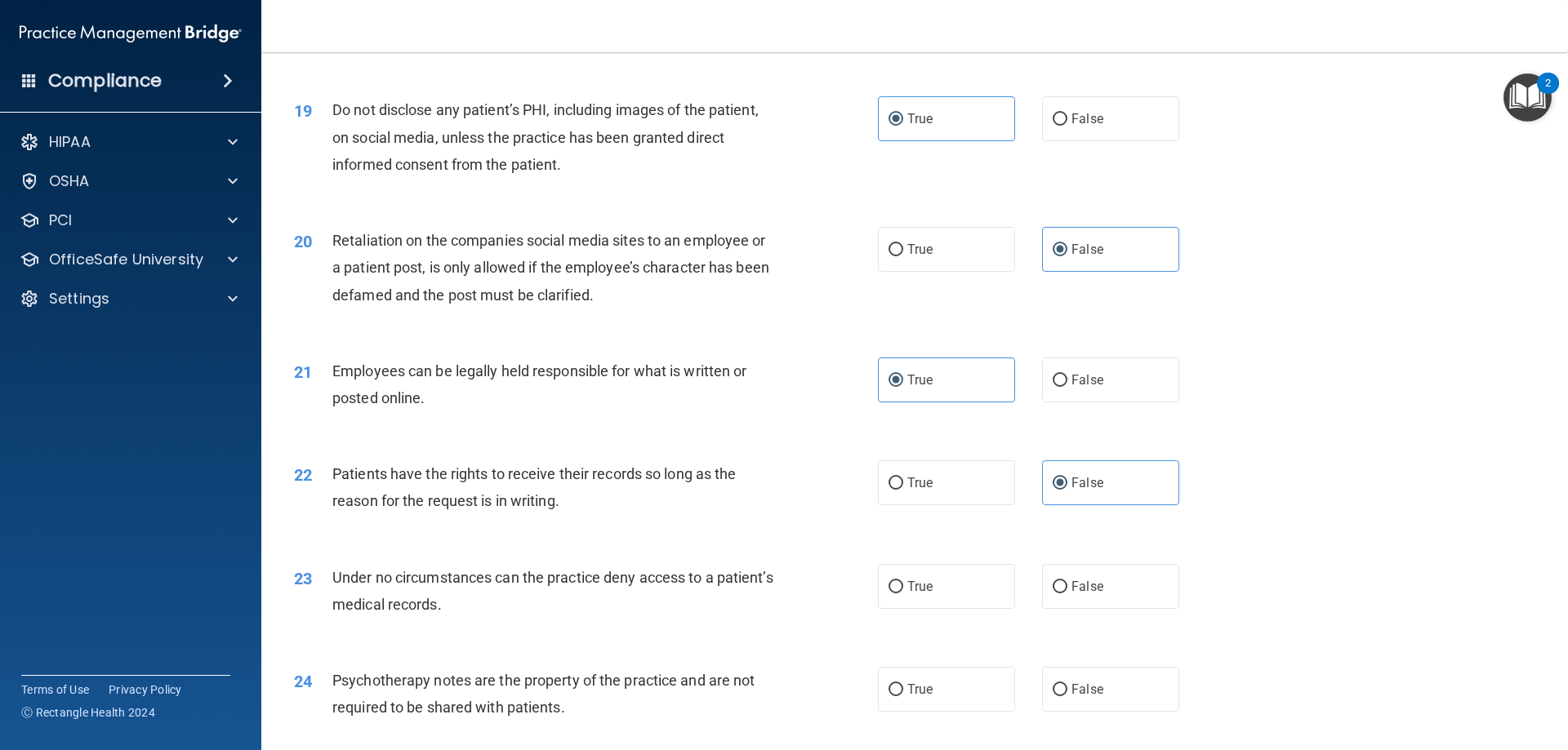
scroll to position [2449, 0]
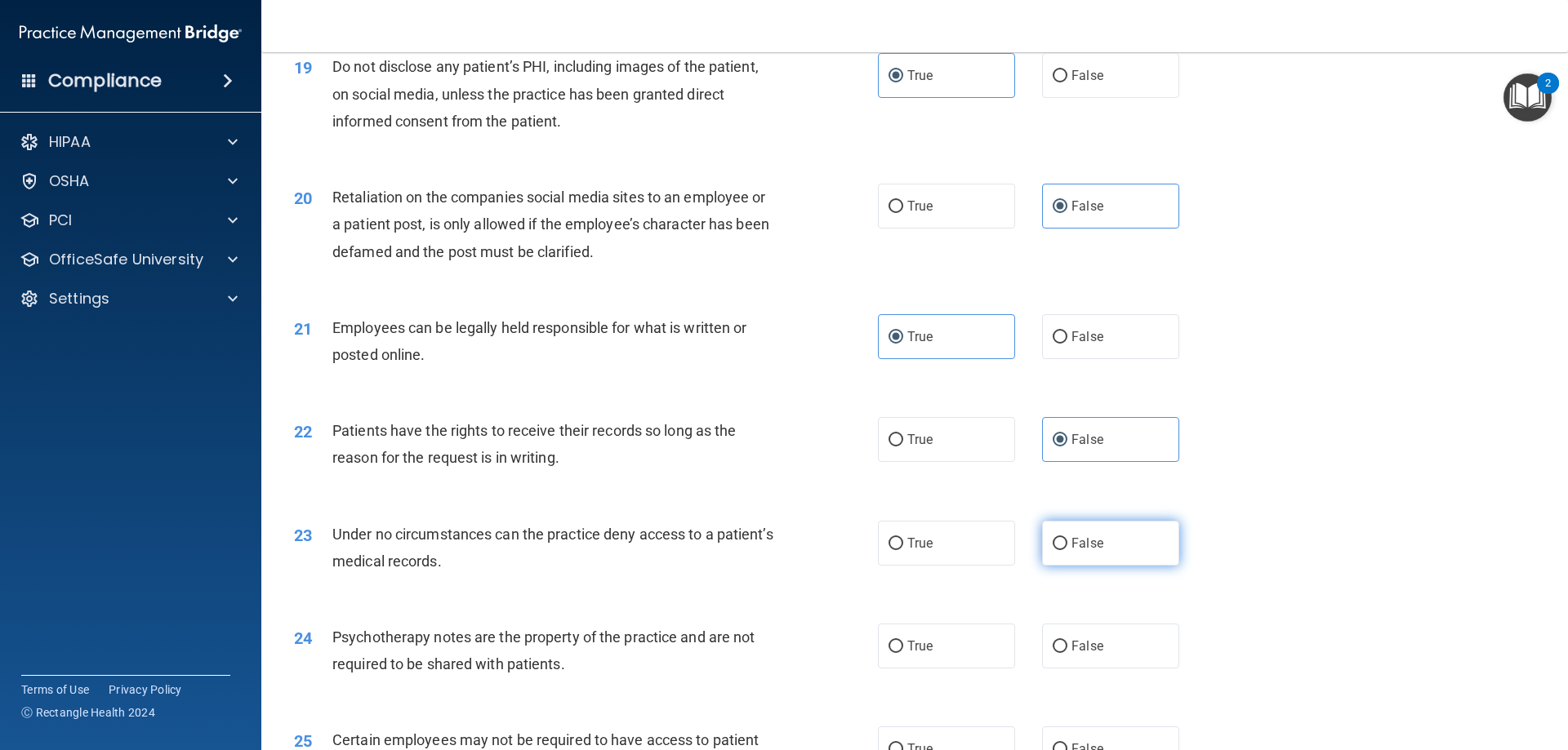
click at [1088, 566] on label "False" at bounding box center [1111, 543] width 137 height 45
click at [1067, 550] on input "False" at bounding box center [1060, 544] width 15 height 13
radio input "true"
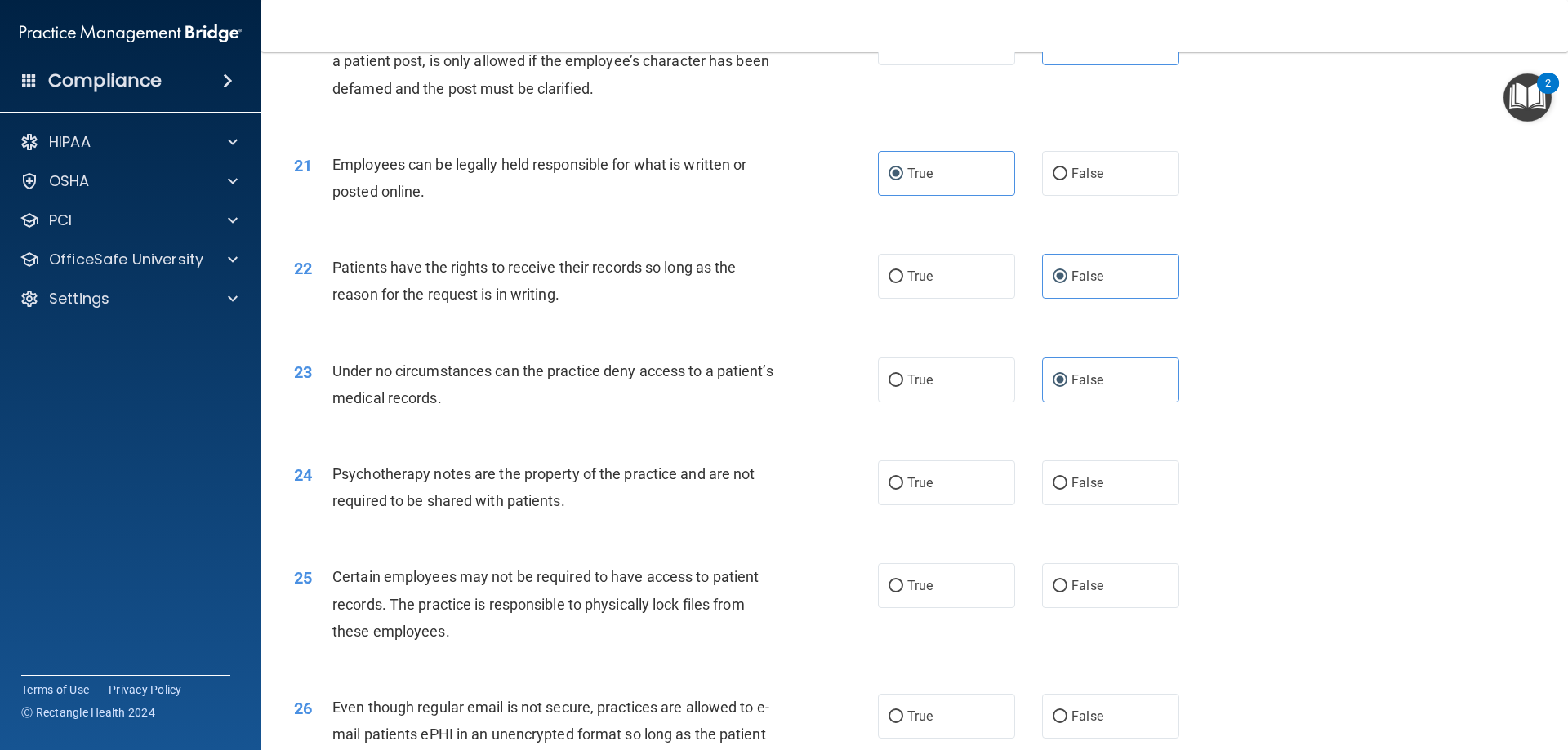
scroll to position [2694, 0]
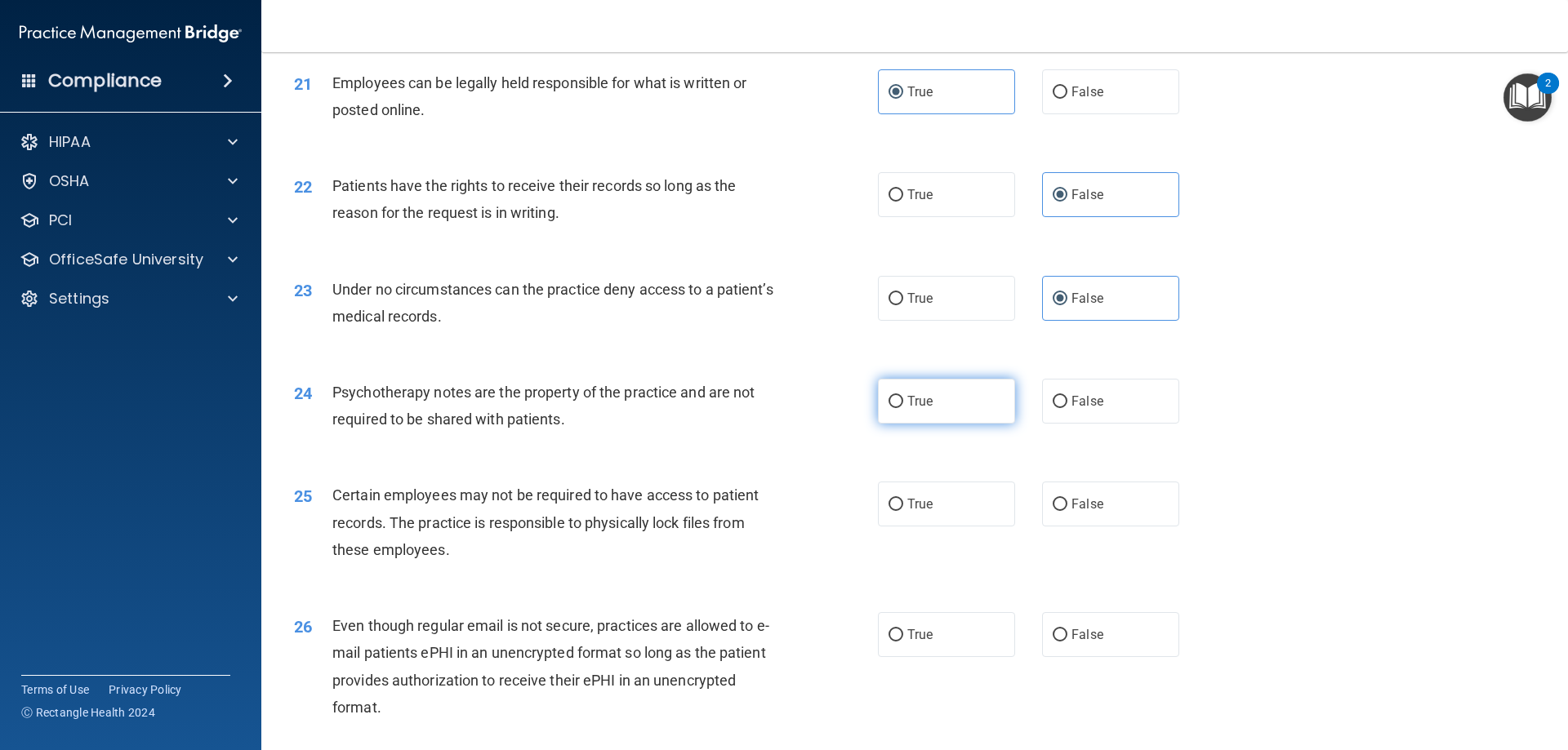
click at [956, 420] on label "True" at bounding box center [947, 402] width 137 height 45
click at [903, 408] on input "True" at bounding box center [896, 402] width 15 height 13
radio input "true"
click at [949, 521] on label "True" at bounding box center [947, 505] width 137 height 45
click at [903, 511] on input "True" at bounding box center [896, 505] width 15 height 13
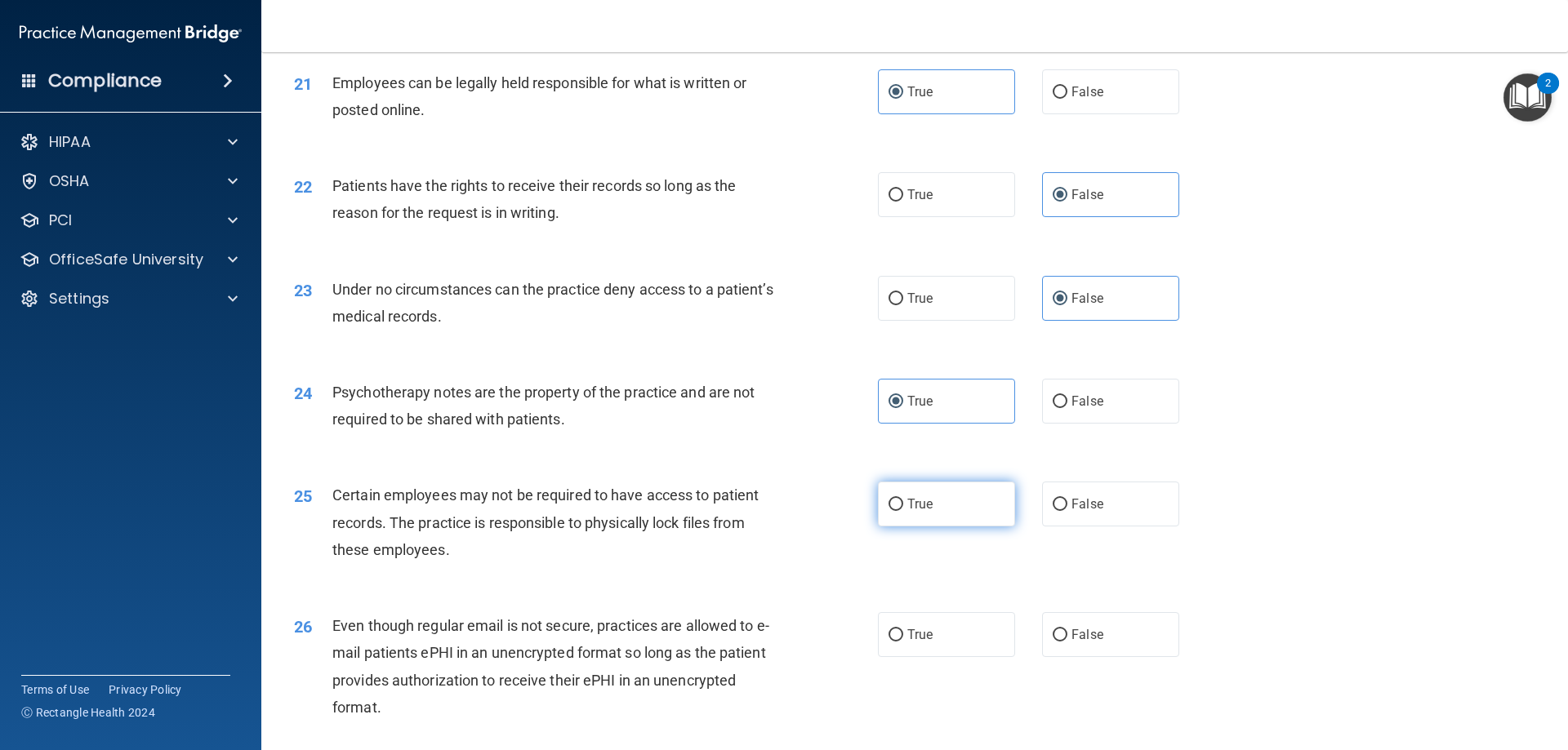
radio input "true"
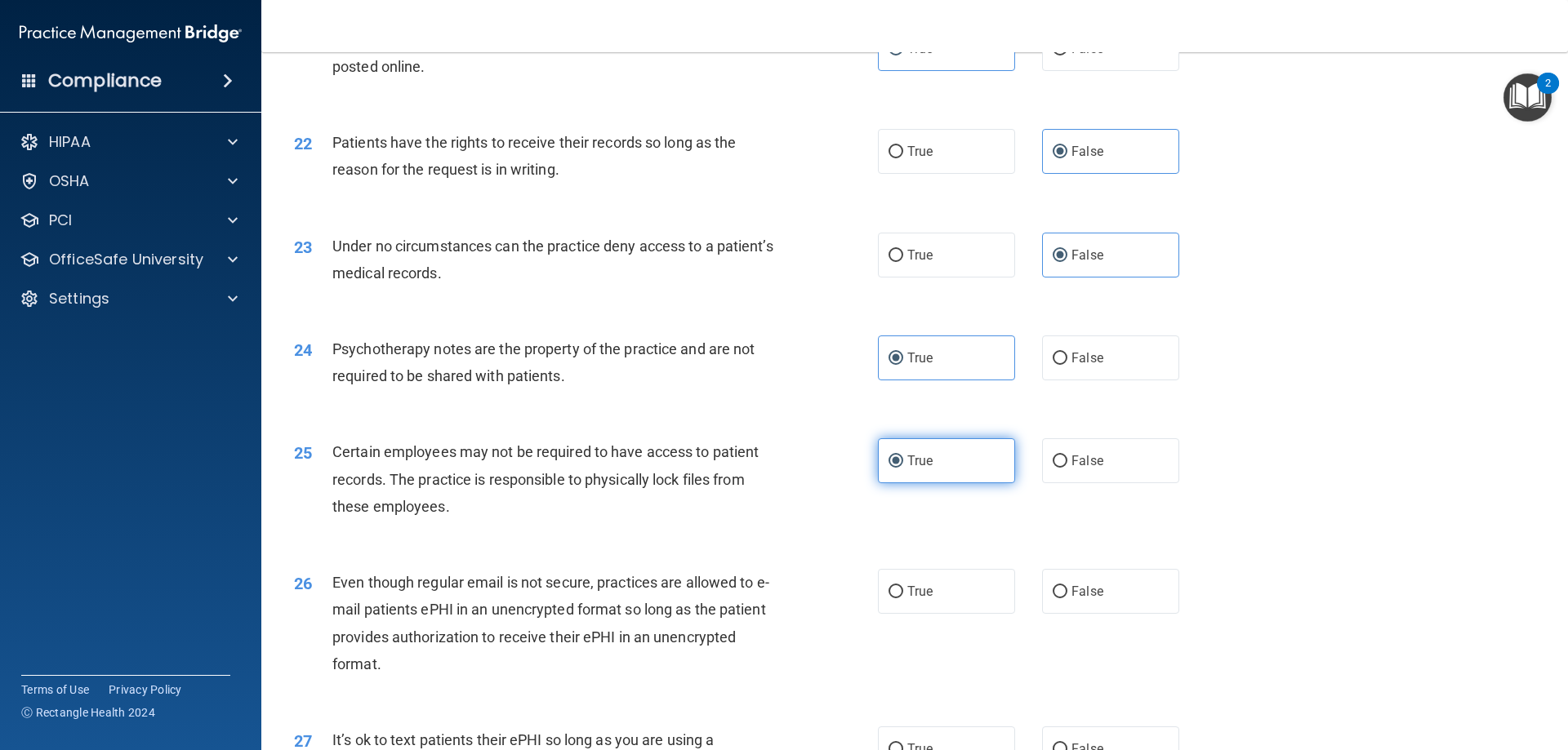
scroll to position [2777, 0]
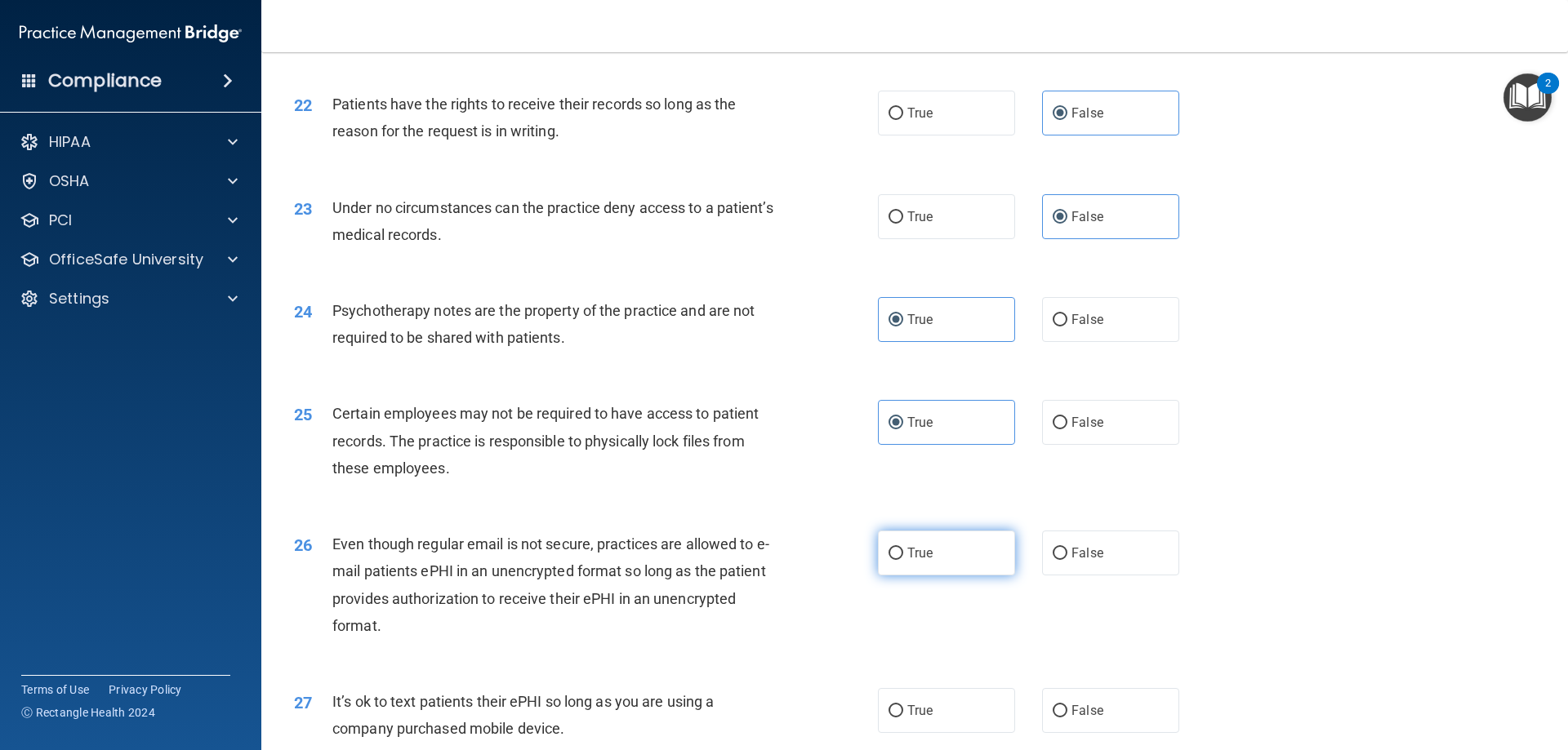
click at [949, 576] on label "True" at bounding box center [947, 553] width 137 height 45
click at [903, 560] on input "True" at bounding box center [896, 554] width 15 height 13
radio input "true"
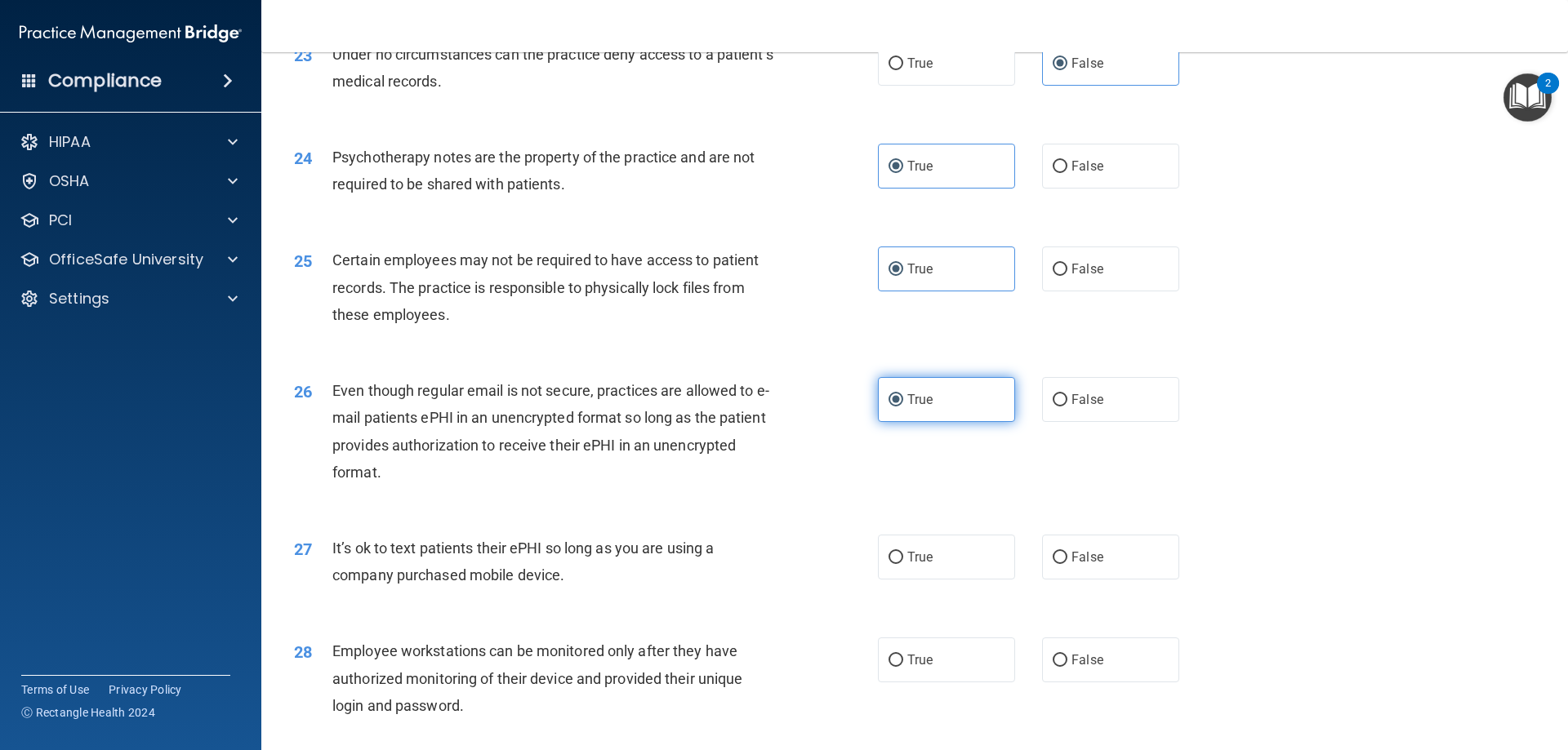
scroll to position [2940, 0]
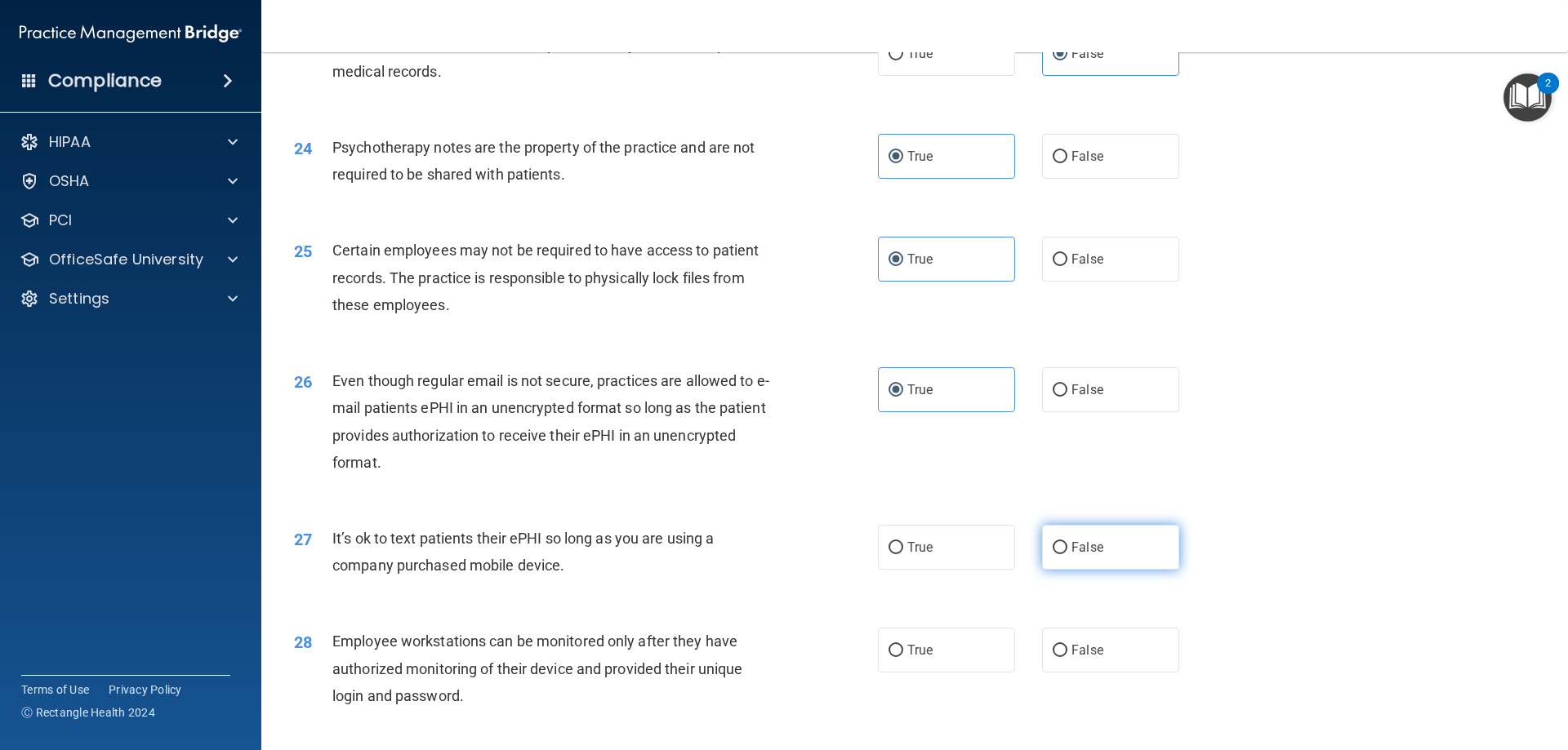
click at [1087, 555] on span "False" at bounding box center [1087, 547] width 32 height 16
click at [1067, 554] on input "False" at bounding box center [1060, 548] width 15 height 13
radio input "true"
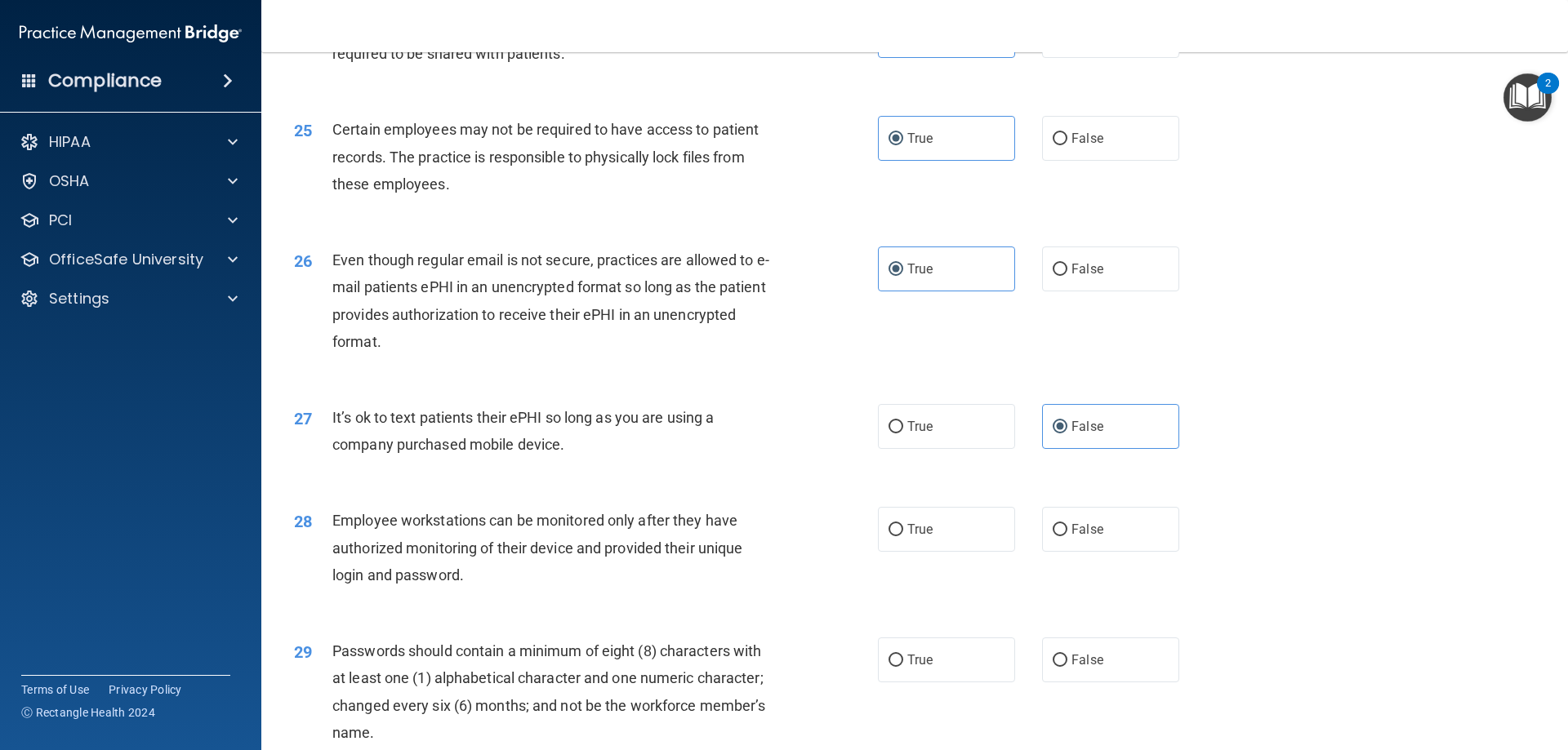
scroll to position [3103, 0]
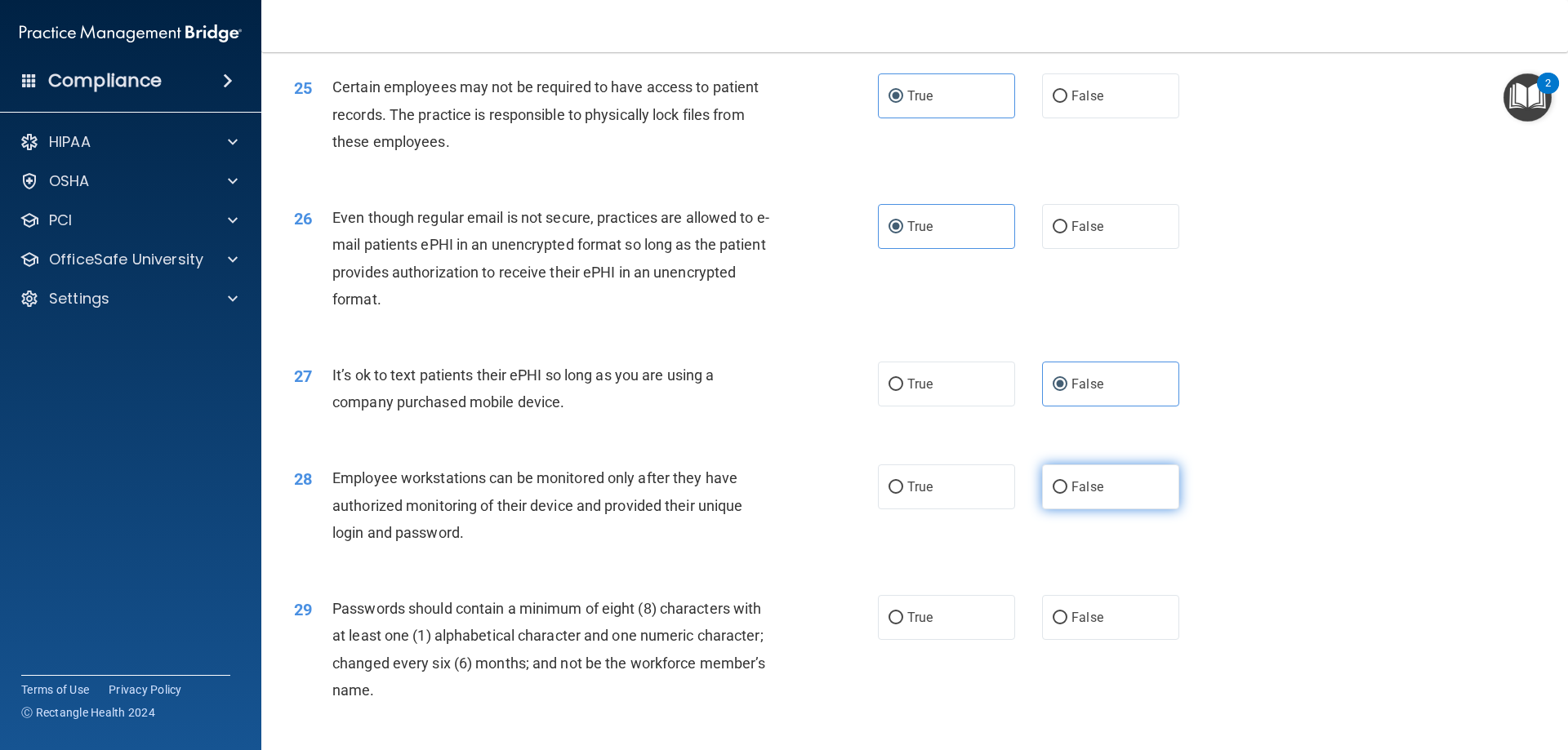
click at [1078, 495] on span "False" at bounding box center [1087, 487] width 32 height 16
click at [1067, 494] on input "False" at bounding box center [1060, 488] width 15 height 13
radio input "true"
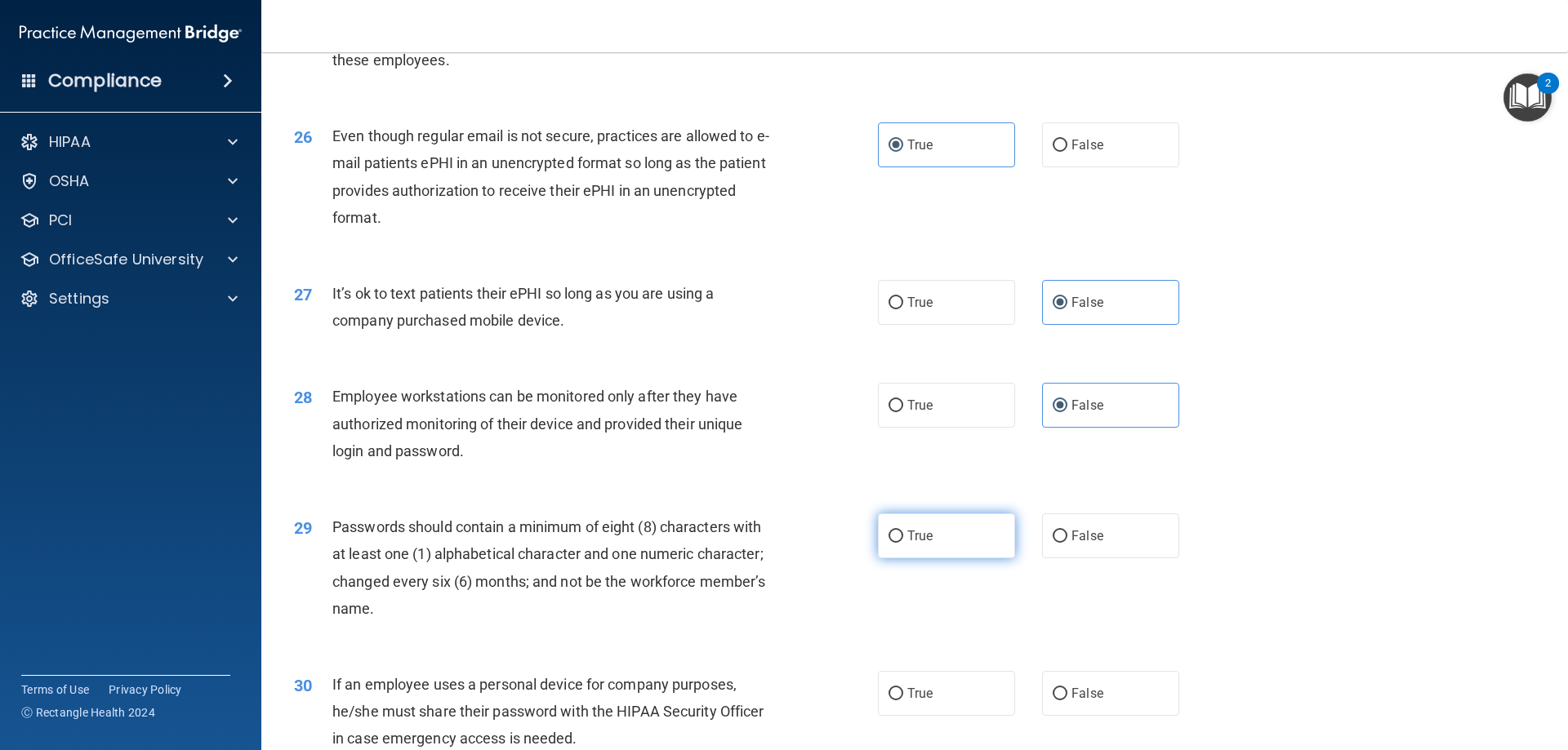
click at [933, 558] on label "True" at bounding box center [947, 537] width 137 height 45
click at [903, 543] on input "True" at bounding box center [896, 537] width 15 height 13
radio input "true"
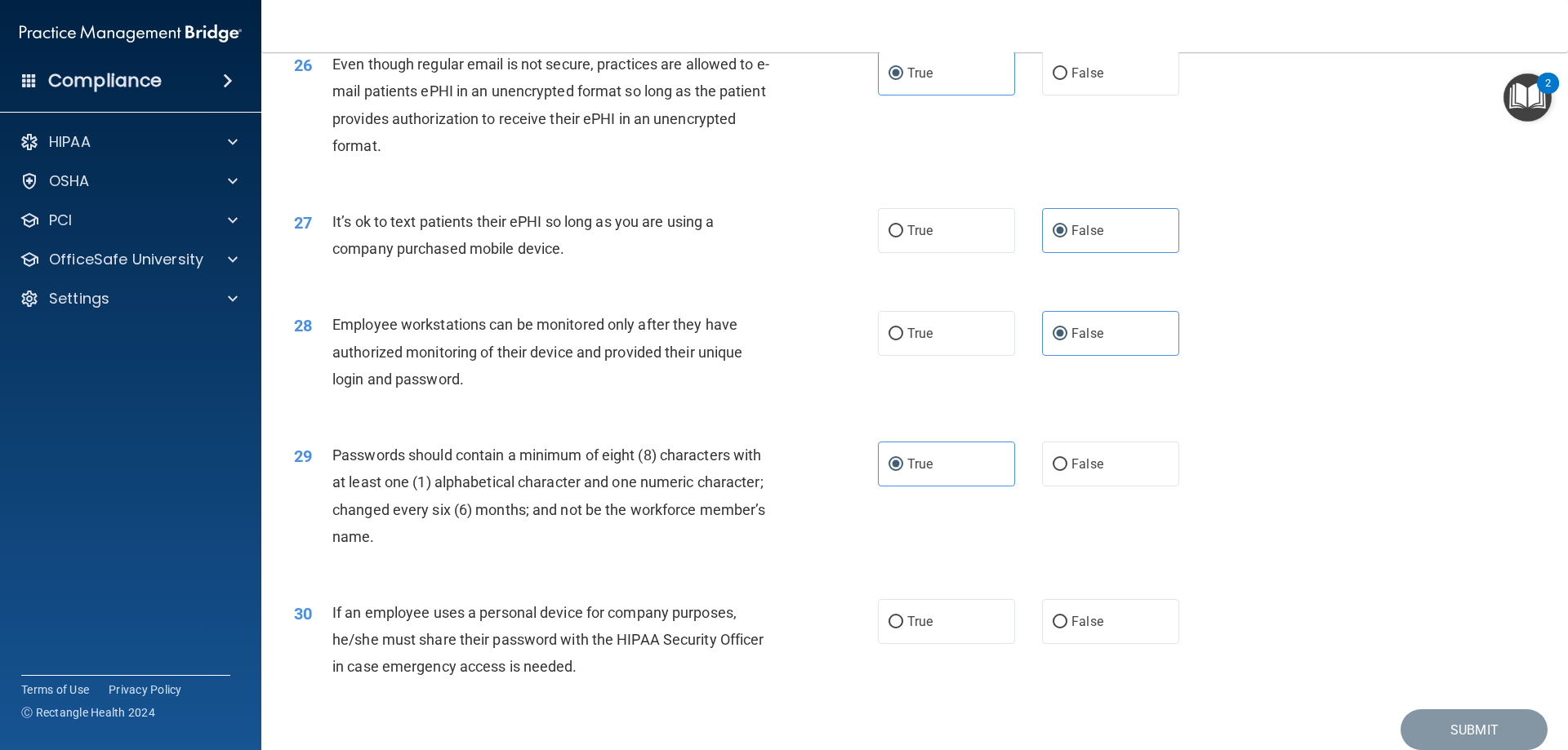
scroll to position [3348, 0]
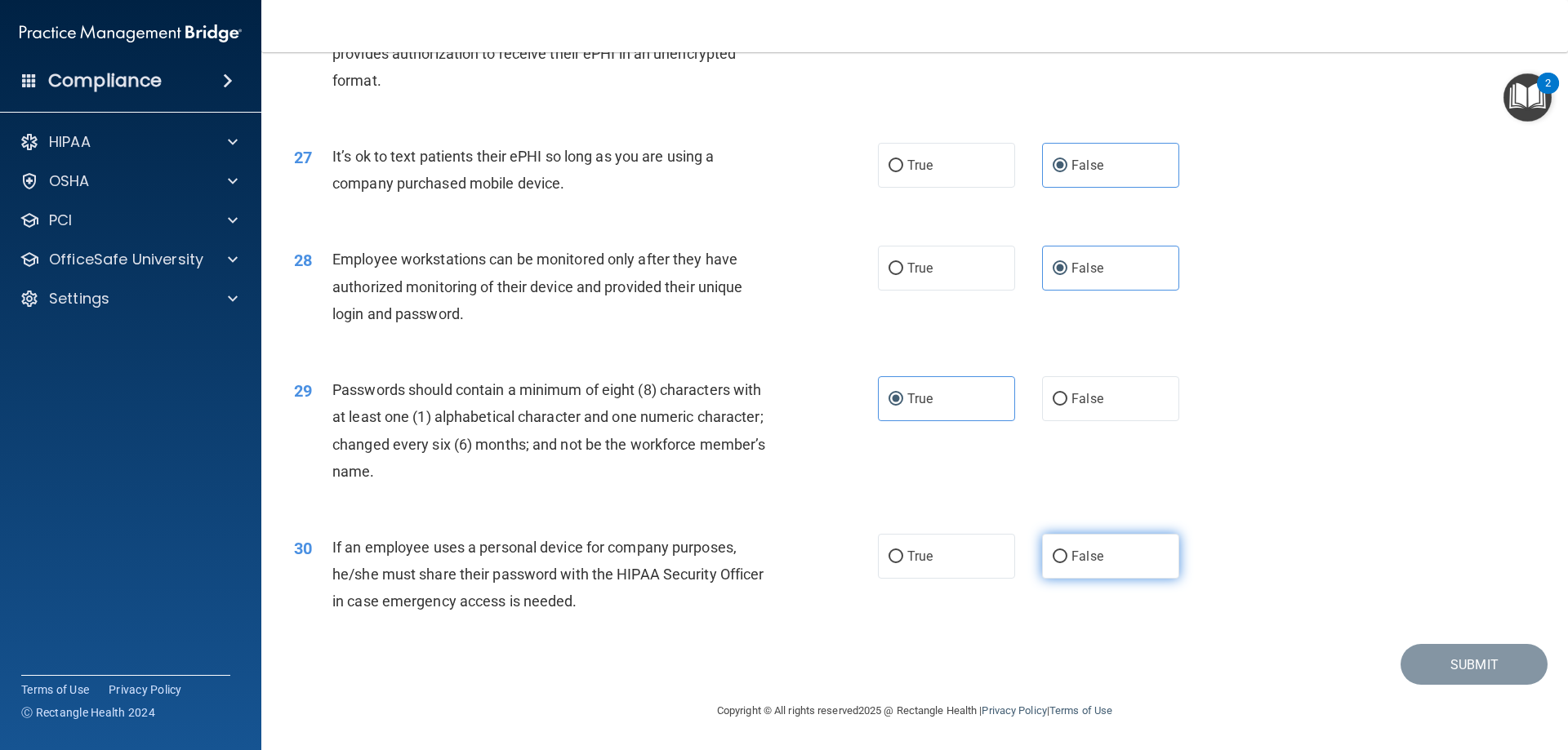
click at [1097, 563] on label "False" at bounding box center [1111, 557] width 137 height 45
click at [1067, 563] on input "False" at bounding box center [1060, 557] width 15 height 13
radio input "true"
click at [1440, 659] on button "Submit" at bounding box center [1474, 665] width 147 height 42
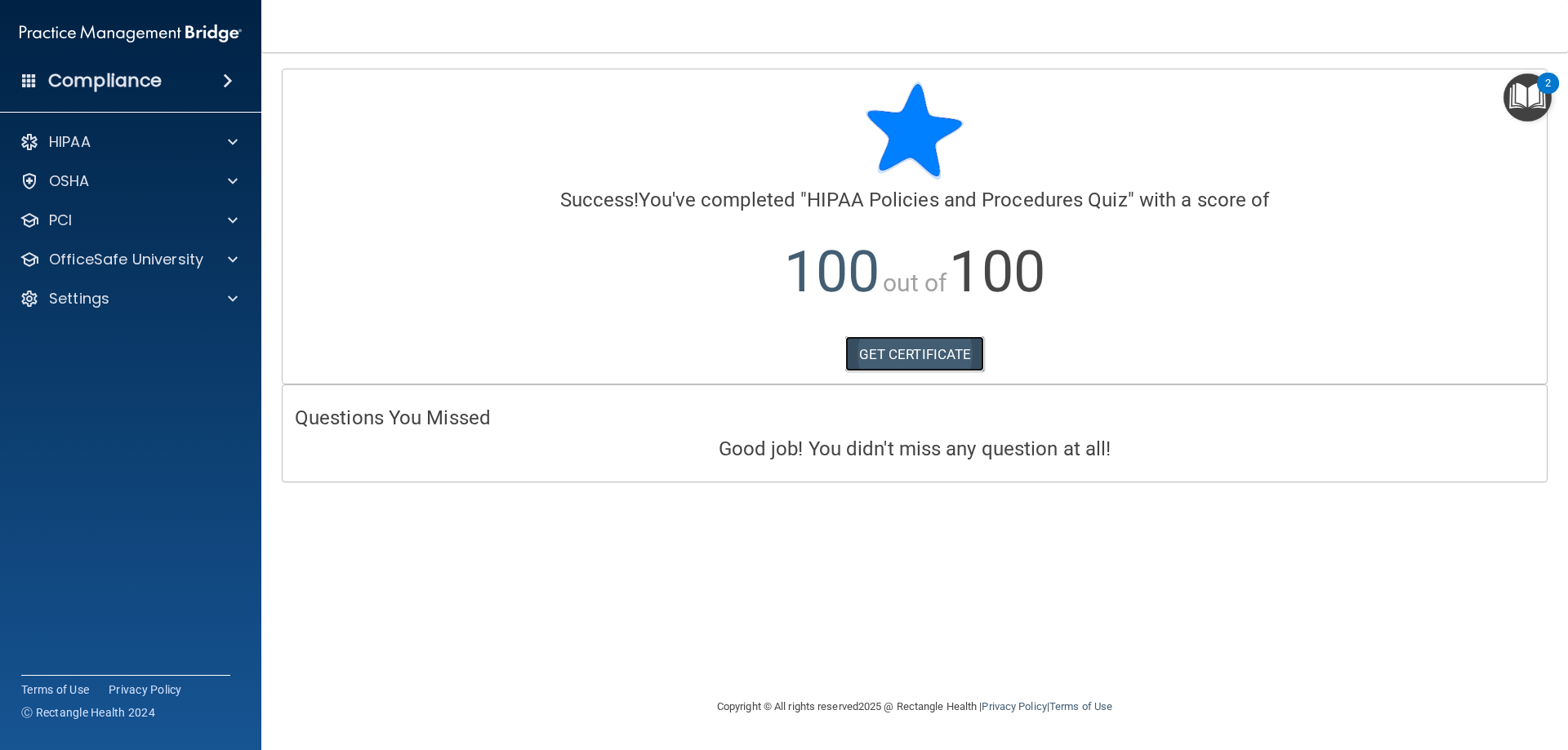
click at [934, 351] on link "GET CERTIFICATE" at bounding box center [915, 354] width 140 height 36
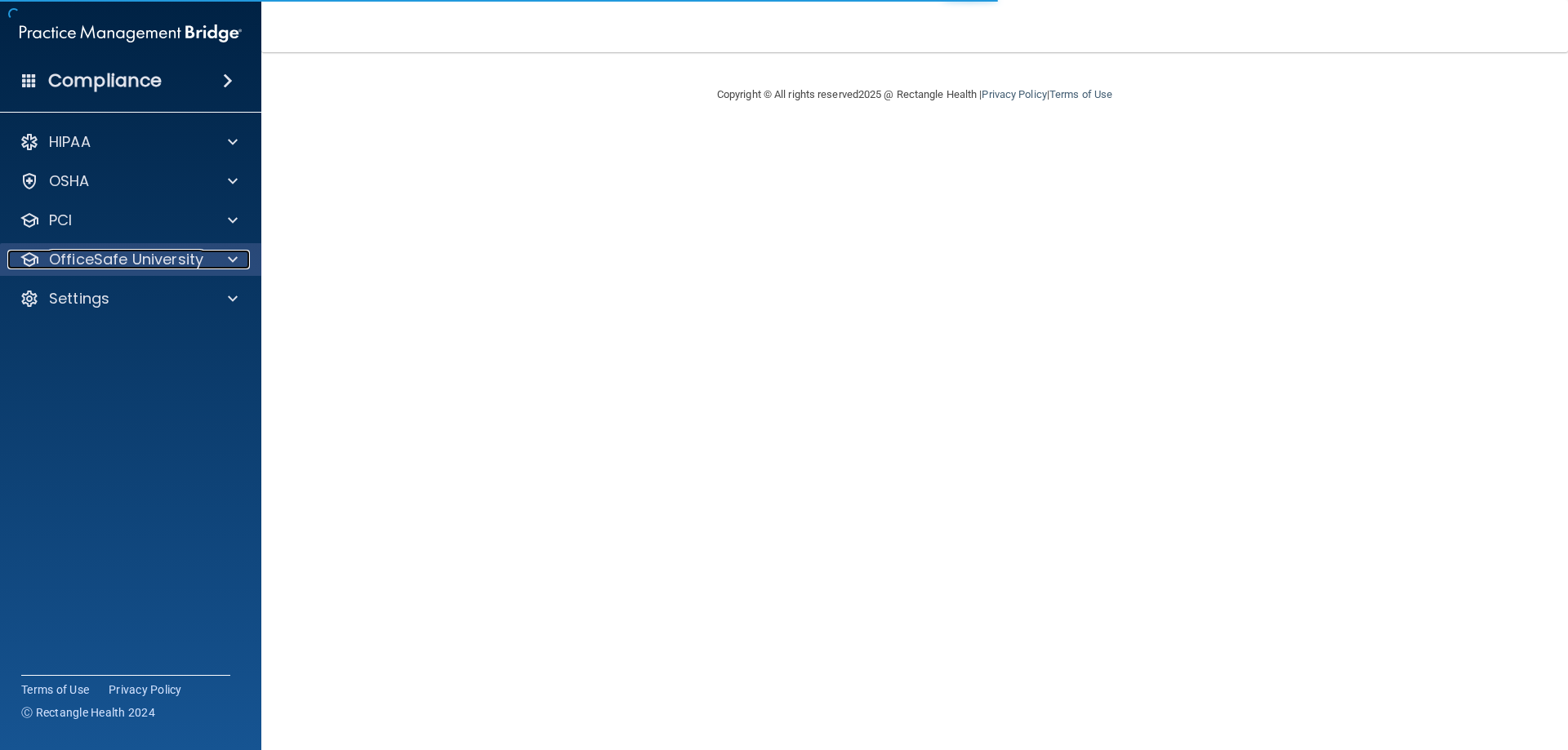
click at [206, 262] on div "OfficeSafe University" at bounding box center [109, 259] width 203 height 19
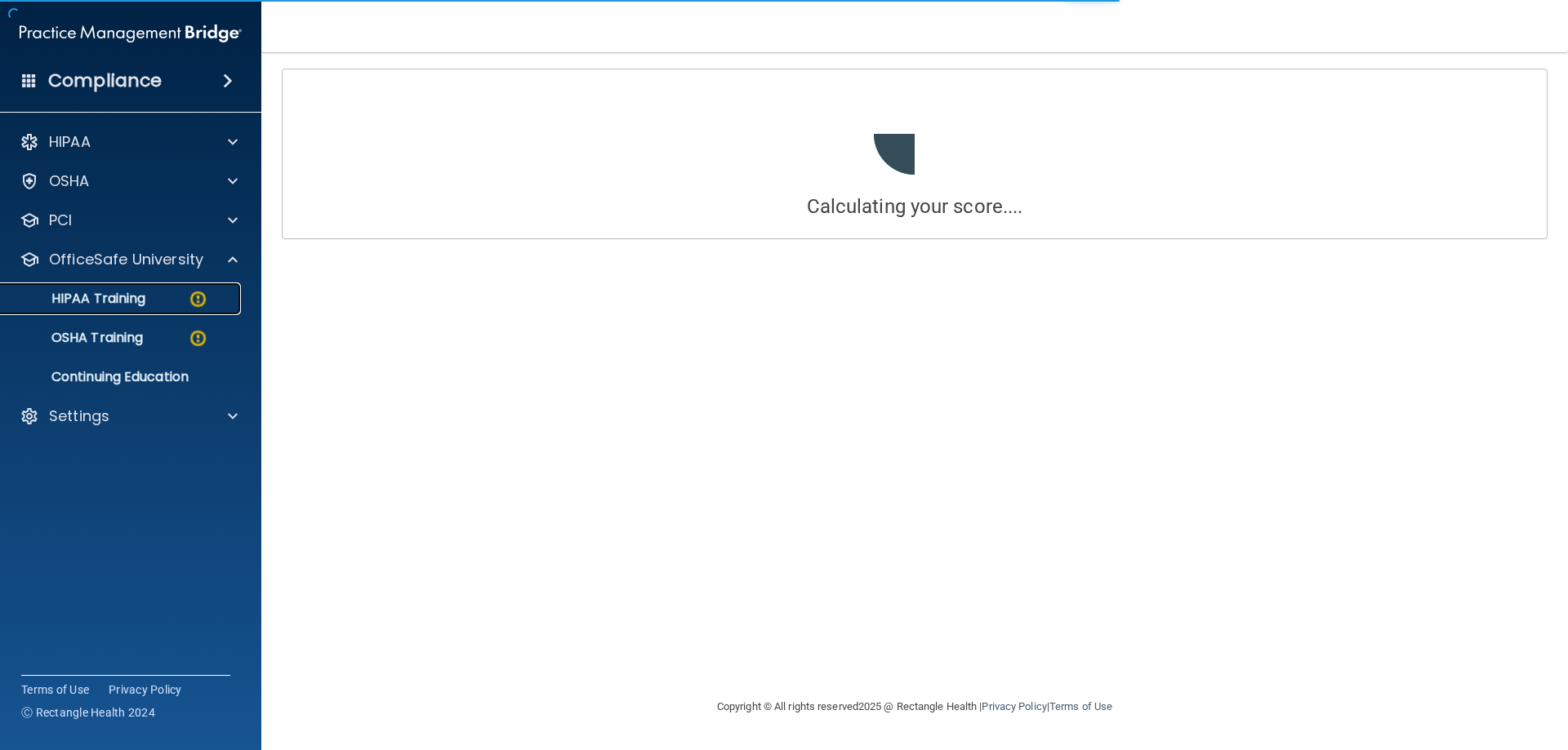
click at [170, 311] on link "HIPAA Training" at bounding box center [111, 299] width 257 height 33
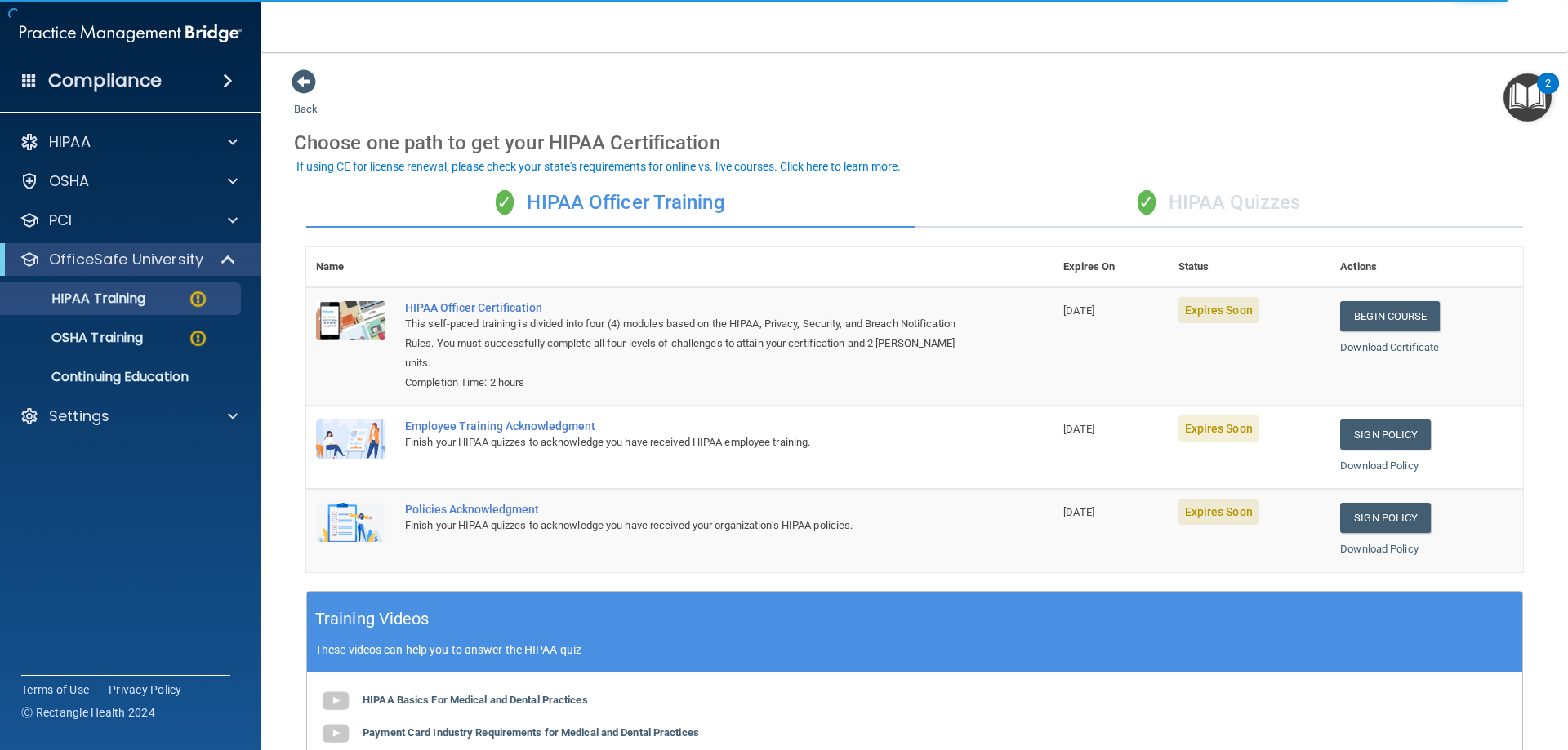
click at [1197, 206] on div "✓ HIPAA Quizzes" at bounding box center [1219, 203] width 609 height 49
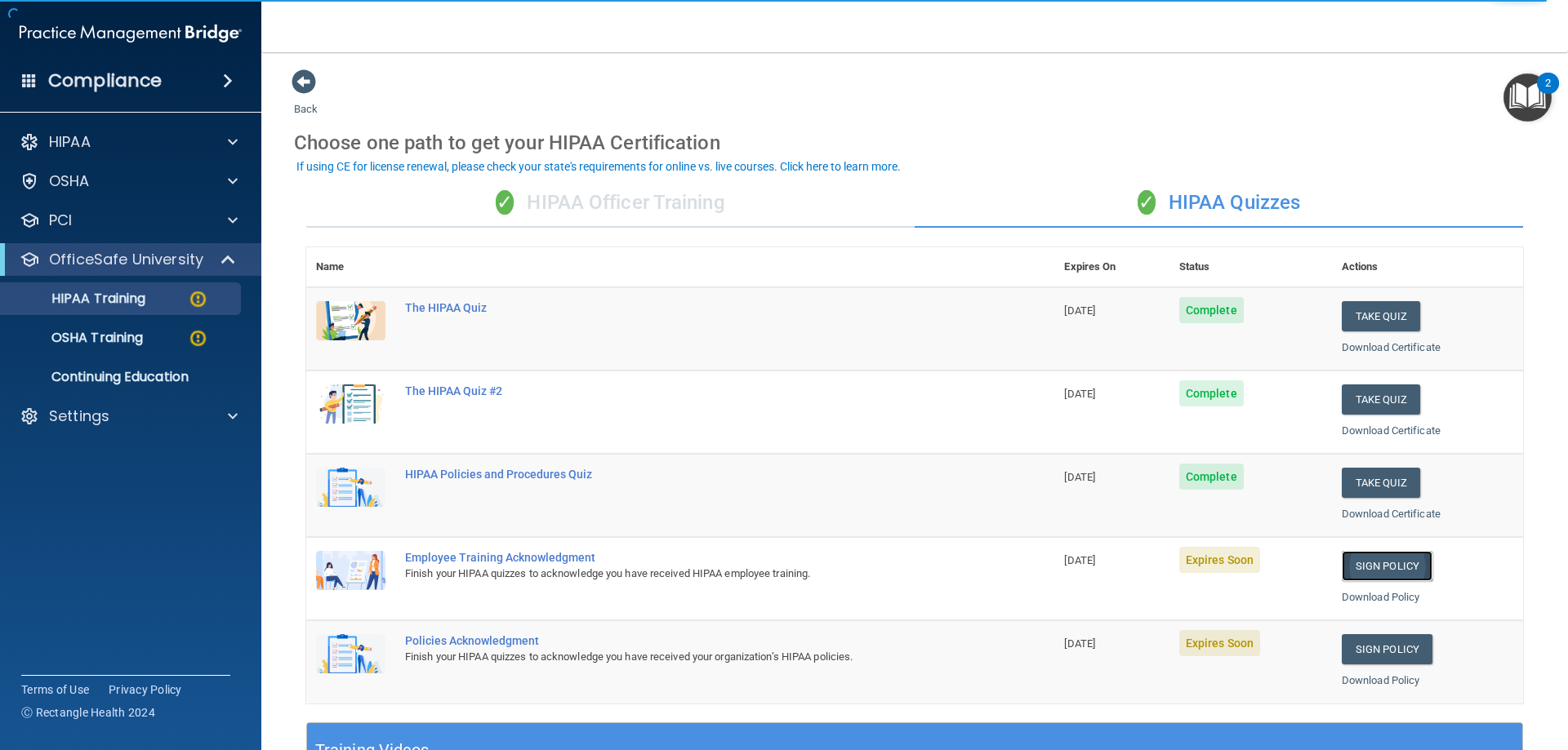
click at [1375, 568] on link "Sign Policy" at bounding box center [1387, 566] width 90 height 30
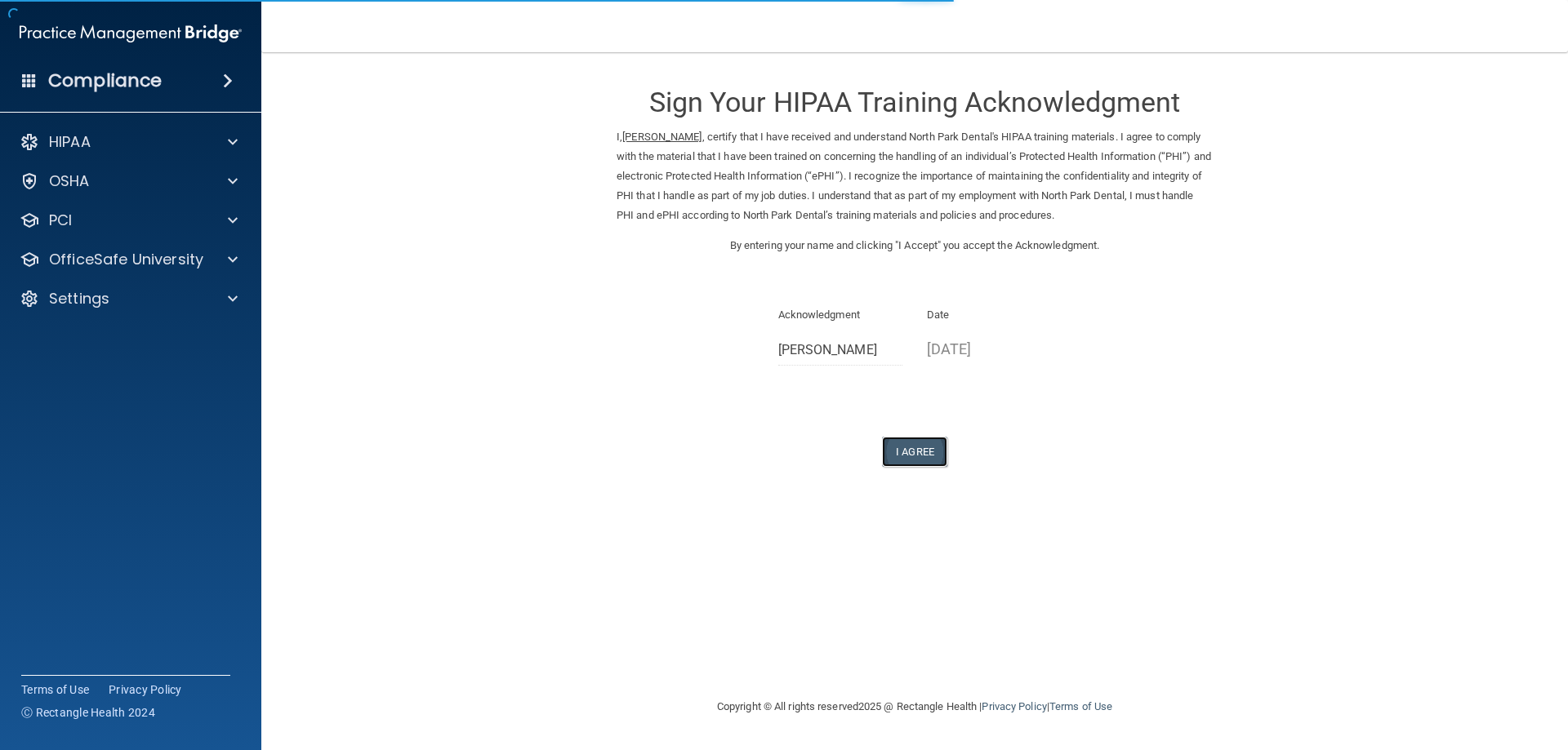
click at [922, 452] on button "I Agree" at bounding box center [915, 452] width 65 height 30
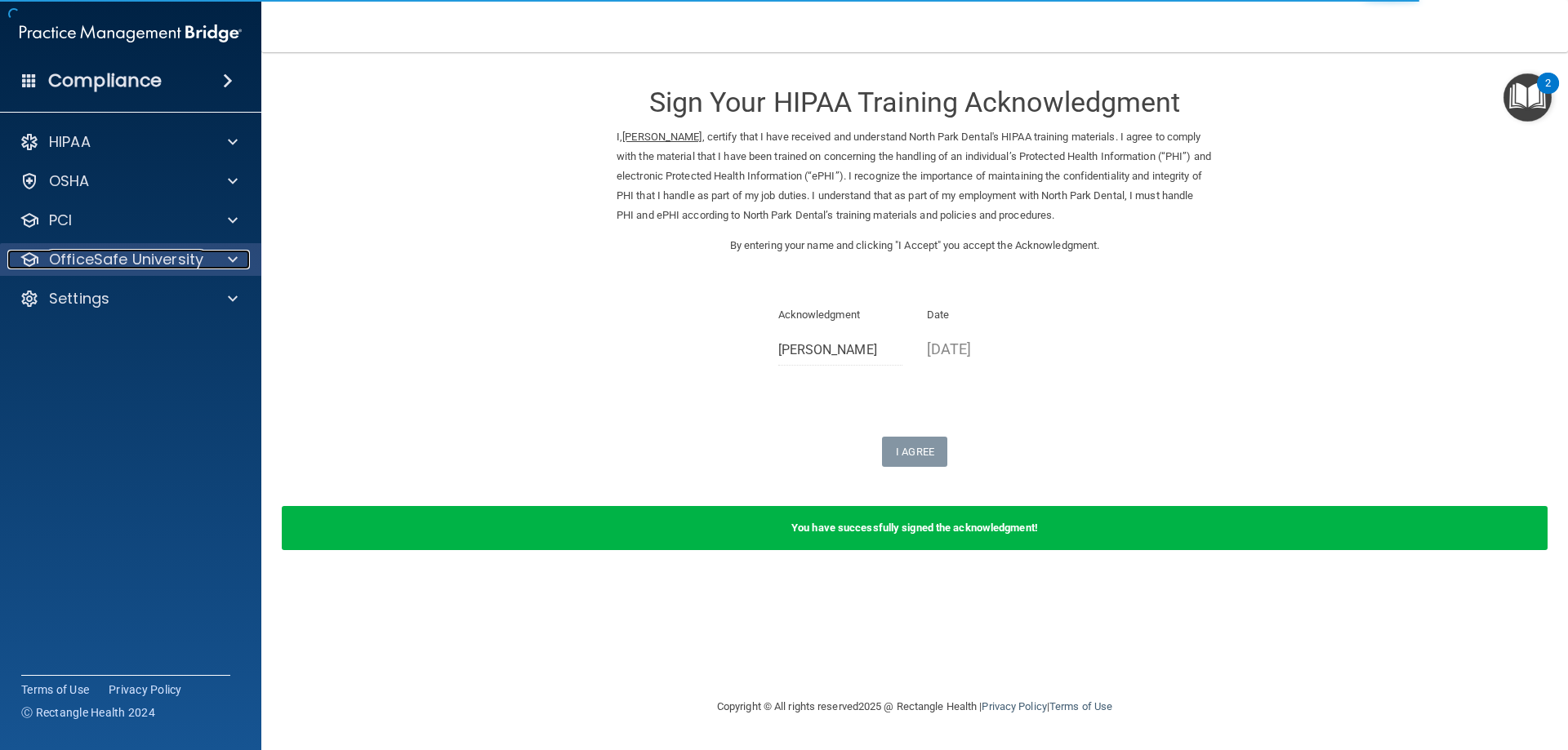
click at [146, 267] on p "OfficeSafe University" at bounding box center [126, 259] width 154 height 19
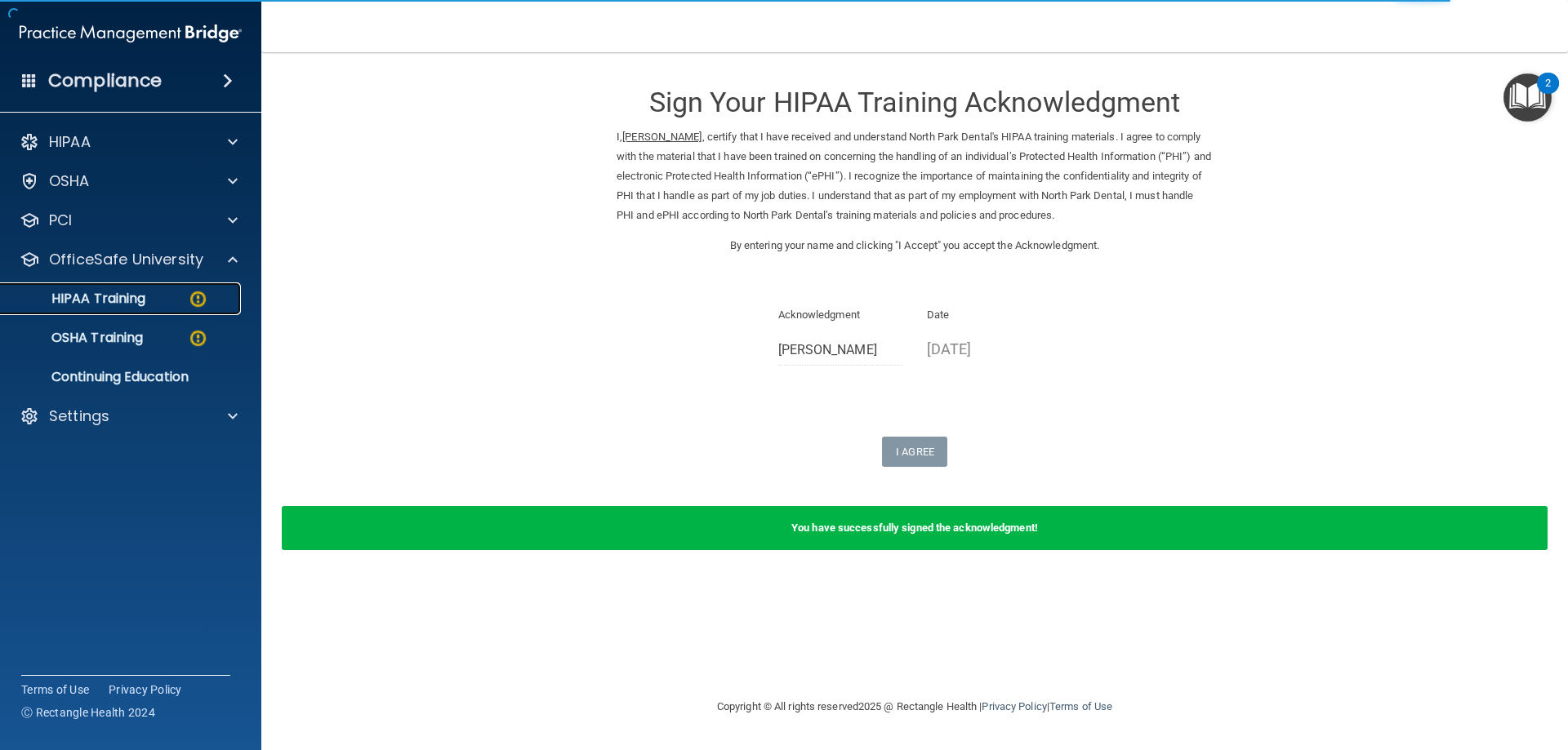
click at [174, 308] on link "HIPAA Training" at bounding box center [111, 299] width 257 height 33
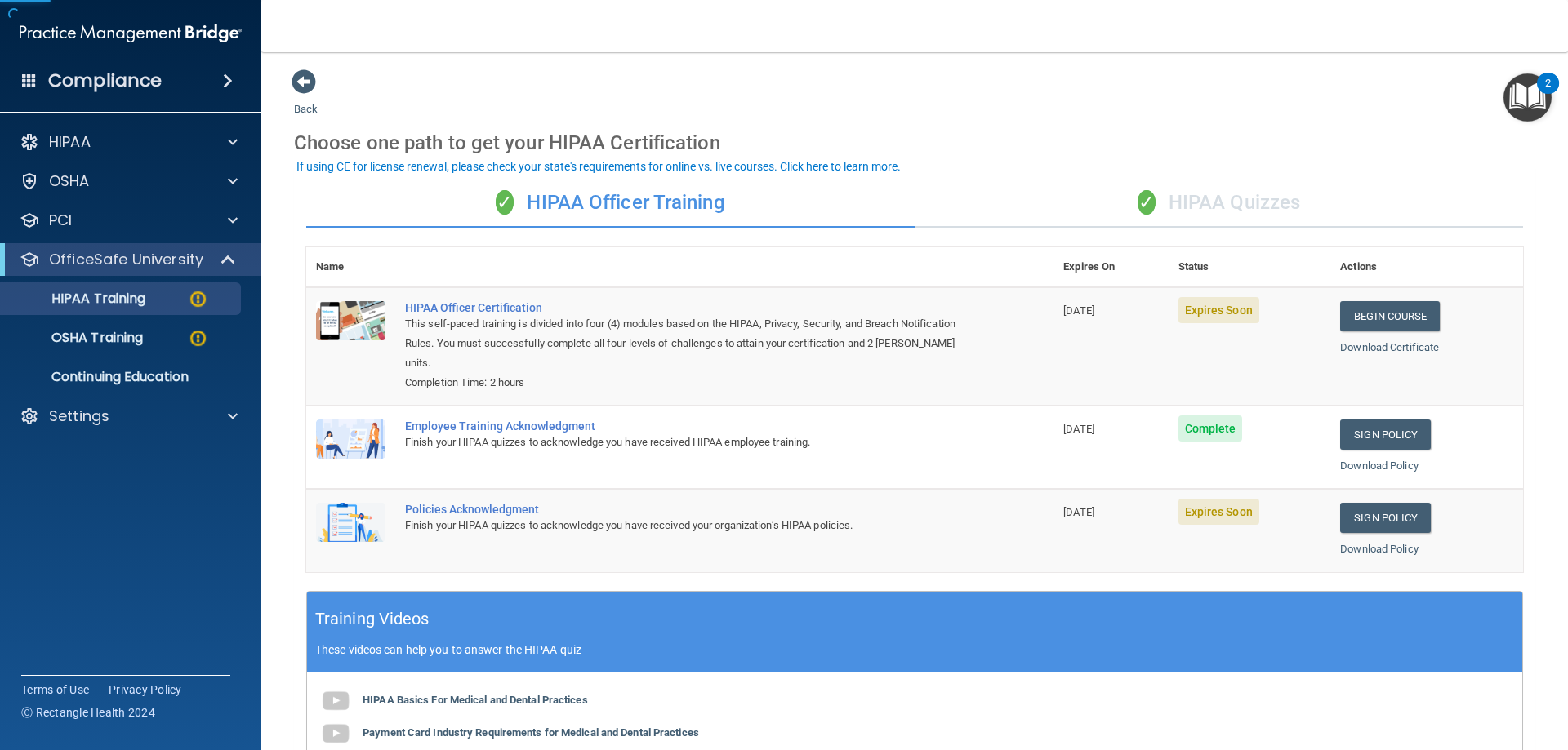
click at [1229, 203] on div "✓ HIPAA Quizzes" at bounding box center [1219, 203] width 609 height 49
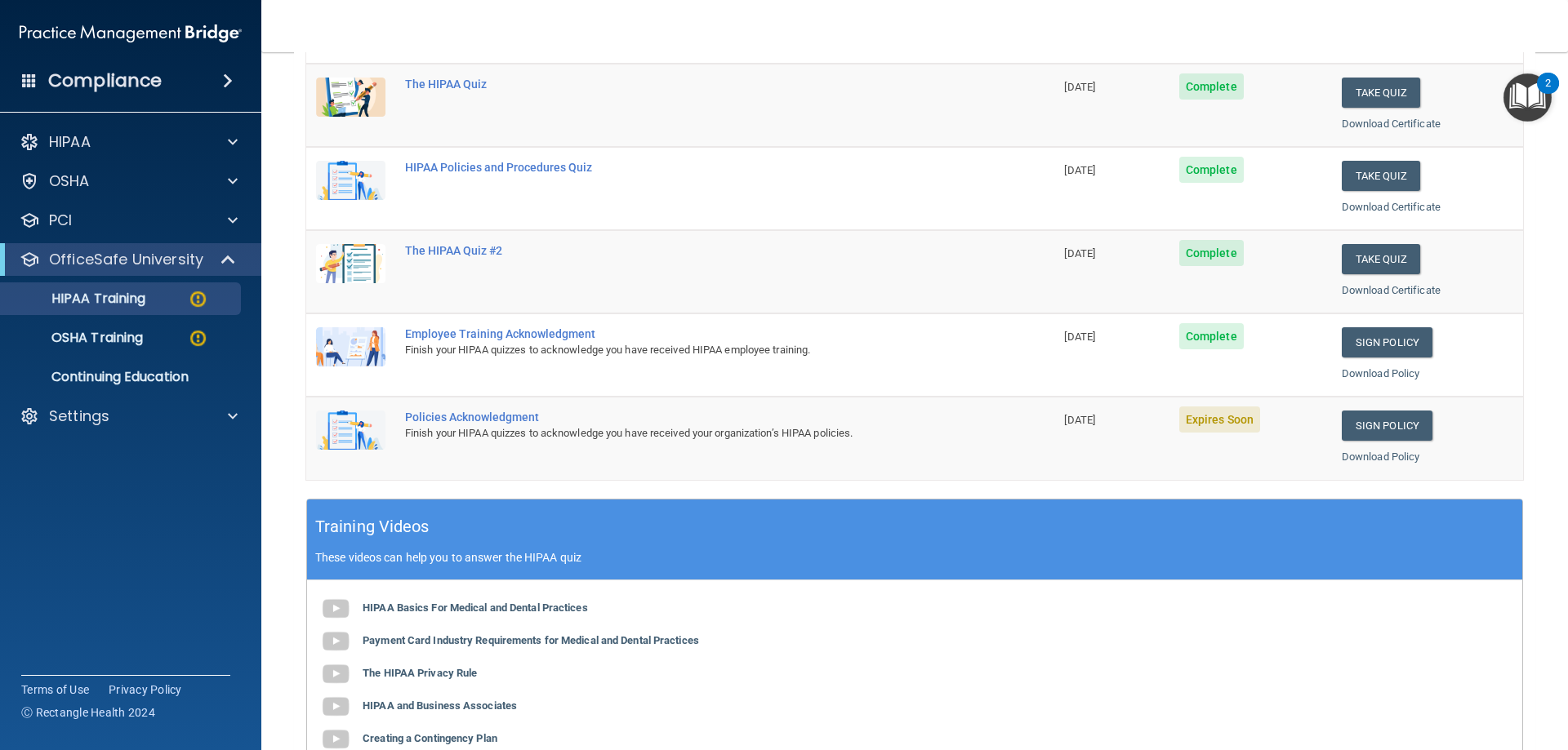
scroll to position [245, 0]
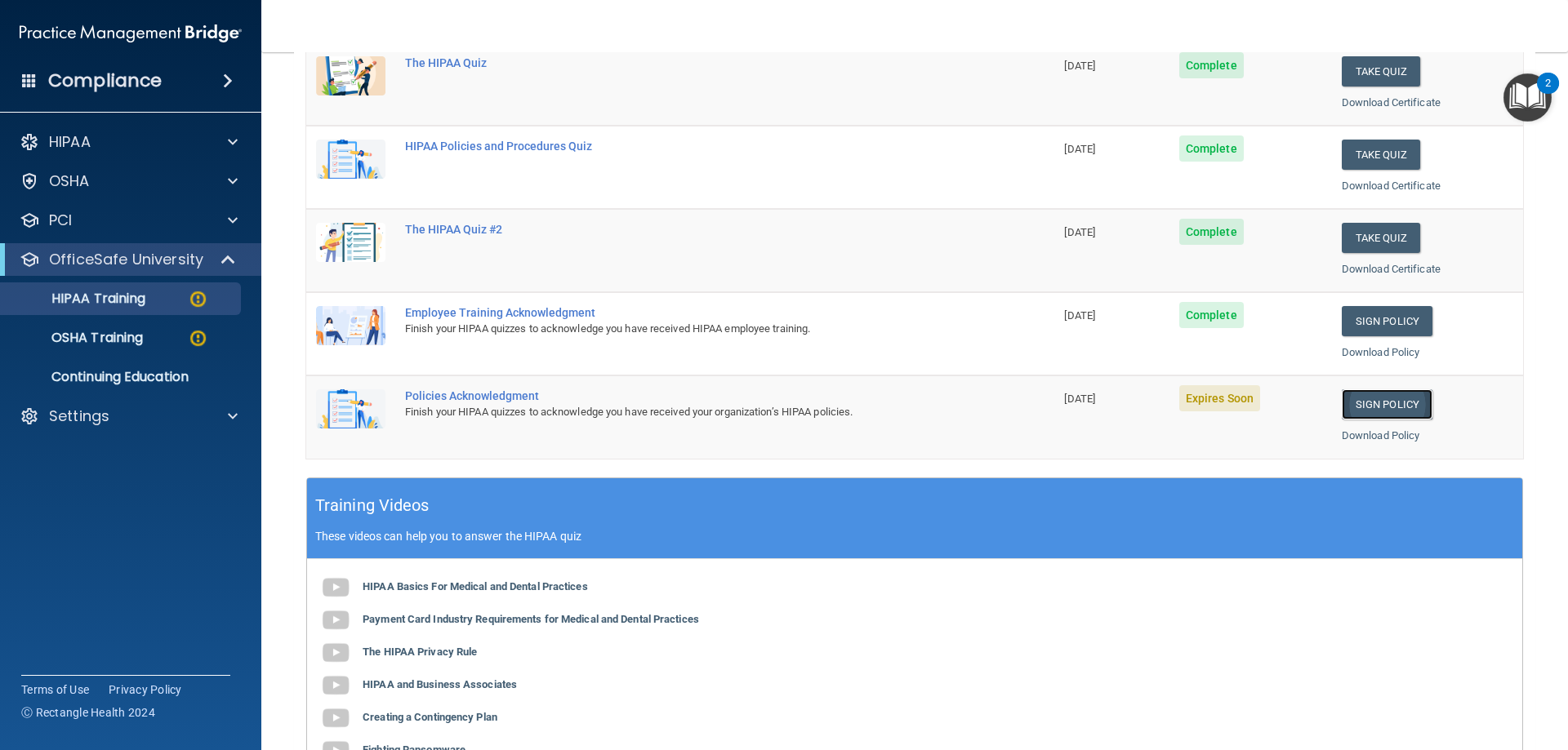
click at [1381, 399] on link "Sign Policy" at bounding box center [1387, 404] width 90 height 30
click at [938, 630] on div "HIPAA Basics For Medical and Dental Practices Payment Card Industry Requirement…" at bounding box center [915, 669] width 1216 height 220
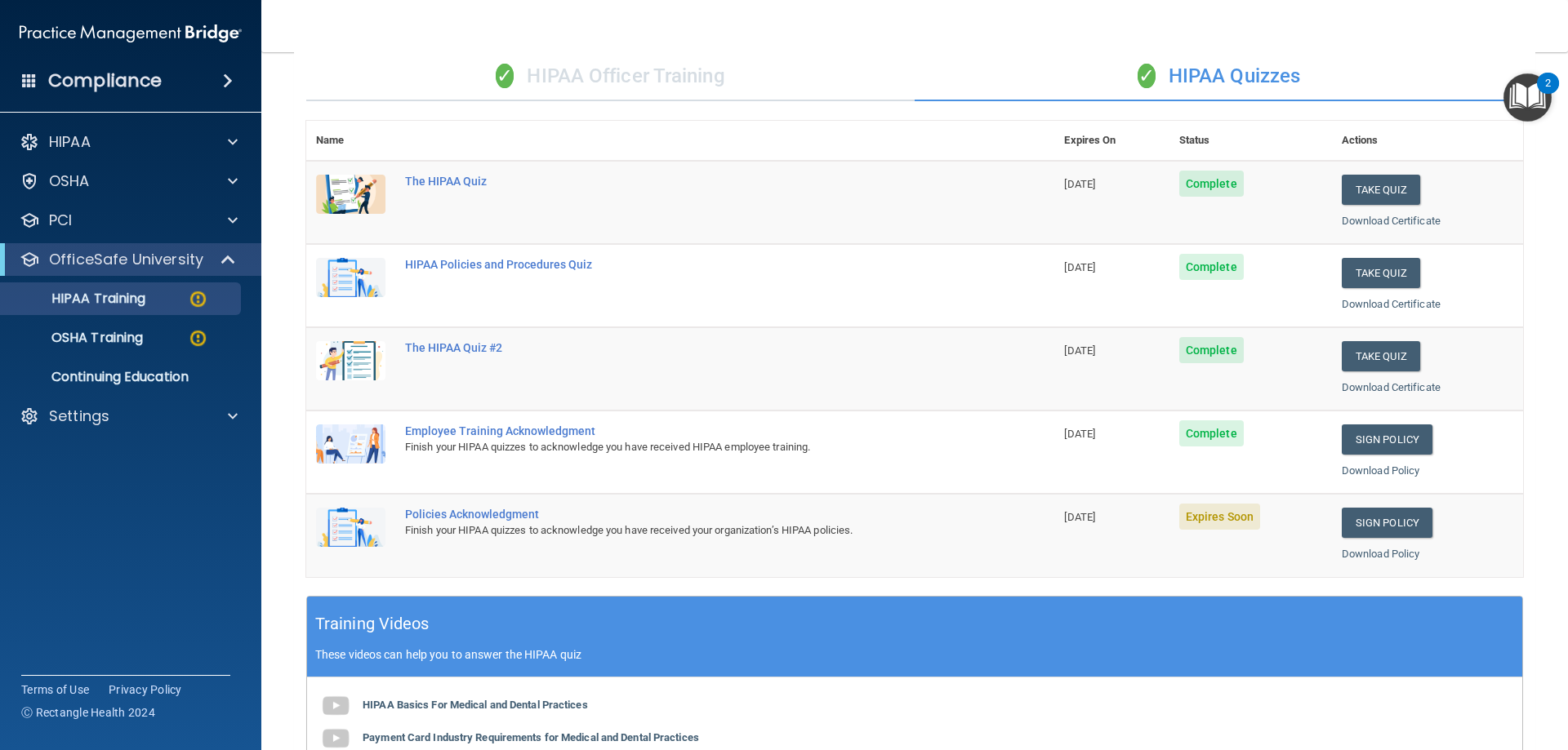
scroll to position [0, 0]
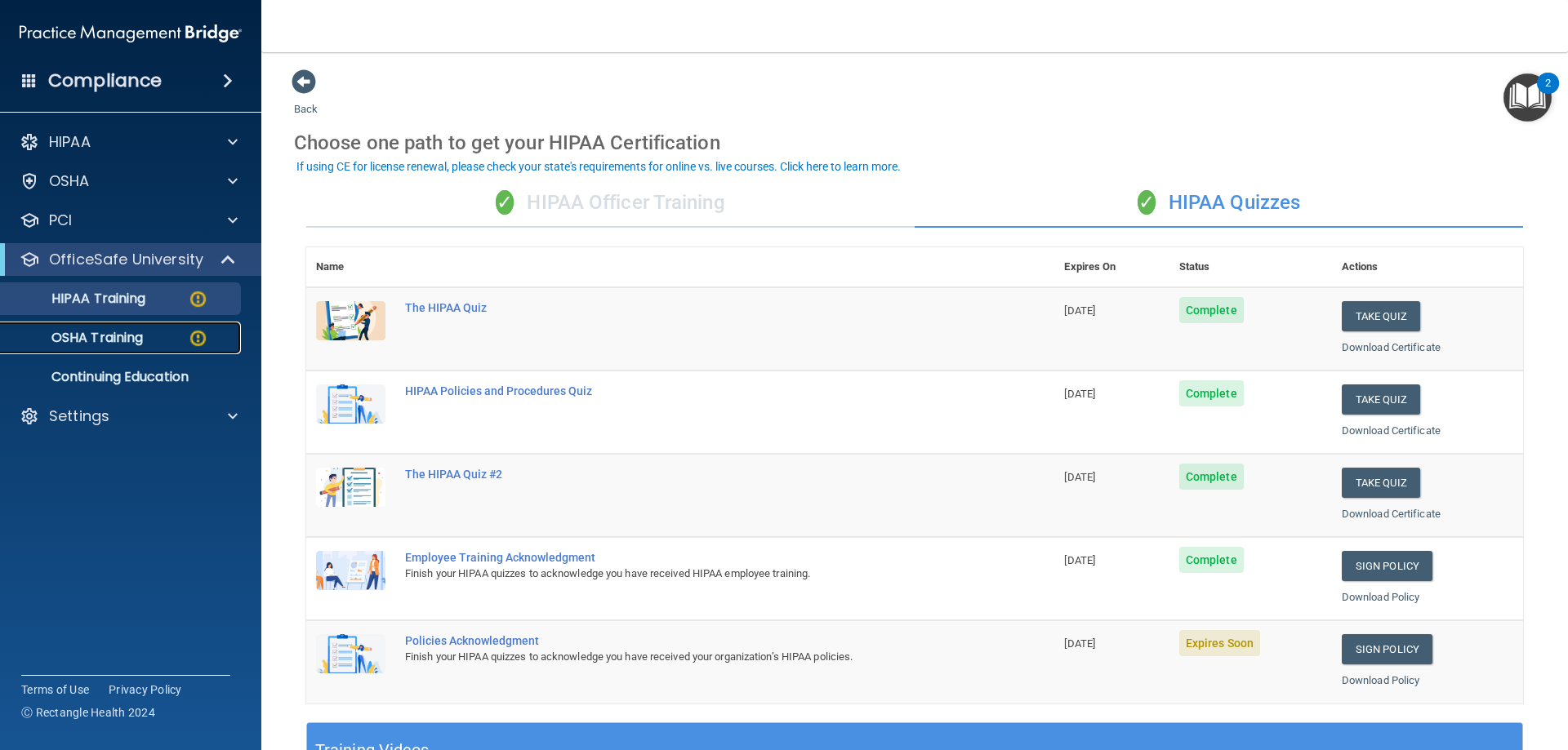
click at [143, 342] on p "OSHA Training" at bounding box center [77, 338] width 132 height 17
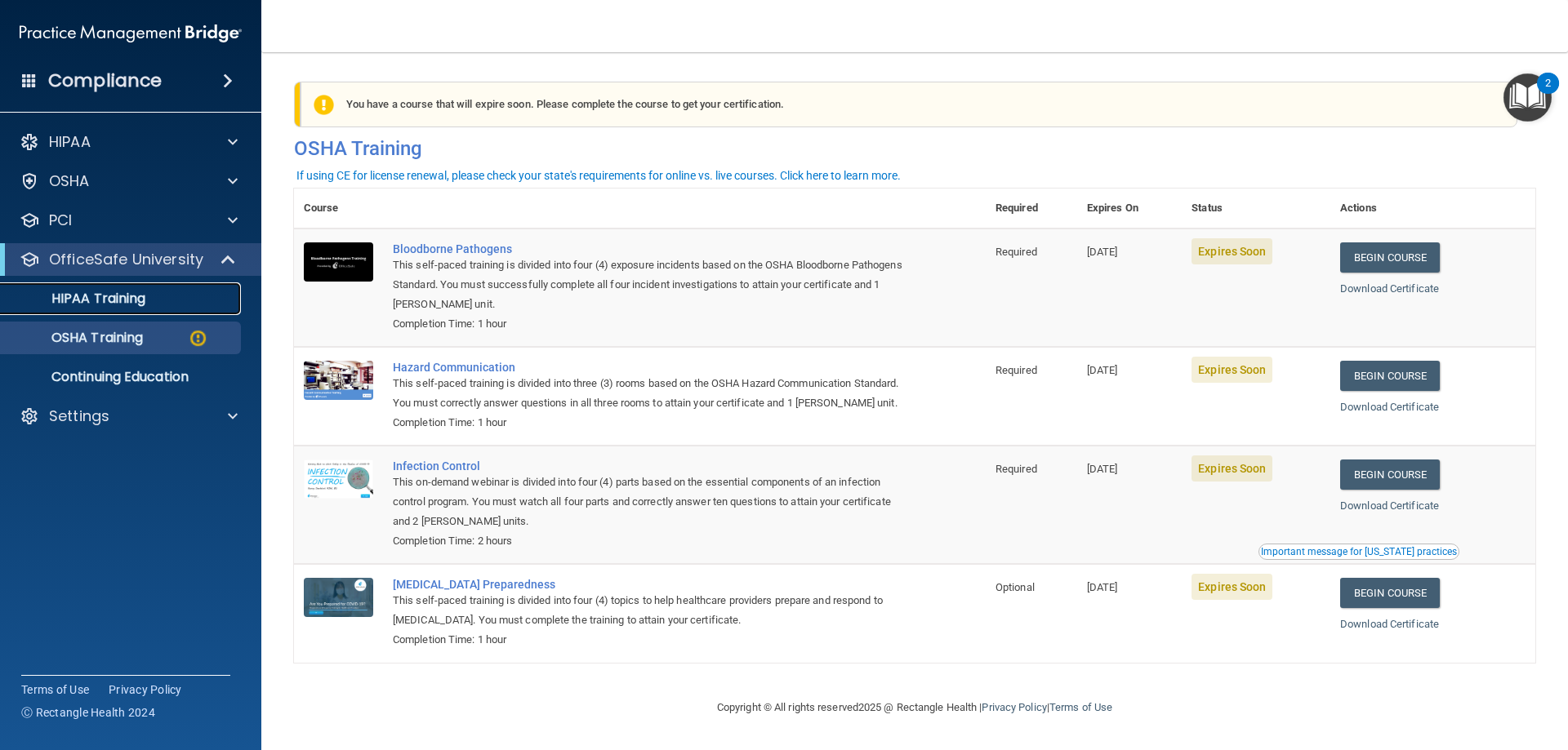
click at [147, 295] on div "HIPAA Training" at bounding box center [122, 299] width 223 height 17
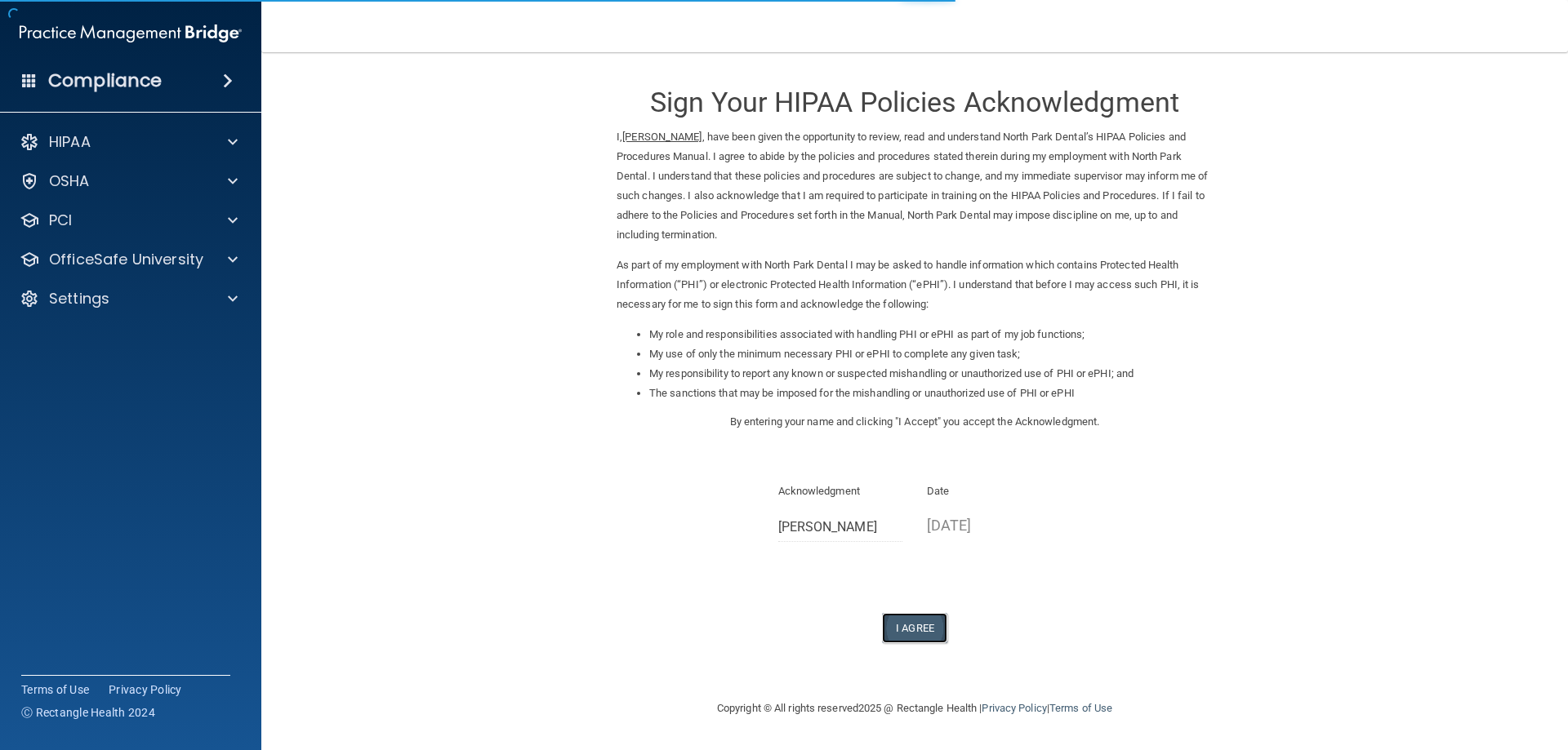
click at [909, 628] on button "I Agree" at bounding box center [915, 629] width 65 height 30
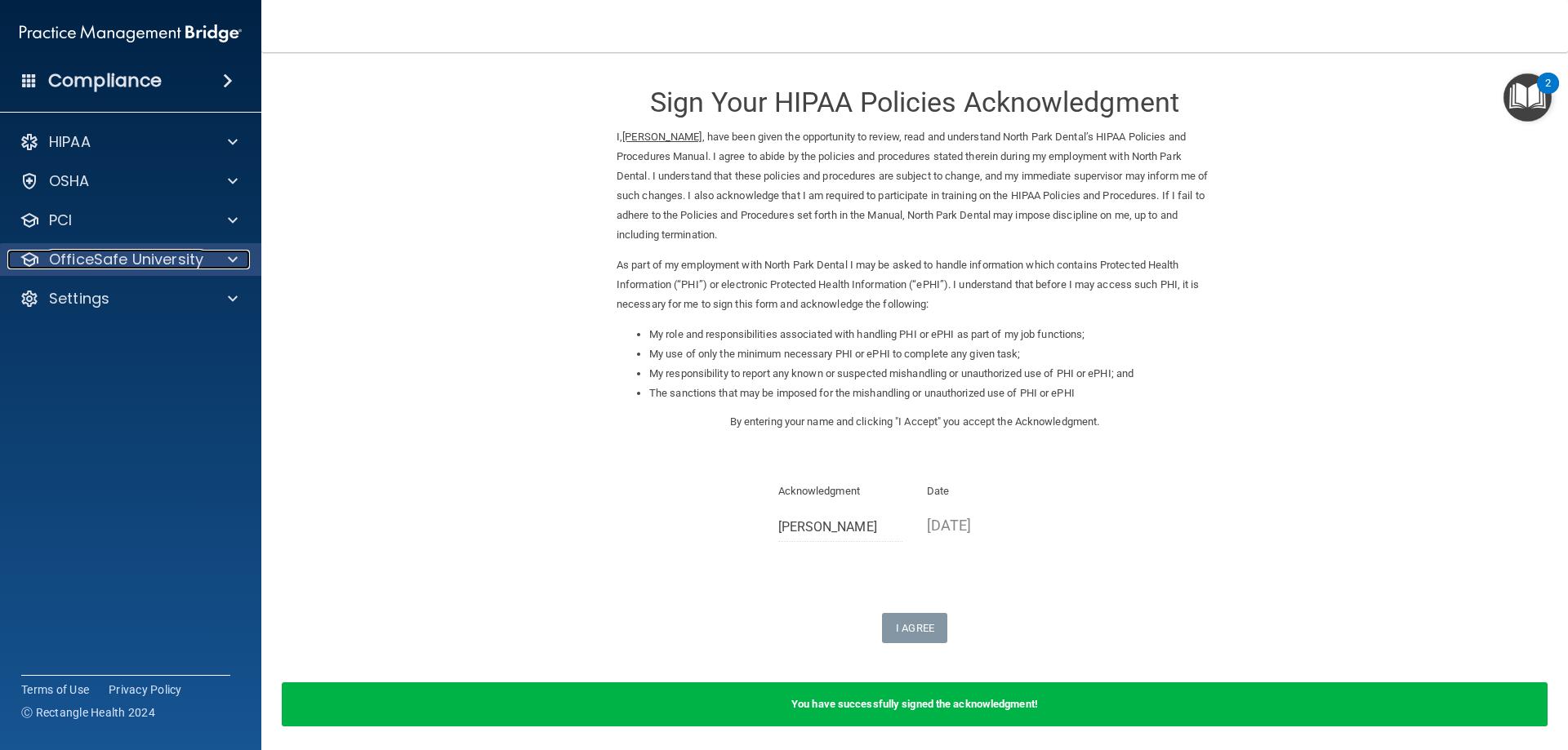
click at [175, 260] on p "OfficeSafe University" at bounding box center [126, 259] width 154 height 19
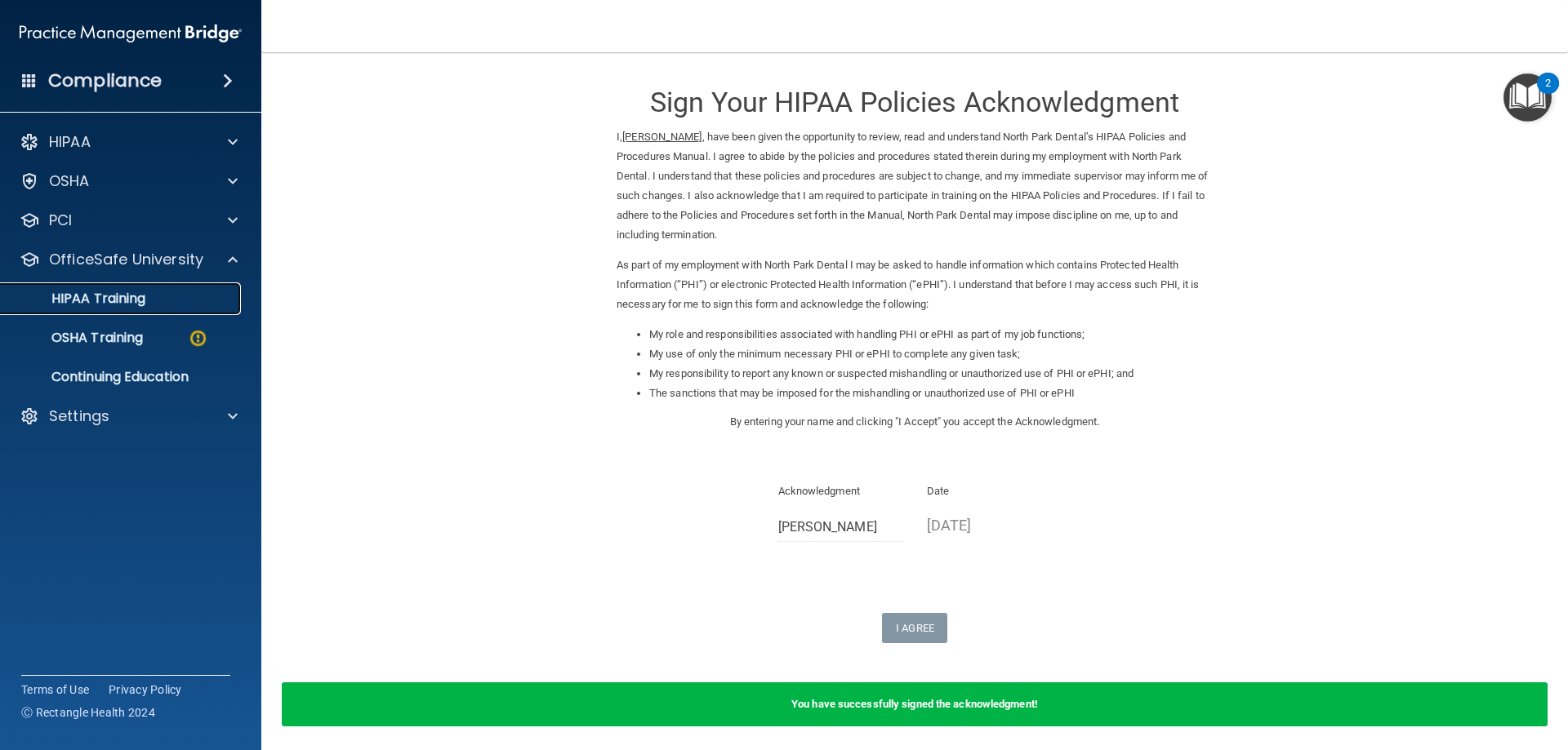
click at [177, 297] on div "HIPAA Training" at bounding box center [122, 299] width 223 height 17
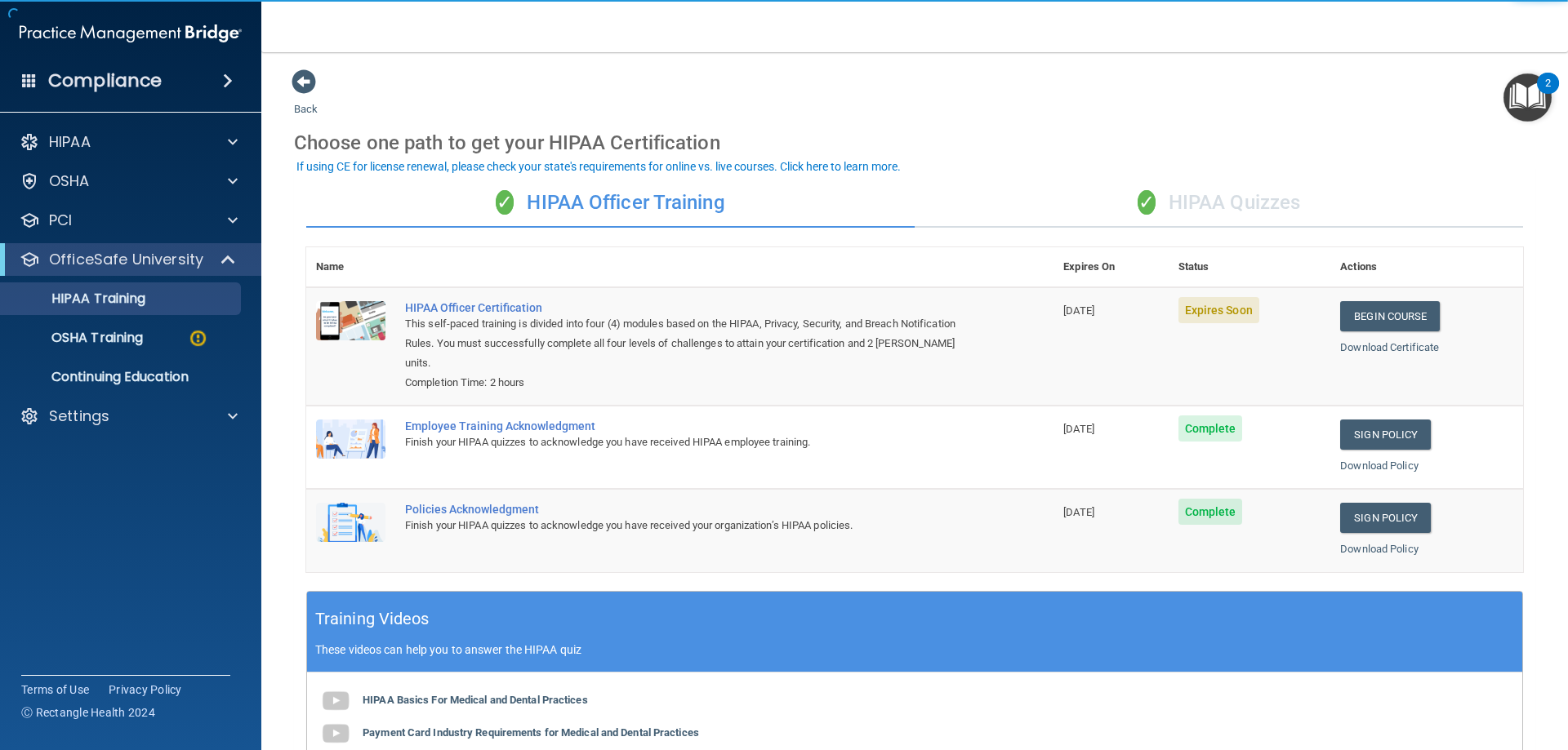
click at [1203, 198] on div "✓ HIPAA Quizzes" at bounding box center [1219, 203] width 609 height 49
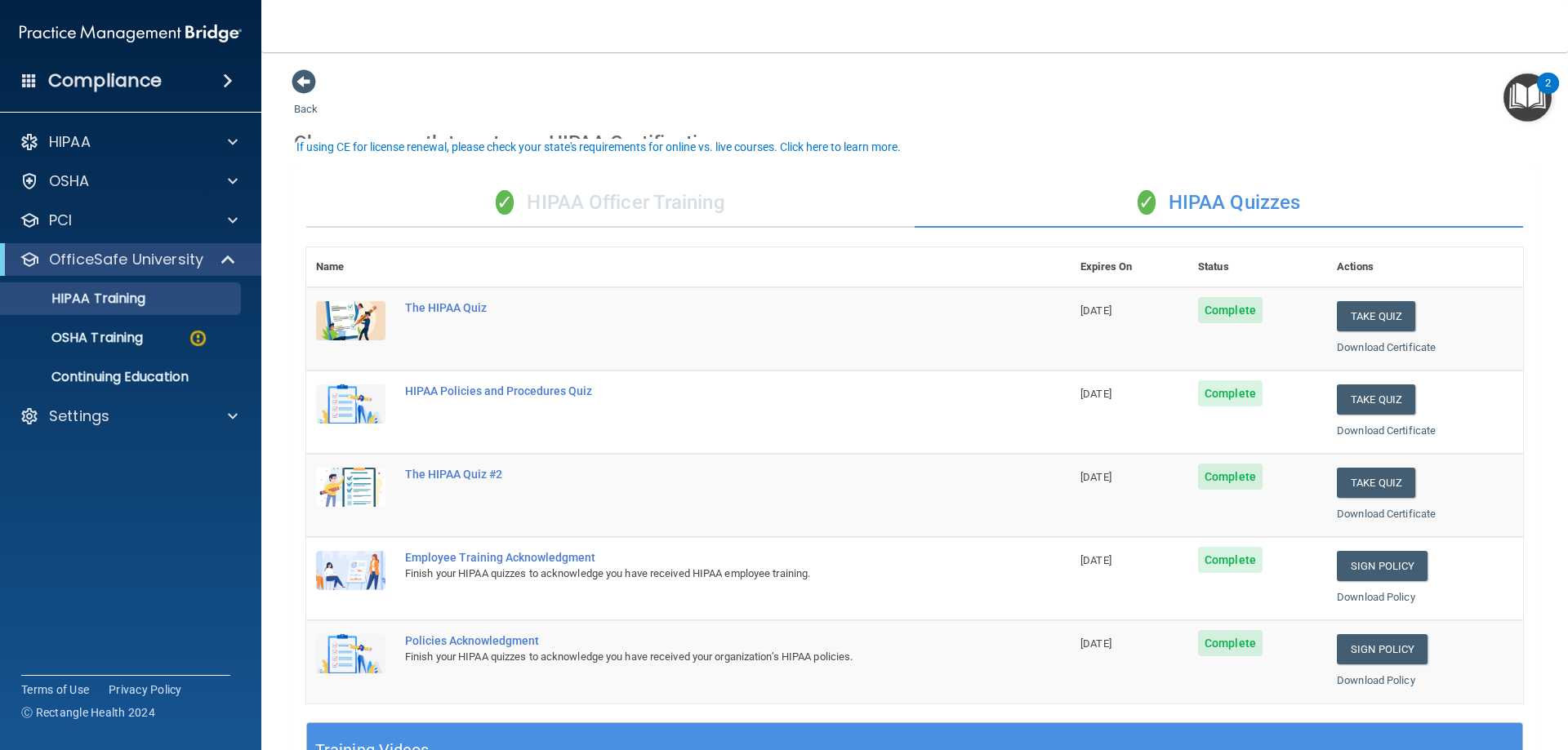
scroll to position [82, 0]
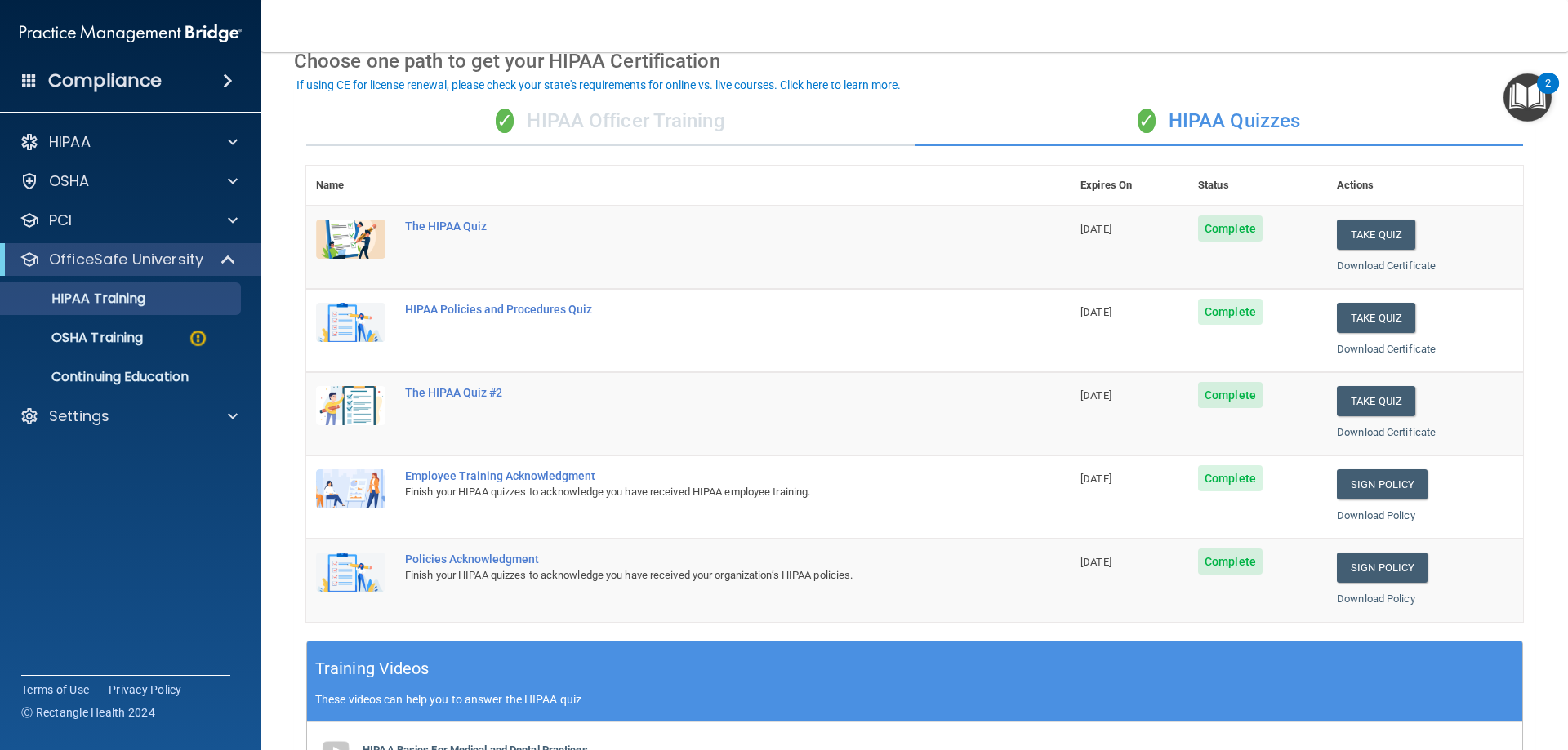
click at [600, 129] on div "✓ HIPAA Officer Training" at bounding box center [610, 121] width 609 height 49
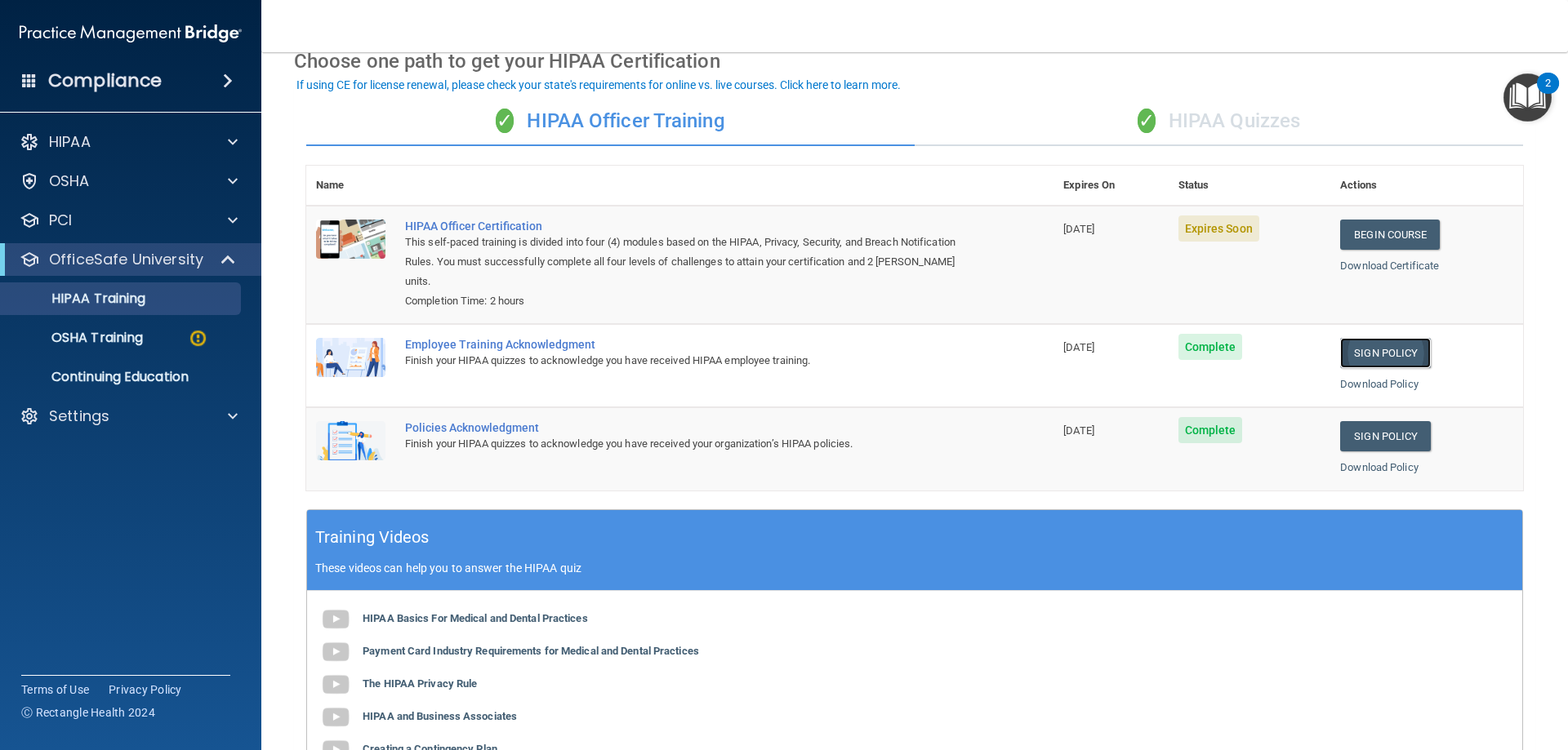
click at [1379, 352] on link "Sign Policy" at bounding box center [1385, 353] width 90 height 30
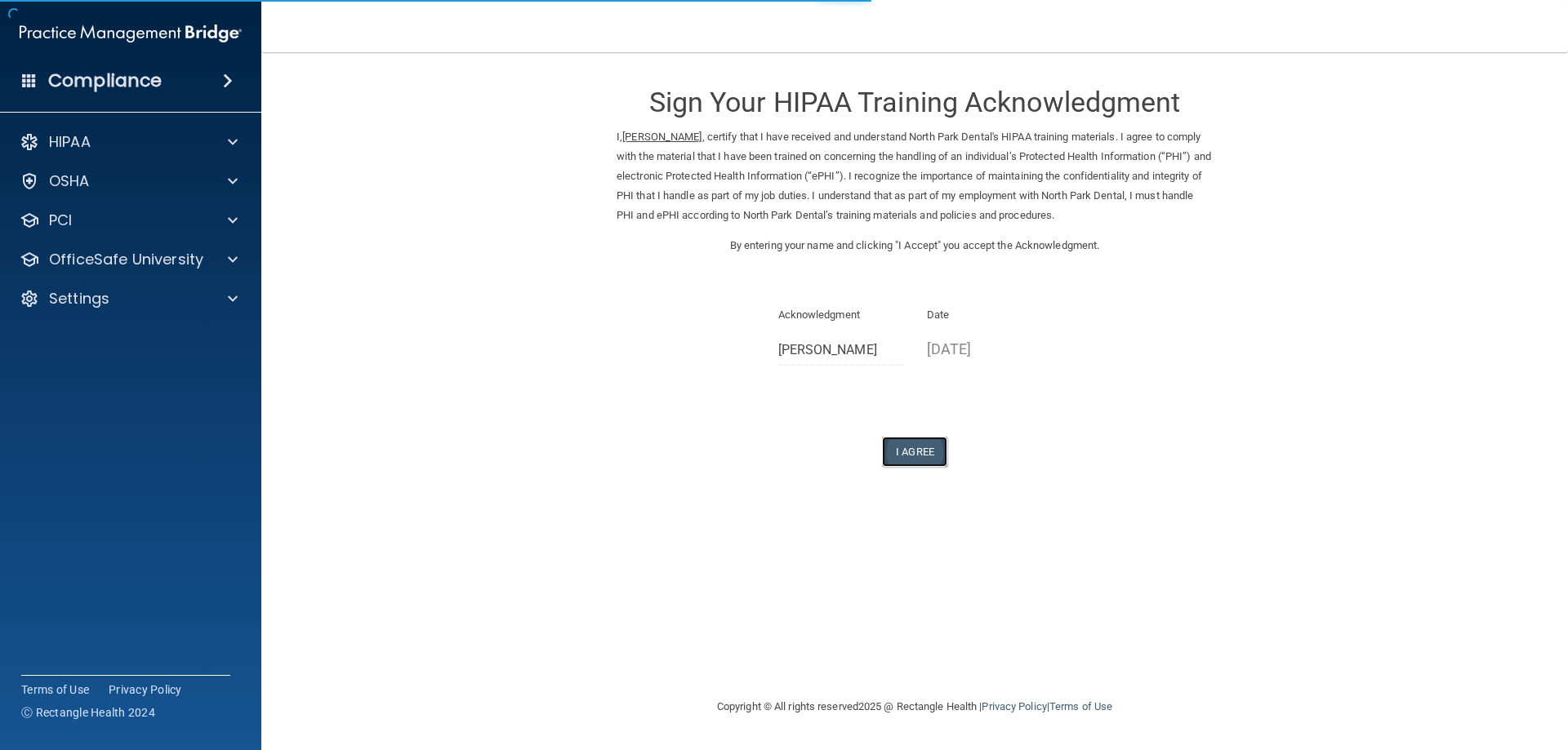
click at [916, 453] on button "I Agree" at bounding box center [915, 452] width 65 height 30
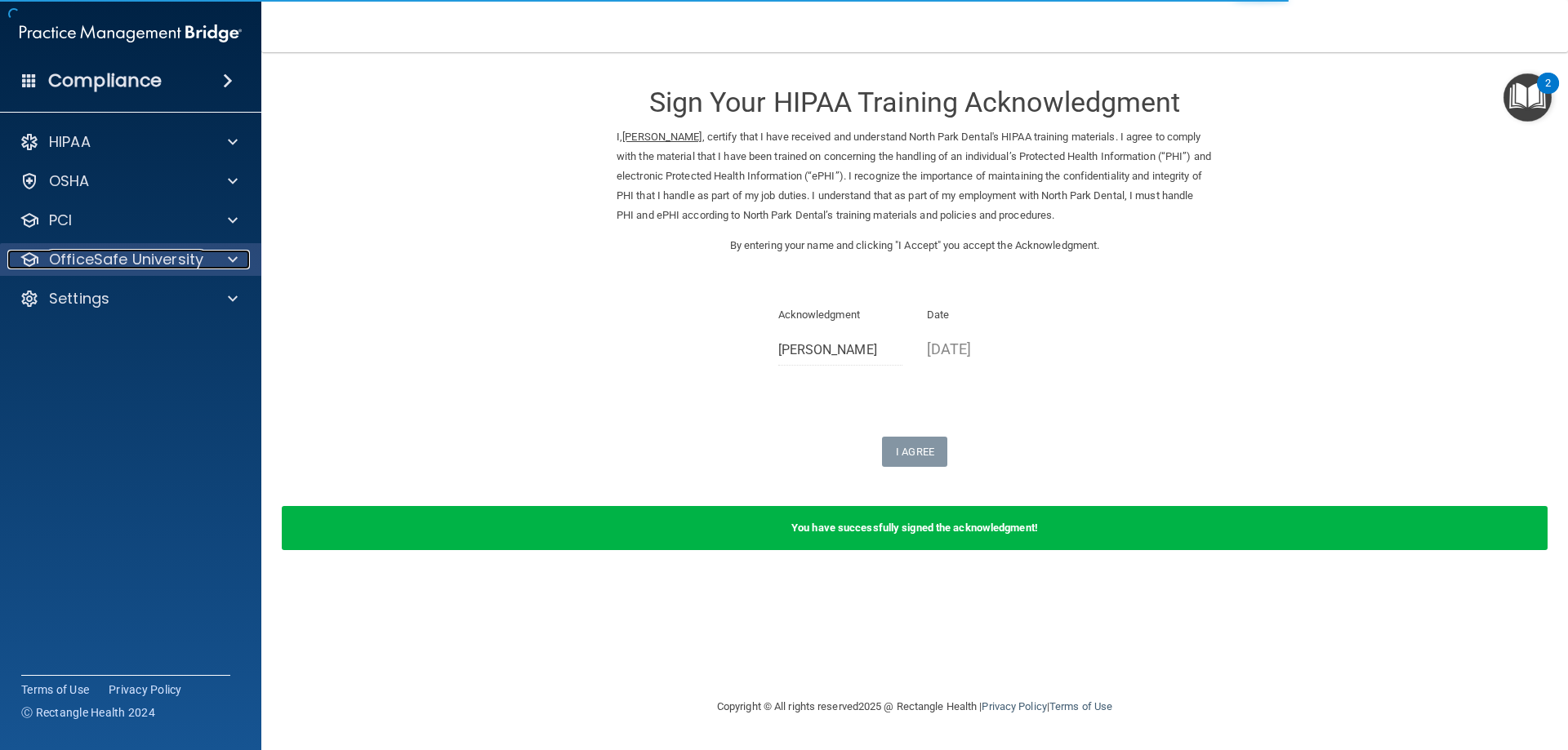
click at [203, 263] on div "OfficeSafe University" at bounding box center [109, 259] width 203 height 19
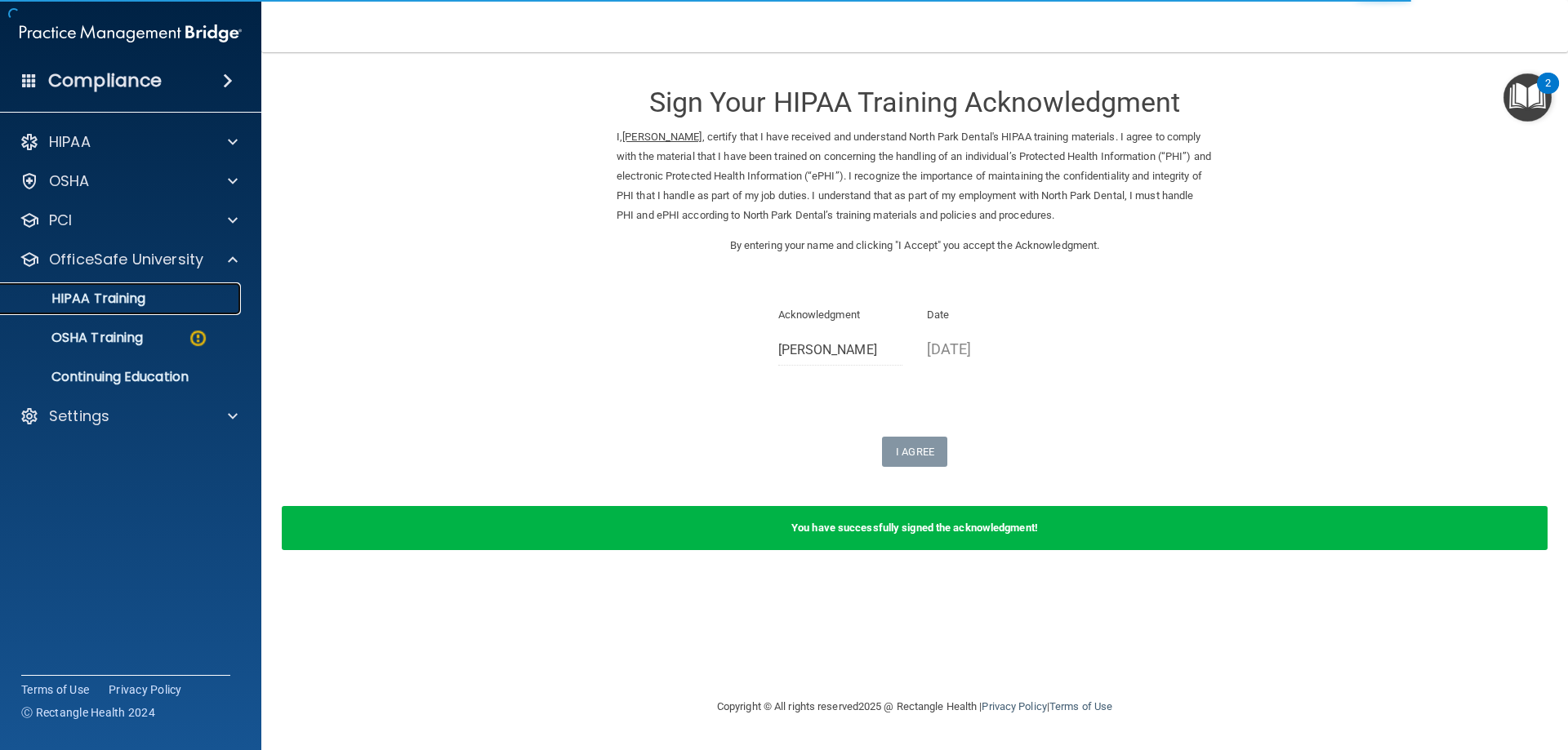
click at [190, 305] on div "HIPAA Training" at bounding box center [122, 299] width 223 height 17
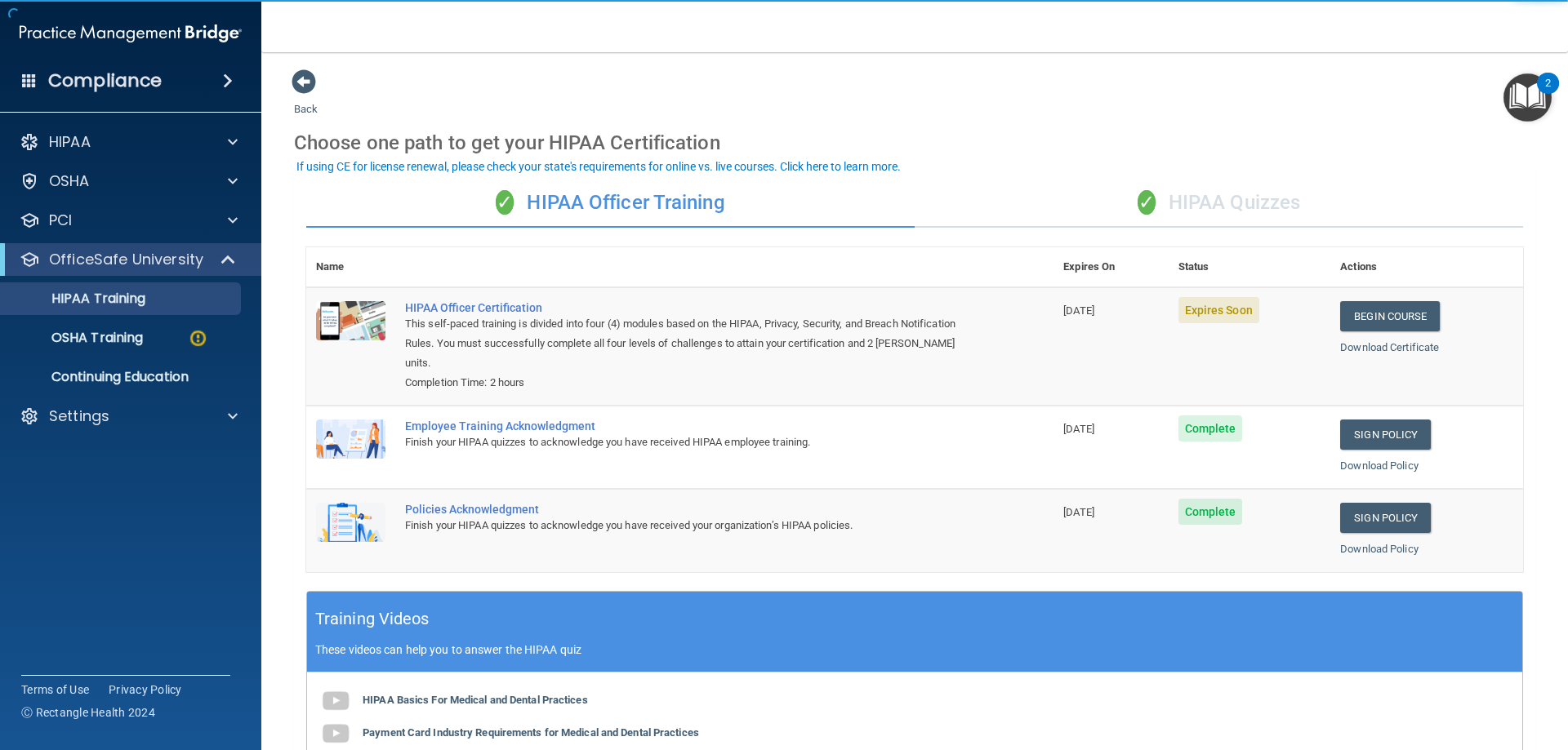
click at [1228, 196] on div "✓ HIPAA Quizzes" at bounding box center [1219, 203] width 609 height 49
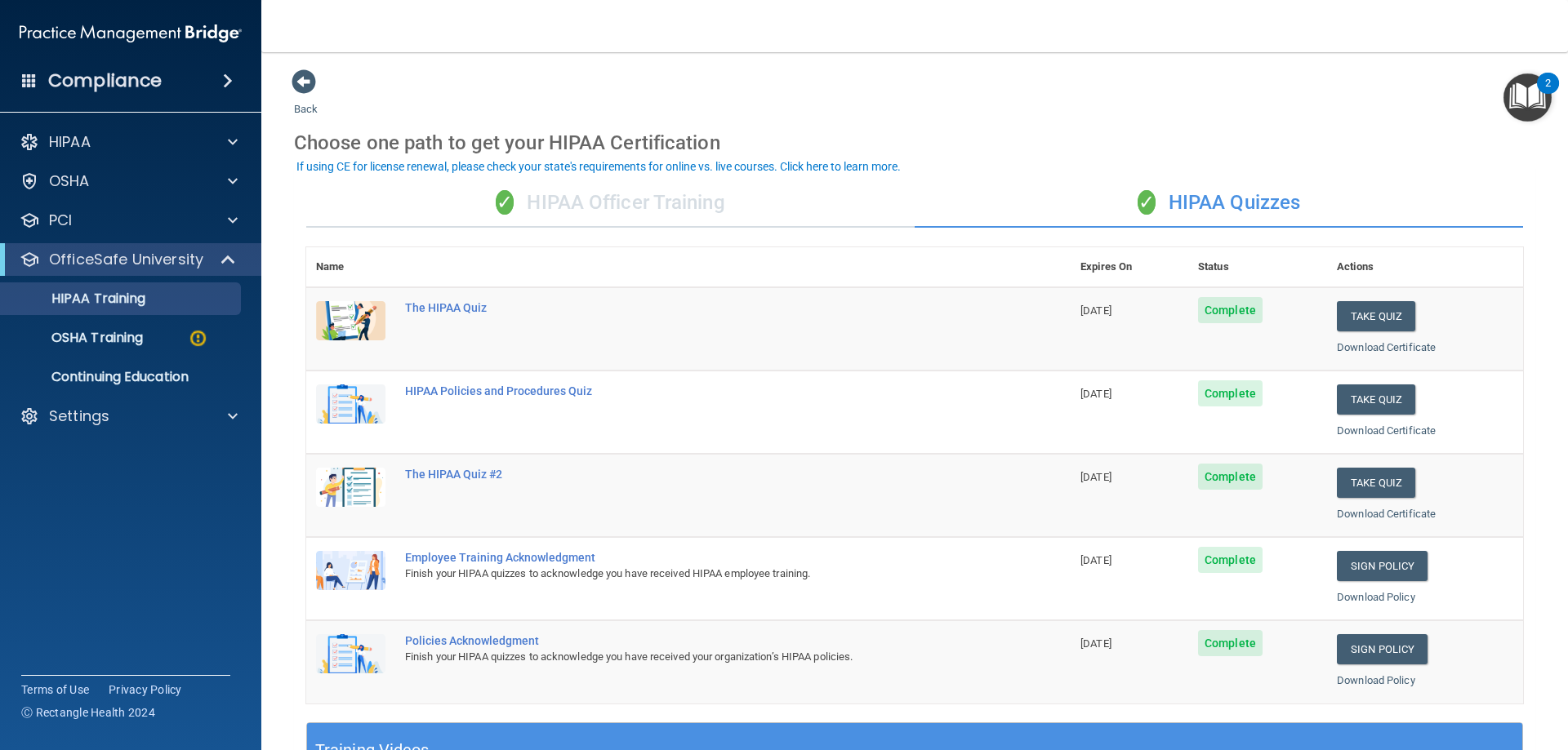
click at [650, 194] on div "✓ HIPAA Officer Training" at bounding box center [610, 203] width 609 height 49
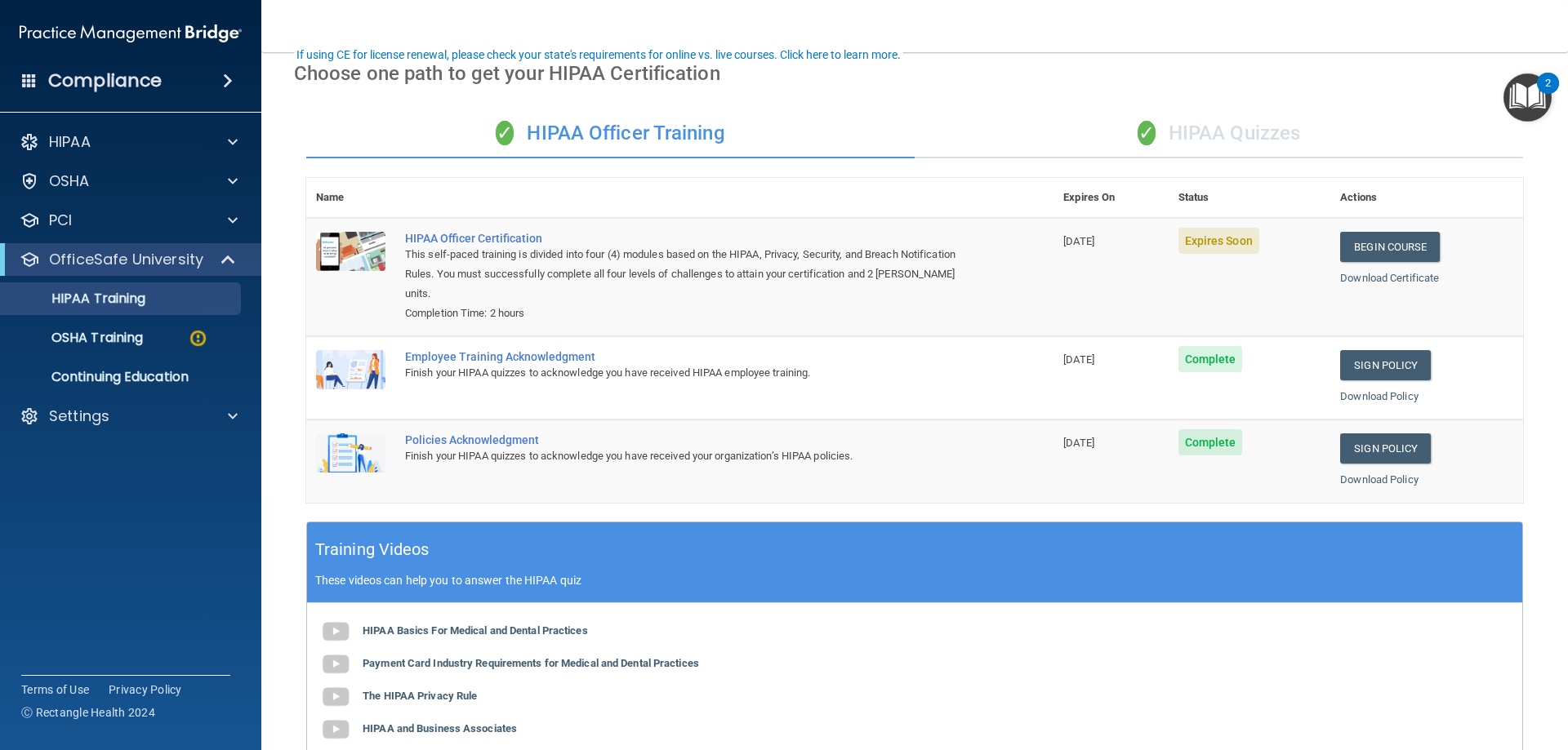
scroll to position [163, 0]
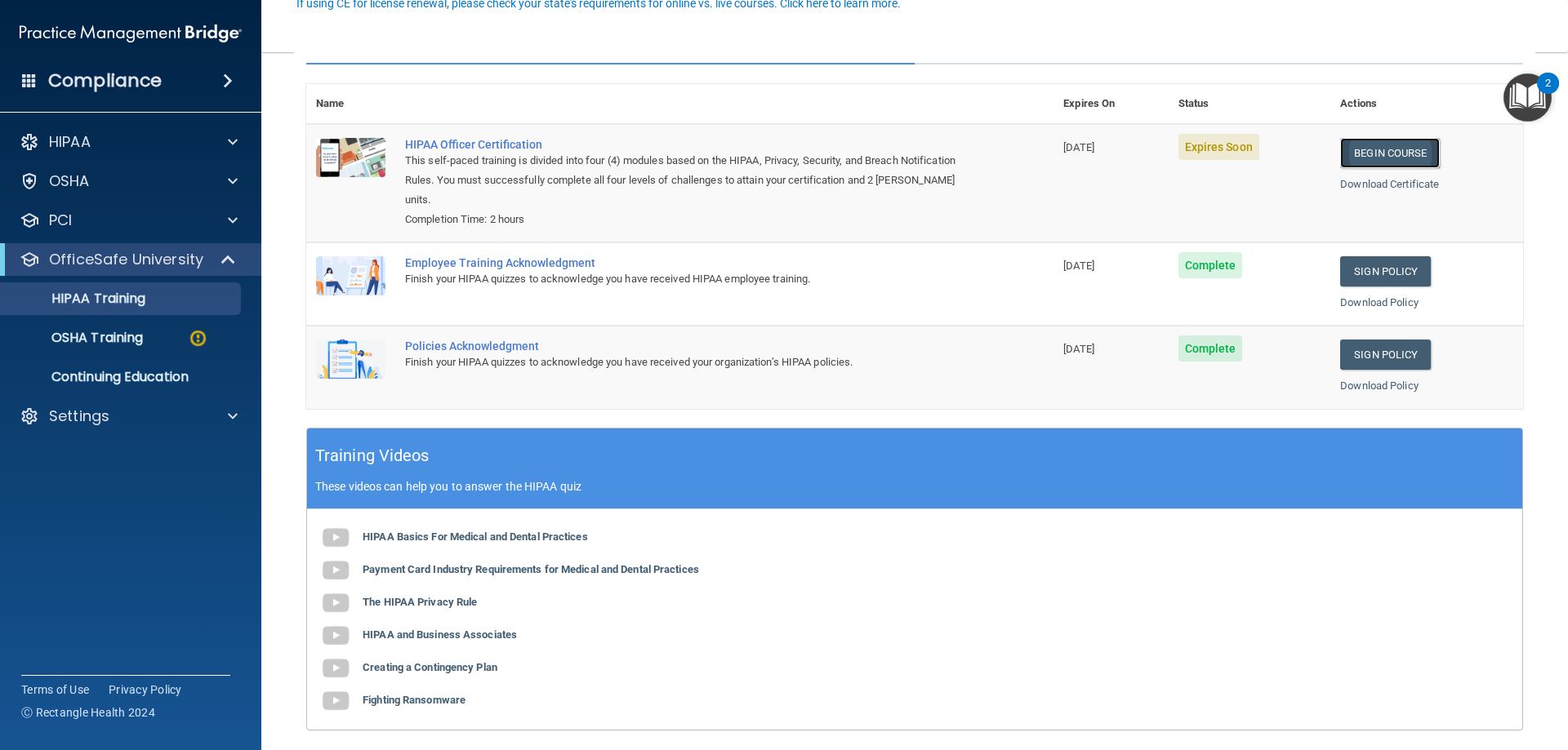
click at [1352, 145] on link "Begin Course" at bounding box center [1390, 153] width 100 height 30
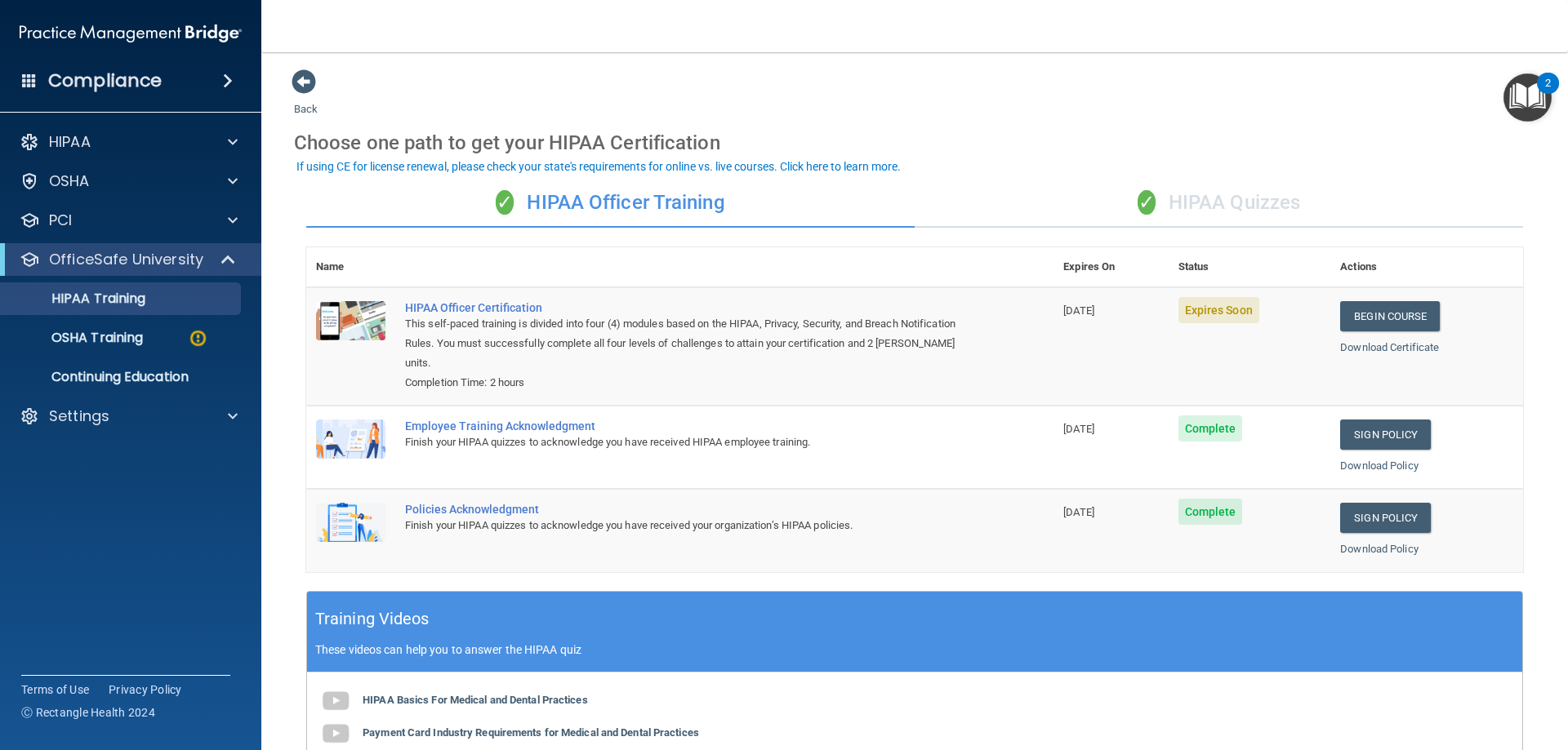
click at [688, 26] on nav "Toggle navigation Nohely Garza nohelygarza6@gmail.com Manage My Enterprise Nort…" at bounding box center [914, 26] width 1307 height 52
click at [1247, 199] on div "✓ HIPAA Quizzes" at bounding box center [1219, 203] width 609 height 49
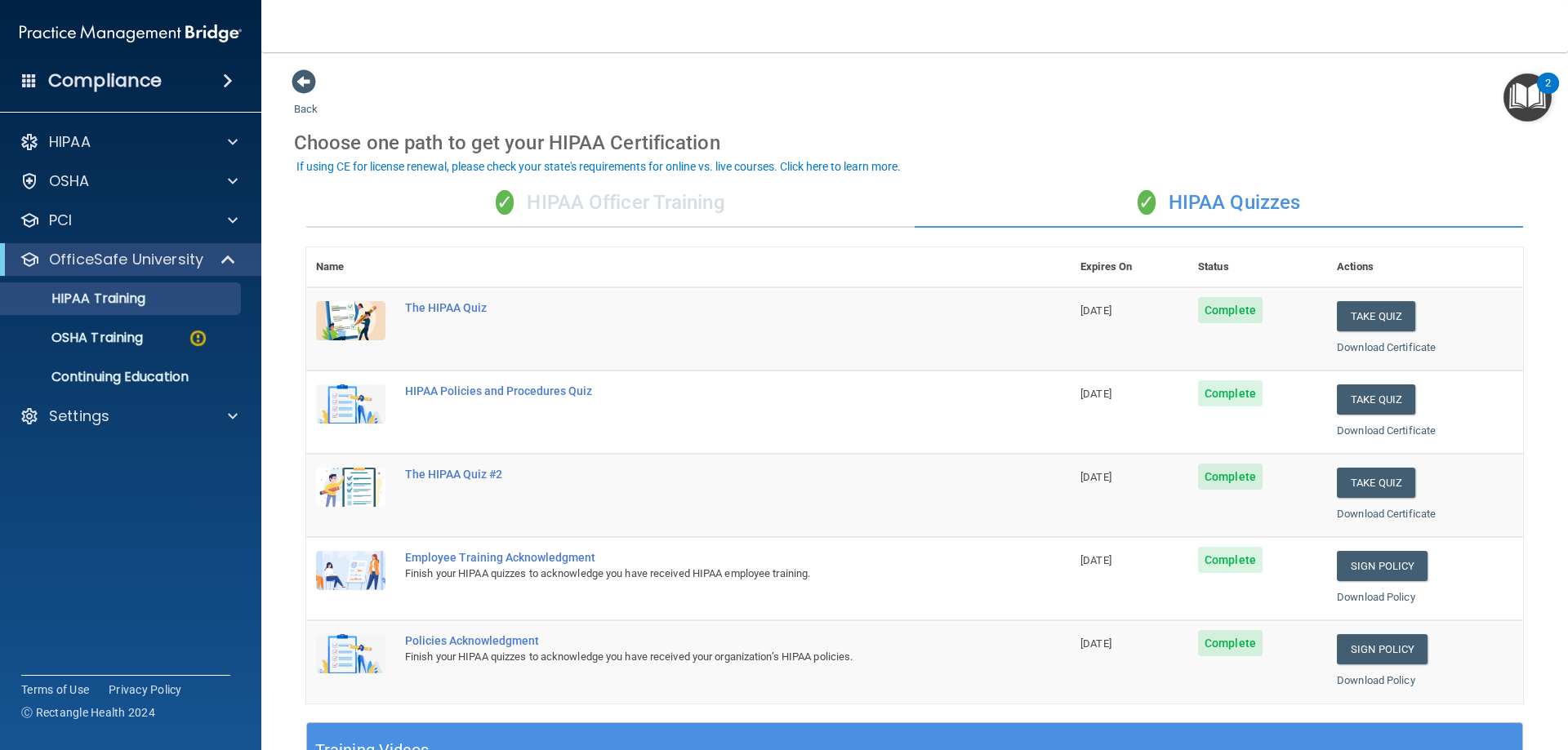
click at [665, 202] on div "✓ HIPAA Officer Training" at bounding box center [610, 203] width 609 height 49
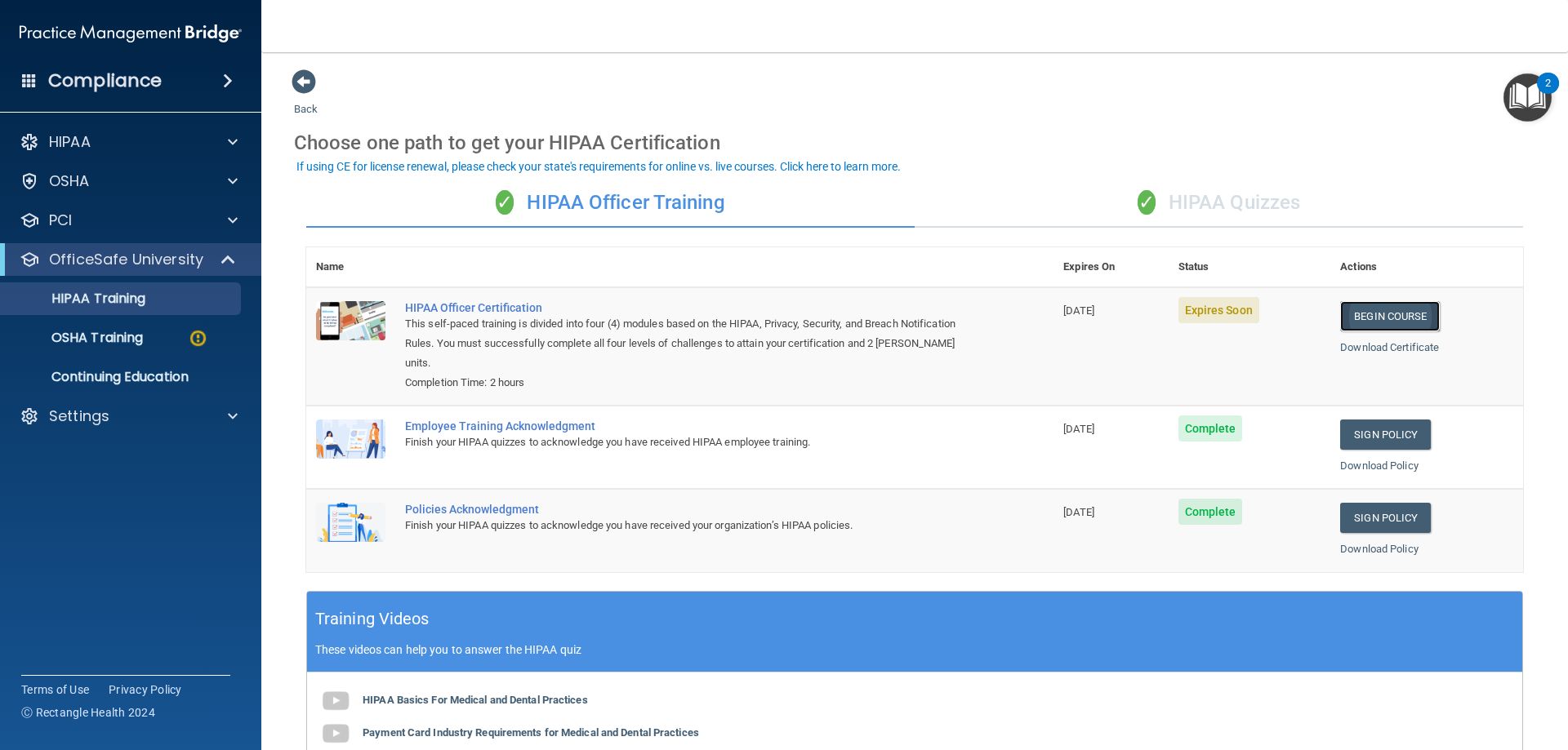
click at [1406, 315] on link "Begin Course" at bounding box center [1390, 316] width 100 height 30
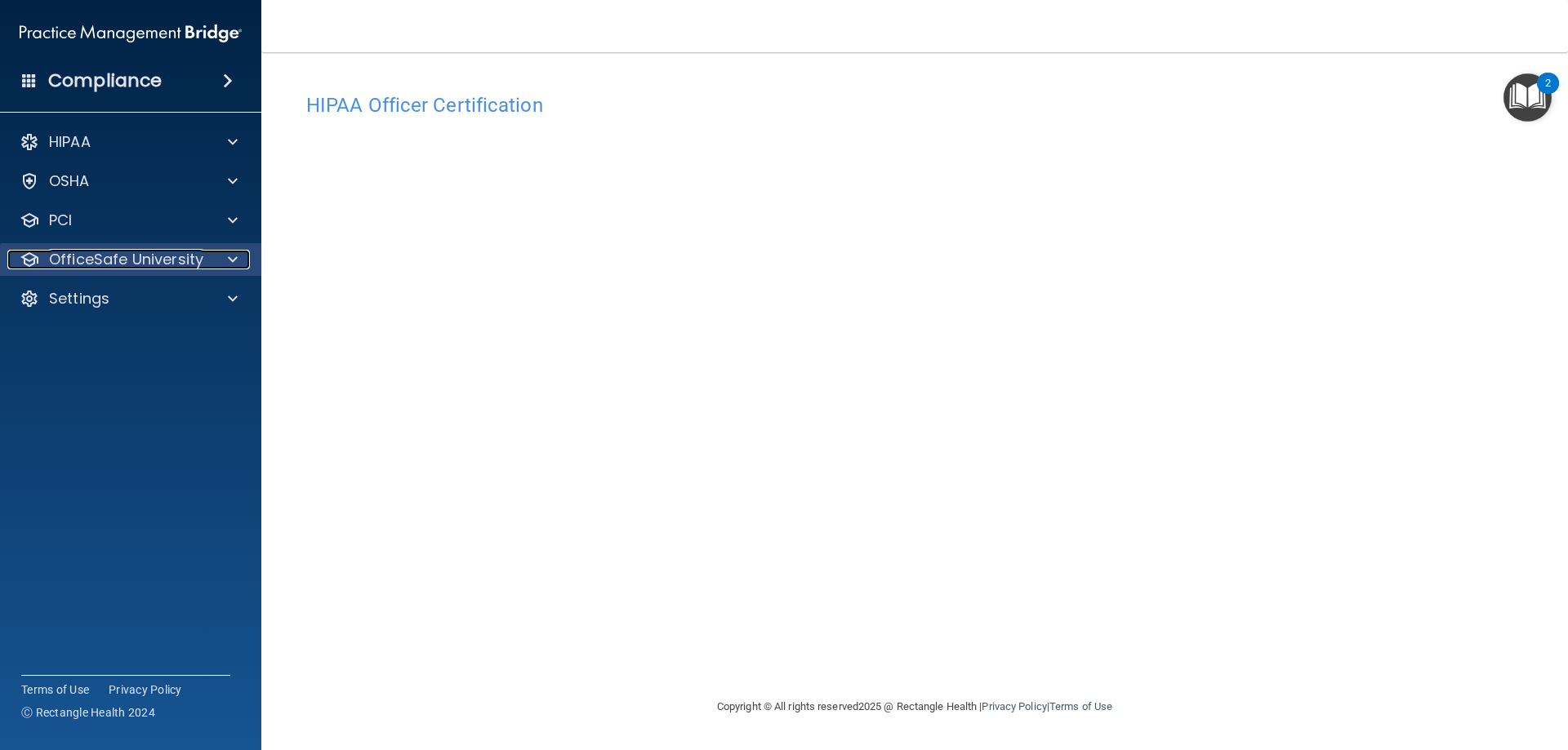
click at [183, 261] on p "OfficeSafe University" at bounding box center [126, 259] width 154 height 19
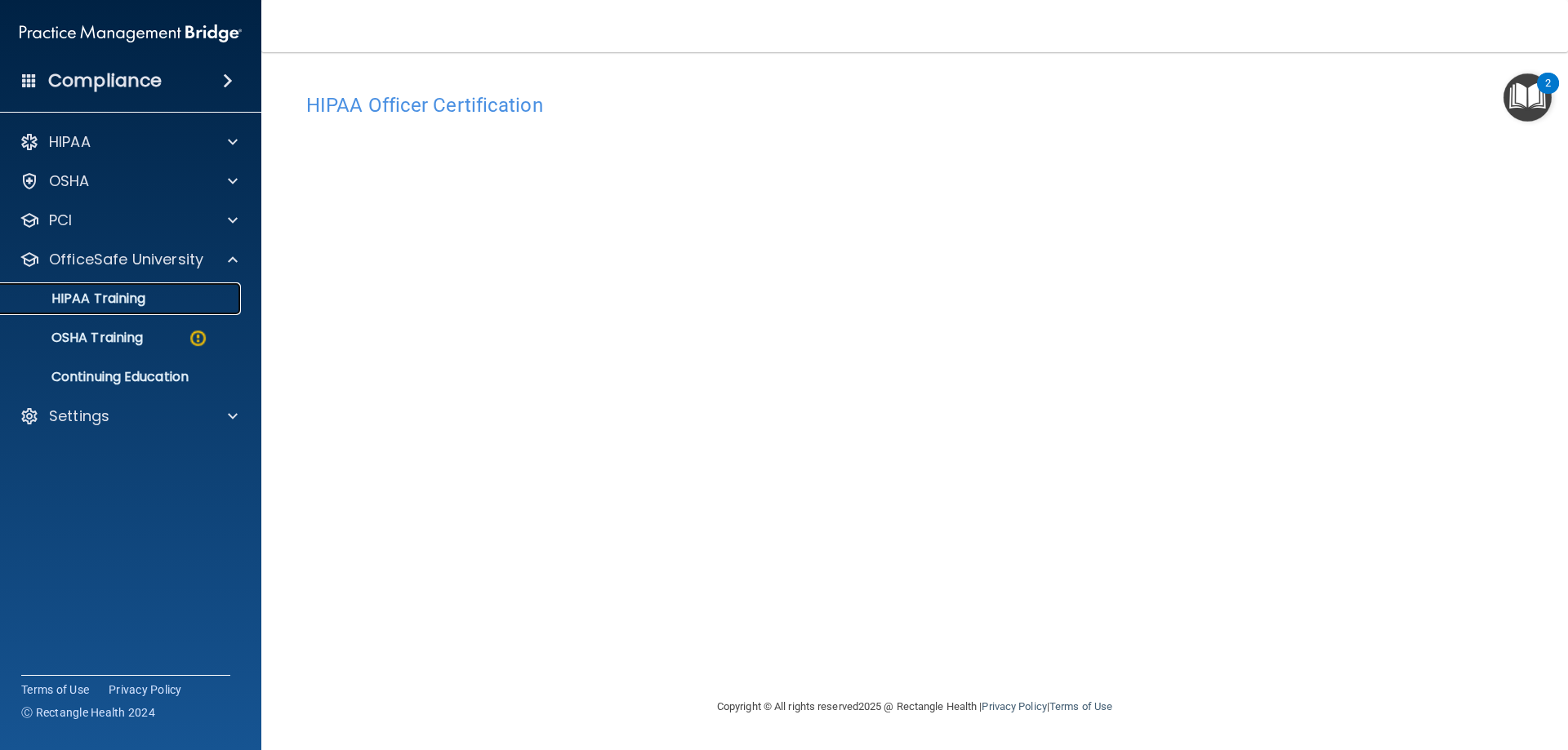
click at [170, 302] on div "HIPAA Training" at bounding box center [122, 299] width 223 height 17
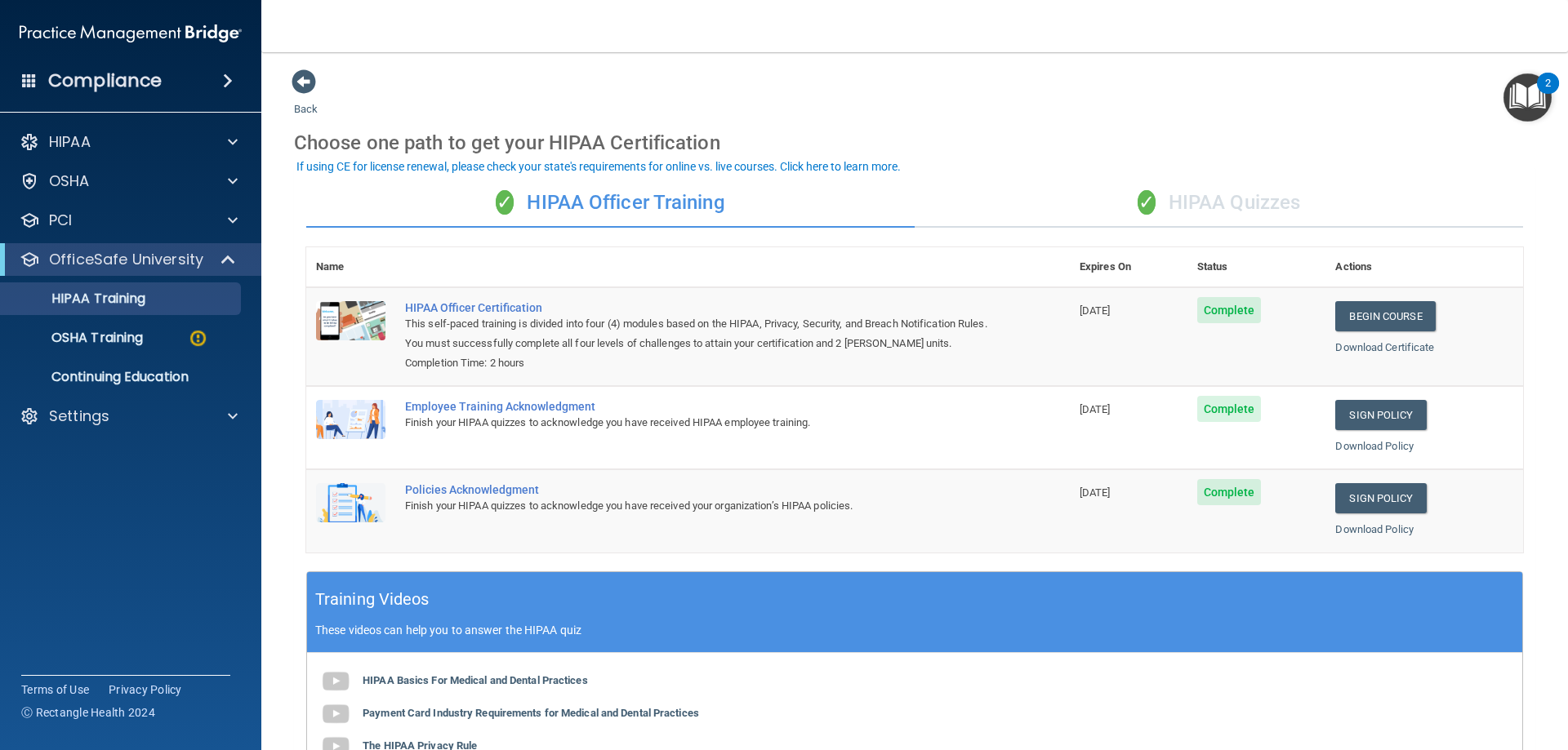
click at [1166, 196] on div "✓ HIPAA Quizzes" at bounding box center [1219, 203] width 609 height 49
